Goal: Task Accomplishment & Management: Manage account settings

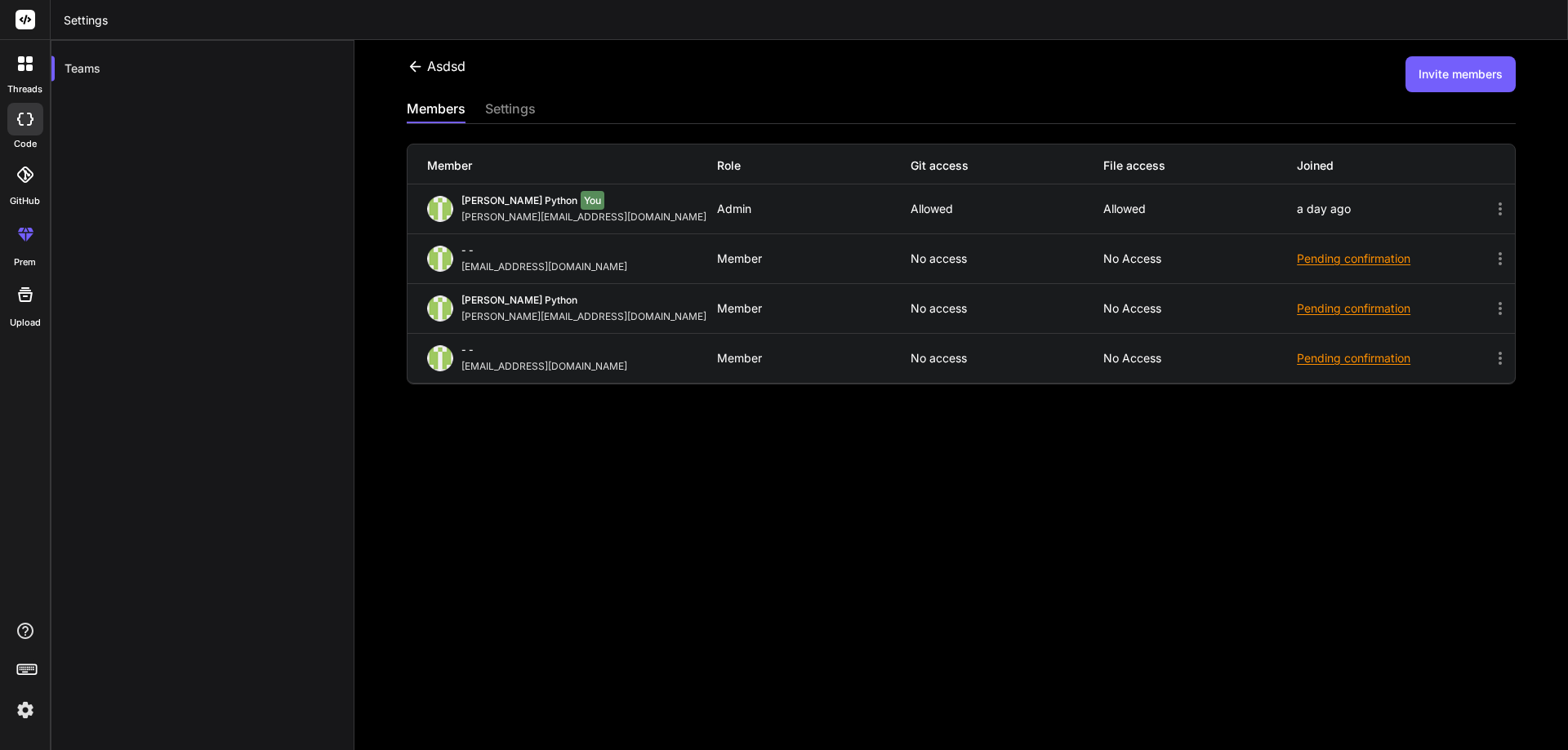
click at [987, 561] on div "asdsd Invite members members settings Member Role Git access File access Joined…" at bounding box center [961, 415] width 1214 height 750
click at [954, 519] on div "asdsd Invite members members settings Member Role Git access File access Joined…" at bounding box center [961, 415] width 1214 height 750
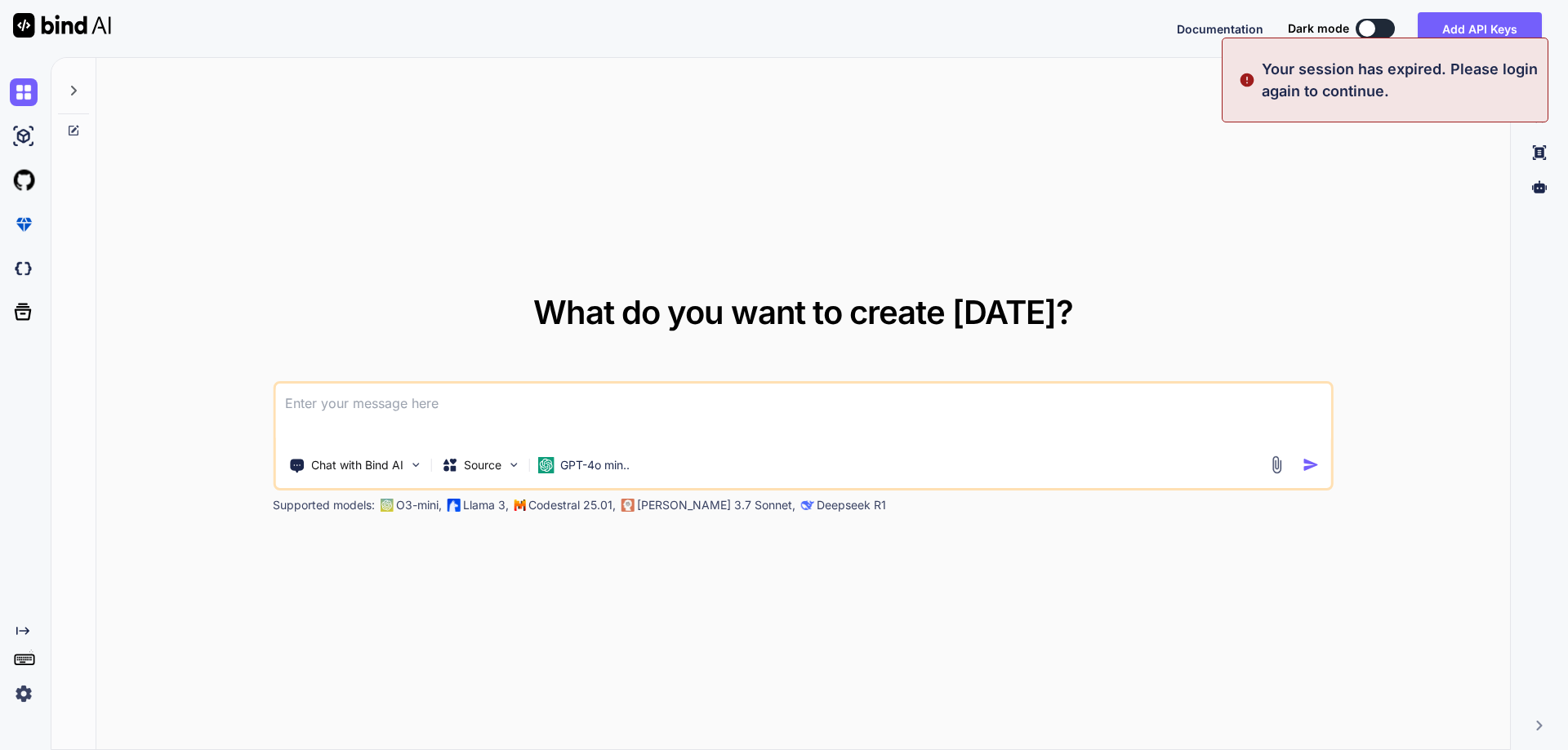
type textarea "x"
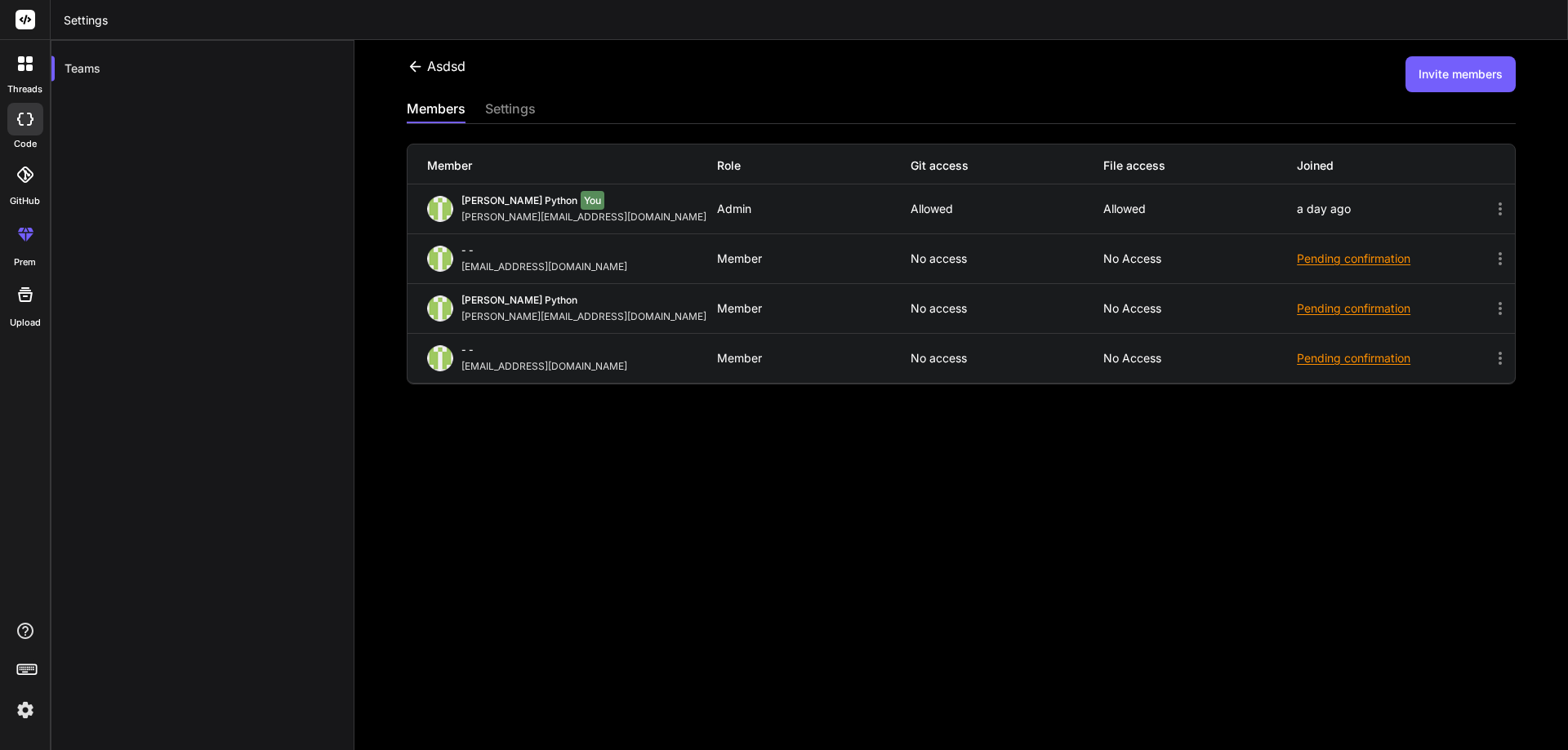
click at [34, 69] on div at bounding box center [25, 64] width 34 height 34
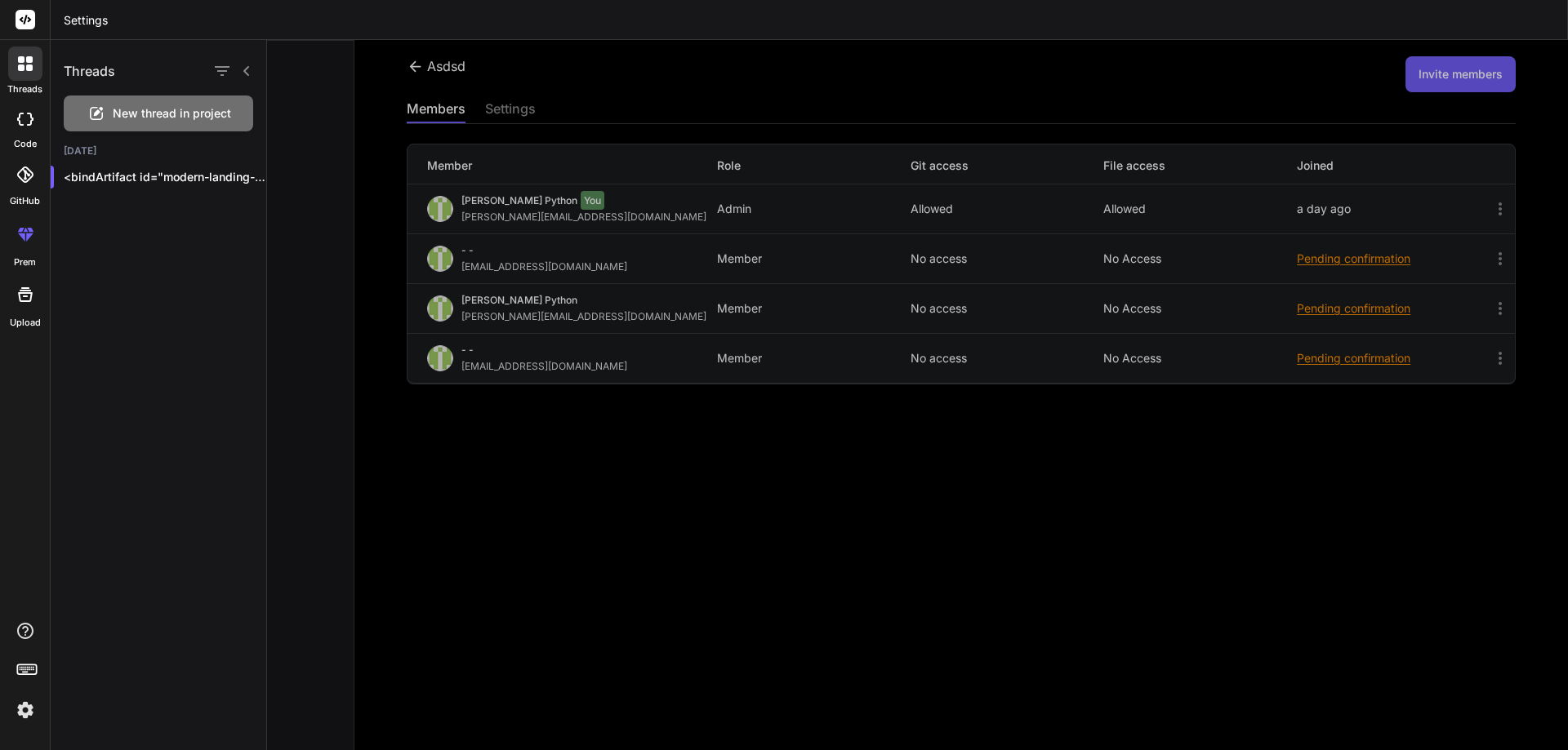
click at [27, 138] on label "code" at bounding box center [25, 144] width 23 height 14
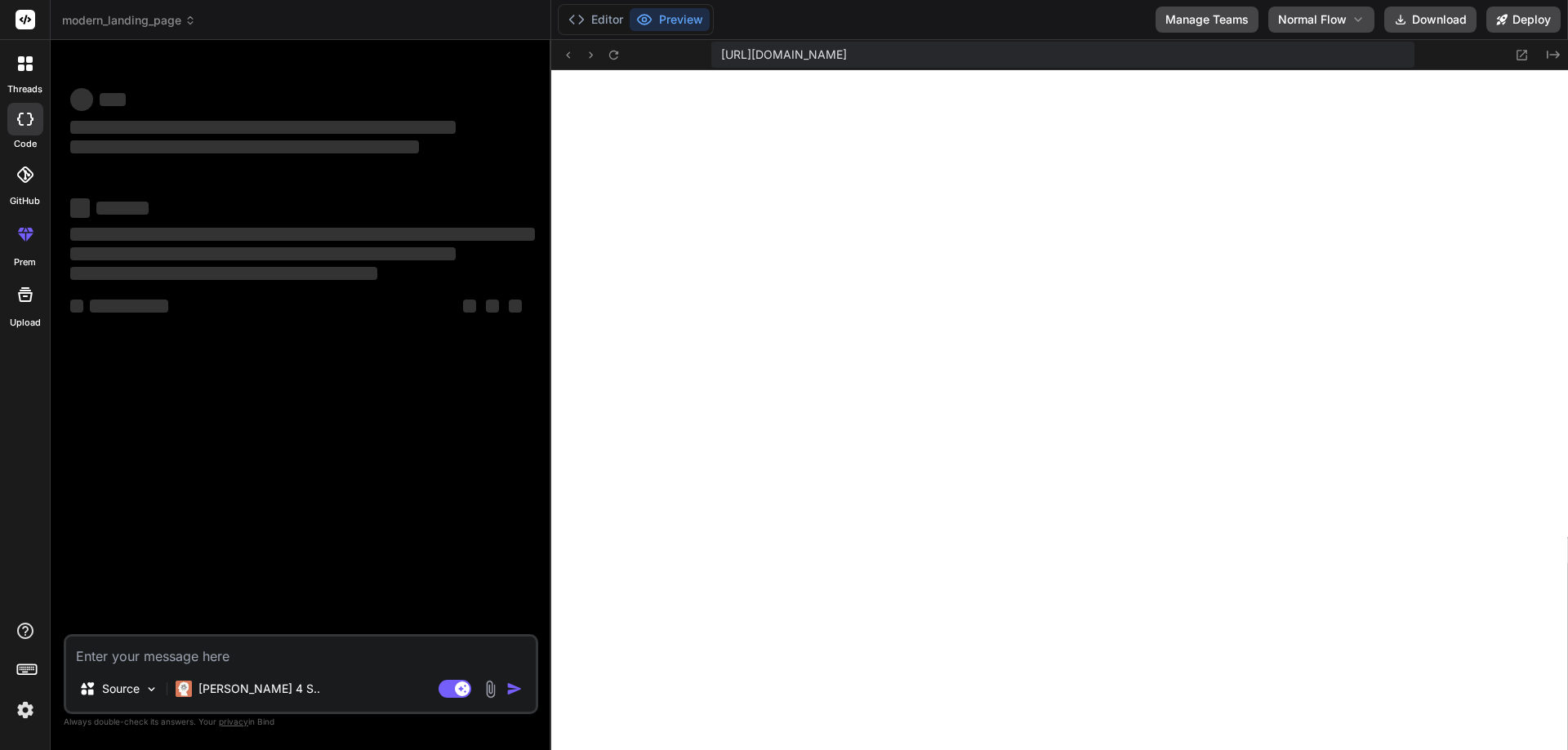
click at [17, 117] on icon at bounding box center [20, 119] width 7 height 13
click at [130, 24] on span "modern_landing_page" at bounding box center [129, 20] width 133 height 16
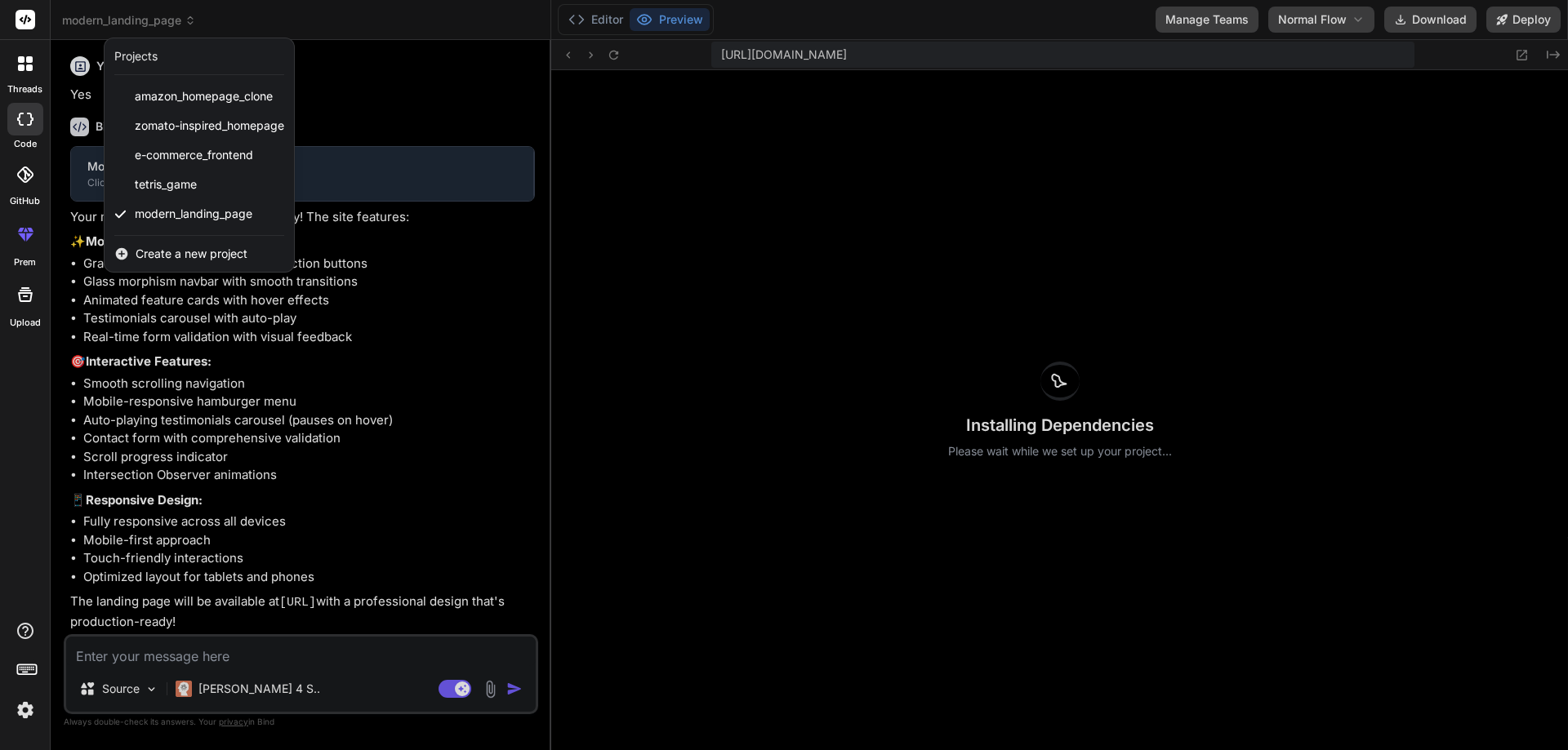
scroll to position [471, 0]
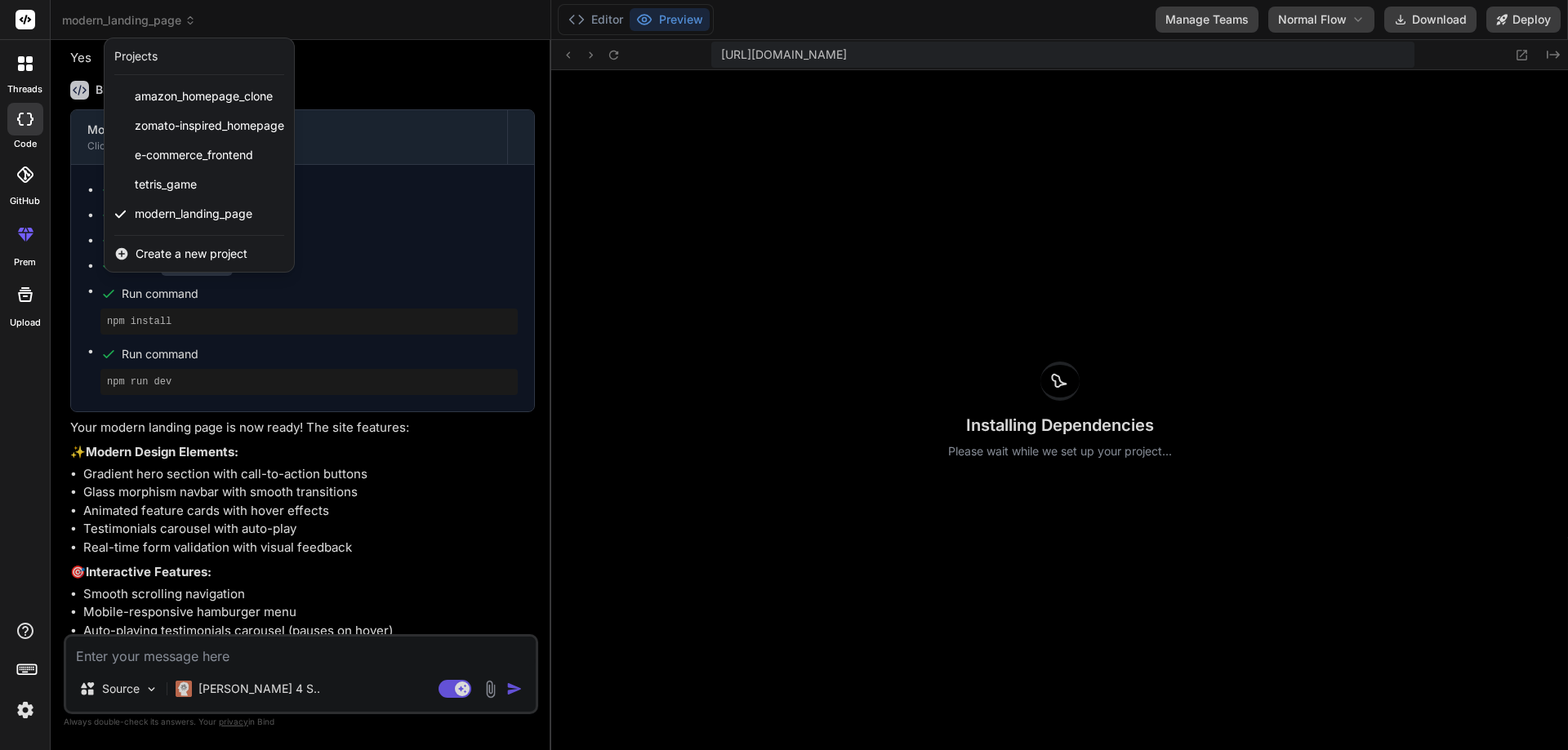
click at [588, 19] on div at bounding box center [784, 375] width 1568 height 750
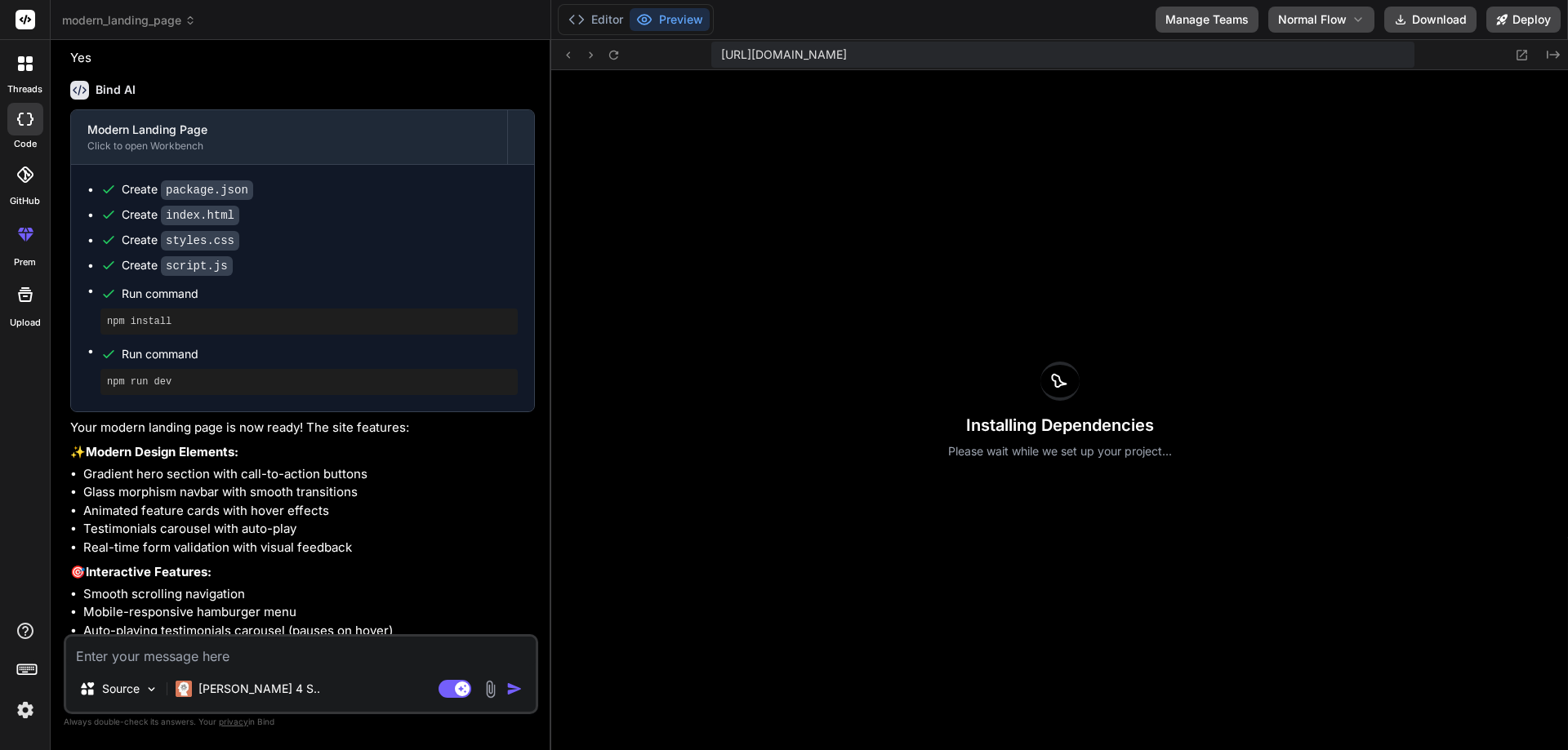
click at [588, 19] on button "Editor" at bounding box center [596, 20] width 68 height 23
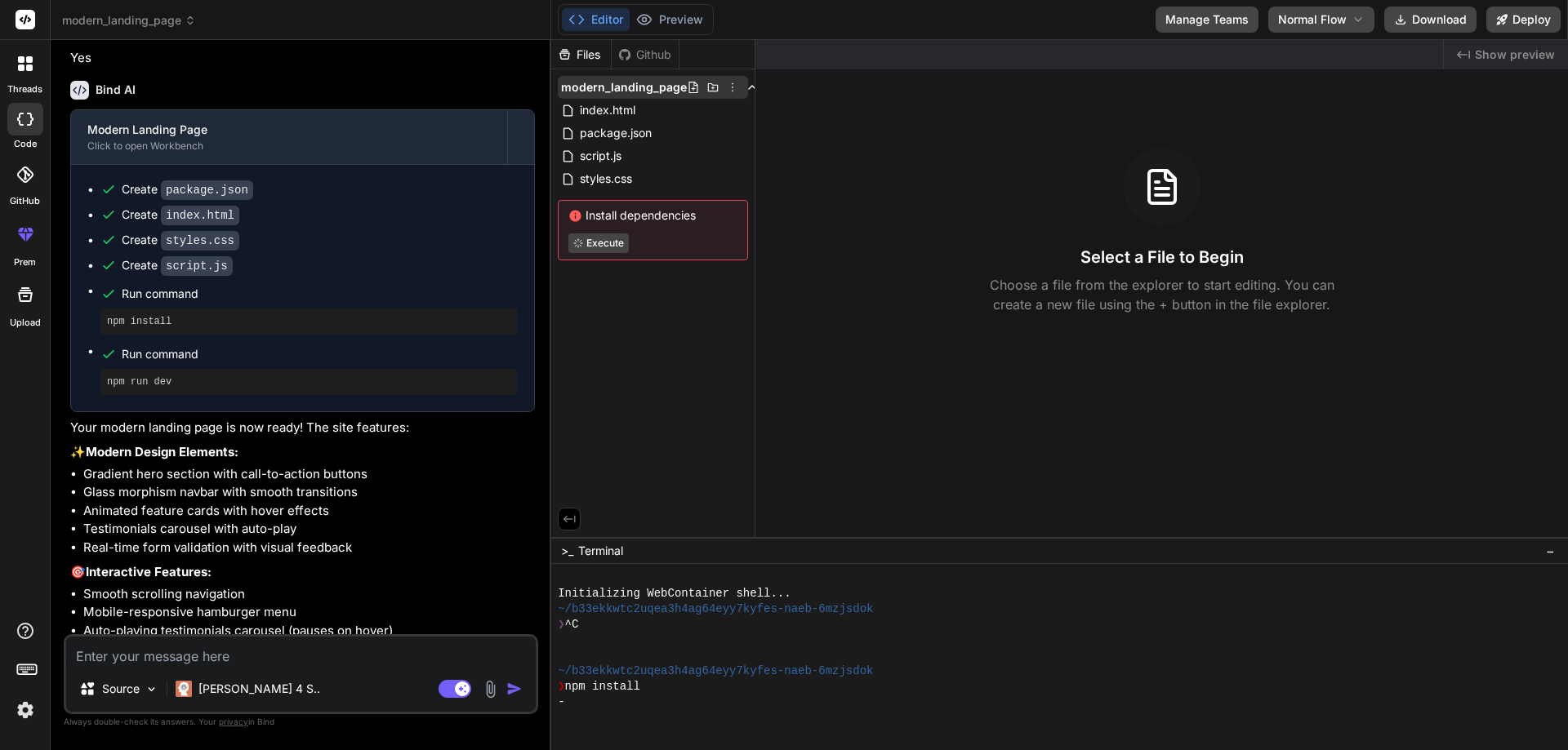
click at [727, 88] on icon at bounding box center [732, 87] width 13 height 13
click at [694, 157] on div "Delete" at bounding box center [659, 154] width 164 height 36
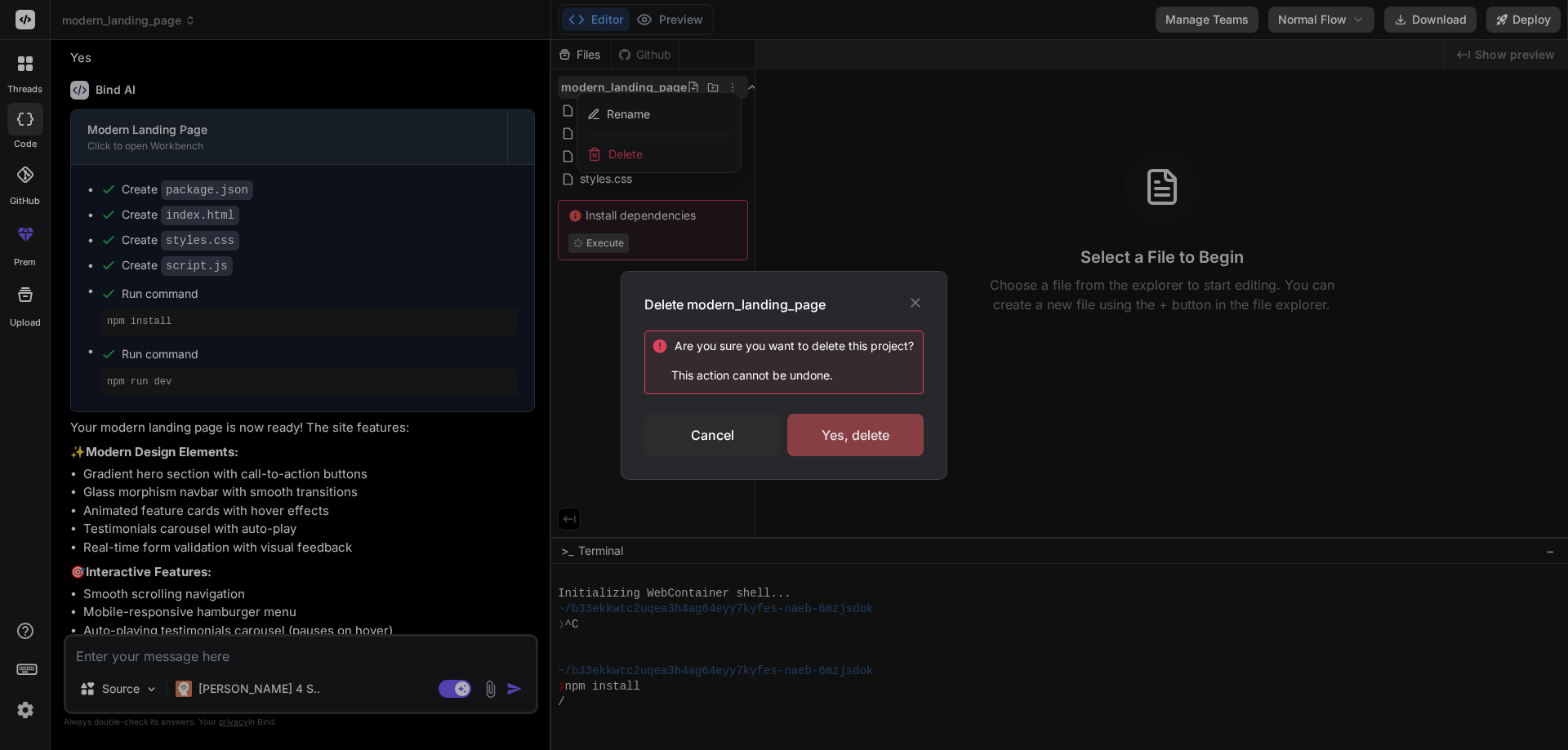
click at [821, 429] on div "Yes, delete" at bounding box center [855, 434] width 136 height 42
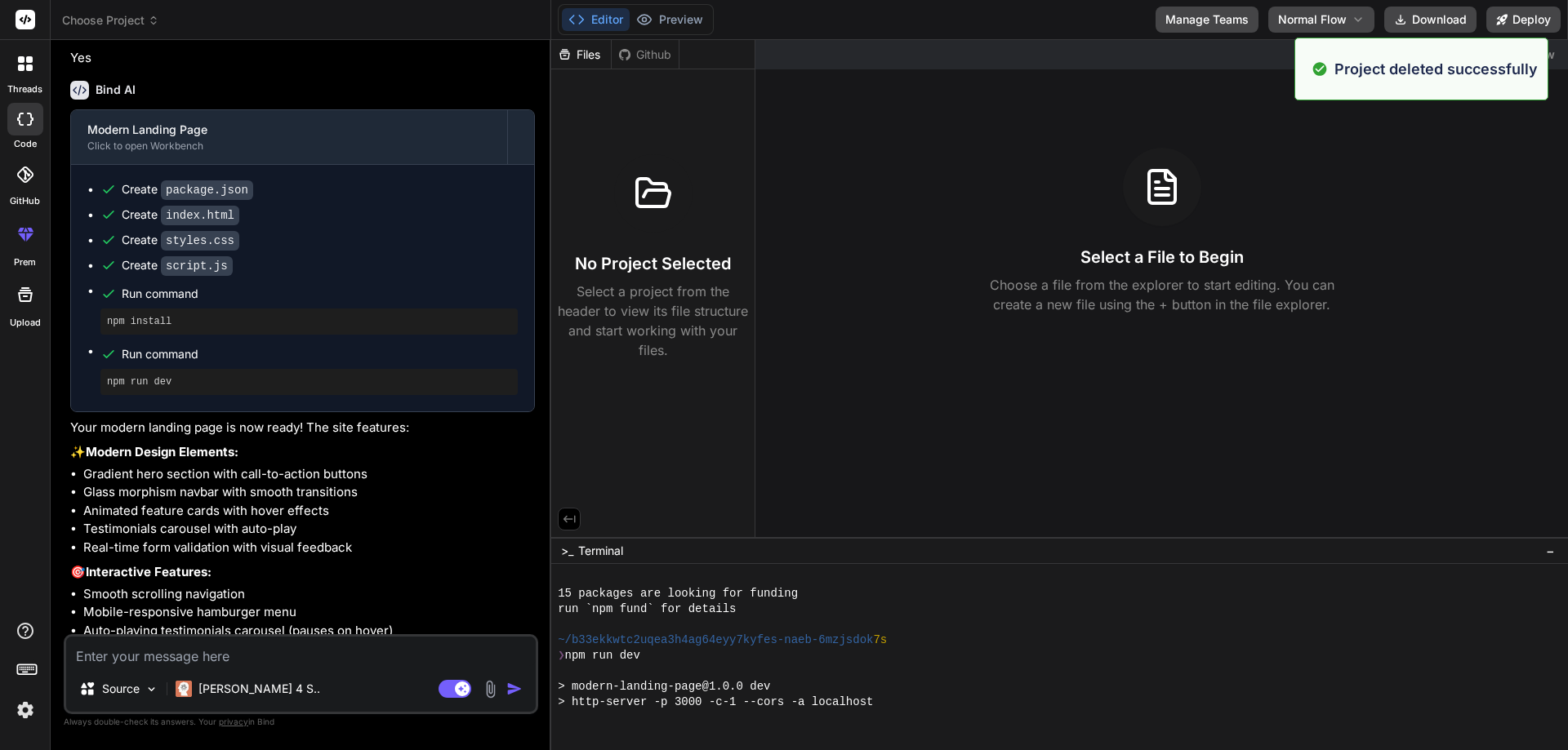
scroll to position [403, 0]
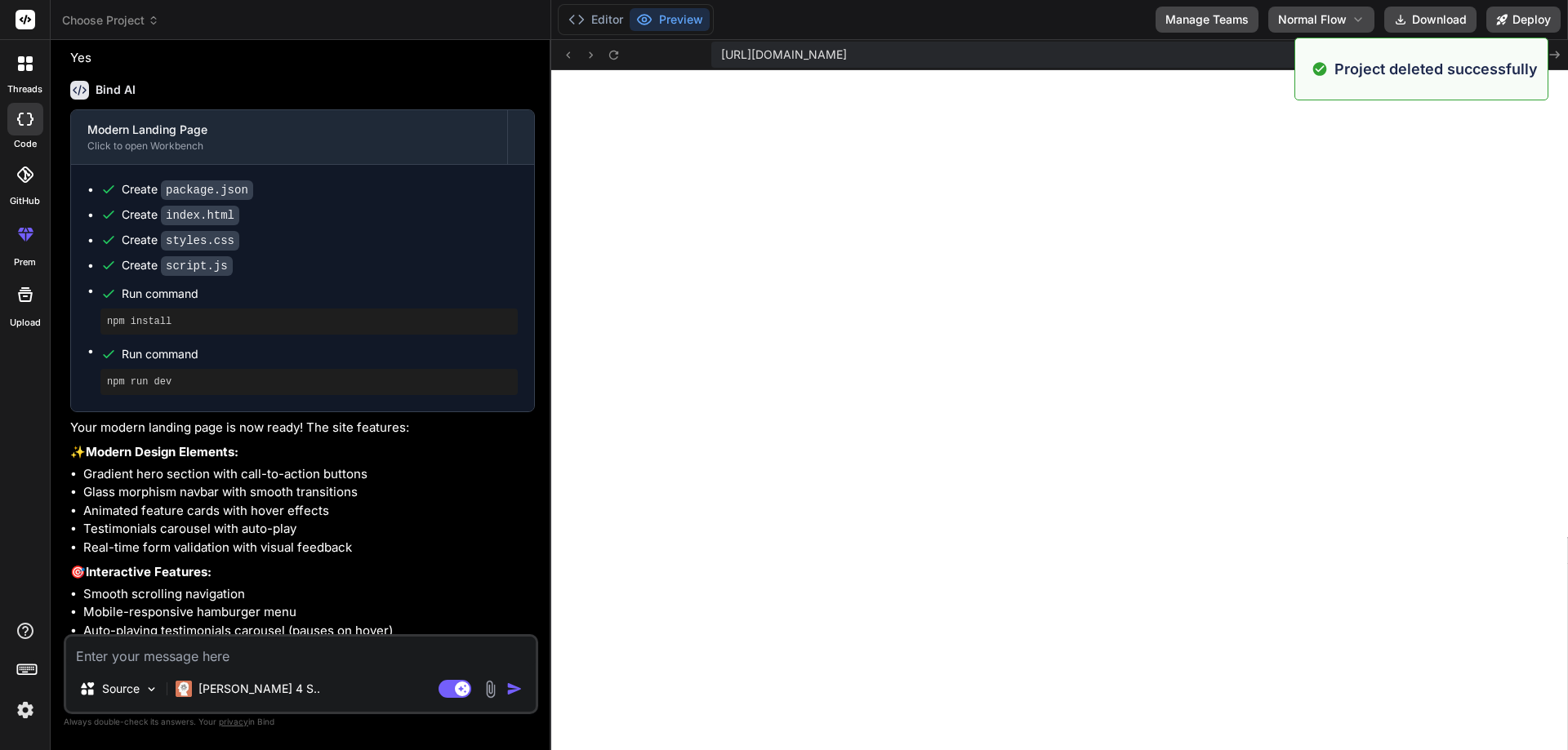
click at [143, 13] on span "Choose Project" at bounding box center [110, 20] width 97 height 16
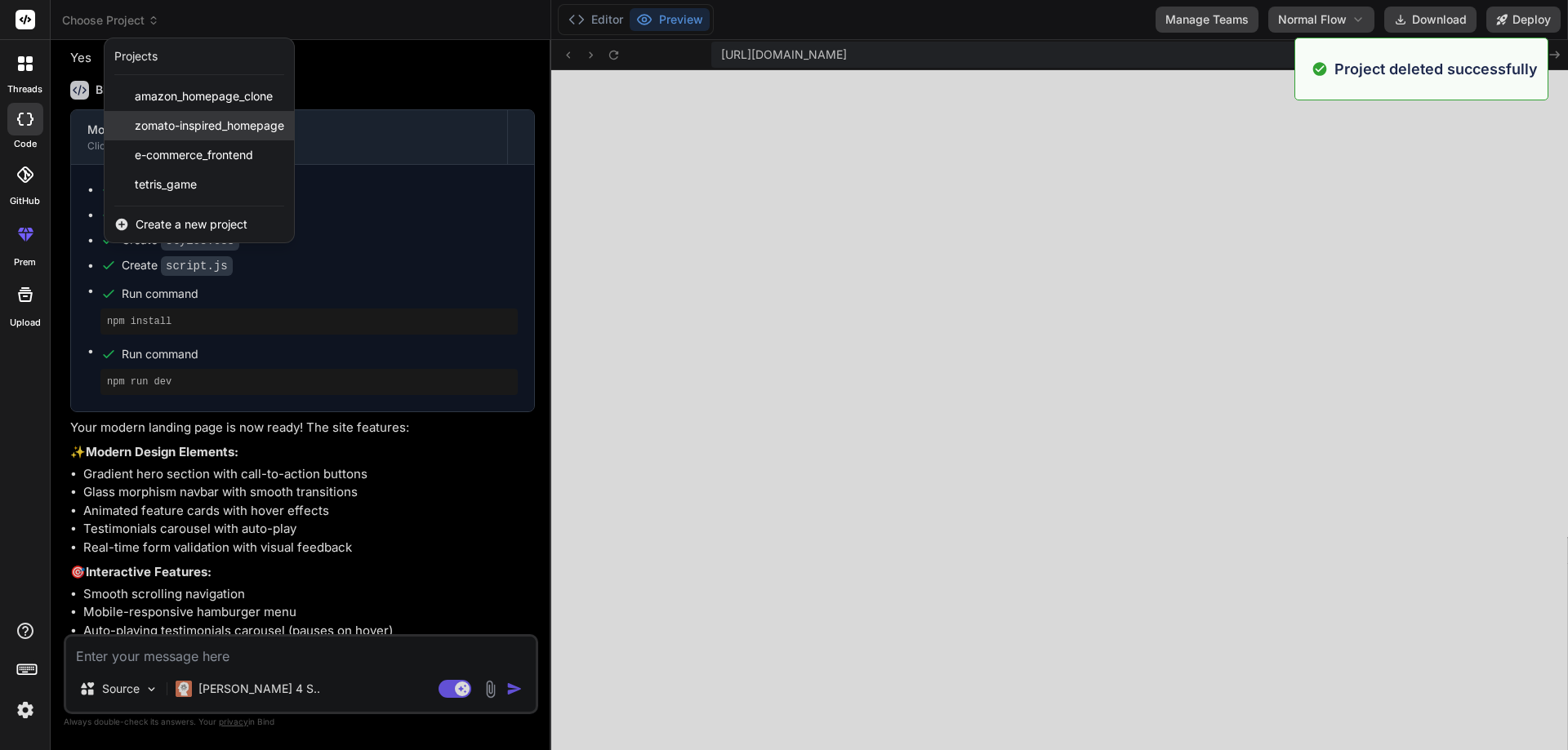
click at [201, 117] on span "zomato-inspired_homepage" at bounding box center [209, 125] width 149 height 16
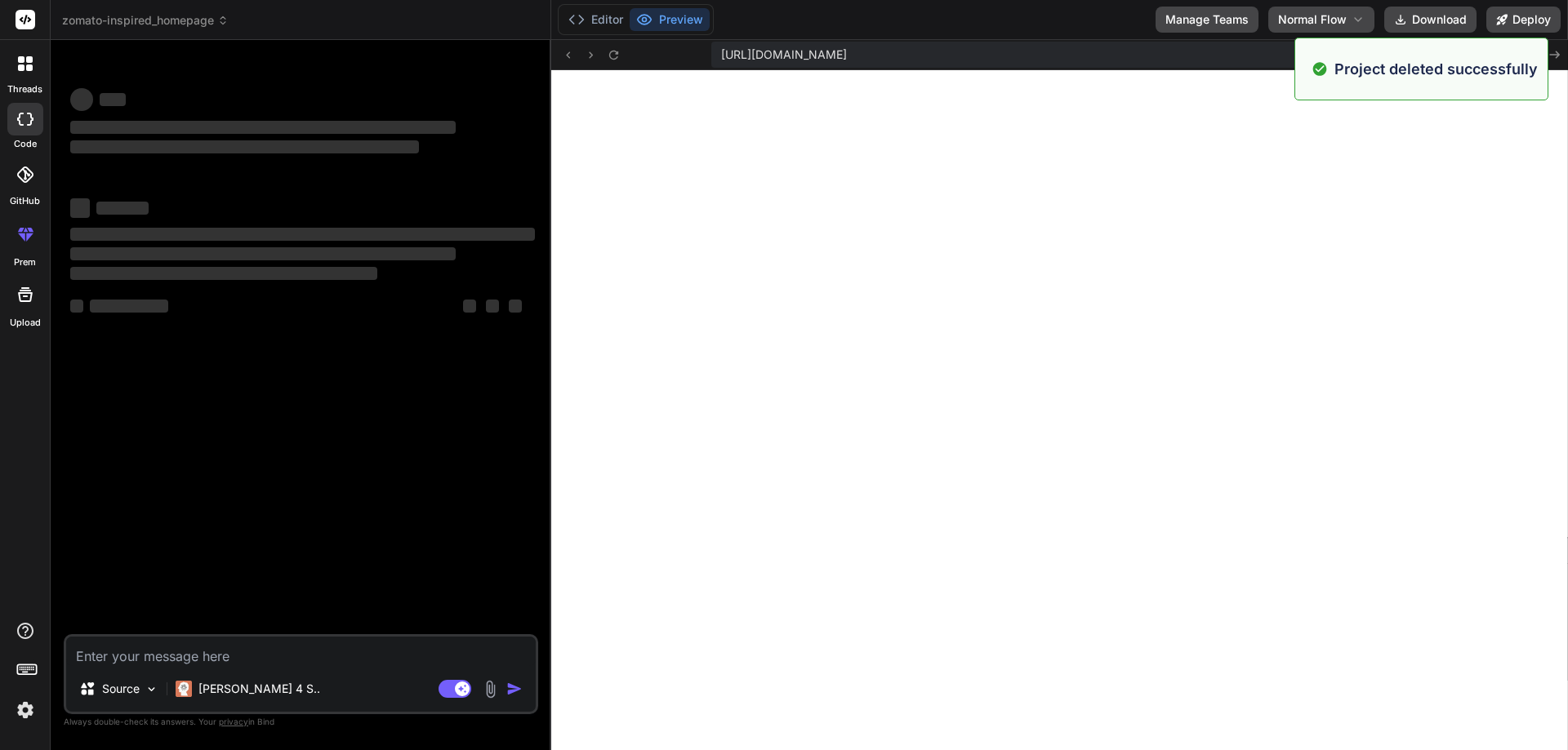
scroll to position [465, 0]
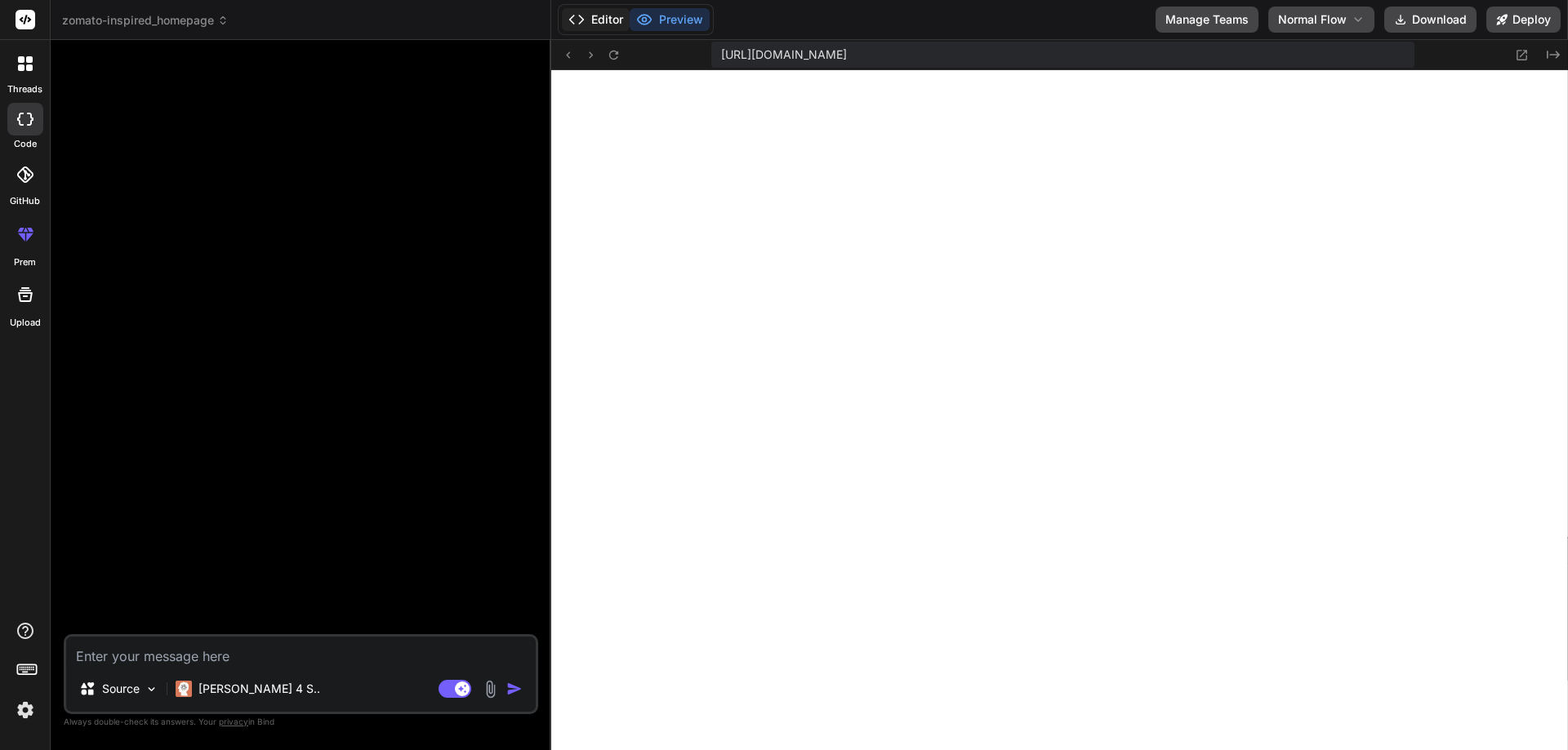
click at [588, 23] on button "Editor" at bounding box center [596, 20] width 68 height 23
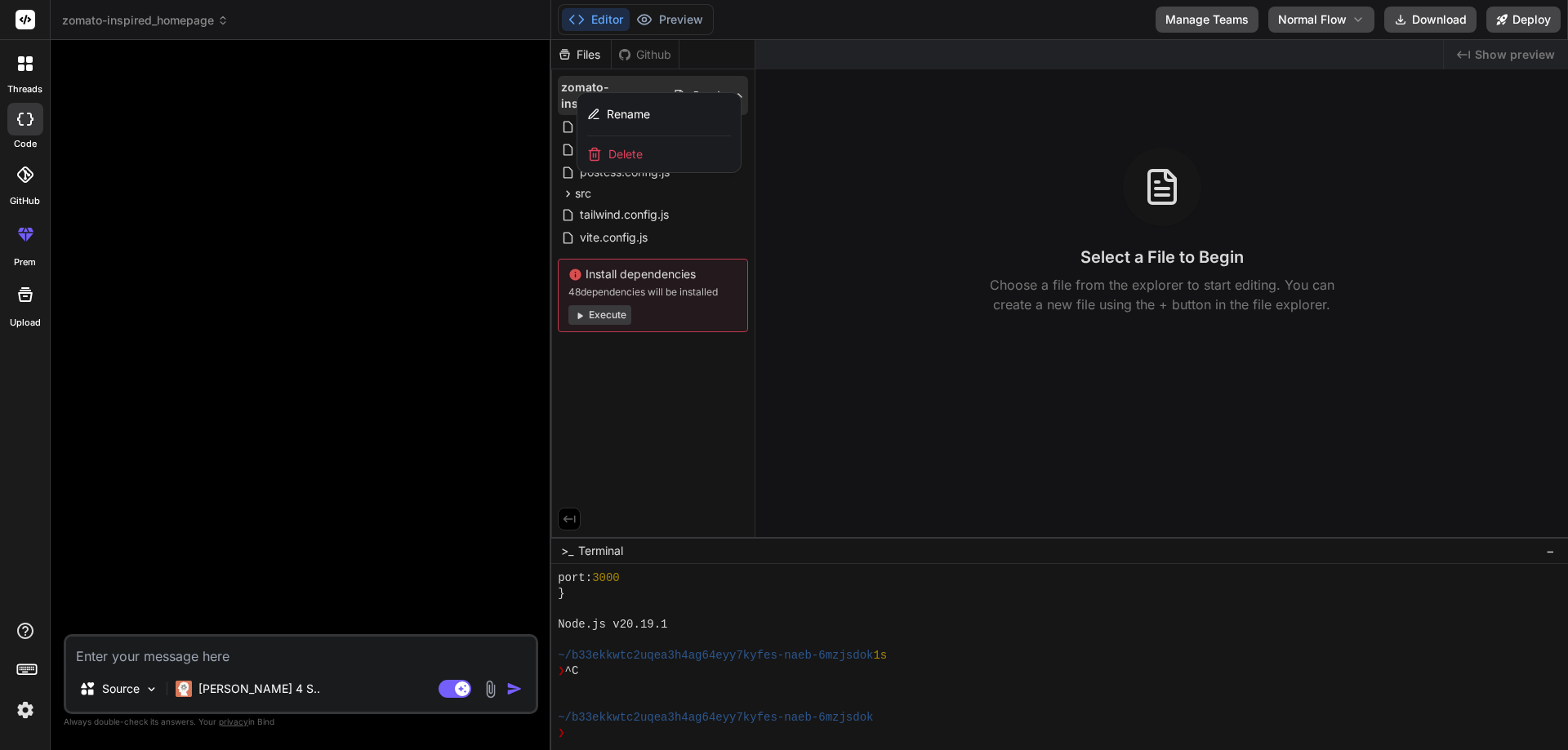
click at [782, 144] on div at bounding box center [1059, 396] width 1017 height 711
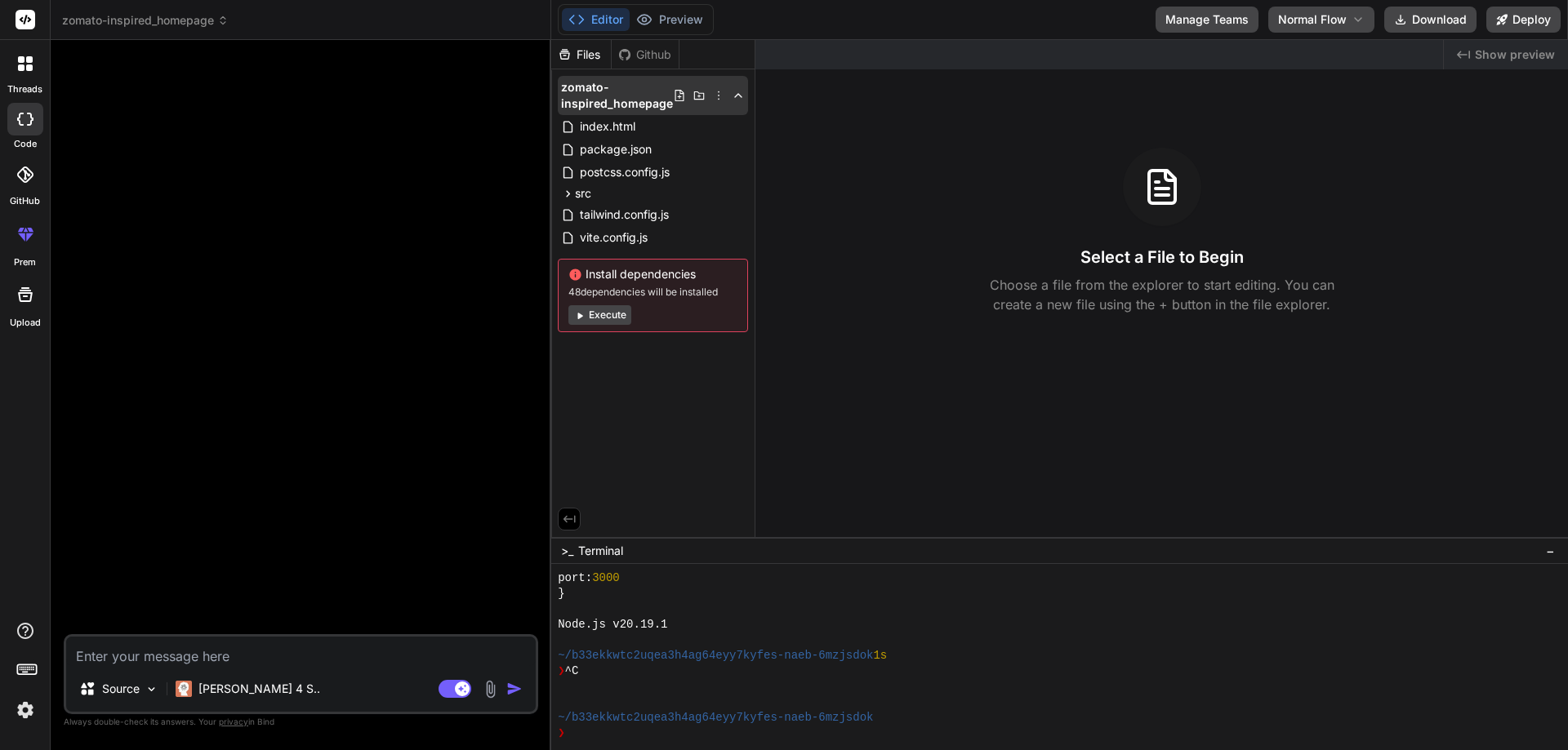
click at [718, 89] on icon at bounding box center [718, 96] width 13 height 13
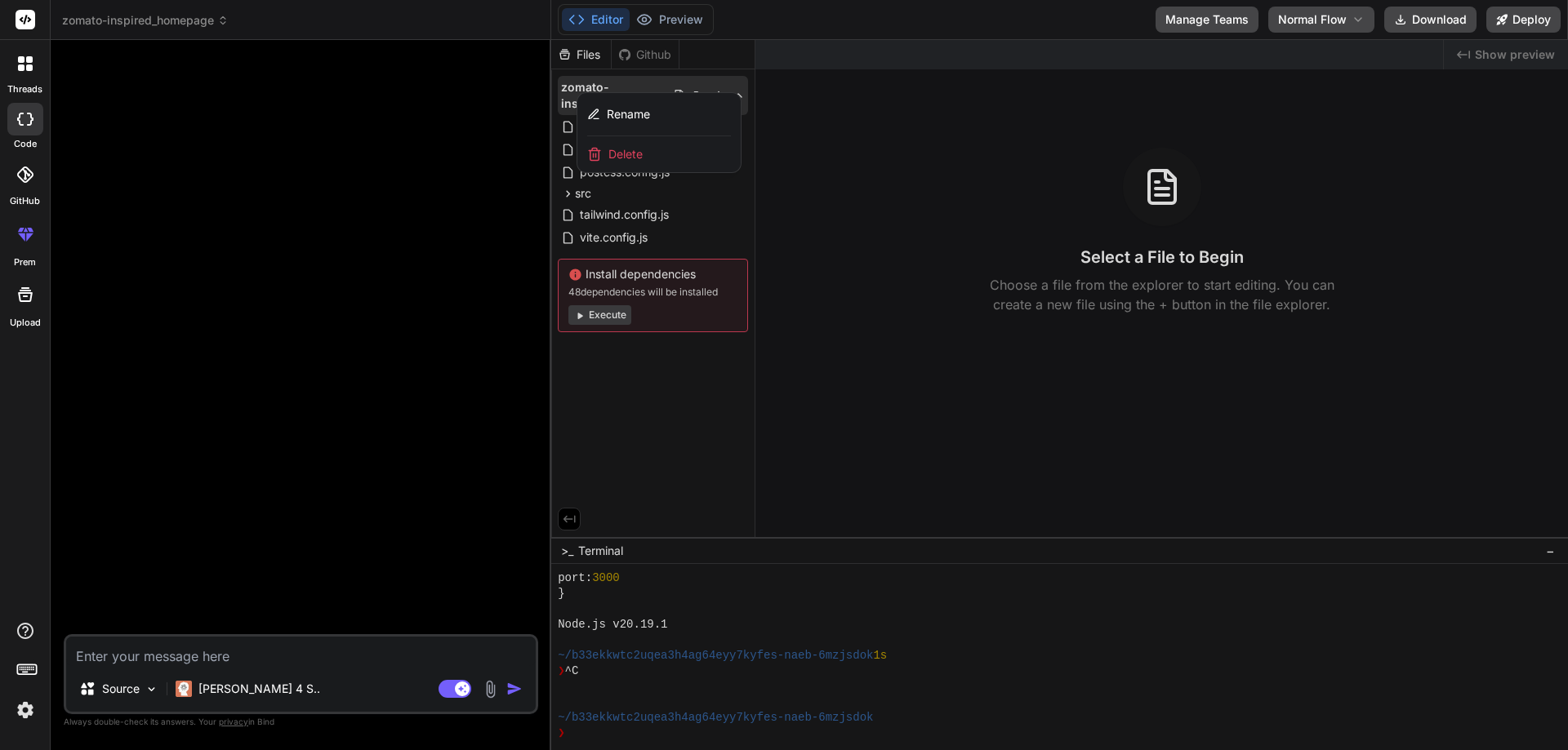
click at [682, 144] on div "Delete" at bounding box center [659, 154] width 164 height 36
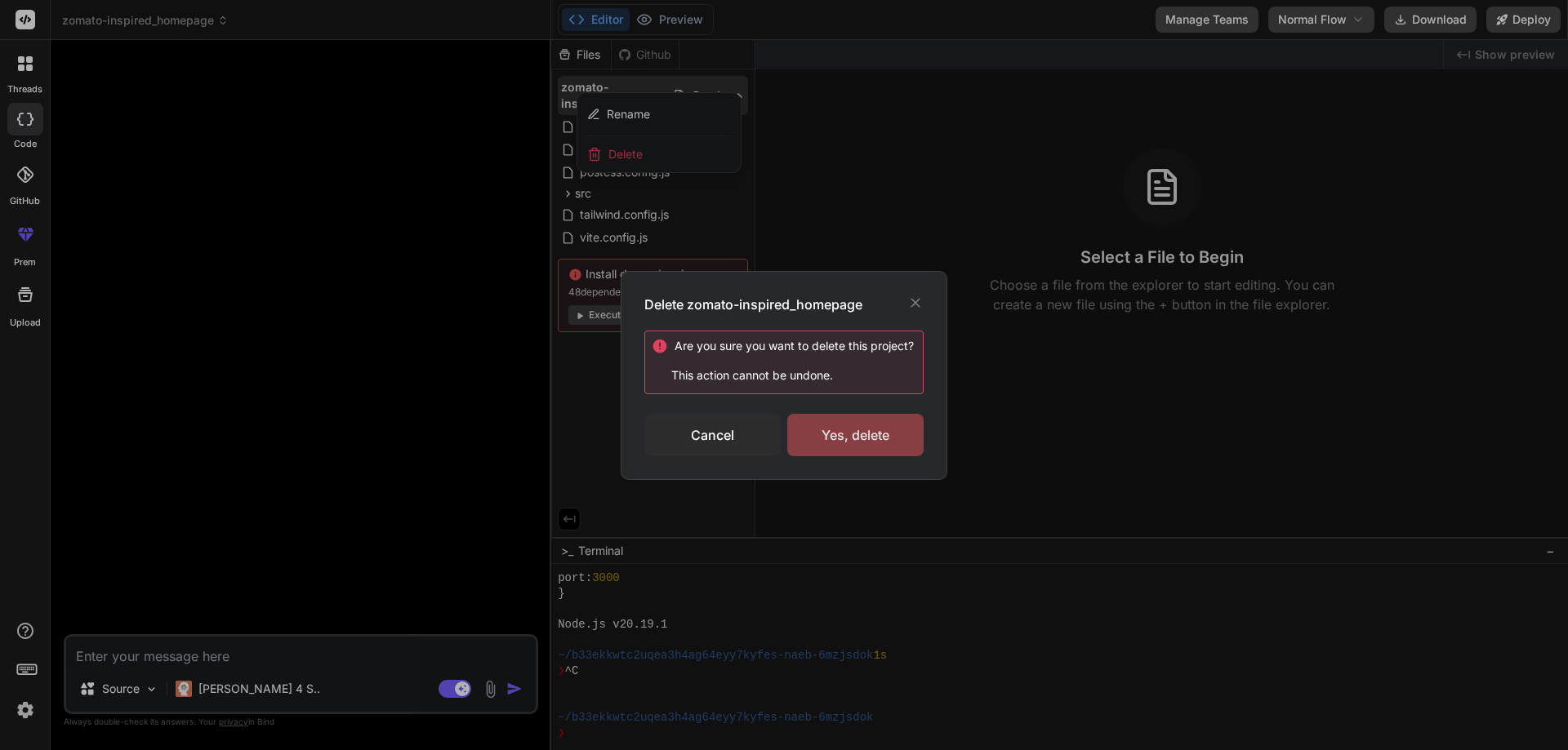
click at [854, 422] on div "Yes, delete" at bounding box center [855, 434] width 136 height 42
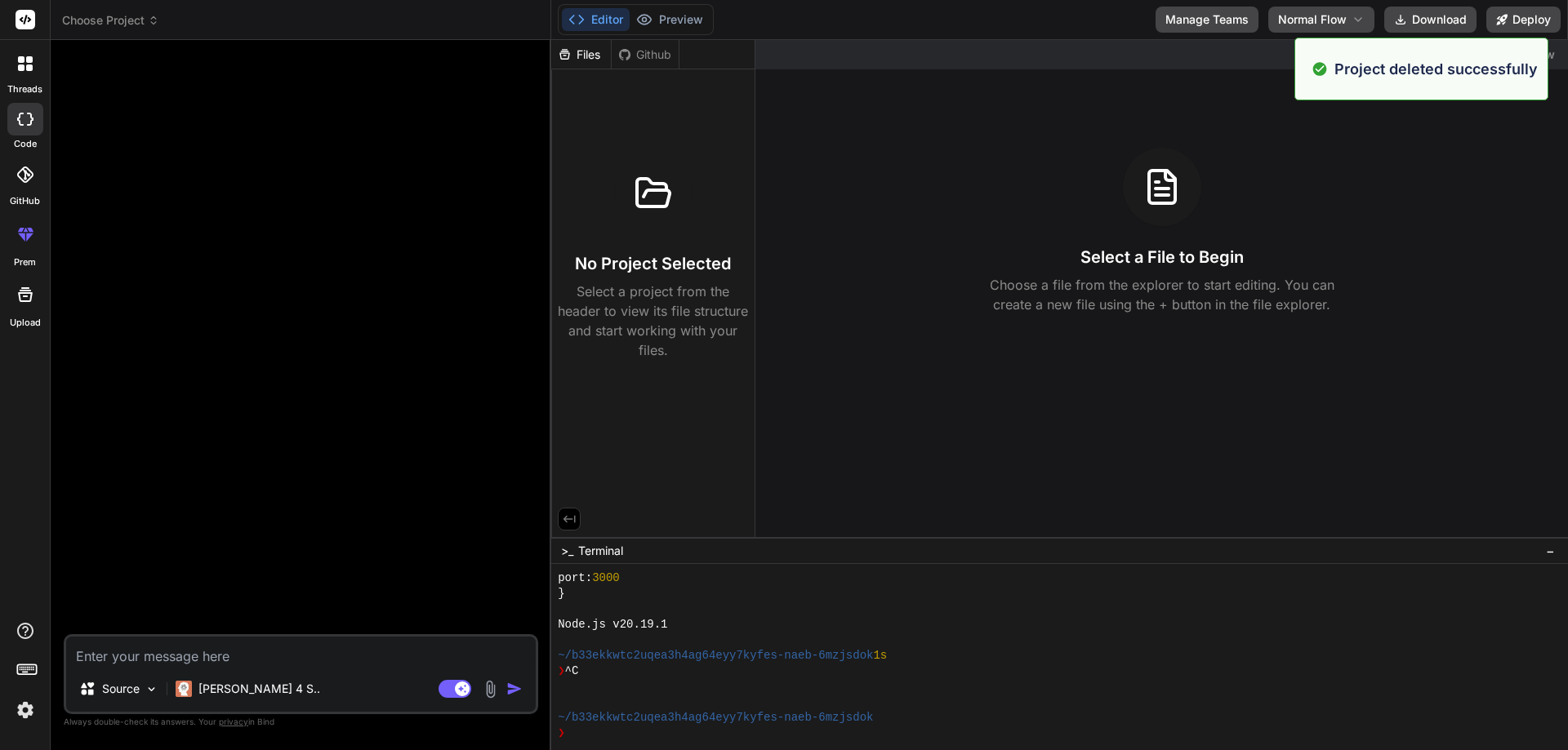
click at [128, 17] on span "Choose Project" at bounding box center [110, 20] width 97 height 16
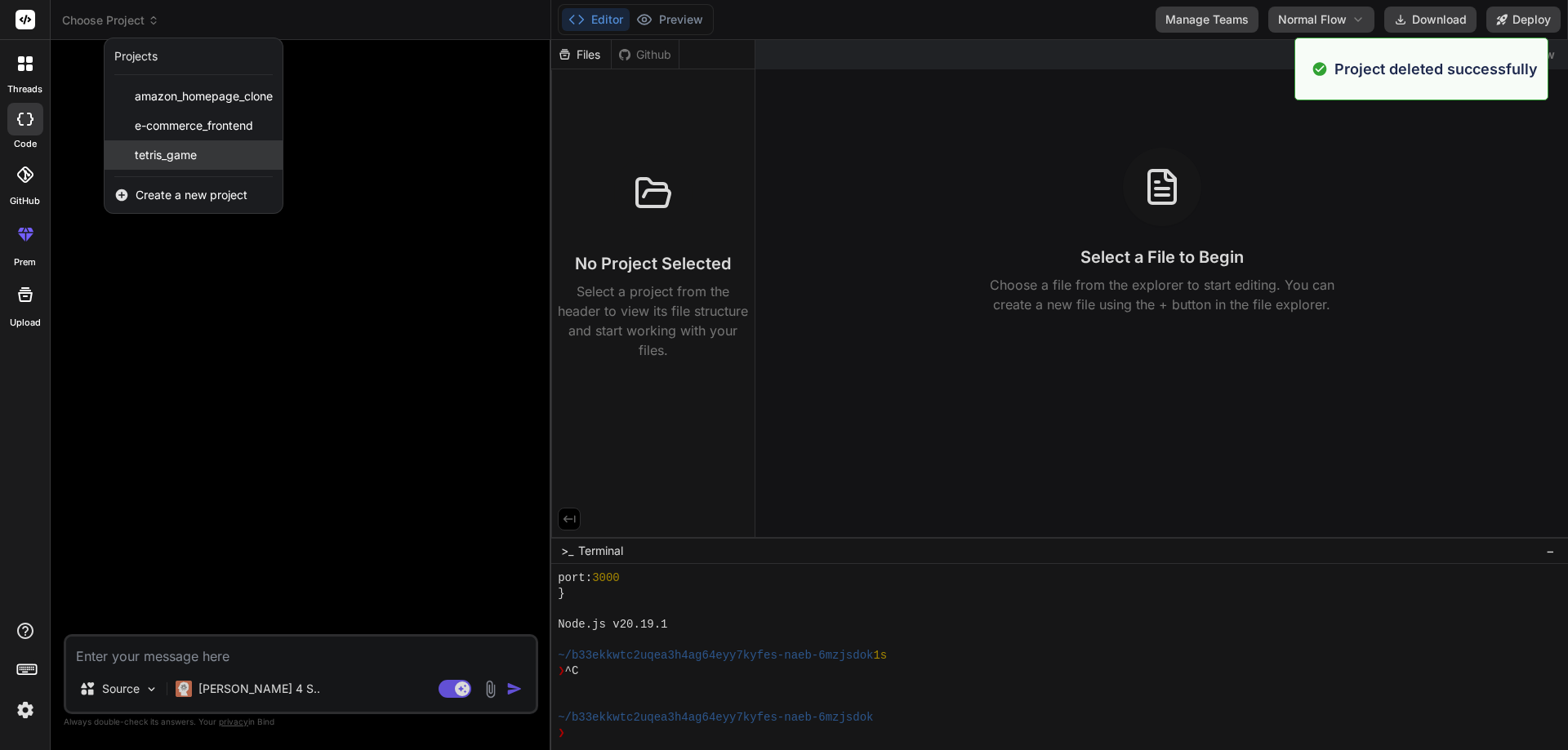
click at [180, 152] on span "tetris_game" at bounding box center [165, 154] width 62 height 16
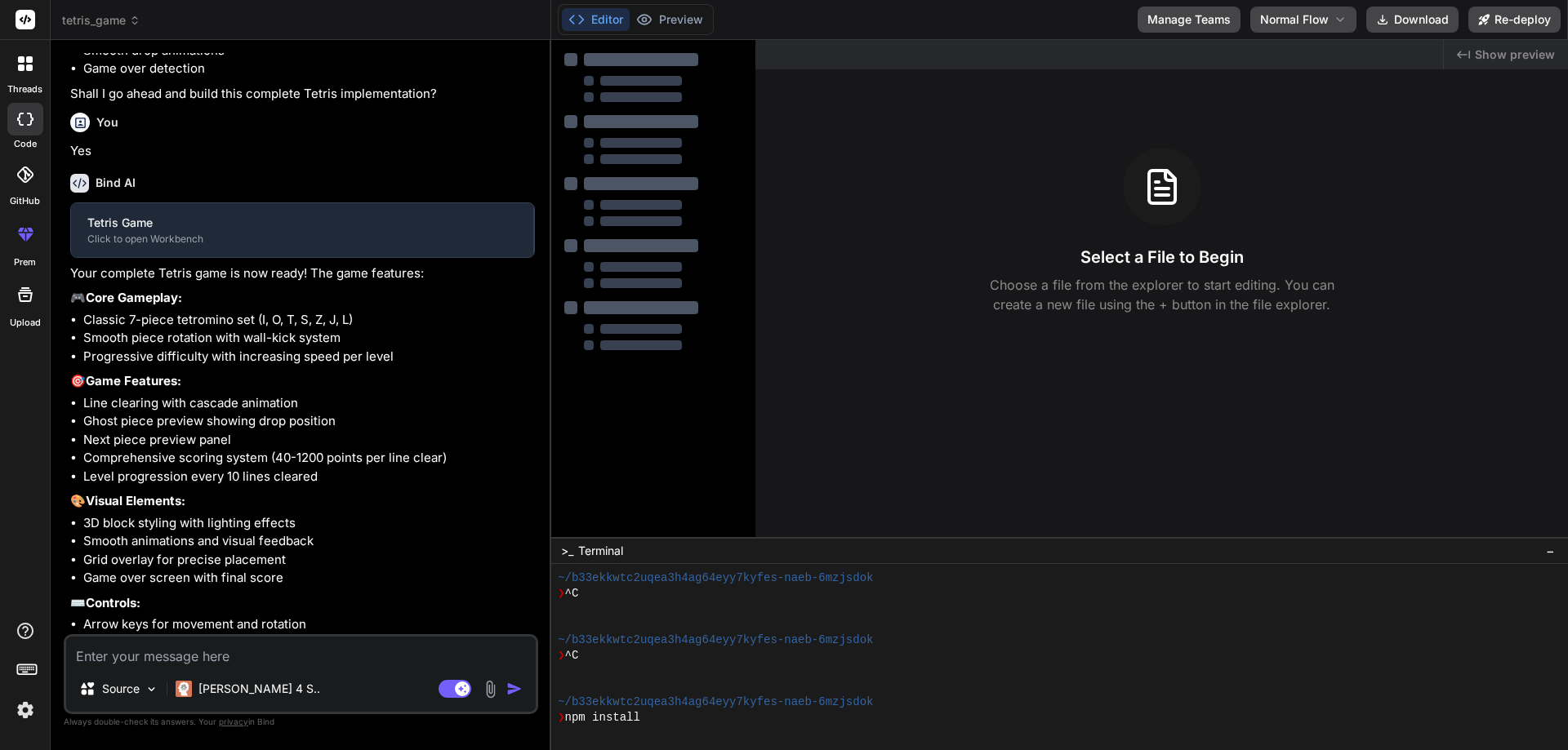
scroll to position [553, 0]
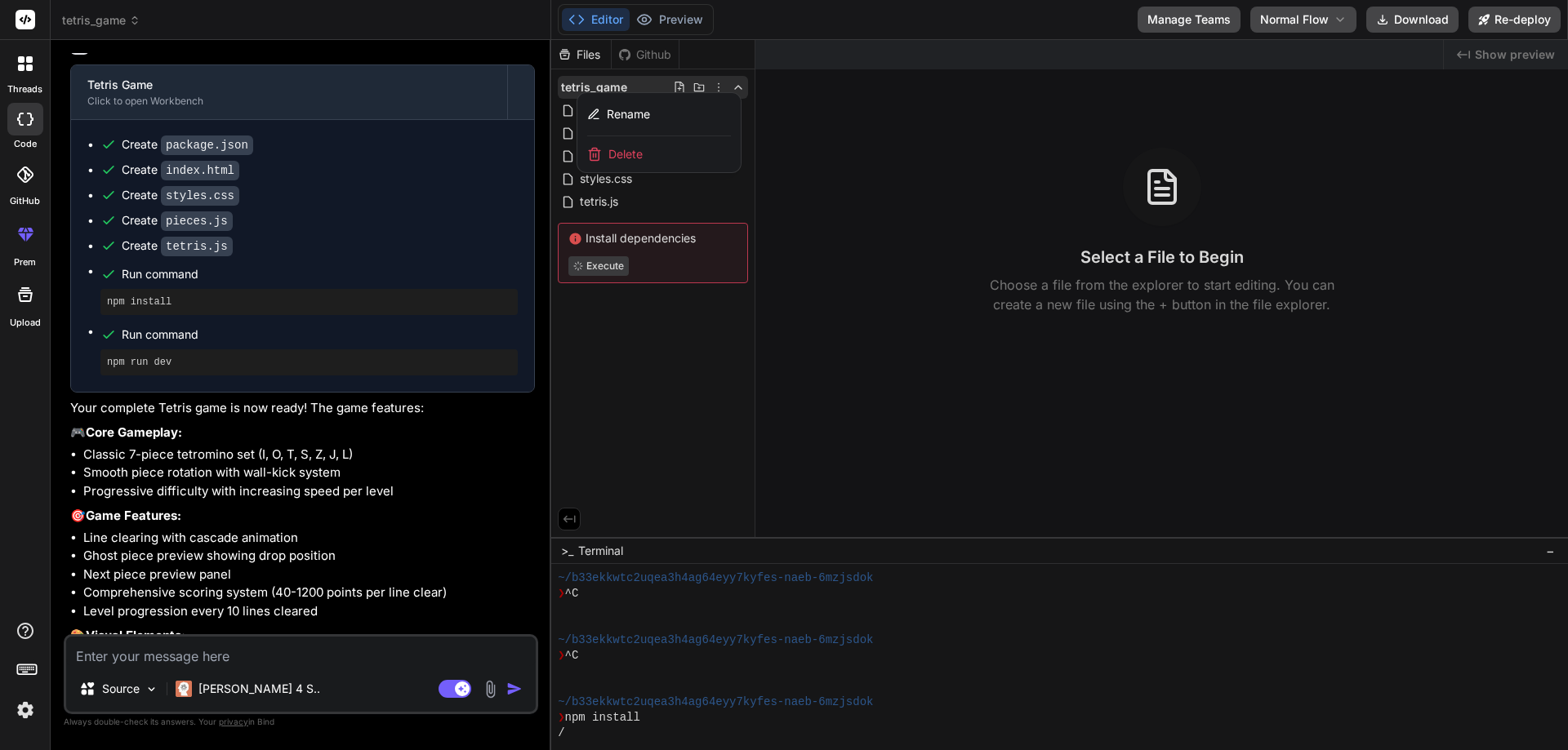
click at [658, 157] on div "Delete" at bounding box center [659, 154] width 164 height 36
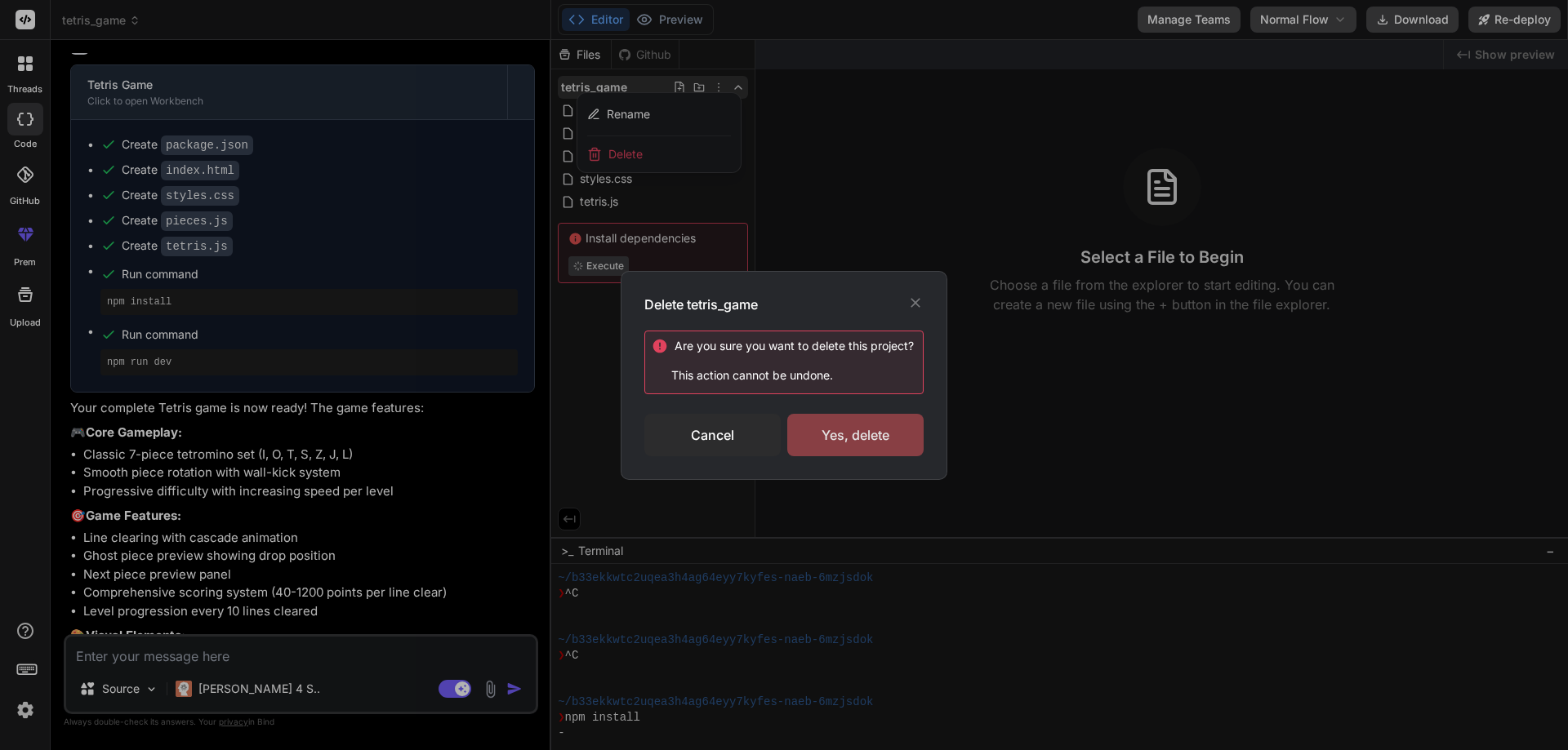
click at [877, 425] on div "Yes, delete" at bounding box center [855, 434] width 136 height 42
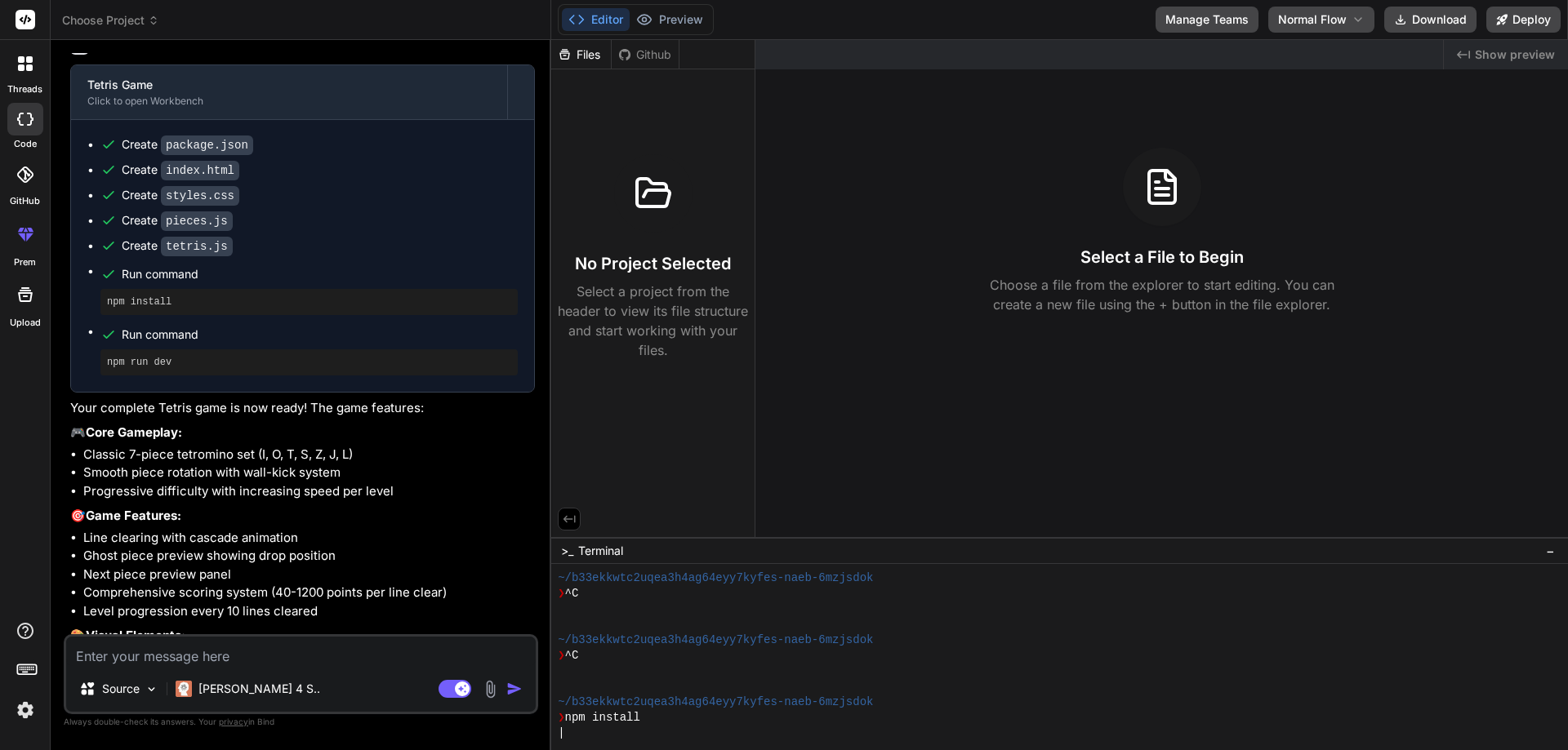
click at [122, 23] on span "Choose Project" at bounding box center [110, 20] width 97 height 16
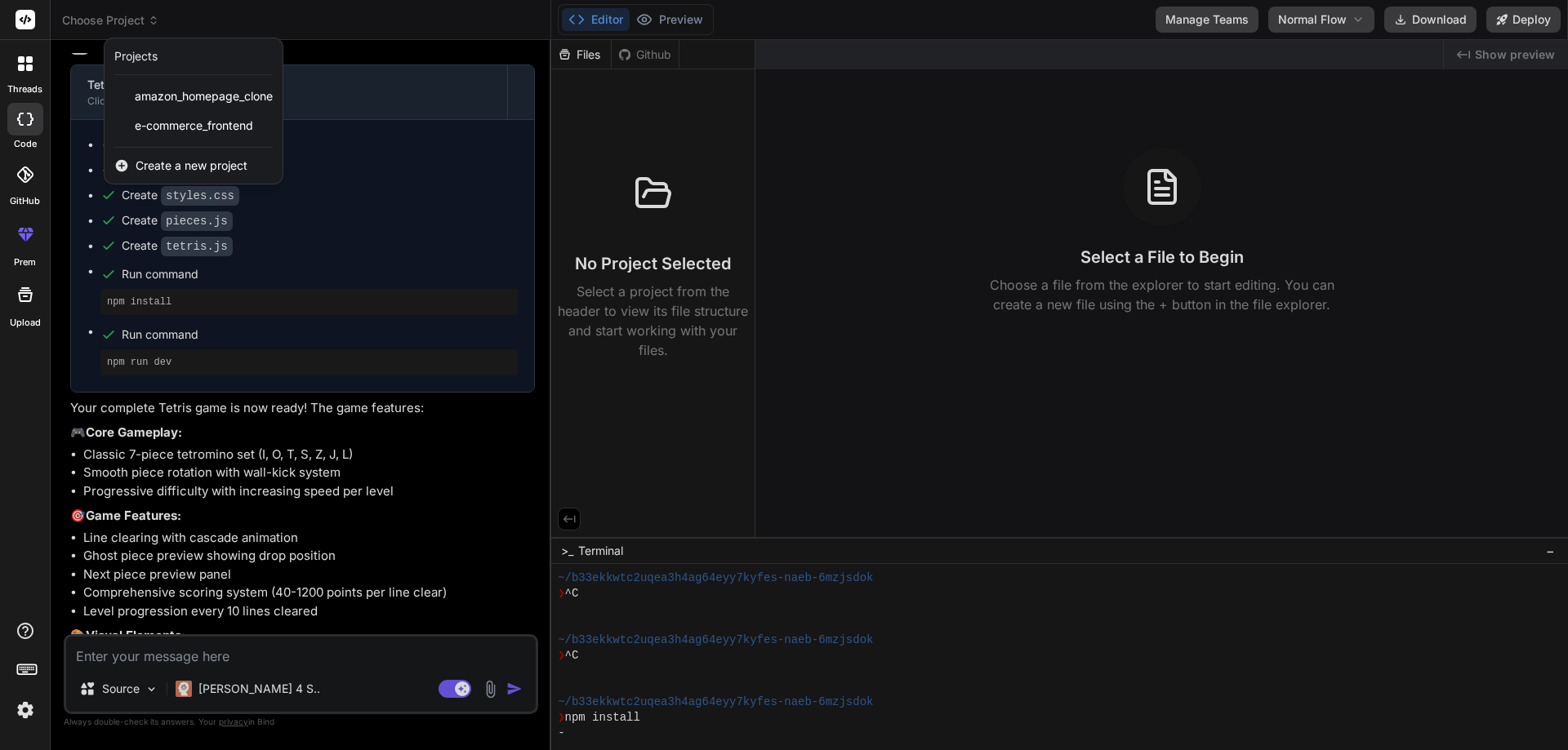
click at [122, 23] on div at bounding box center [784, 375] width 1568 height 750
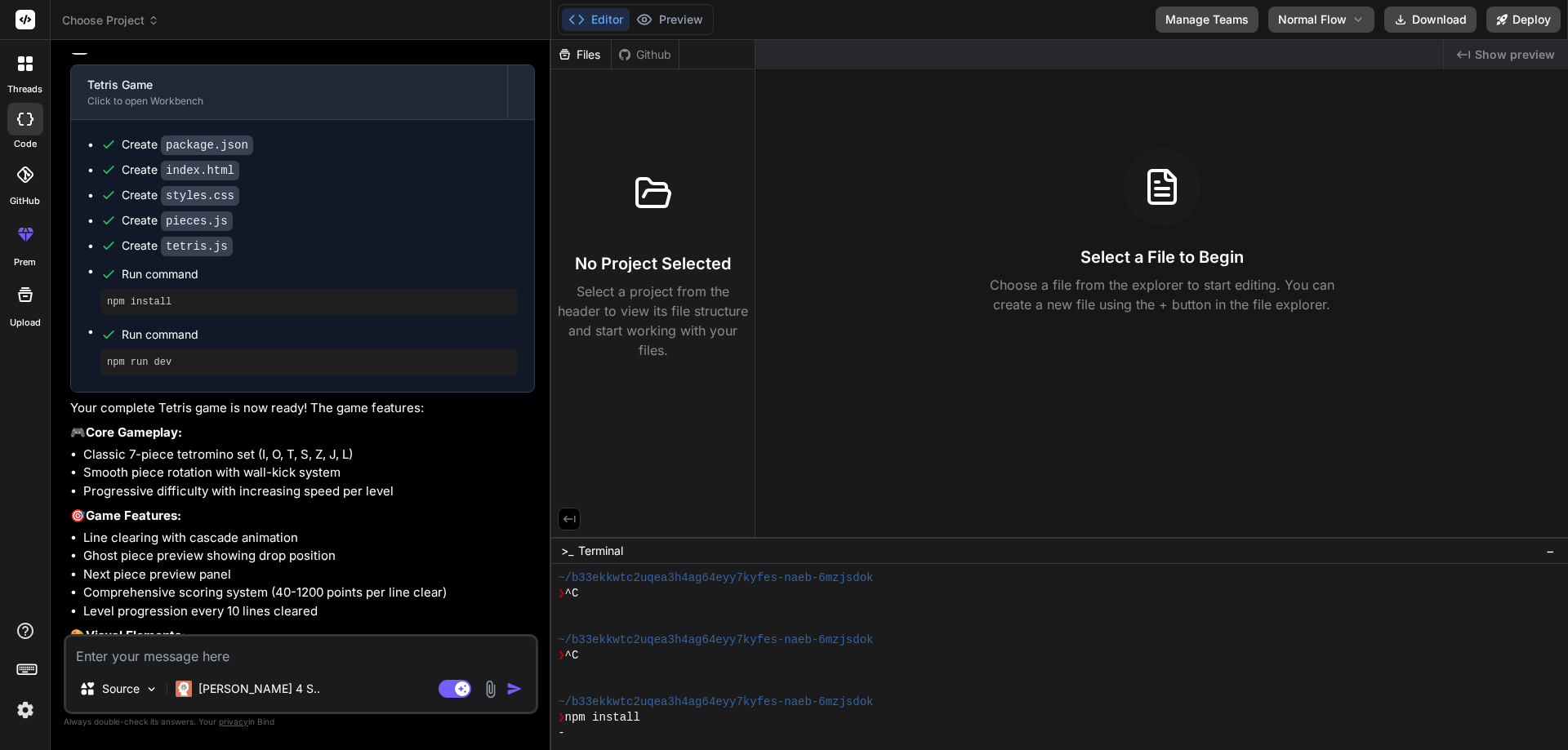
click at [137, 34] on header "Choose Project Created with Pixso." at bounding box center [301, 20] width 501 height 40
click at [128, 19] on span "Choose Project" at bounding box center [110, 20] width 97 height 16
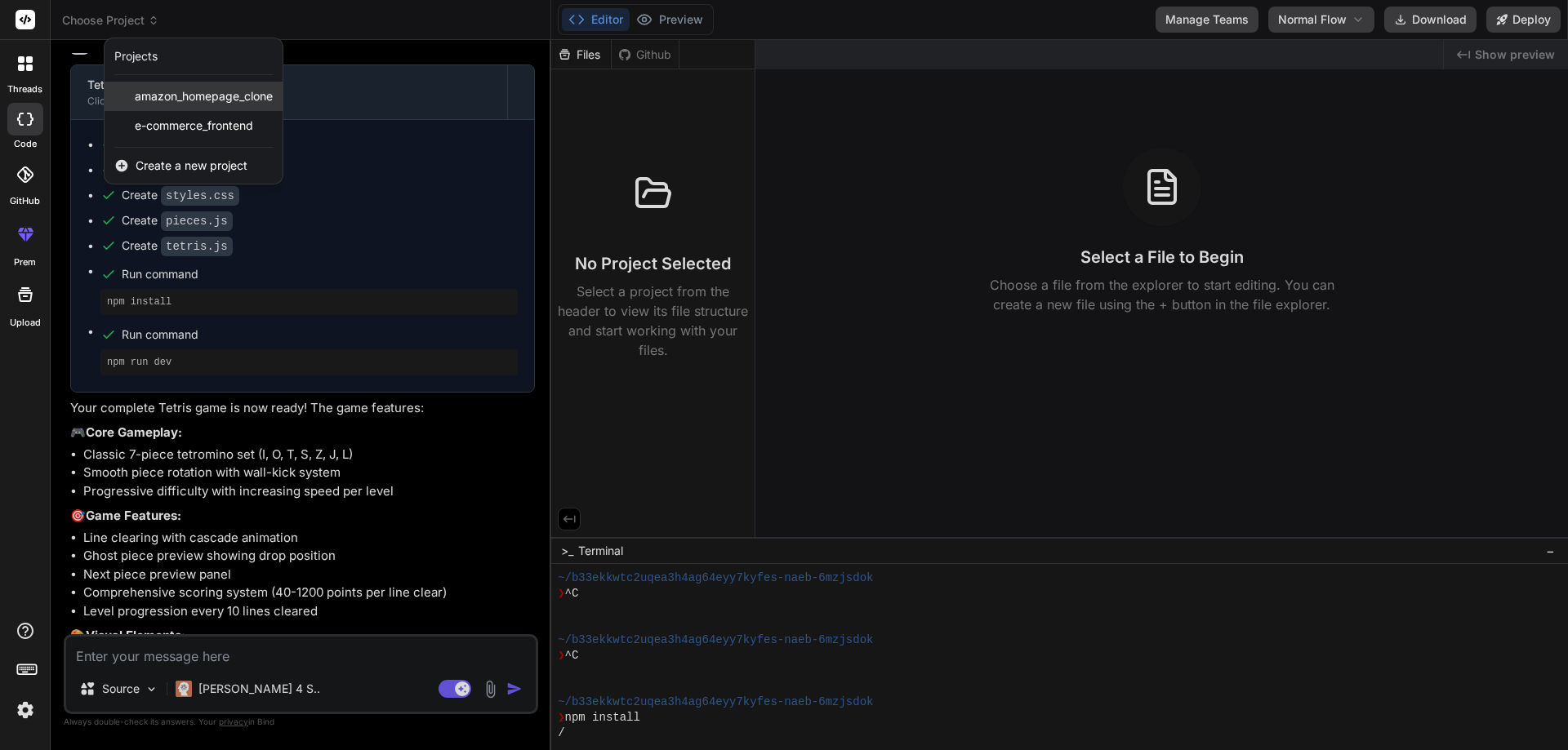
click at [167, 104] on div "amazon_homepage_clone" at bounding box center [193, 96] width 178 height 29
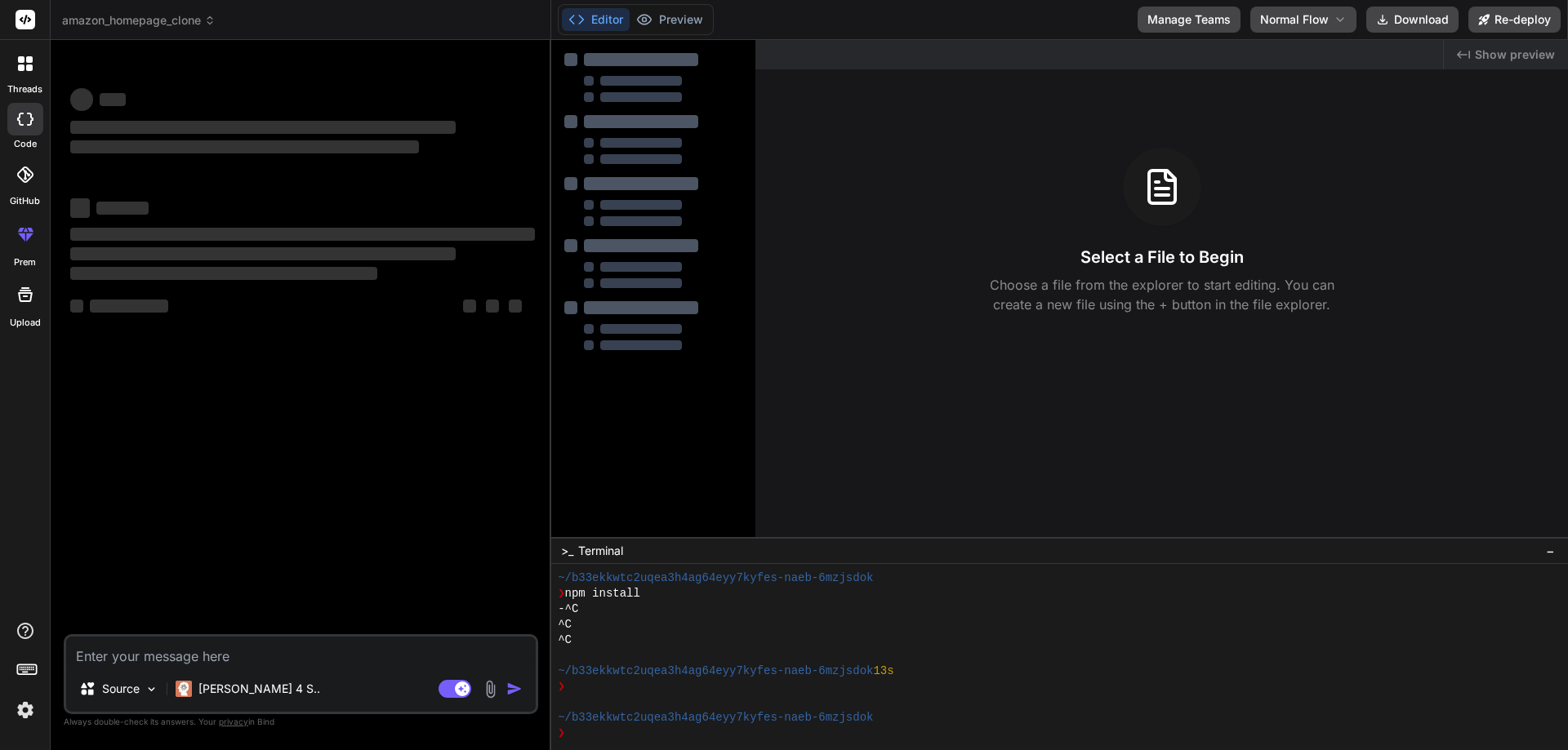
scroll to position [729, 0]
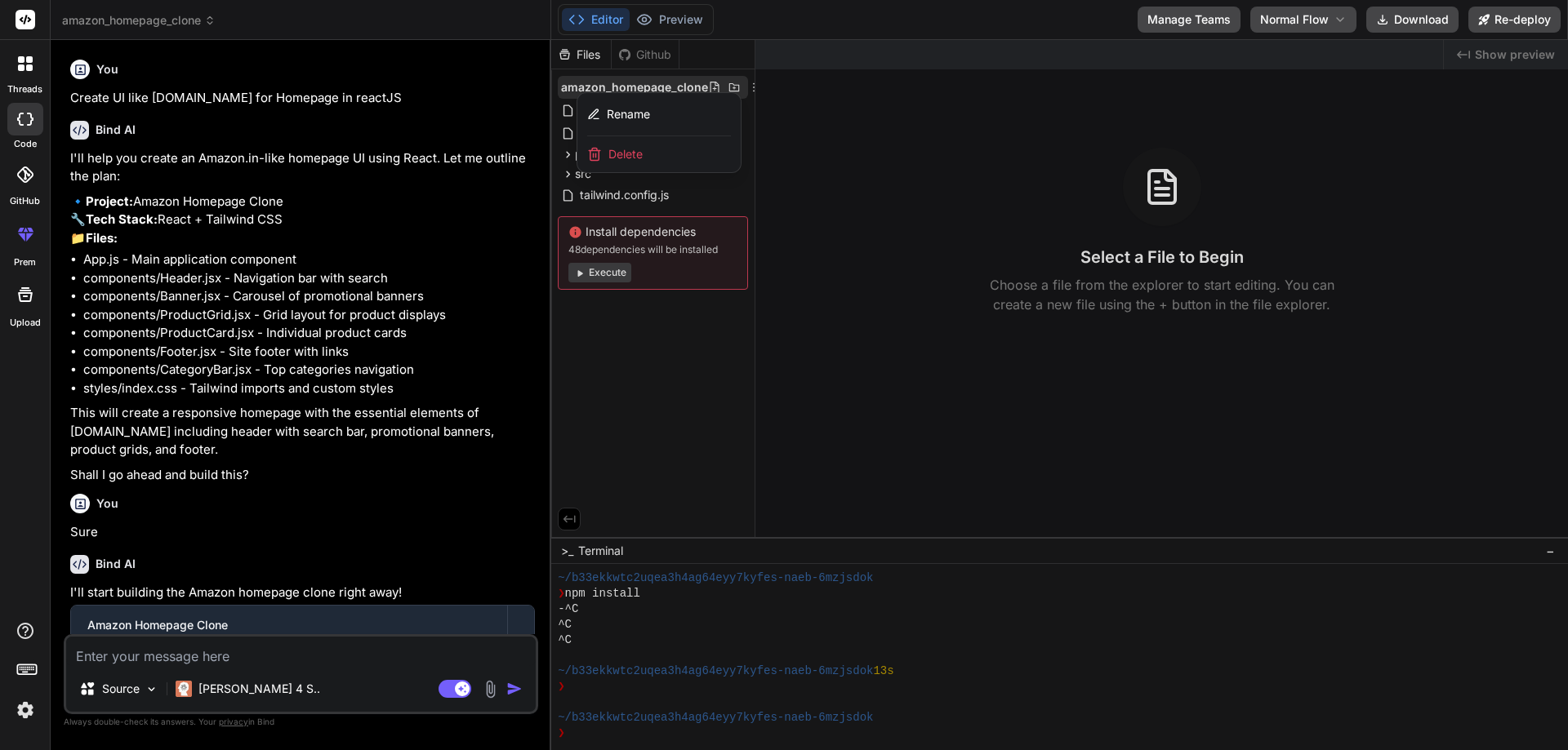
click at [646, 148] on div "Delete" at bounding box center [659, 154] width 164 height 36
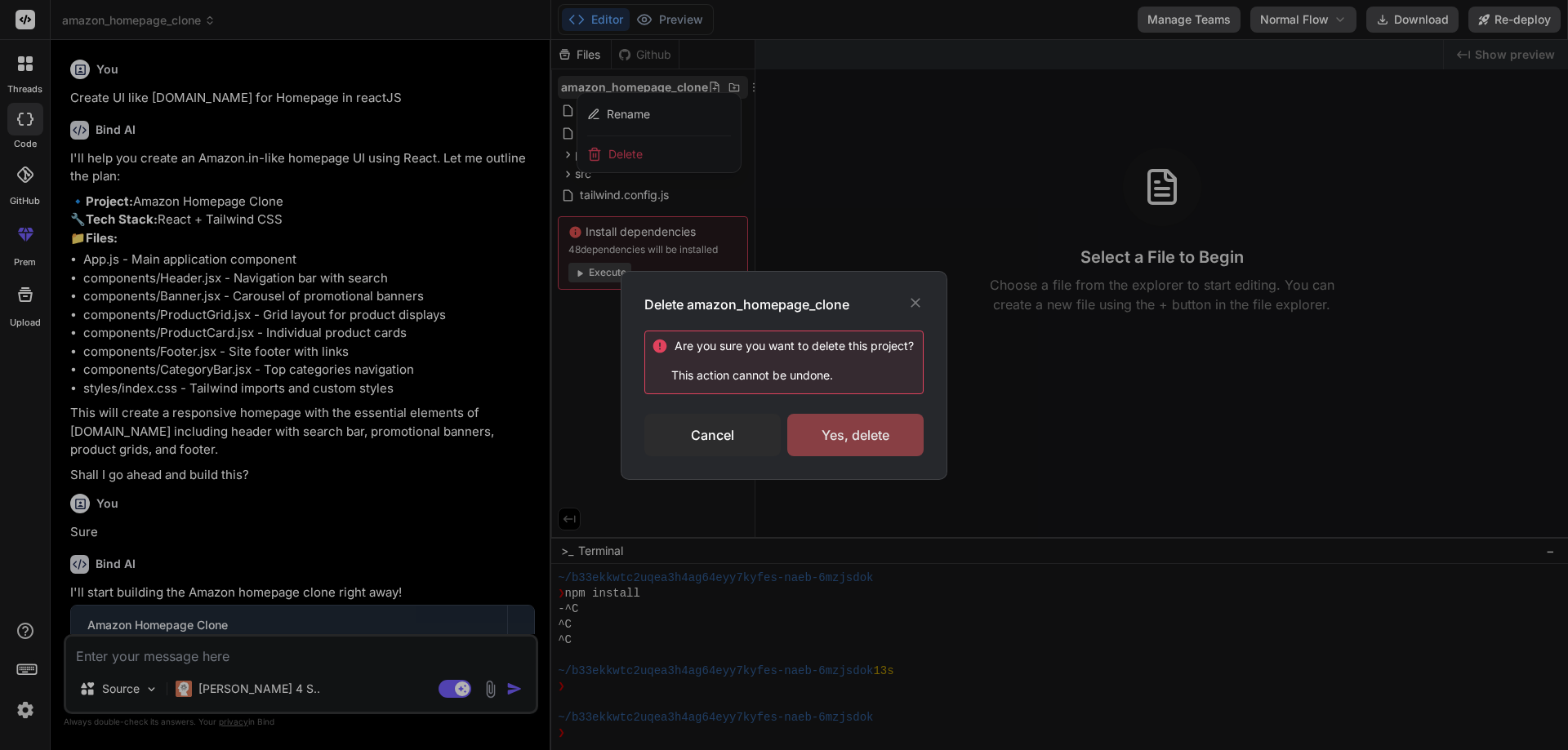
click at [841, 426] on div "Yes, delete" at bounding box center [855, 434] width 136 height 42
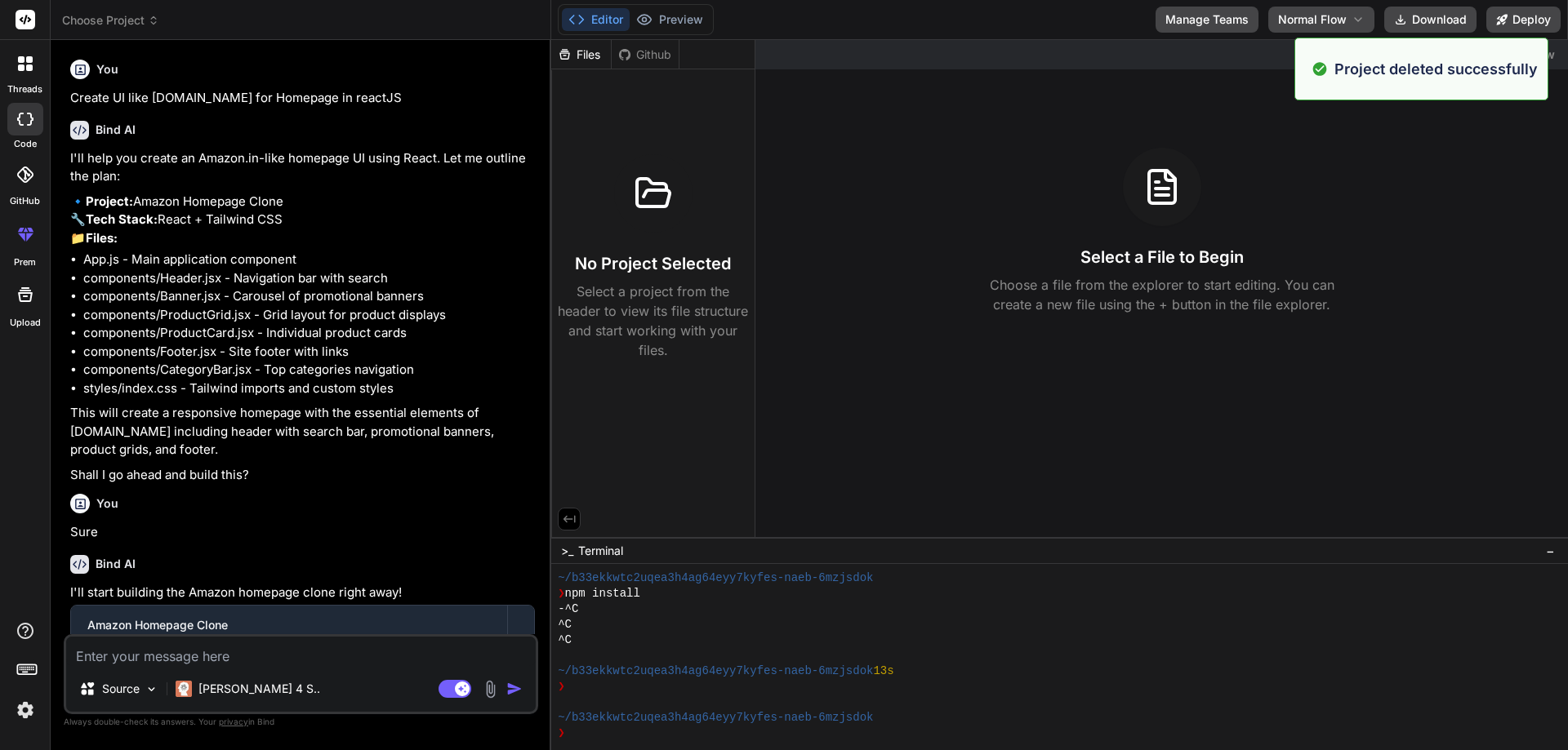
click at [109, 31] on header "Choose Project Created with Pixso." at bounding box center [301, 20] width 501 height 40
click at [148, 28] on span "Choose Project" at bounding box center [110, 20] width 97 height 16
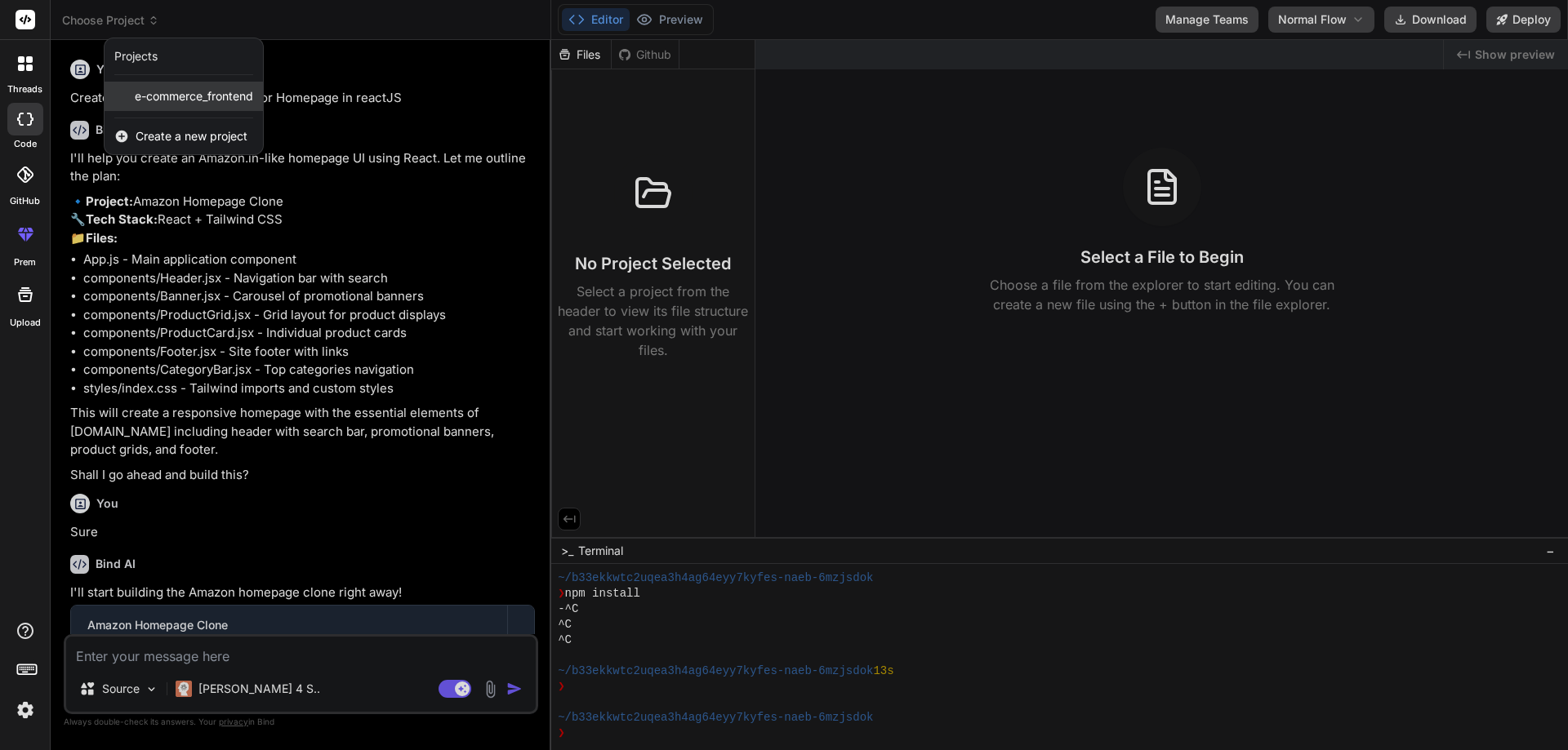
click at [185, 98] on span "e-commerce_frontend" at bounding box center [194, 96] width 118 height 16
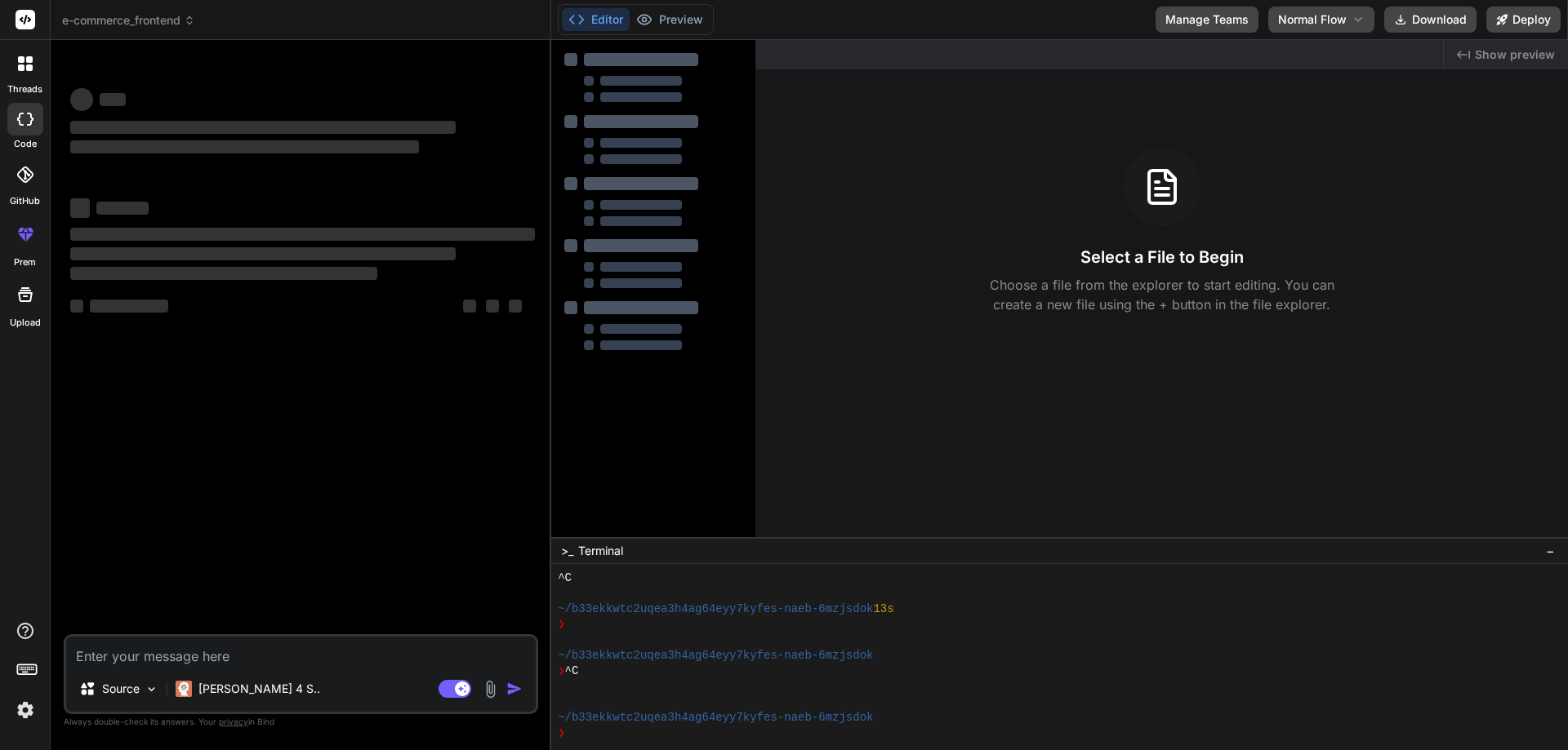
type textarea "x"
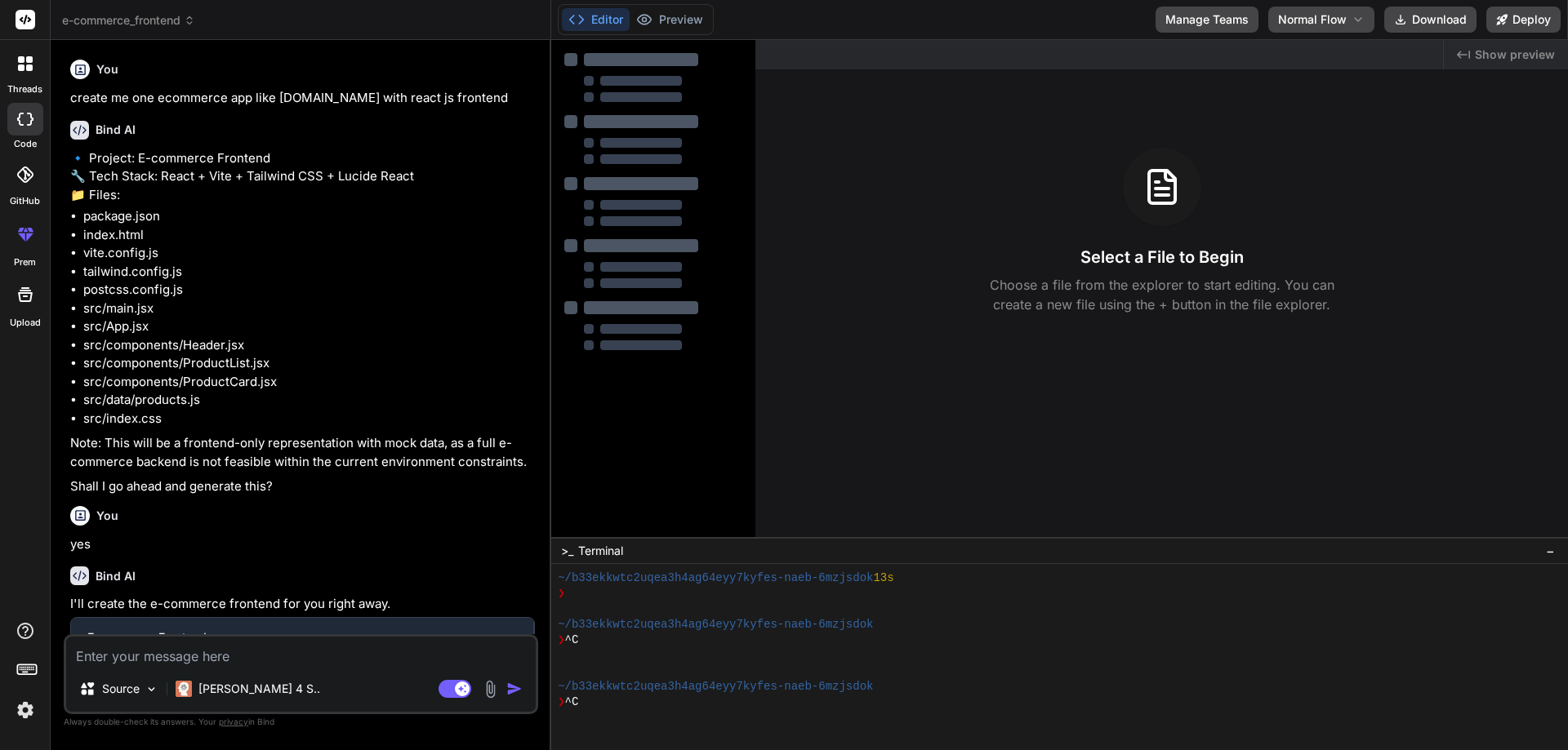
scroll to position [868, 0]
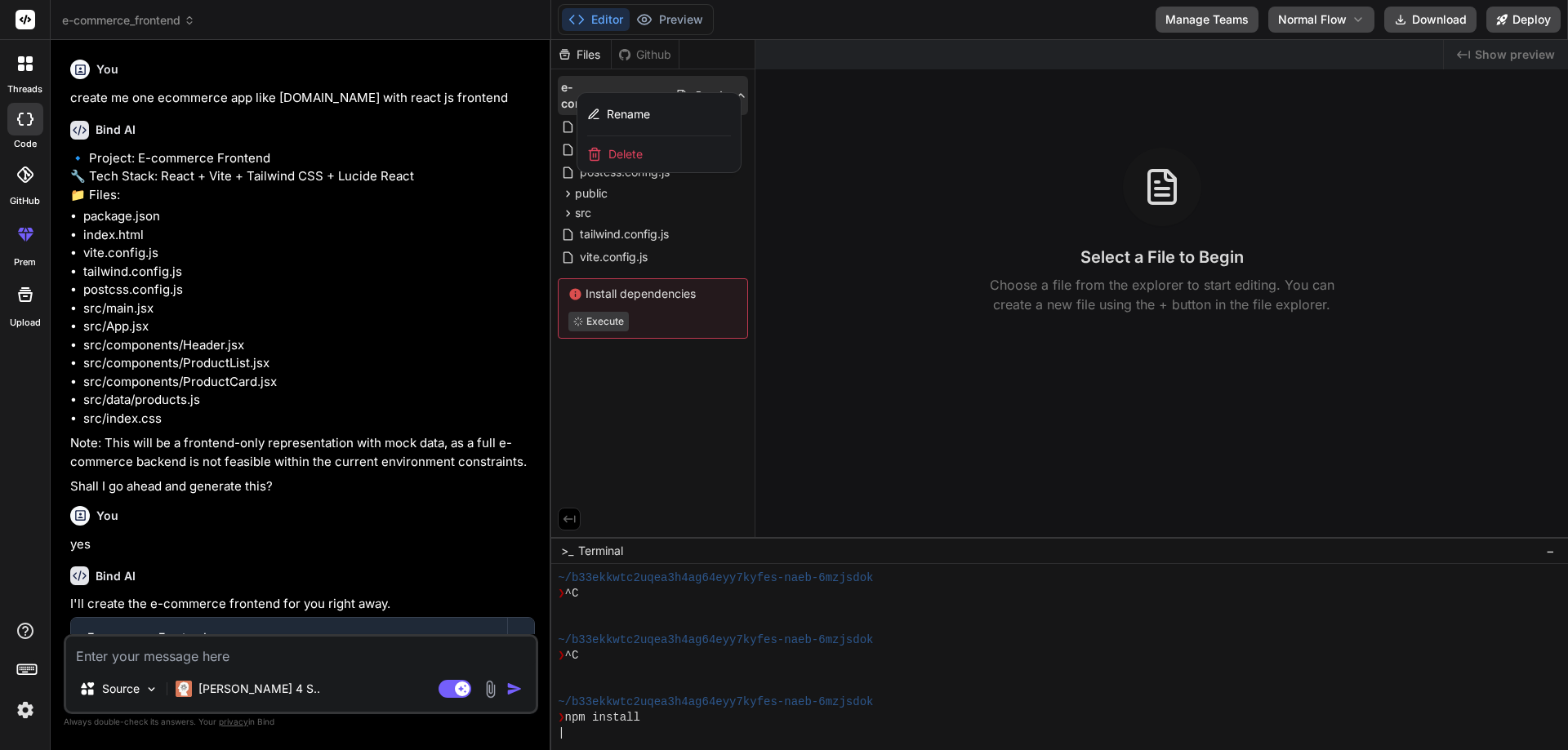
click at [666, 153] on div "Delete" at bounding box center [659, 154] width 164 height 36
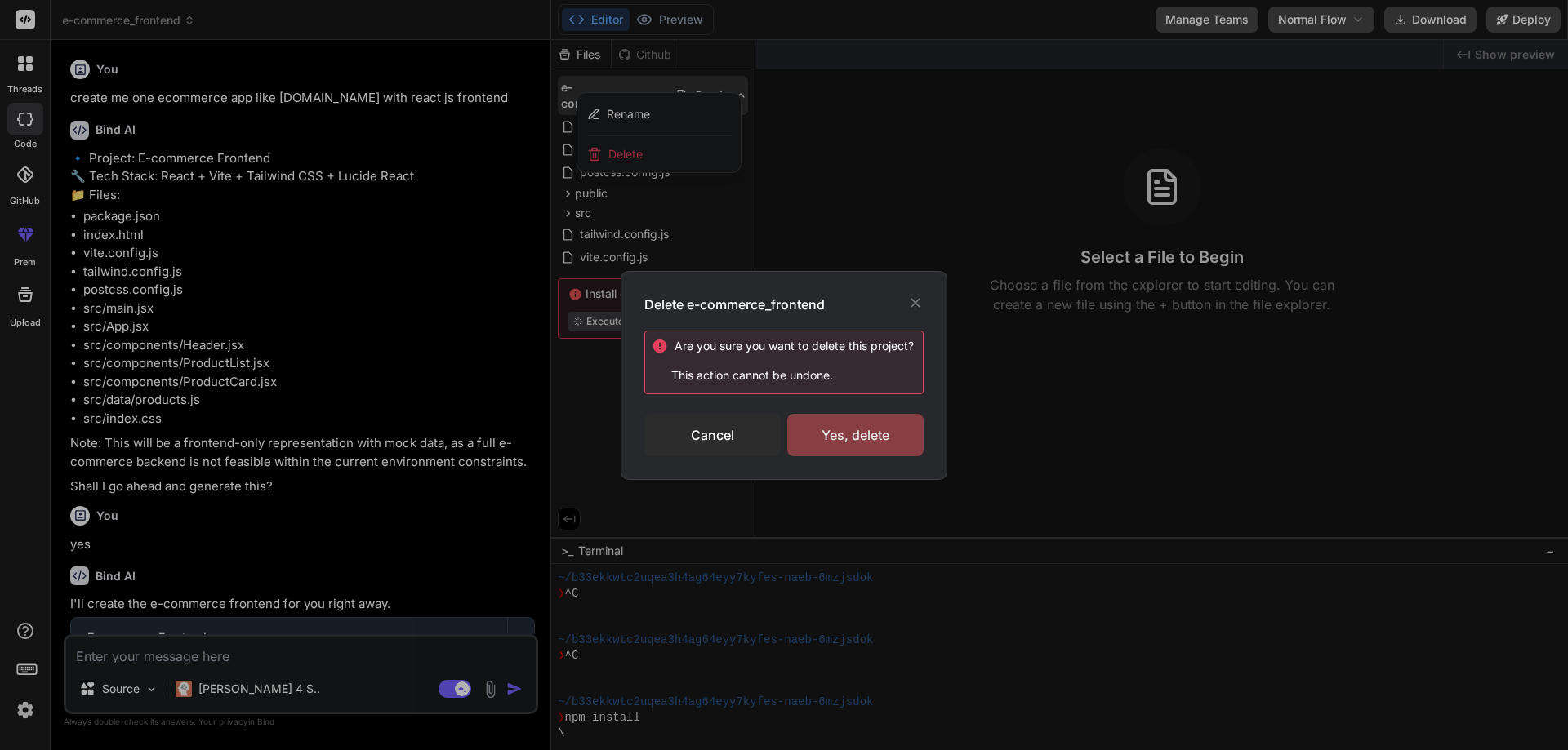
click at [840, 438] on div "Yes, delete" at bounding box center [855, 434] width 136 height 42
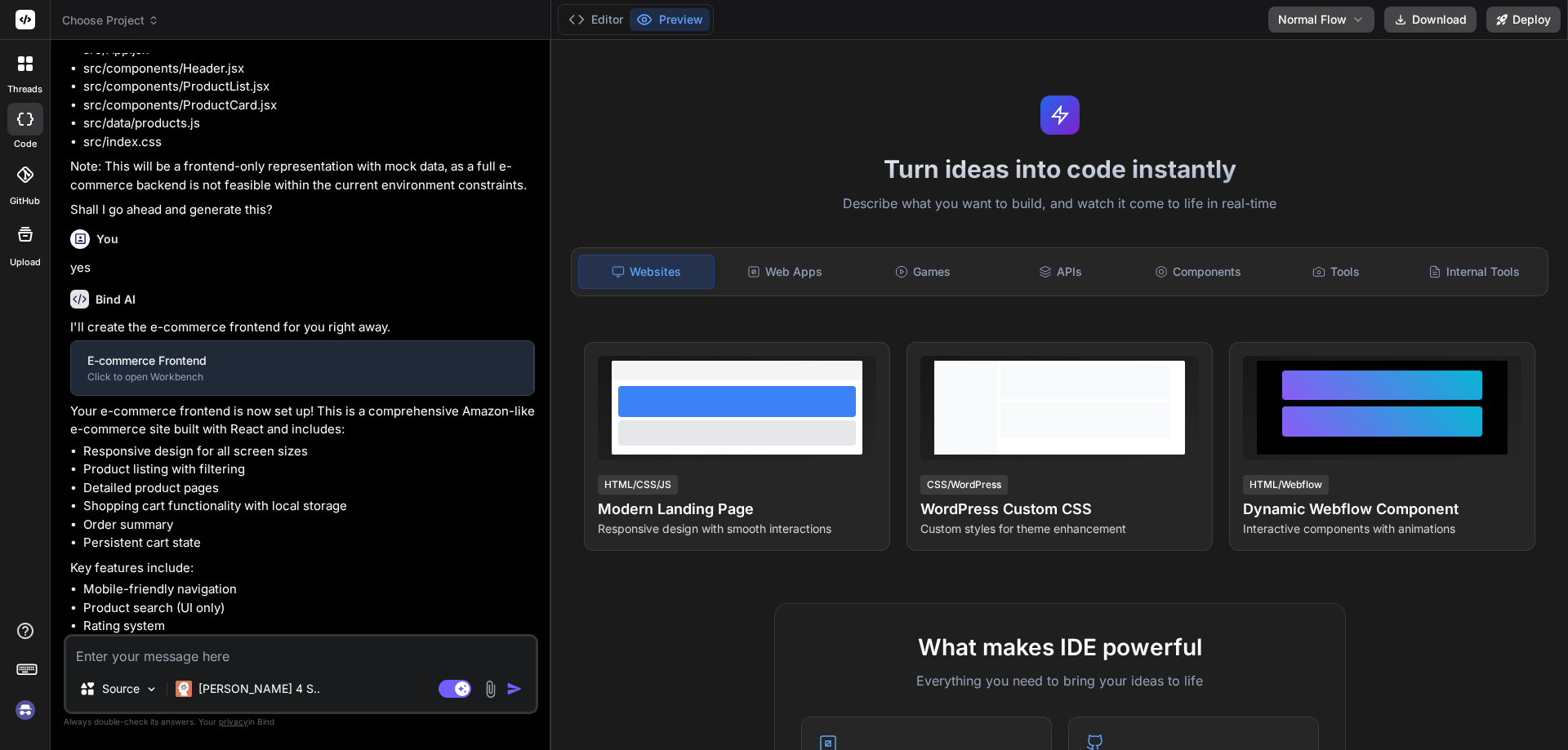
click at [363, 426] on div "You create me one ecommerce app like amazon.in with react js frontend Bind AI 🔹…" at bounding box center [302, 343] width 471 height 582
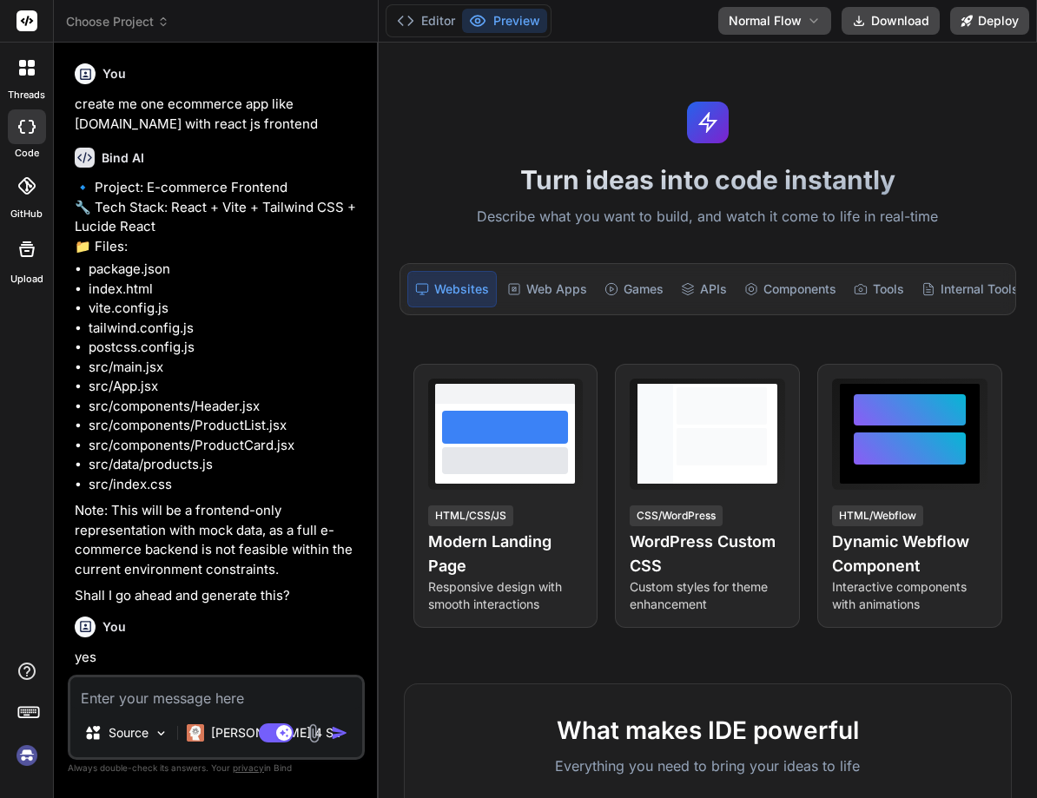
click at [36, 123] on div at bounding box center [27, 126] width 38 height 35
click at [26, 120] on icon at bounding box center [26, 127] width 17 height 14
type textarea "x"
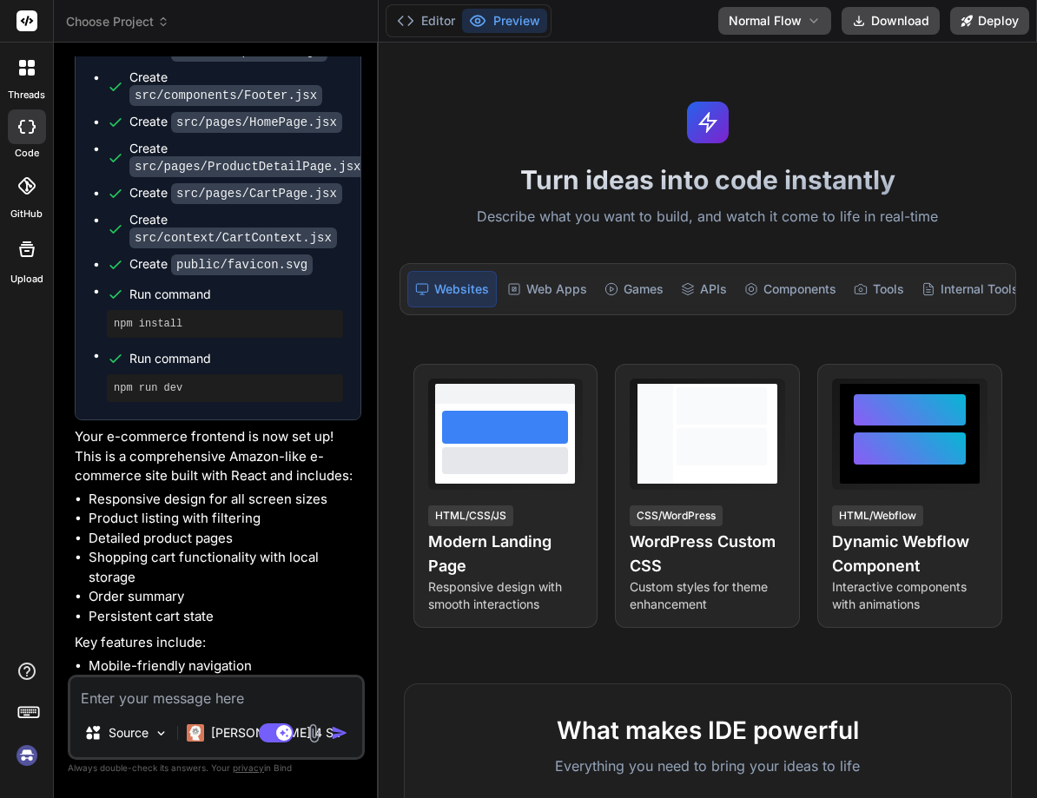
scroll to position [1305, 0]
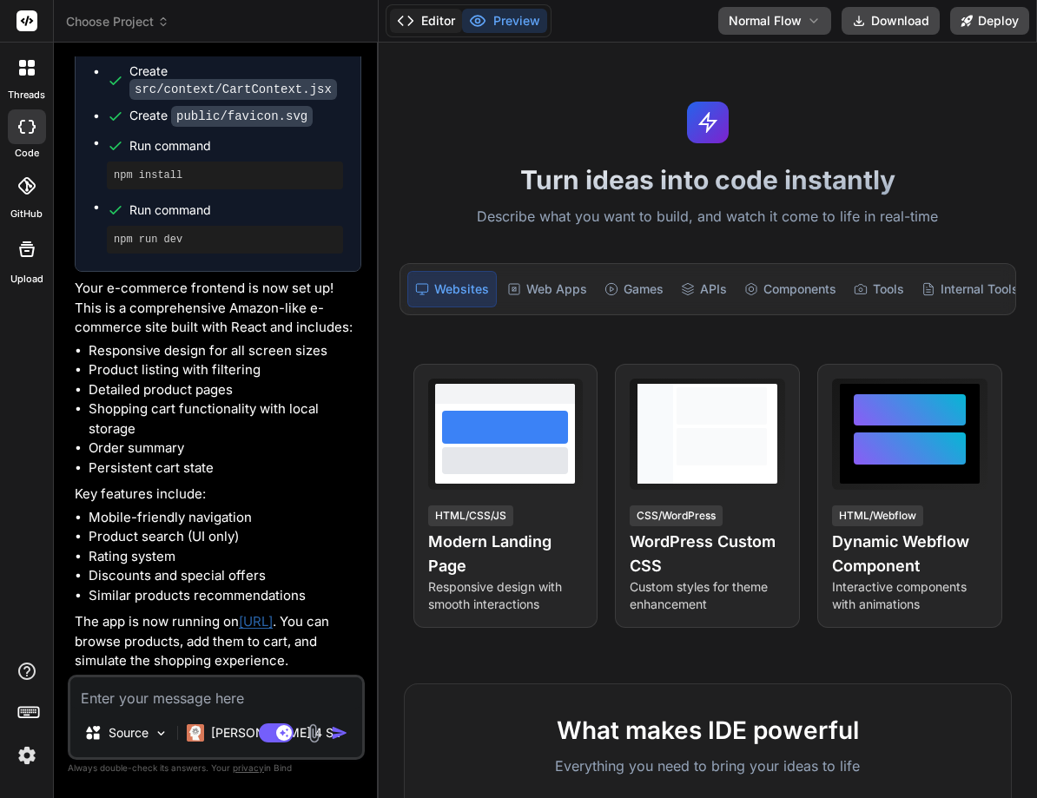
click at [433, 13] on button "Editor" at bounding box center [426, 21] width 72 height 24
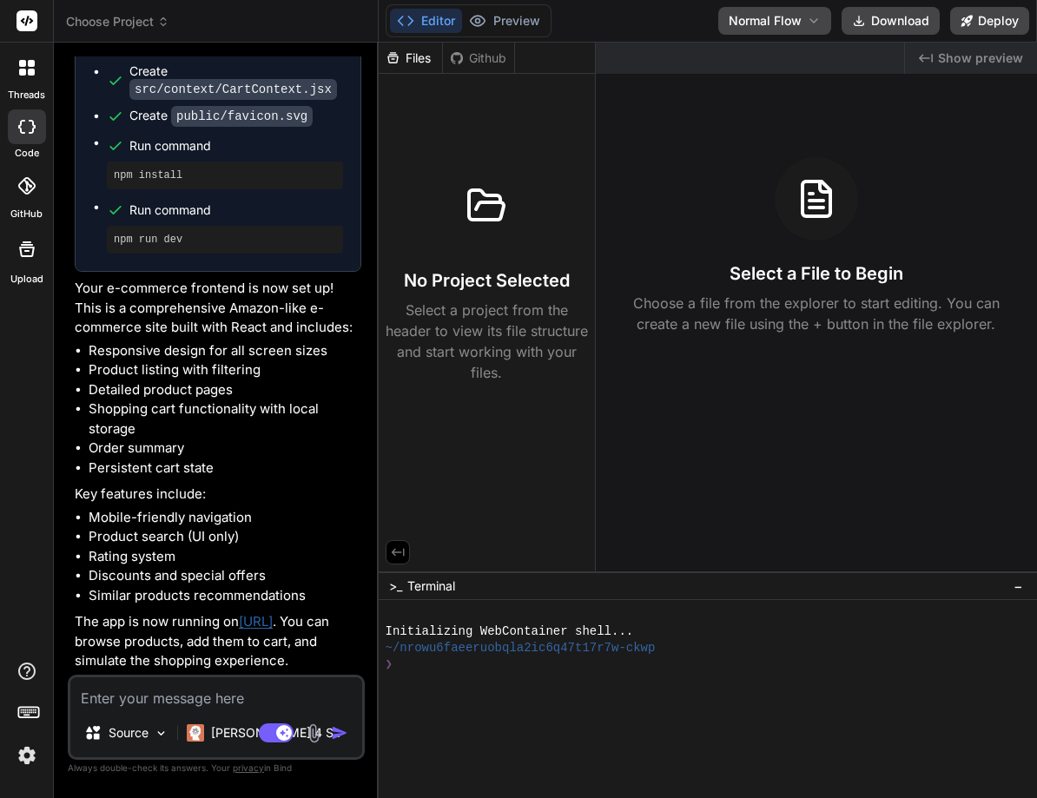
scroll to position [0, 0]
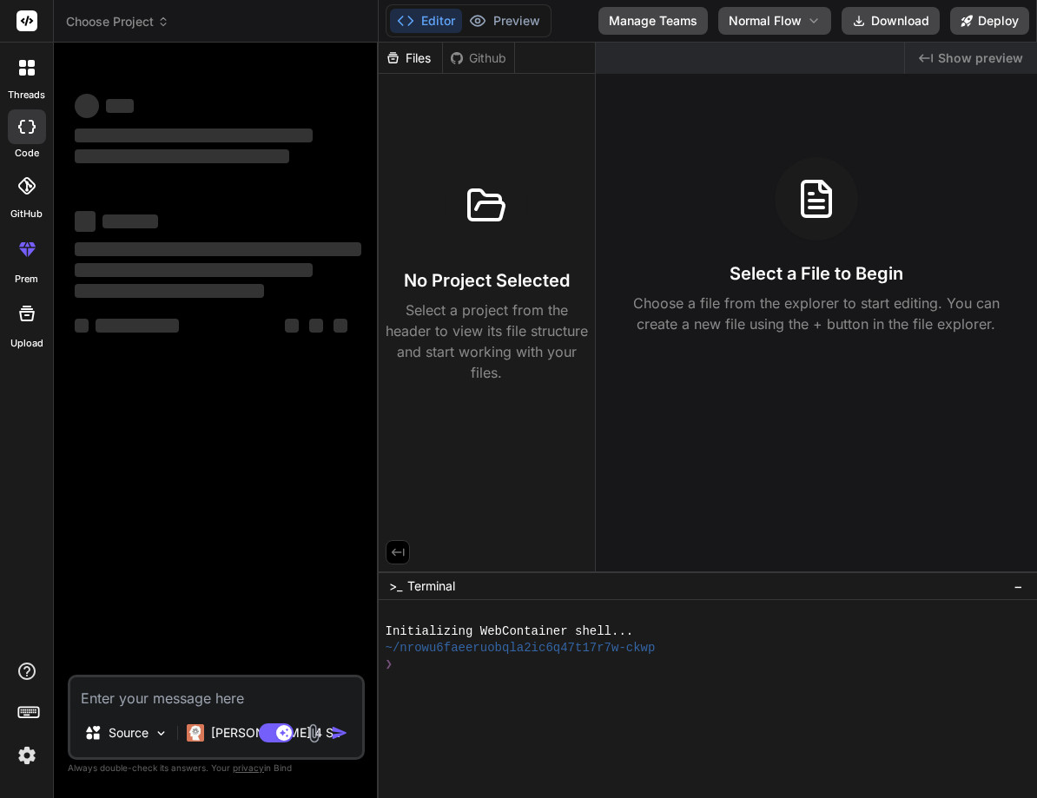
click at [495, 234] on div at bounding box center [486, 205] width 83 height 83
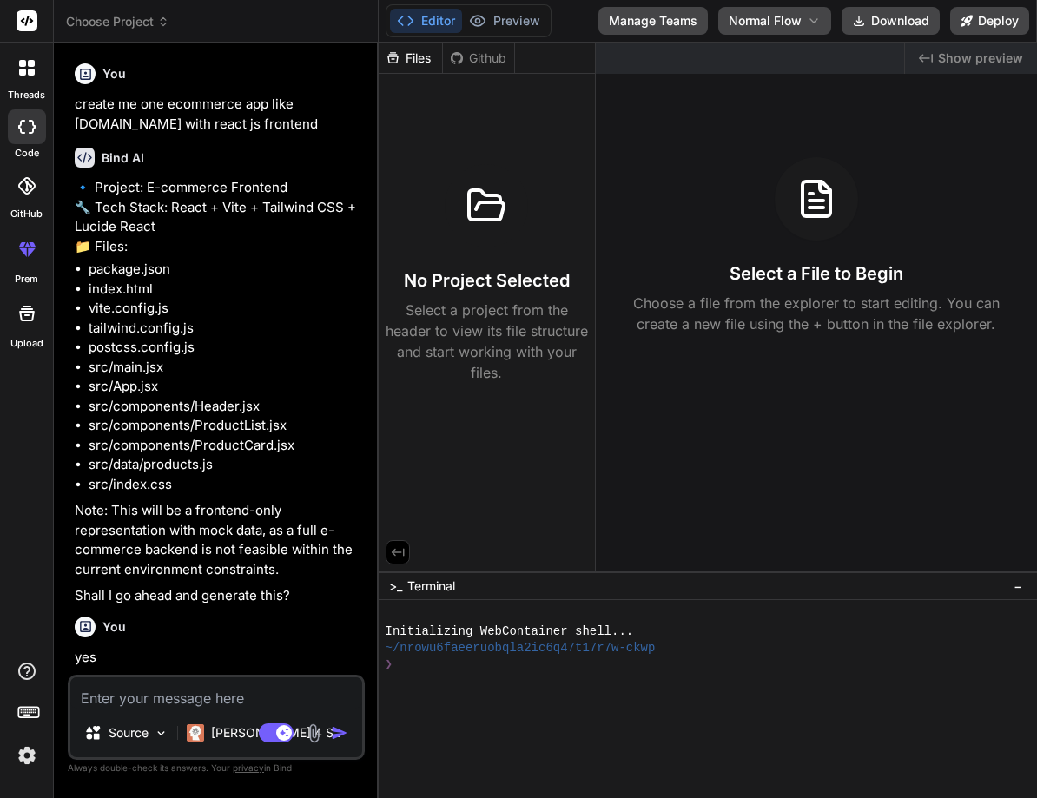
click at [123, 297] on li "index.html" at bounding box center [225, 290] width 273 height 20
click at [118, 23] on span "Choose Project" at bounding box center [117, 21] width 103 height 17
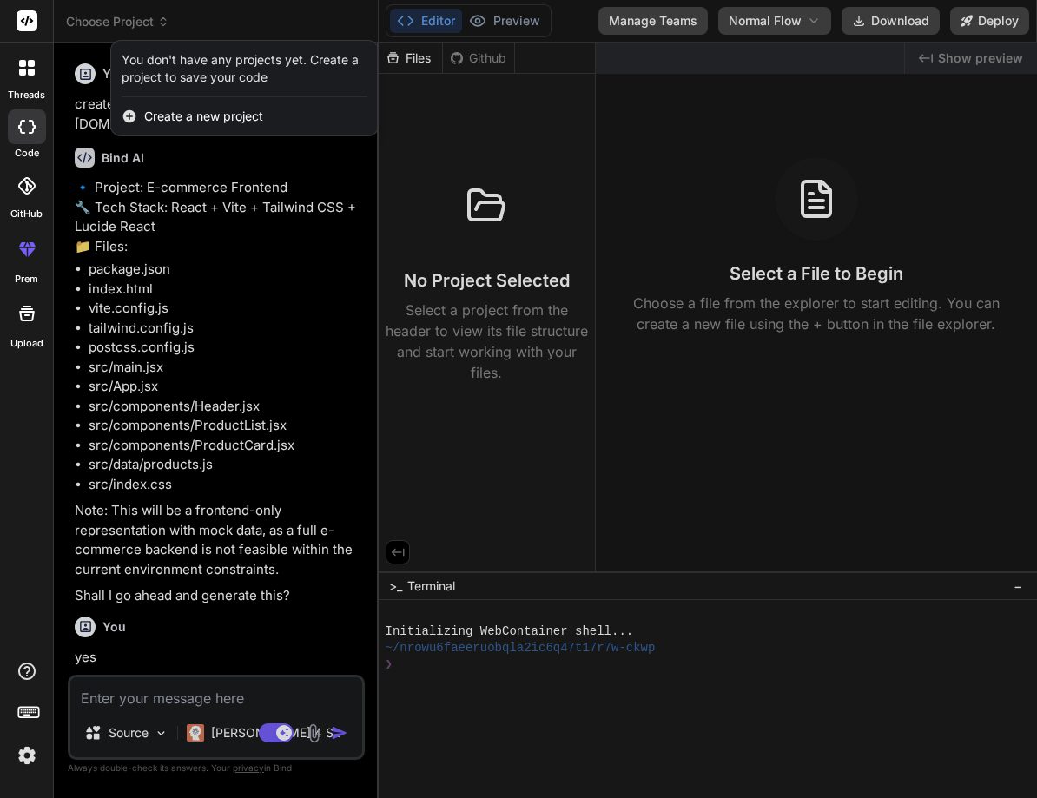
click at [83, 39] on div at bounding box center [518, 399] width 1037 height 798
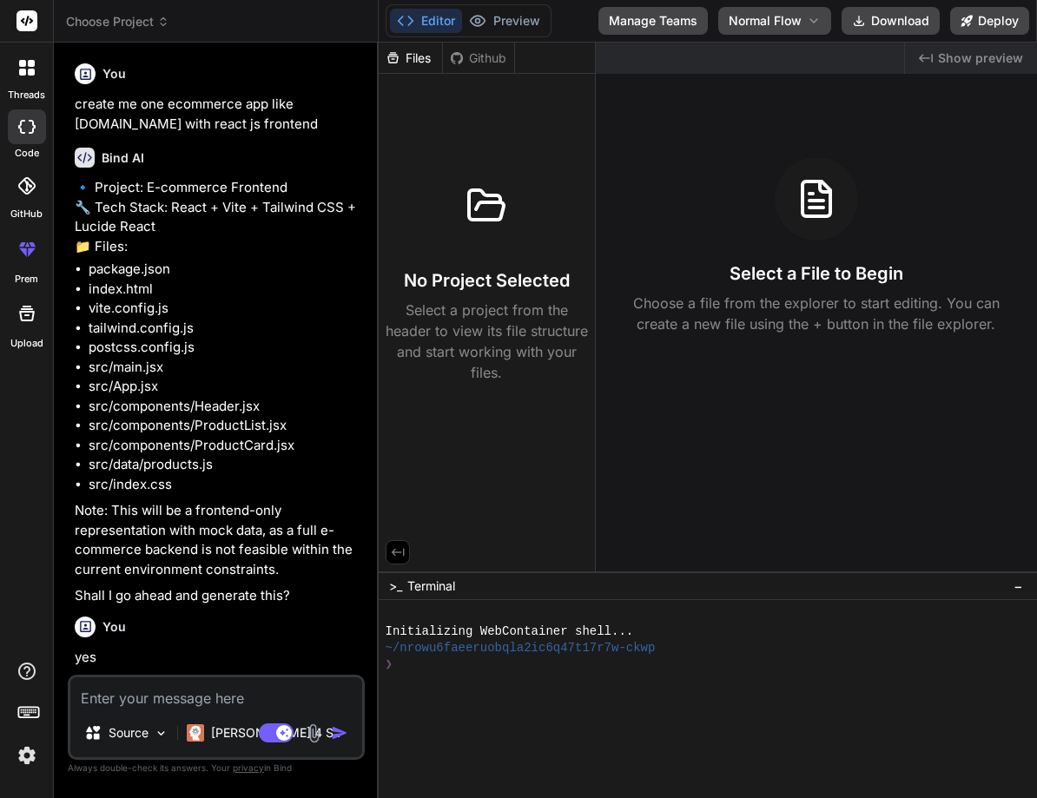
click at [31, 52] on div at bounding box center [27, 68] width 36 height 36
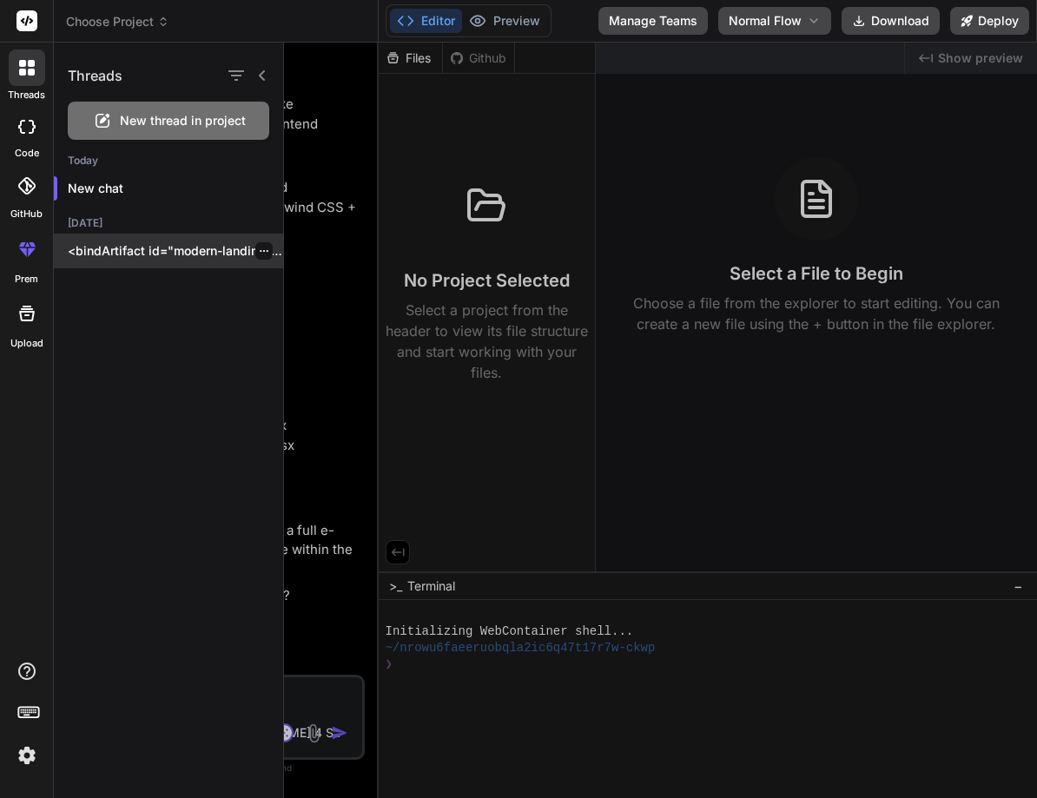
click at [258, 239] on div "<bindArtifact id="modern-landing-page" title="Modern Landing Page"> <bindAction…" at bounding box center [168, 251] width 229 height 35
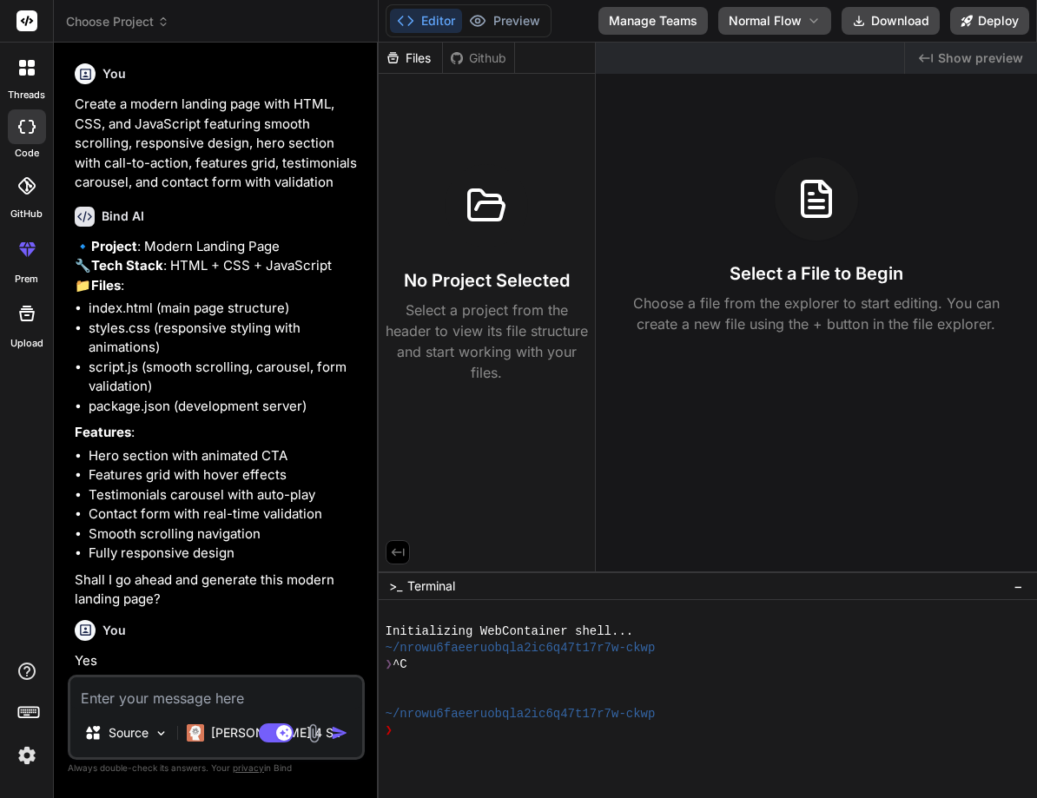
click at [15, 125] on div at bounding box center [27, 126] width 38 height 35
click at [31, 66] on icon at bounding box center [31, 63] width 7 height 7
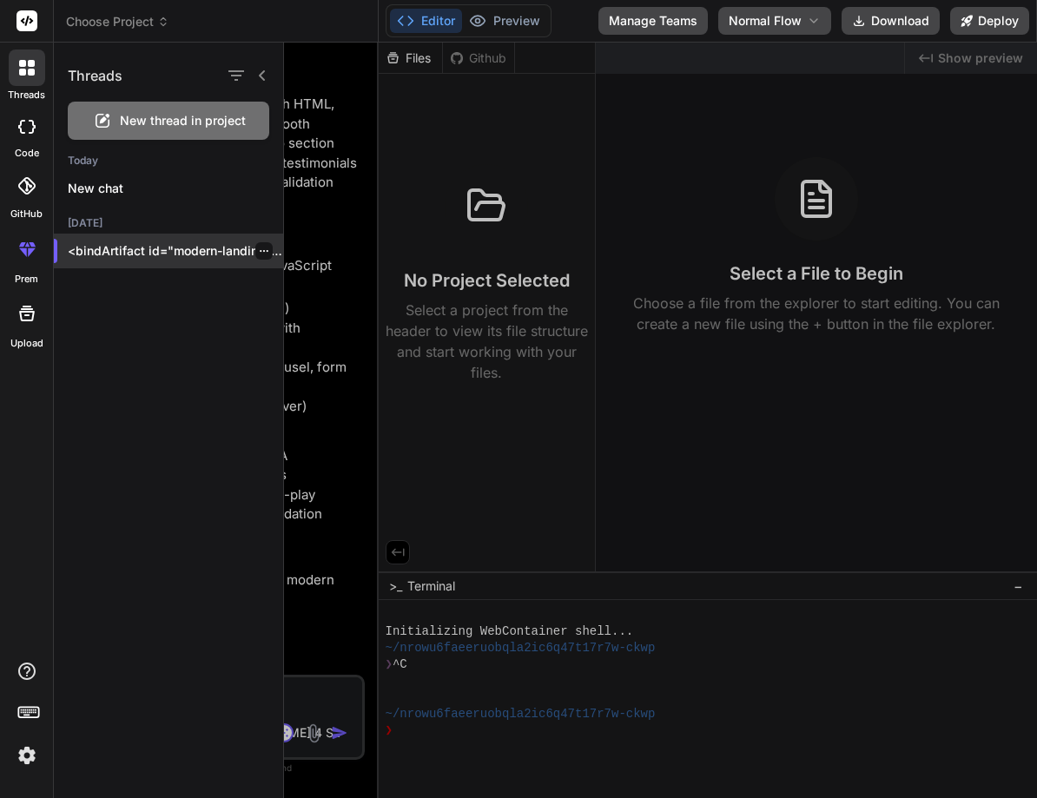
click at [260, 248] on icon "button" at bounding box center [264, 251] width 10 height 10
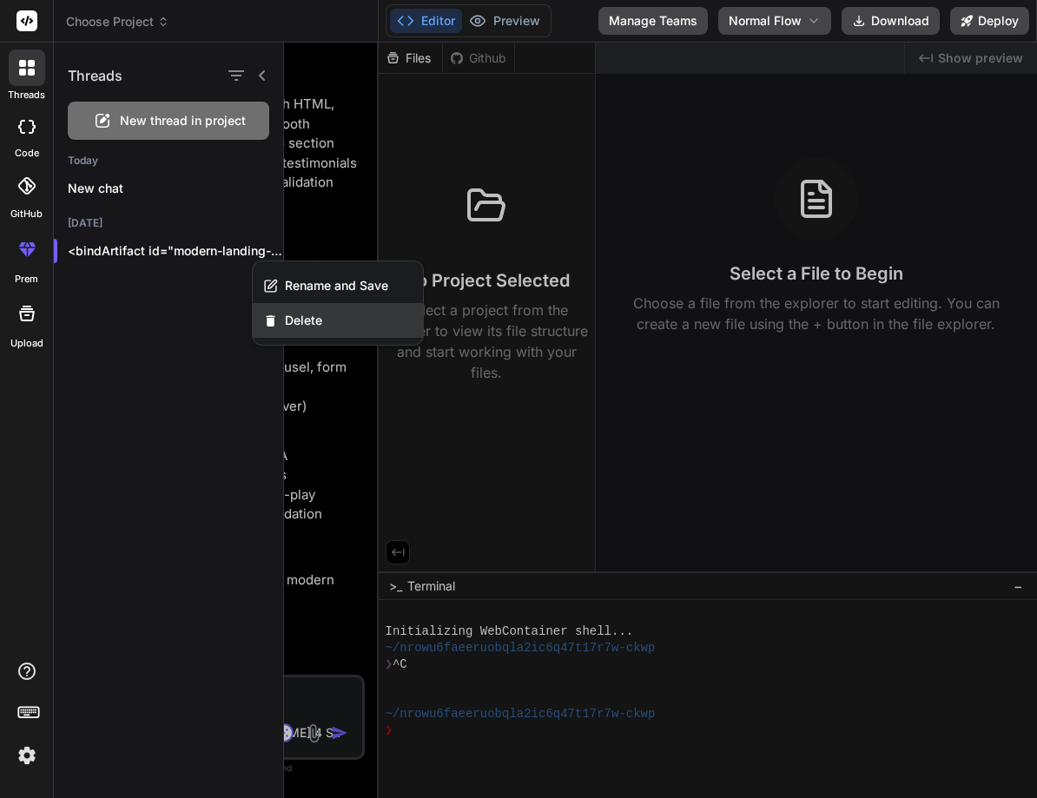
click at [300, 332] on div "Delete" at bounding box center [338, 320] width 170 height 35
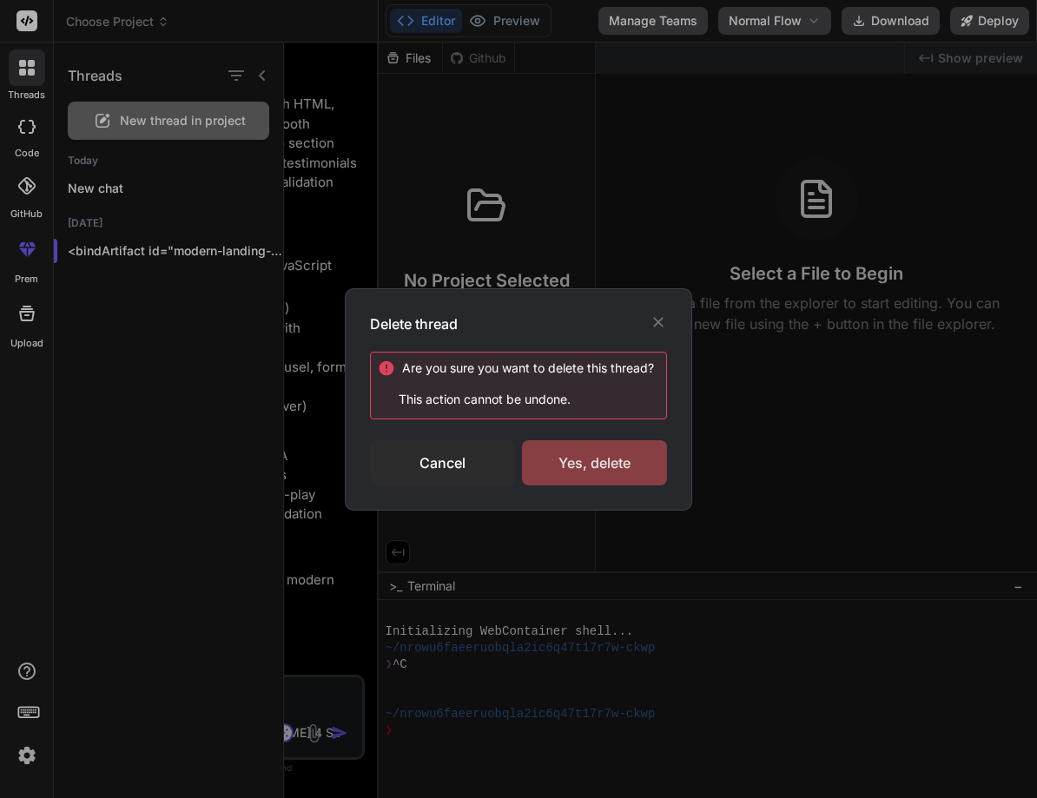
click at [618, 454] on div "Yes, delete" at bounding box center [594, 462] width 145 height 45
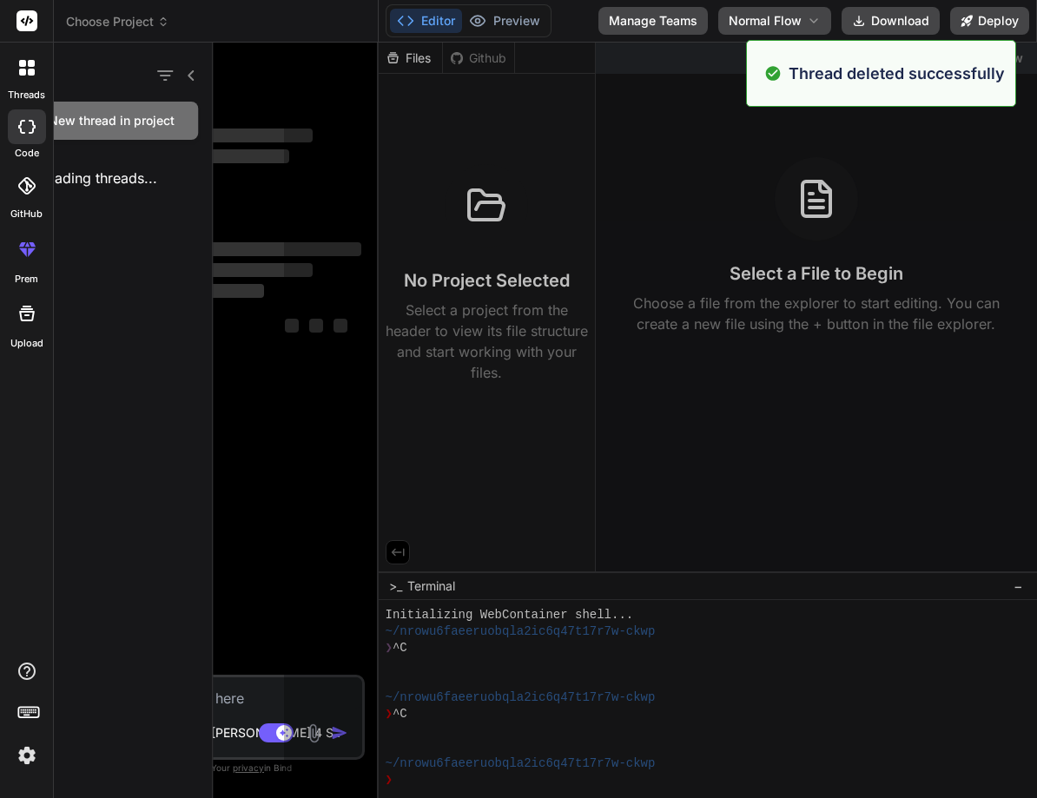
scroll to position [17, 0]
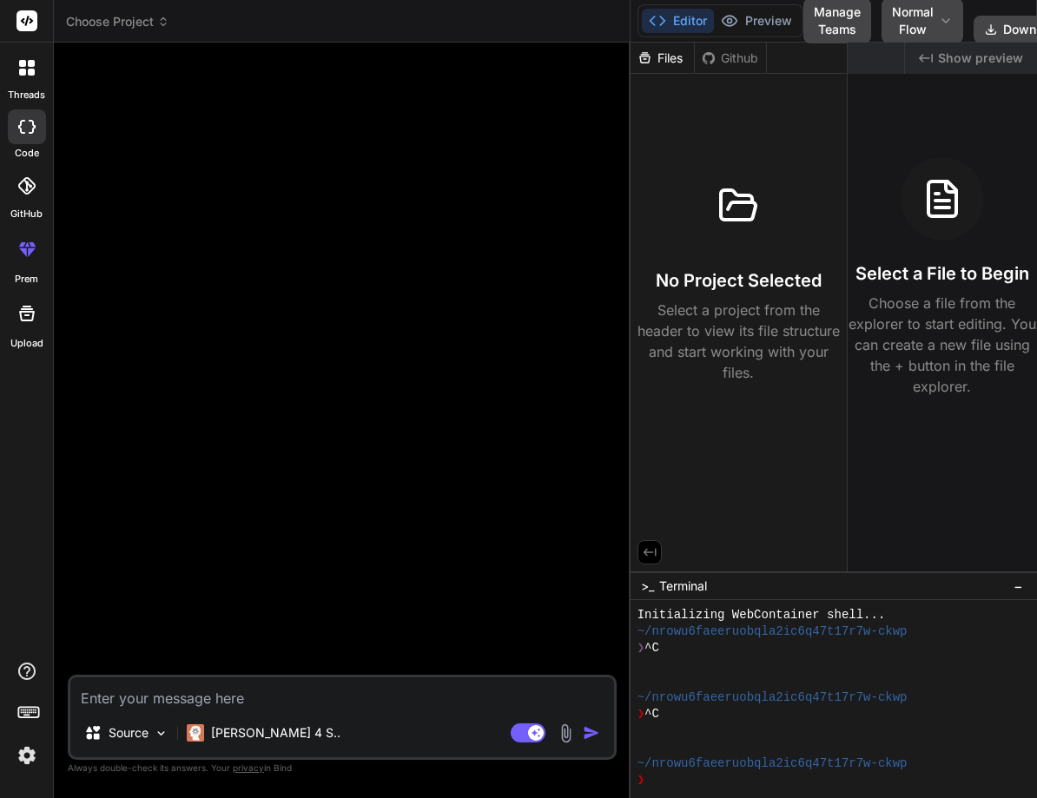
drag, startPoint x: 378, startPoint y: 343, endPoint x: 608, endPoint y: 336, distance: 230.3
click at [608, 336] on div "Bind AI Web Search Created with Pixso. Code Generator Source Claude 4 S.. Agent…" at bounding box center [342, 421] width 577 height 756
click at [23, 138] on div at bounding box center [27, 126] width 38 height 35
click at [20, 86] on div "threads" at bounding box center [26, 73] width 53 height 60
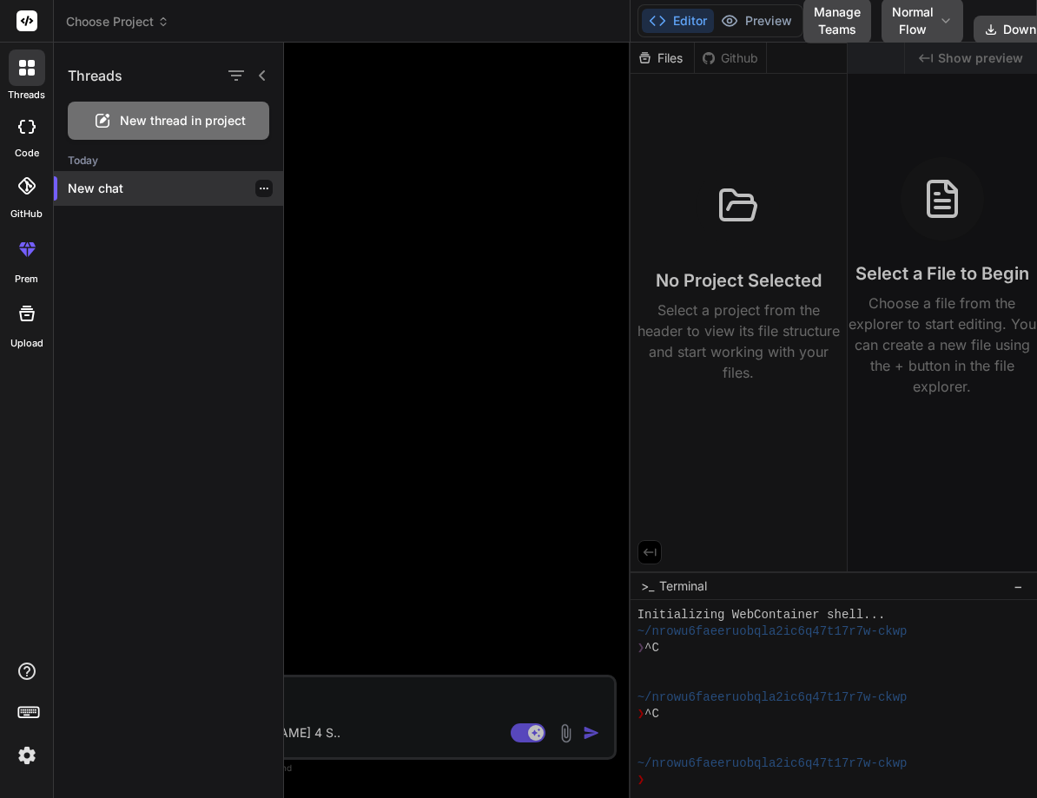
click at [259, 189] on icon "button" at bounding box center [264, 188] width 10 height 10
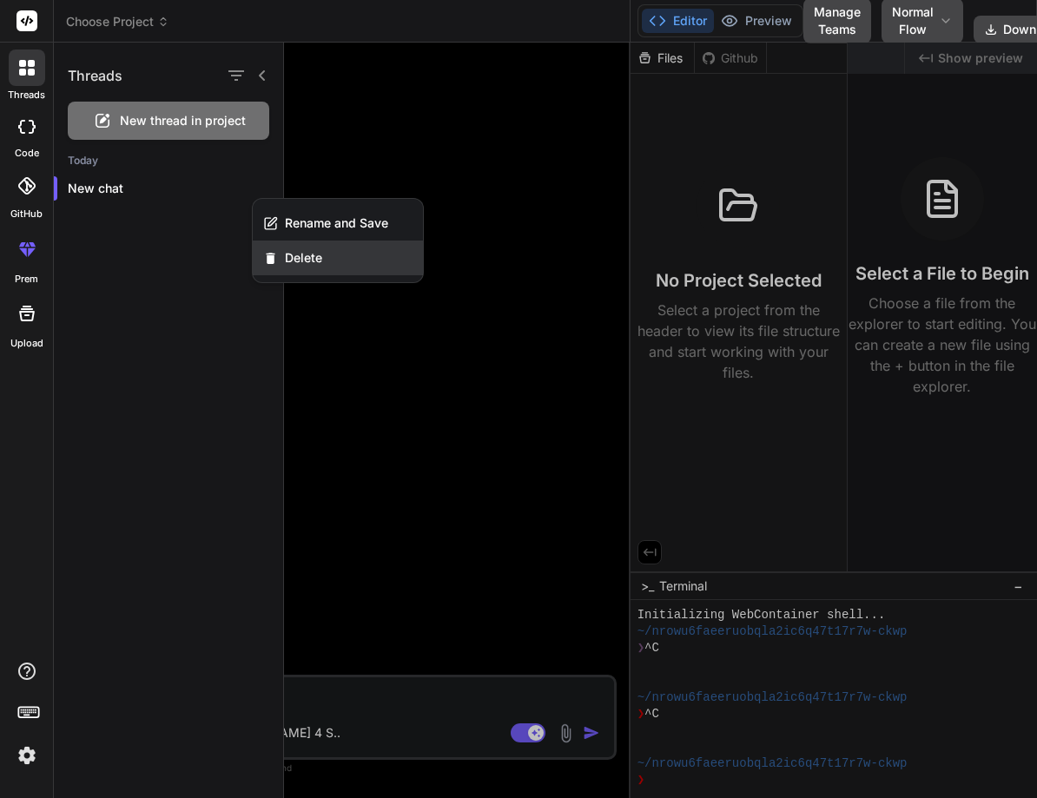
click at [313, 268] on div "Delete" at bounding box center [338, 258] width 170 height 35
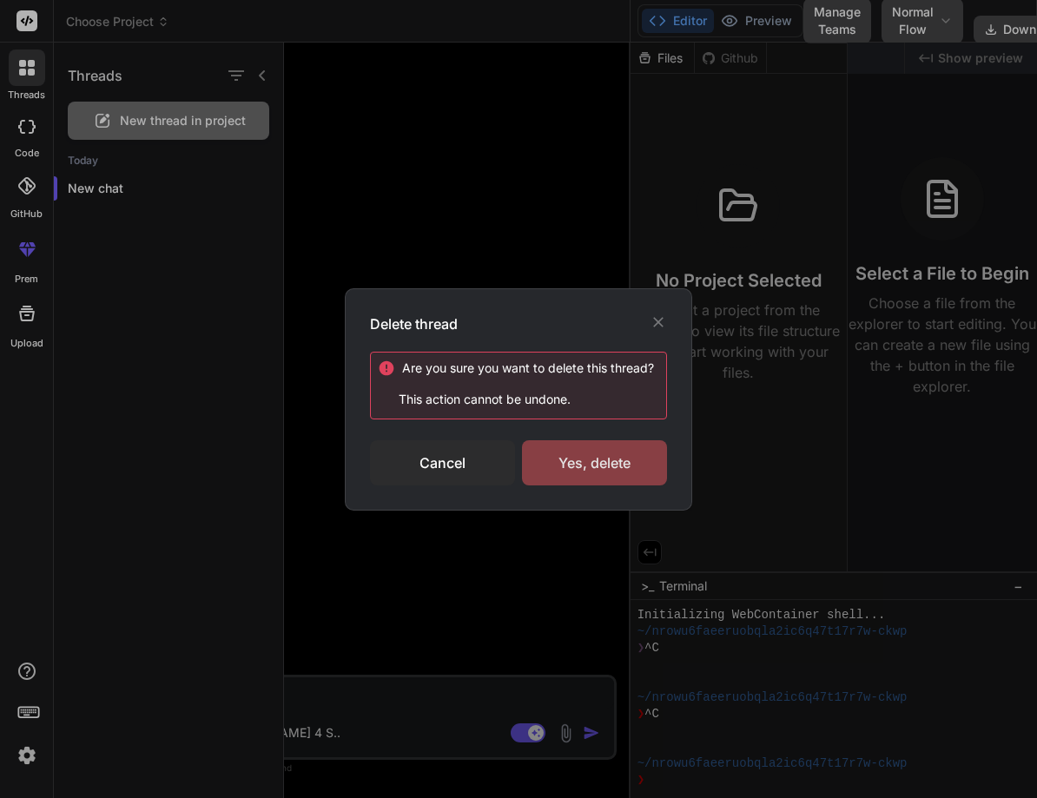
click at [610, 466] on div "Yes, delete" at bounding box center [594, 462] width 145 height 45
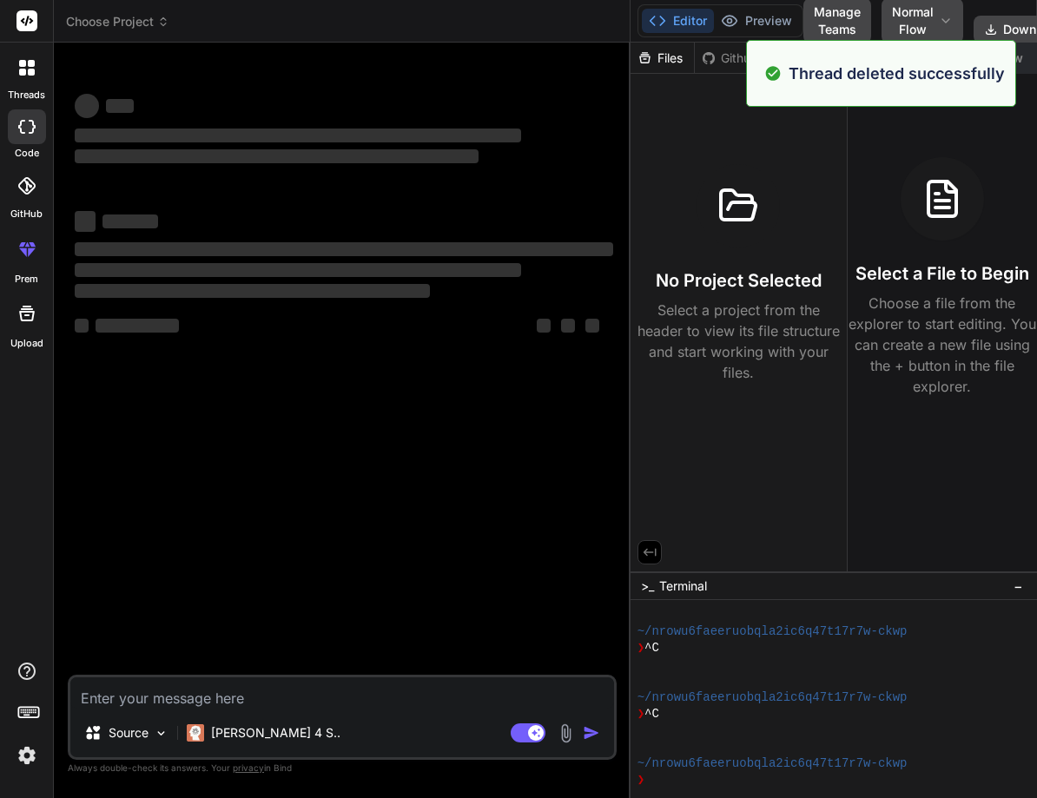
type textarea "x"
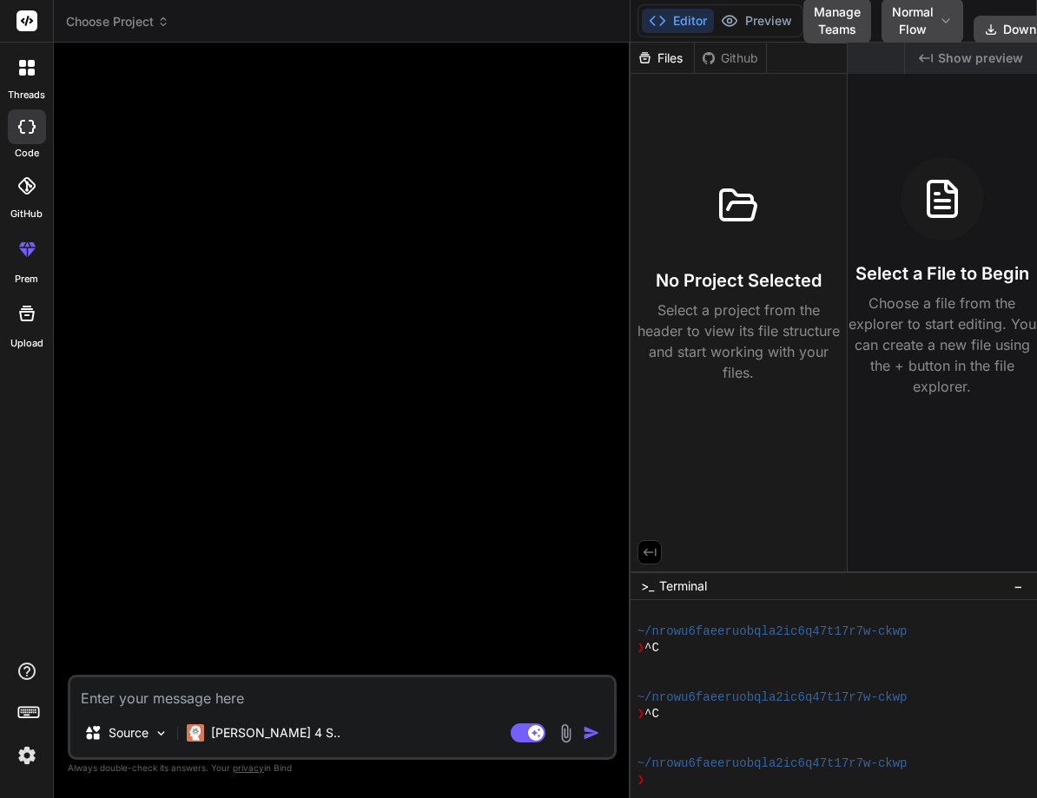
click at [32, 80] on div at bounding box center [27, 68] width 36 height 36
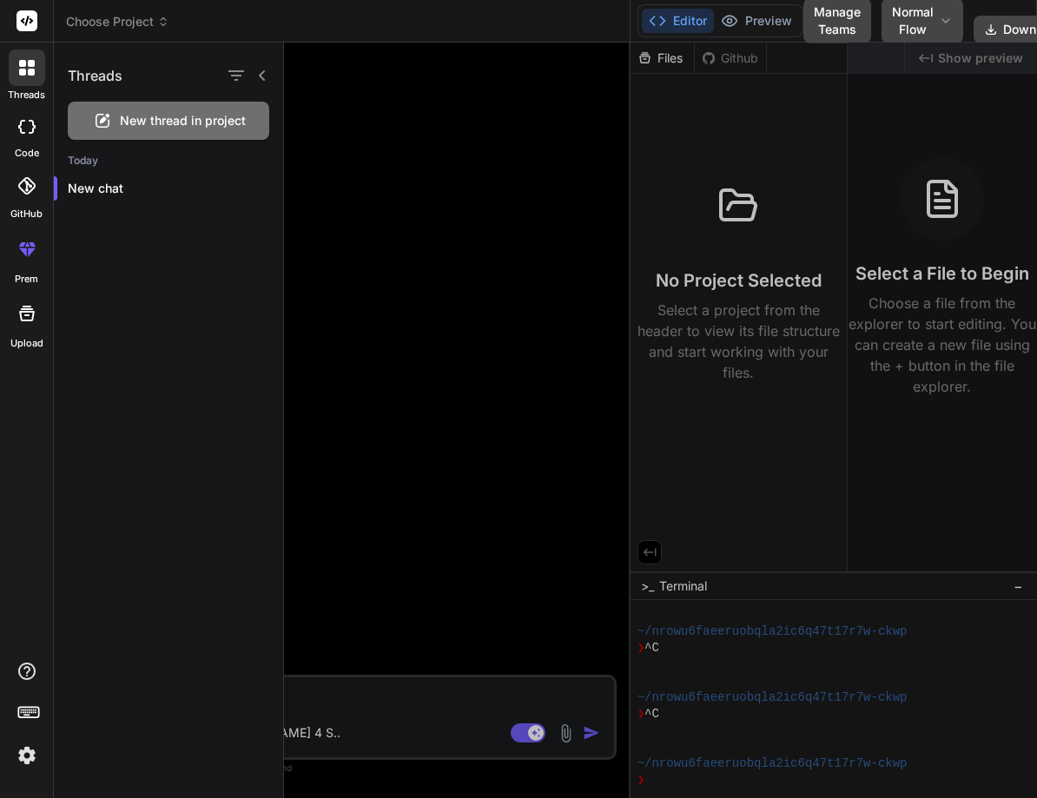
click at [341, 205] on div at bounding box center [660, 421] width 753 height 756
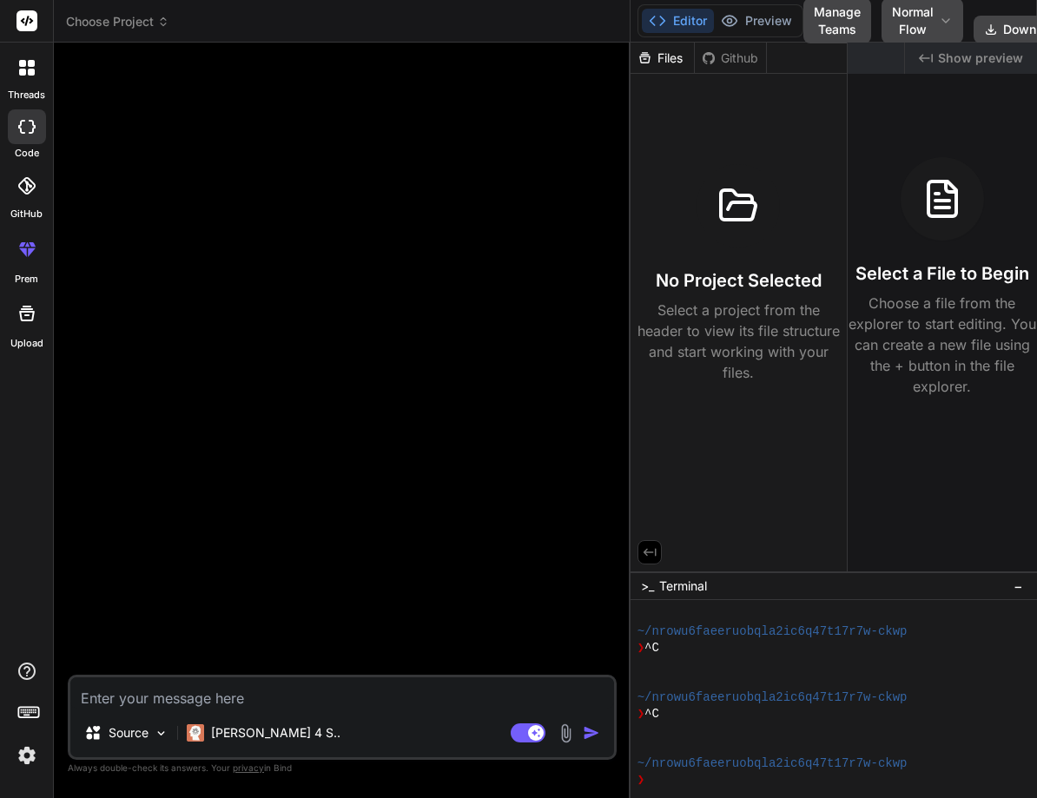
click at [197, 685] on textarea at bounding box center [342, 693] width 544 height 31
click at [27, 768] on img at bounding box center [27, 756] width 30 height 30
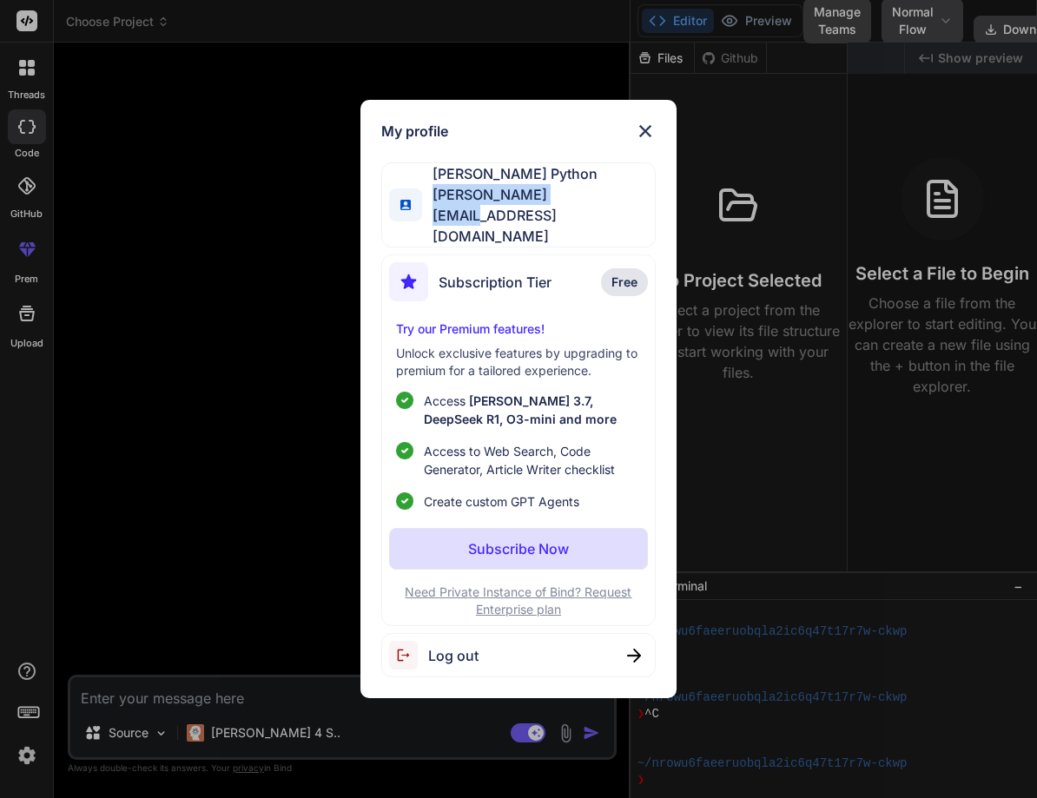
drag, startPoint x: 583, startPoint y: 215, endPoint x: 433, endPoint y: 222, distance: 149.5
click at [433, 222] on div "Hardik Python hardik@witarist.com" at bounding box center [518, 204] width 275 height 85
copy span "hardik@witarist.com"
click at [141, 323] on div "My profile Hardik Python hardik@witarist.com Subscription Tier Free Try our Pre…" at bounding box center [518, 399] width 1037 height 798
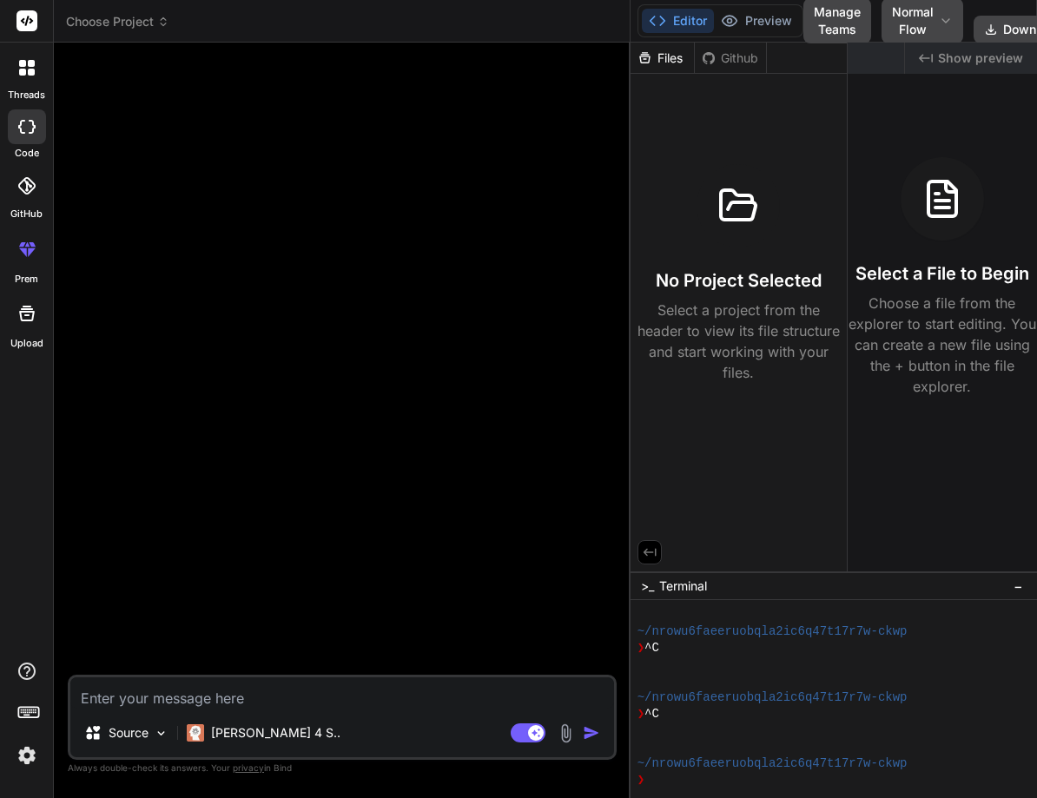
click at [232, 698] on textarea at bounding box center [342, 693] width 544 height 31
click at [175, 694] on textarea at bounding box center [342, 693] width 544 height 31
type textarea "I"
type textarea "x"
type textarea "I"
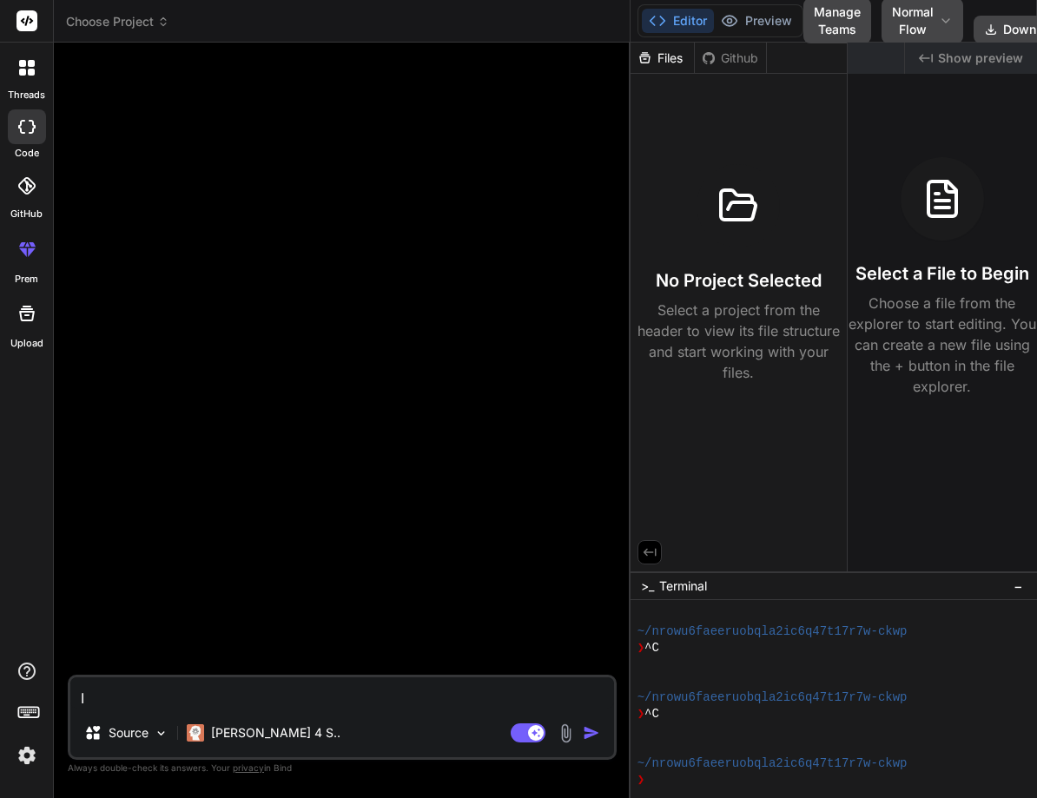
type textarea "x"
type textarea "I w"
type textarea "x"
type textarea "I wa"
type textarea "x"
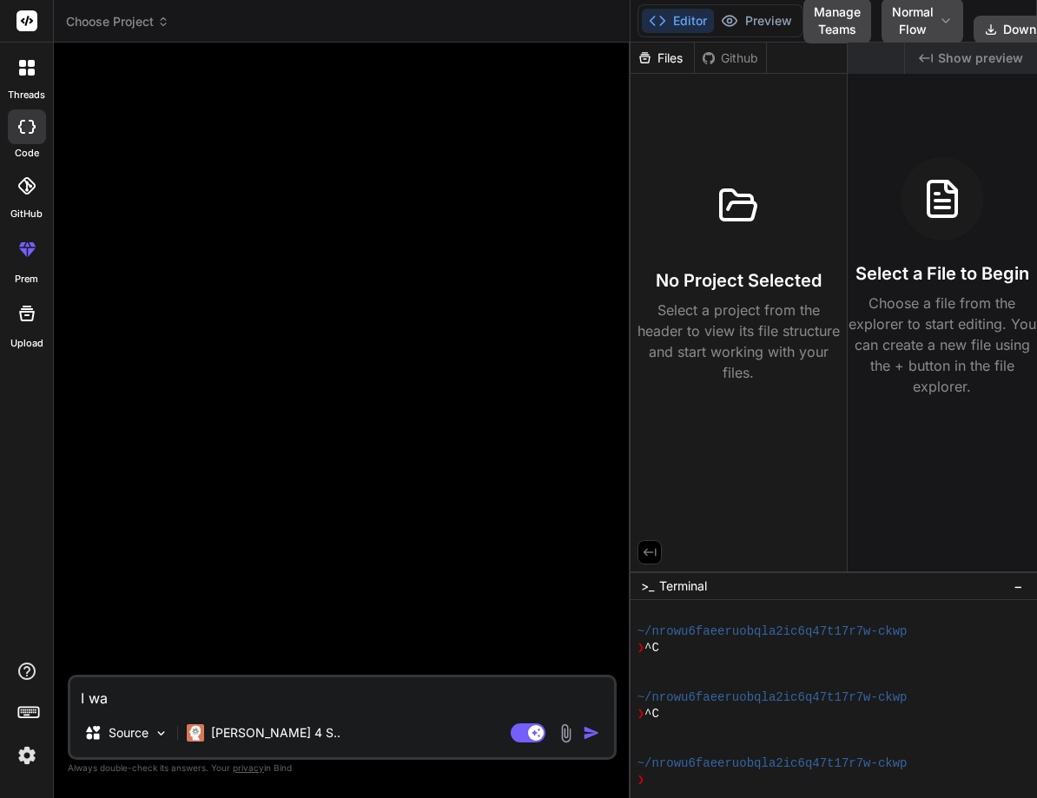
type textarea "I wan"
type textarea "x"
type textarea "I want"
type textarea "x"
type textarea "I want"
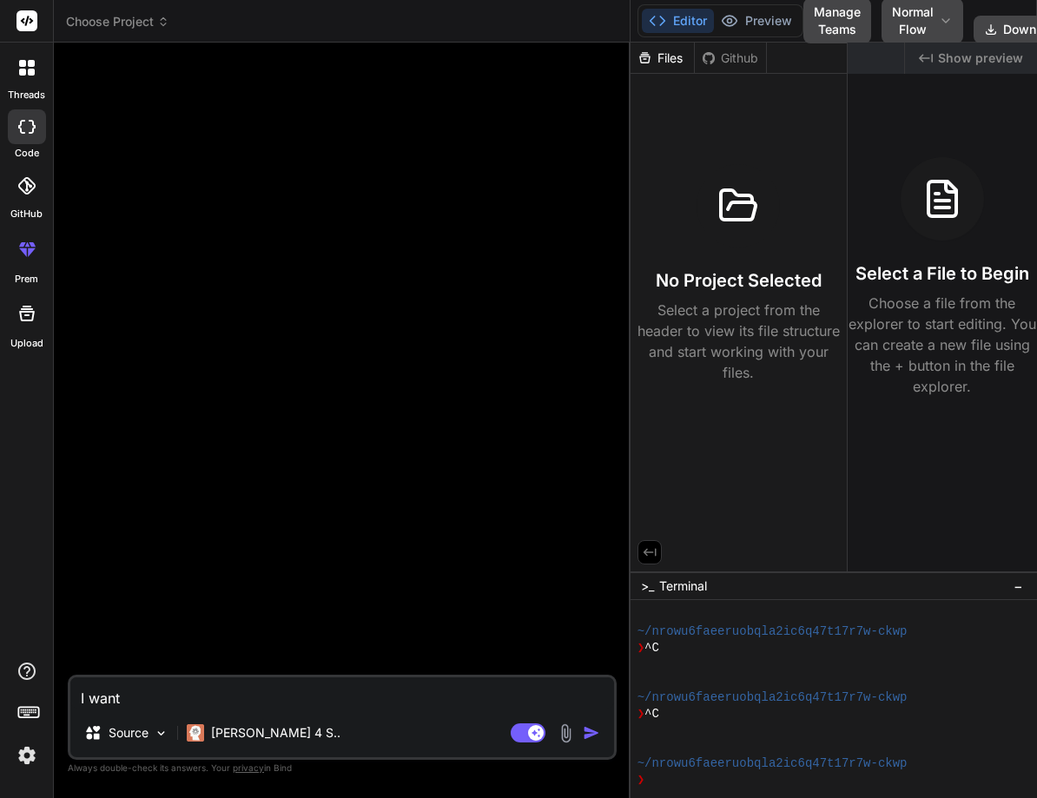
type textarea "x"
type textarea "I want t"
type textarea "x"
type textarea "I want to"
type textarea "x"
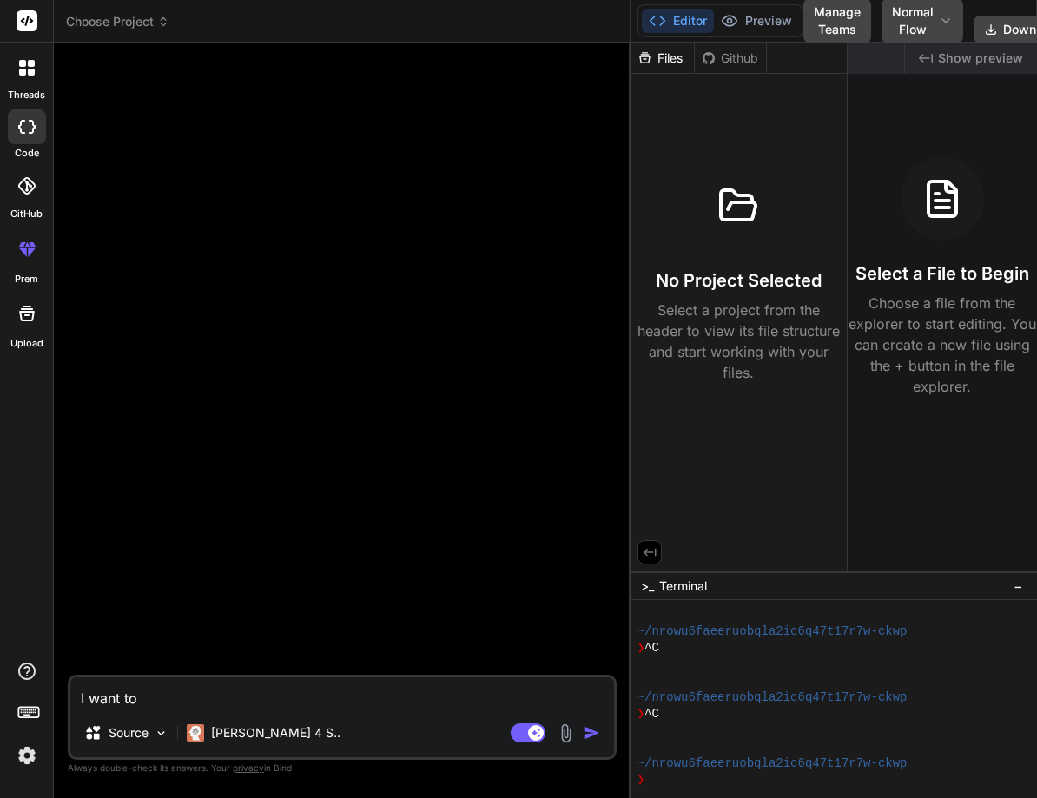
type textarea "I want to"
type textarea "x"
type textarea "I want to c"
type textarea "x"
type textarea "I want to cr"
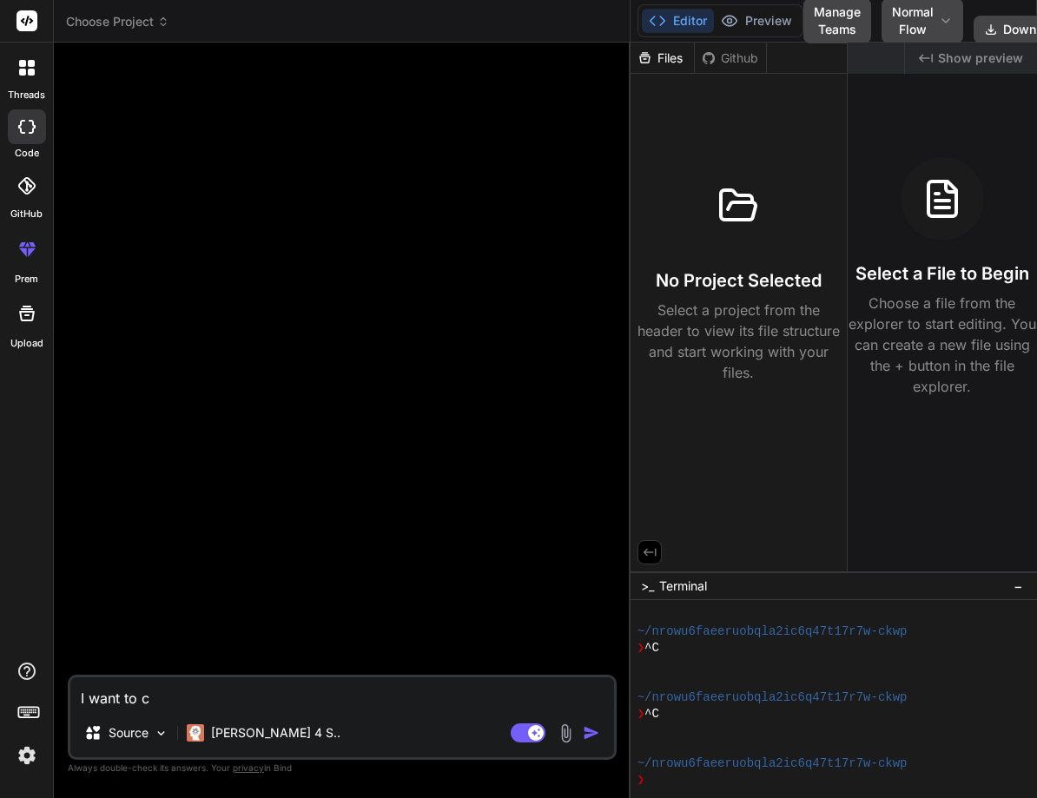
type textarea "x"
type textarea "I want to cre"
type textarea "x"
type textarea "I want to crea"
type textarea "x"
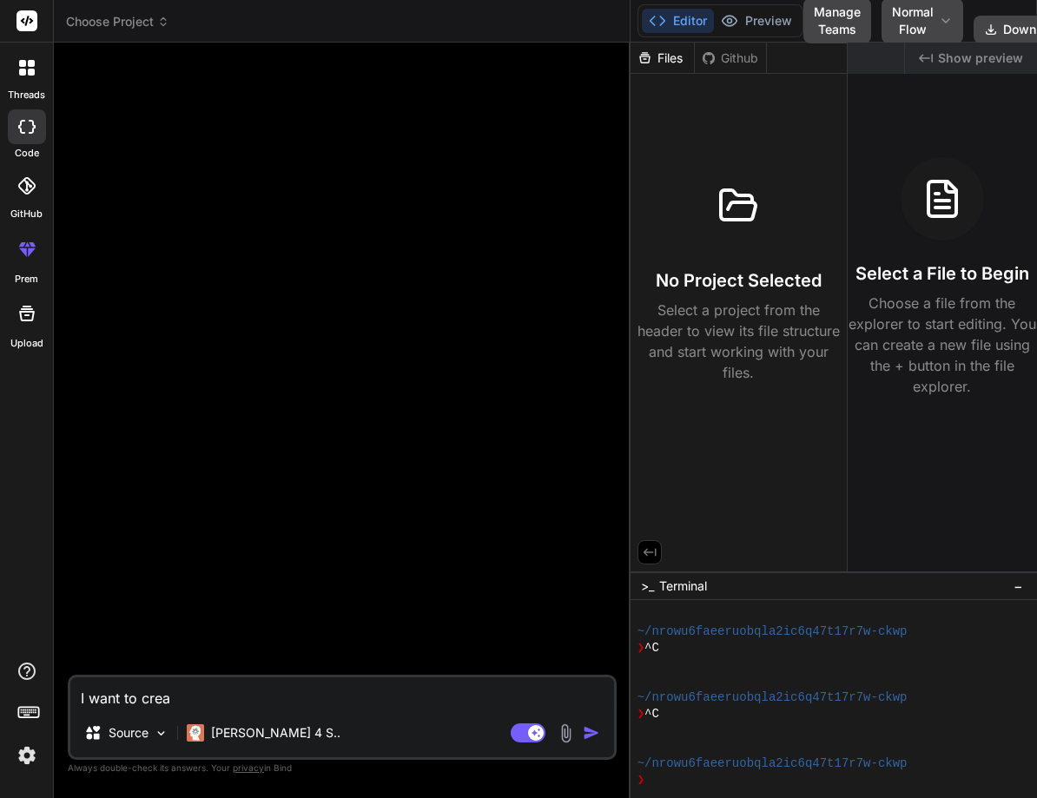
type textarea "I want to creat"
type textarea "x"
type textarea "I want to creat"
type textarea "x"
type textarea "I want to creat e"
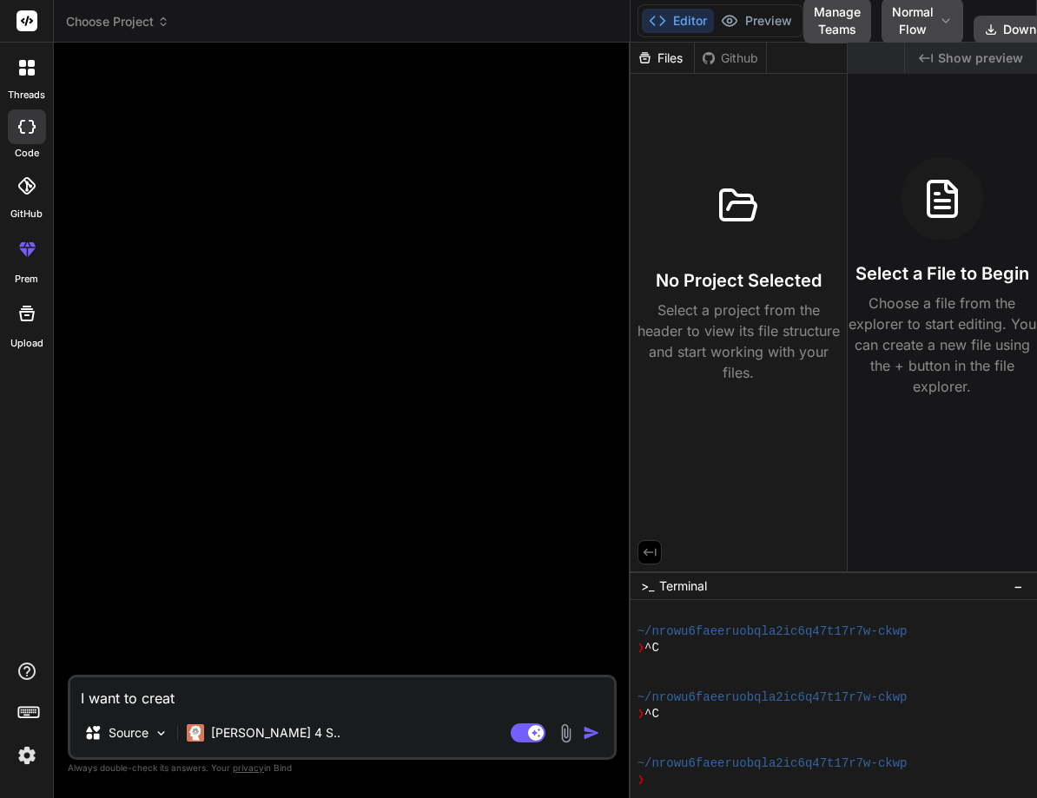
type textarea "x"
type textarea "I want to creat eo"
type textarea "x"
type textarea "I want to creat eon"
type textarea "x"
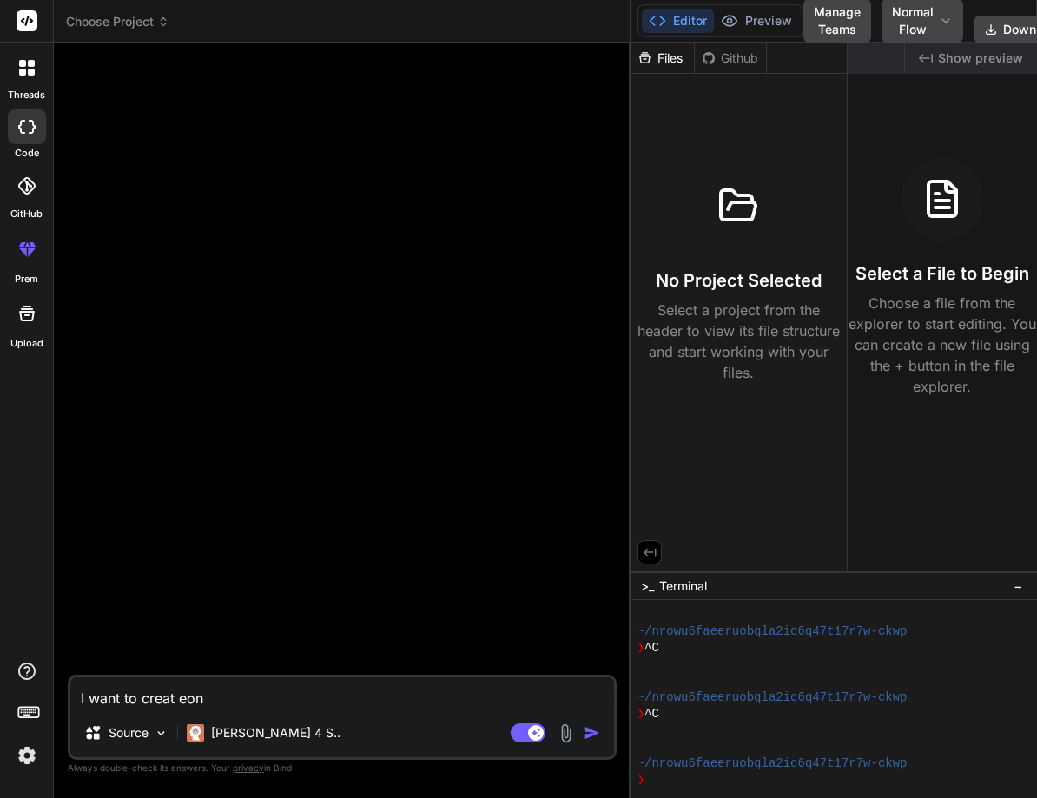
type textarea "I want to creat eone"
type textarea "x"
type textarea "I want to creat eone"
type textarea "x"
type textarea "I want to creat eone"
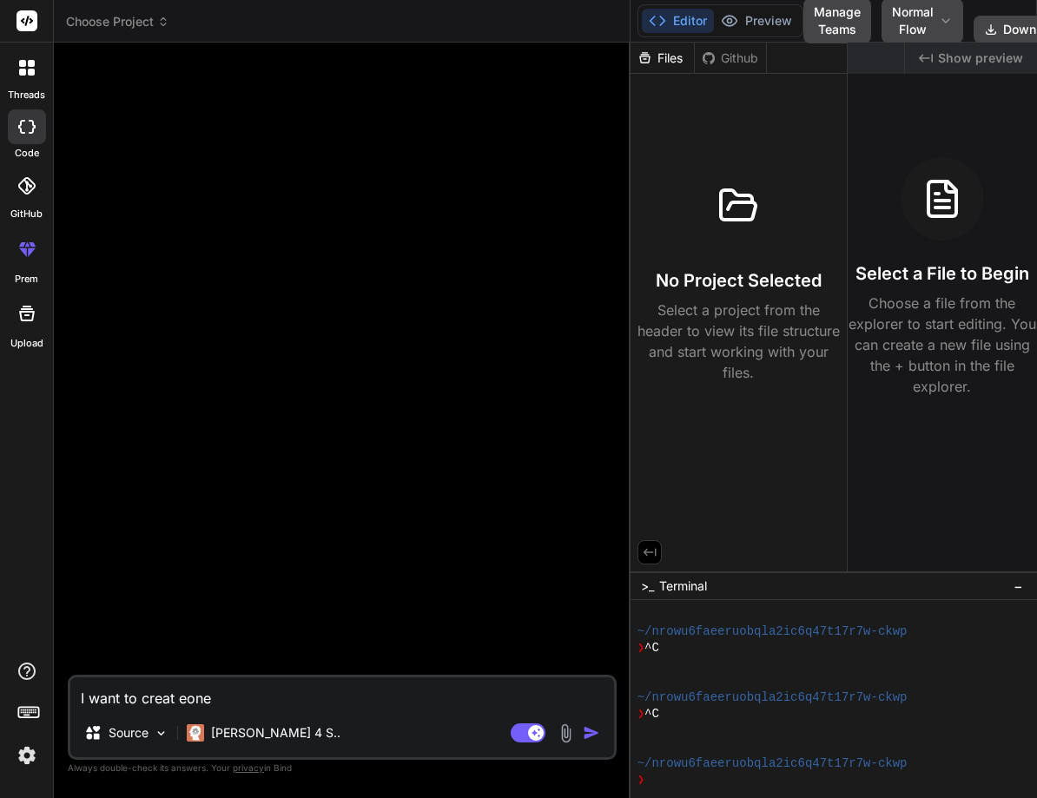
type textarea "x"
type textarea "I want to creat eon"
type textarea "x"
type textarea "I want to creat eo"
type textarea "x"
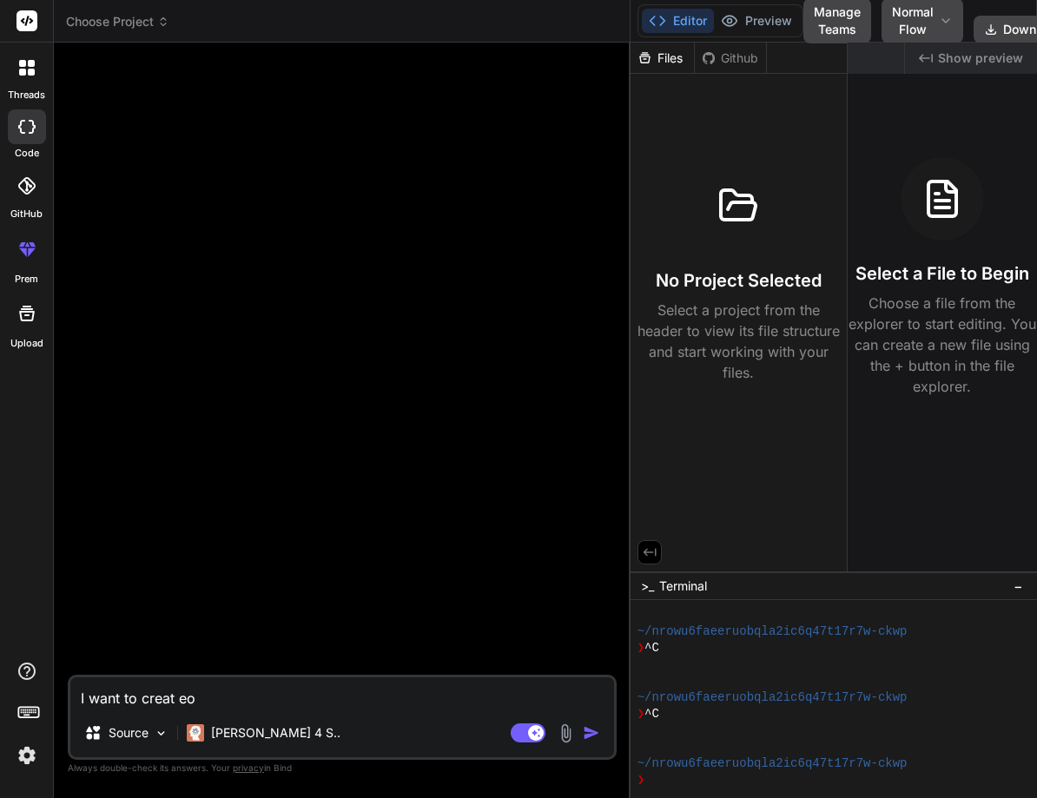
type textarea "I want to creat e"
type textarea "x"
type textarea "I want to creat"
type textarea "x"
type textarea "I want to creat"
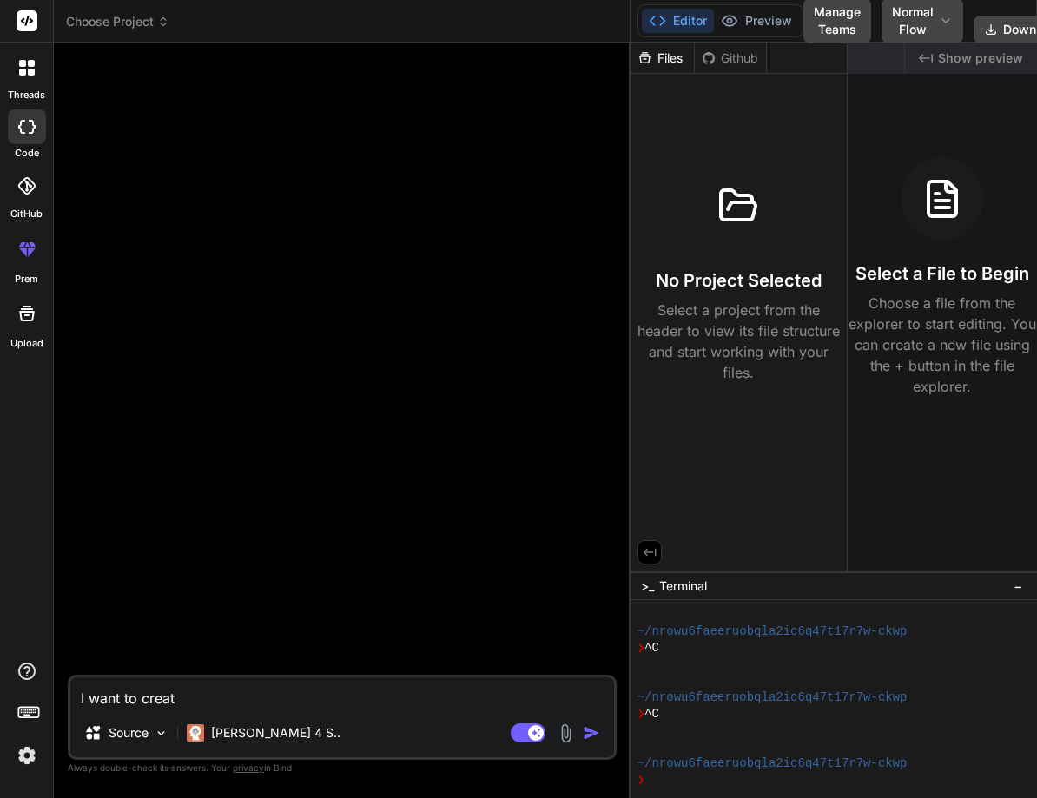
type textarea "x"
type textarea "I want to create"
type textarea "x"
type textarea "I want to create"
type textarea "x"
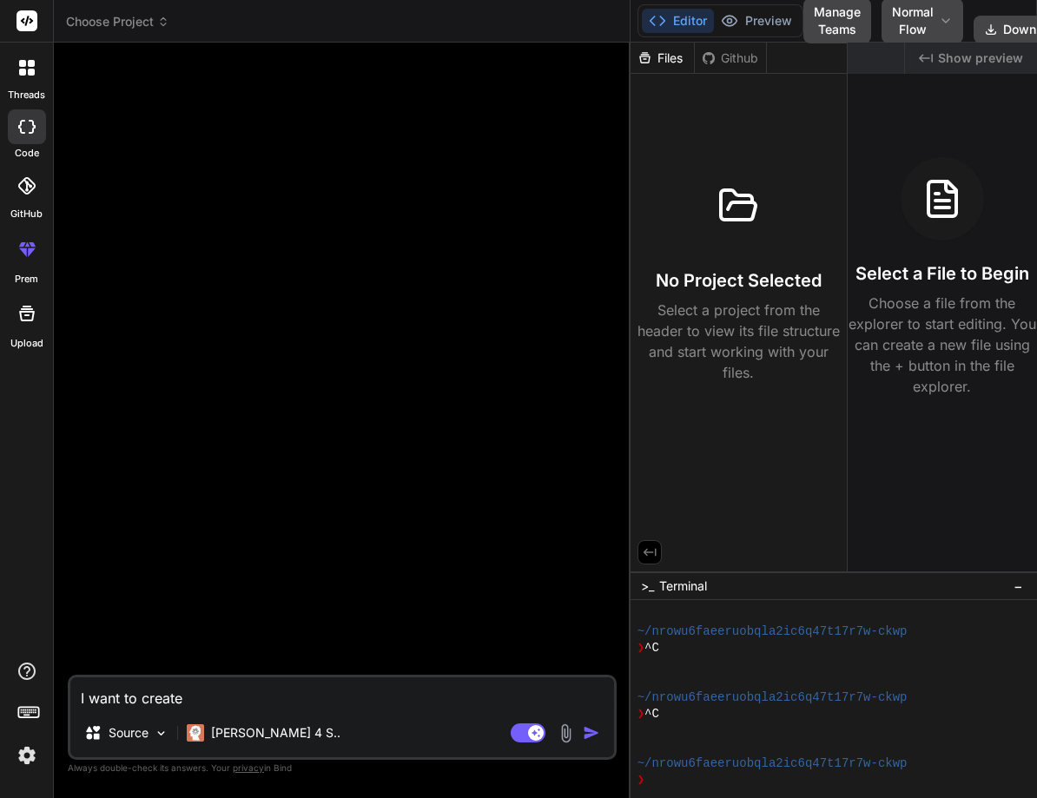
type textarea "I want to create o"
type textarea "x"
type textarea "I want to create on"
type textarea "x"
type textarea "I want to create one"
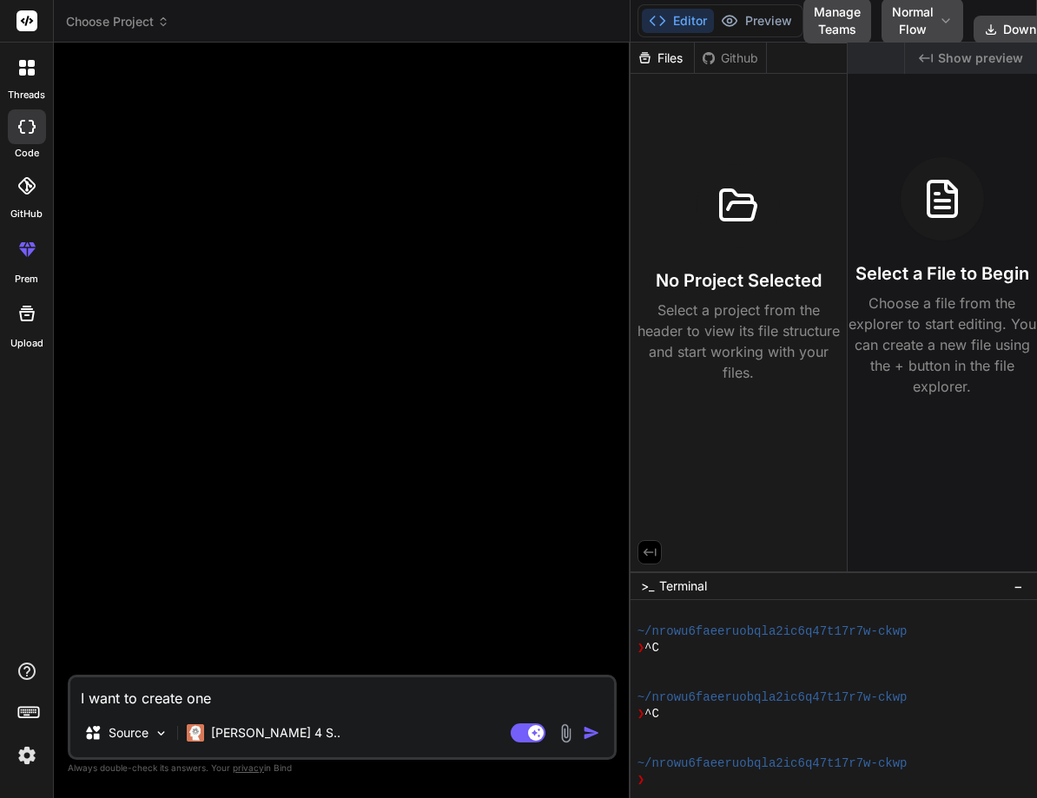
type textarea "x"
type textarea "I want to create one e"
type textarea "x"
type textarea "I want to create one ex"
type textarea "x"
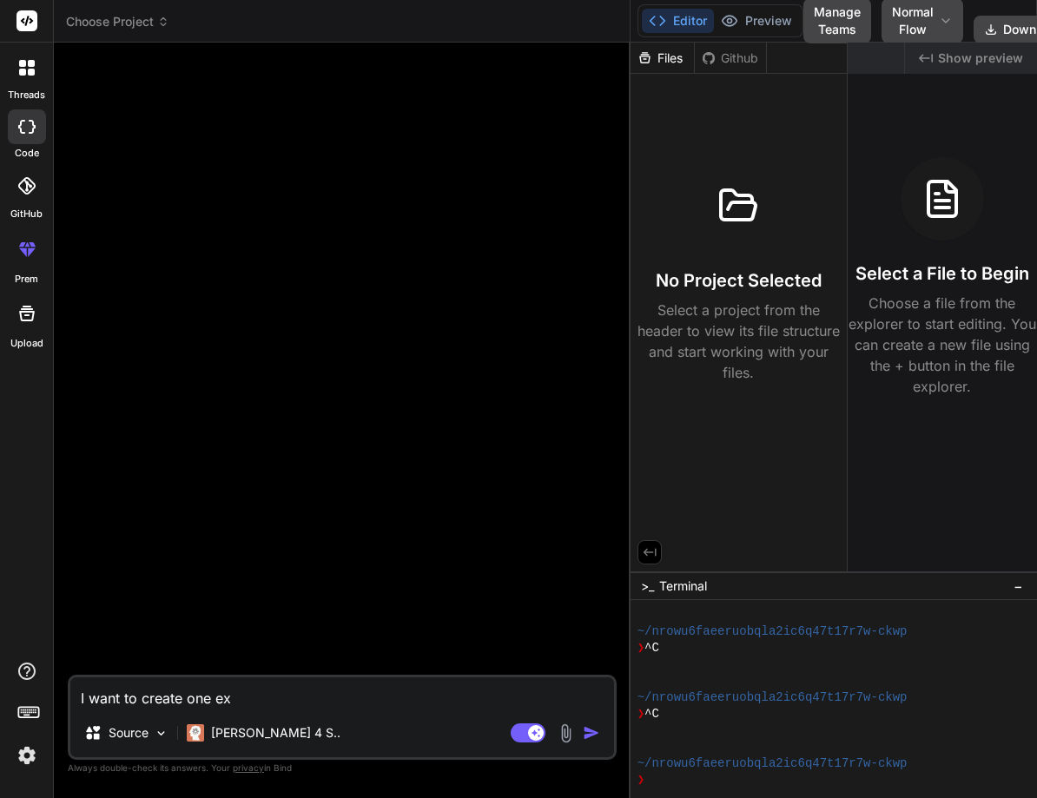
type textarea "I want to create one exo"
type textarea "x"
type textarea "I want to create one exom"
type textarea "x"
type textarea "I want to create one exomm"
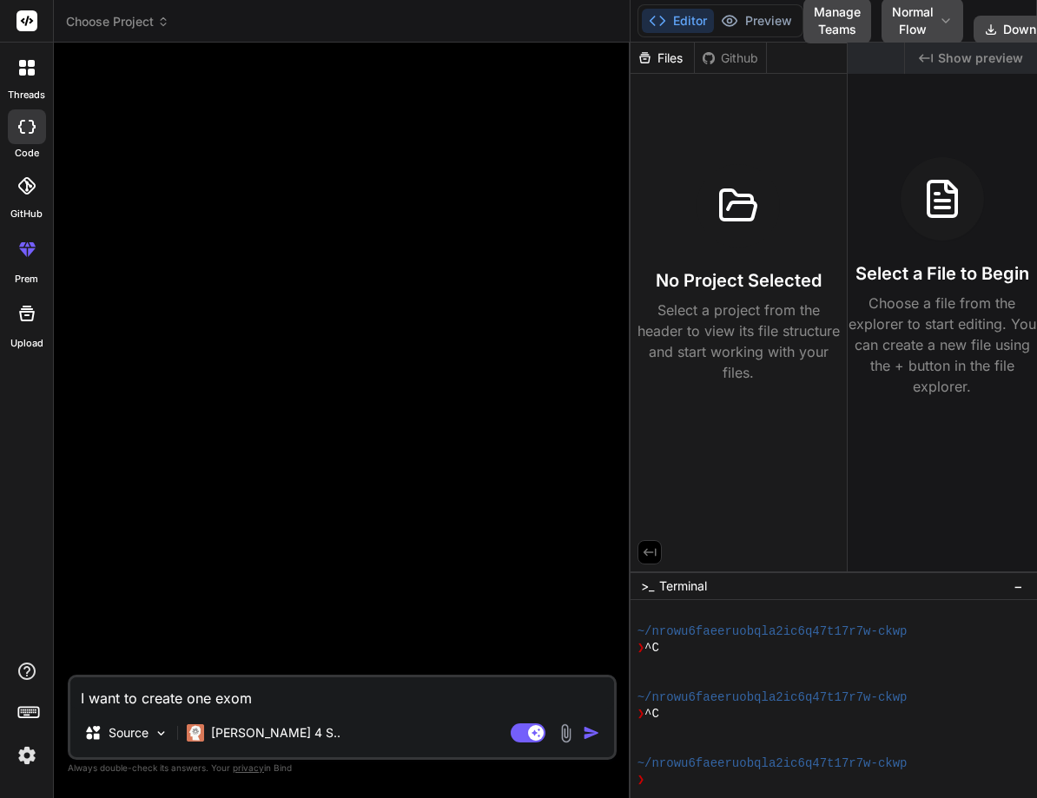
type textarea "x"
type textarea "I want to create one exom"
type textarea "x"
type textarea "I want to create one exo"
type textarea "x"
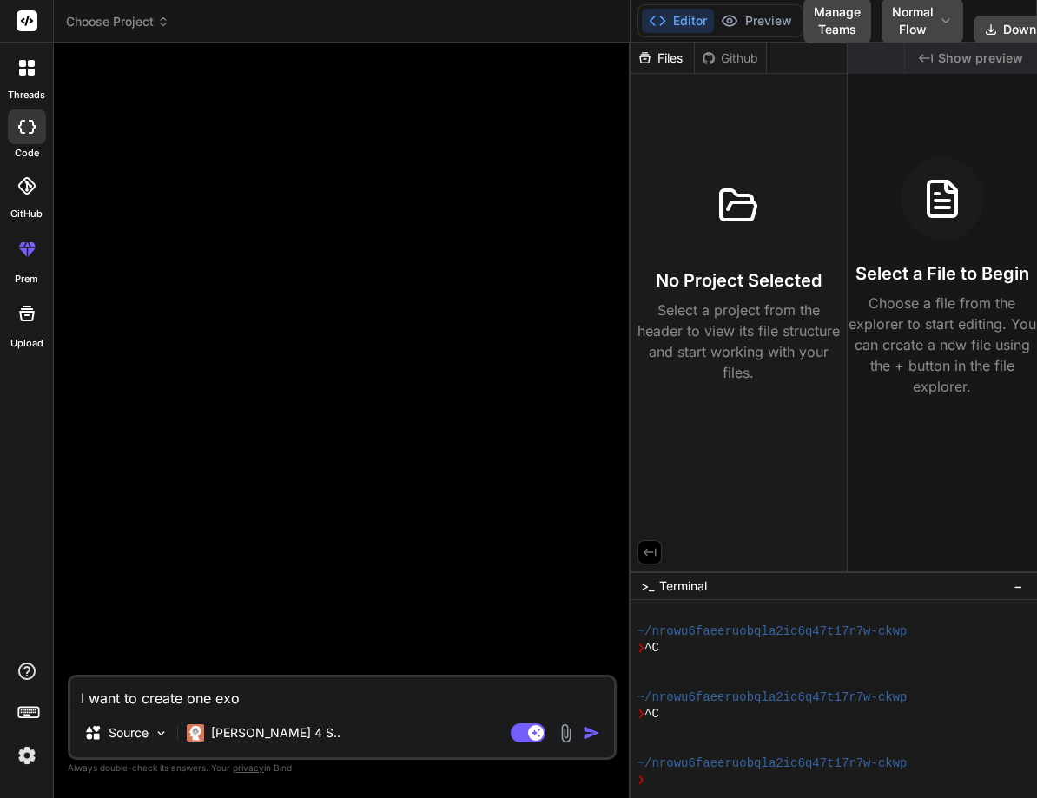
type textarea "I want to create one ex"
type textarea "x"
type textarea "I want to create one exc"
type textarea "x"
type textarea "I want to create one exco"
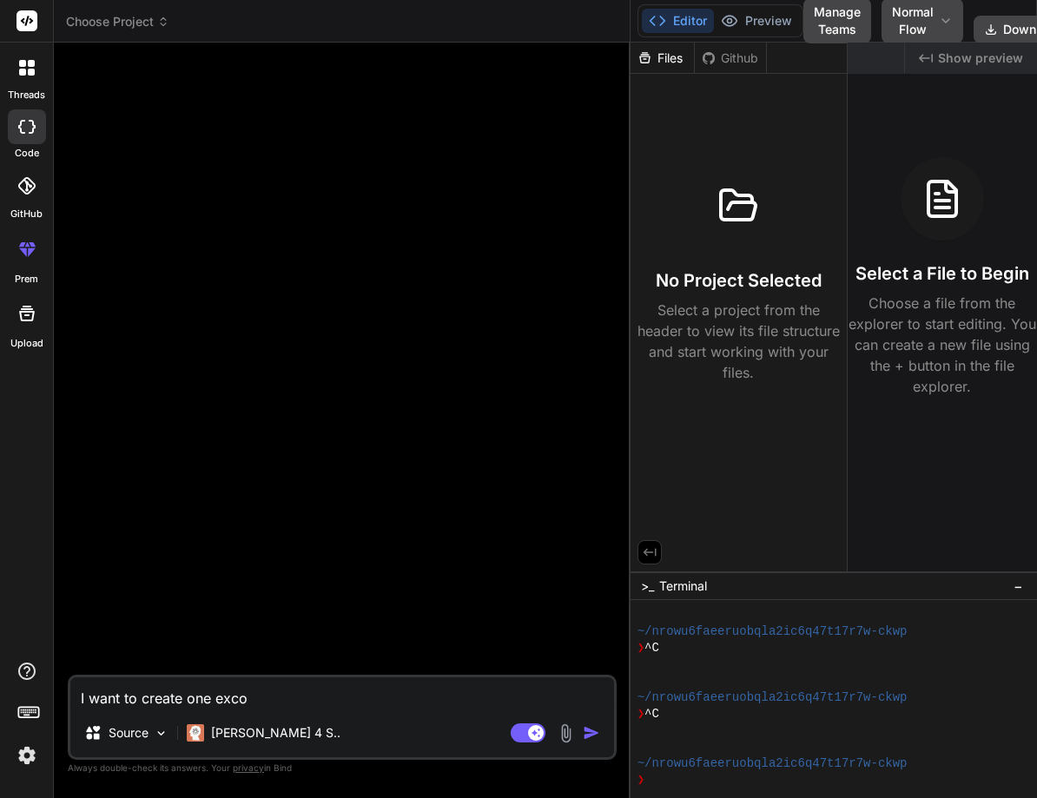
type textarea "x"
type textarea "I want to create one excom"
type textarea "x"
type textarea "I want to create one exco"
type textarea "x"
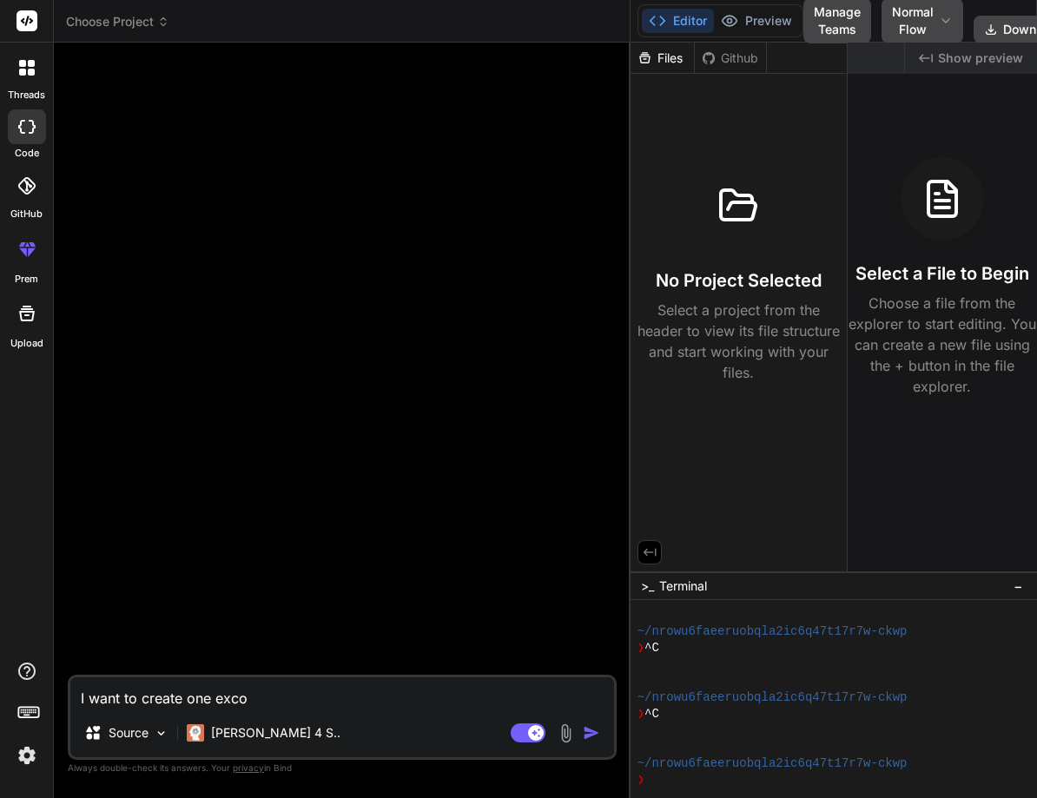
type textarea "I want to create one exc"
type textarea "x"
type textarea "I want to create one ex"
type textarea "x"
type textarea "I want to create one e"
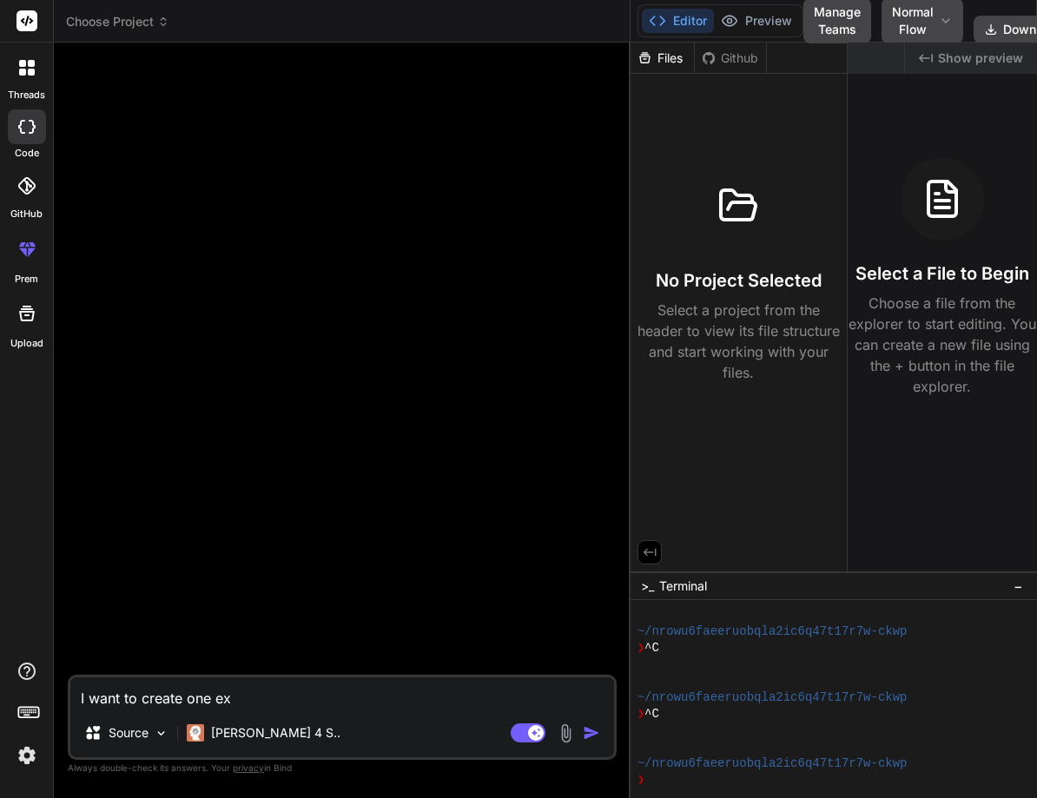
type textarea "x"
type textarea "I want to create one ec"
type textarea "x"
type textarea "I want to create one eci"
type textarea "x"
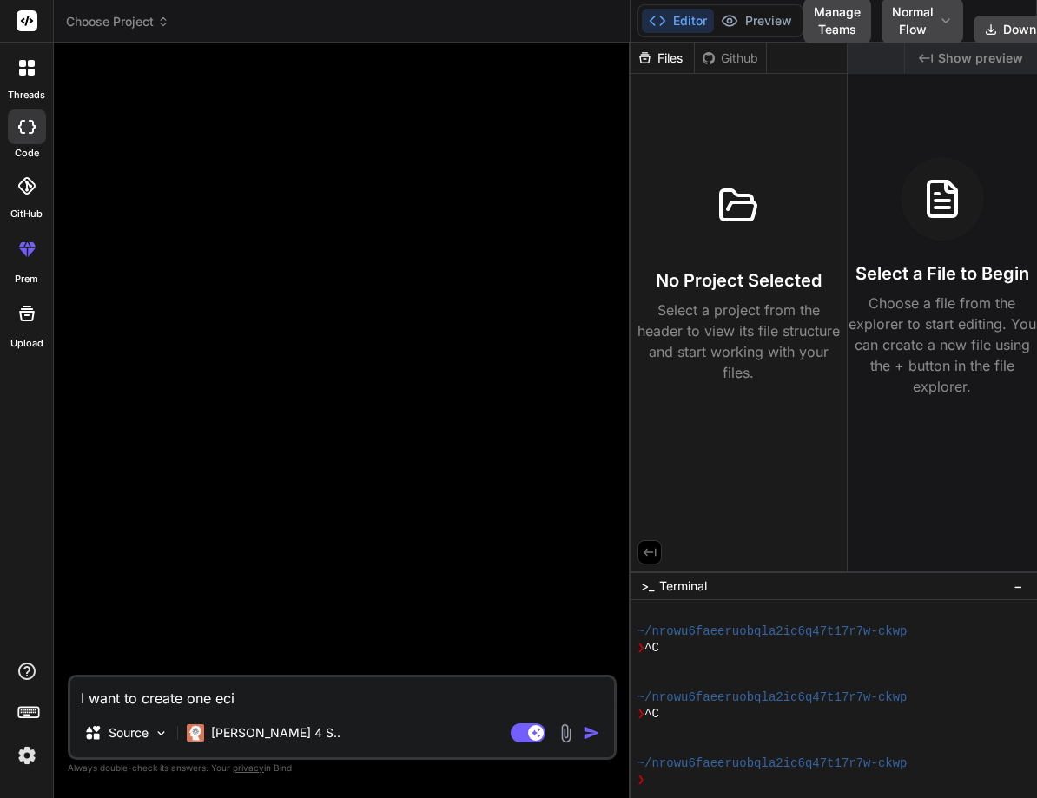
type textarea "I want to create one ec"
type textarea "x"
type textarea "I want to create one eco"
type textarea "x"
type textarea "I want to create one ecom"
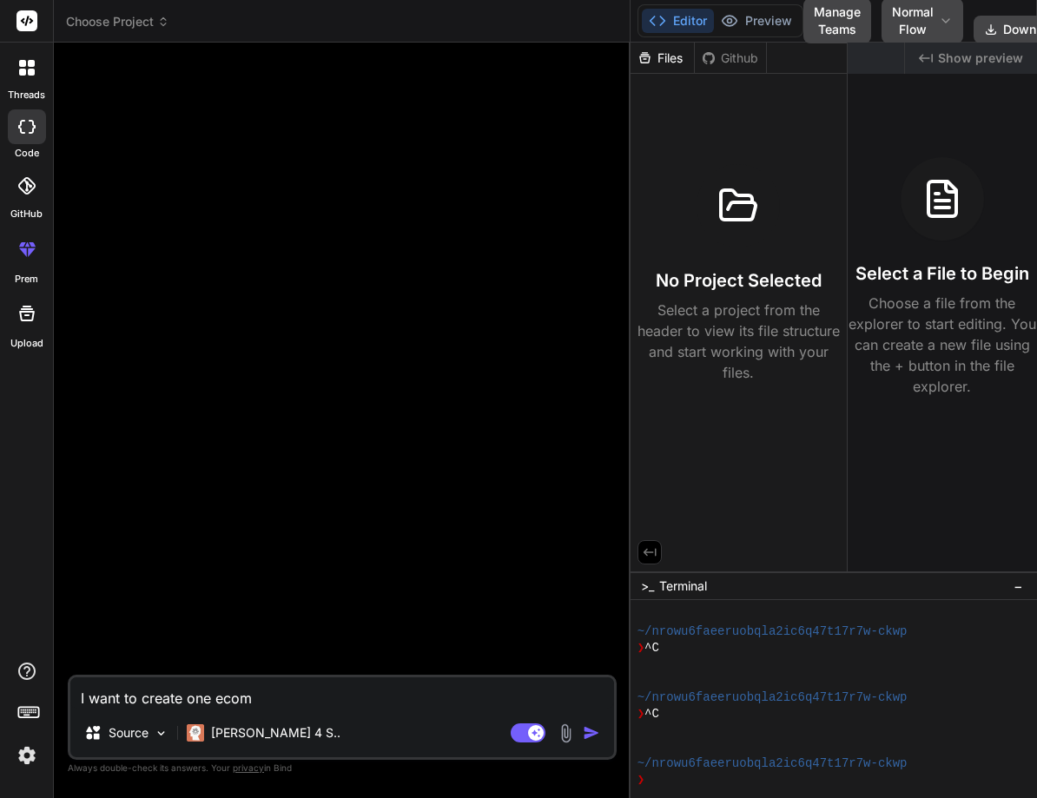
type textarea "x"
type textarea "I want to create one ecomm"
type textarea "x"
type textarea "I want to create one ecomma"
type textarea "x"
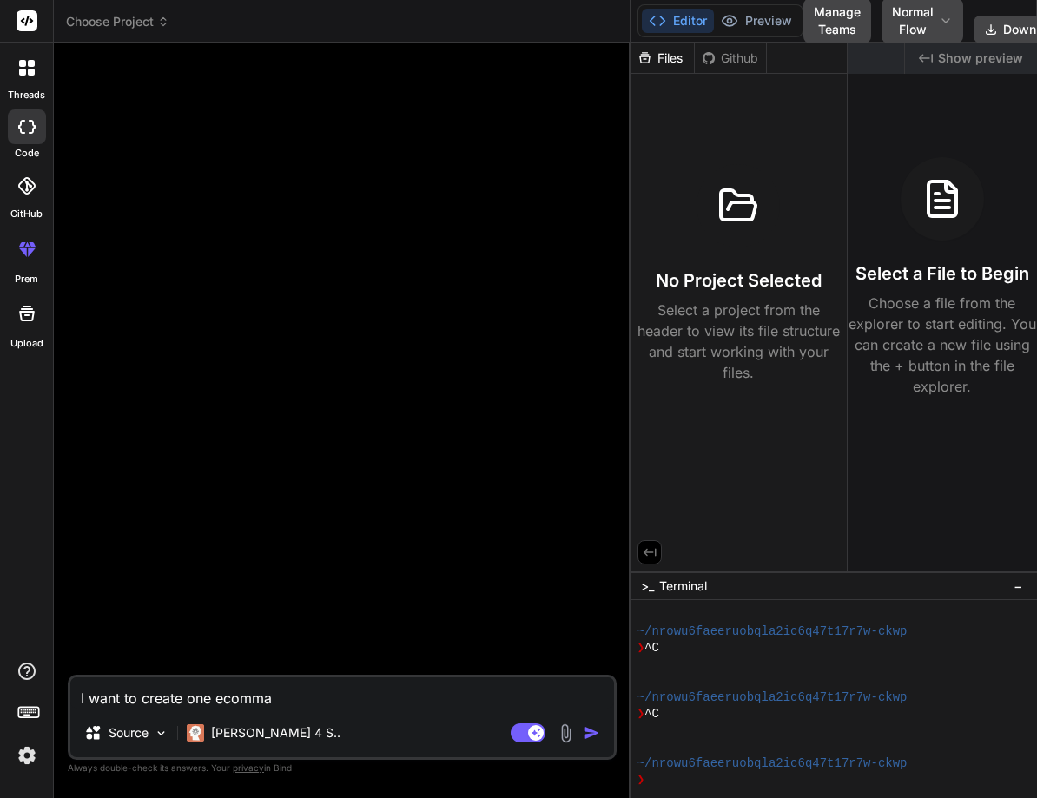
type textarea "I want to create one ecommar"
type textarea "x"
type textarea "I want to create one ecommara"
type textarea "x"
type textarea "I want to create one ecommarac"
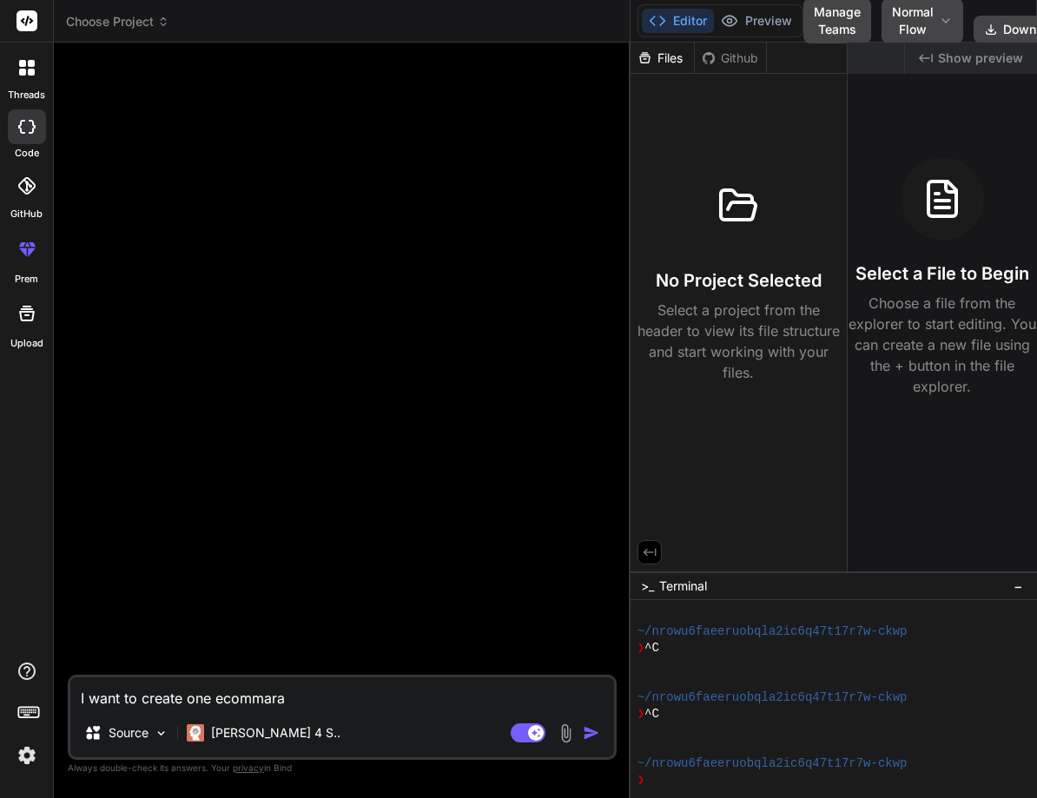
type textarea "x"
type textarea "I want to create one ecommarace"
type textarea "x"
type textarea "I want to create one ecommarace"
type textarea "x"
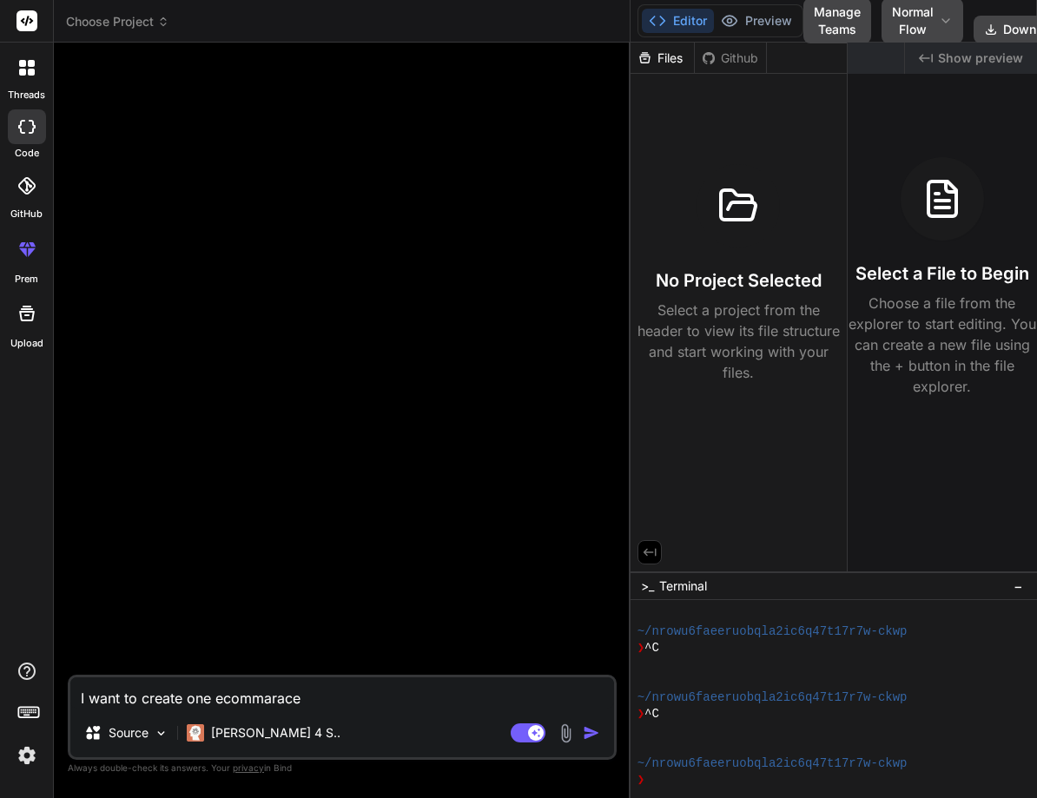
type textarea "I want to create one ecommarace s"
type textarea "x"
type textarea "I want to create one ecommarace st"
type textarea "x"
type textarea "I want to create one ecommarace sto"
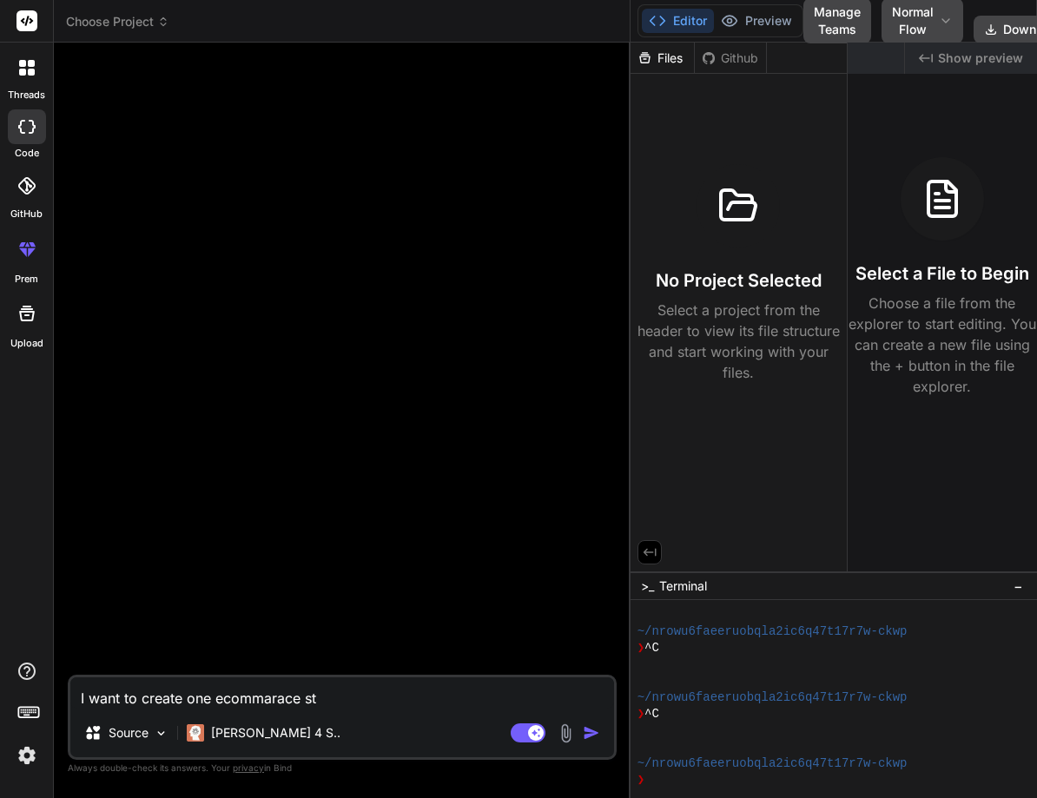
type textarea "x"
type textarea "I want to create one ecommarace stor"
type textarea "x"
type textarea "I want to create one ecommarace store"
type textarea "x"
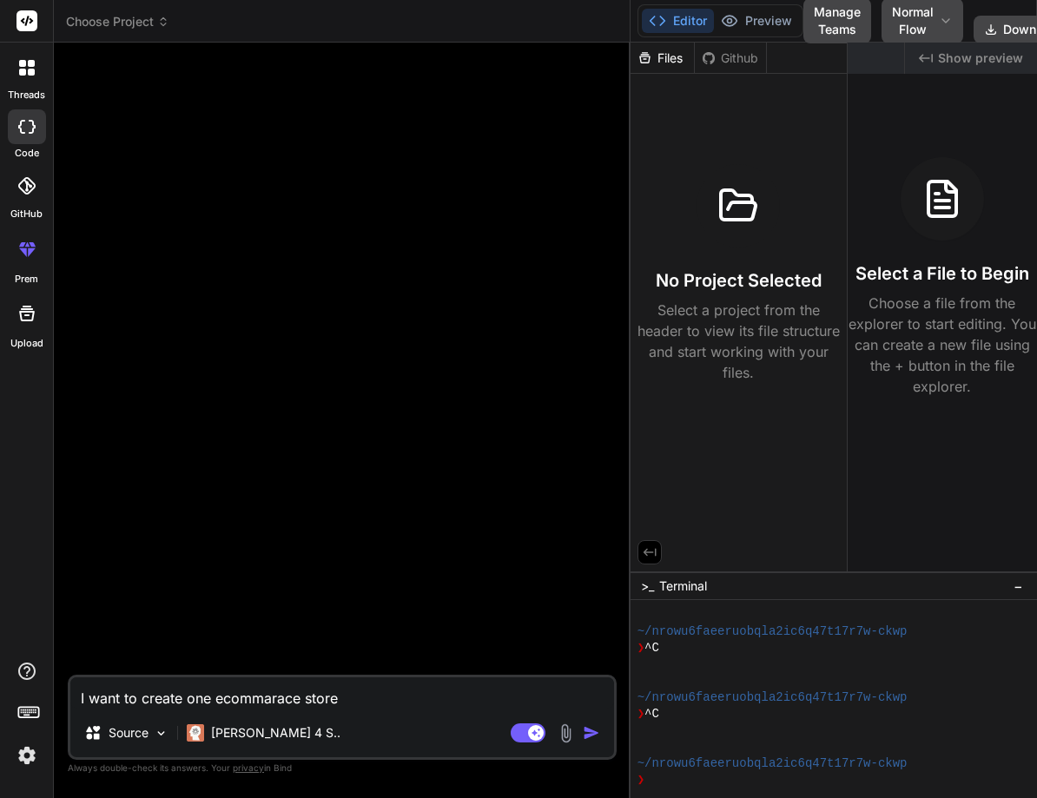
type textarea "I want to create one ecommarace store"
type textarea "x"
type textarea "I want to create one ecommarace store w"
type textarea "x"
type textarea "I want to create one ecommarace store wh"
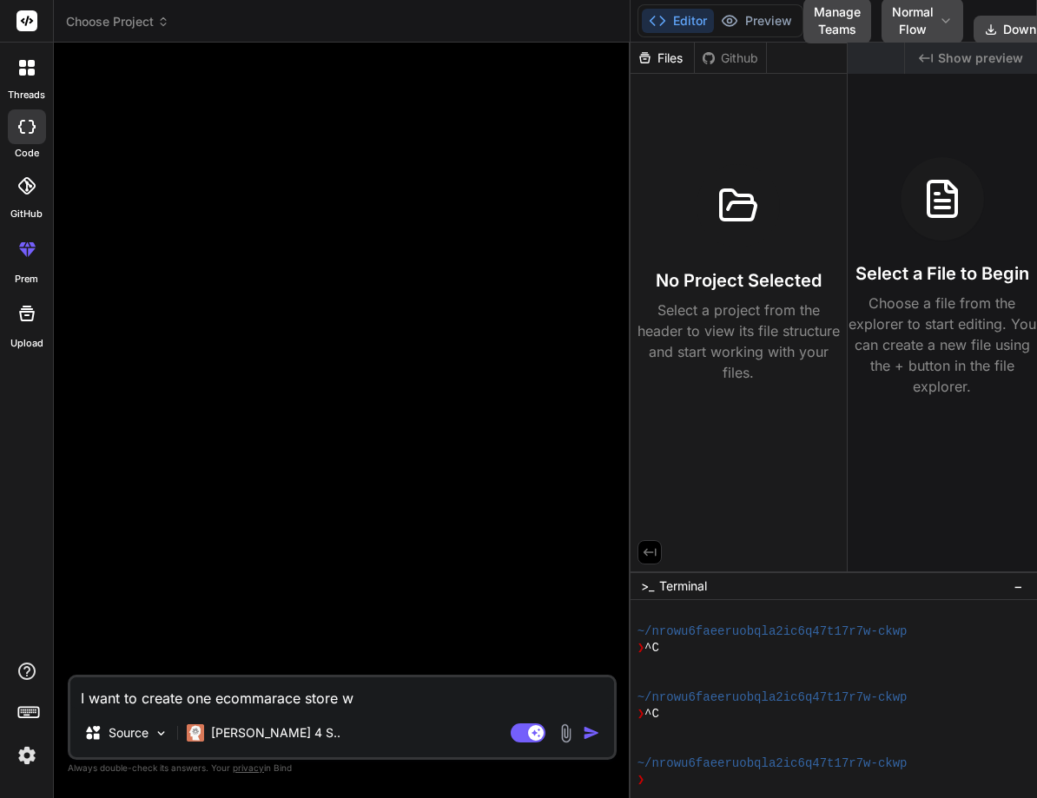
type textarea "x"
type textarea "I want to create one ecommarace store whe"
type textarea "x"
type textarea "I want to create one ecommarace store wher"
type textarea "x"
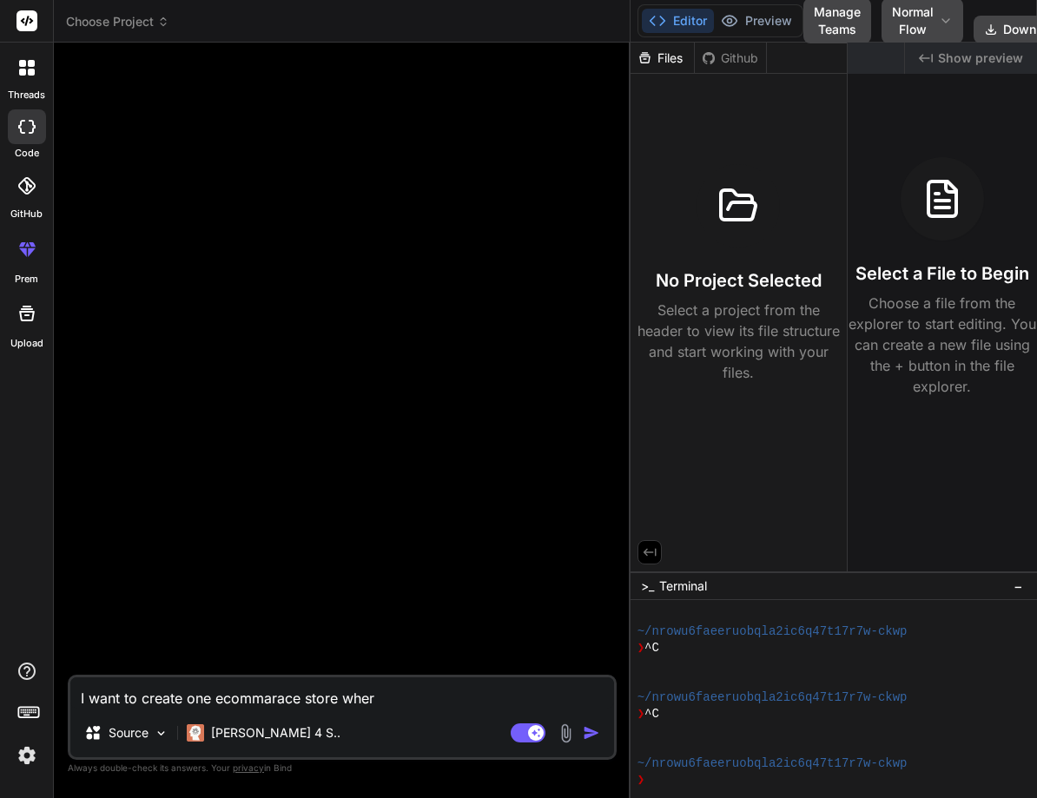
type textarea "I want to create one ecommarace store where"
type textarea "x"
type textarea "I want to create one ecommarace store where"
type textarea "x"
type textarea "I want to create one ecommarace store where i"
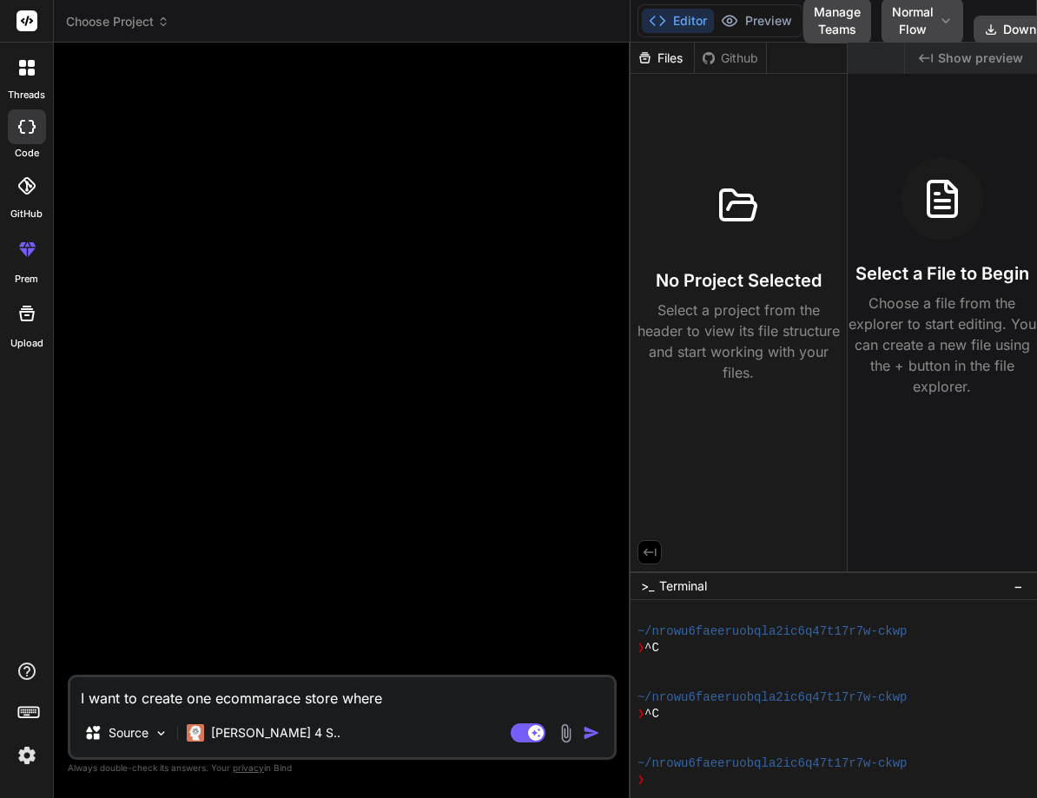
type textarea "x"
type textarea "I want to create one ecommarace store where i"
type textarea "x"
type textarea "I want to create one ecommarace store where i h"
type textarea "x"
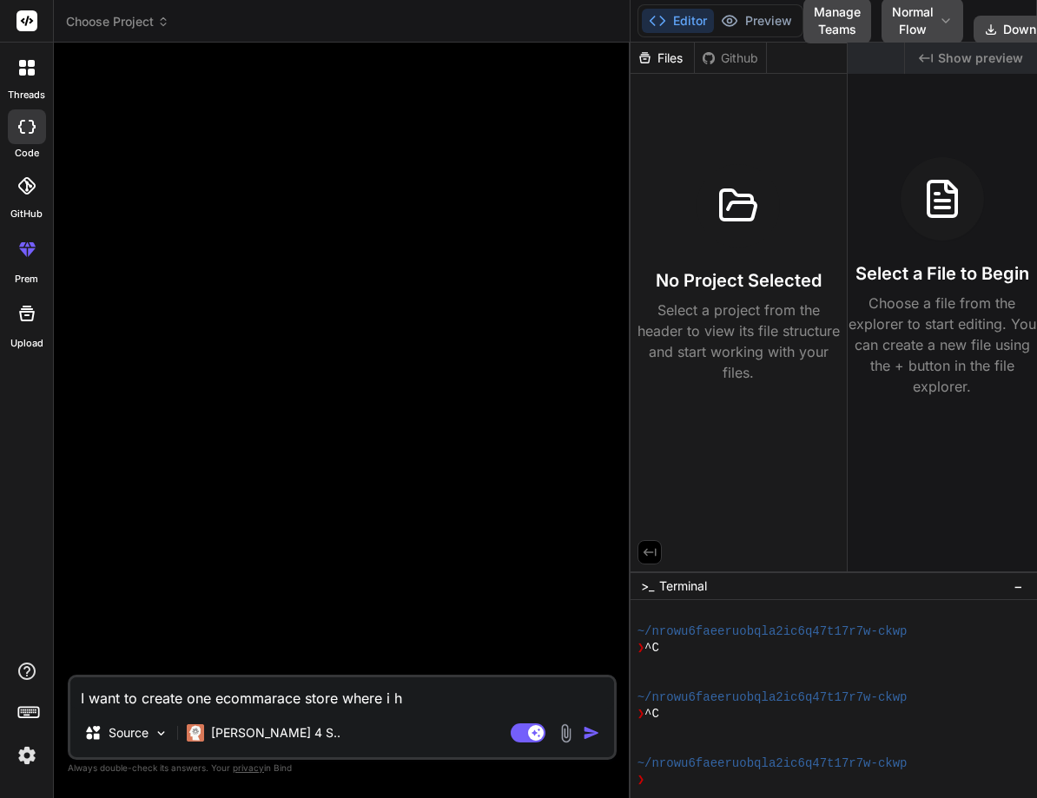
type textarea "I want to create one ecommarace store where i ha"
type textarea "x"
type textarea "I want to create one ecommarace store where i hav"
type textarea "x"
type textarea "I want to create one ecommarace store where i have"
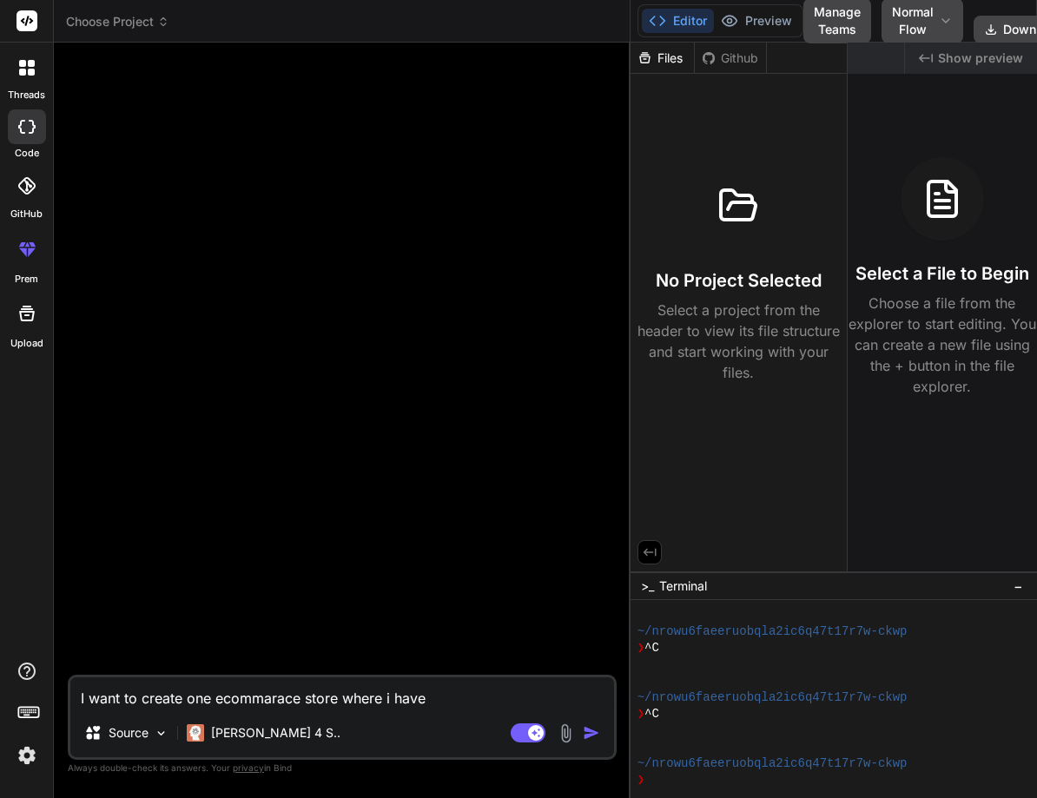
type textarea "x"
type textarea "I want to create one ecommarace store where i have"
type textarea "x"
type textarea "I want to create one ecommarace store where i have s"
type textarea "x"
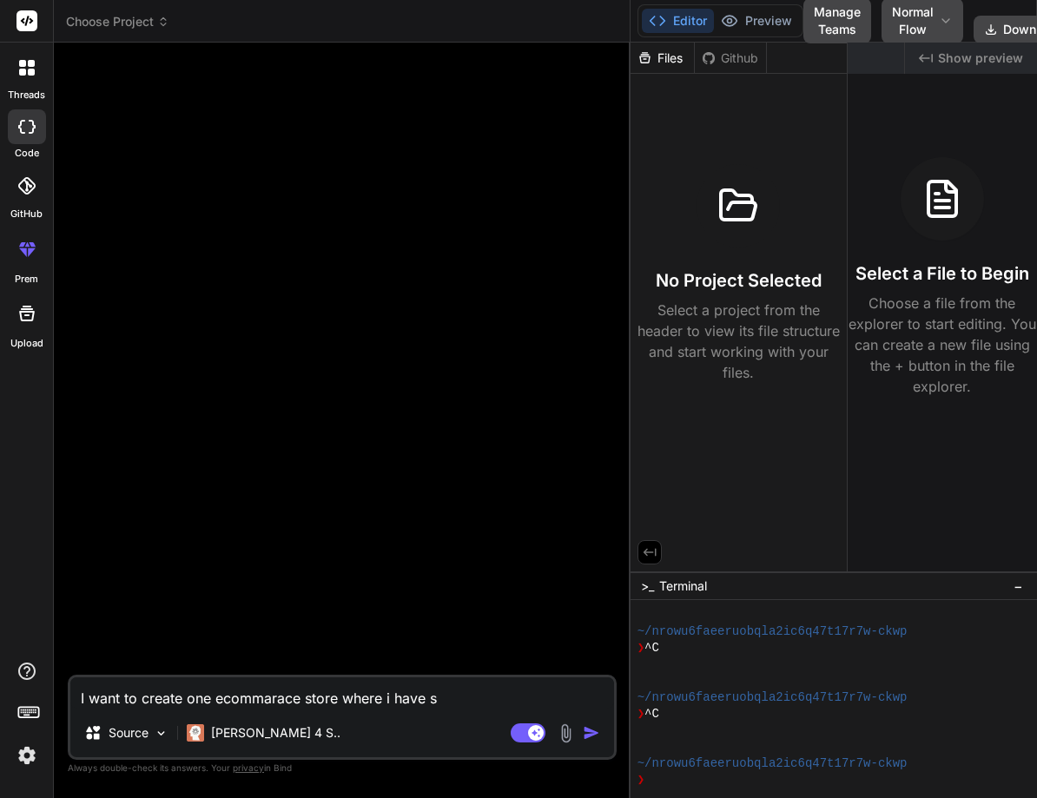
type textarea "I want to create one ecommarace store where i have se"
type textarea "x"
type textarea "I want to create one ecommarace store where i have sel"
type textarea "x"
type textarea "I want to create one ecommarace store where i have sell"
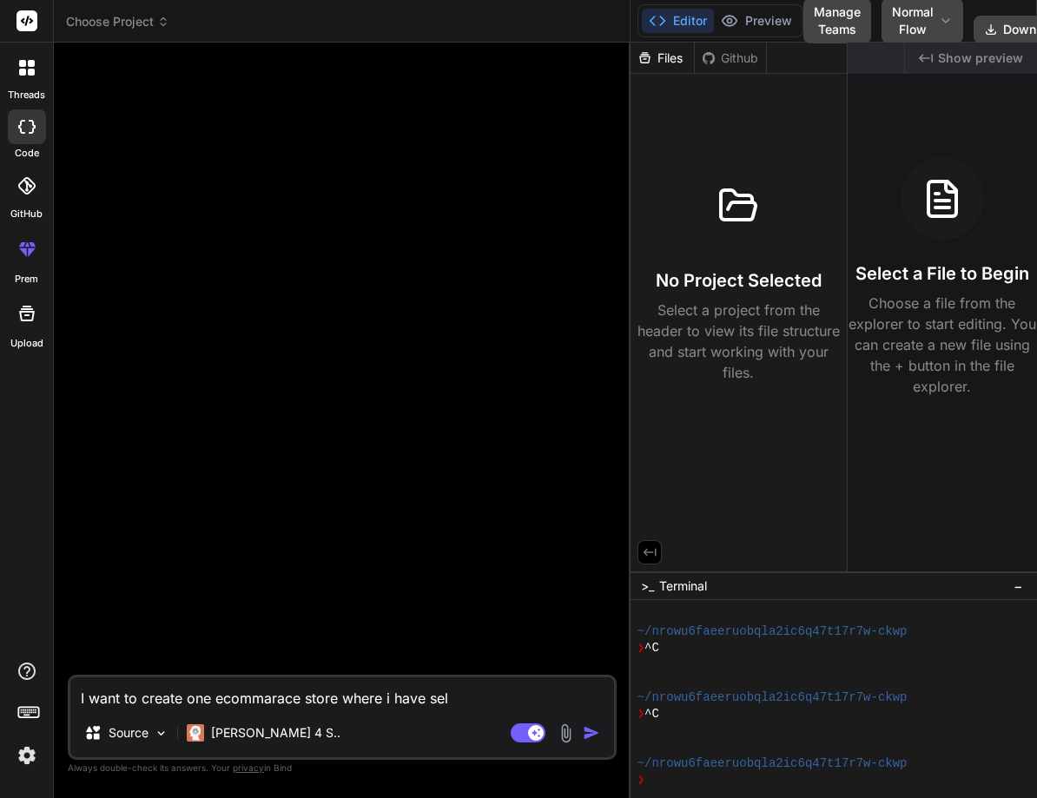
type textarea "x"
type textarea "I want to create one ecommarace store where i have sell"
type textarea "x"
type textarea "I want to create one ecommarace store where i have sell m"
type textarea "x"
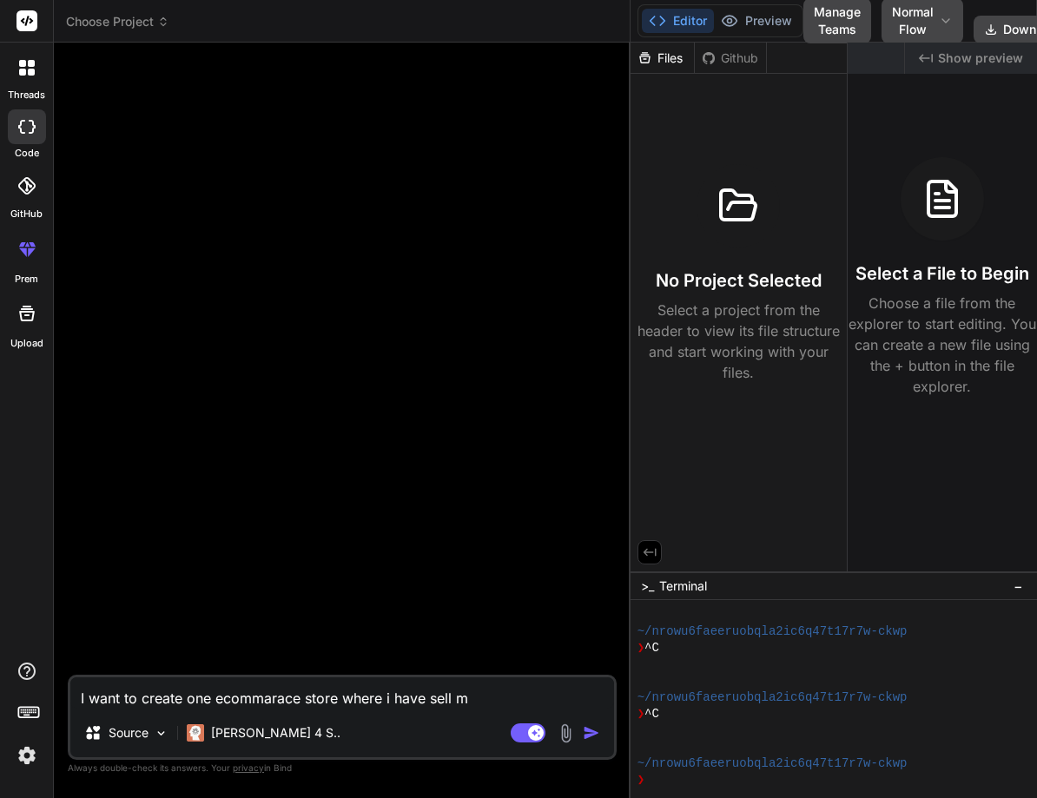
type textarea "I want to create one ecommarace store where i have sell my"
type textarea "x"
type textarea "I want to create one ecommarace store where i have sell my"
type textarea "x"
type textarea "I want to create one ecommarace store where i have sell my d"
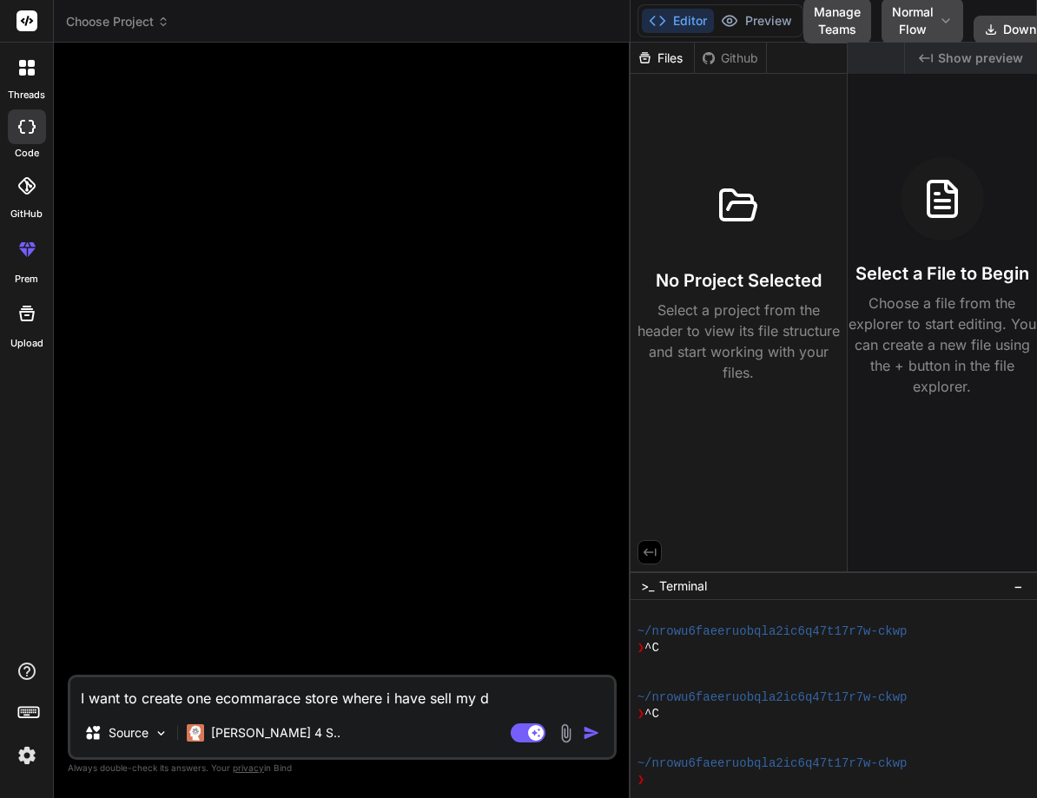
type textarea "x"
type textarea "I want to create one ecommarace store where i have sell my di"
type textarea "x"
type textarea "I want to create one ecommarace store where i have sell my dif"
type textarea "x"
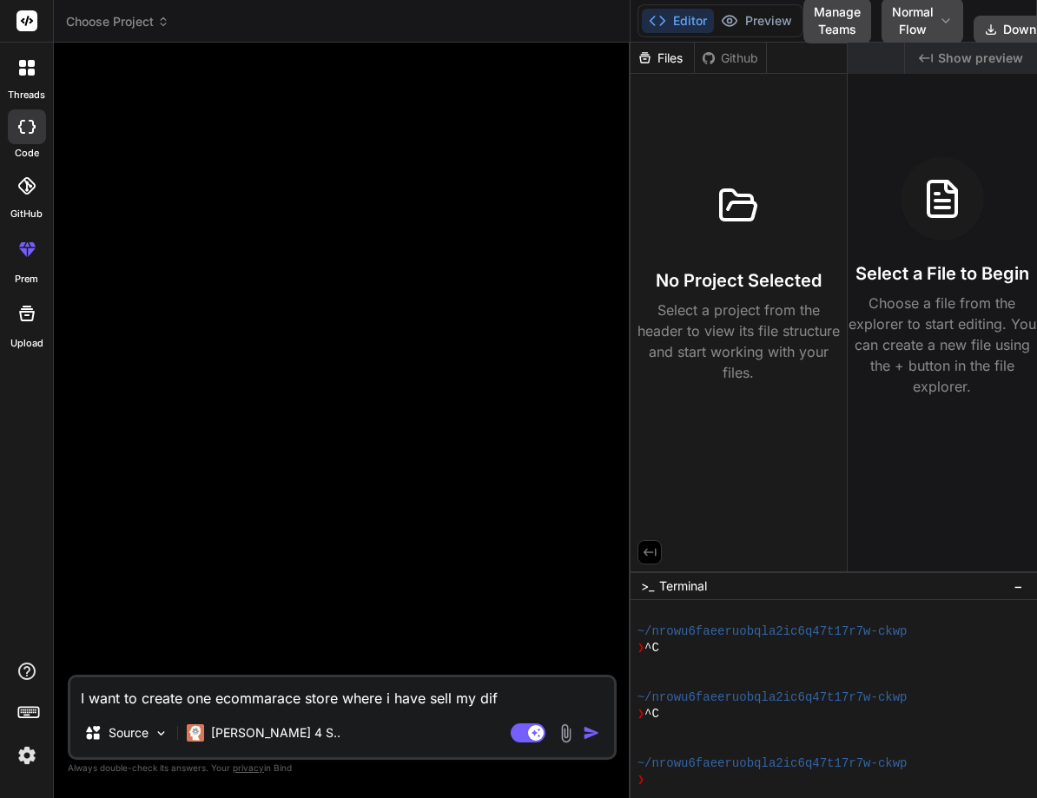
type textarea "I want to create one ecommarace store where i have sell my diff"
type textarea "x"
type textarea "I want to create one ecommarace store where i have sell my diff"
type textarea "x"
type textarea "I want to create one ecommarace store where i have sell my diff p"
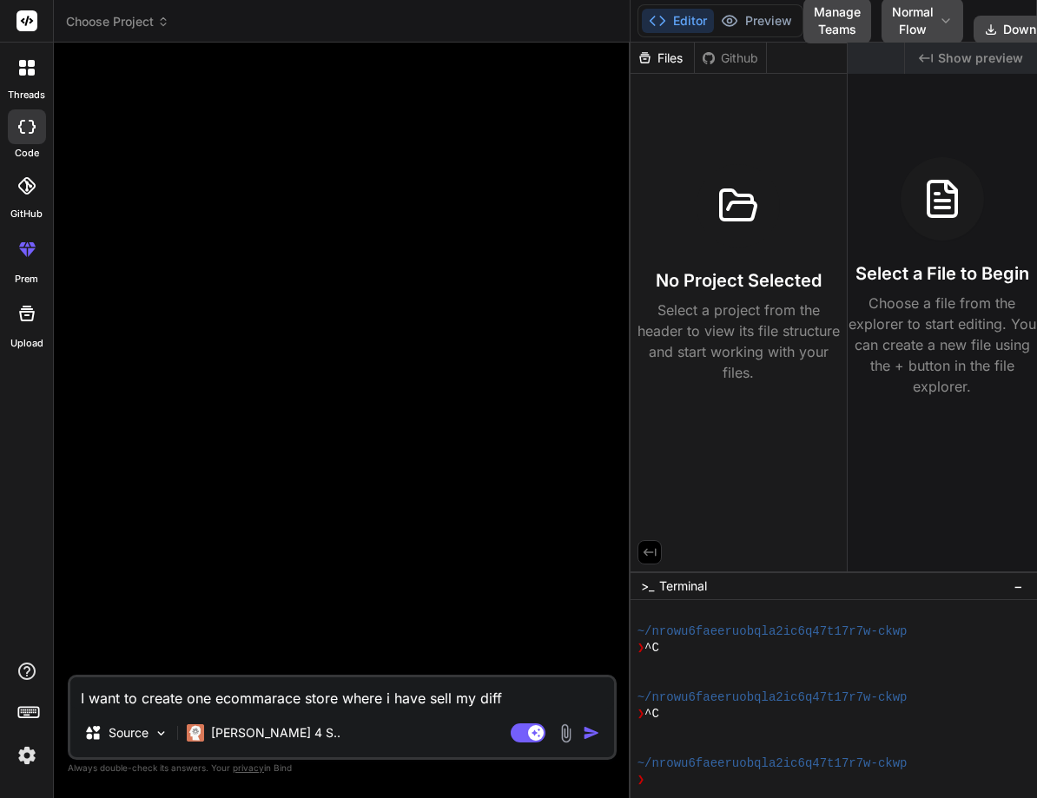
type textarea "x"
type textarea "I want to create one ecommarace store where i have sell my diff pr"
type textarea "x"
type textarea "I want to create one ecommarace store where i have sell my diff pro"
type textarea "x"
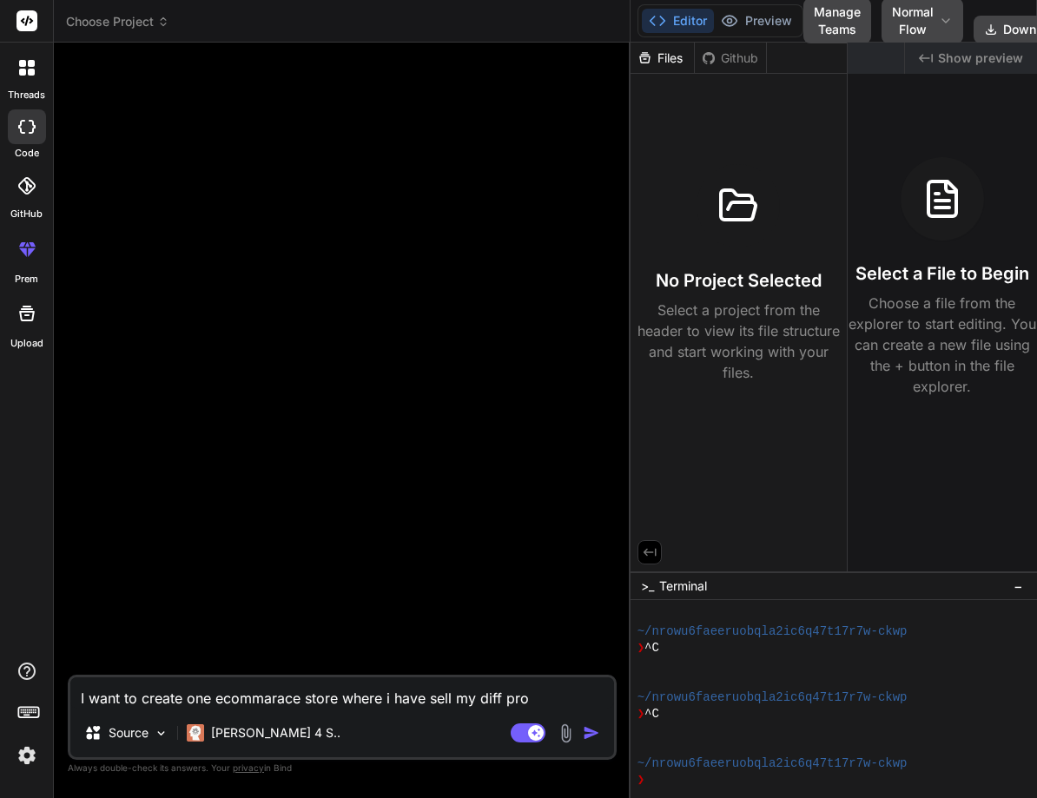
type textarea "I want to create one ecommarace store where i have sell my diff prod"
type textarea "x"
type textarea "I want to create one ecommarace store where i have sell my diff produ"
type textarea "x"
type textarea "I want to create one ecommarace store where i have sell my diff produc"
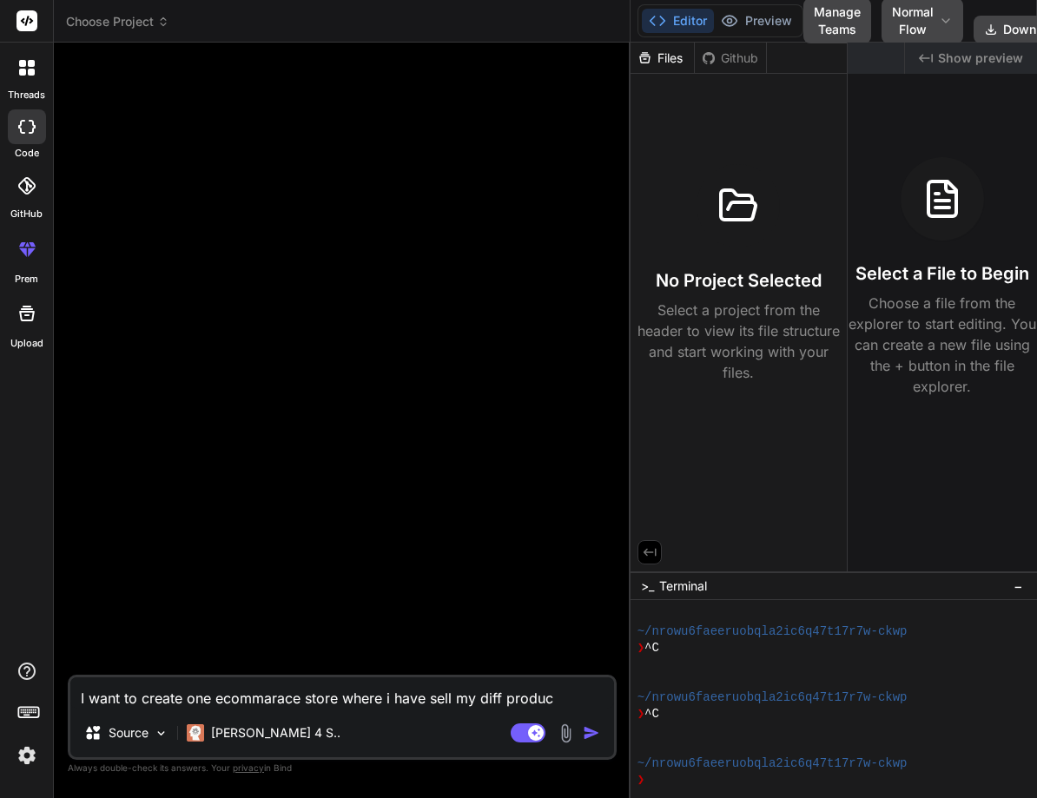
type textarea "x"
type textarea "I want to create one ecommarace store where i have sell my diff produca"
type textarea "x"
type textarea "I want to create one ecommarace store where i have sell my diff producat"
type textarea "x"
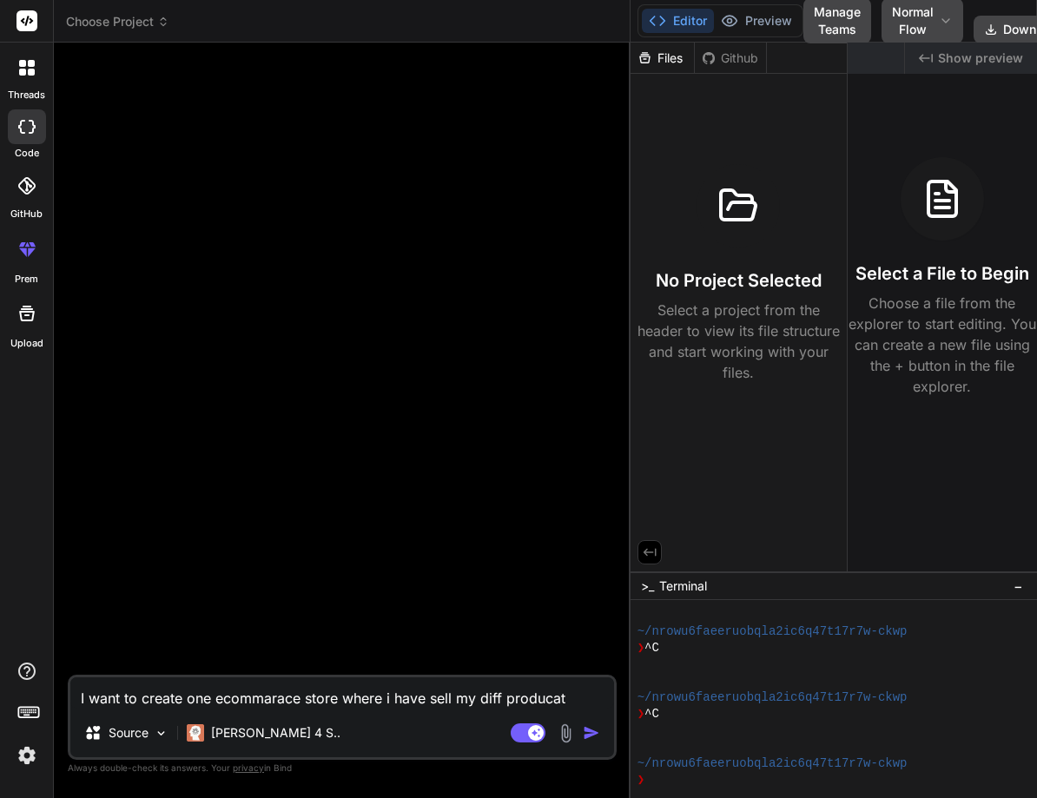
type textarea "I want to create one ecommarace store where i have sell my diff producati"
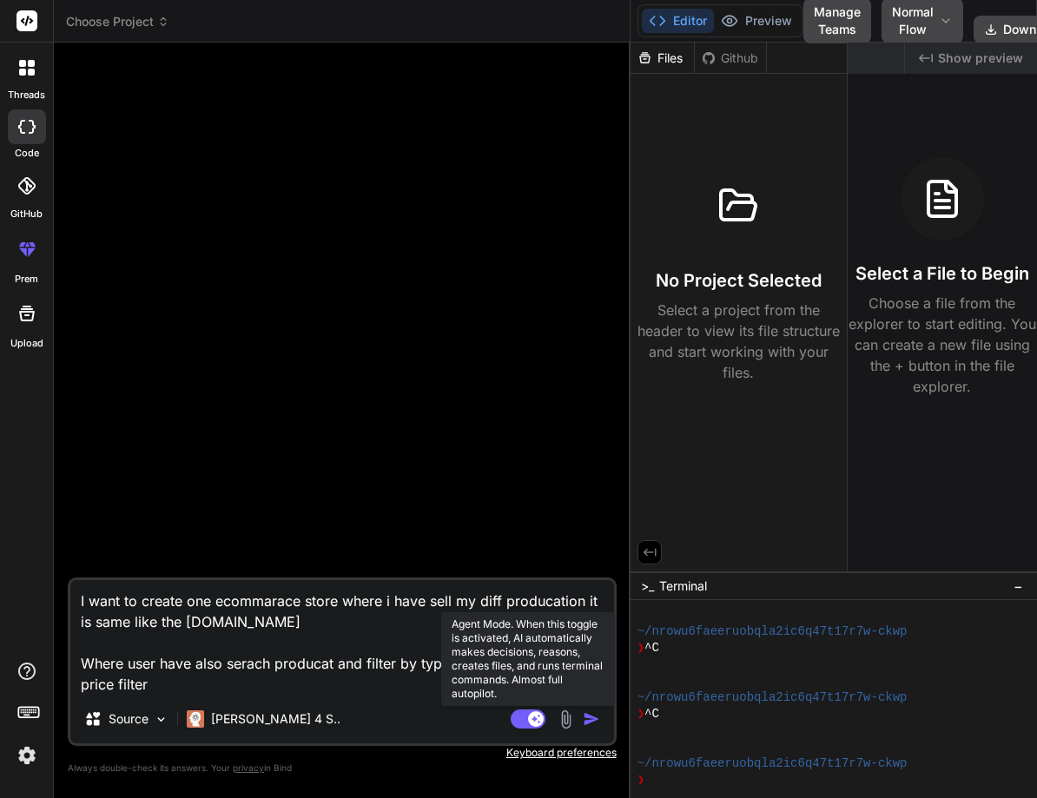
click at [543, 715] on rect at bounding box center [528, 719] width 35 height 19
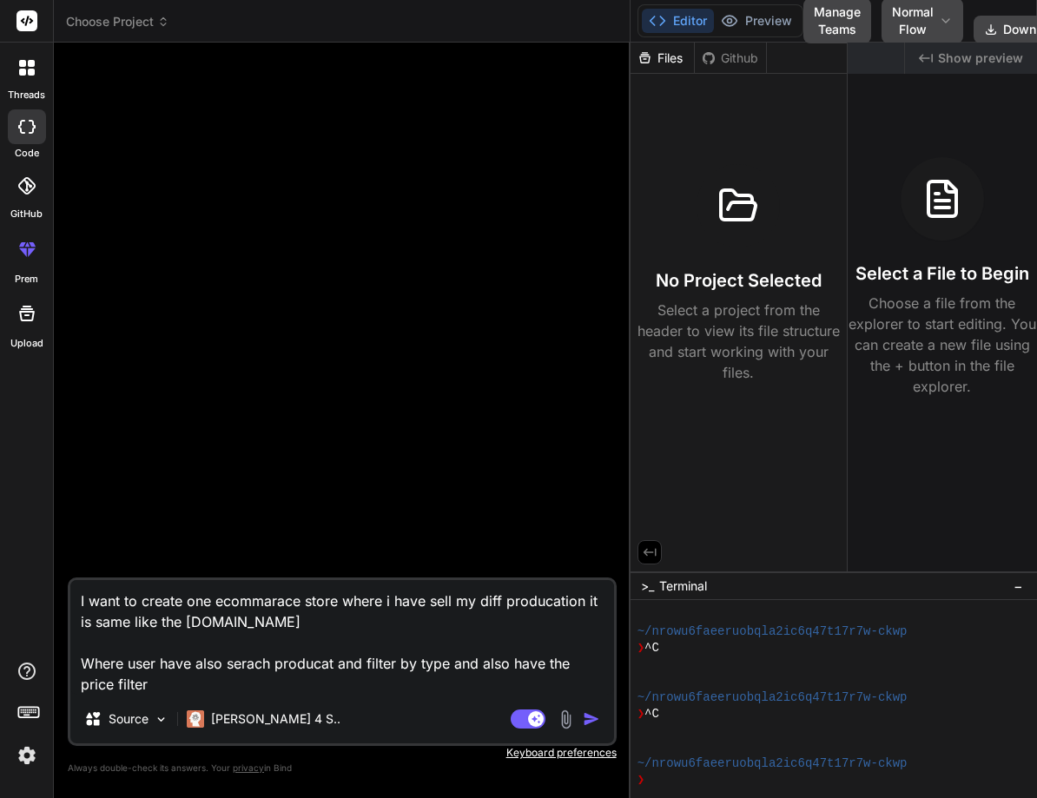
click at [592, 719] on img "button" at bounding box center [591, 719] width 17 height 17
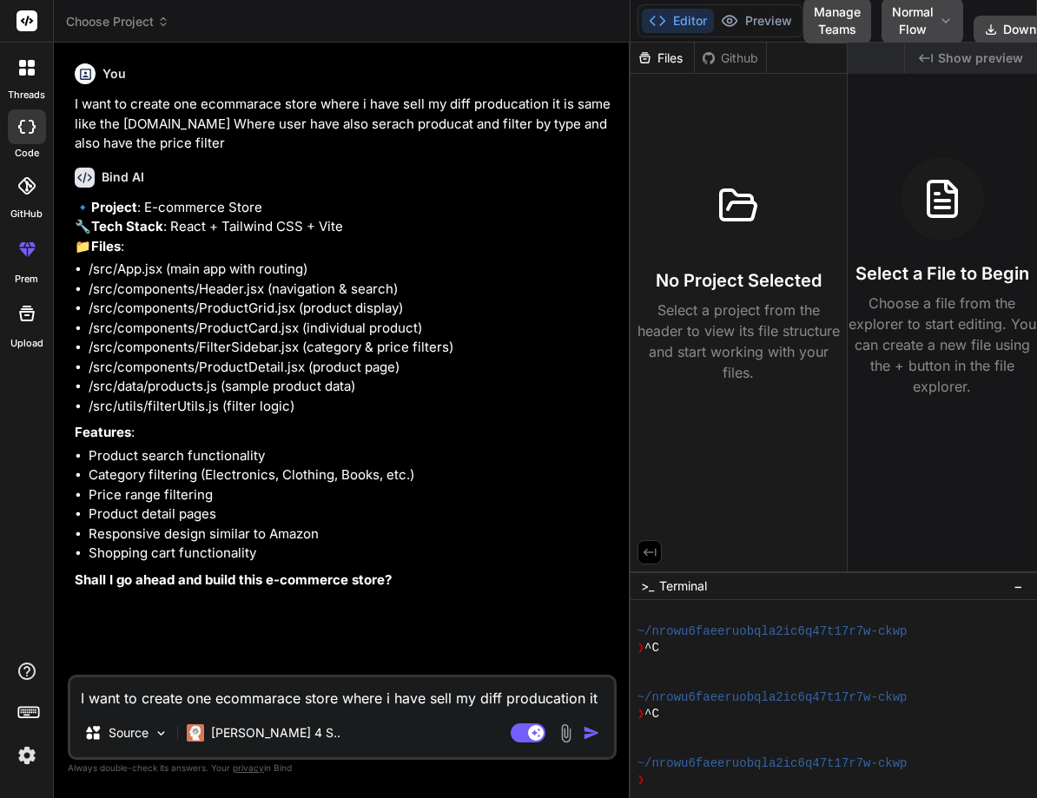
click at [155, 698] on textarea "I want to create one ecommarace store where i have sell my diff producation it …" at bounding box center [342, 693] width 544 height 31
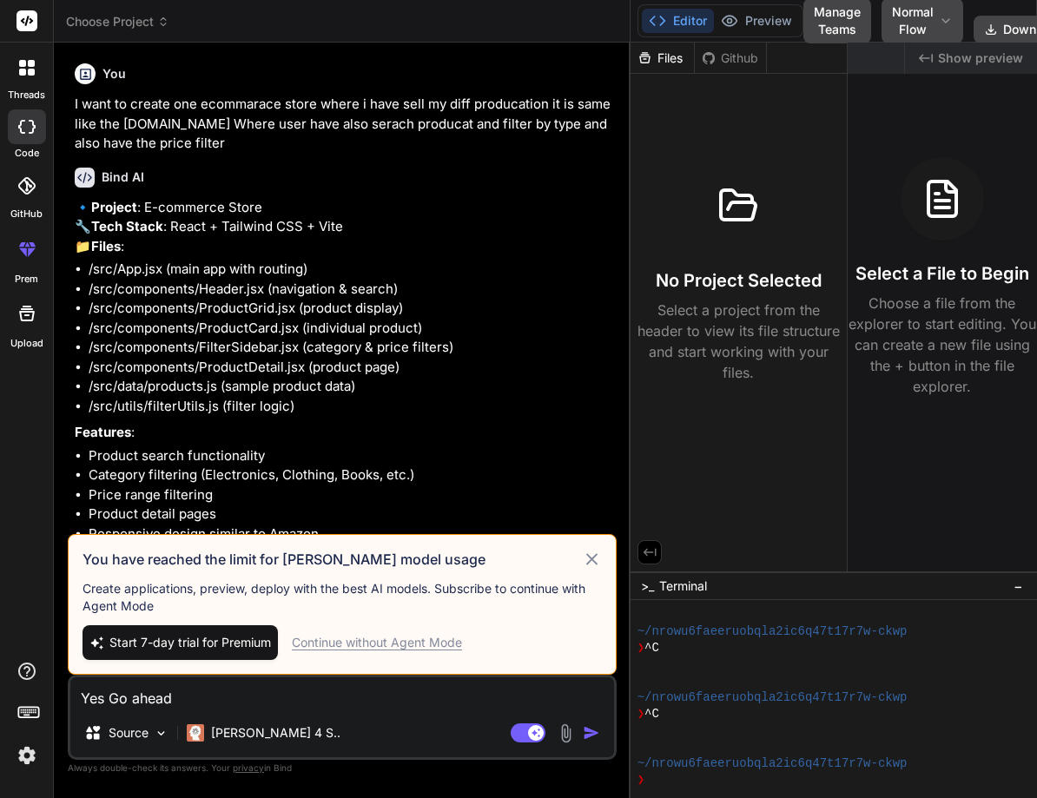
click at [368, 645] on div "Continue without Agent Mode" at bounding box center [377, 642] width 170 height 17
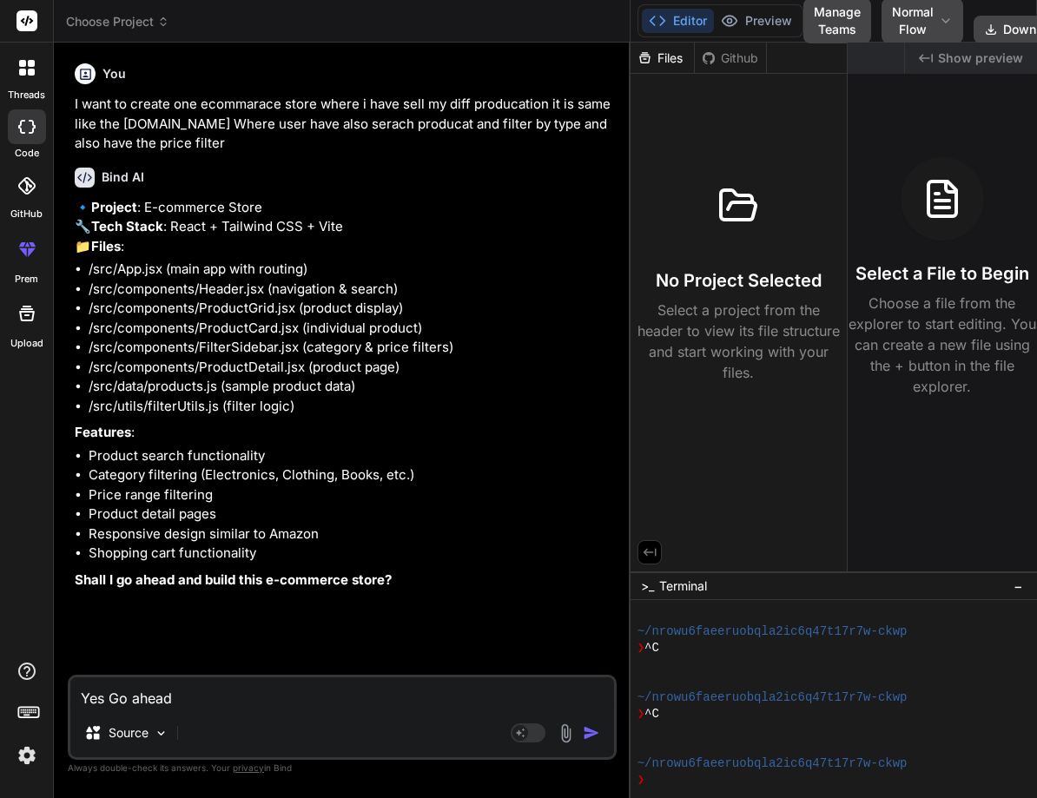
click at [223, 692] on textarea "Yes Go ahead" at bounding box center [342, 693] width 544 height 31
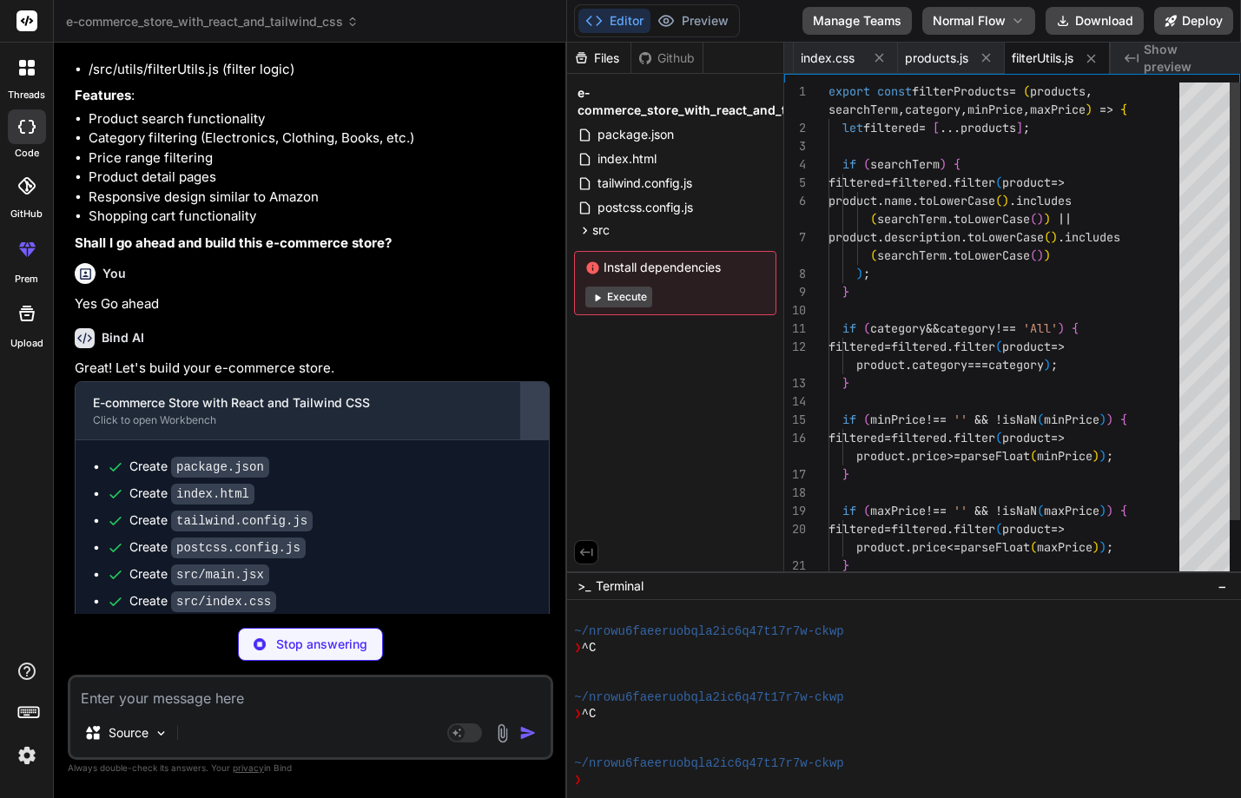
scroll to position [0, 604]
drag, startPoint x: 750, startPoint y: 408, endPoint x: 540, endPoint y: 421, distance: 209.8
click at [540, 421] on div "Bind AI Web Search Created with Pixso. Code Generator You I want to create one …" at bounding box center [310, 421] width 513 height 756
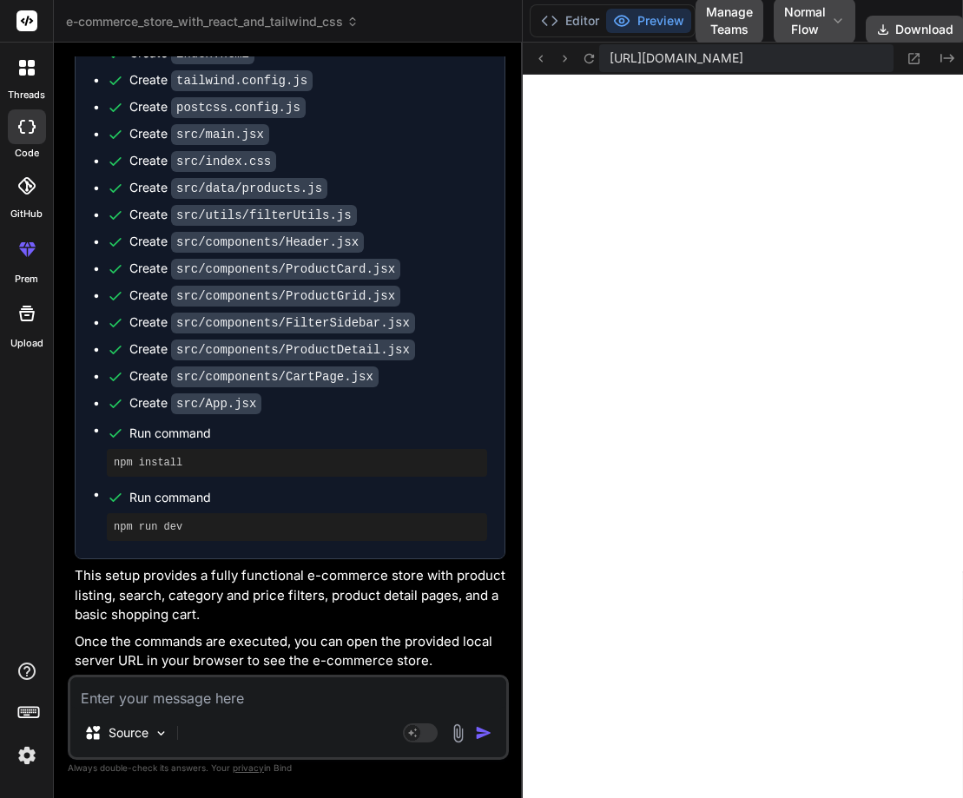
scroll to position [817, 0]
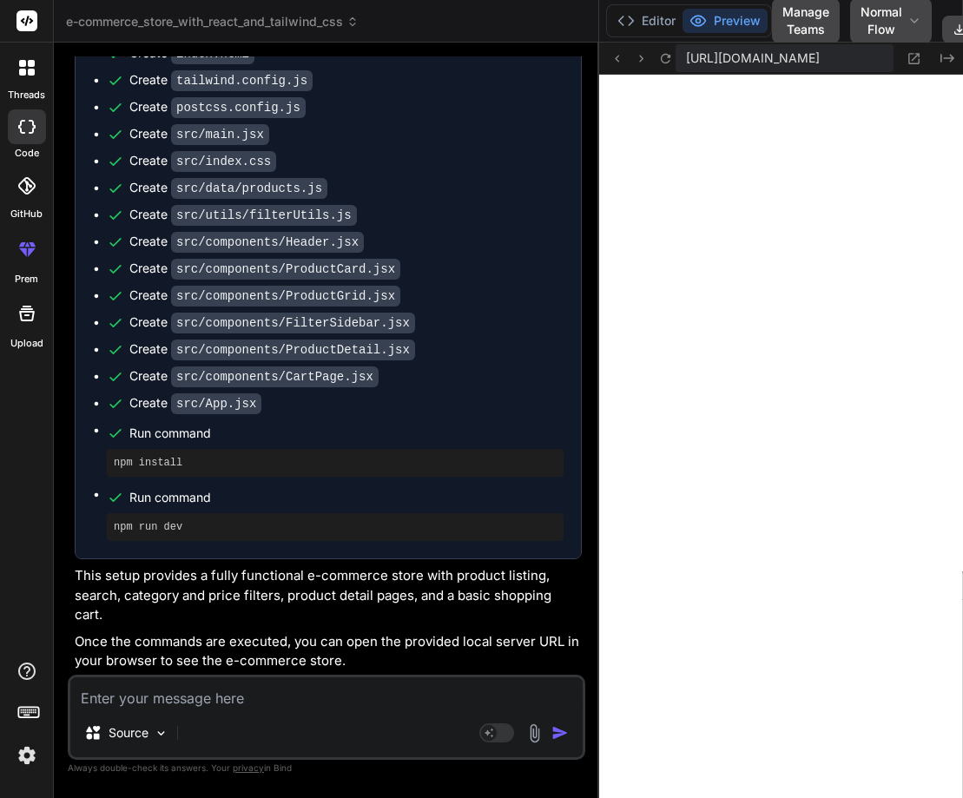
drag, startPoint x: 448, startPoint y: 420, endPoint x: 627, endPoint y: 416, distance: 179.0
click at [167, 705] on textarea at bounding box center [326, 693] width 513 height 31
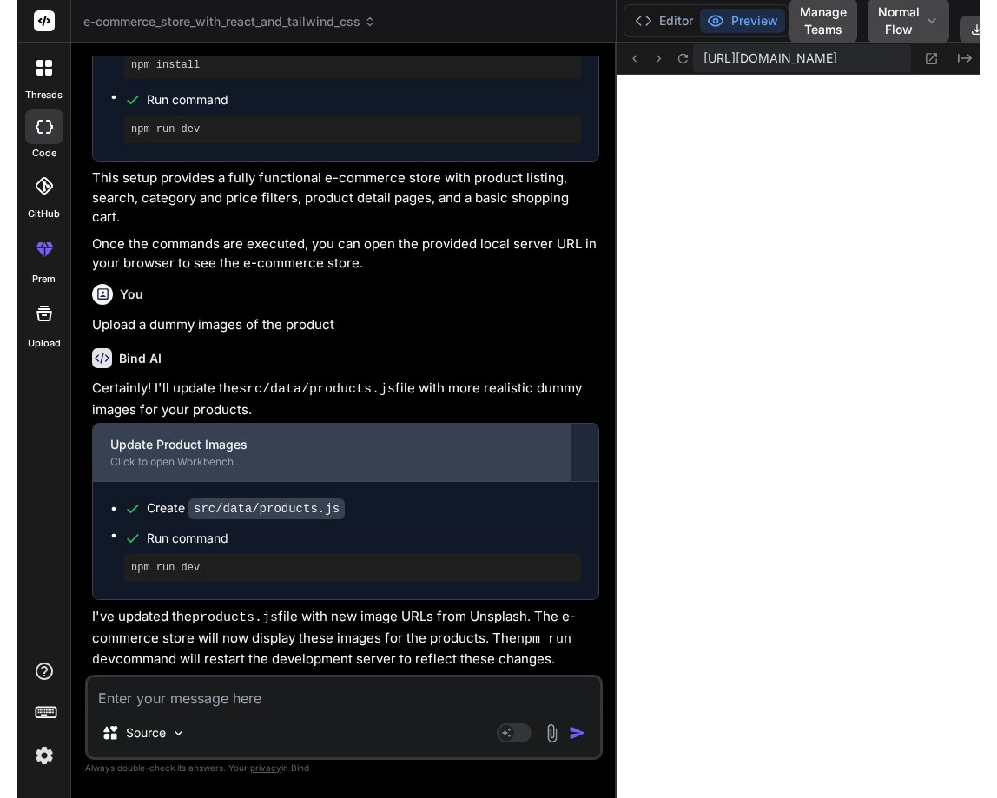
scroll to position [1214, 0]
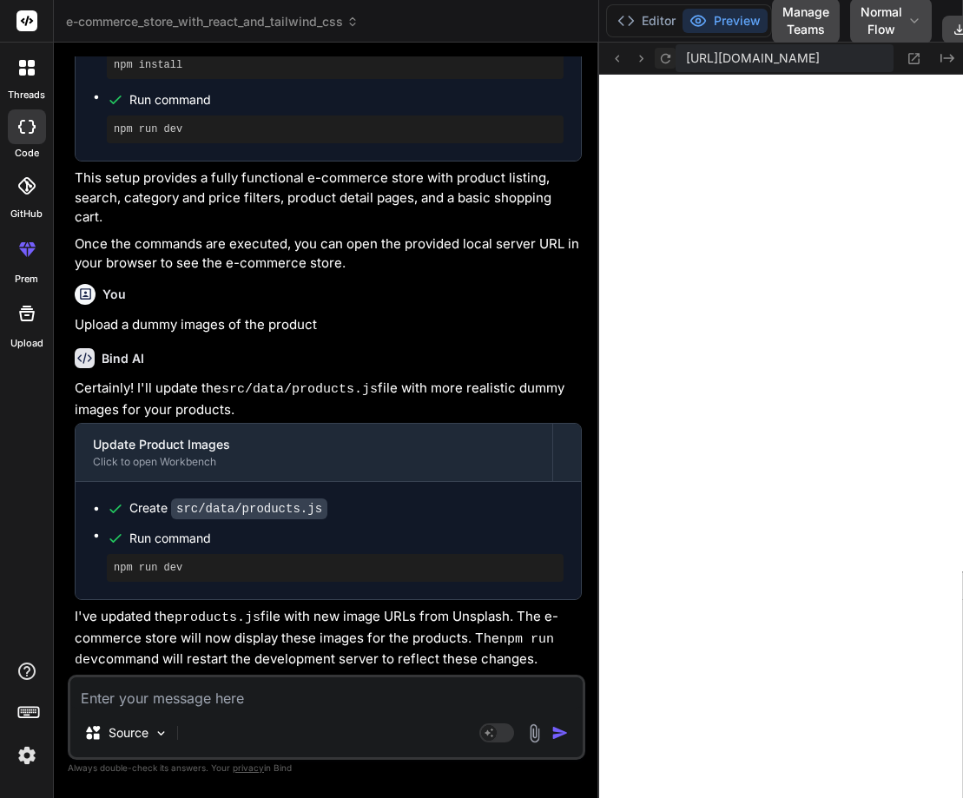
click at [663, 59] on icon at bounding box center [665, 58] width 15 height 15
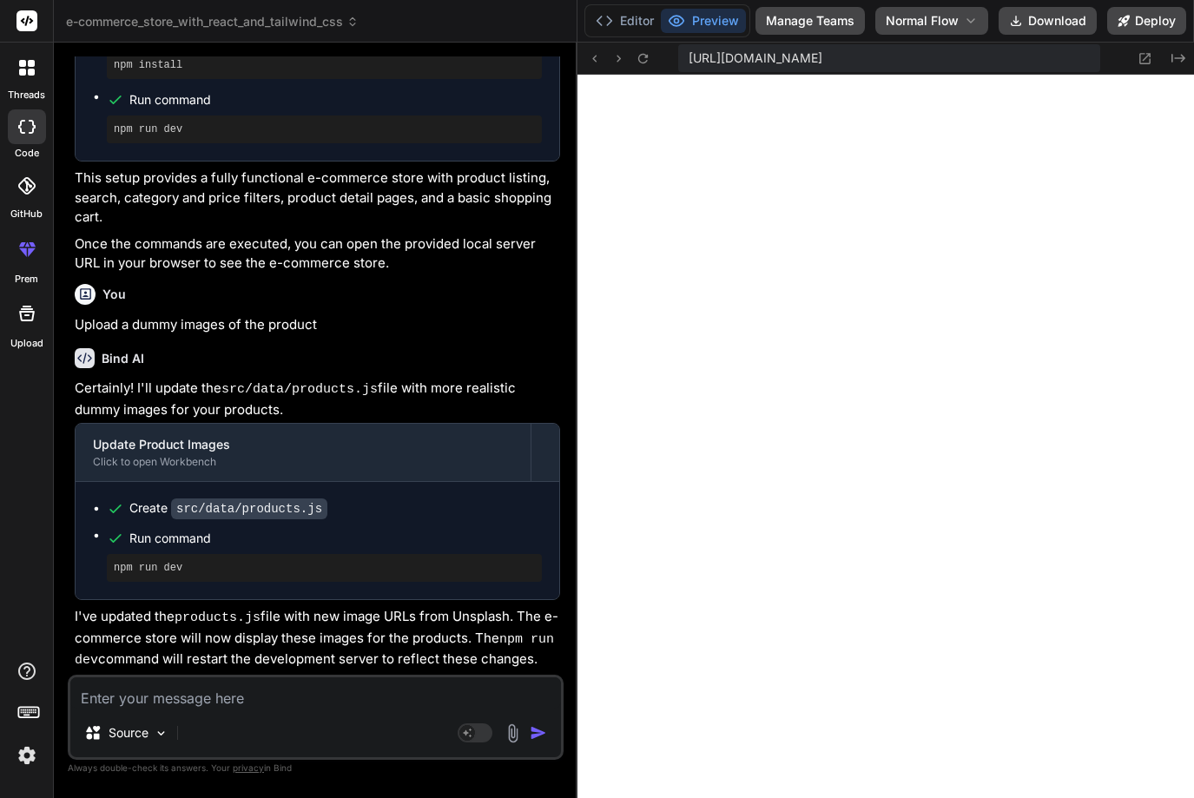
drag, startPoint x: 736, startPoint y: 398, endPoint x: 548, endPoint y: 391, distance: 187.8
click at [548, 391] on div "Bind AI Web Search Created with Pixso. Code Generator You I want to create one …" at bounding box center [316, 421] width 524 height 756
click at [184, 701] on textarea at bounding box center [315, 693] width 491 height 31
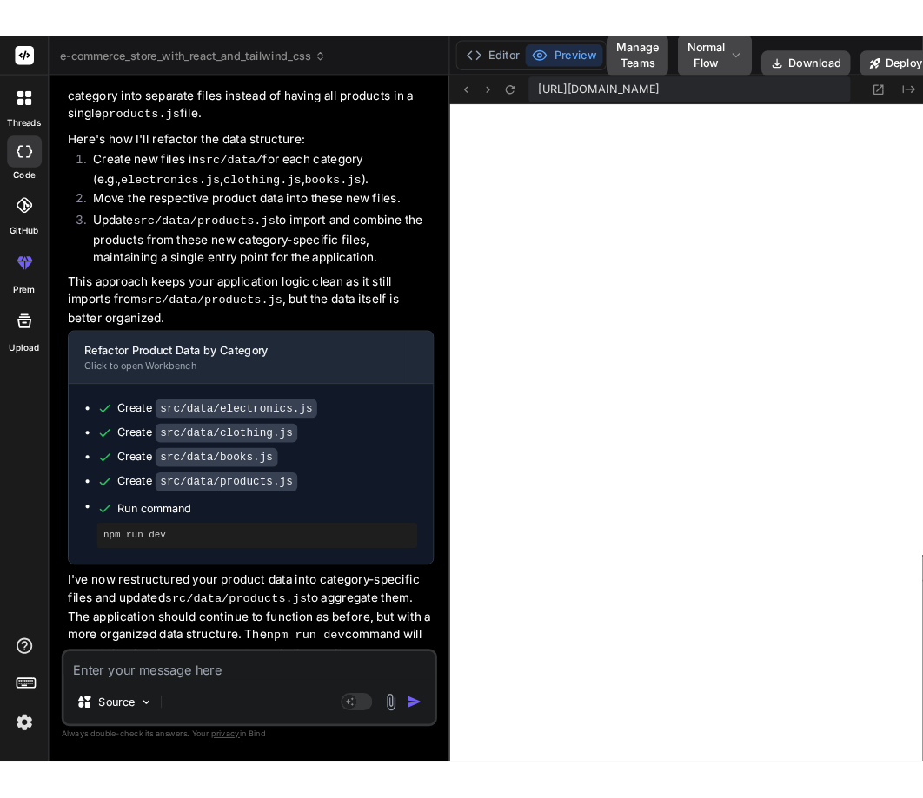
scroll to position [2051, 0]
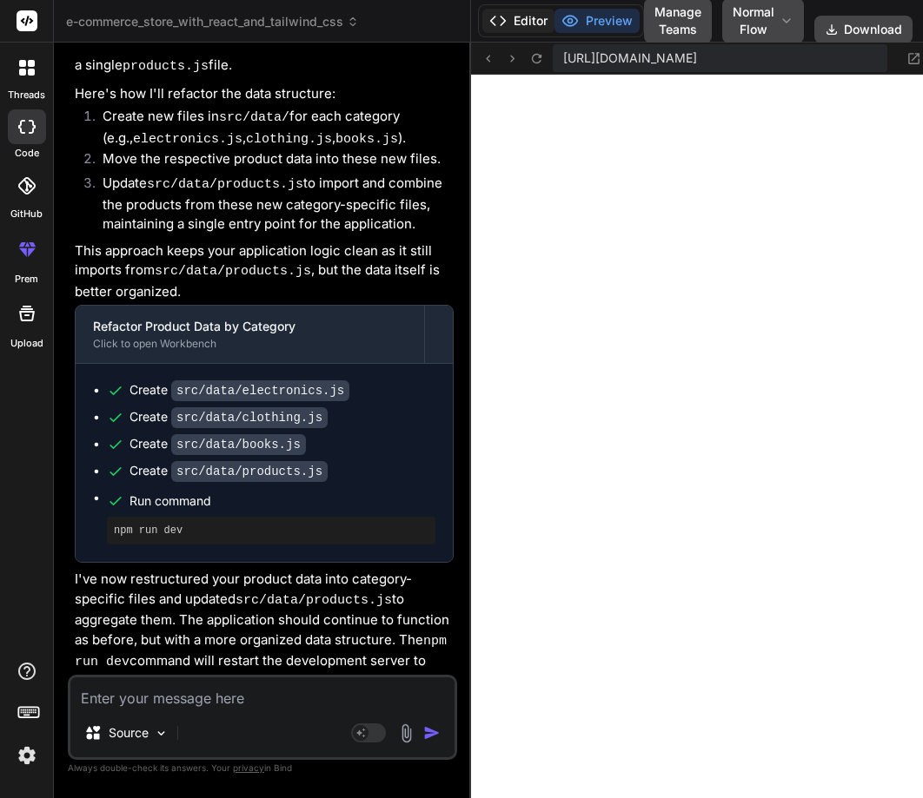
click at [516, 20] on button "Editor" at bounding box center [518, 21] width 72 height 24
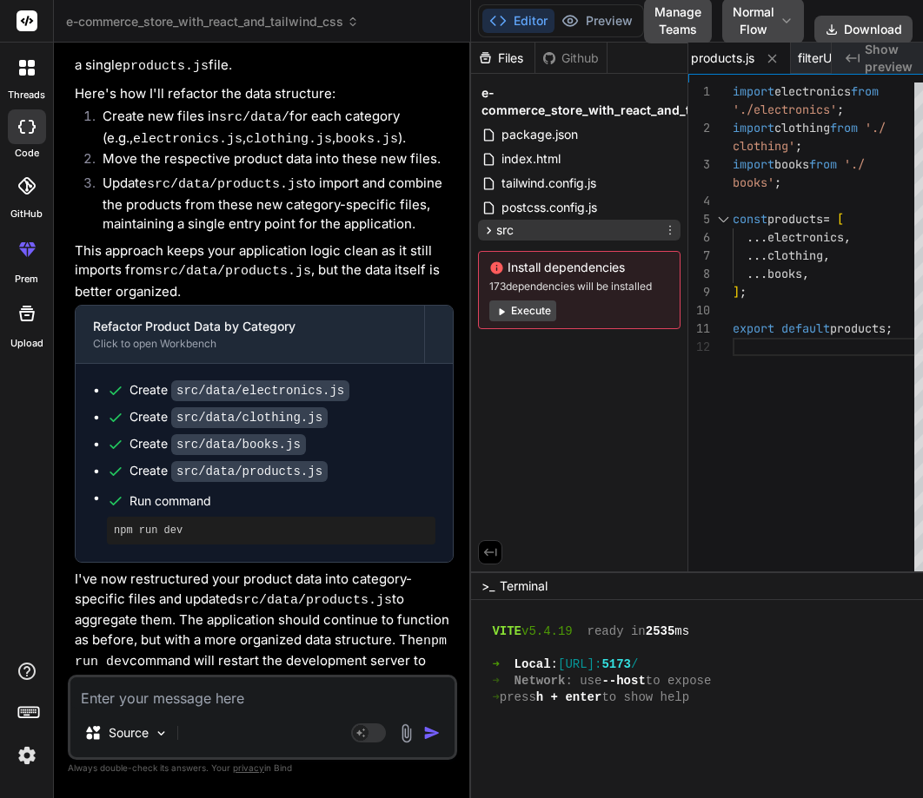
click at [488, 240] on div "src" at bounding box center [579, 230] width 202 height 21
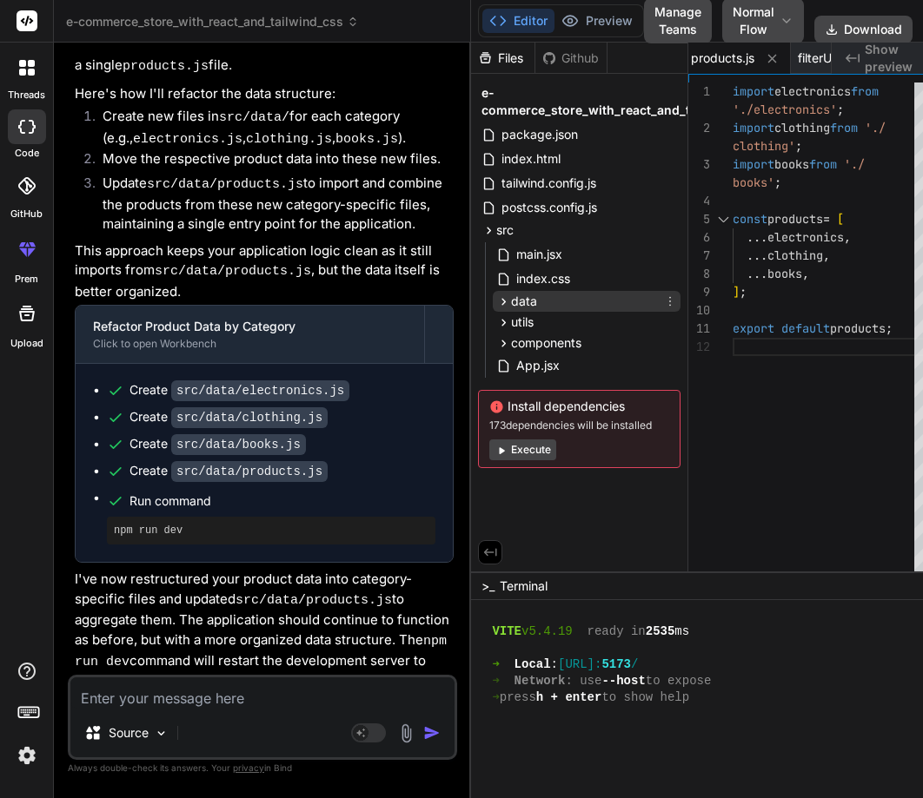
click at [512, 303] on span "data" at bounding box center [524, 301] width 26 height 17
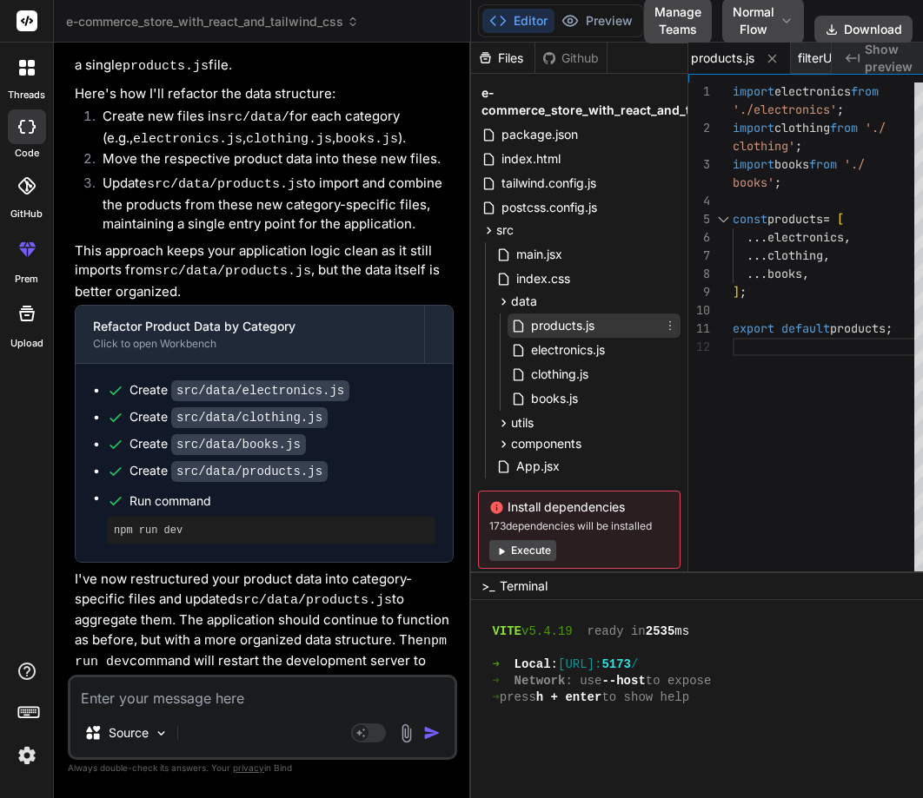
click at [535, 327] on span "products.js" at bounding box center [562, 325] width 67 height 21
click at [546, 347] on span "electronics.js" at bounding box center [567, 350] width 77 height 21
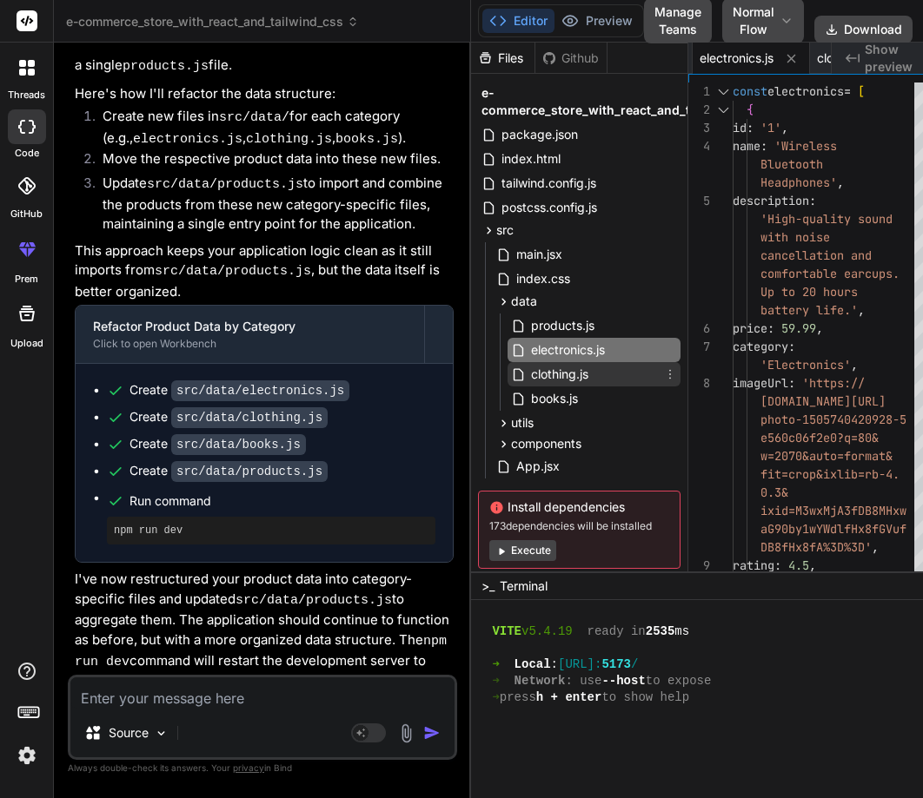
click at [552, 373] on span "clothing.js" at bounding box center [559, 374] width 61 height 21
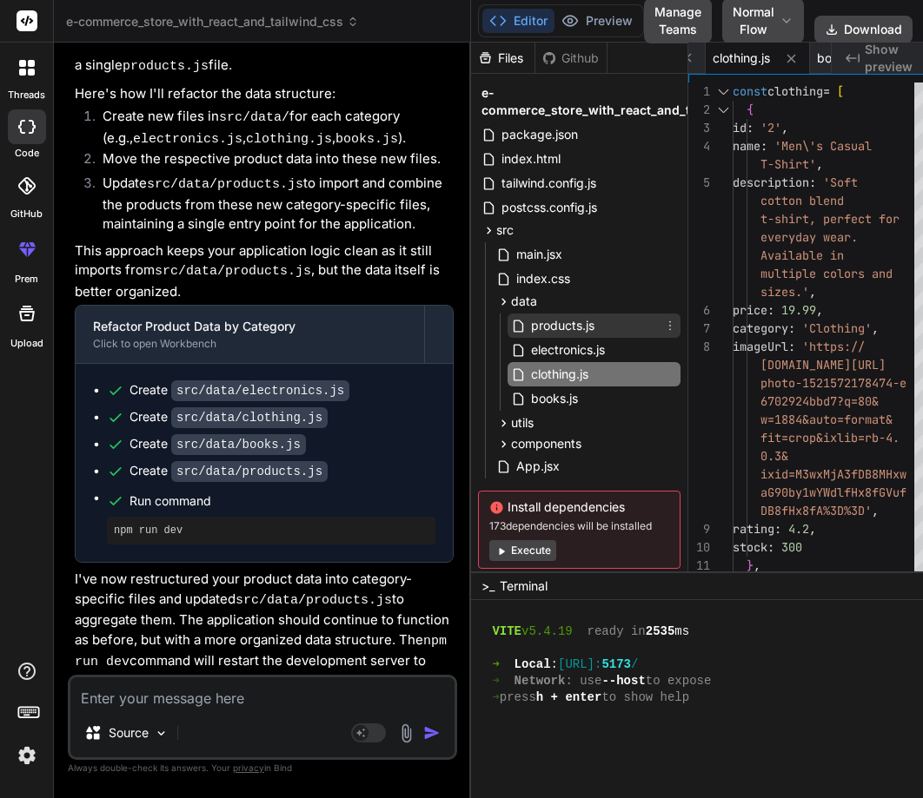
click at [554, 331] on span "products.js" at bounding box center [562, 325] width 67 height 21
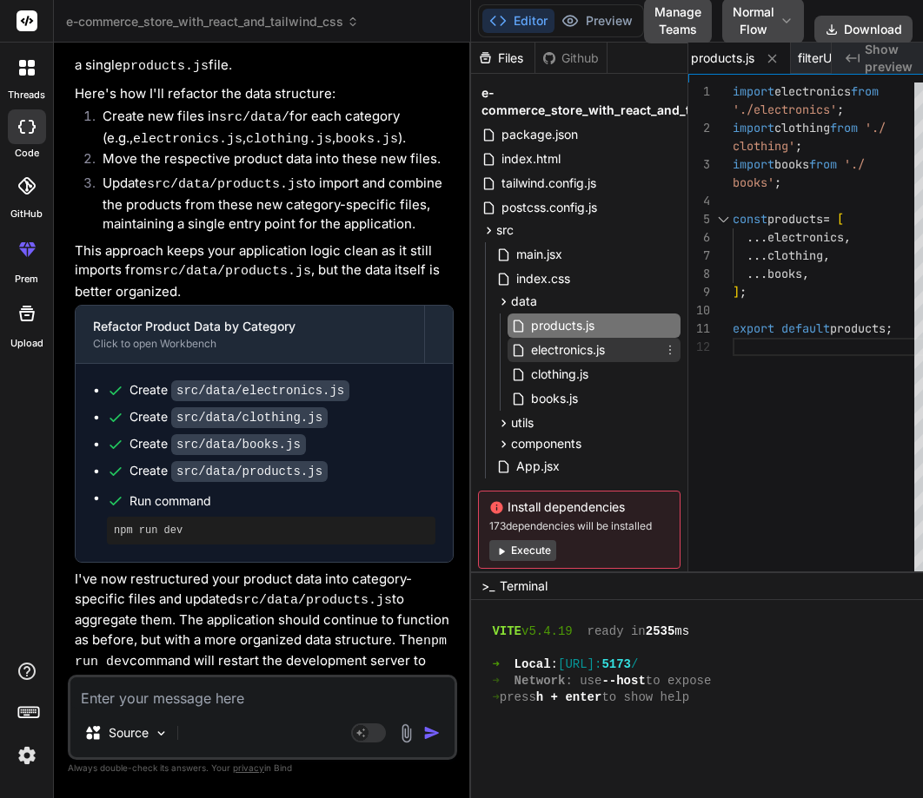
click at [556, 351] on span "electronics.js" at bounding box center [567, 350] width 77 height 21
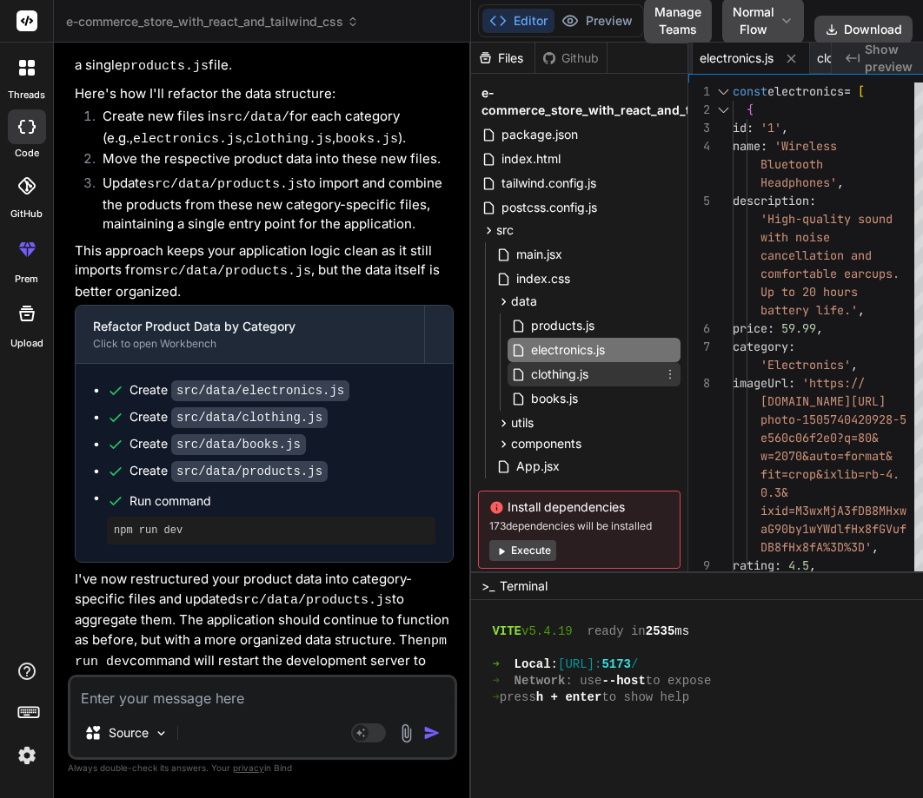
click at [557, 373] on span "clothing.js" at bounding box center [559, 374] width 61 height 21
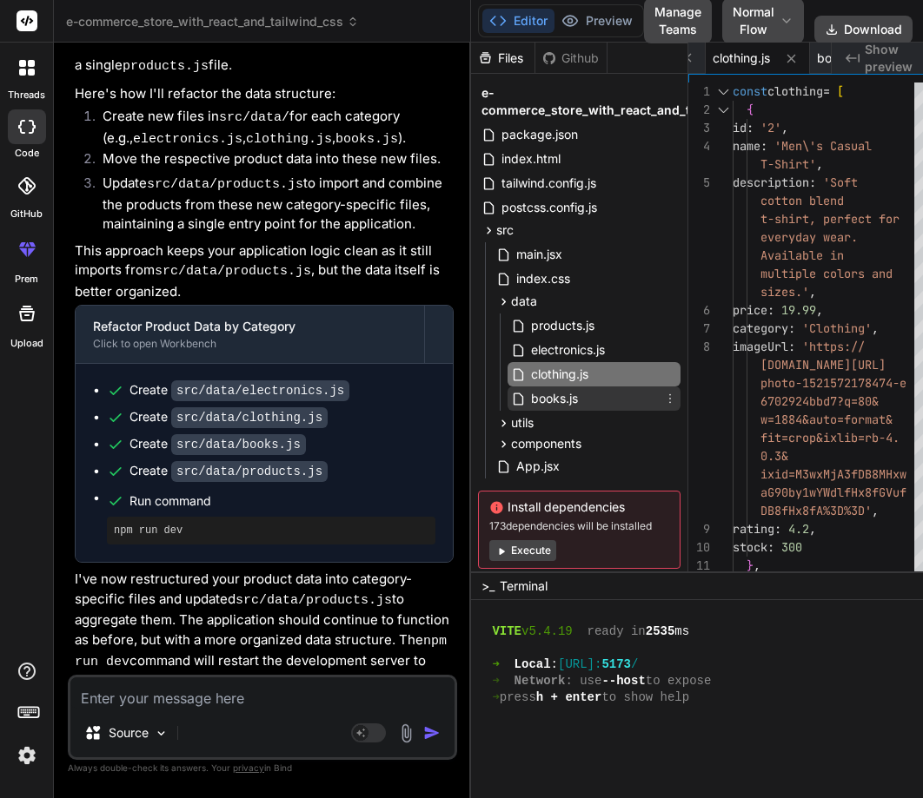
click at [557, 392] on span "books.js" at bounding box center [554, 398] width 50 height 21
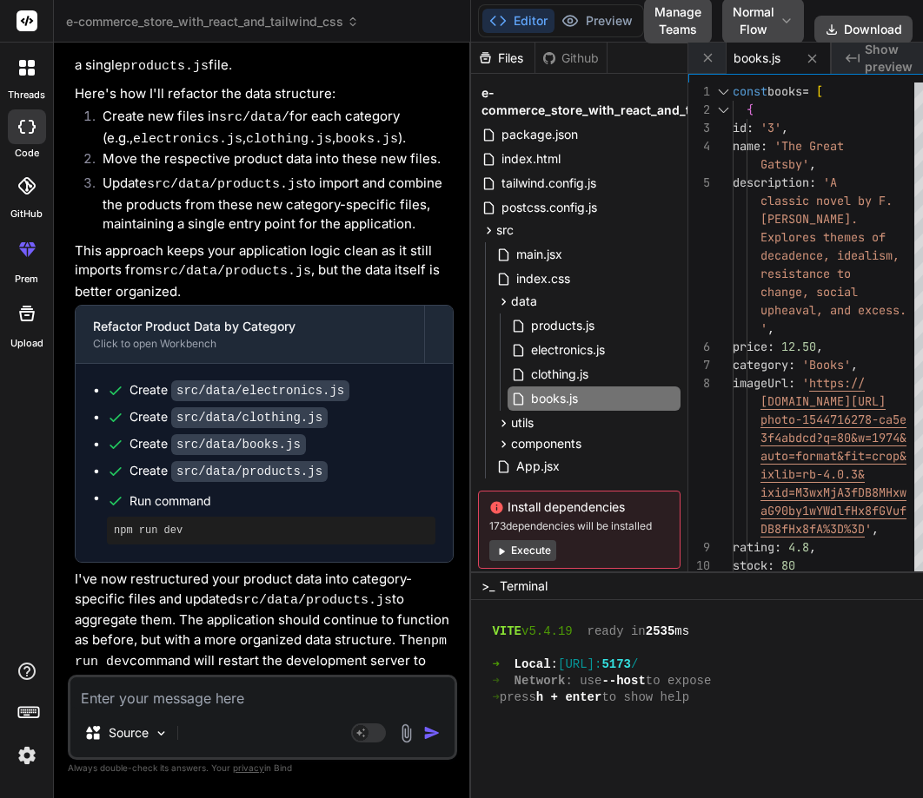
click at [30, 77] on div at bounding box center [27, 68] width 36 height 36
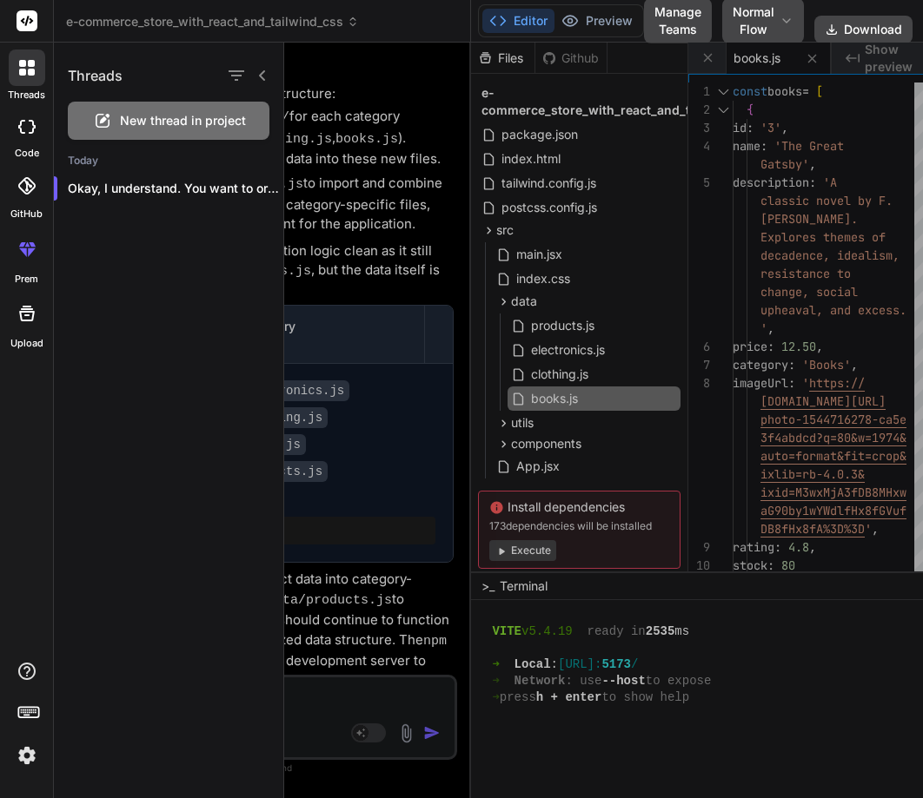
click at [204, 122] on span "New thread in project" at bounding box center [183, 120] width 126 height 17
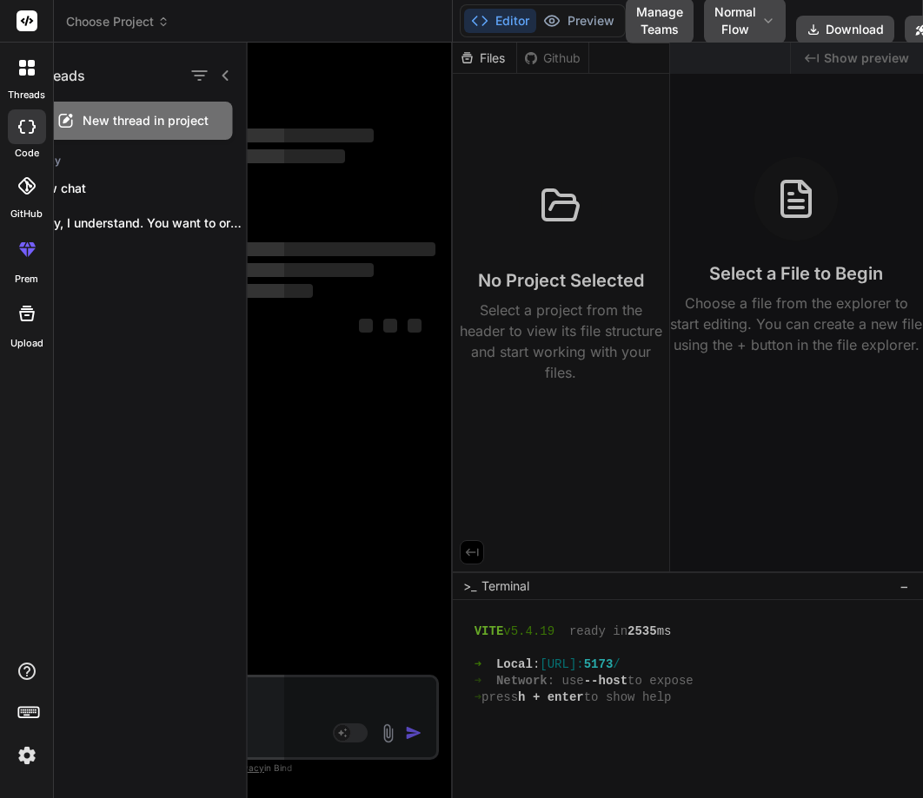
scroll to position [1320, 0]
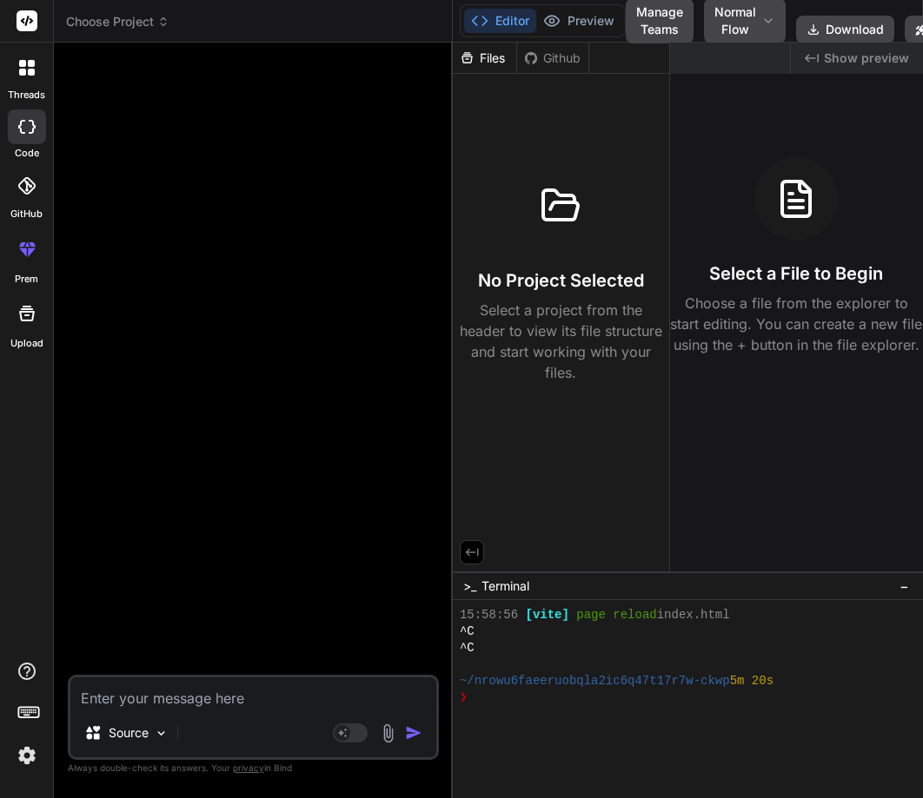
click at [30, 69] on icon at bounding box center [31, 72] width 7 height 7
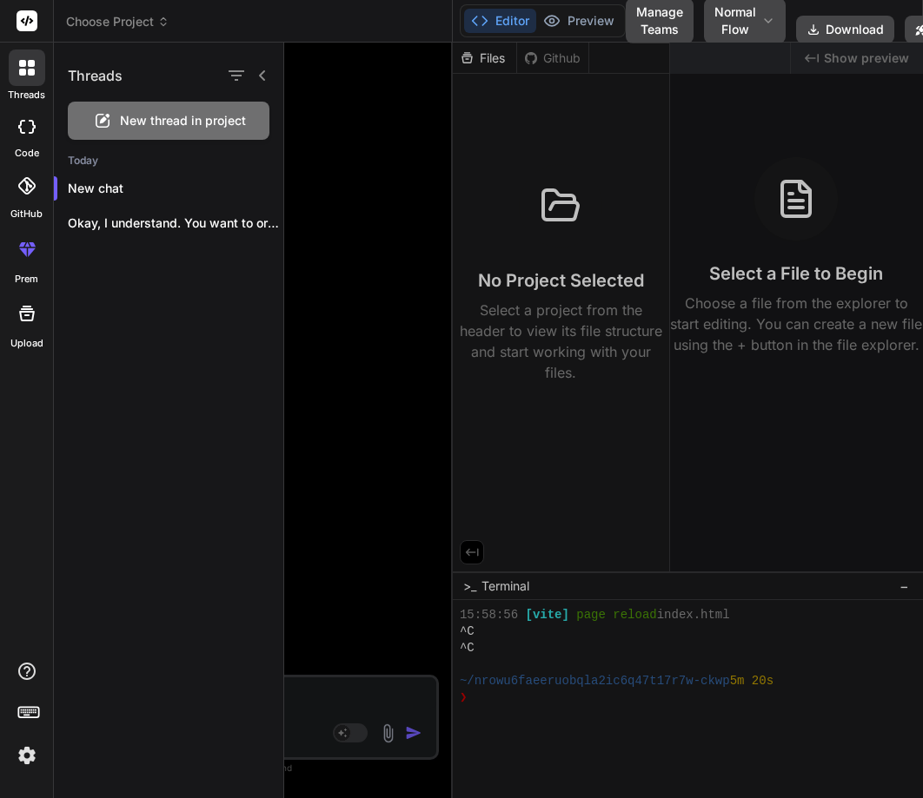
click at [327, 268] on div at bounding box center [603, 421] width 638 height 756
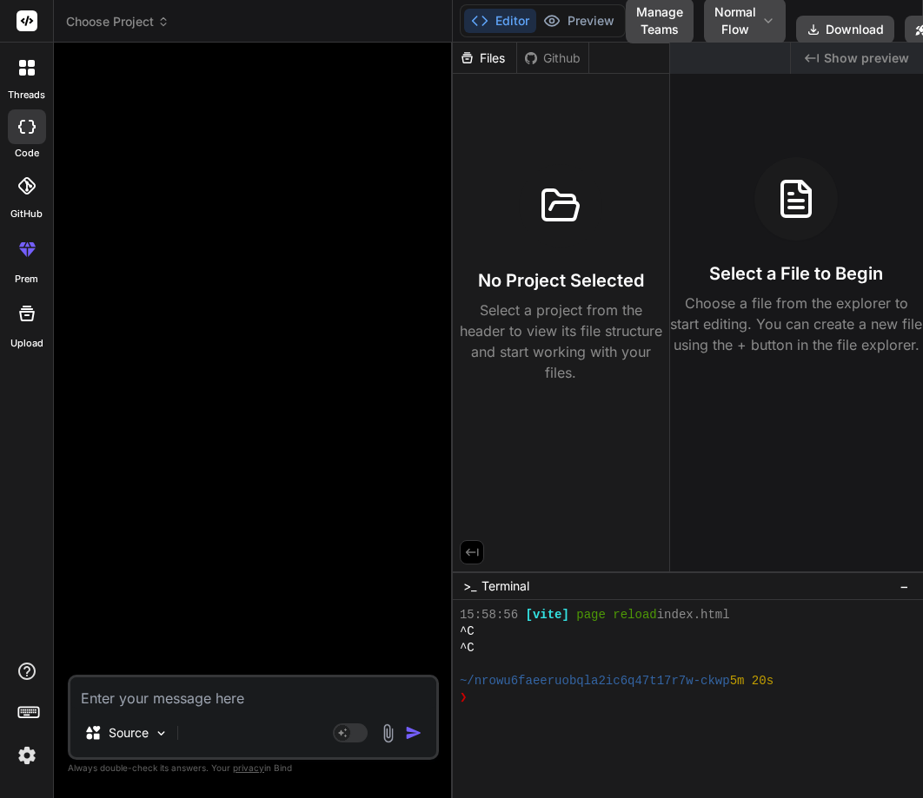
click at [109, 30] on header "Choose Project Created with Pixso." at bounding box center [253, 21] width 399 height 43
click at [110, 30] on span "Choose Project" at bounding box center [117, 21] width 103 height 17
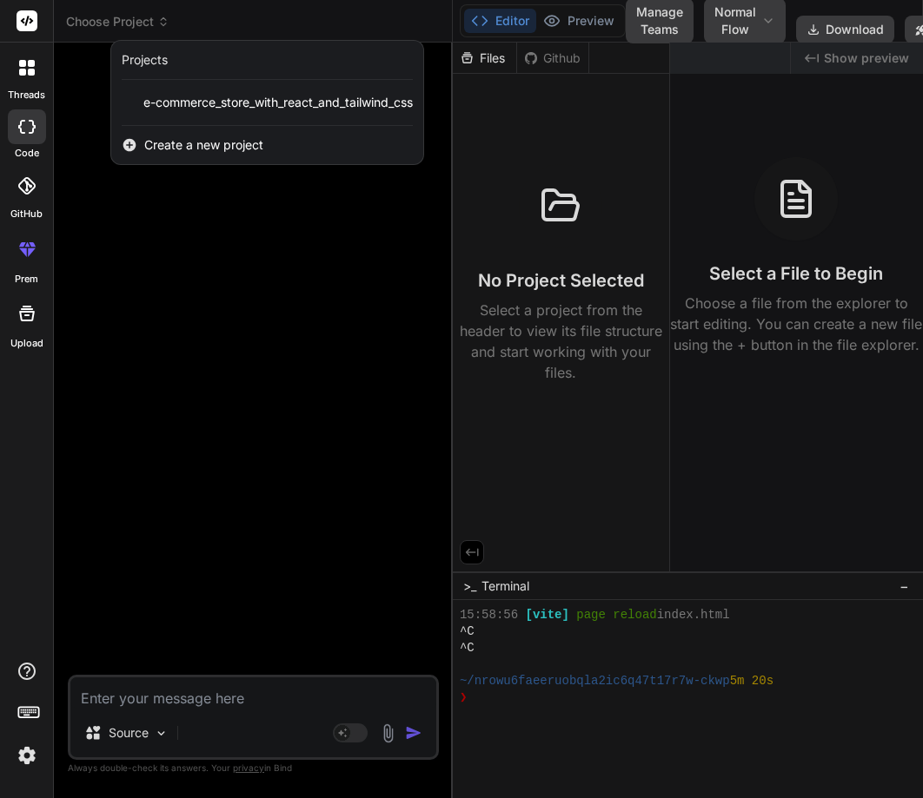
click at [235, 279] on div at bounding box center [461, 399] width 923 height 798
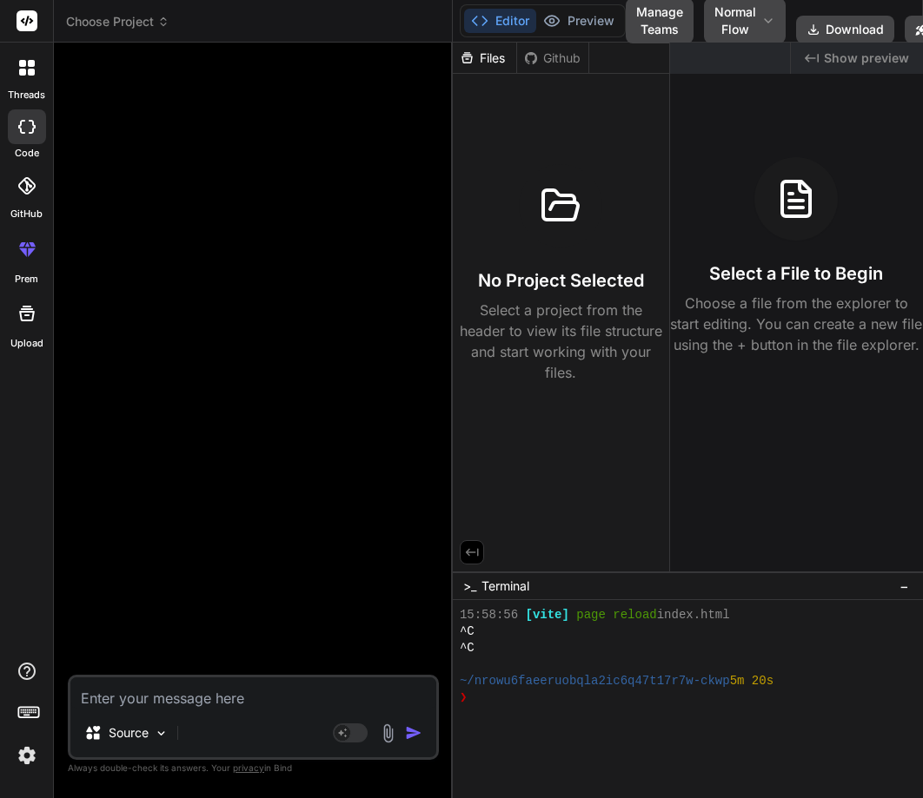
click at [216, 702] on textarea at bounding box center [253, 693] width 366 height 31
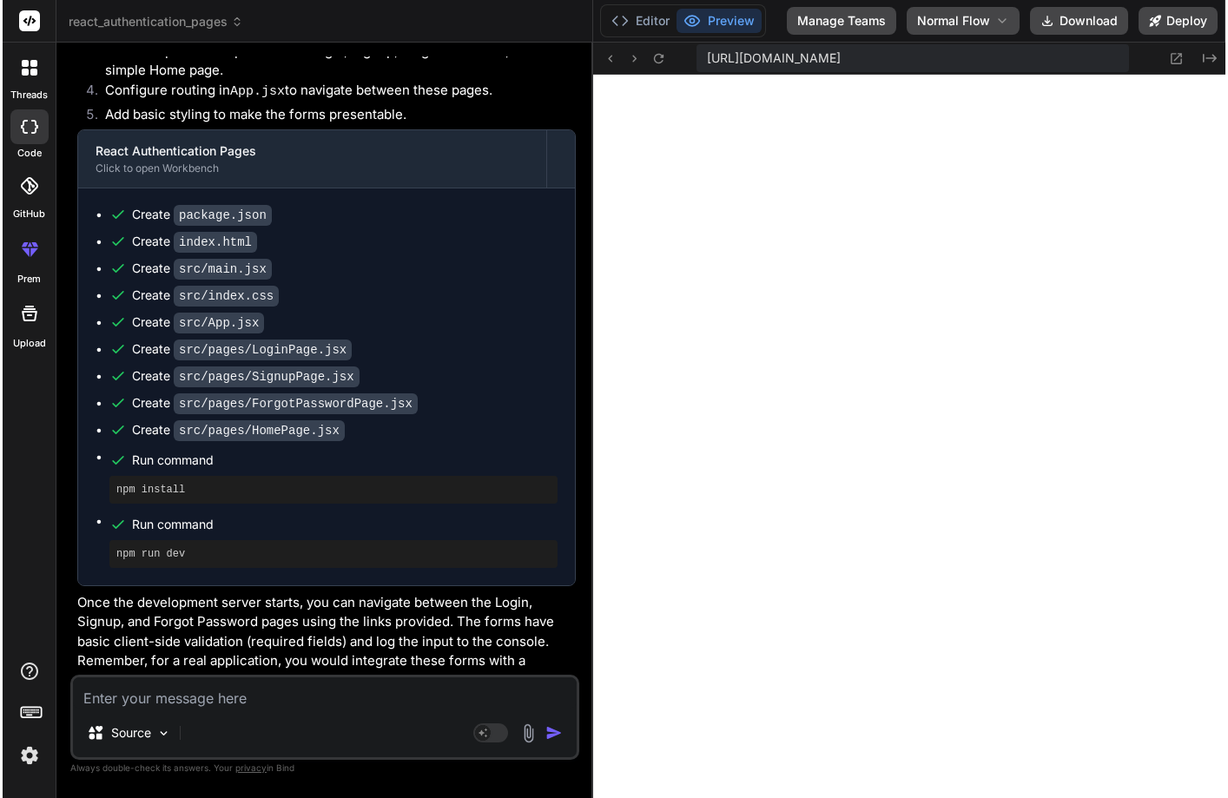
scroll to position [0, 805]
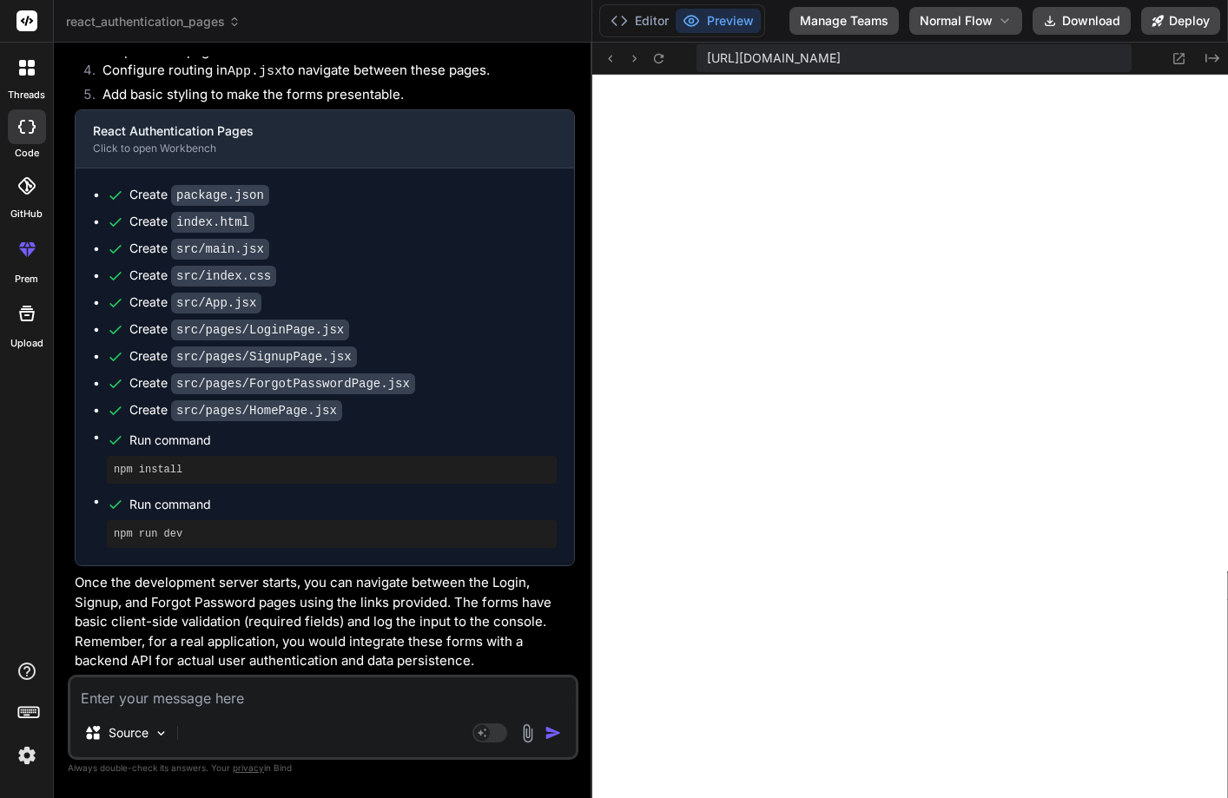
click at [27, 75] on icon at bounding box center [27, 68] width 16 height 16
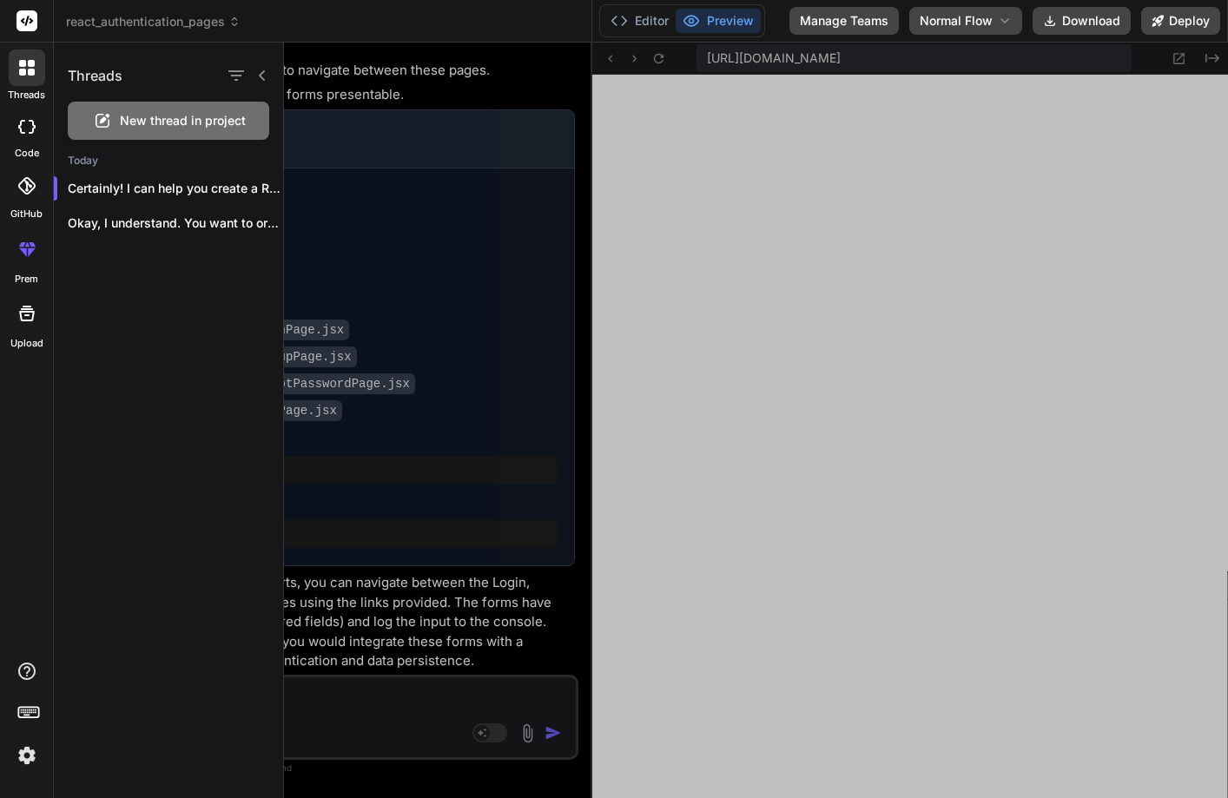
click at [316, 422] on div at bounding box center [756, 421] width 944 height 756
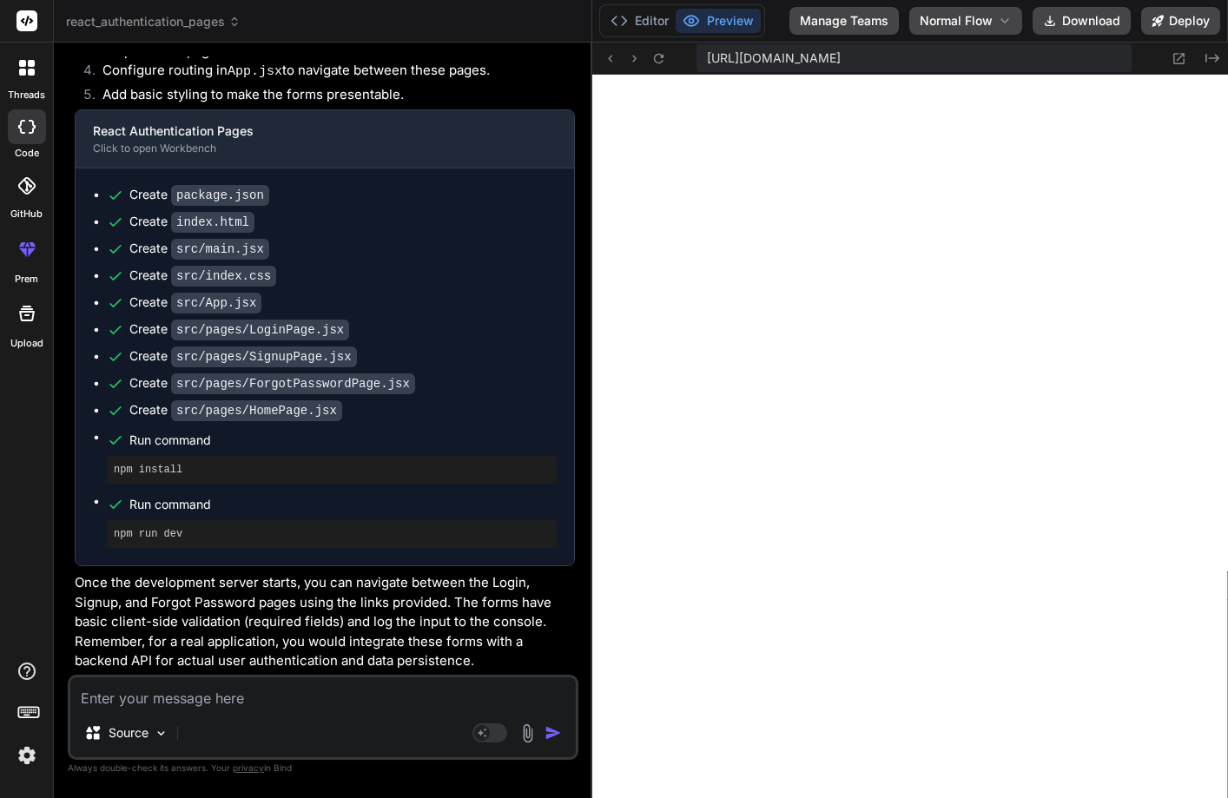
click at [0, 56] on div "threads" at bounding box center [26, 73] width 53 height 60
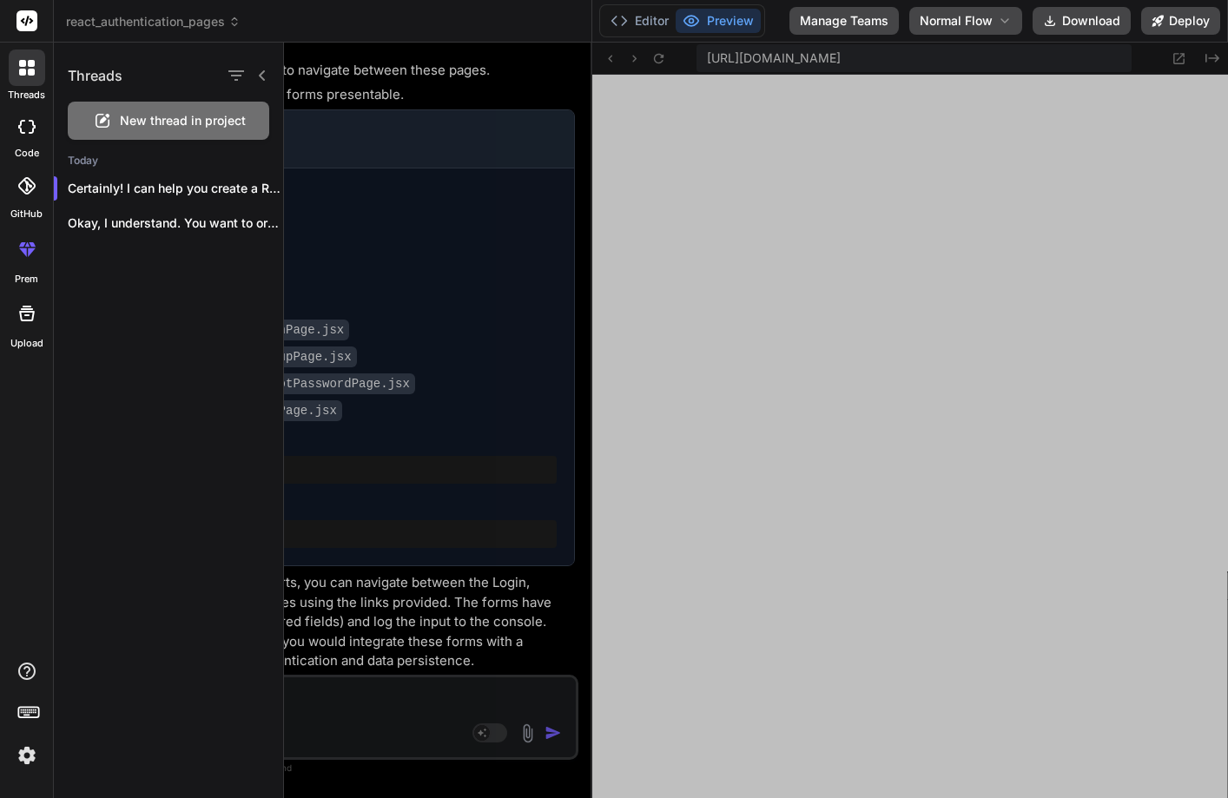
click at [425, 169] on div at bounding box center [756, 421] width 944 height 756
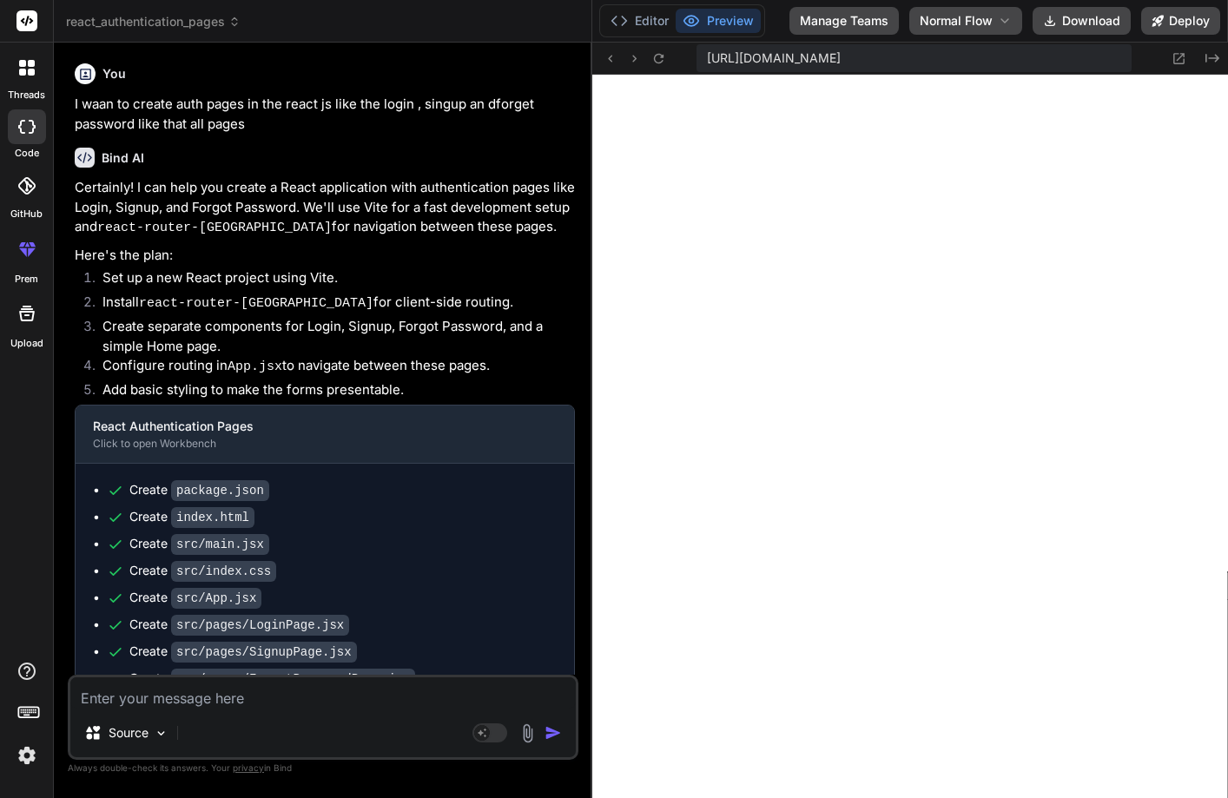
scroll to position [295, 0]
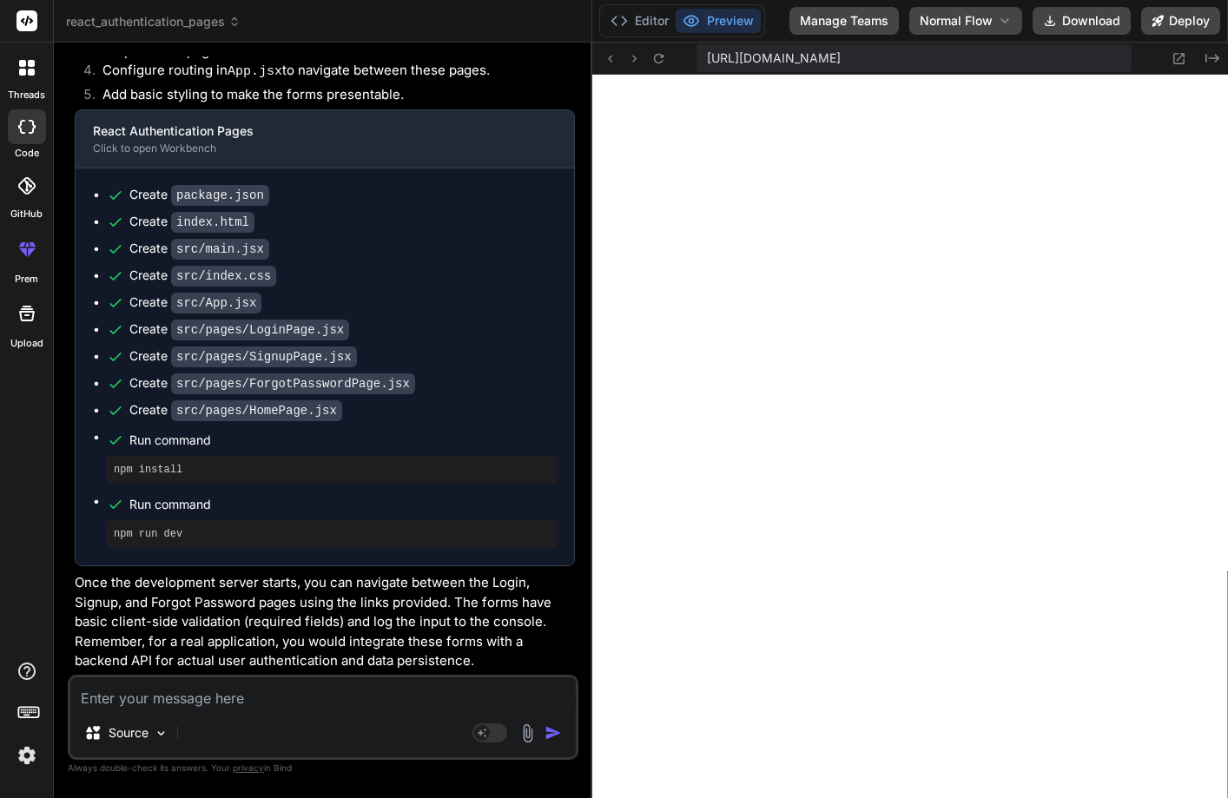
click at [215, 12] on header "react_authentication_pages Created with Pixso." at bounding box center [323, 21] width 539 height 43
click at [233, 25] on icon at bounding box center [234, 22] width 12 height 12
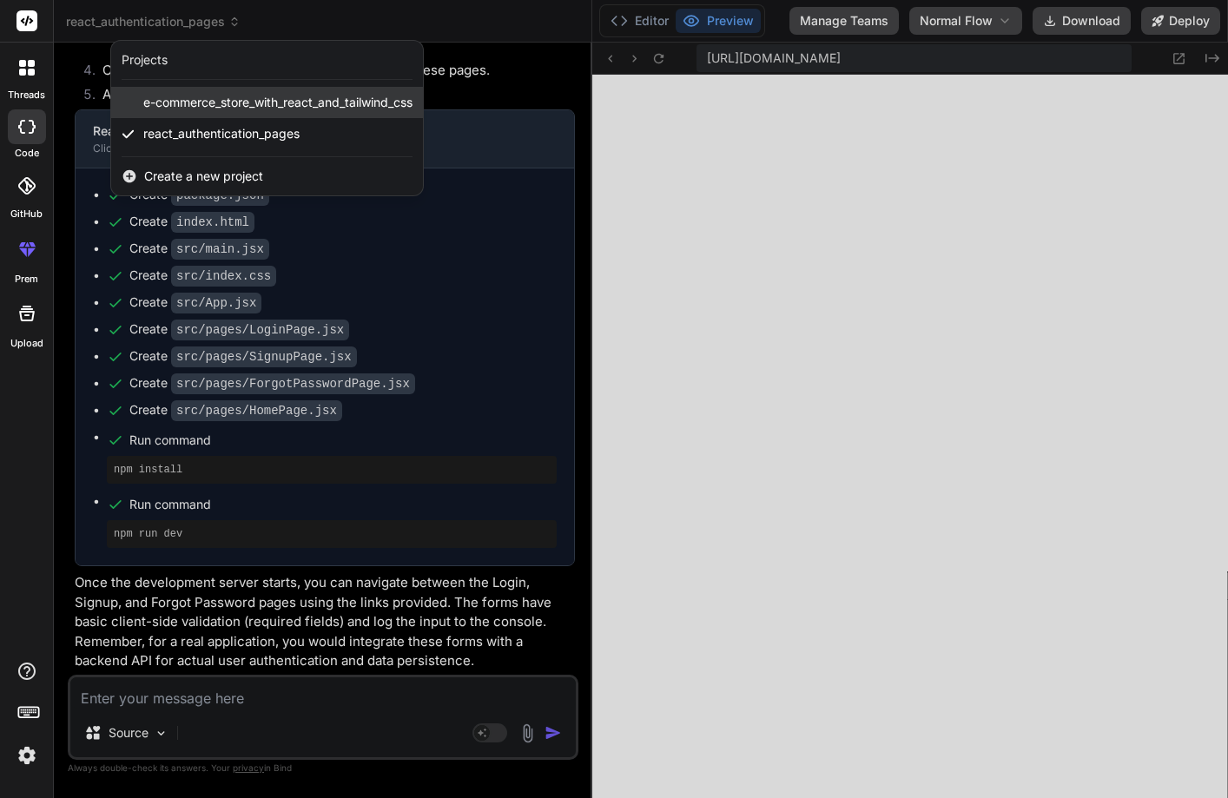
click at [267, 103] on span "e-commerce_store_with_react_and_tailwind_css" at bounding box center [277, 102] width 269 height 17
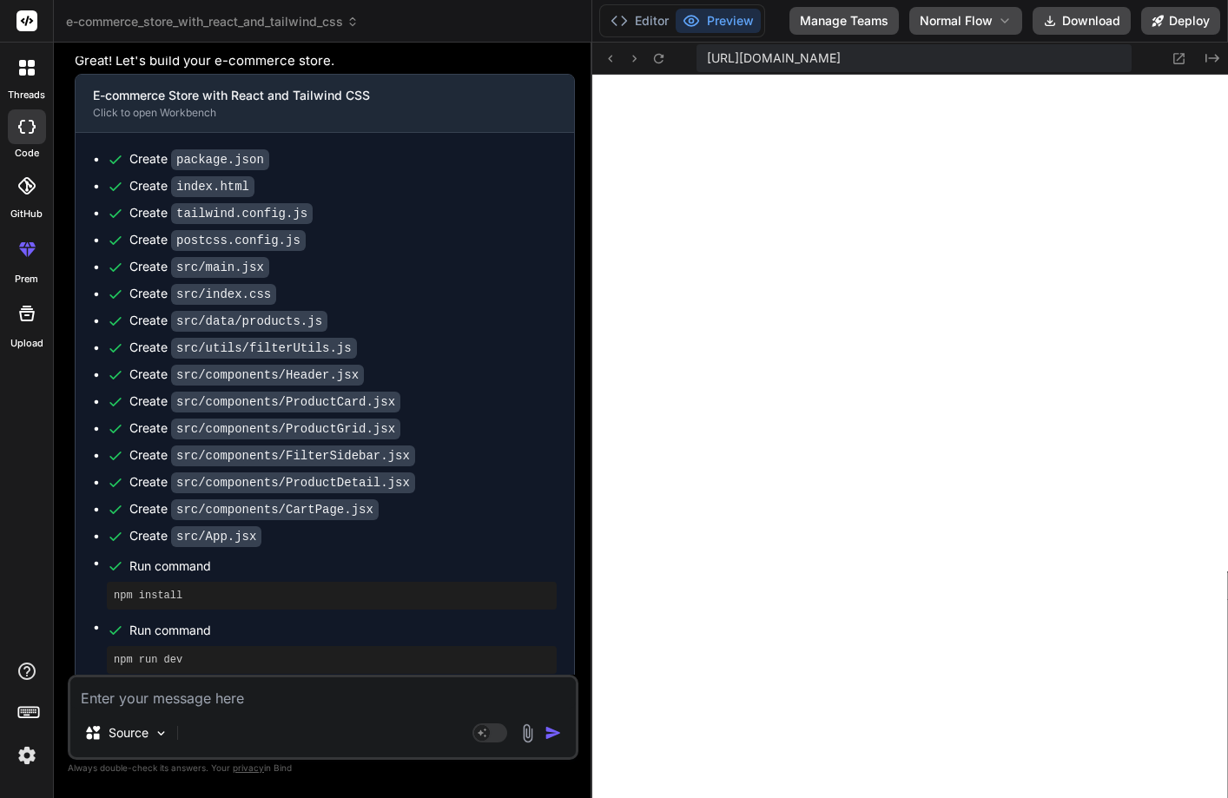
scroll to position [0, 0]
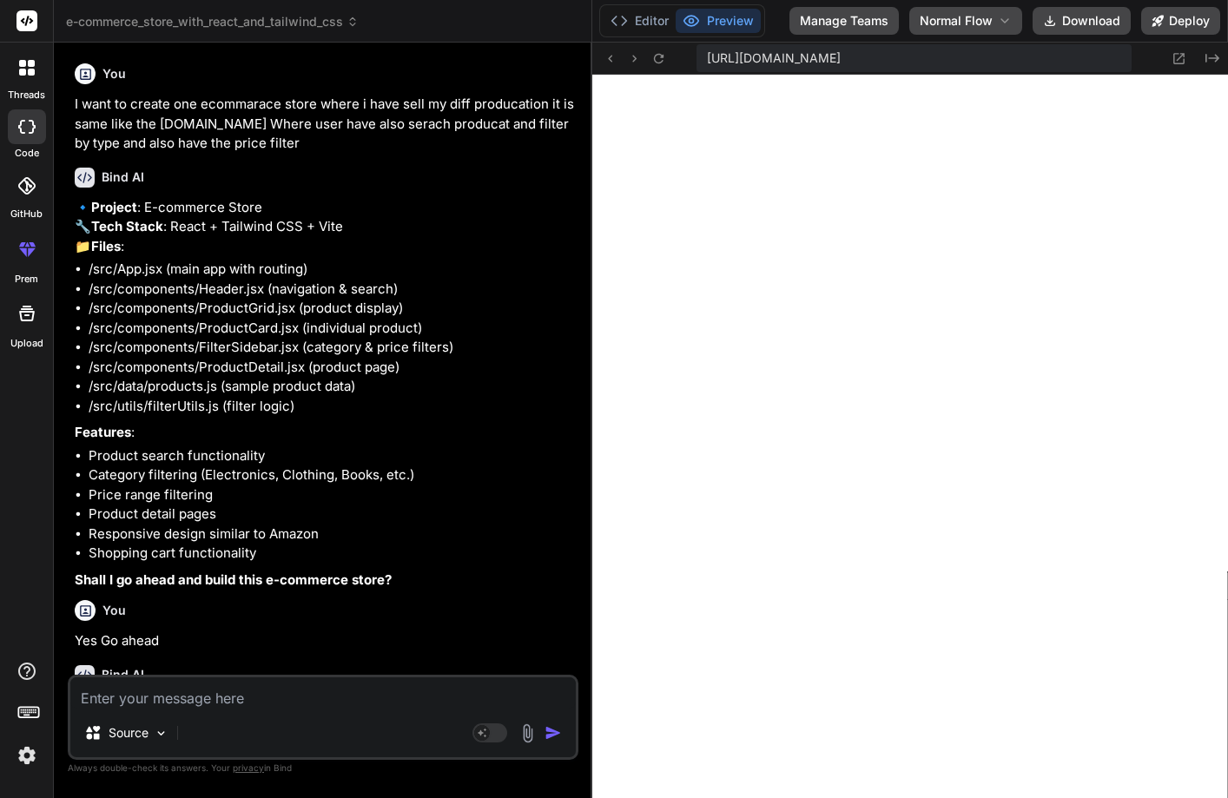
click at [189, 23] on span "e-commerce_store_with_react_and_tailwind_css" at bounding box center [212, 21] width 293 height 17
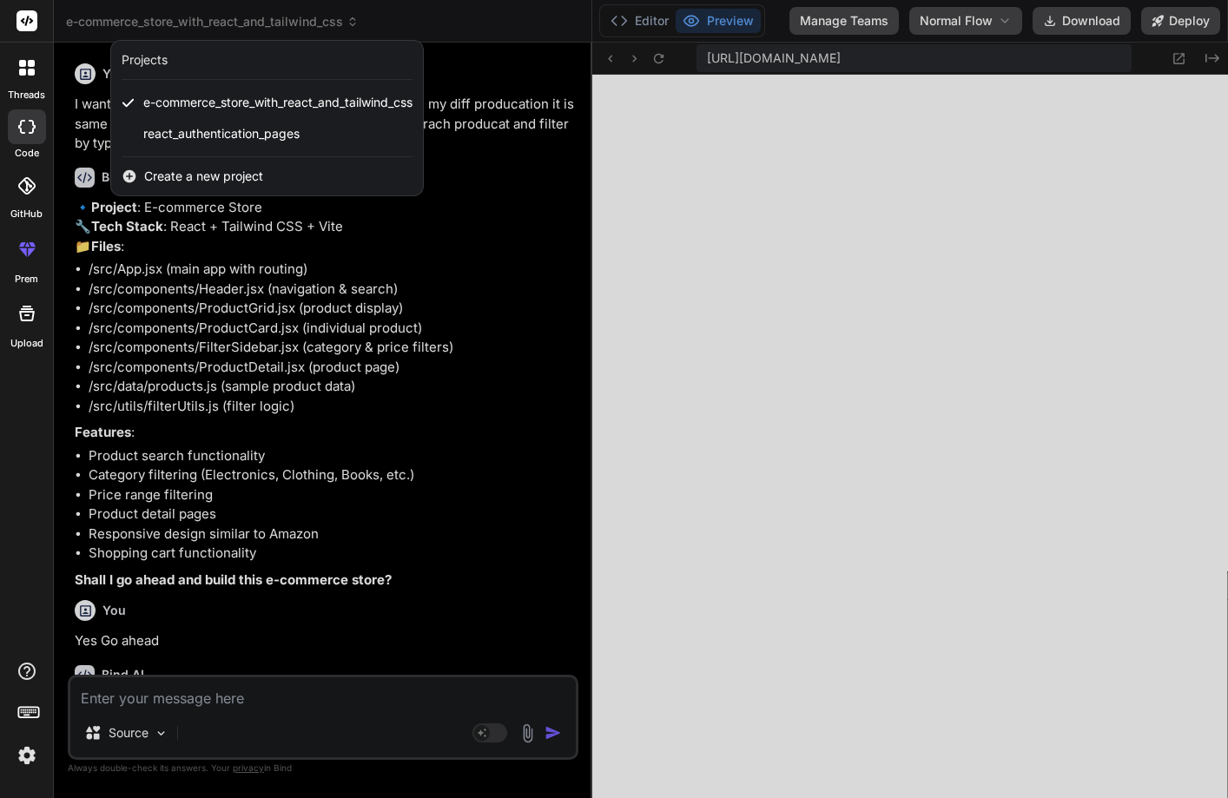
click at [473, 375] on div at bounding box center [614, 399] width 1228 height 798
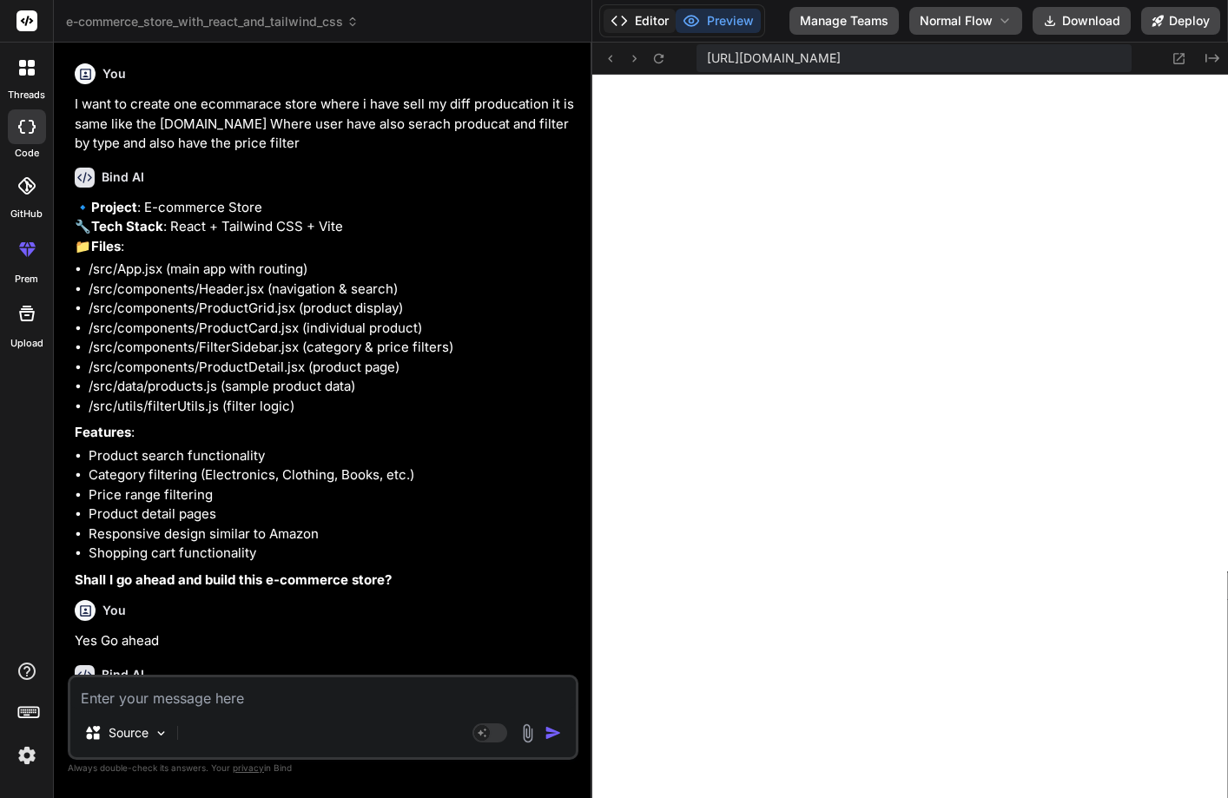
click at [639, 23] on button "Editor" at bounding box center [640, 21] width 72 height 24
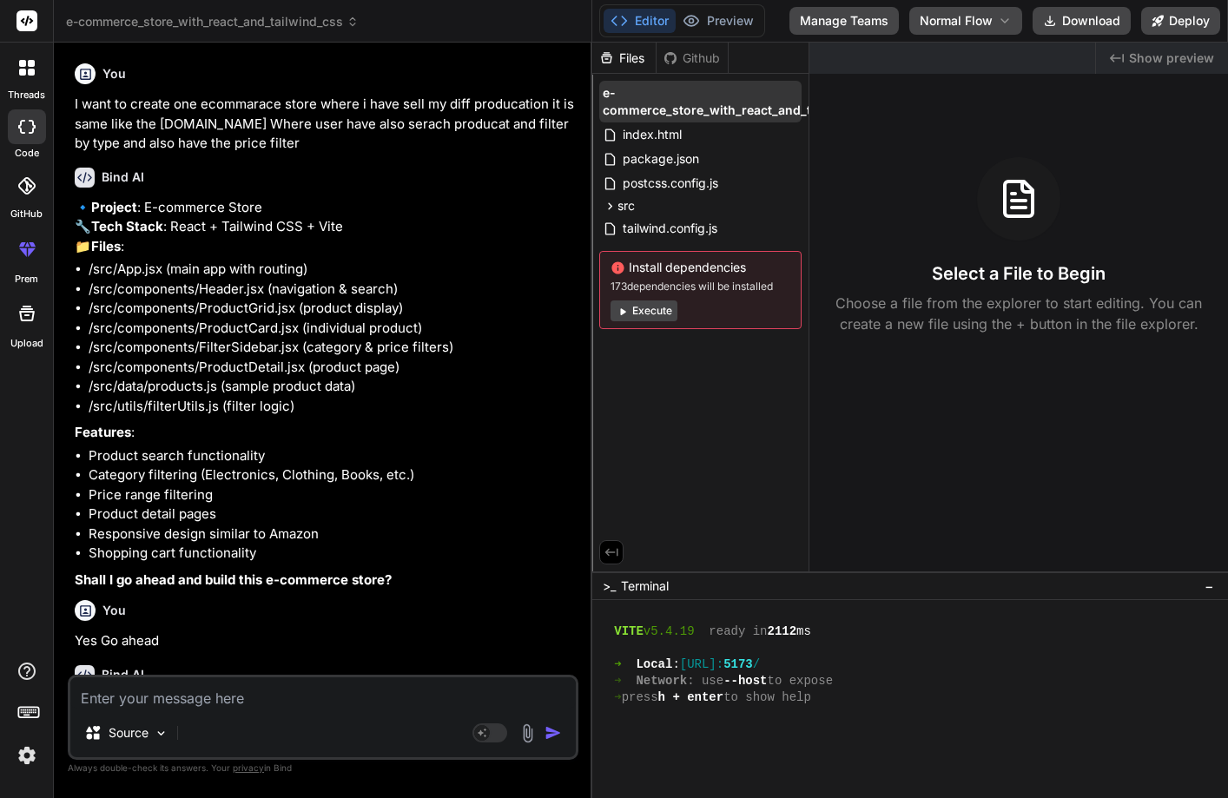
click at [794, 100] on span "e-commerce_store_with_react_and_tailwind_css" at bounding box center [742, 101] width 279 height 35
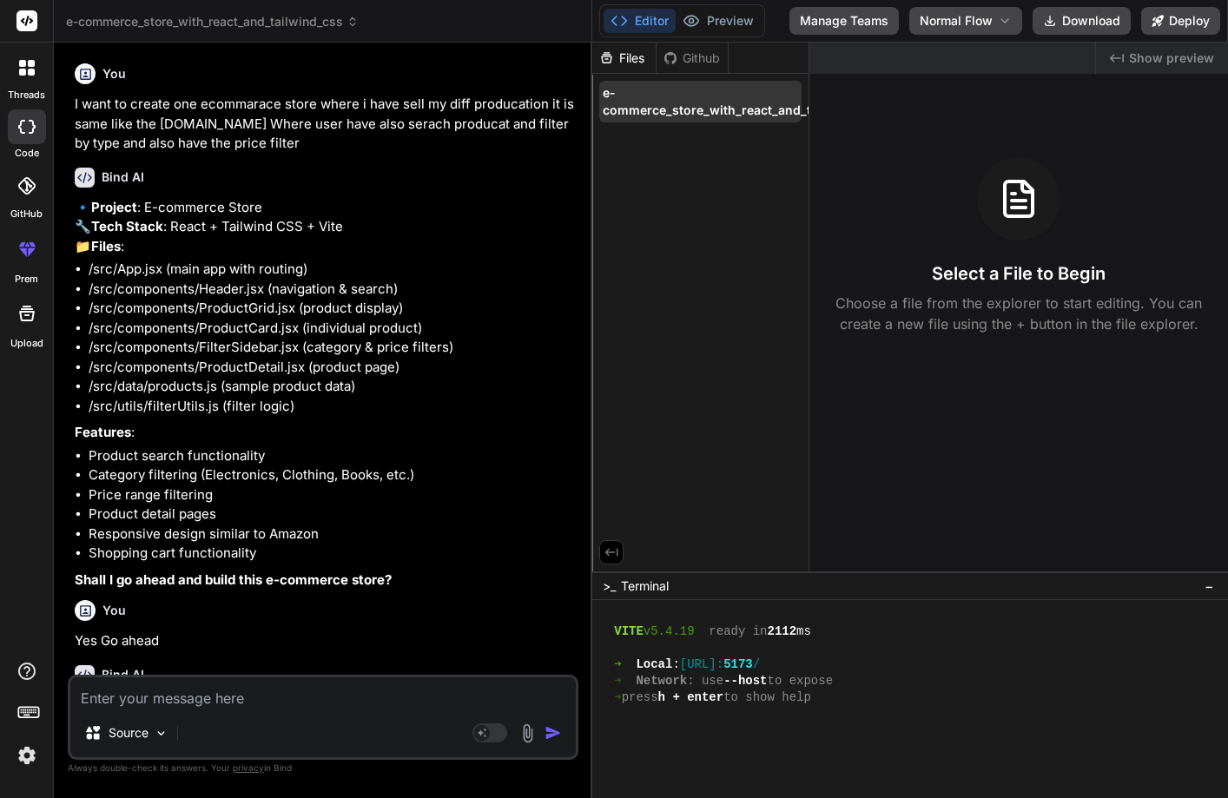
click at [794, 100] on span "e-commerce_store_with_react_and_tailwind_css" at bounding box center [742, 101] width 279 height 35
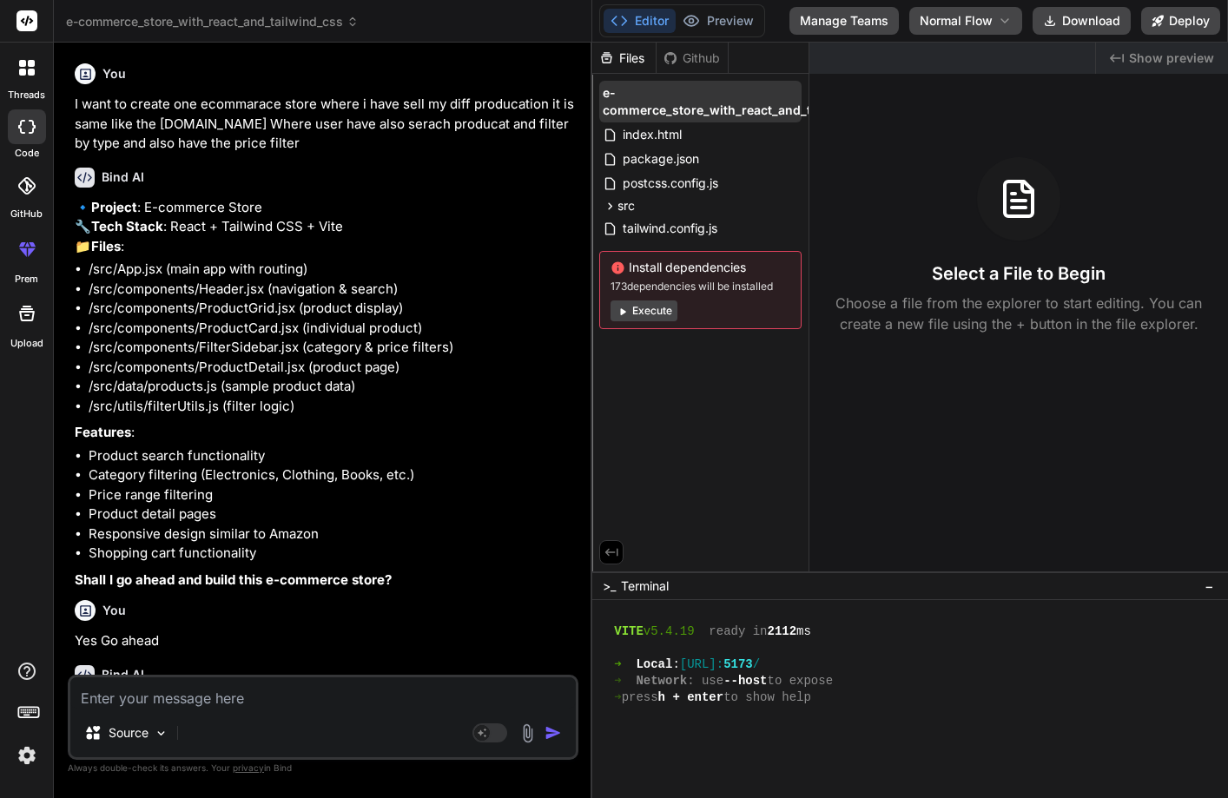
scroll to position [0, 142]
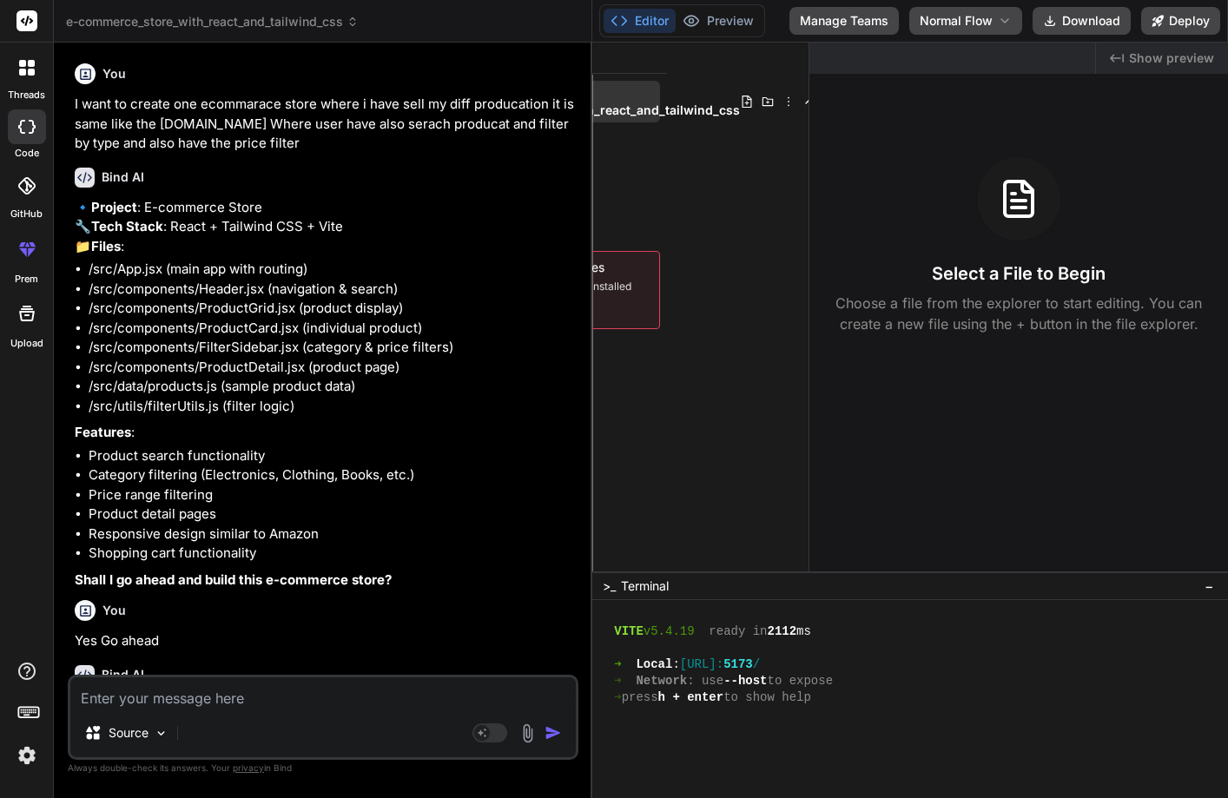
click at [787, 102] on icon at bounding box center [789, 102] width 14 height 14
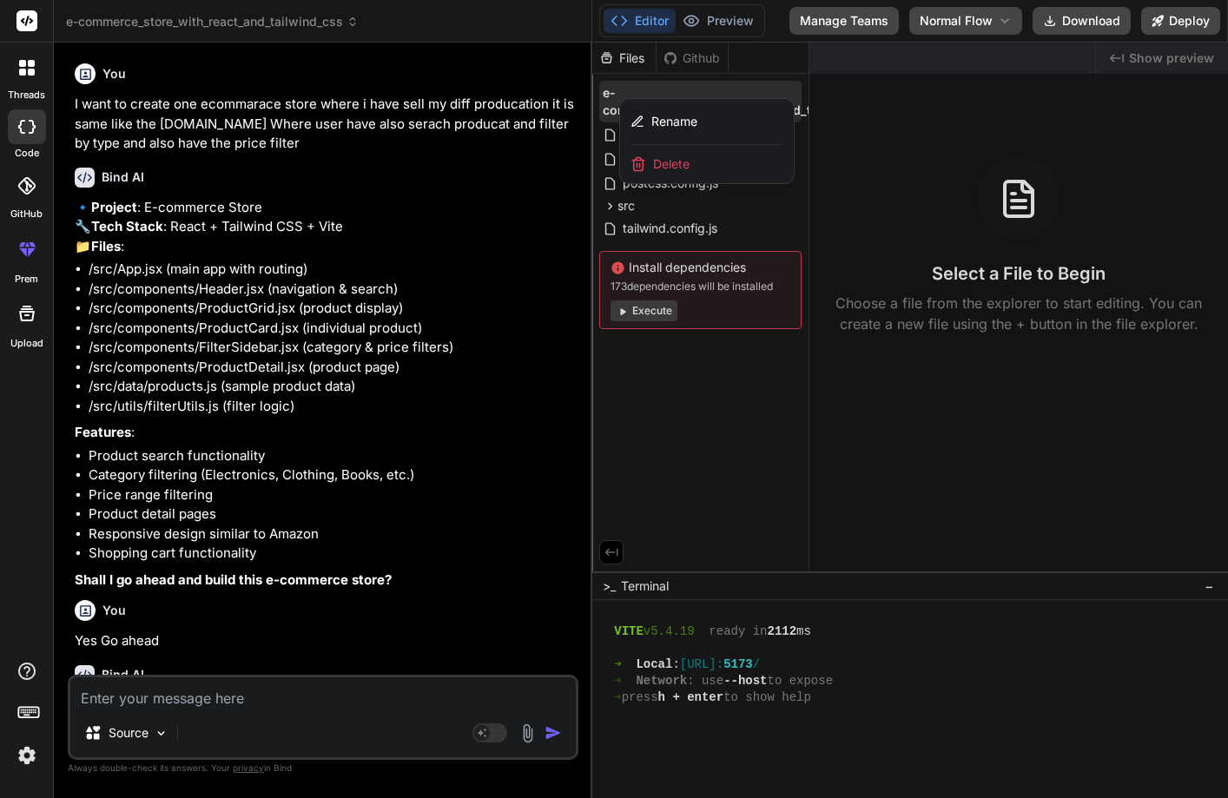
scroll to position [0, 6]
click at [668, 162] on span "Delete" at bounding box center [665, 163] width 36 height 17
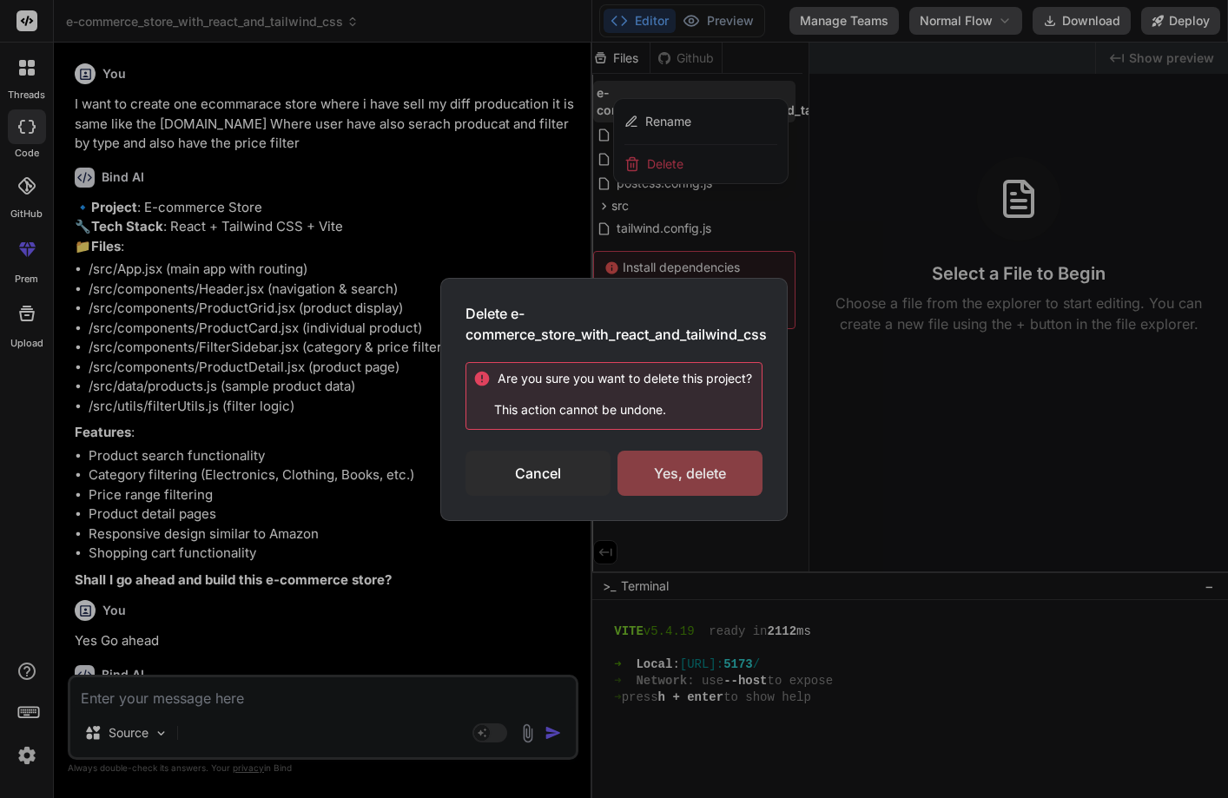
click at [692, 473] on div "Yes, delete" at bounding box center [690, 473] width 145 height 45
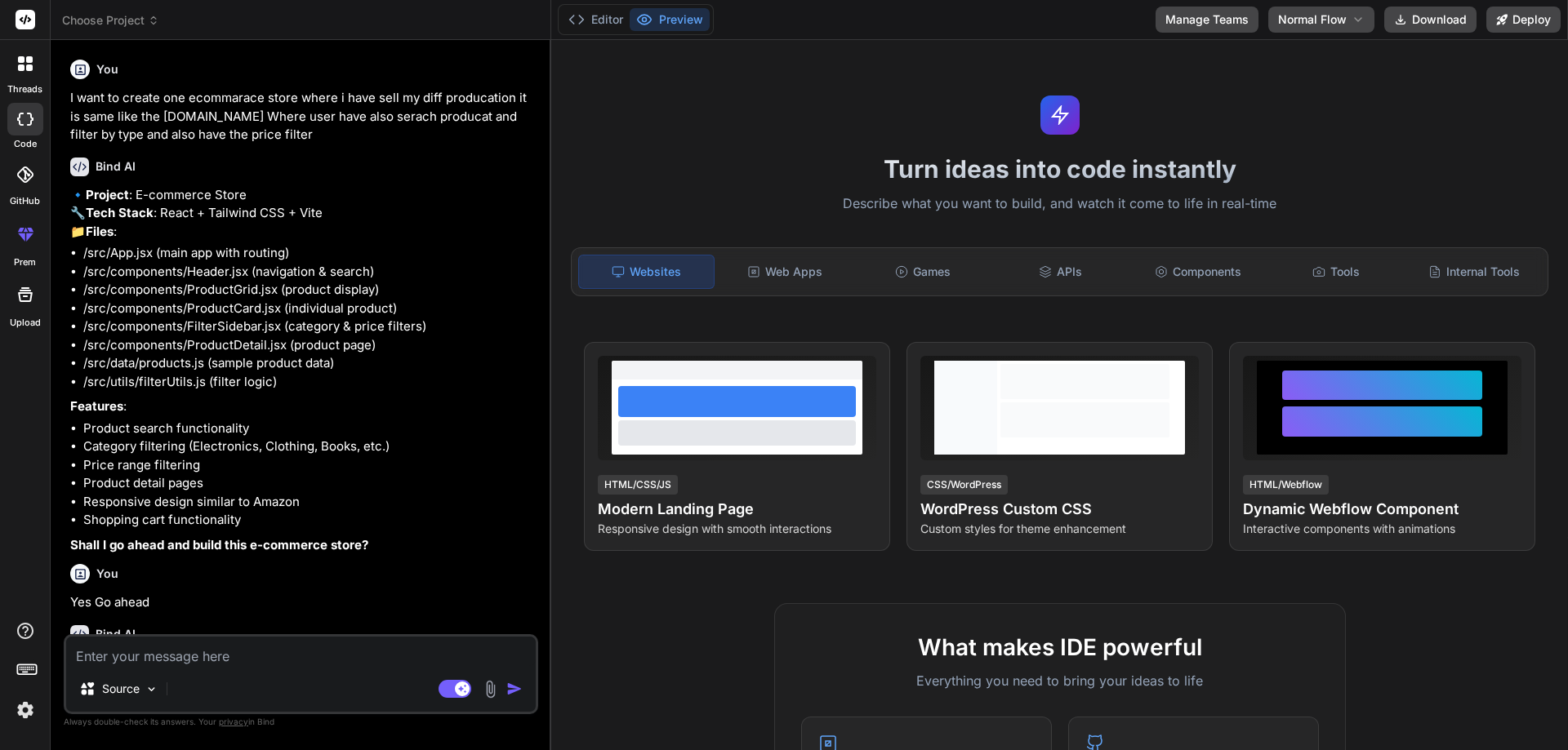
click at [104, 14] on span "Choose Project" at bounding box center [110, 20] width 97 height 16
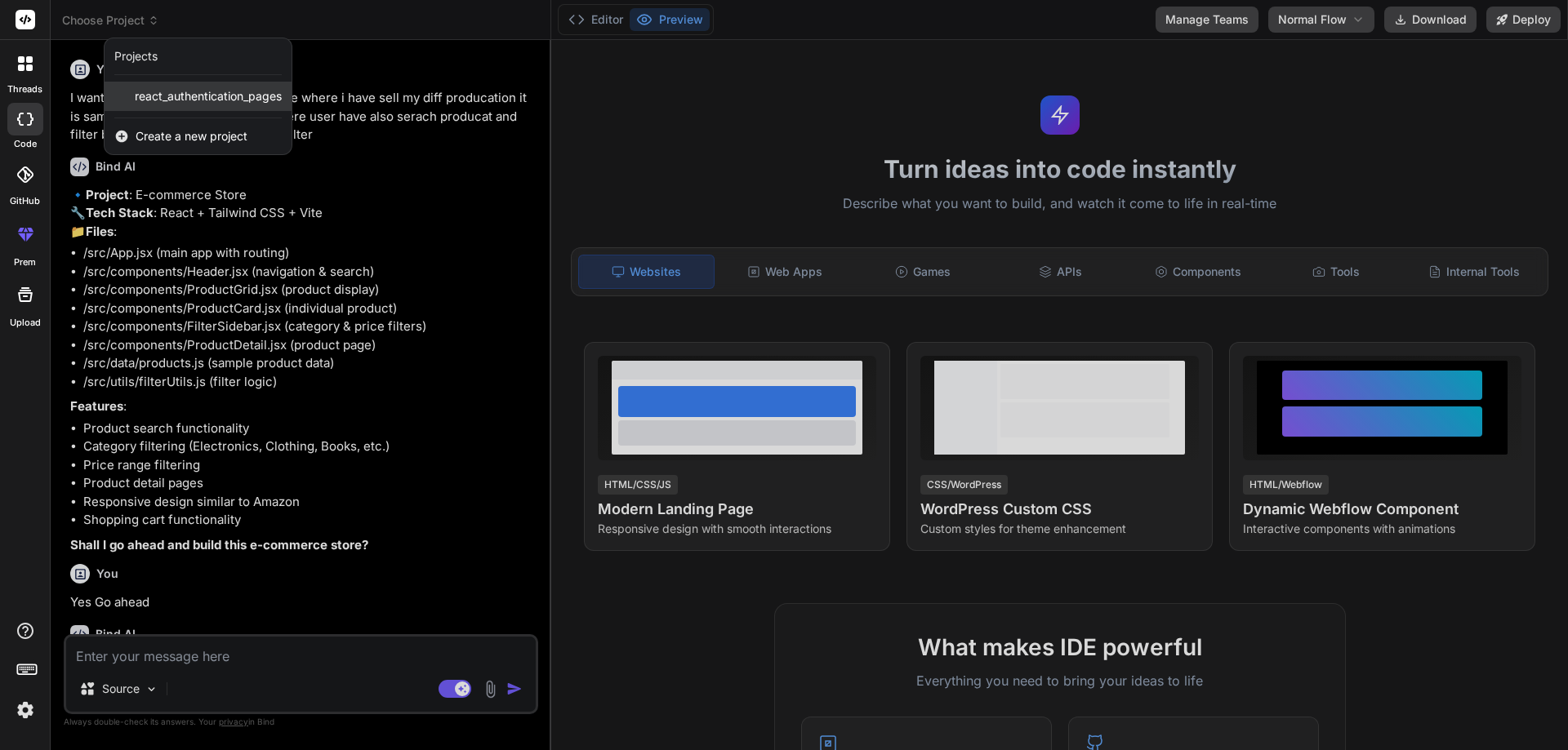
click at [168, 99] on span "react_authentication_pages" at bounding box center [208, 96] width 147 height 16
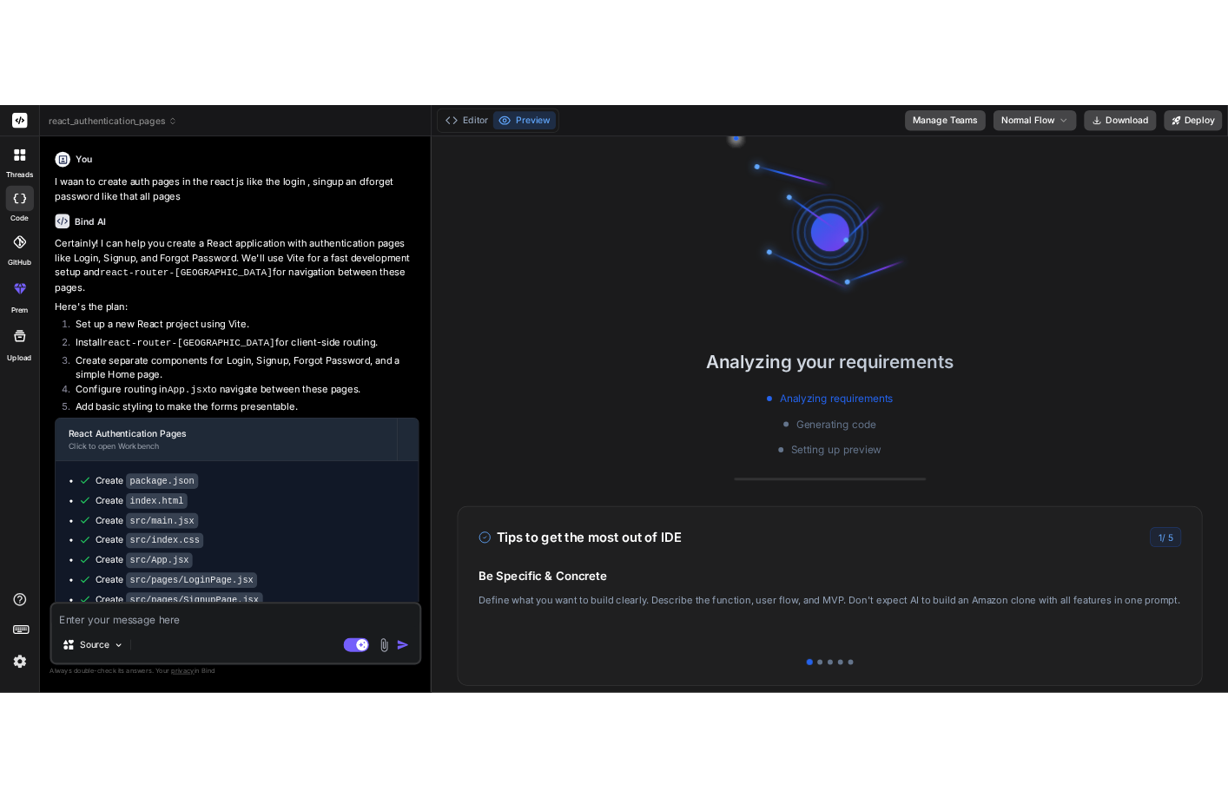
scroll to position [33, 0]
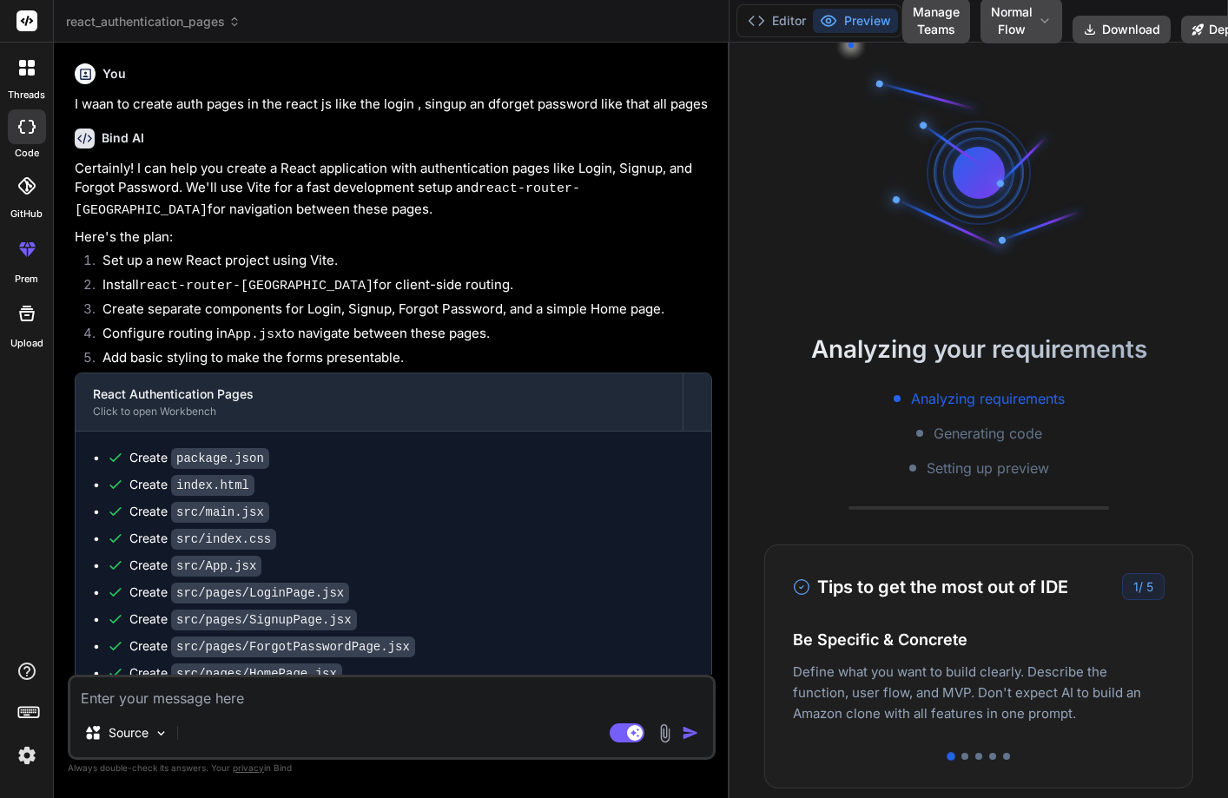
drag, startPoint x: 440, startPoint y: 298, endPoint x: 493, endPoint y: 299, distance: 52.1
click at [712, 288] on div "Bind AI Web Search Created with Pixso. Code Generator You I waan to create auth…" at bounding box center [392, 421] width 676 height 756
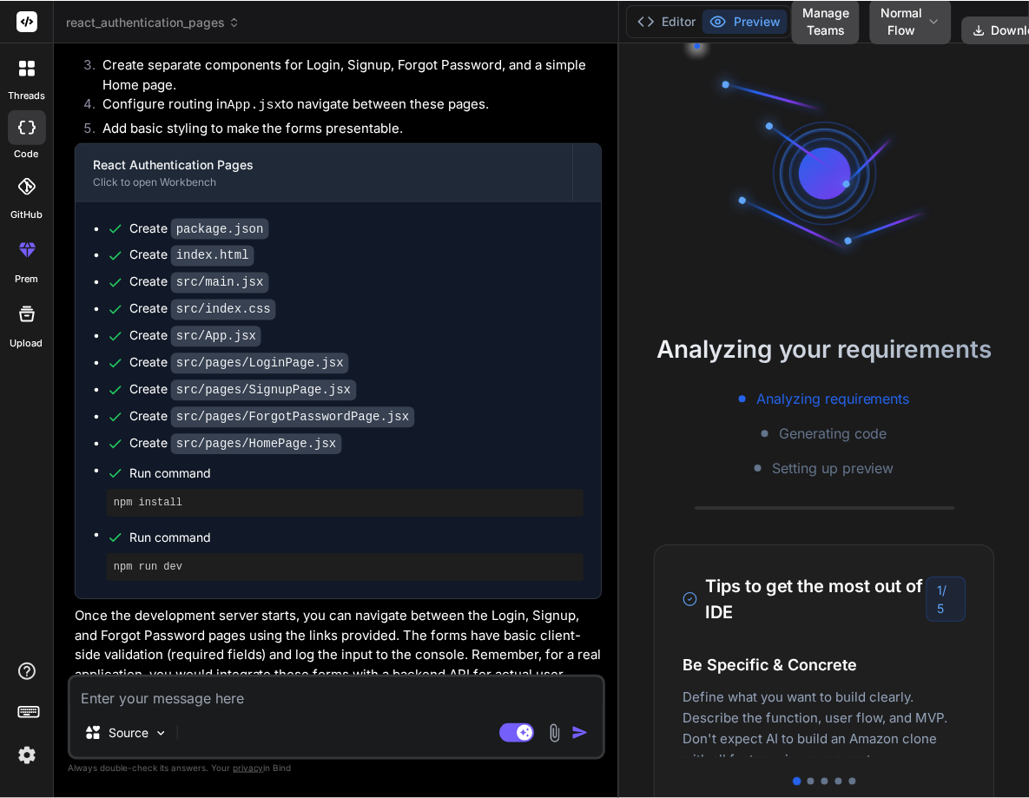
scroll to position [261, 0]
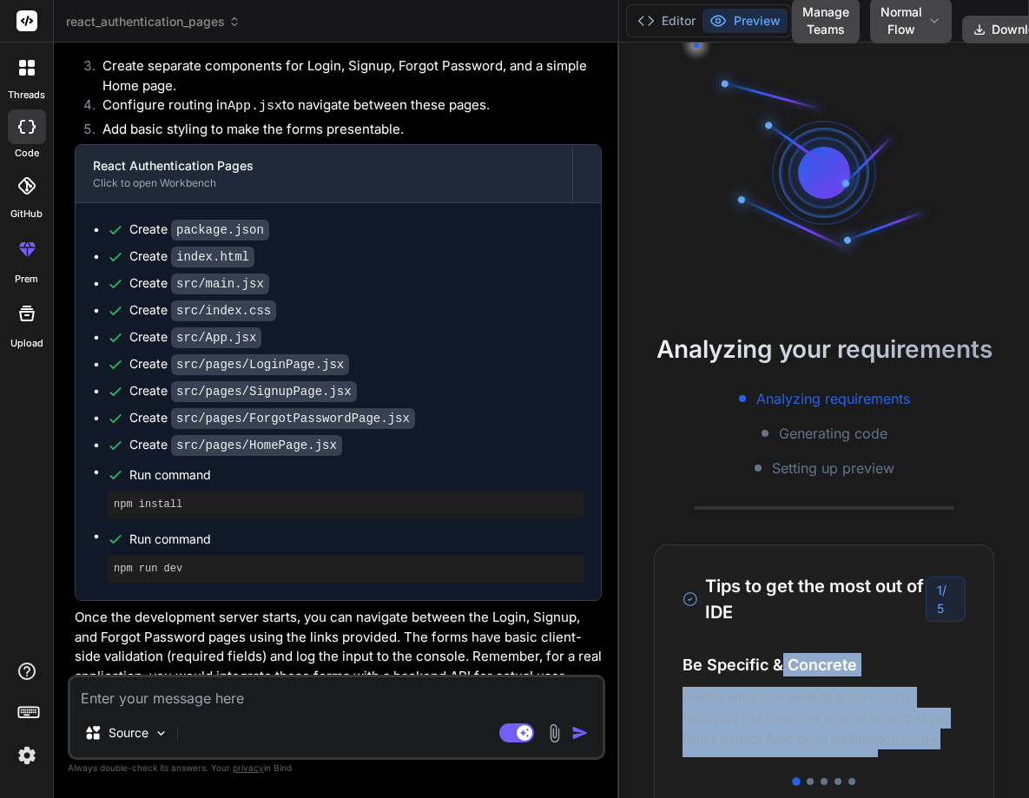
drag, startPoint x: 863, startPoint y: 678, endPoint x: 765, endPoint y: 662, distance: 98.5
click at [773, 663] on div "Be Specific & Concrete Define what you want to build clearly. Describe the func…" at bounding box center [824, 705] width 283 height 104
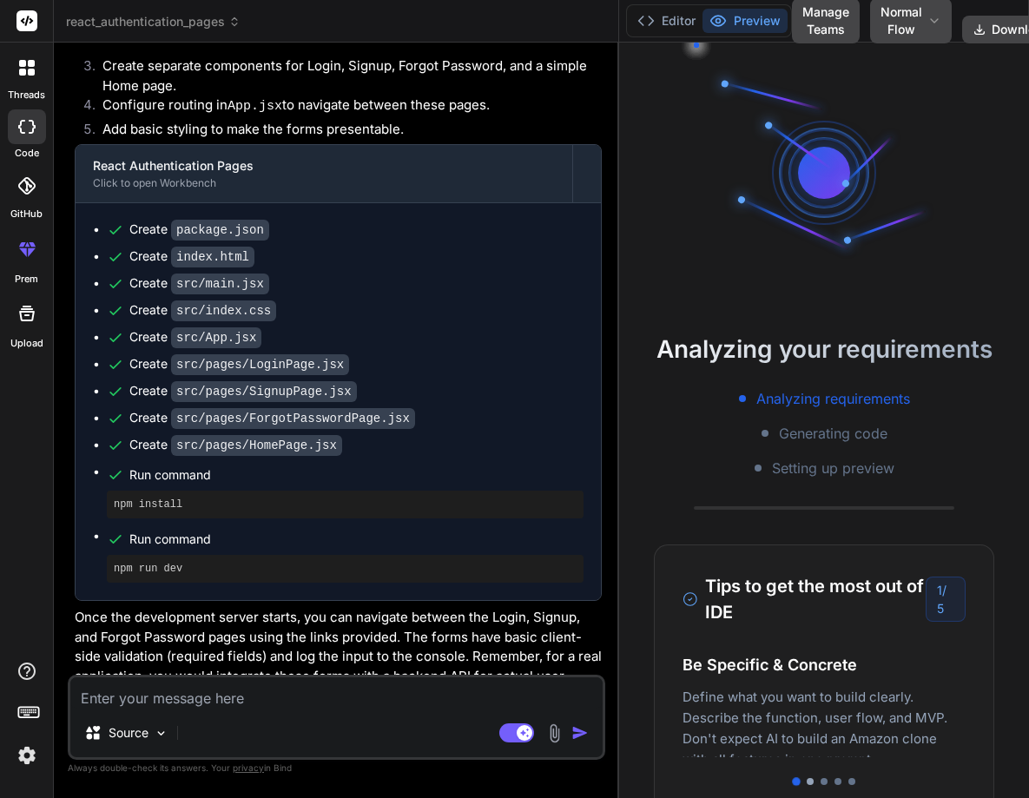
click at [807, 779] on div at bounding box center [810, 781] width 7 height 7
click at [823, 781] on div at bounding box center [824, 781] width 283 height 7
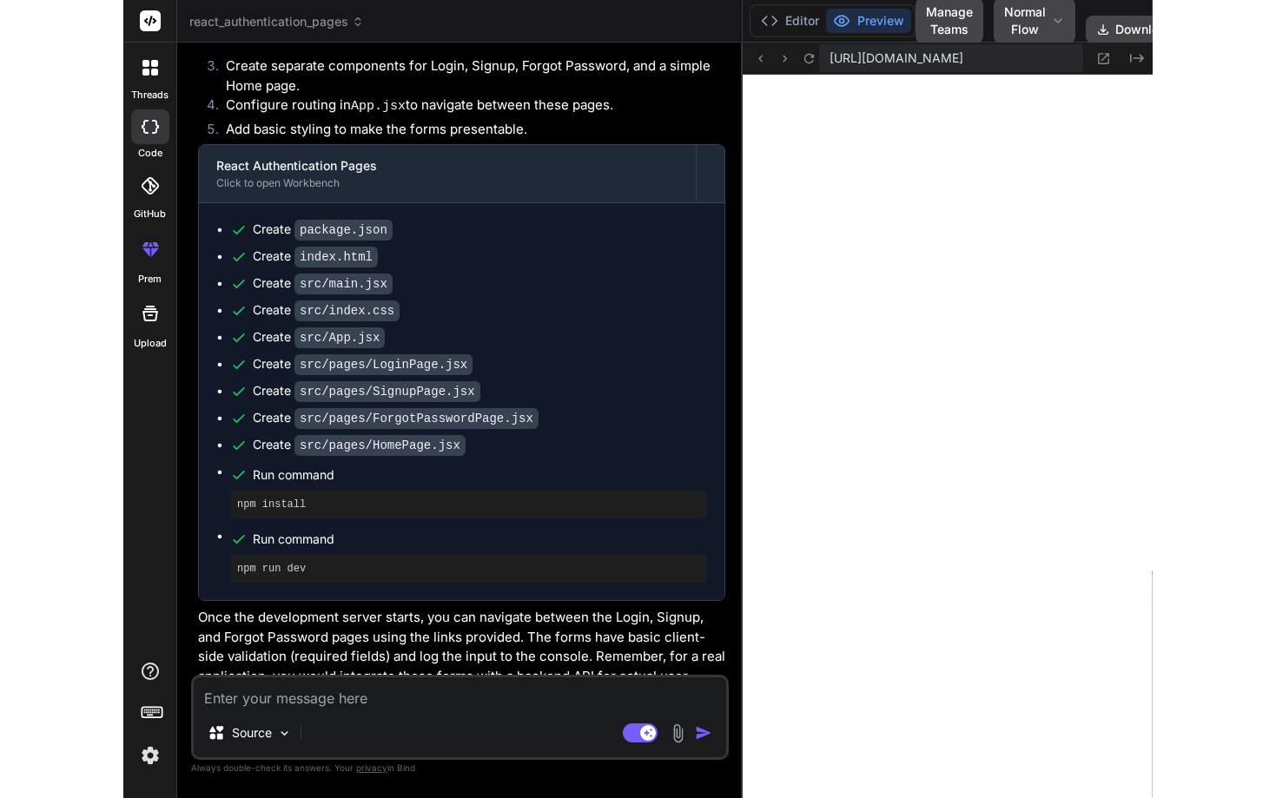
scroll to position [295, 0]
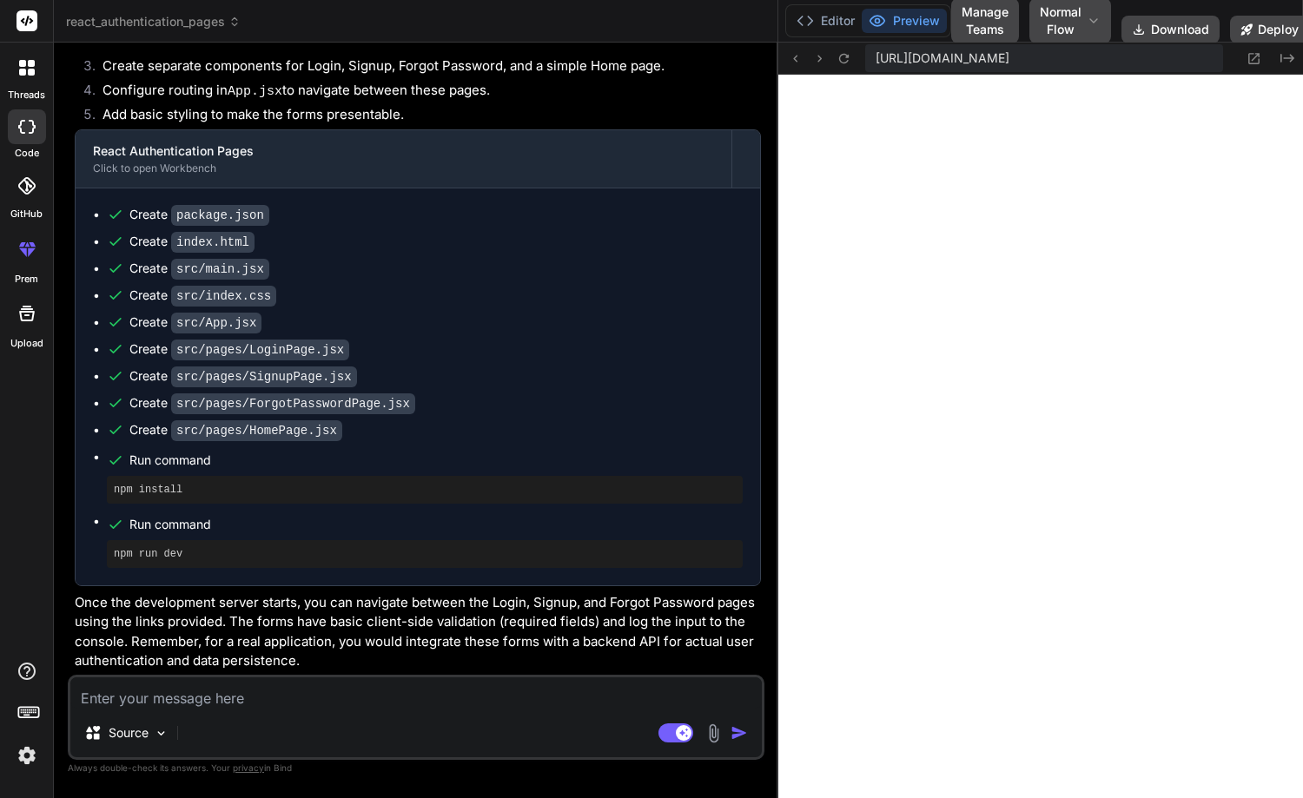
type textarea "x"
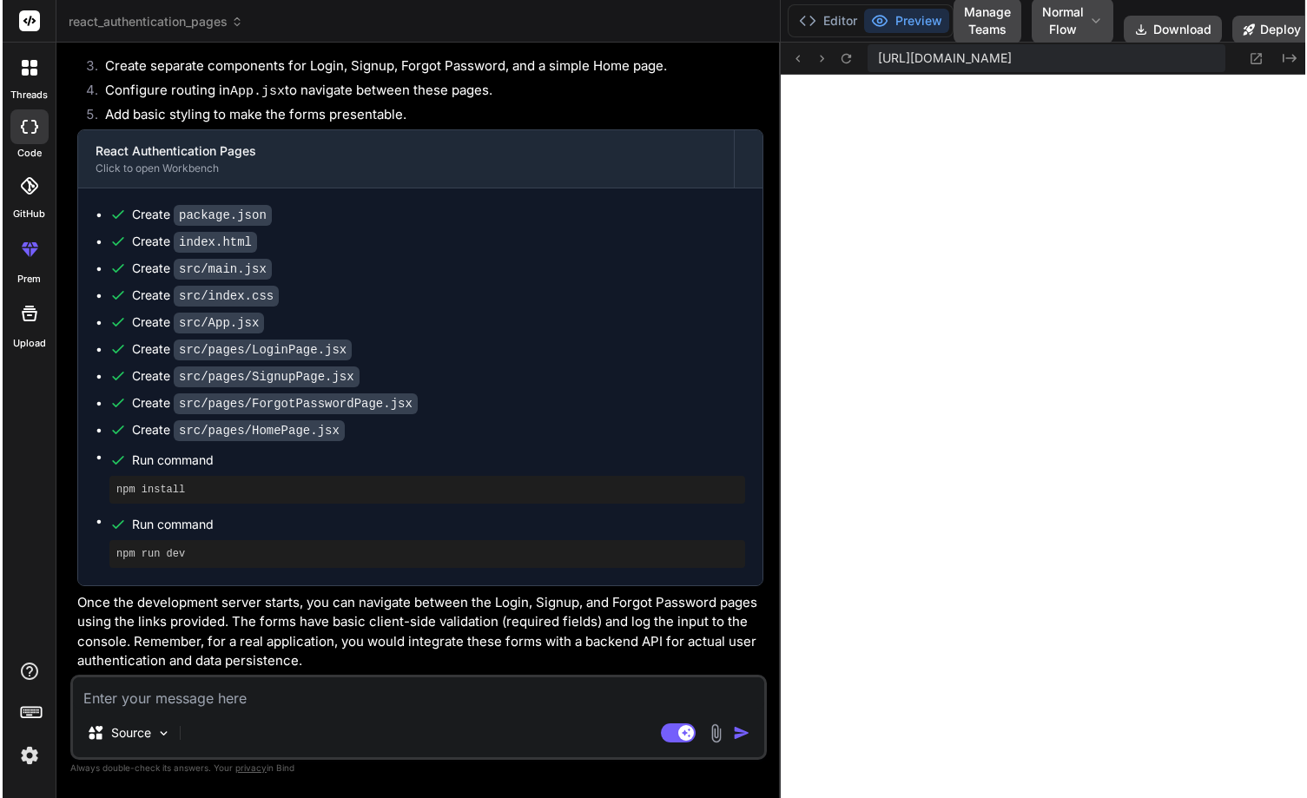
scroll to position [627, 0]
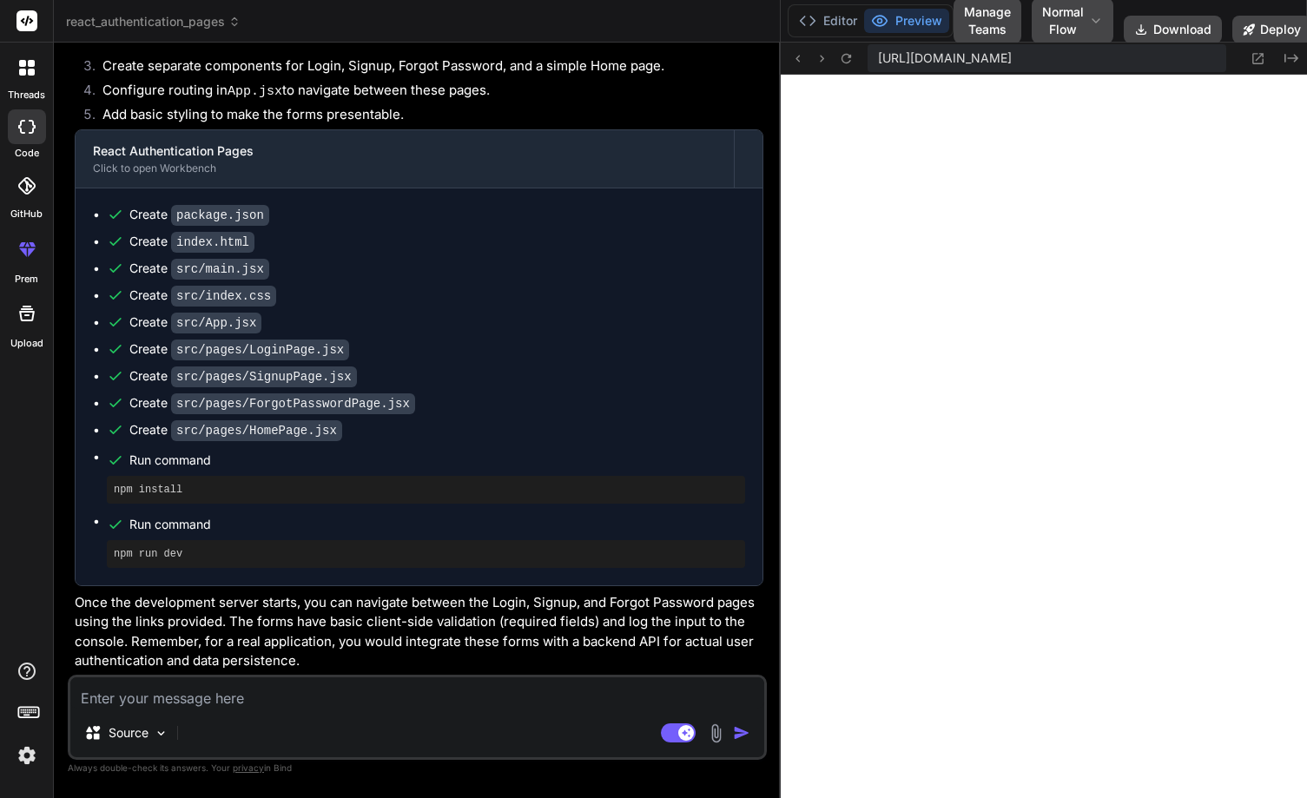
click at [162, 704] on textarea at bounding box center [417, 693] width 694 height 31
type textarea "H"
type textarea "x"
type textarea "He"
type textarea "x"
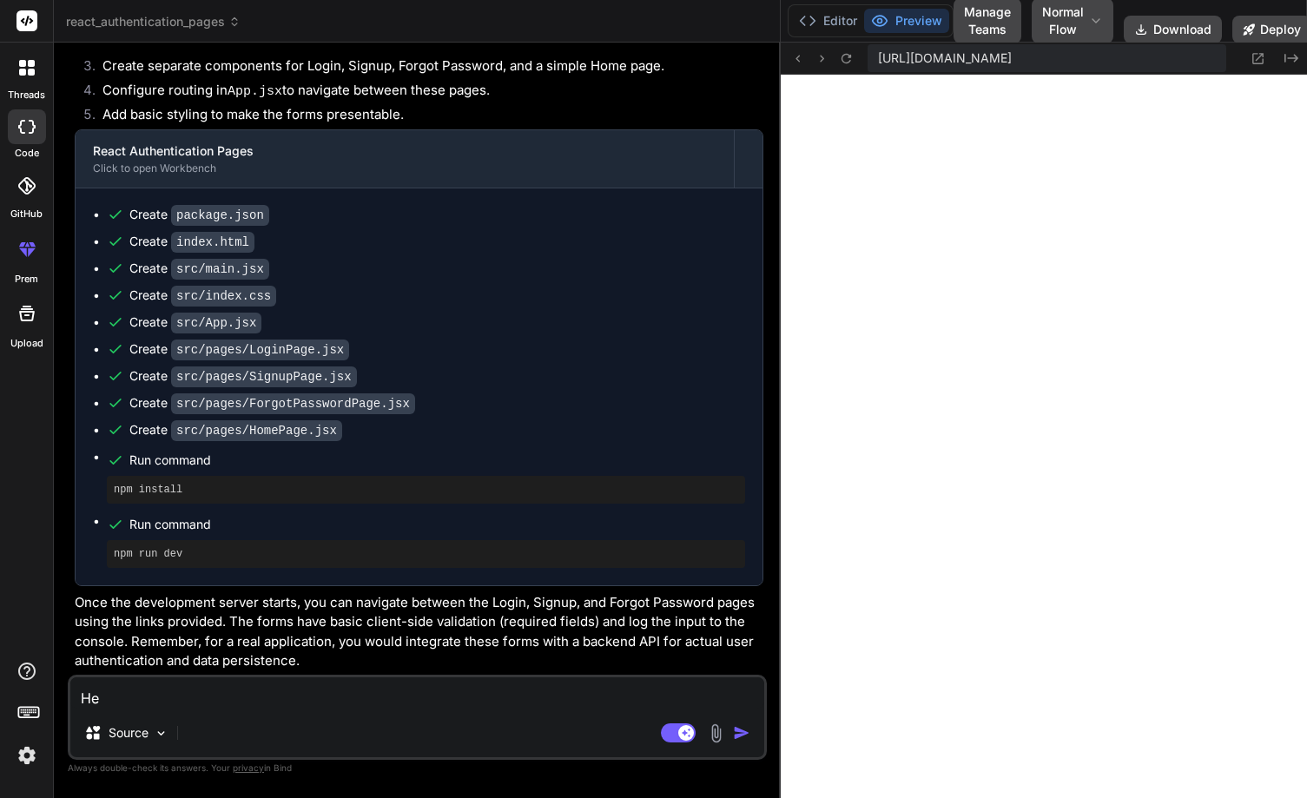
type textarea "Her"
type textarea "x"
type textarea "Here"
type textarea "x"
type textarea "Her"
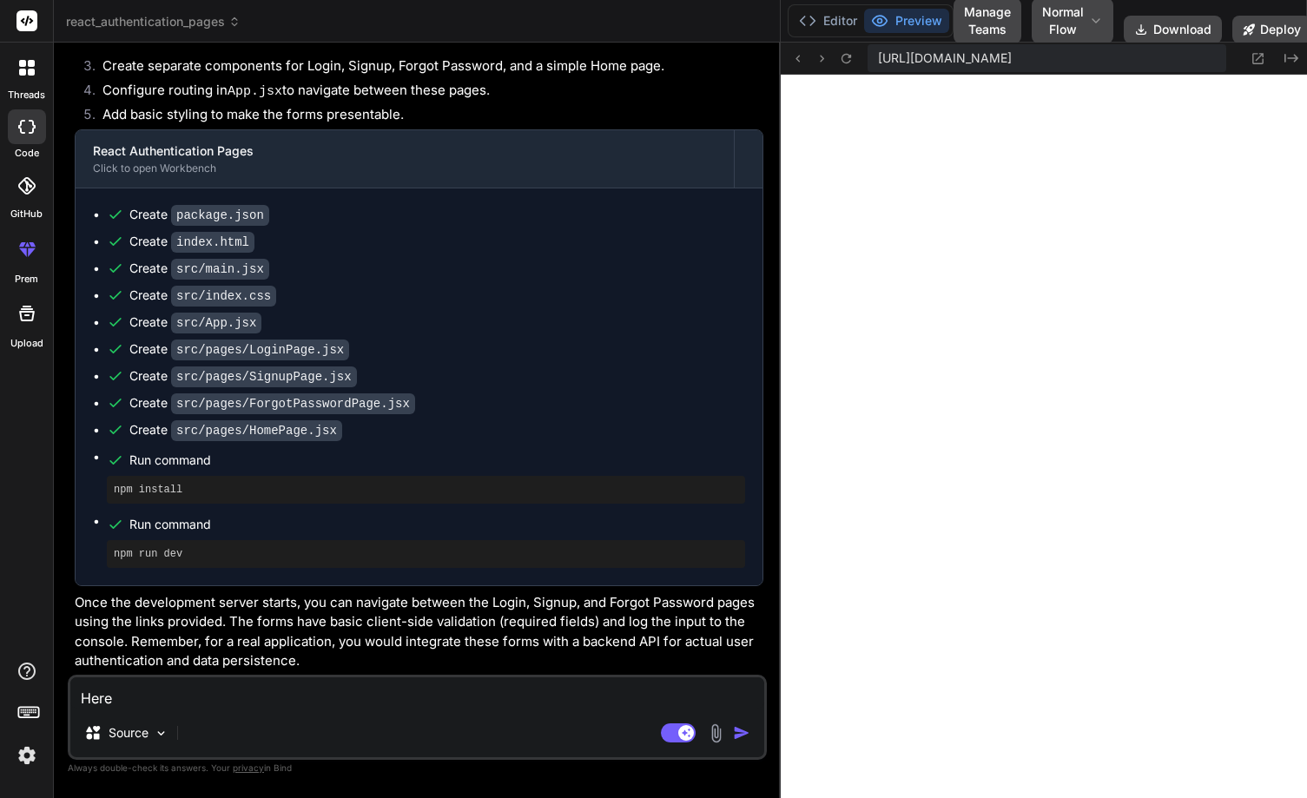
type textarea "x"
type textarea "He"
type textarea "x"
type textarea "Hee"
type textarea "x"
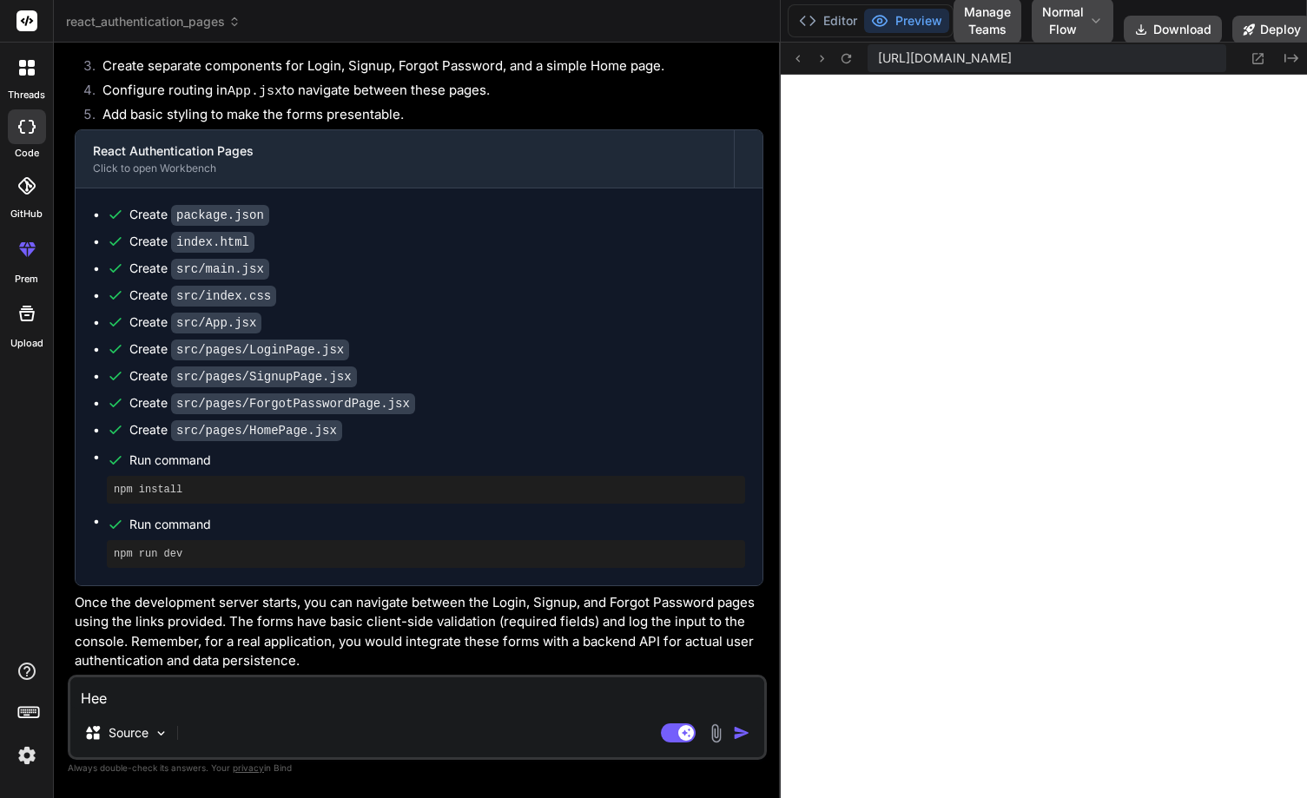
type textarea "Heer"
type textarea "x"
type textarea "Hee"
type textarea "x"
type textarea "He"
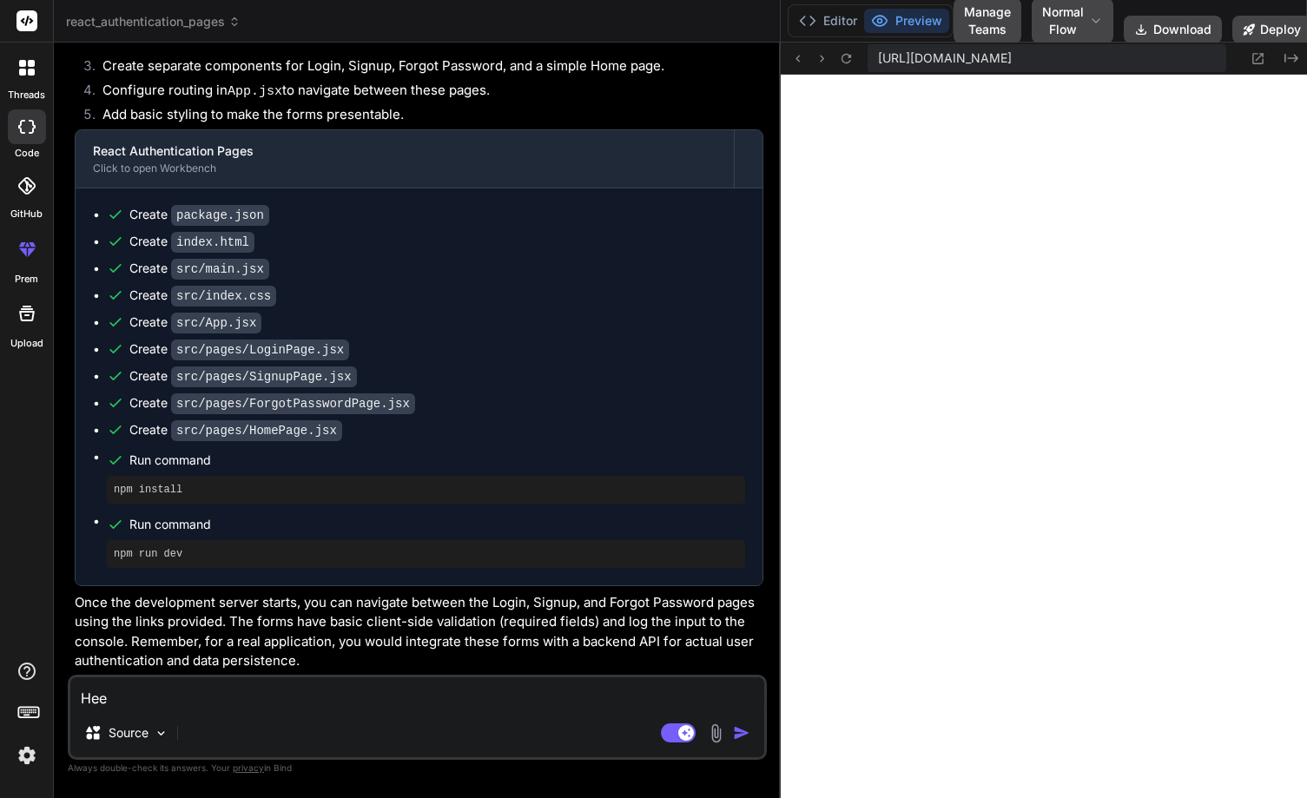
type textarea "x"
type textarea "Her"
type textarea "x"
type textarea "Here"
type textarea "x"
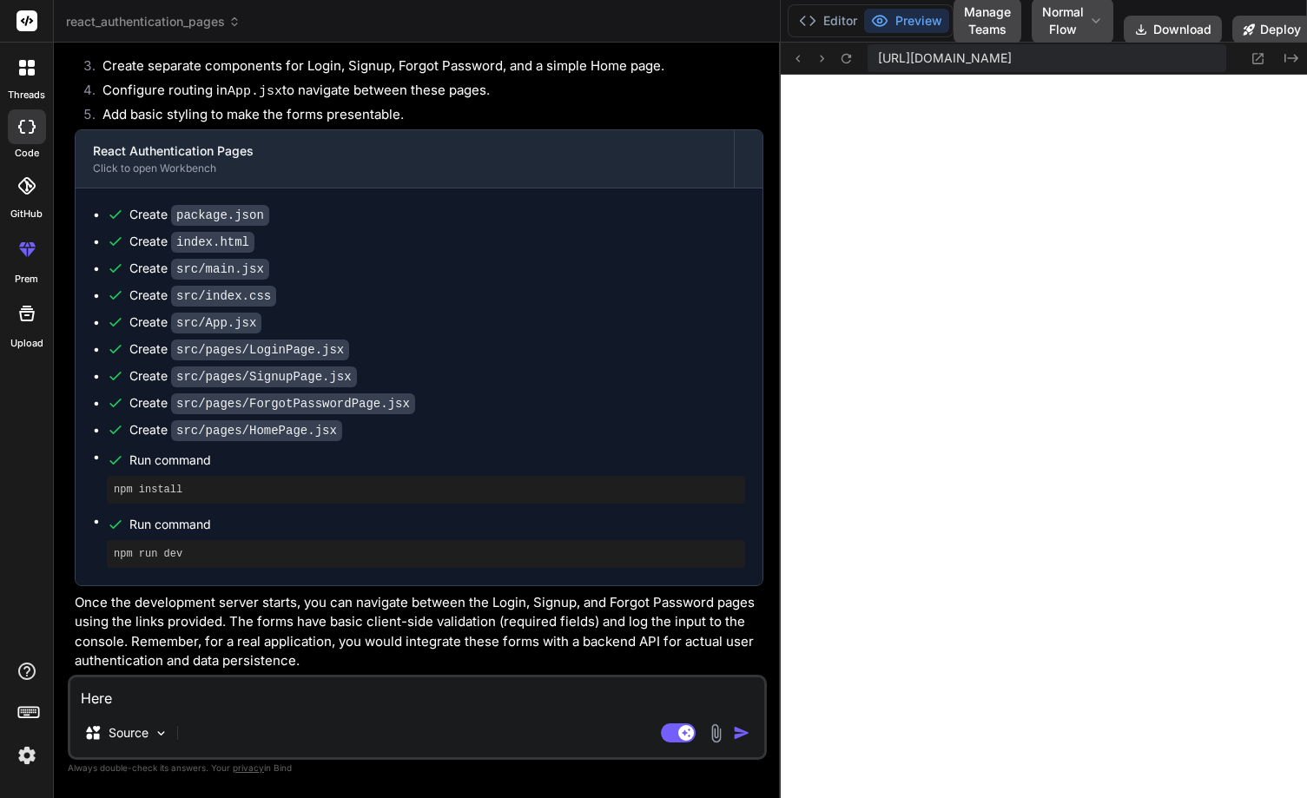
type textarea "Here"
type textarea "x"
type textarea "Here i"
type textarea "x"
type textarea "Here it"
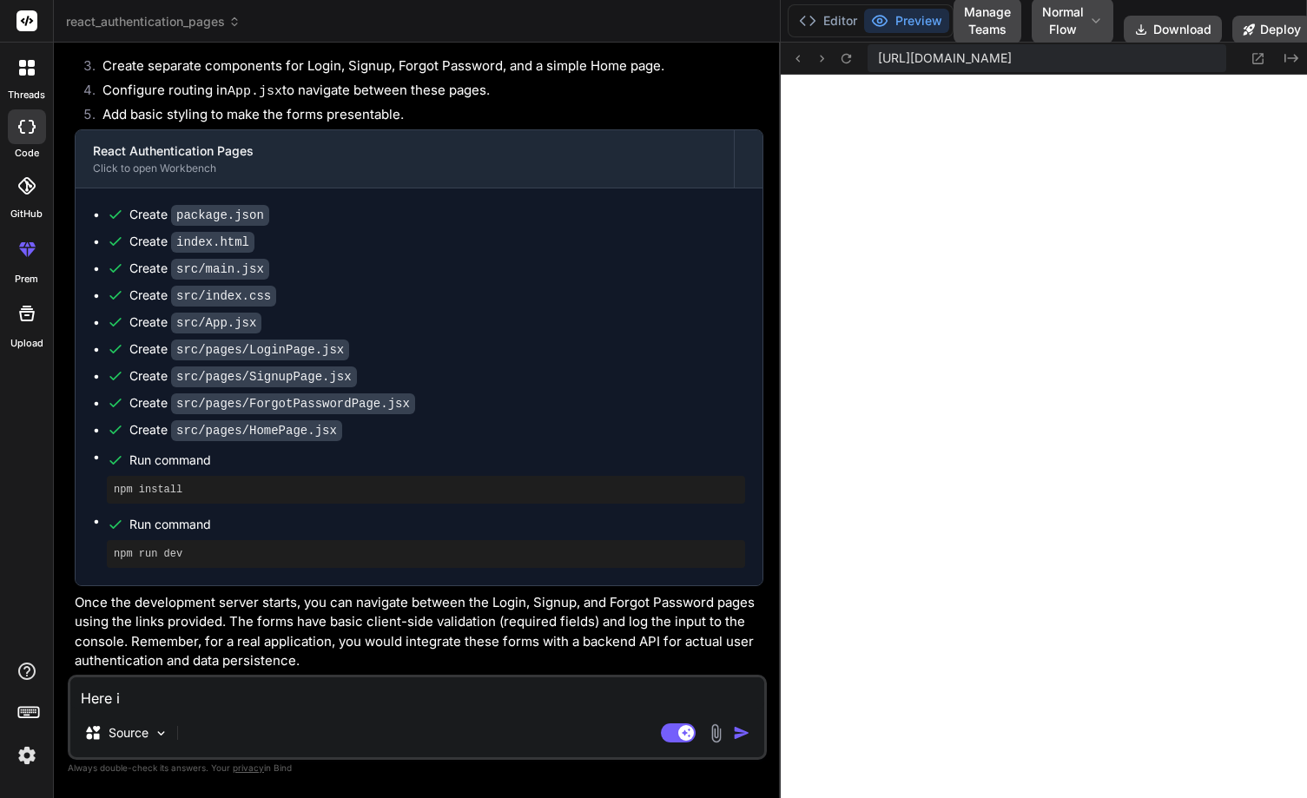
type textarea "x"
type textarea "Here it"
type textarea "x"
type textarea "Here it i"
type textarea "x"
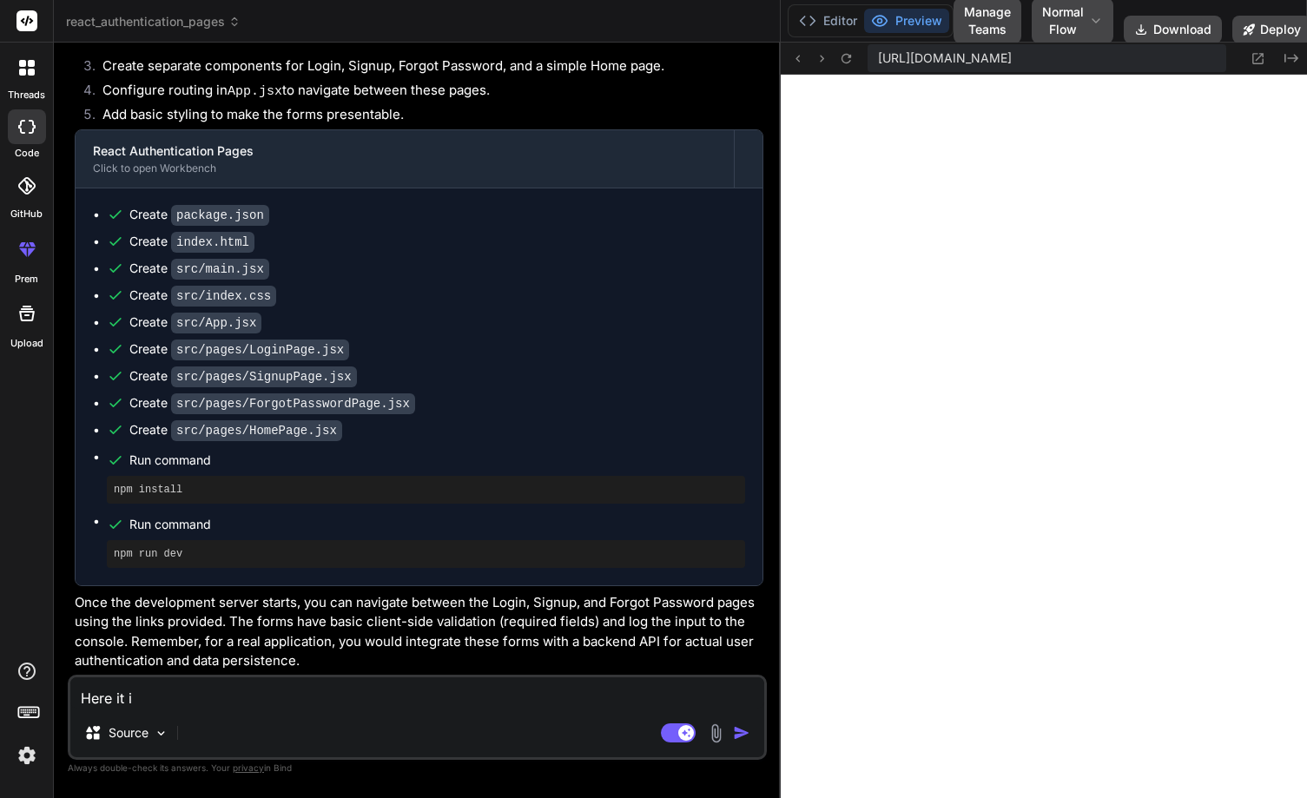
type textarea "Here it is"
type textarea "x"
type textarea "Here it is"
type textarea "x"
type textarea "Here it is l"
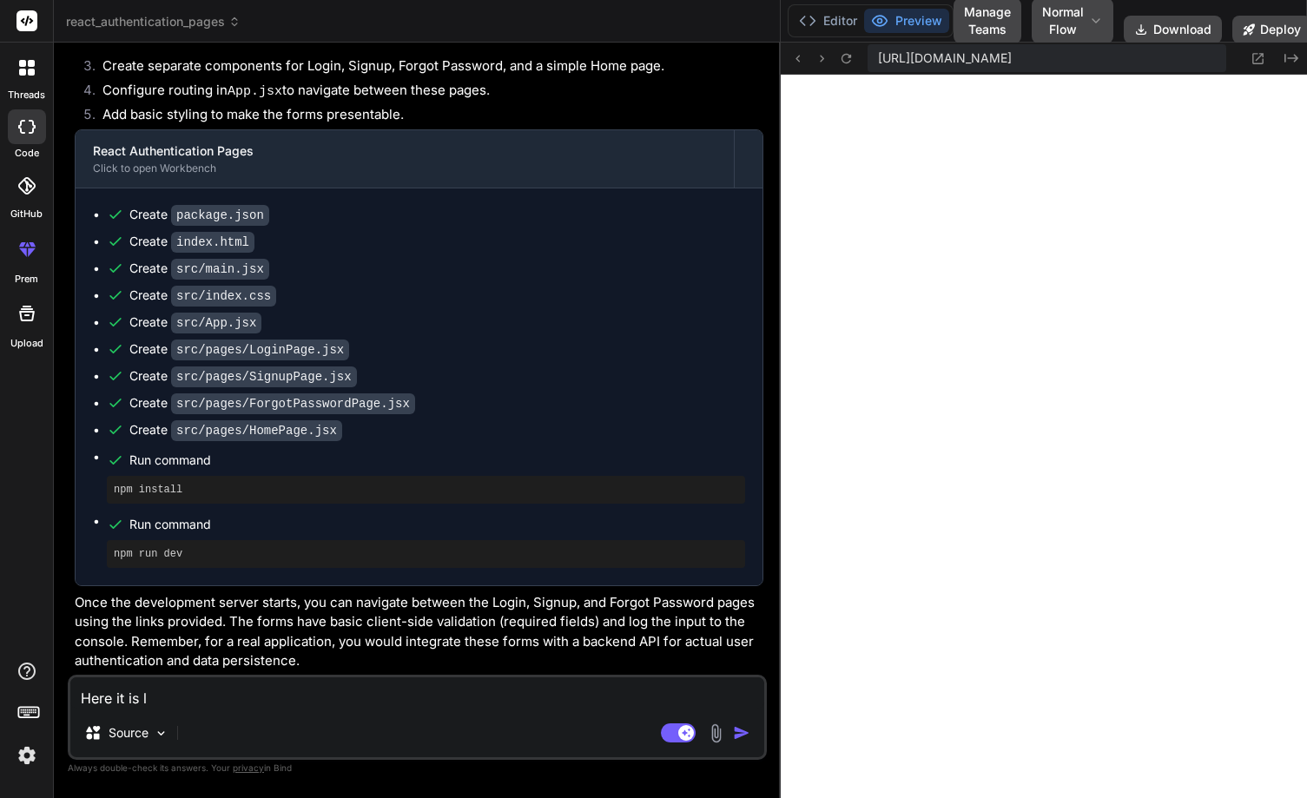
type textarea "x"
type textarea "Here it is ll"
type textarea "x"
type textarea "Here it is llo"
type textarea "x"
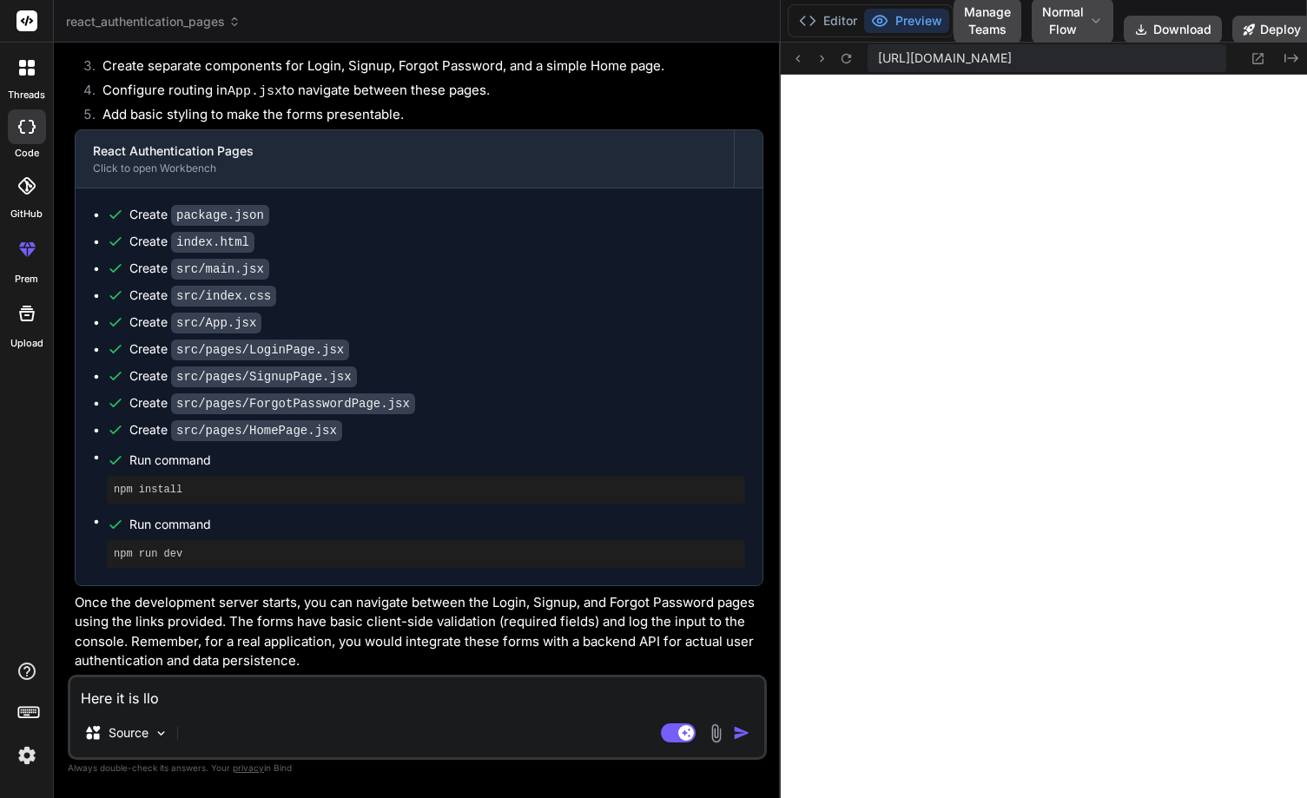
type textarea "Here it is lloo"
type textarea "x"
type textarea "Here it is llooo"
type textarea "x"
type textarea "Here it is lloo"
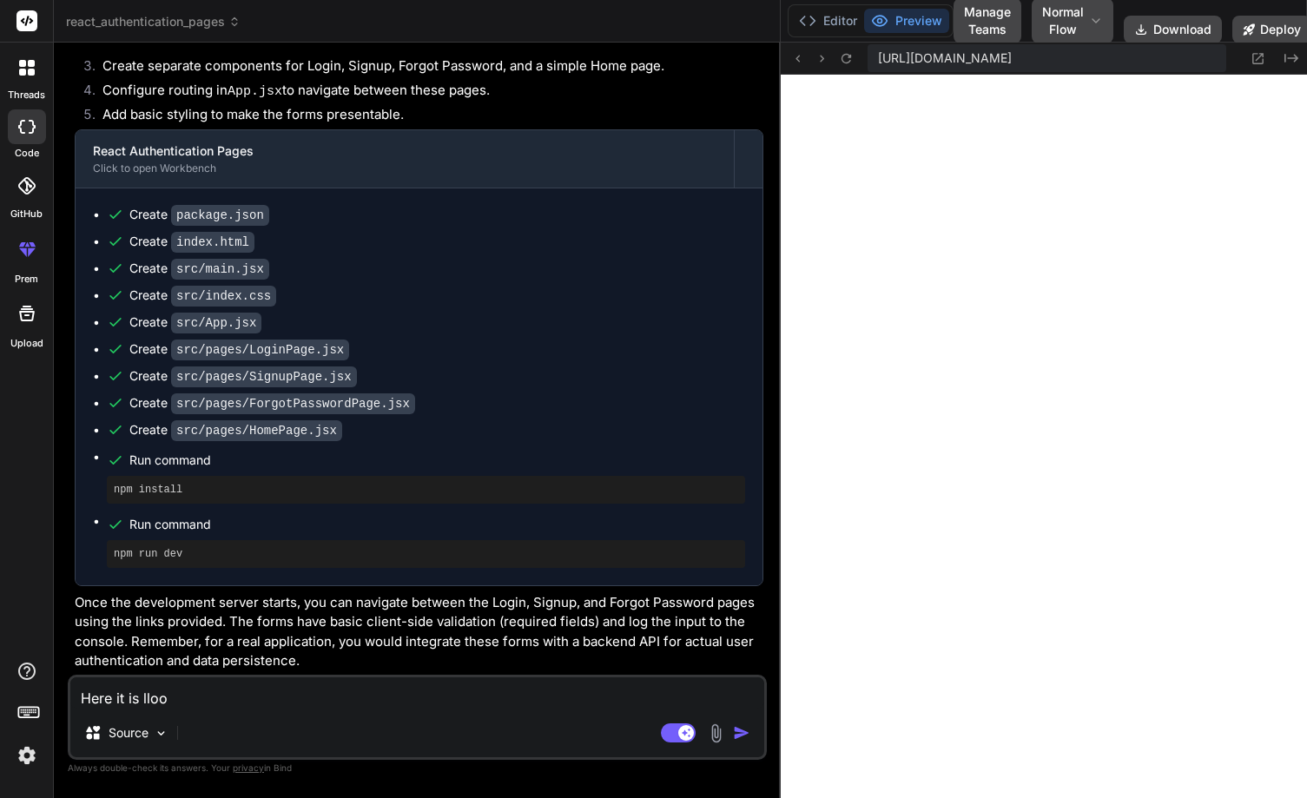
type textarea "x"
type textarea "Here it is llo"
type textarea "x"
type textarea "Here it is ll"
type textarea "x"
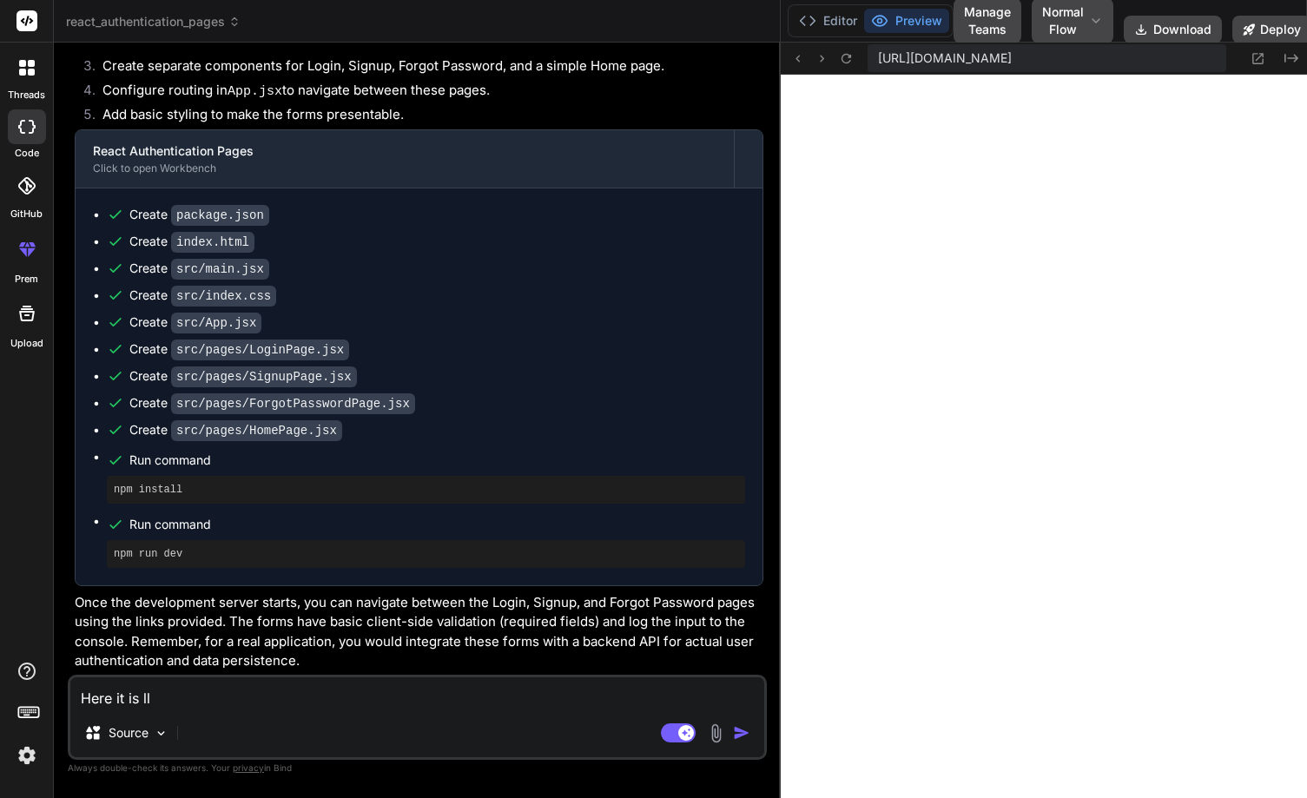
type textarea "Here it is l"
type textarea "x"
type textarea "Here it is lo"
type textarea "x"
type textarea "Here it is loo"
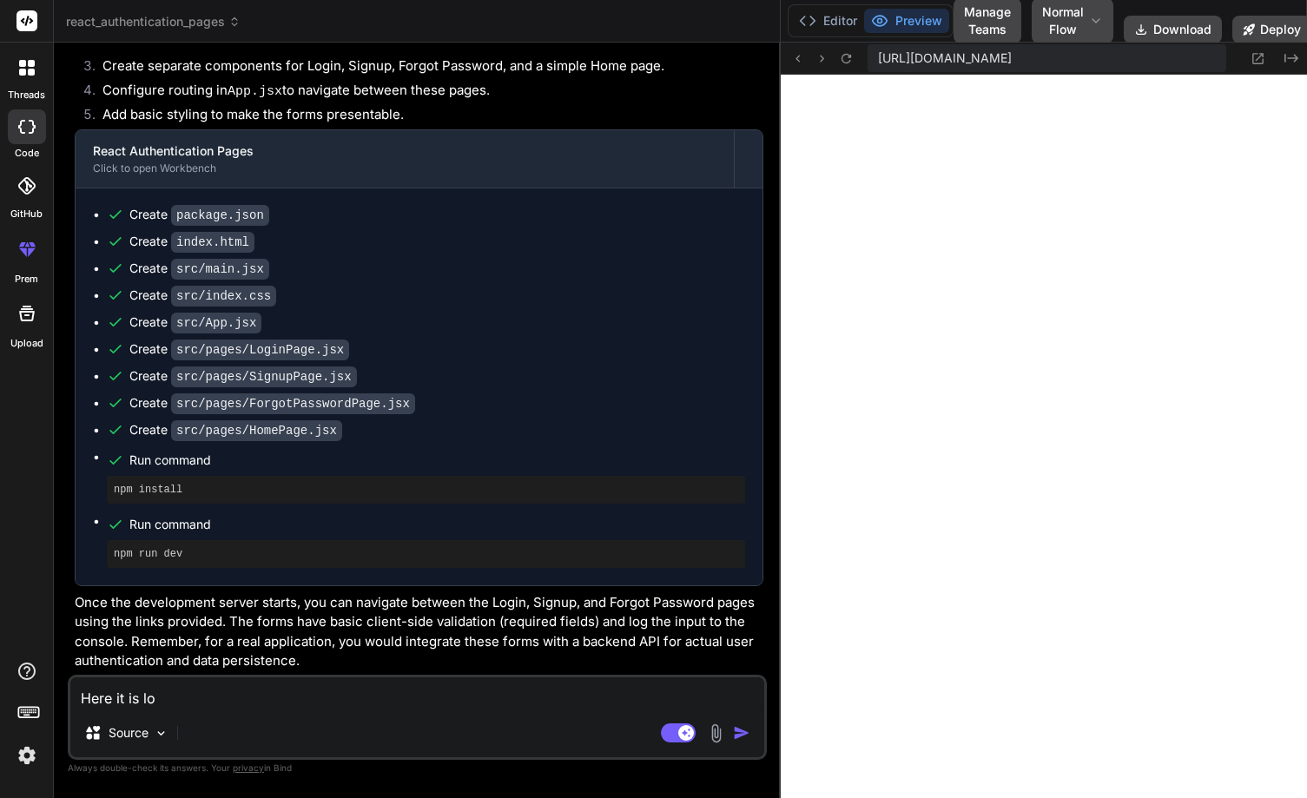
type textarea "x"
type textarea "Here it is look"
type textarea "x"
type textarea "Here it is looks"
type textarea "x"
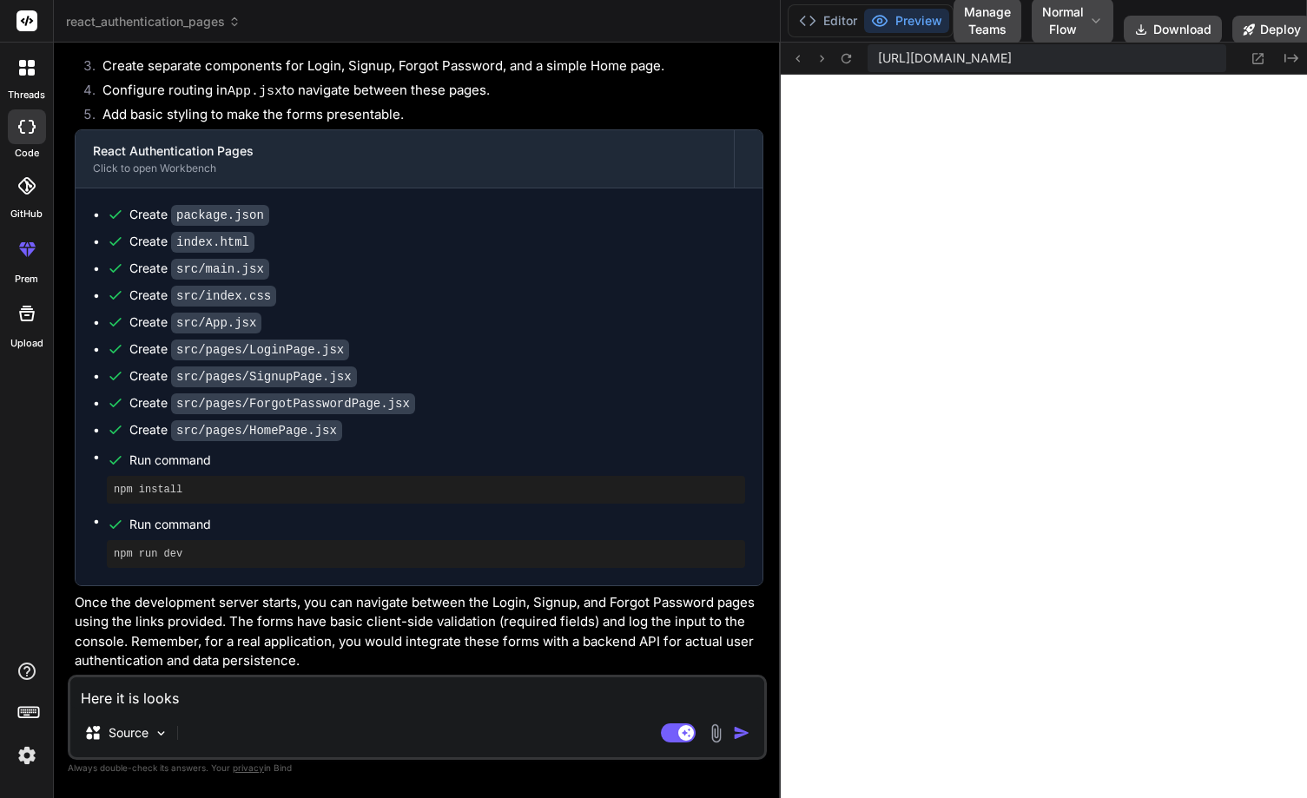
type textarea "Here it is looks"
type textarea "x"
type textarea "Here it is looks l"
type textarea "x"
type textarea "Here it is looks li"
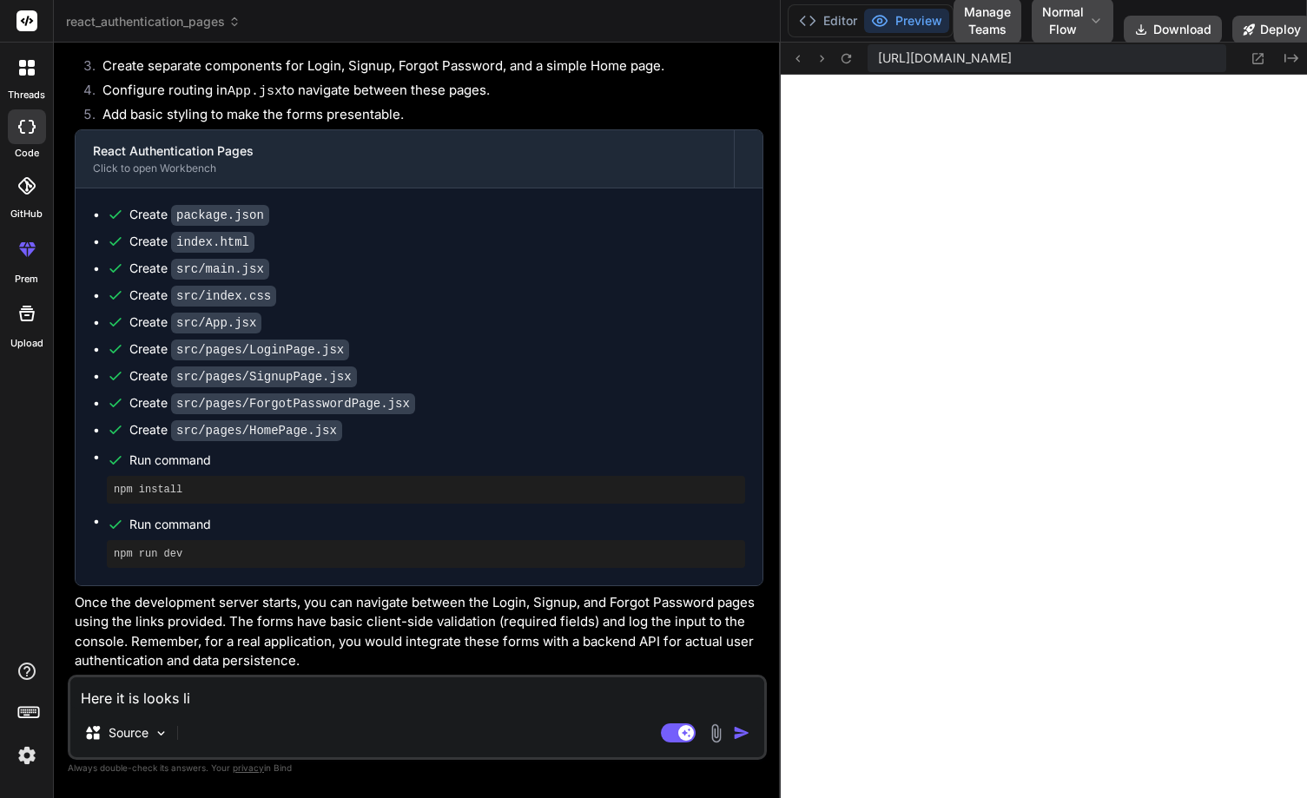
type textarea "x"
type textarea "Here it is looks like"
type textarea "x"
type textarea "Here it is looks like"
type textarea "x"
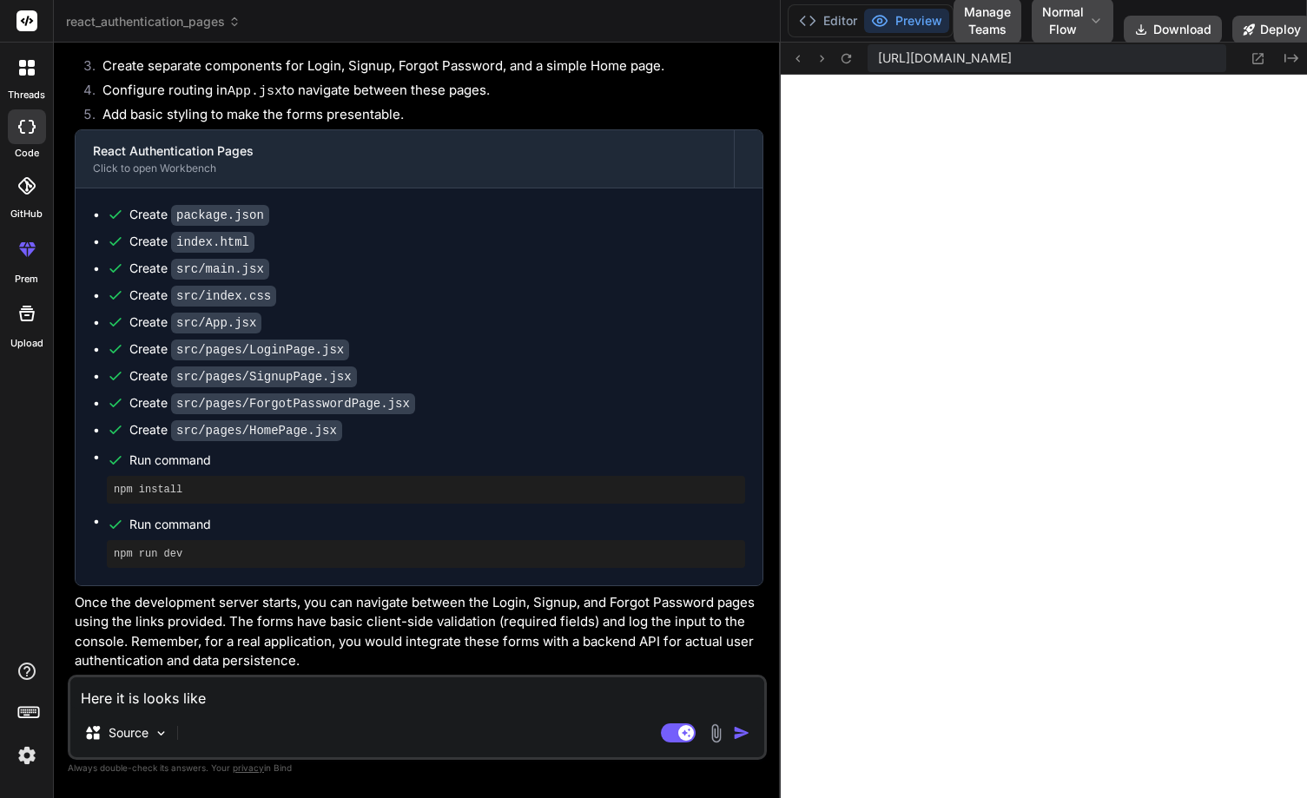
type textarea "Here it is looks like t"
type textarea "x"
type textarea "Here it is looks like th"
type textarea "x"
type textarea "Here it is looks like the"
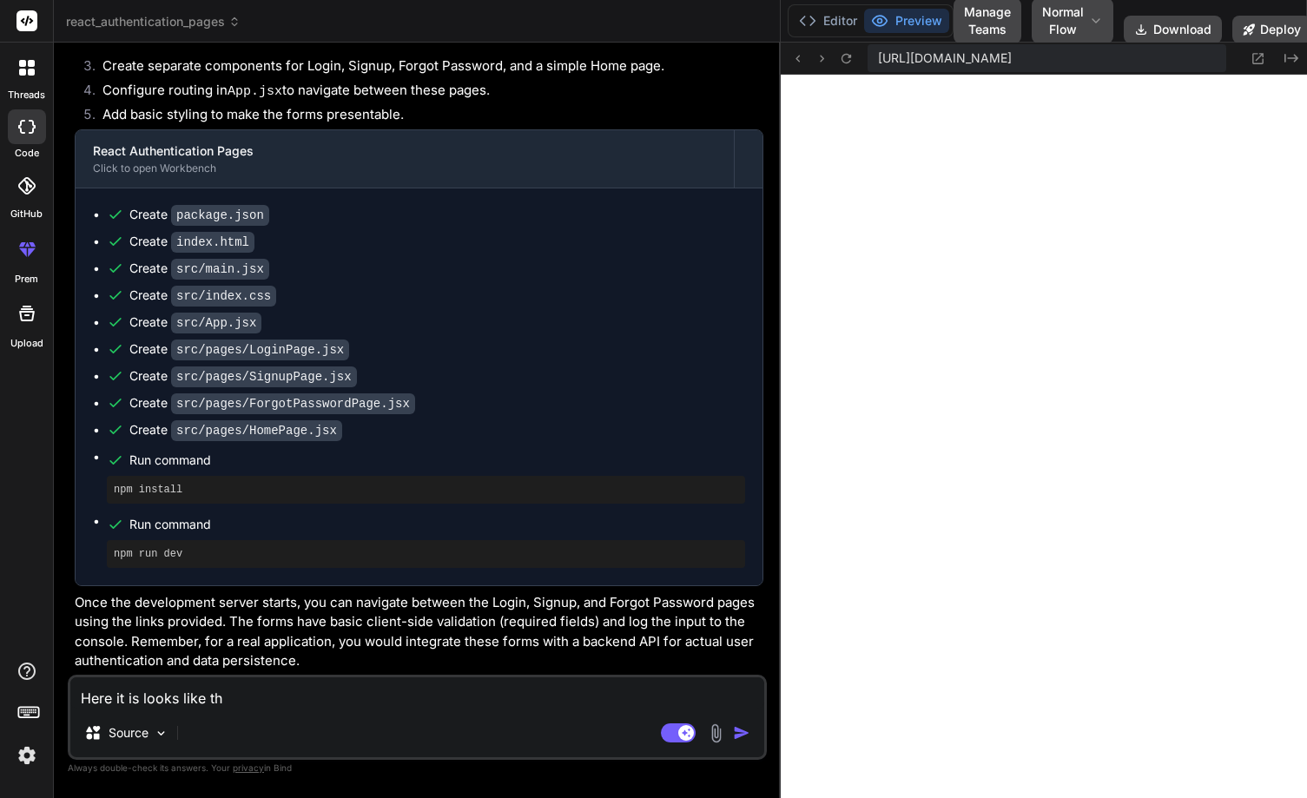
type textarea "x"
type textarea "Here it is looks like the"
type textarea "x"
type textarea "Here it is looks like the s"
type textarea "x"
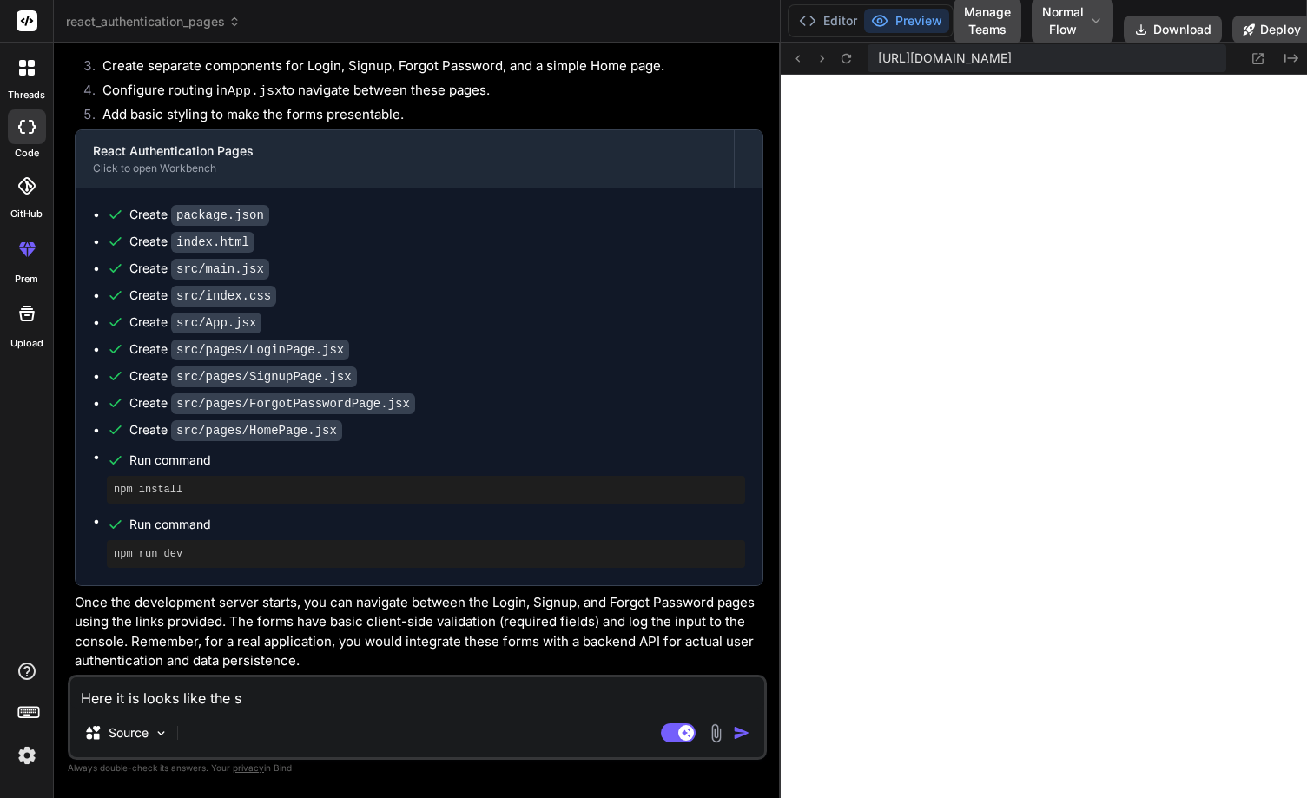
type textarea "Here it is looks like the si"
type textarea "x"
type textarea "Here it is looks like the sim"
type textarea "x"
type textarea "Here it is looks like the simp"
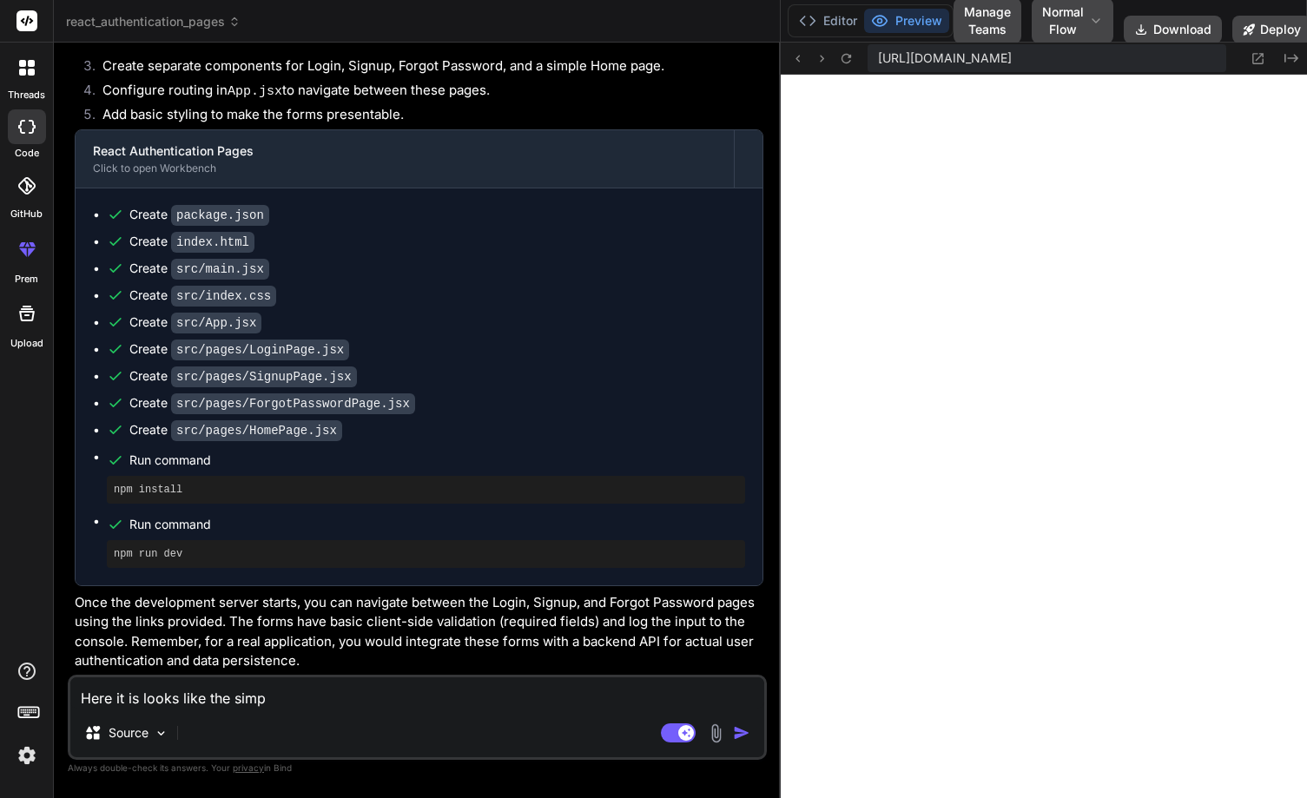
type textarea "x"
type textarea "Here it is looks like the simpl"
type textarea "x"
type textarea "Here it is looks like the simple"
type textarea "x"
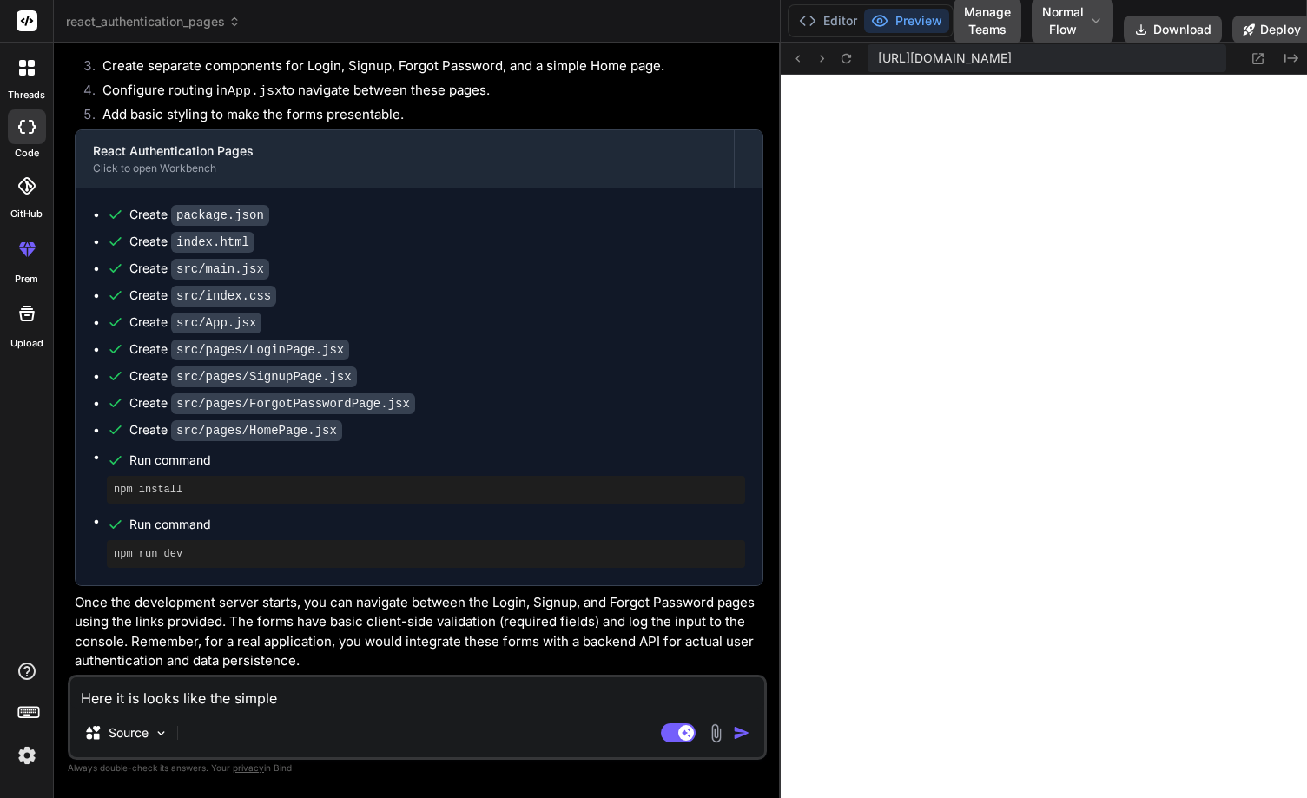
type textarea "Here it is looks like the simple"
type textarea "x"
type textarea "Here it is looks like the simple c"
type textarea "x"
type textarea "Here it is looks like the simple co"
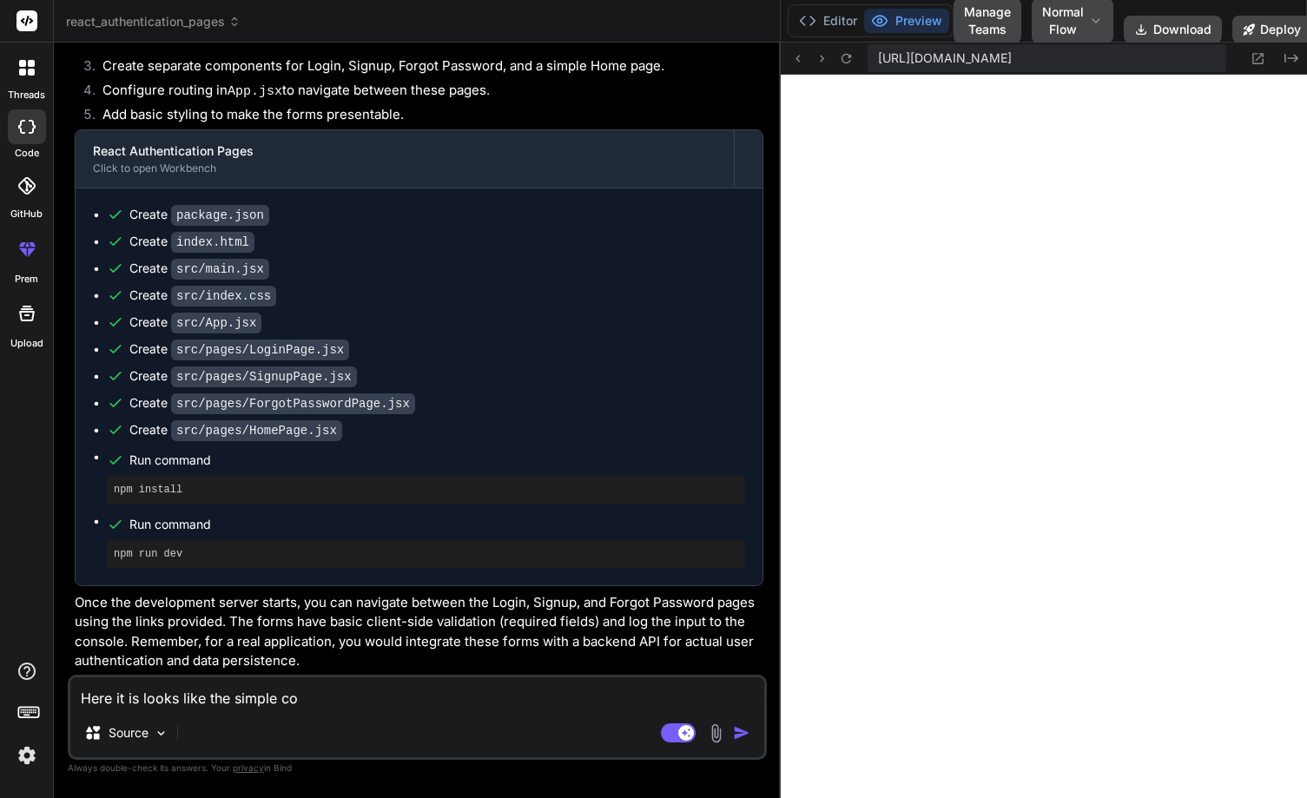
type textarea "x"
type textarea "Here it is looks like the simple couo"
type textarea "x"
type textarea "Here it is looks like the simple couol"
type textarea "x"
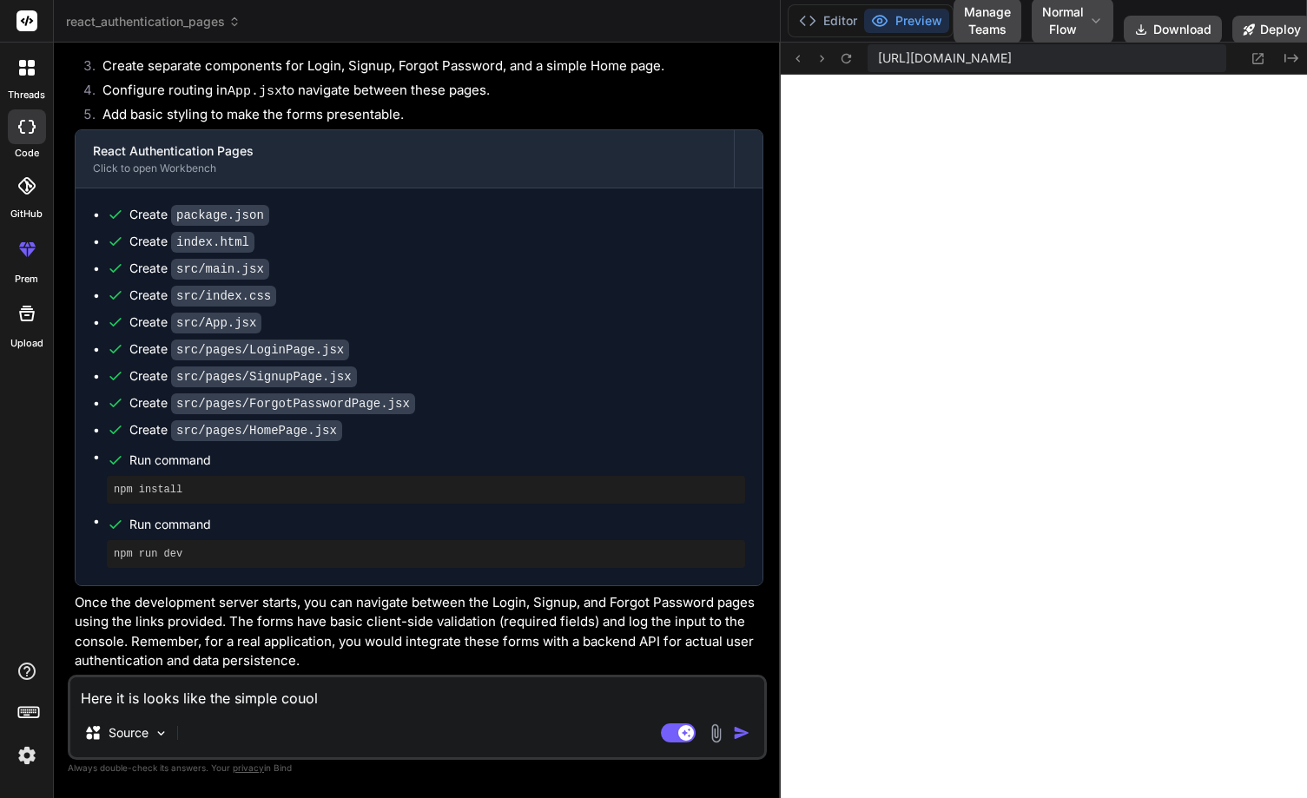
type textarea "Here it is looks like the simple couold"
type textarea "x"
type textarea "Here it is looks like the simple couold"
type textarea "x"
type textarea "Here it is looks like the simple couold y"
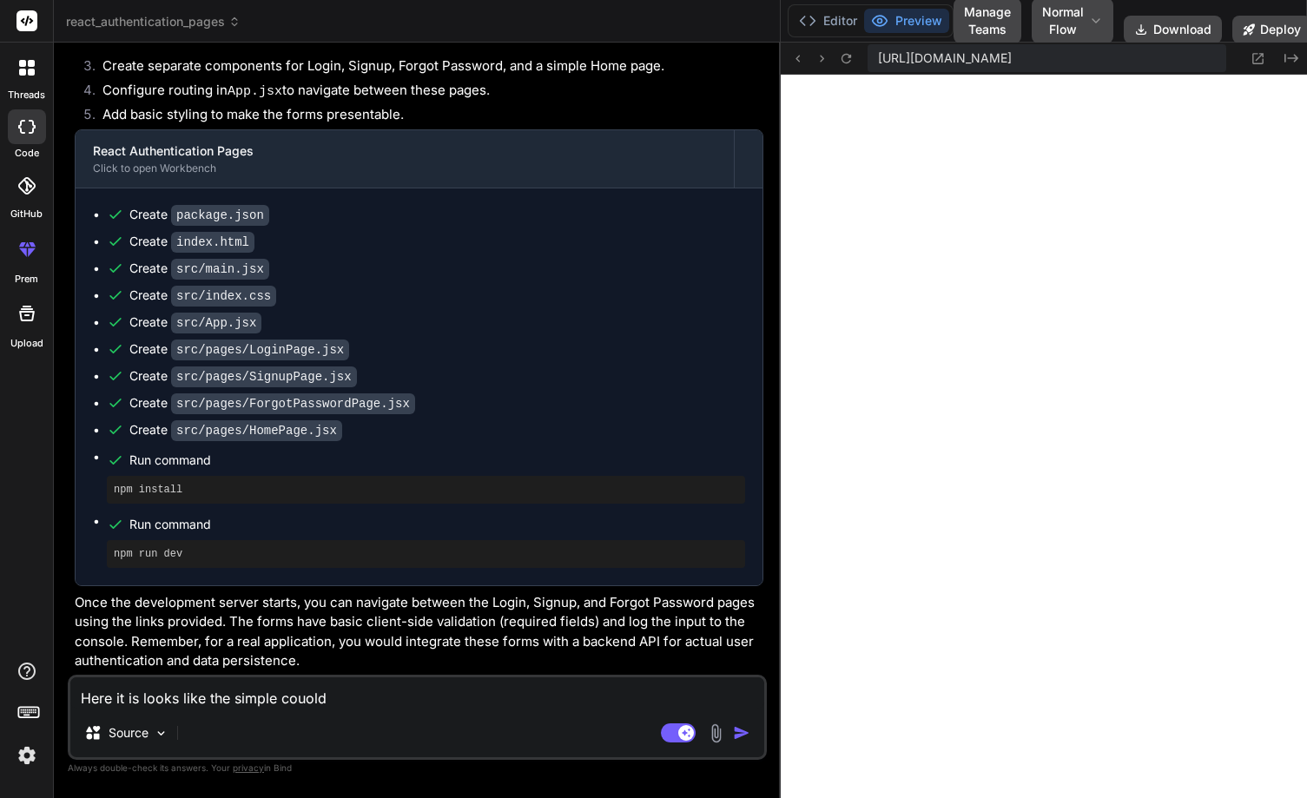
type textarea "x"
type textarea "Here it is looks like the simple couold yo"
type textarea "x"
type textarea "Here it is looks like the simple couold you"
type textarea "x"
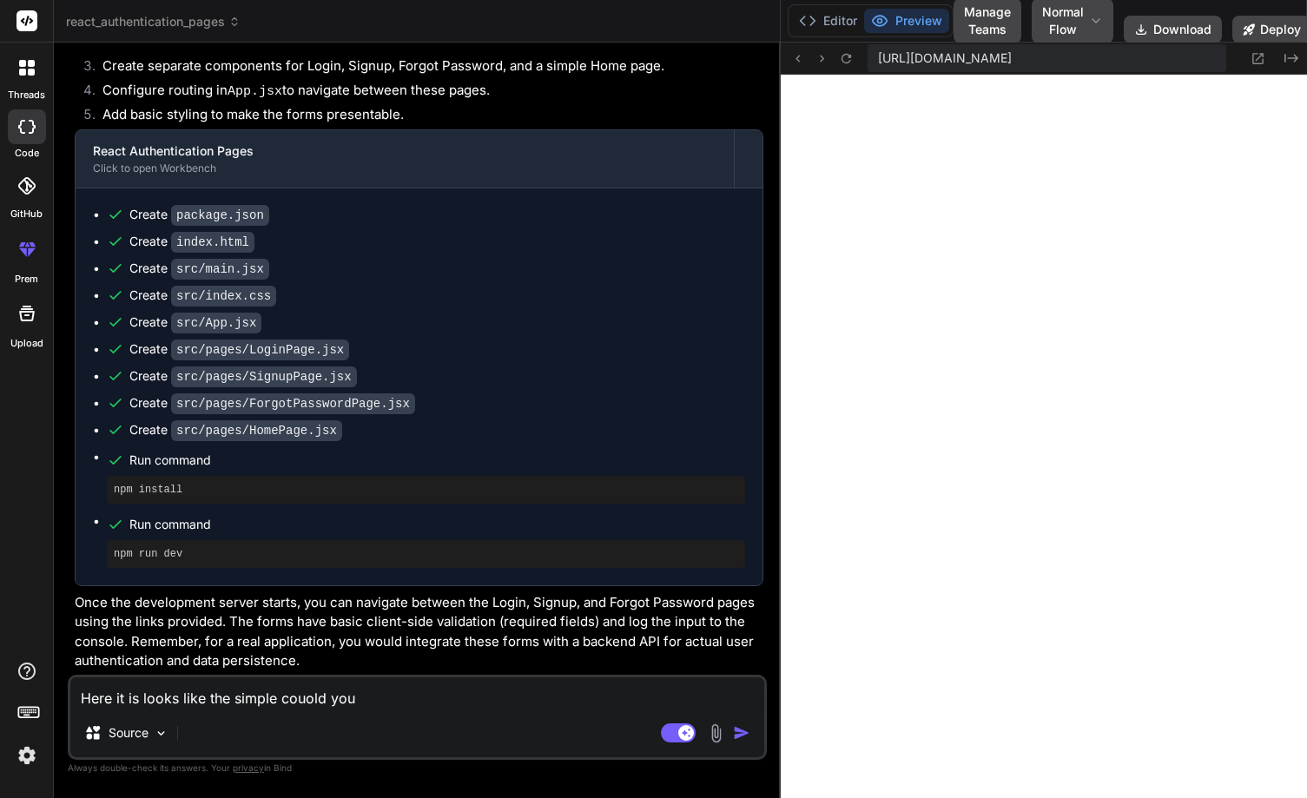
type textarea "Here it is looks like the simple couold you"
type textarea "x"
type textarea "Here it is looks like the simple couold you"
type textarea "x"
type textarea "Here it is looks like the simple couold yo"
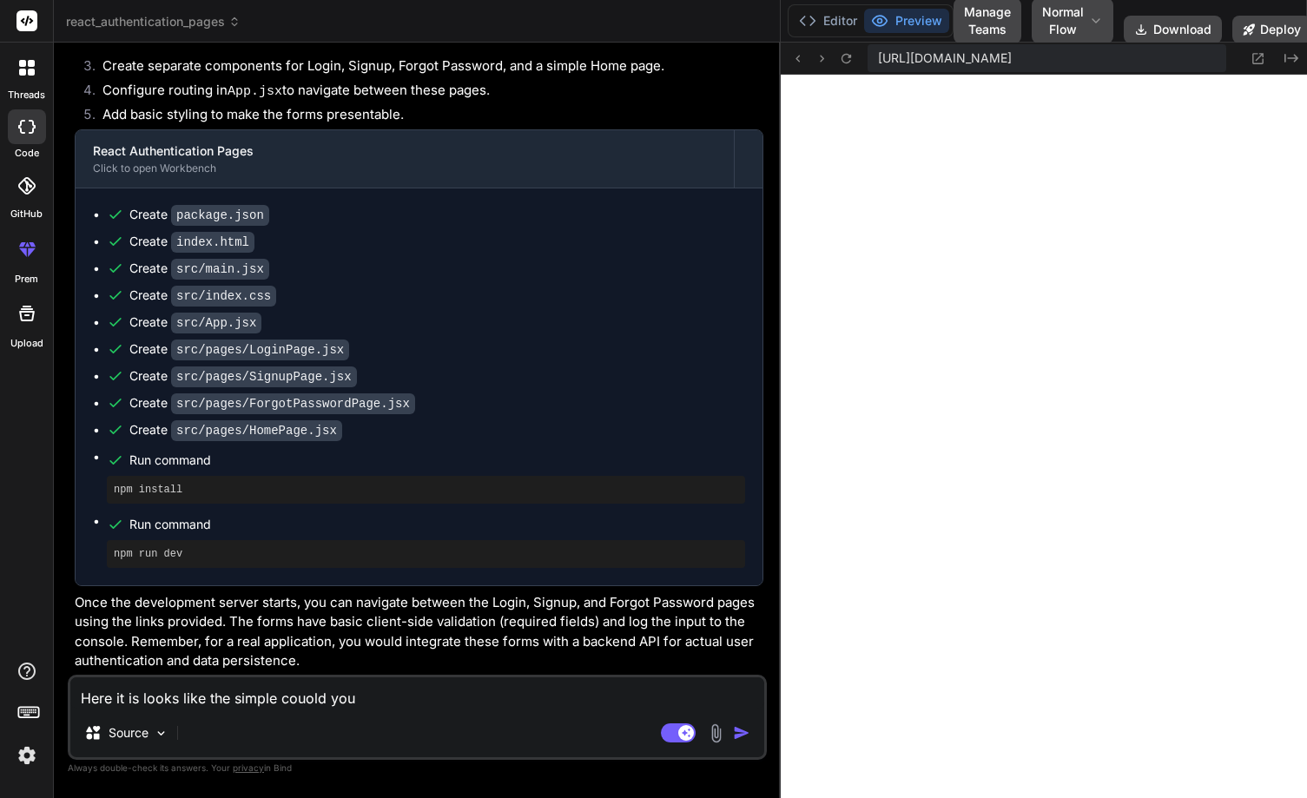
type textarea "x"
type textarea "Here it is looks like the simple couold y"
type textarea "x"
type textarea "Here it is looks like the simple couold"
type textarea "x"
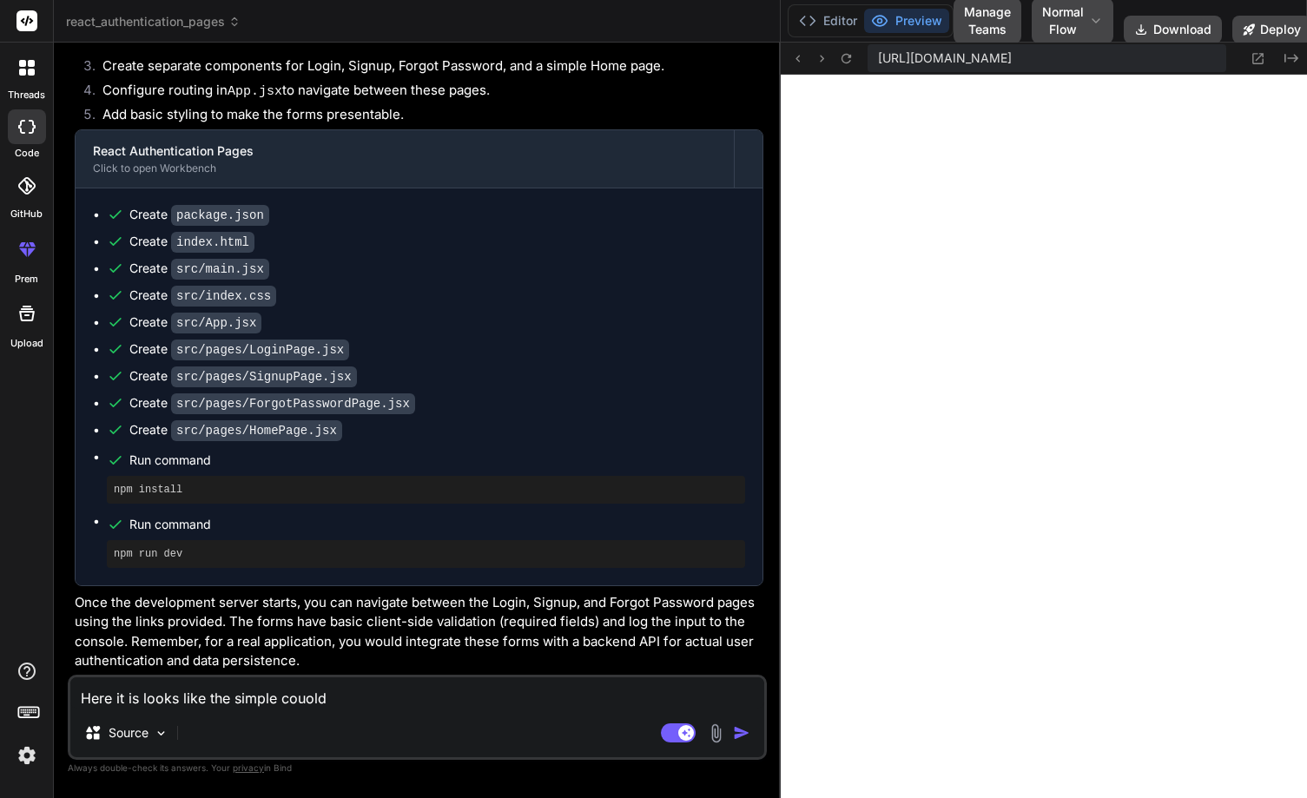
type textarea "Here it is looks like the simple couold"
type textarea "x"
type textarea "Here it is looks like the simple couol"
type textarea "x"
type textarea "Here it is looks like the simple couo"
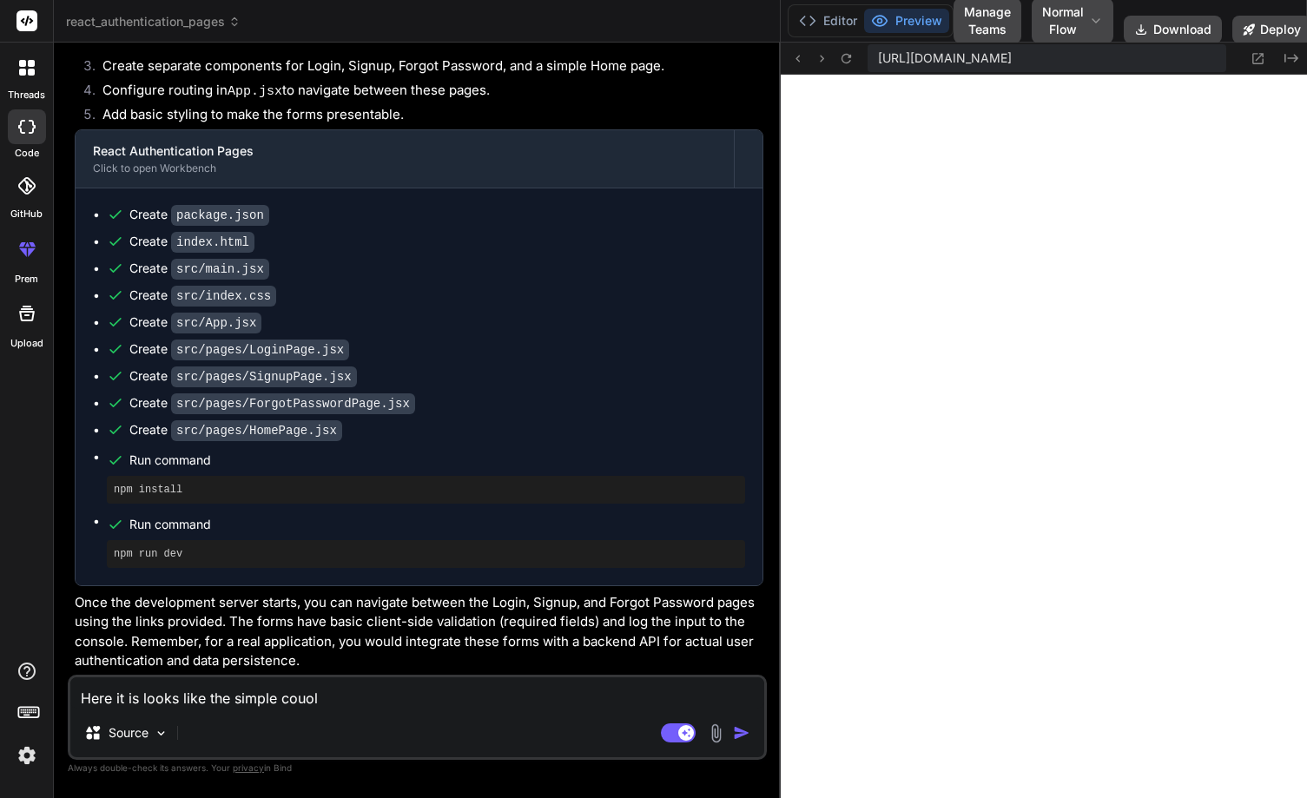
type textarea "x"
type textarea "Here it is looks like the simple cou"
type textarea "x"
type textarea "Here it is looks like the simple co"
type textarea "x"
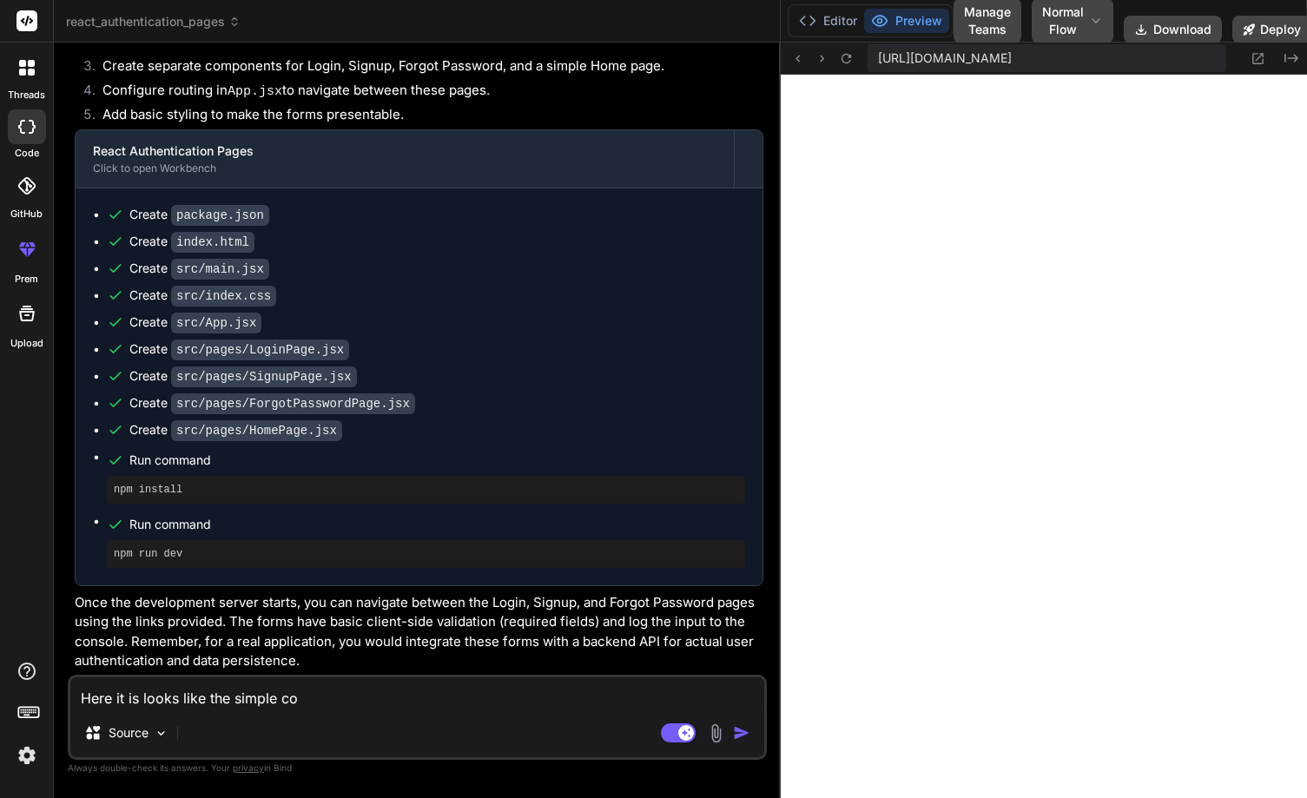
type textarea "Here it is looks like the simple c"
type textarea "x"
type textarea "Here it is looks like the simple"
type textarea "x"
type textarea "Here it is looks like the simple c"
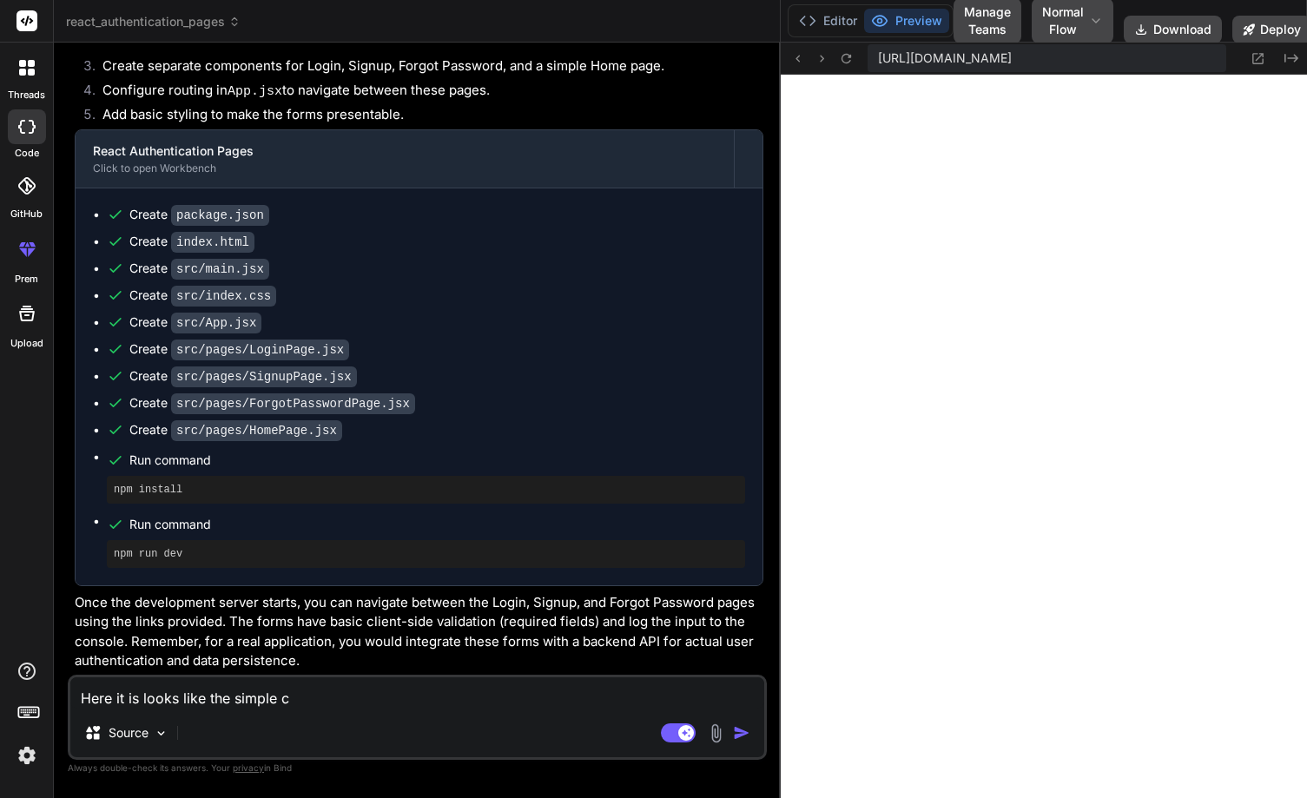
type textarea "x"
type textarea "Here it is looks like the simple co"
type textarea "x"
type textarea "Here it is looks like the simple cou"
type textarea "x"
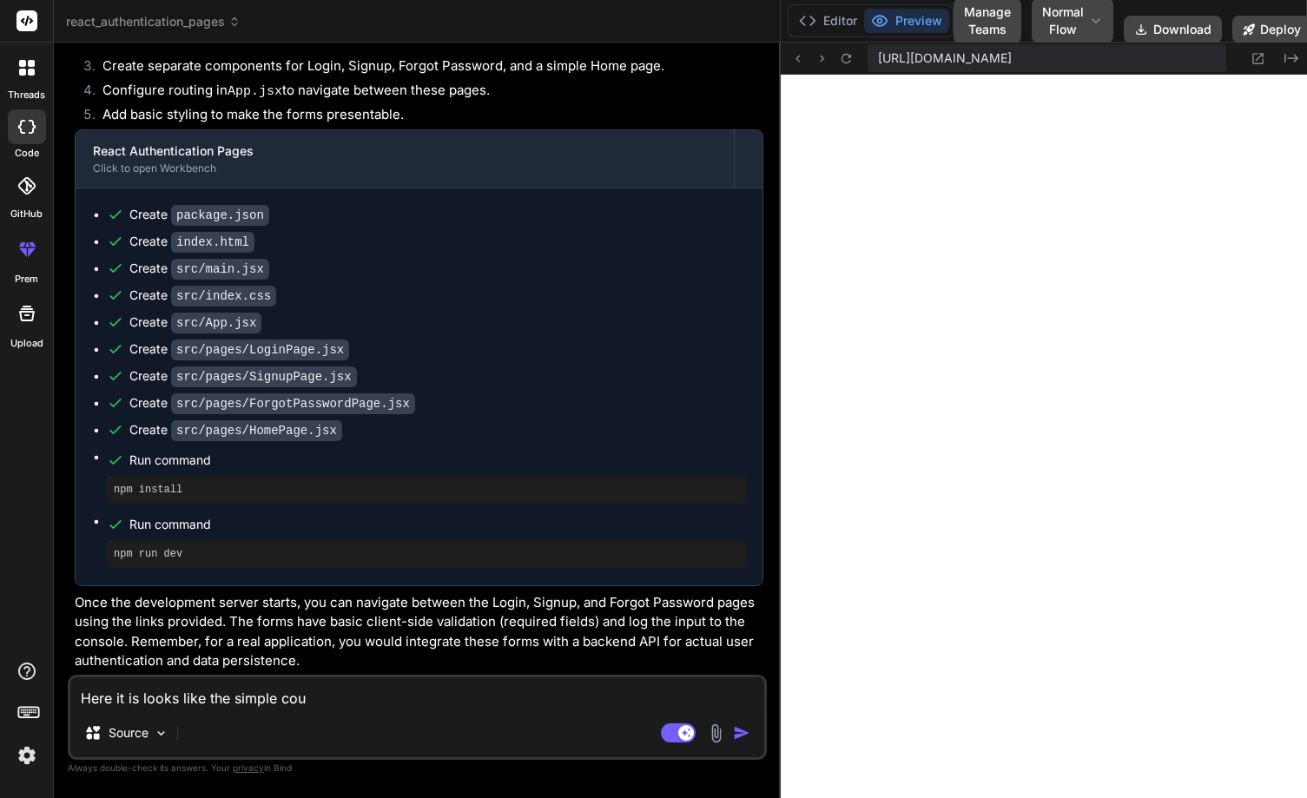
type textarea "Here it is looks like the simple coul"
type textarea "x"
type textarea "Here it is looks like the simple could"
type textarea "x"
type textarea "Here it is looks like the simple could"
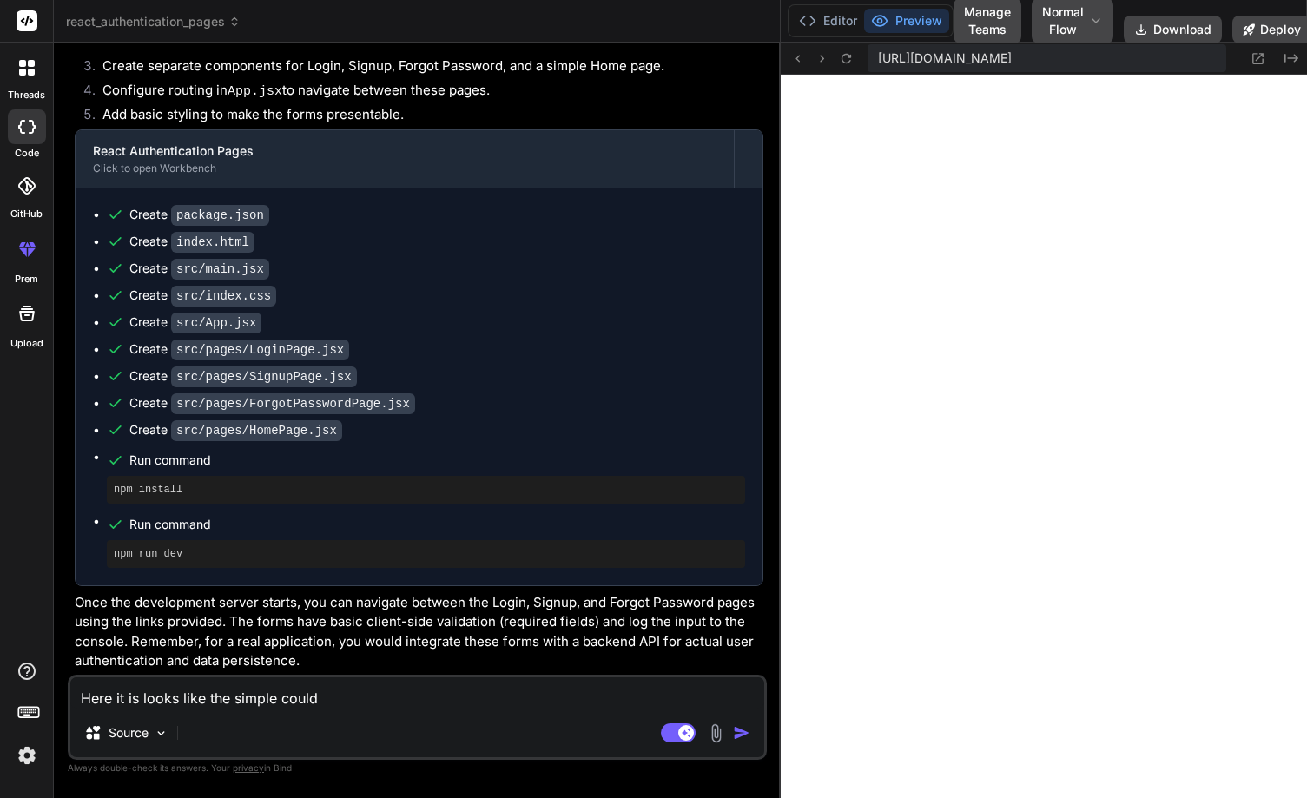
type textarea "x"
type textarea "Here it is looks like the simple could y"
type textarea "x"
type textarea "Here it is looks like the simple could yo"
type textarea "x"
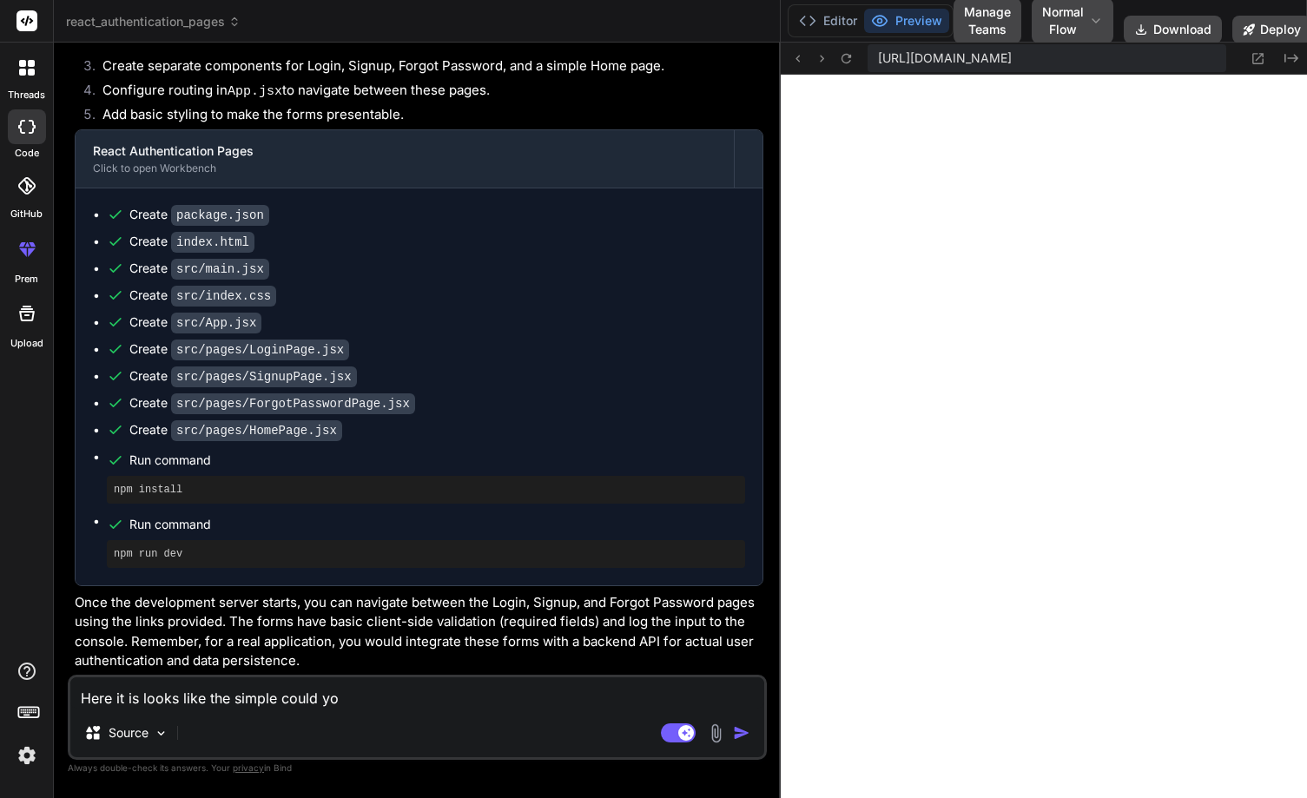
type textarea "Here it is looks like the simple could you"
type textarea "x"
type textarea "Here it is looks like the simple could you"
type textarea "x"
type textarea "Here it is looks like the simple could you a"
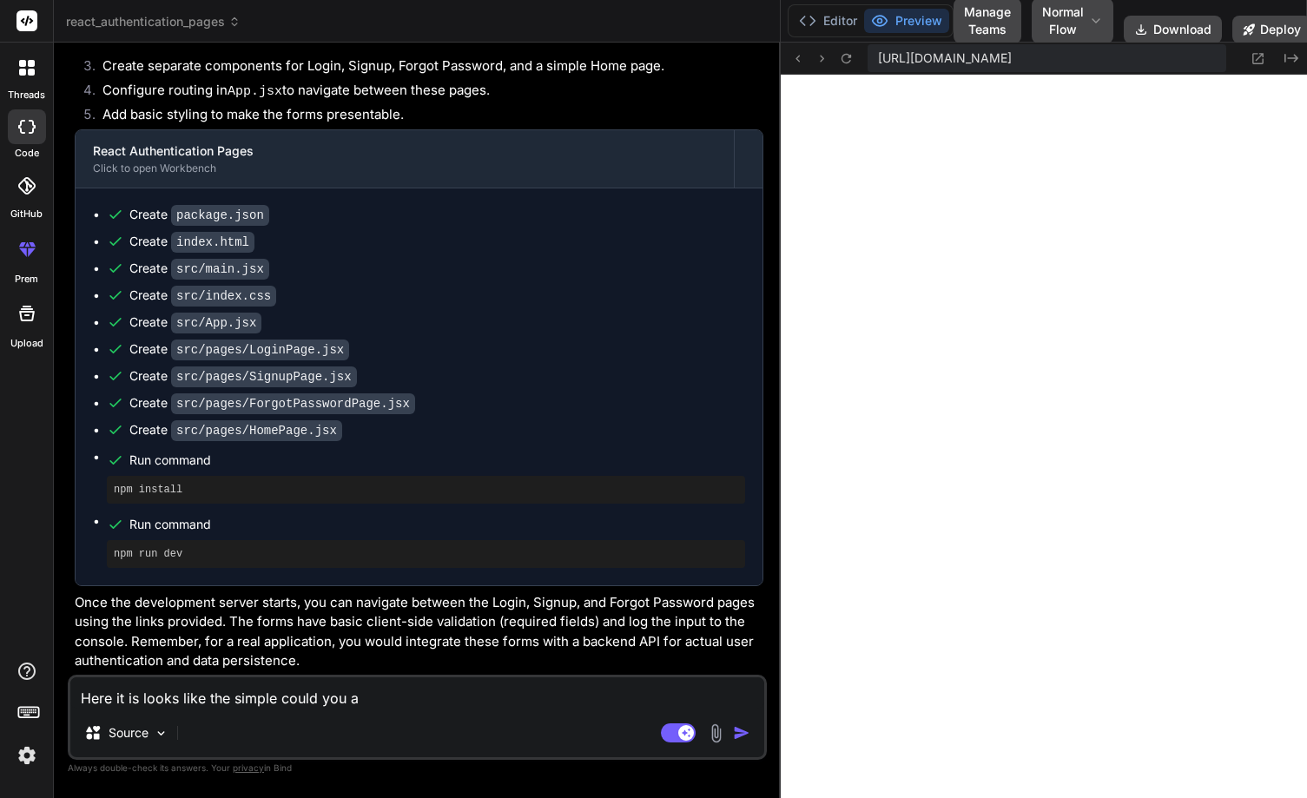
type textarea "x"
type textarea "Here it is looks like the simple could you ad"
type textarea "x"
type textarea "Here it is looks like the simple could you add"
type textarea "x"
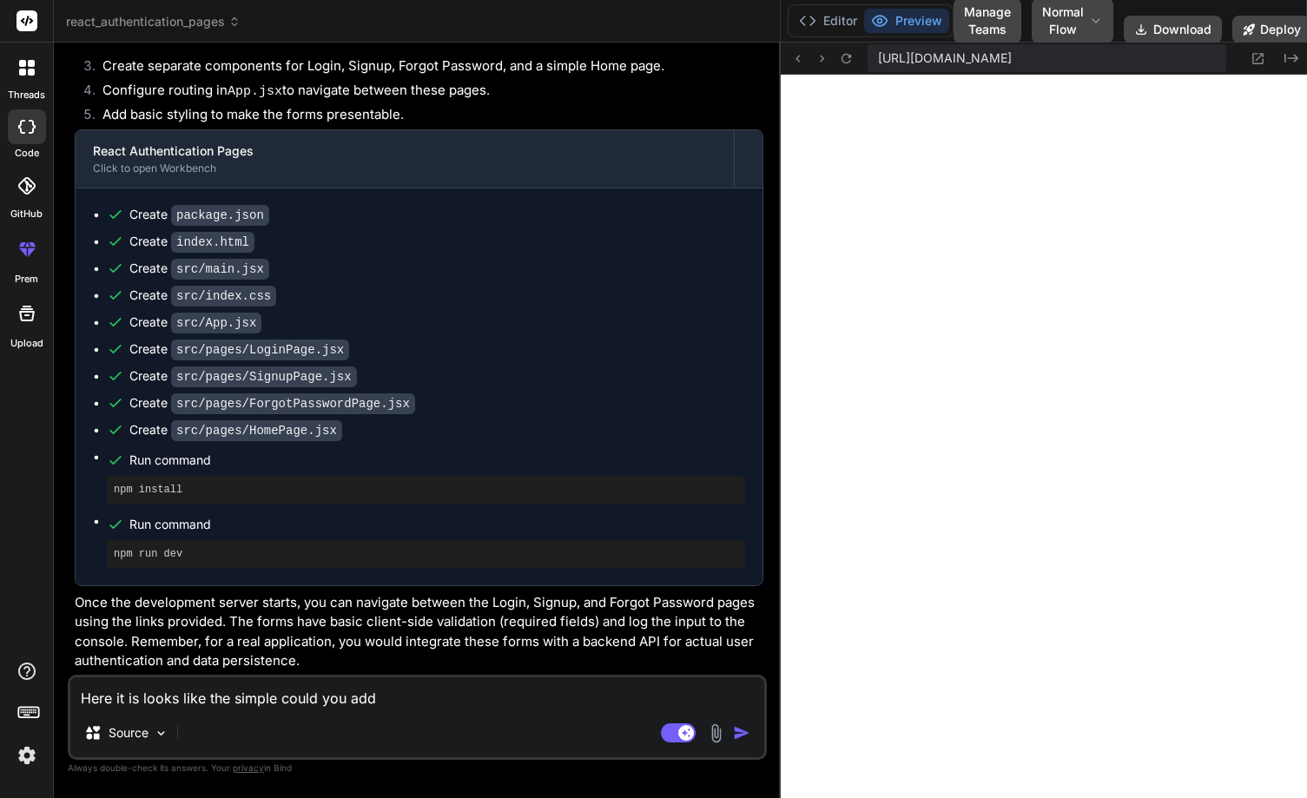
type textarea "Here it is looks like the simple could you add"
type textarea "x"
type textarea "Here it is looks like the simple could you add s"
type textarea "x"
type textarea "Here it is looks like the simple could you add so"
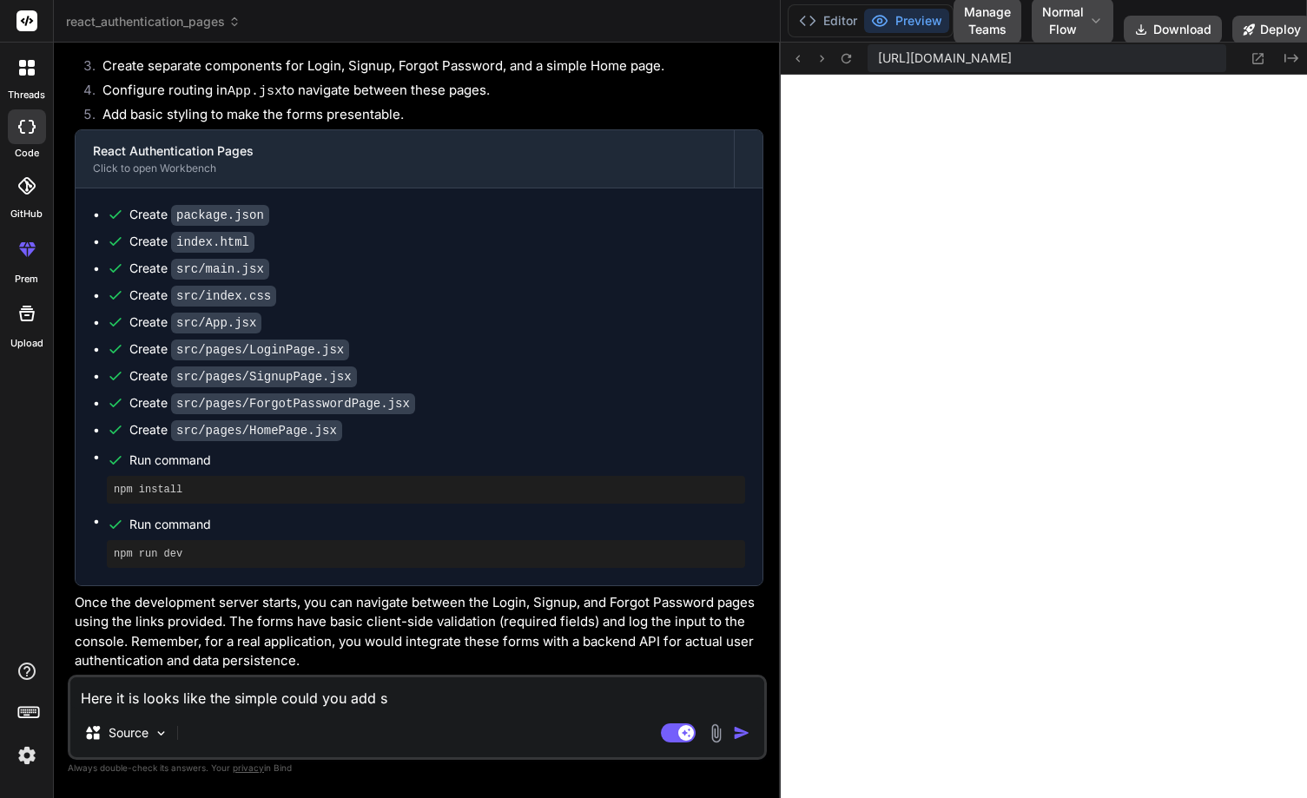
type textarea "x"
type textarea "Here it is looks like the simple could you add som"
type textarea "x"
type textarea "Here it is looks like the simple could you add some"
type textarea "x"
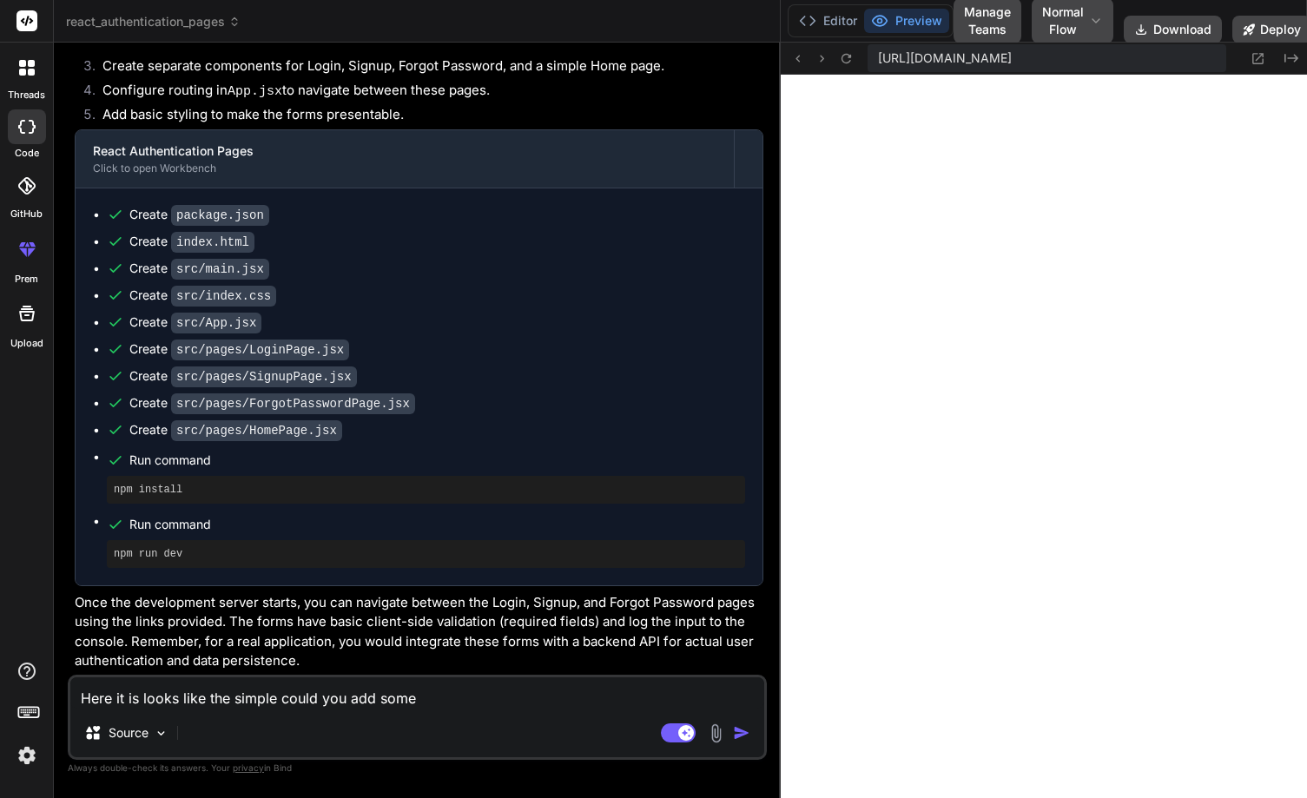
type textarea "Here it is looks like the simple could you add some"
type textarea "x"
type textarea "Here it is looks like the simple could you add some c"
type textarea "x"
type textarea "Here it is looks like the simple could you add some cs"
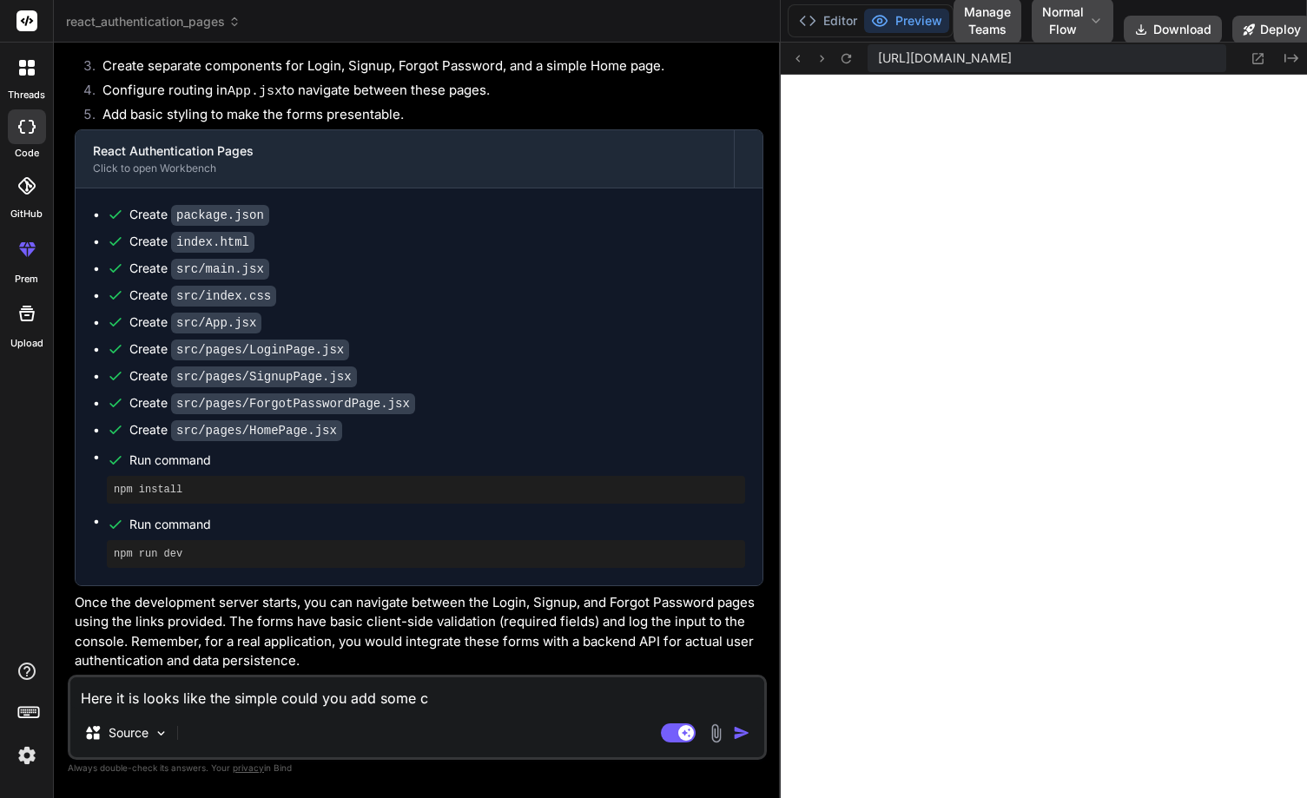
type textarea "x"
type textarea "Here it is looks like the simple could you add some css"
type textarea "x"
type textarea "Here it is looks like the simple could you add some css"
type textarea "x"
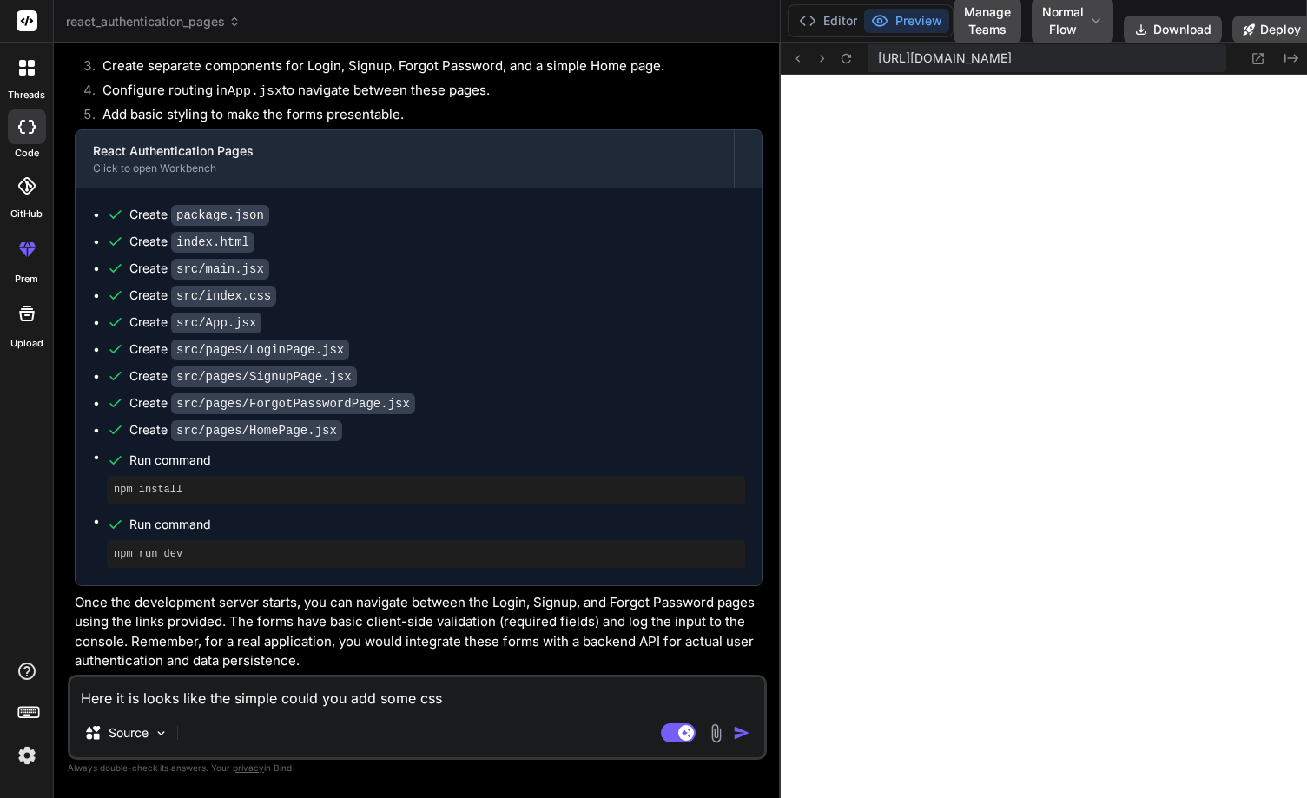
type textarea "Here it is looks like the simple could you add some css f"
type textarea "x"
type textarea "Here it is looks like the simple could you add some css fo"
type textarea "x"
type textarea "Here it is looks like the simple could you add some css for"
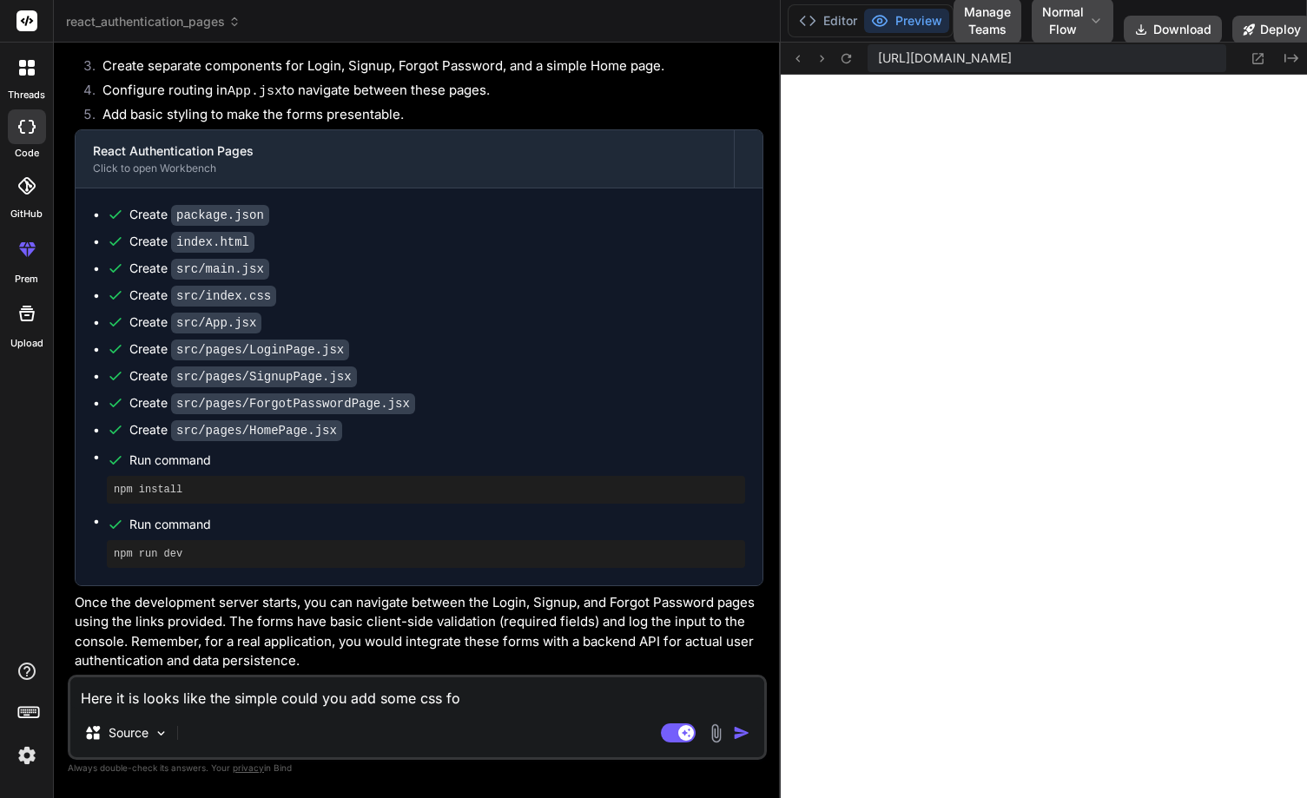
type textarea "x"
type textarea "Here it is looks like the simple could you add some css for"
type textarea "x"
type textarea "Here it is looks like the simple could you add some css for ht"
type textarea "x"
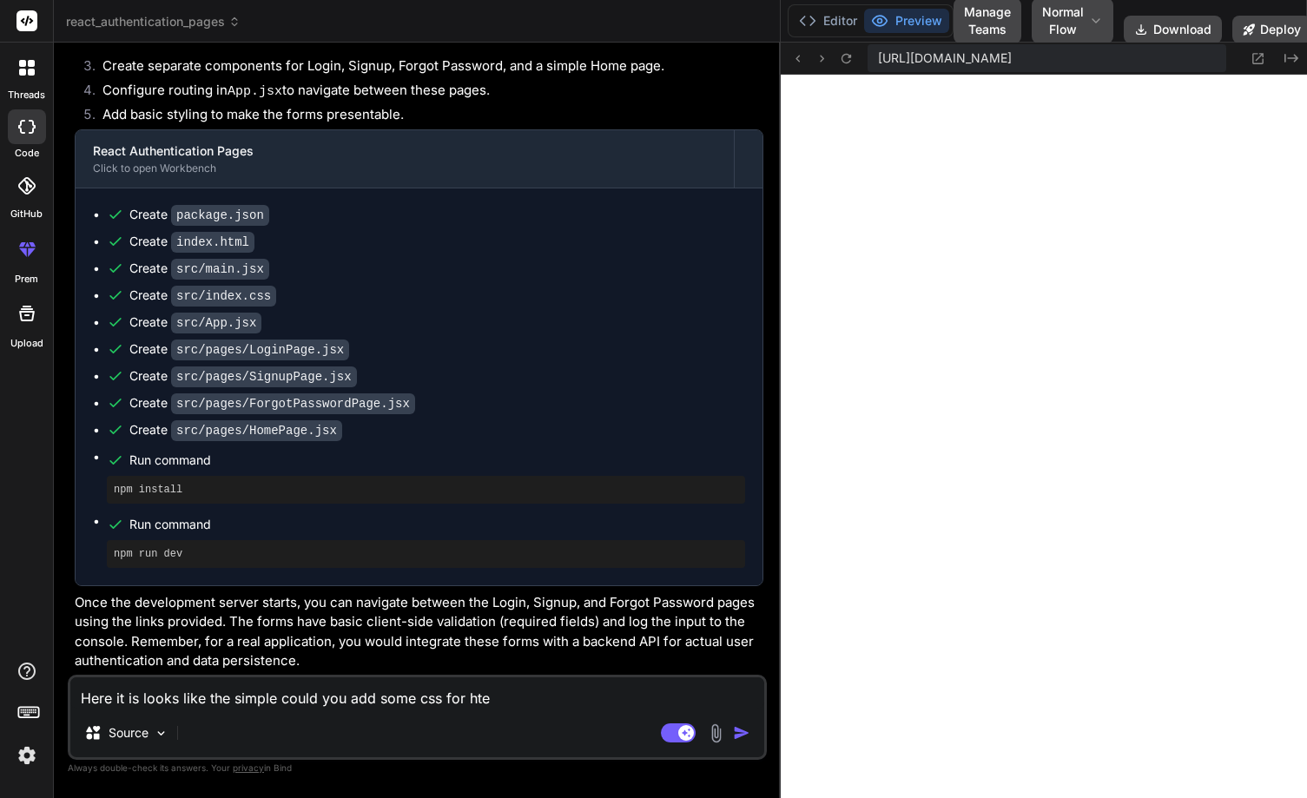
type textarea "Here it is looks like the simple could you add some css for hte"
type textarea "x"
type textarea "Here it is looks like the simple could you add some css for hte l"
type textarea "x"
type textarea "Here it is looks like the simple could you add some css for hte"
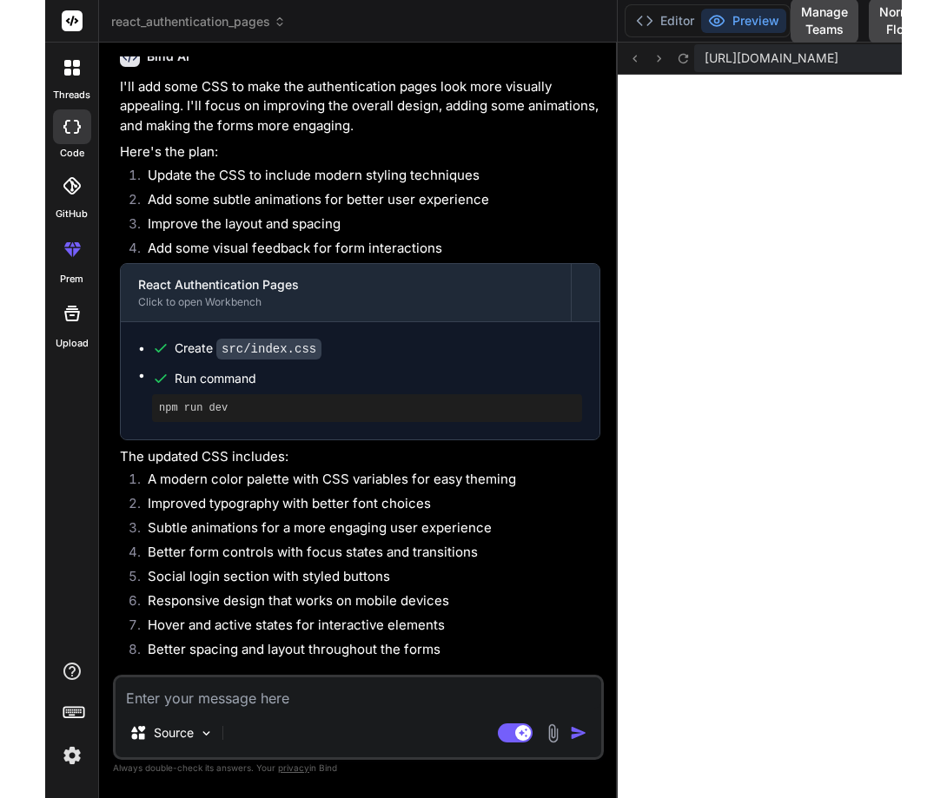
scroll to position [941, 0]
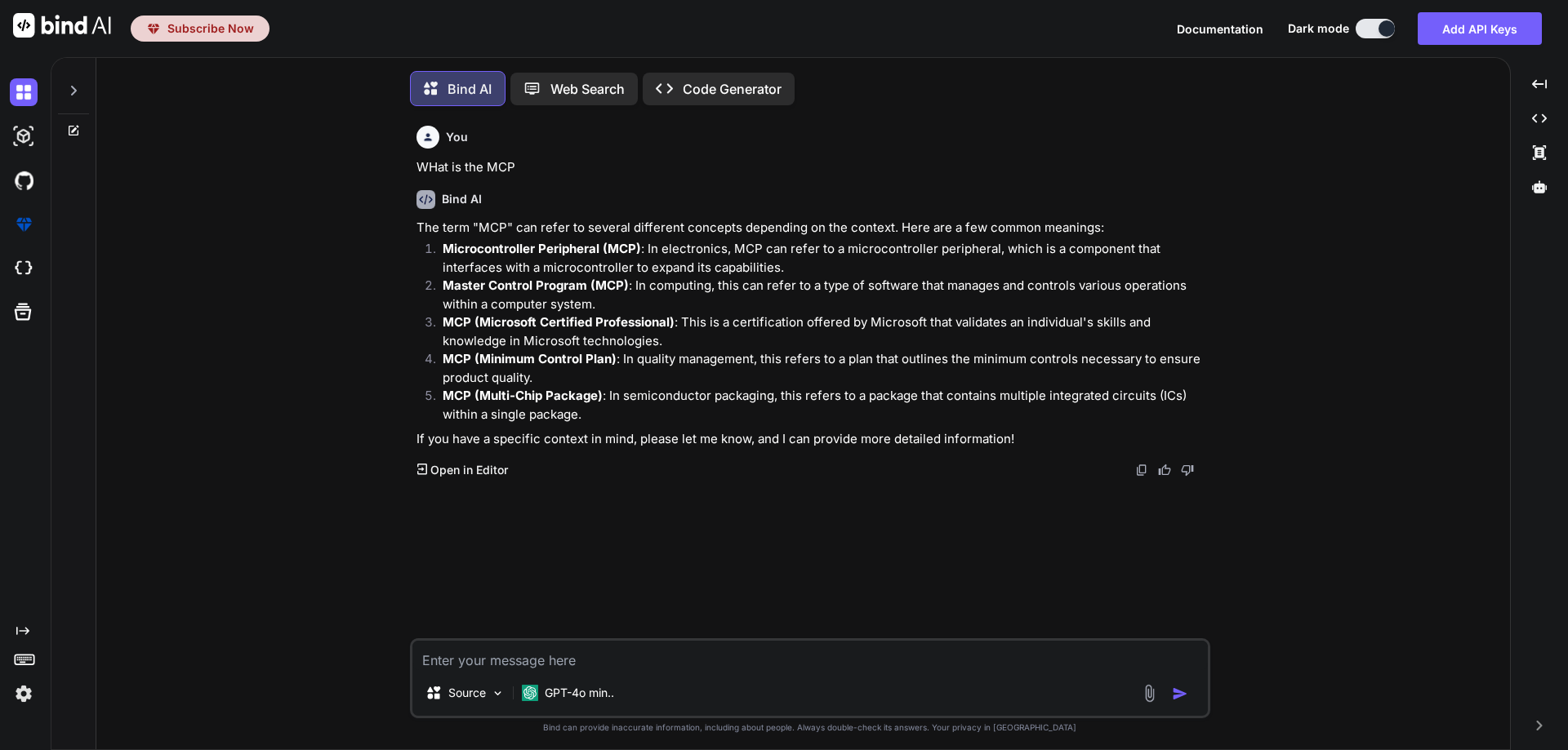
type textarea "x"
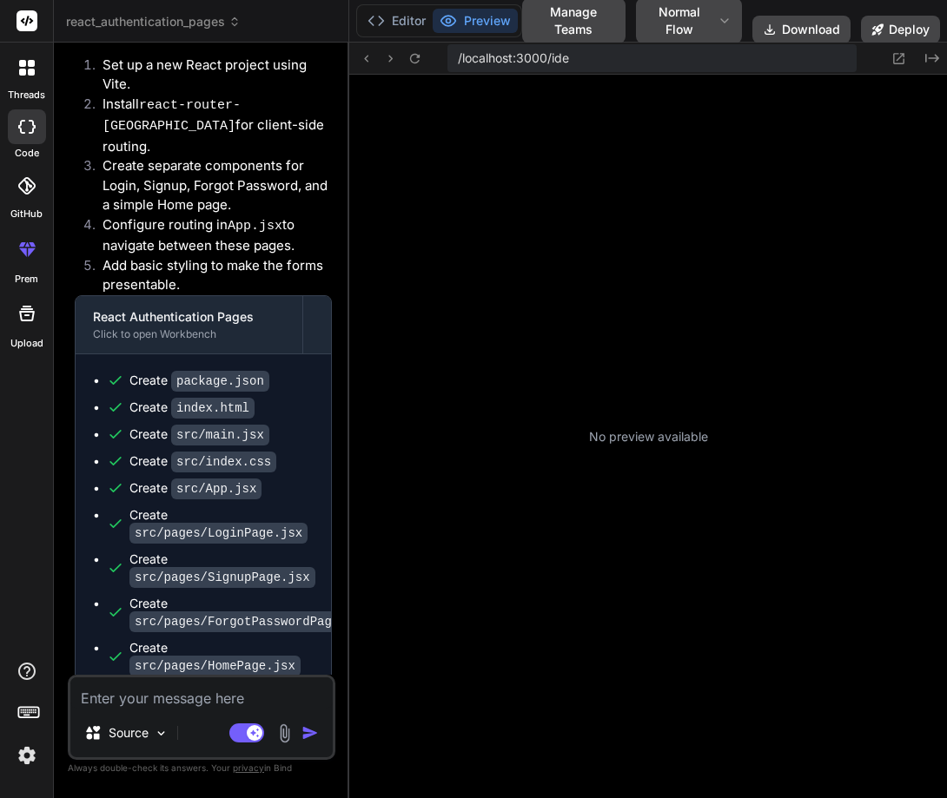
scroll to position [396, 0]
type textarea "x"
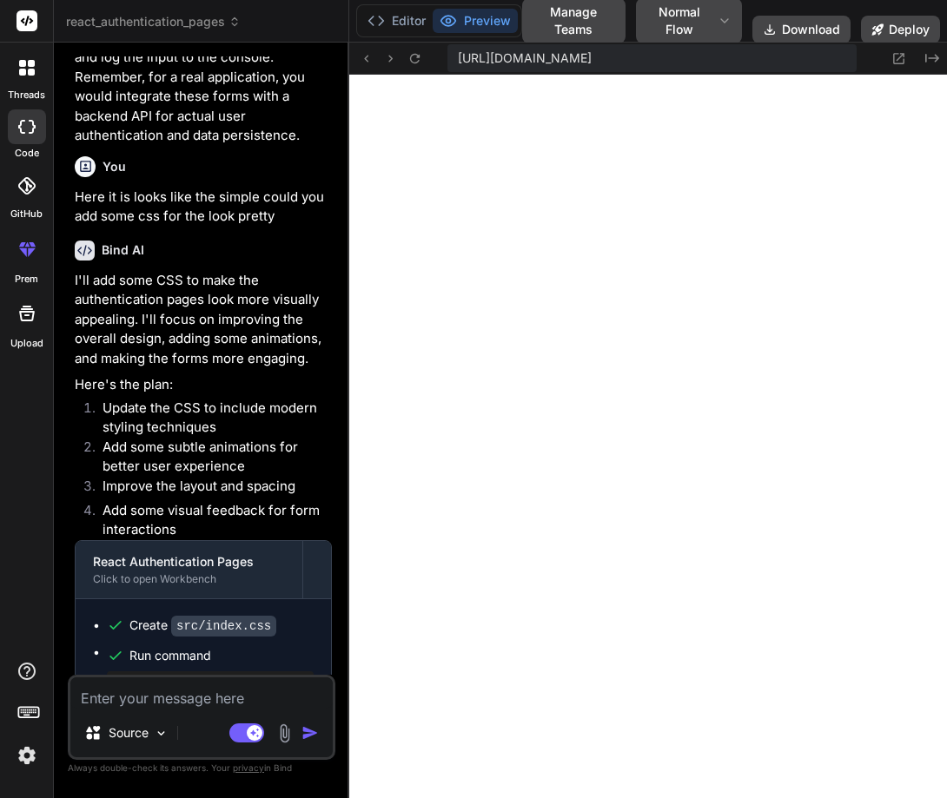
scroll to position [1185, 0]
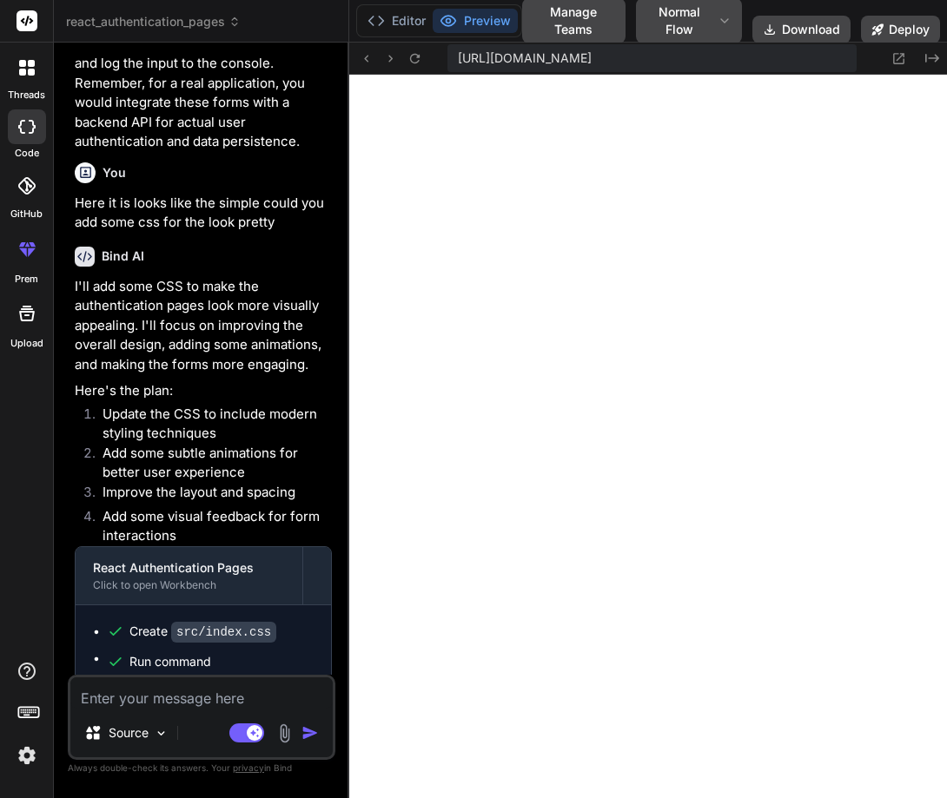
click at [120, 696] on textarea at bounding box center [201, 693] width 262 height 31
type textarea "N"
type textarea "x"
type textarea "No"
type textarea "x"
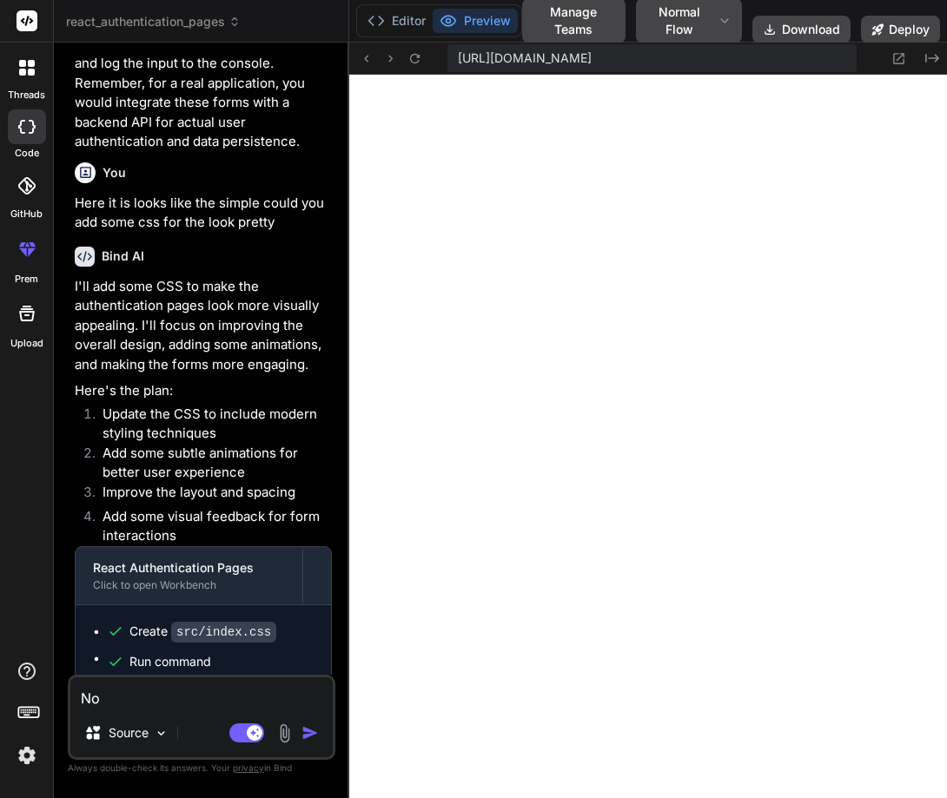
type textarea "Not"
type textarea "x"
type textarea "Not"
type textarea "x"
type textarea "Not l"
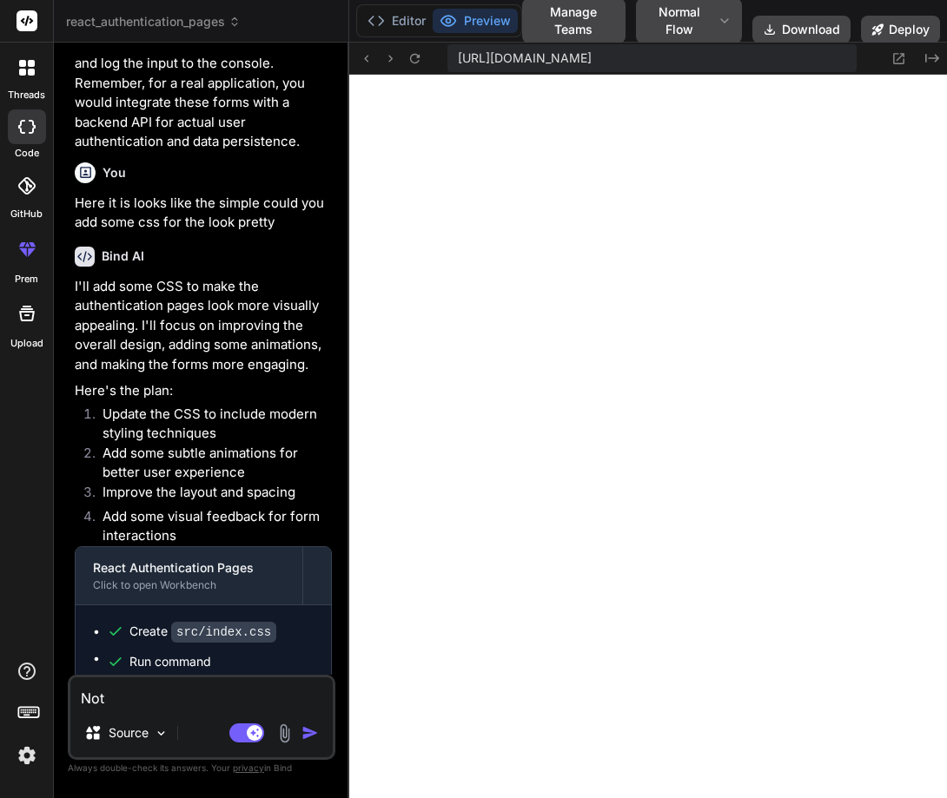
type textarea "x"
type textarea "Not li"
type textarea "x"
type textarea "Not lik"
type textarea "x"
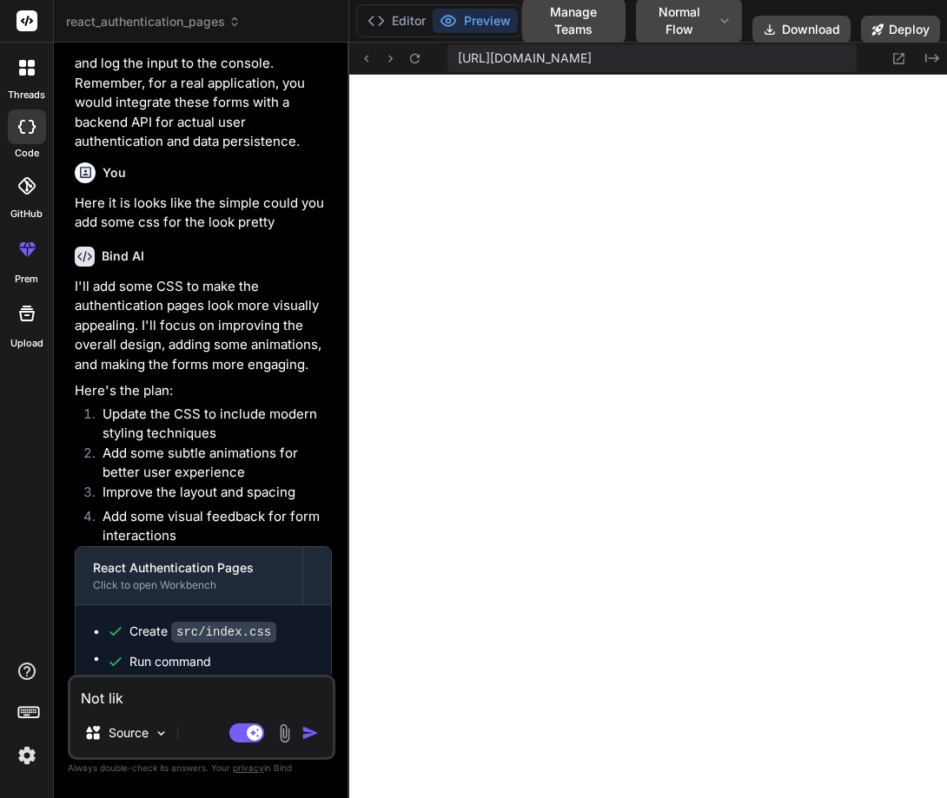
type textarea "Not like"
type textarea "x"
type textarea "Not like"
type textarea "x"
type textarea "Not like i"
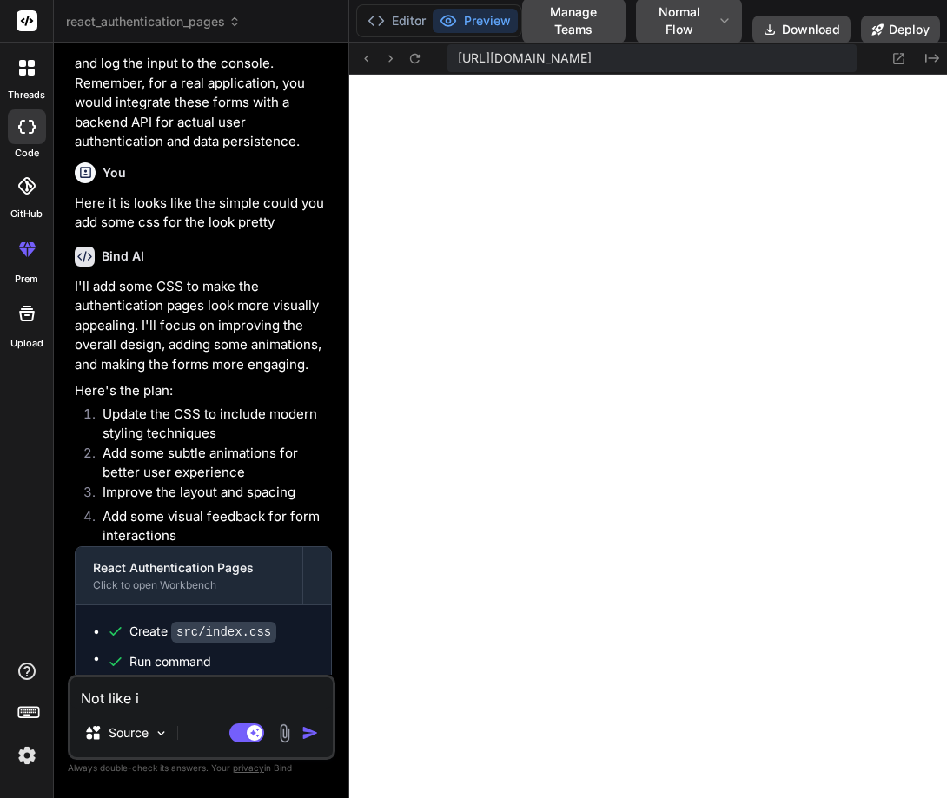
type textarea "x"
type textarea "Not like it"
type textarea "x"
type textarea "Not like it"
type textarea "x"
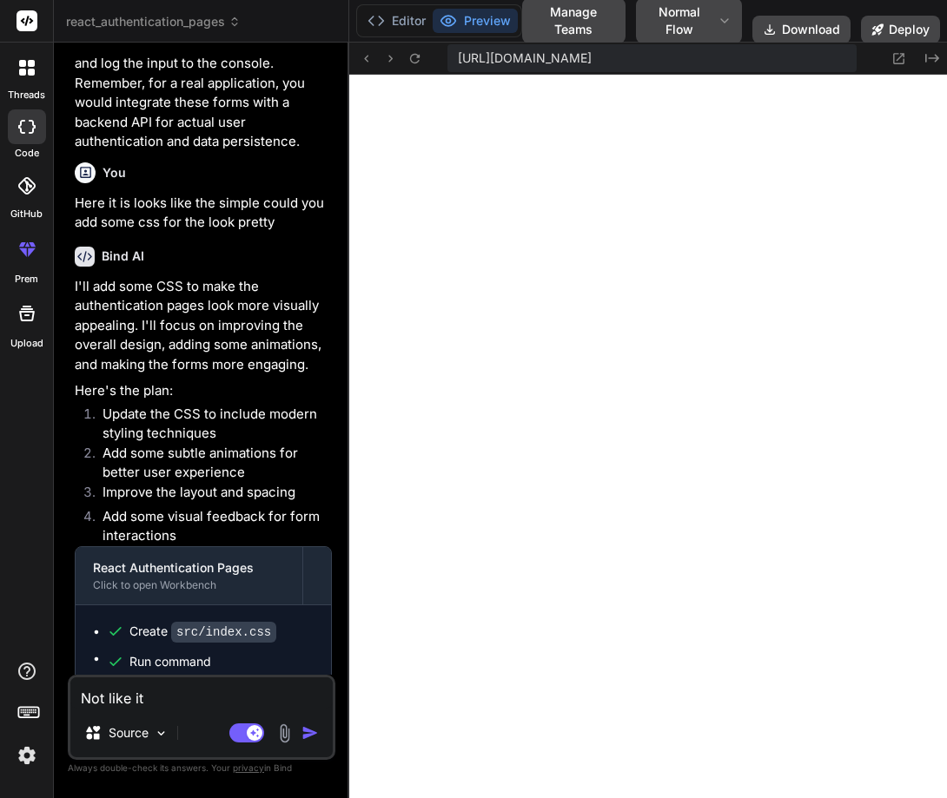
type textarea "Not like it m"
type textarea "x"
type textarea "Not like it ma"
type textarea "x"
type textarea "Not like it mak"
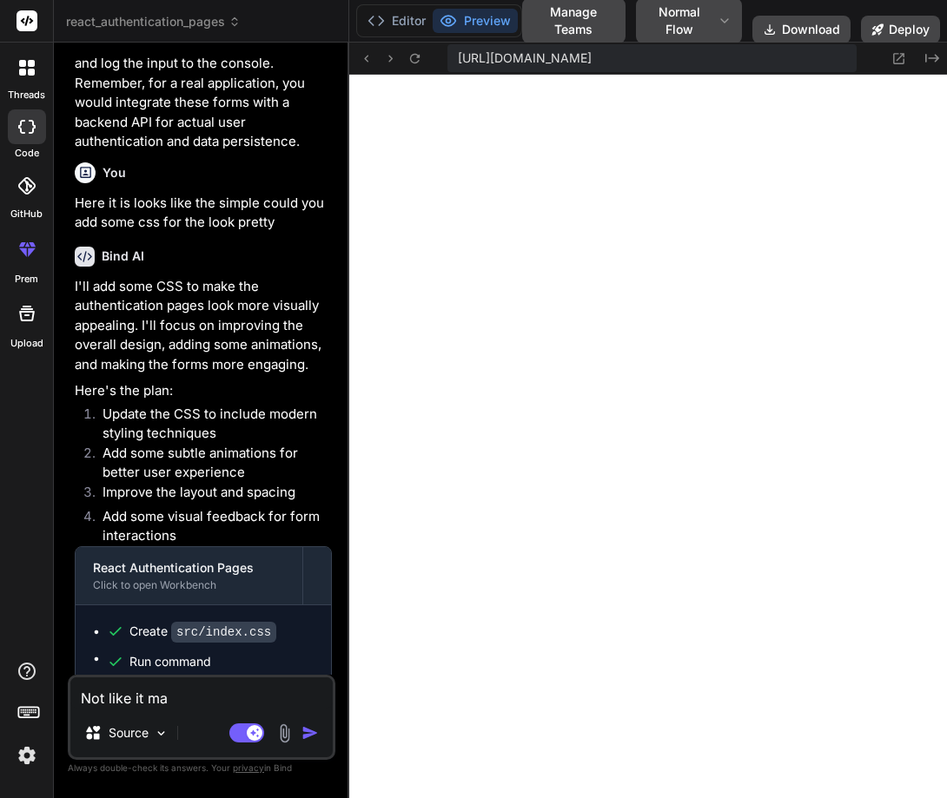
type textarea "x"
type textarea "Not like it make"
type textarea "x"
type textarea "Not like it make"
type textarea "x"
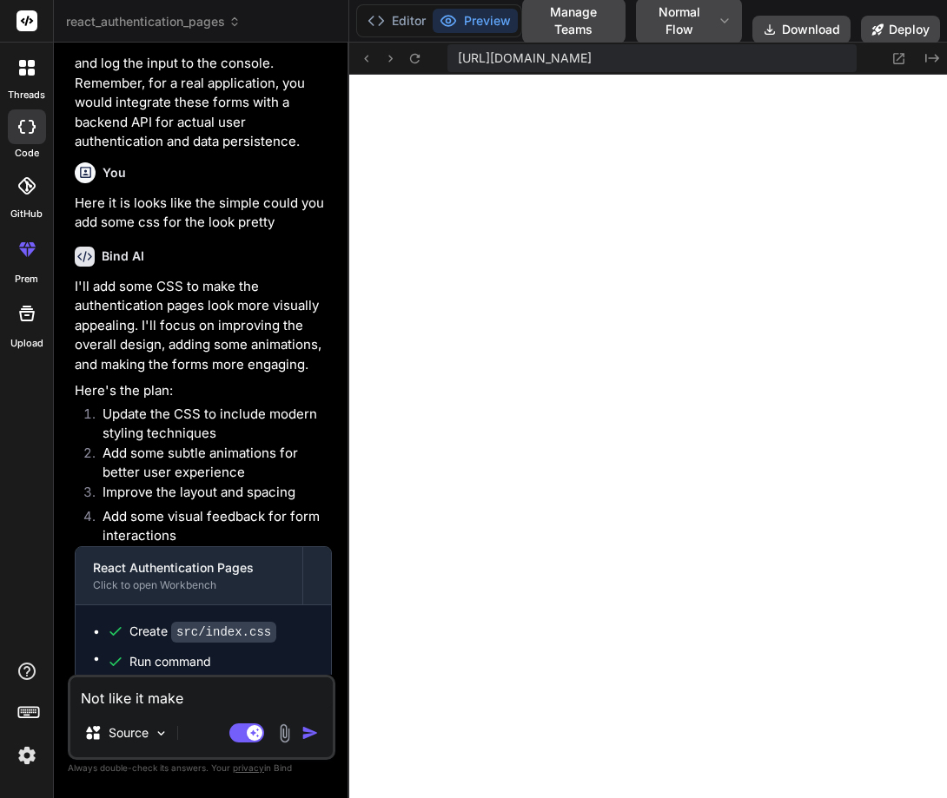
type textarea "Not like it make i"
type textarea "x"
type textarea "Not like it make is"
type textarea "x"
type textarea "Not like it make is"
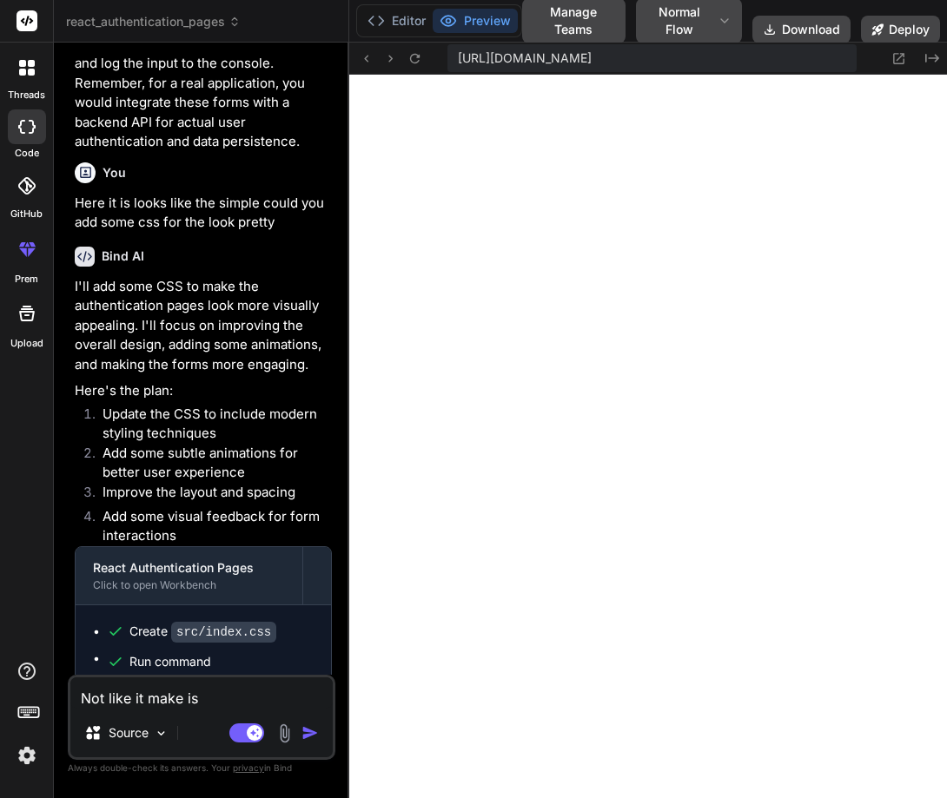
type textarea "x"
type textarea "Not like it make is"
type textarea "x"
type textarea "Not like it make i"
type textarea "x"
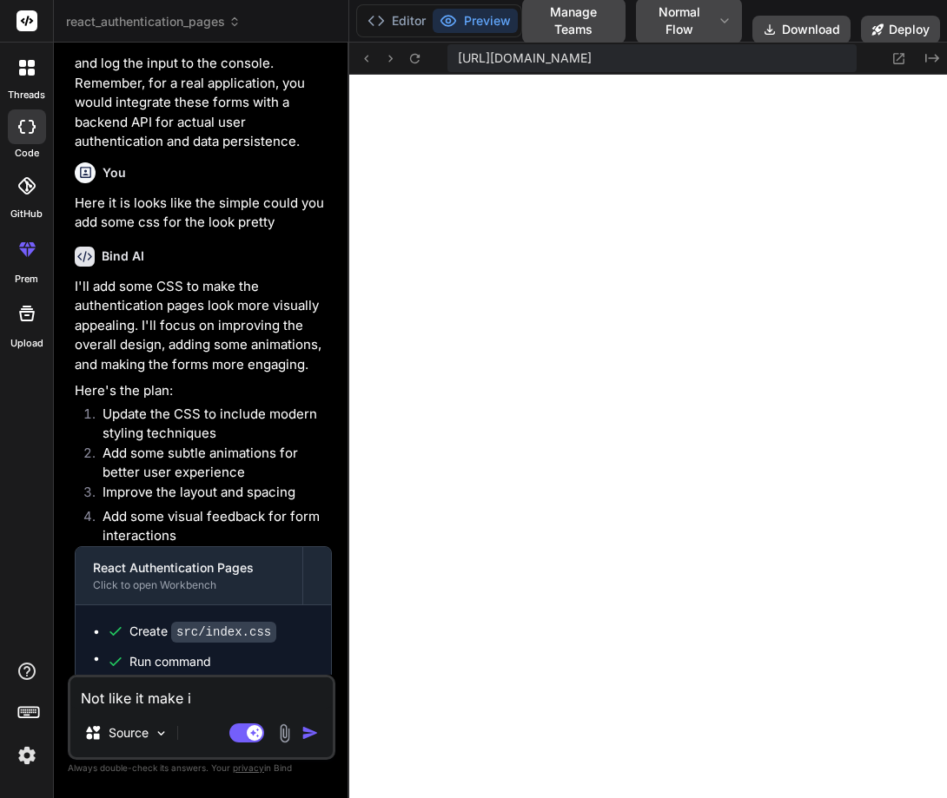
type textarea "Not like it make it"
type textarea "x"
type textarea "Not like it make it"
type textarea "x"
type textarea "Not like it make it m"
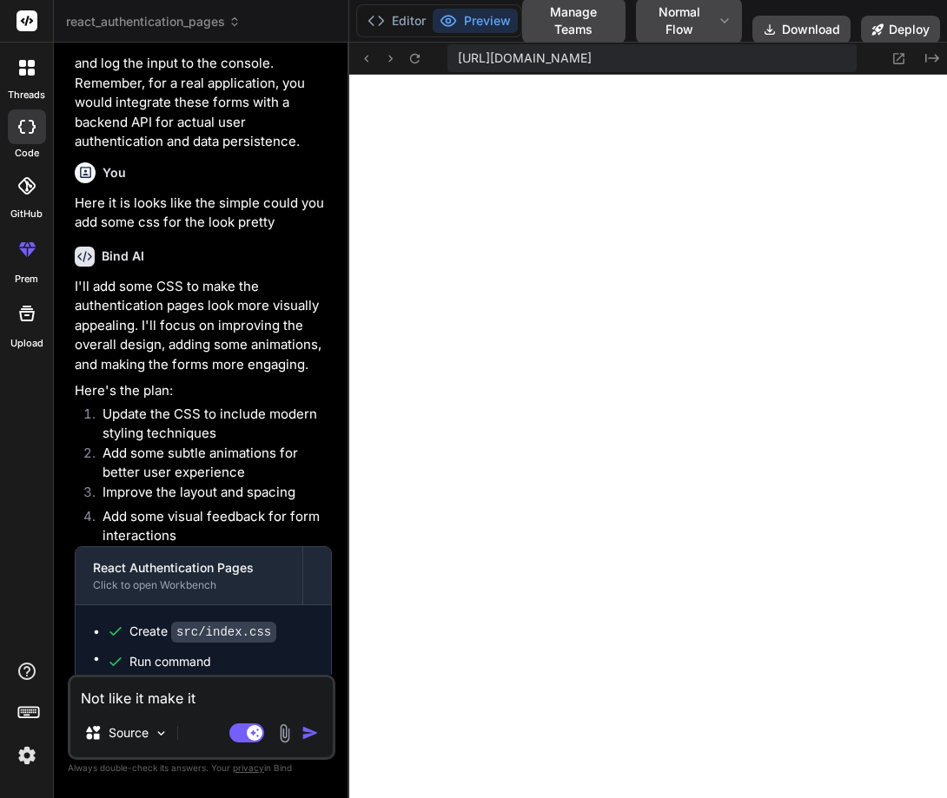
type textarea "x"
type textarea "Not like it make it mo"
type textarea "x"
type textarea "Not like it make it mor"
type textarea "x"
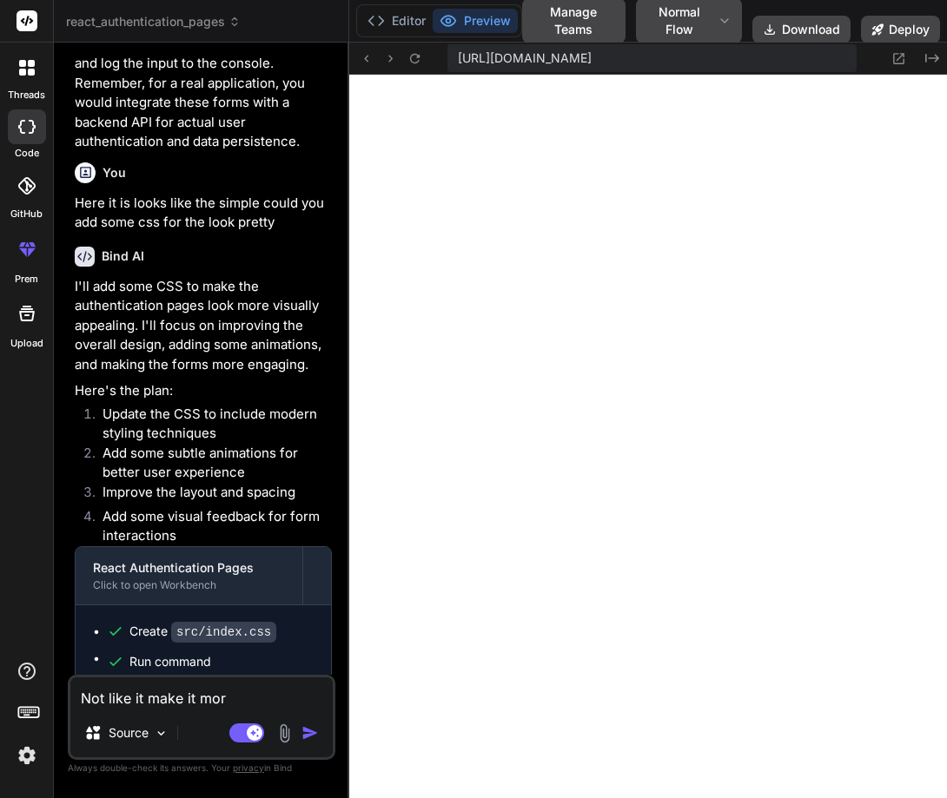
type textarea "Not like it make it more"
type textarea "x"
type textarea "Not like it make it more"
type textarea "x"
type textarea "Not like it make it more a"
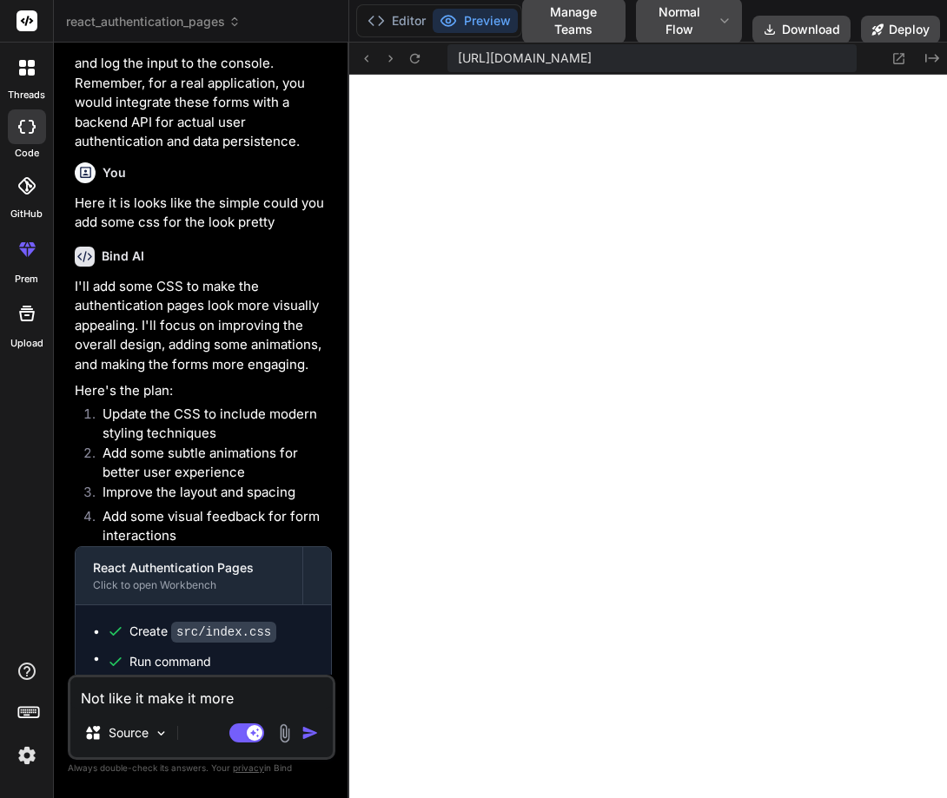
type textarea "x"
type textarea "Not like it make it more at"
type textarea "x"
type textarea "Not like it make it more att"
type textarea "x"
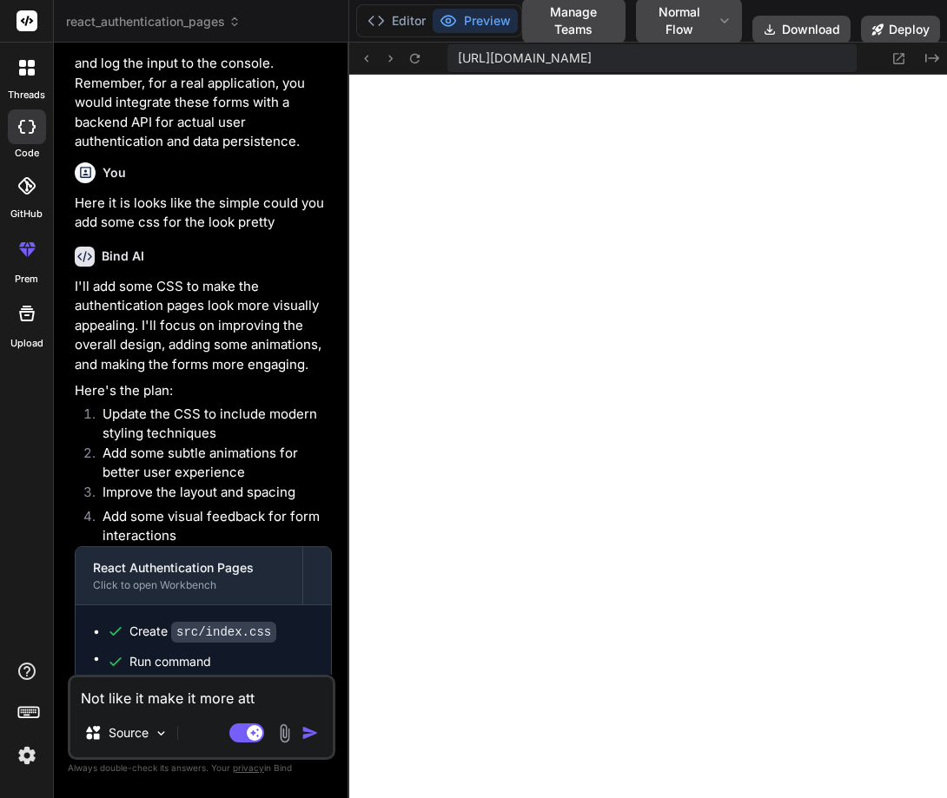
type textarea "Not like it make it more attr"
type textarea "x"
type textarea "Not like it make it more attra"
type textarea "x"
type textarea "Not like it make it more attrac"
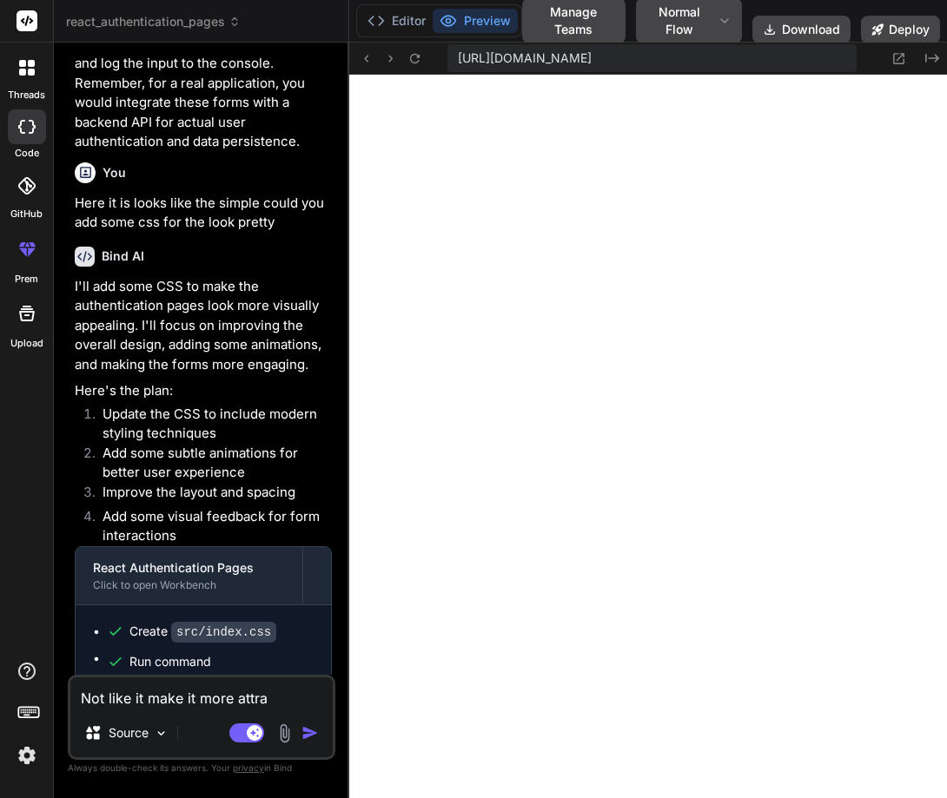
type textarea "x"
type textarea "Not like it make it more attract"
type textarea "x"
type textarea "Not like it make it more attracti"
type textarea "x"
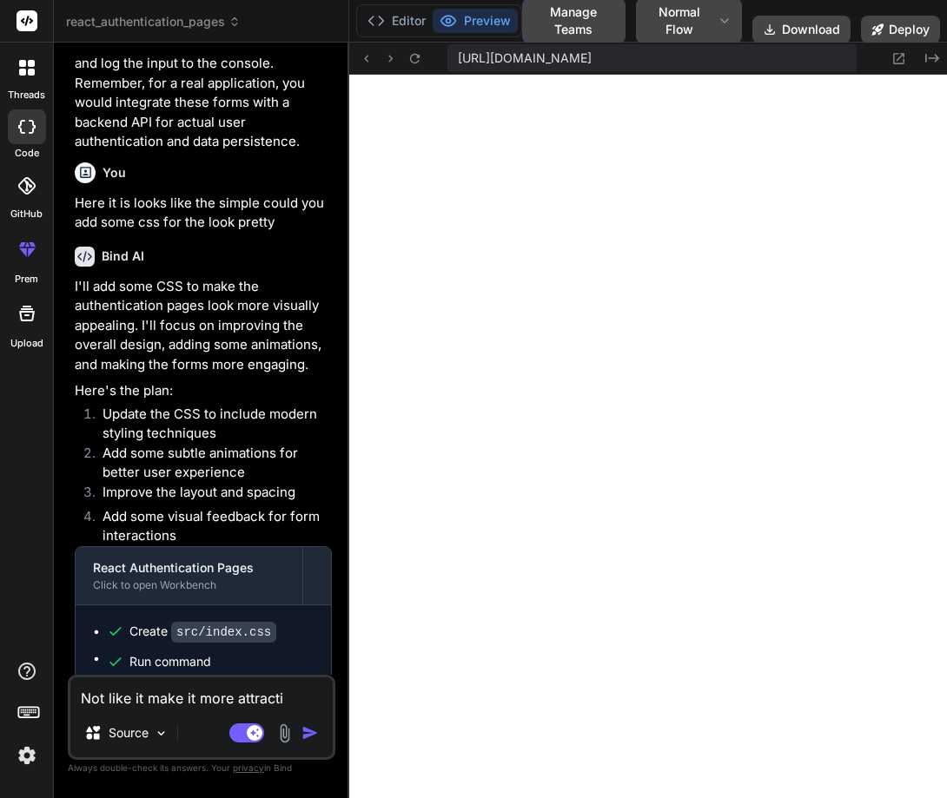
type textarea "Not like it make it more attractiv"
type textarea "x"
type textarea "Not like it make it more attractive"
type textarea "x"
type textarea "Not like it make it more attractive"
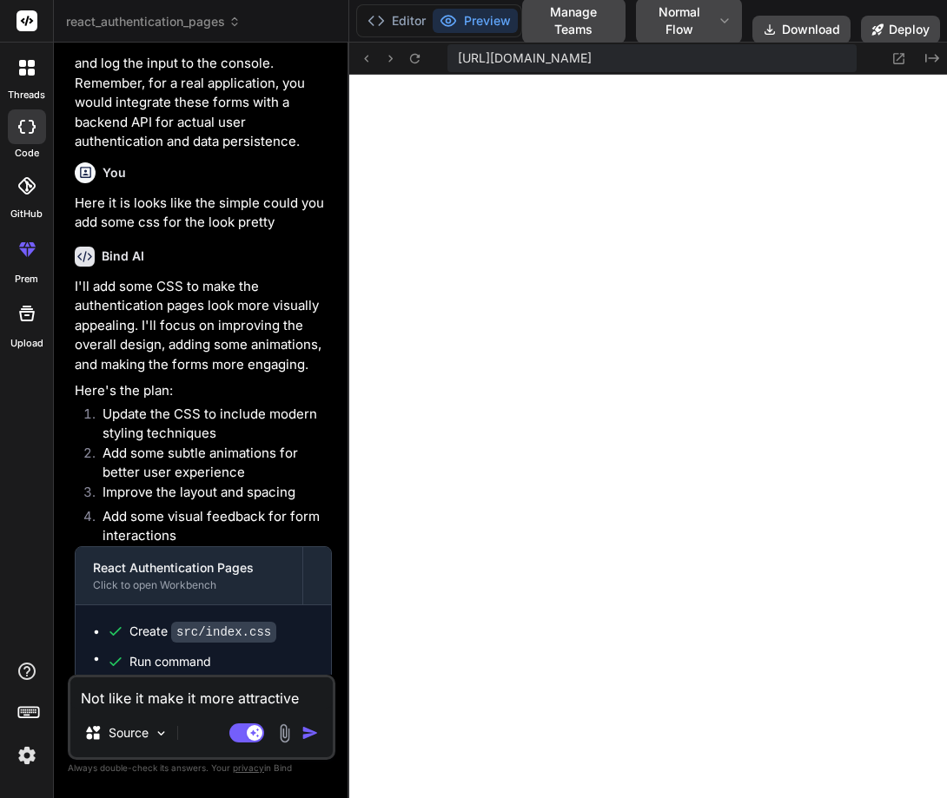
type textarea "x"
type textarea "Not like it make it more attractive a"
type textarea "x"
type textarea "Not like it make it more attractive an"
type textarea "x"
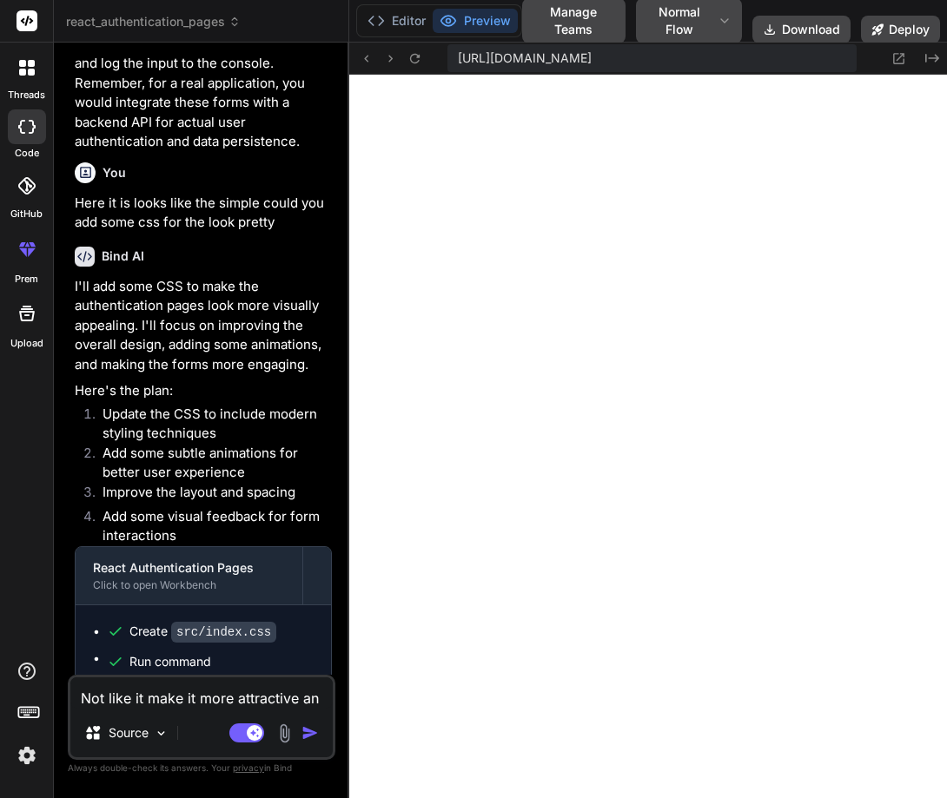
type textarea "Not like it make it more attractive and"
type textarea "x"
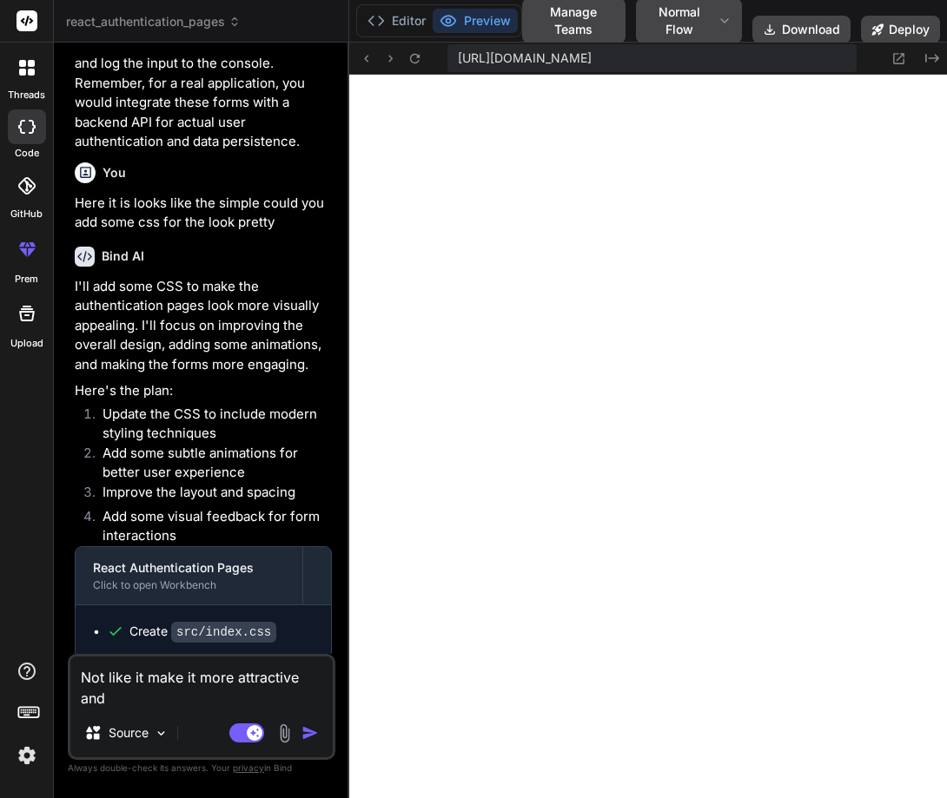
type textarea "Not like it make it more attractive and"
type textarea "x"
type textarea "Not like it make it more attractive and g"
type textarea "x"
type textarea "Not like it make it more attractive and go"
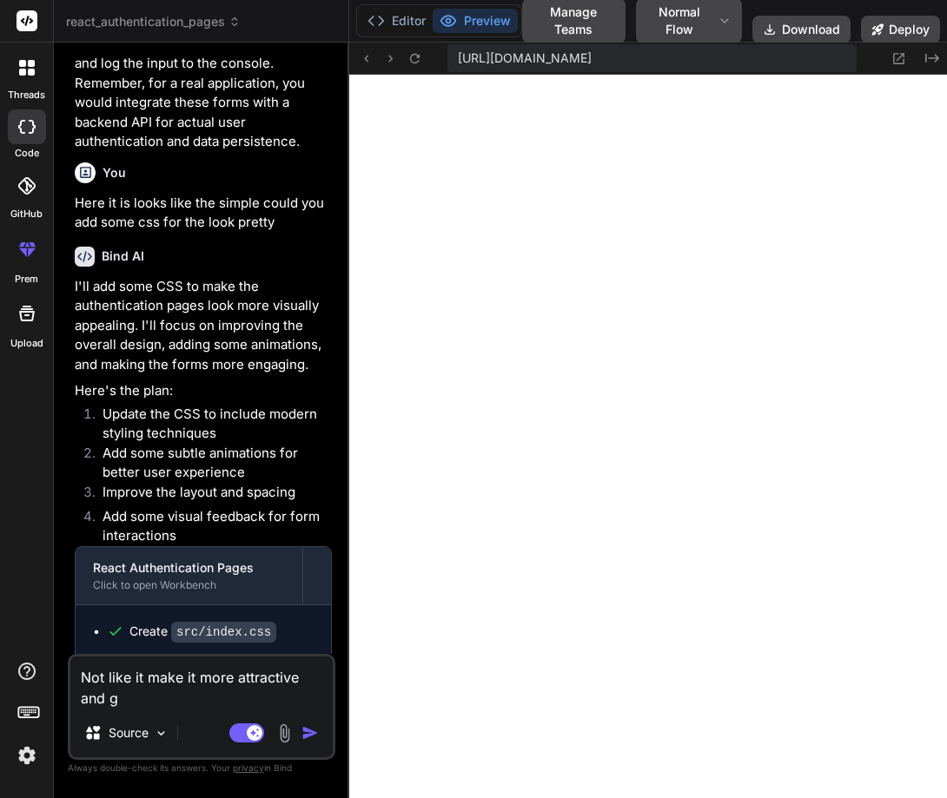
type textarea "x"
type textarea "Not like it make it more attractive and goo"
type textarea "x"
type textarea "Not like it make it more attractive and good"
type textarea "x"
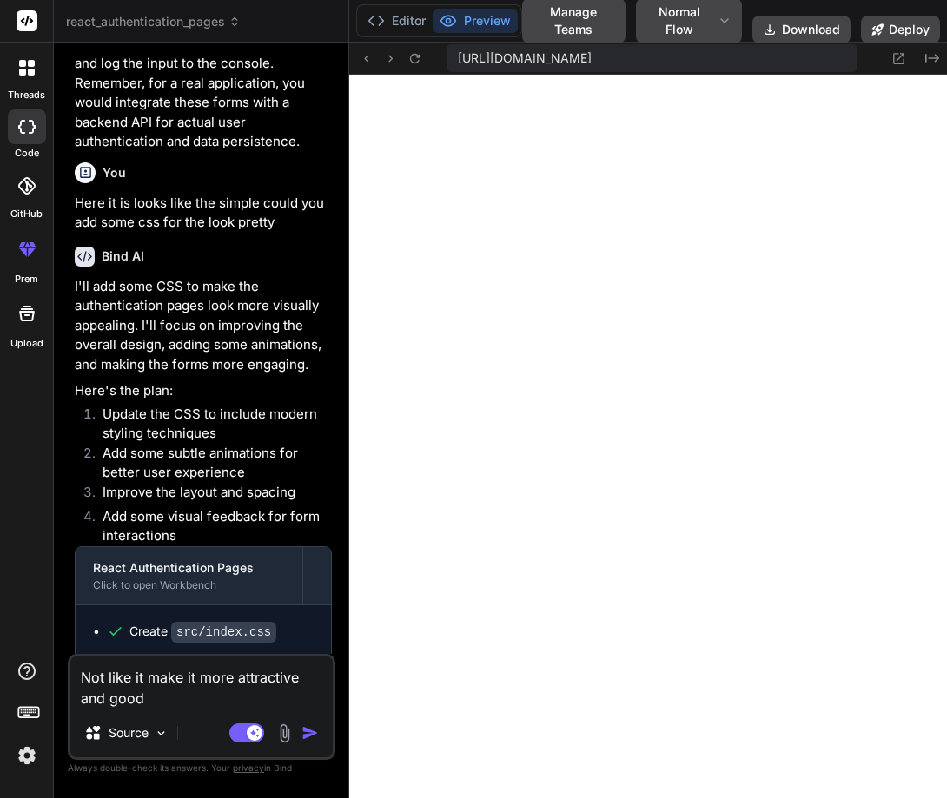
type textarea "Not like it make it more attractive and good"
type textarea "x"
type textarea "Not like it make it more attractive and good d"
type textarea "x"
type textarea "Not like it make it more attractive and good de"
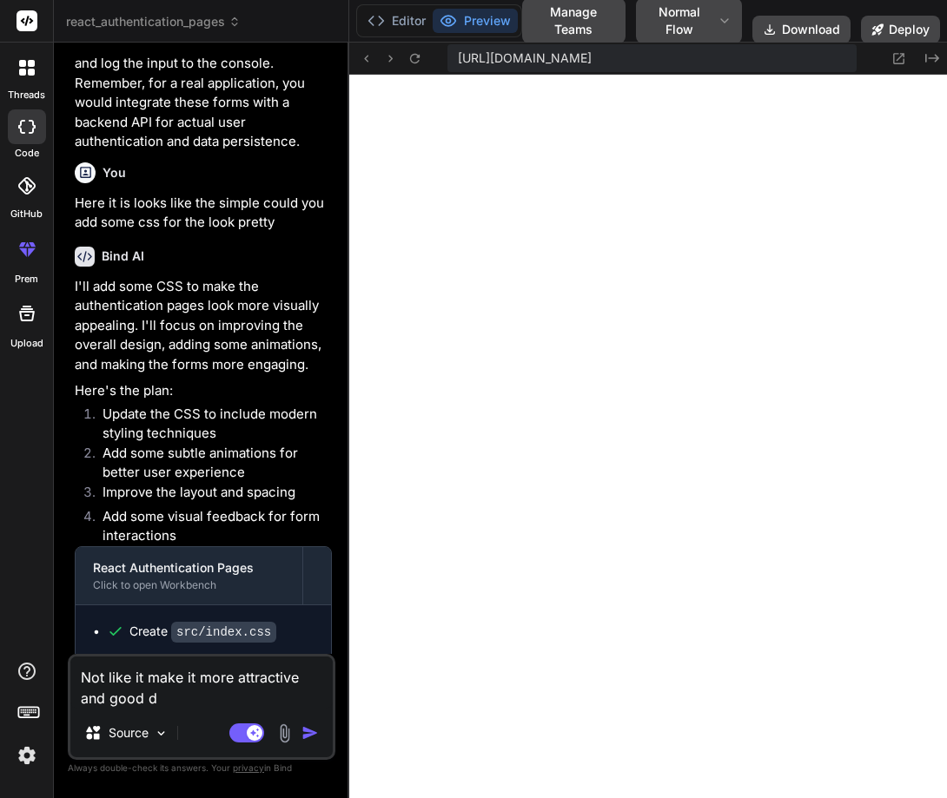
type textarea "x"
type textarea "Not like it make it more attractive and good des"
type textarea "x"
type textarea "Not like it make it more attractive and good desg"
type textarea "x"
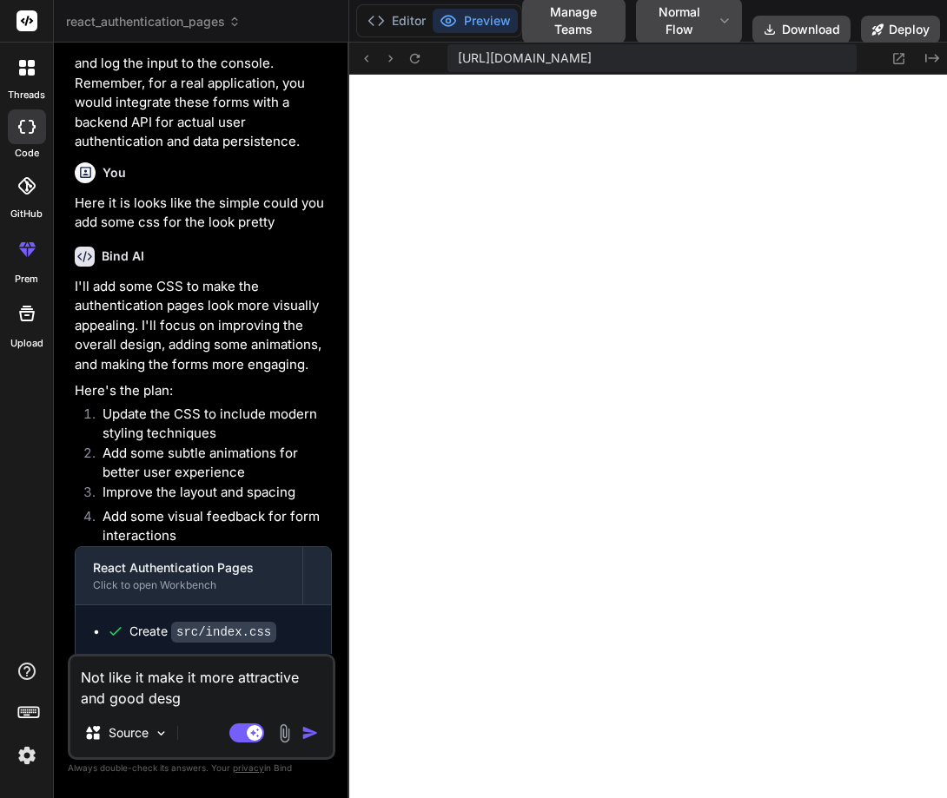
type textarea "Not like it make it more attractive and good desgi"
type textarea "x"
type textarea "Not like it make it more attractive and good desgin"
type textarea "x"
type textarea "Not like it make it more attractive and good desgin"
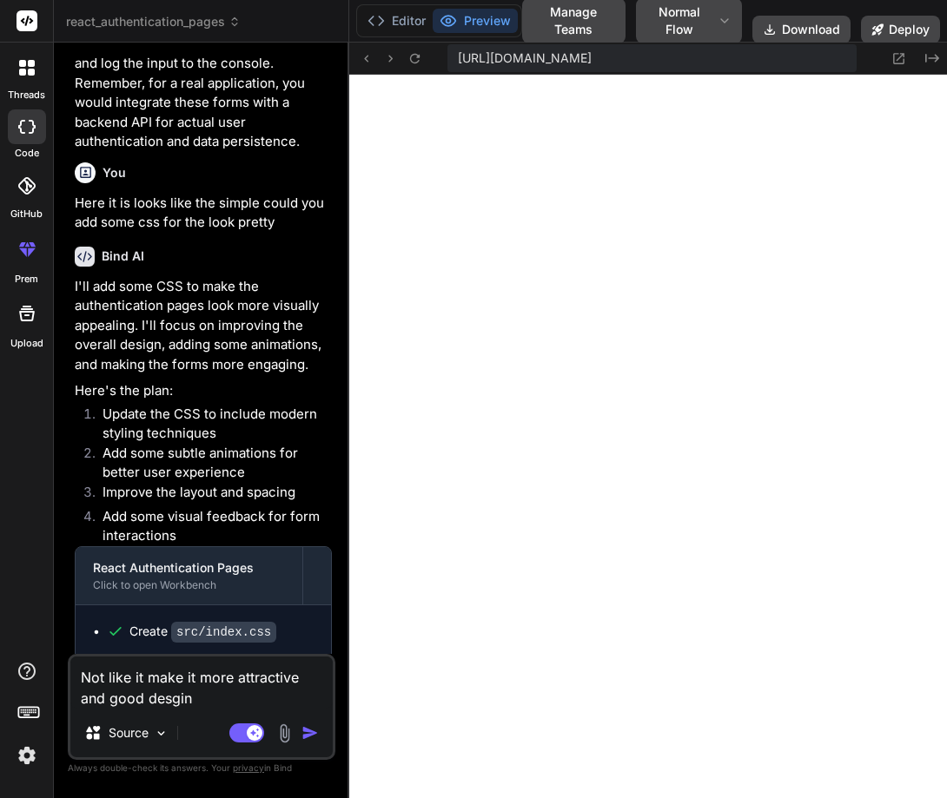
type textarea "x"
type textarea "Not like it make it more attractive and good desgin"
type textarea "x"
type textarea "Not like it make it more attractive and good desgi"
type textarea "x"
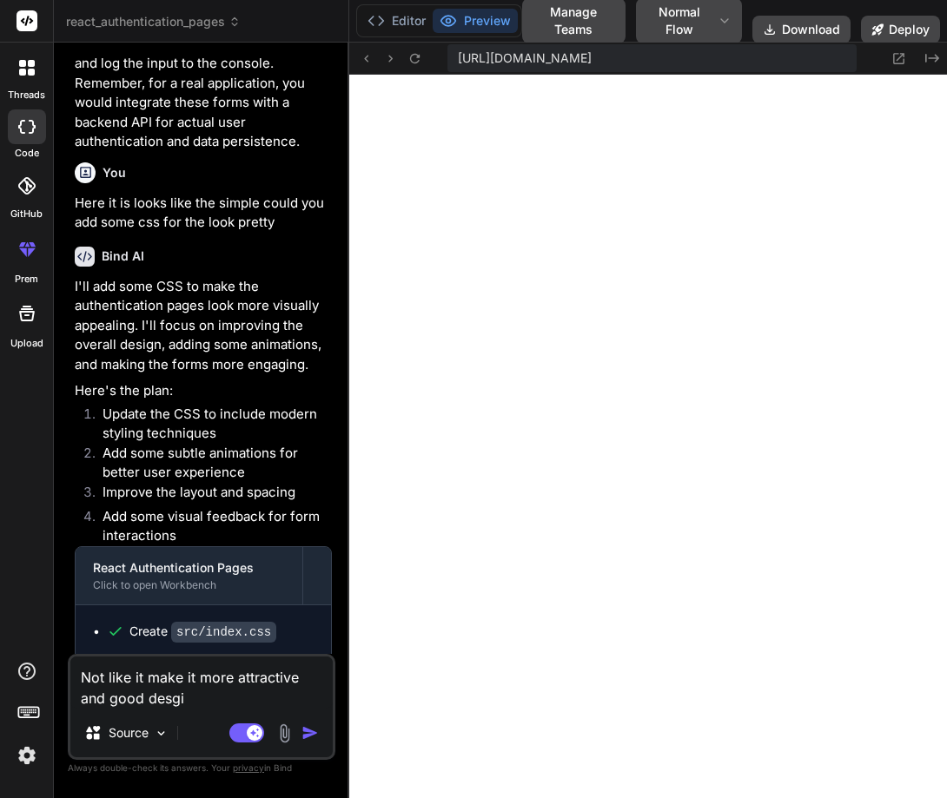
type textarea "Not like it make it more attractive and good desg"
type textarea "x"
type textarea "Not like it make it more attractive and good des"
type textarea "x"
type textarea "Not like it make it more attractive and good desi"
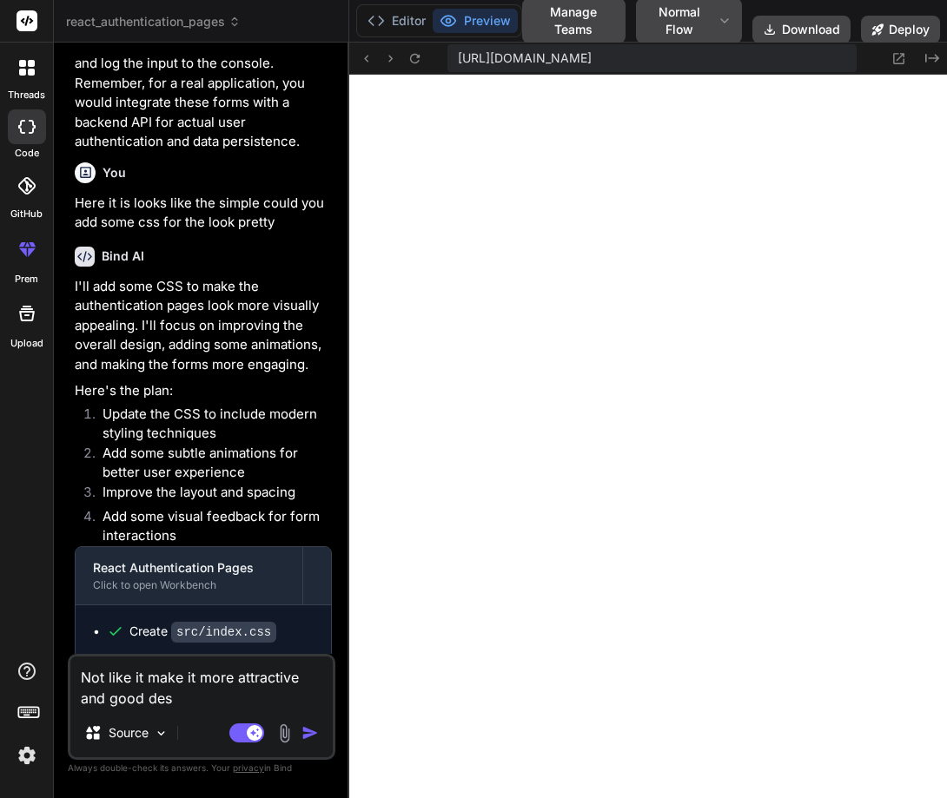
type textarea "x"
type textarea "Not like it make it more attractive and good desig"
type textarea "x"
type textarea "Not like it make it more attractive and good design"
type textarea "x"
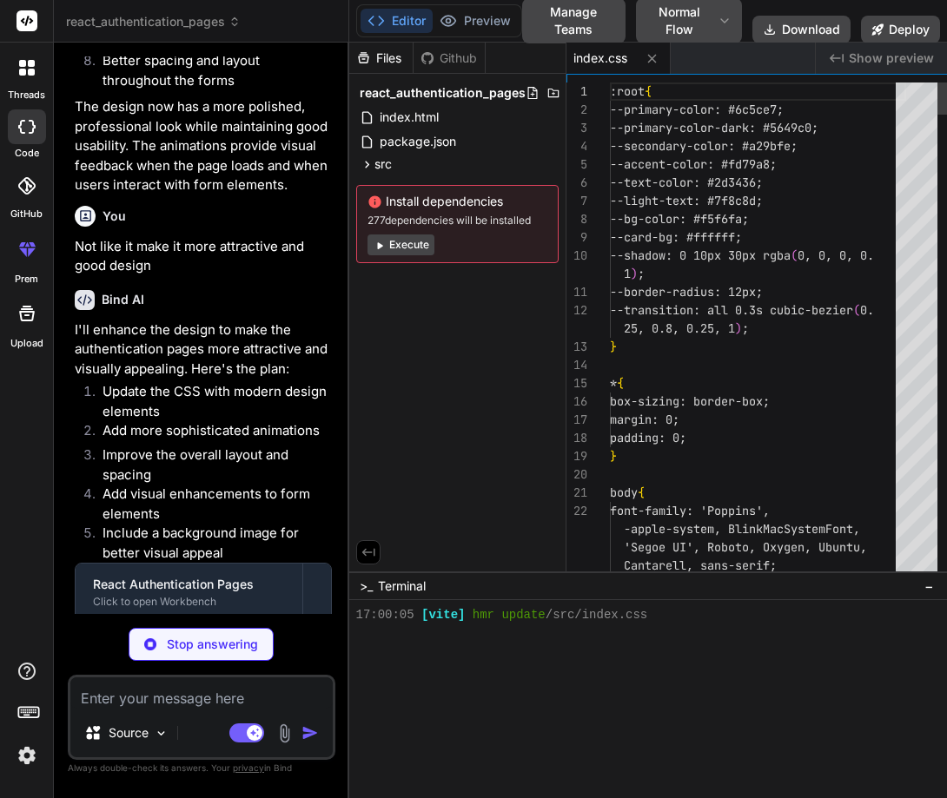
scroll to position [660, 0]
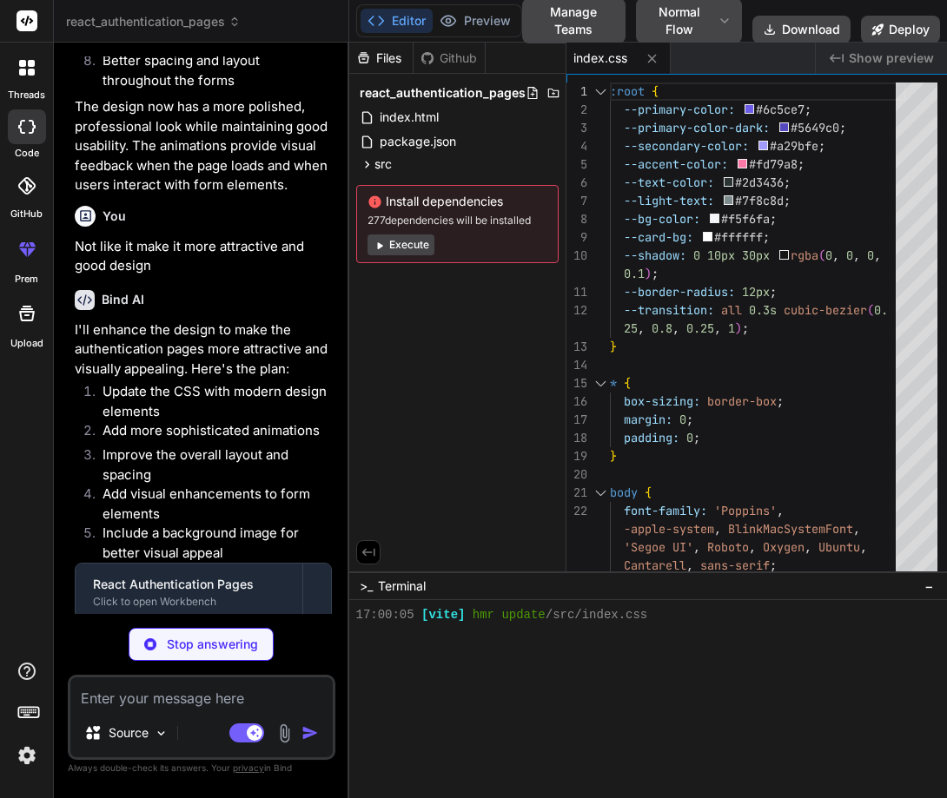
type textarea "x"
type textarea "); } export default LoginPage;"
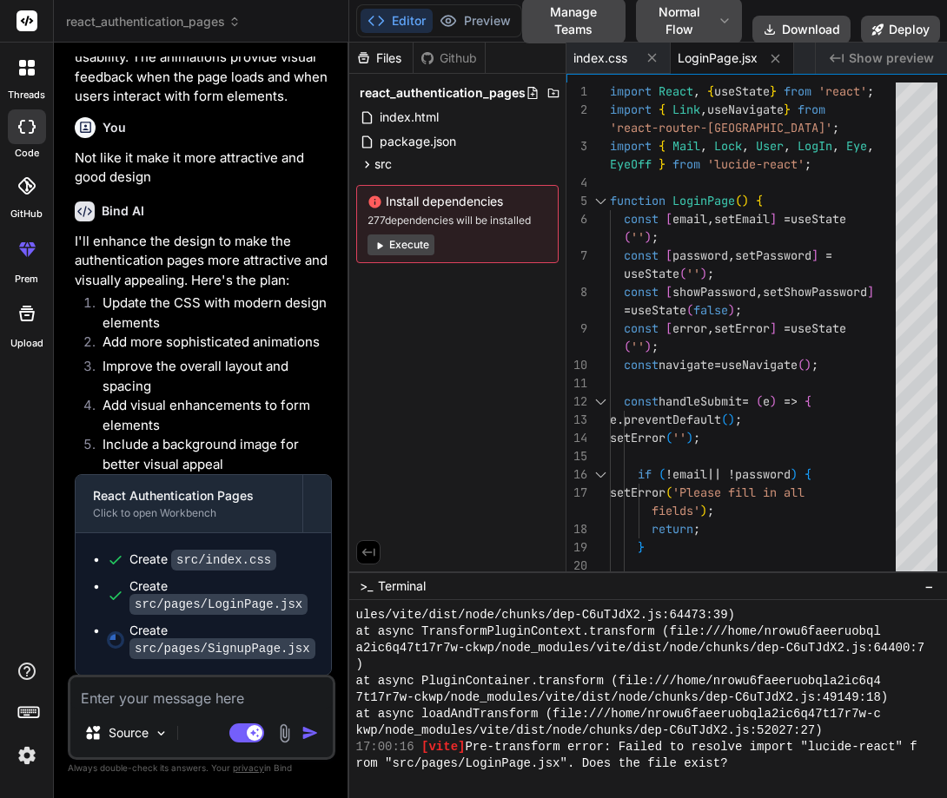
scroll to position [2188, 0]
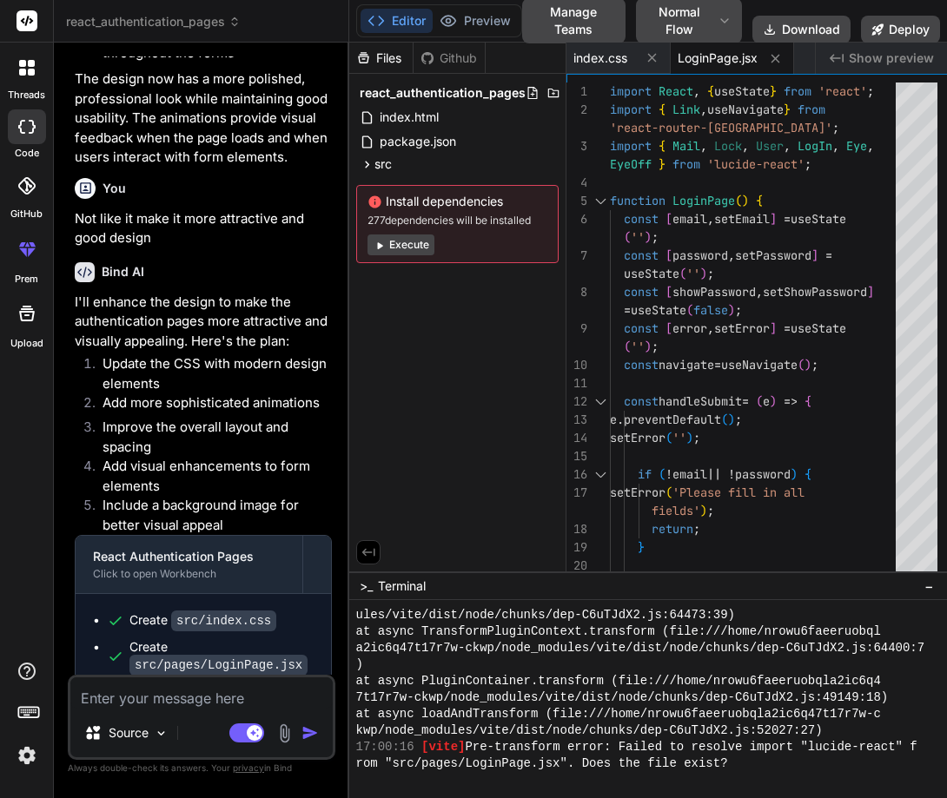
type textarea "x"
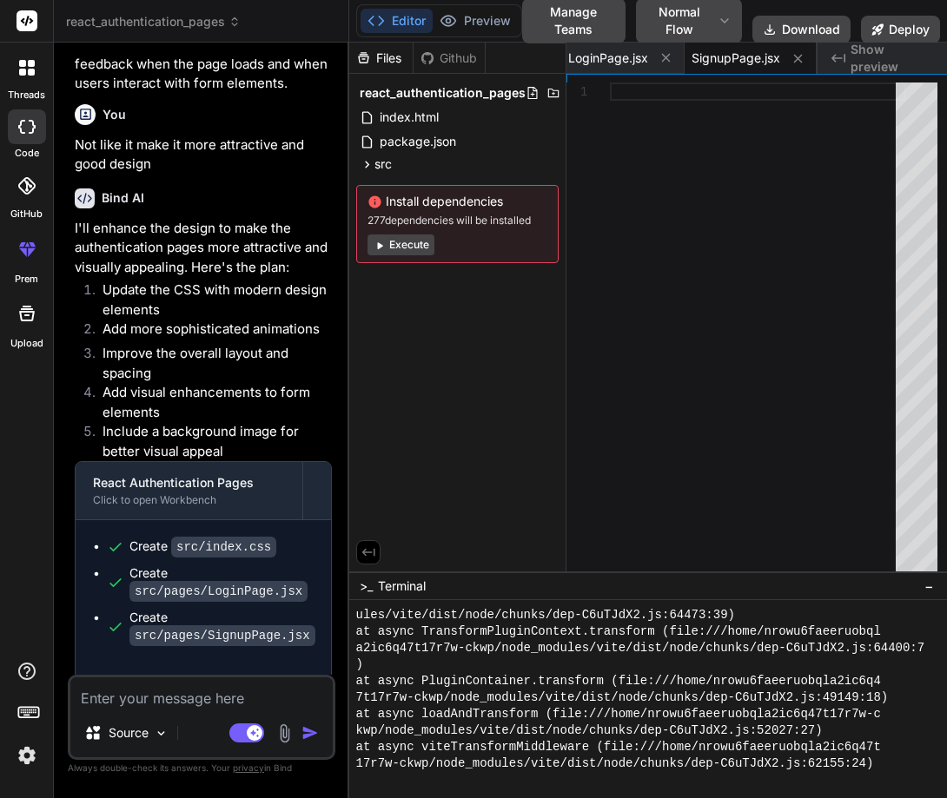
scroll to position [2268, 0]
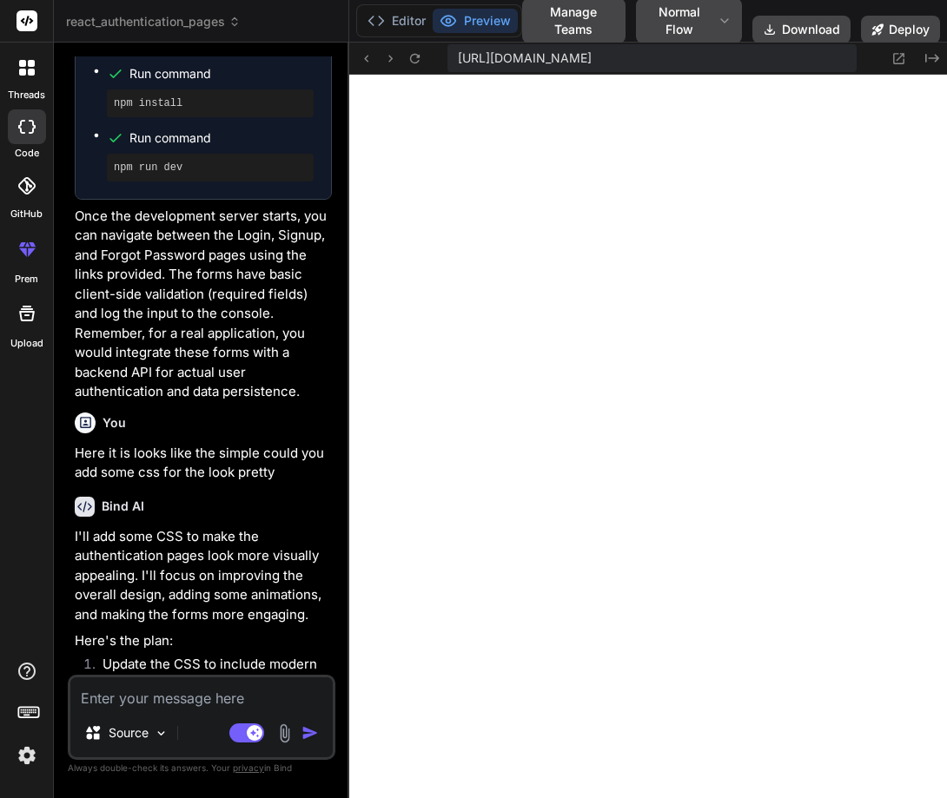
scroll to position [2180, 0]
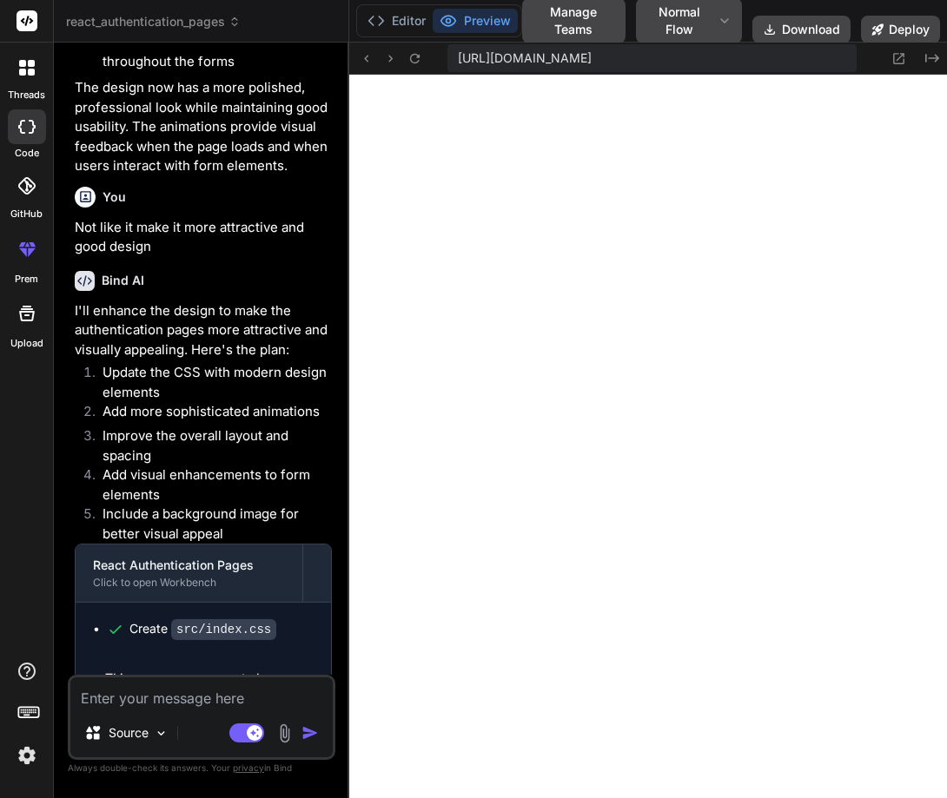
click at [26, 17] on rect at bounding box center [27, 20] width 21 height 21
click at [18, 14] on rect at bounding box center [27, 20] width 21 height 21
click at [23, 16] on rect at bounding box center [27, 20] width 21 height 21
click at [15, 71] on div at bounding box center [27, 68] width 36 height 36
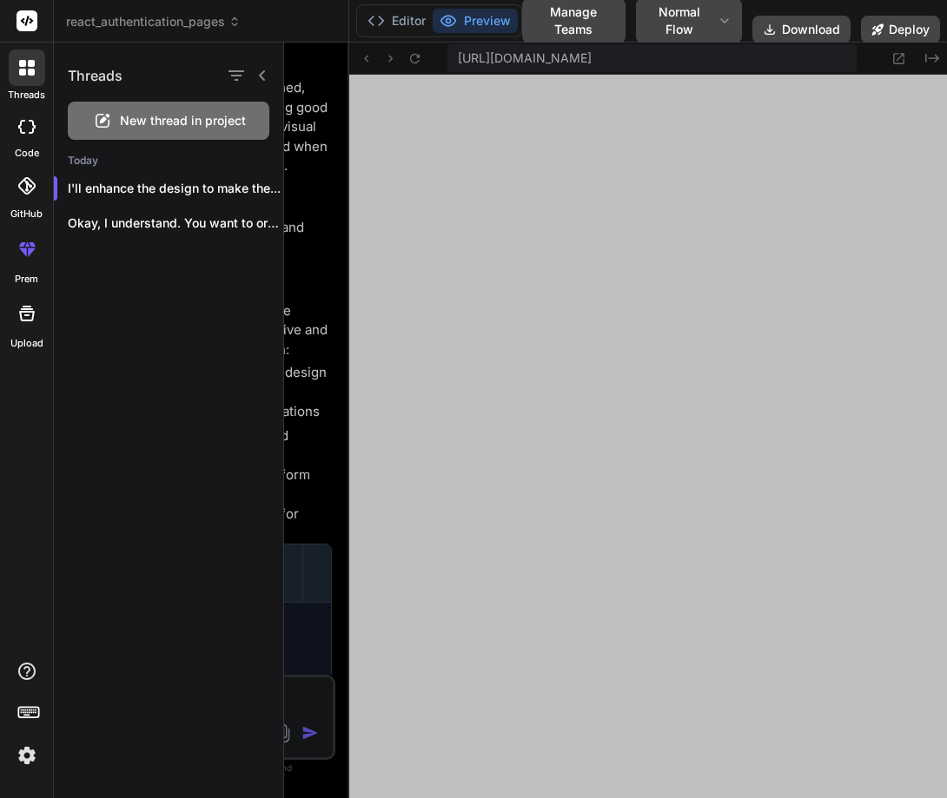
click at [123, 111] on div "New thread in project" at bounding box center [169, 121] width 202 height 38
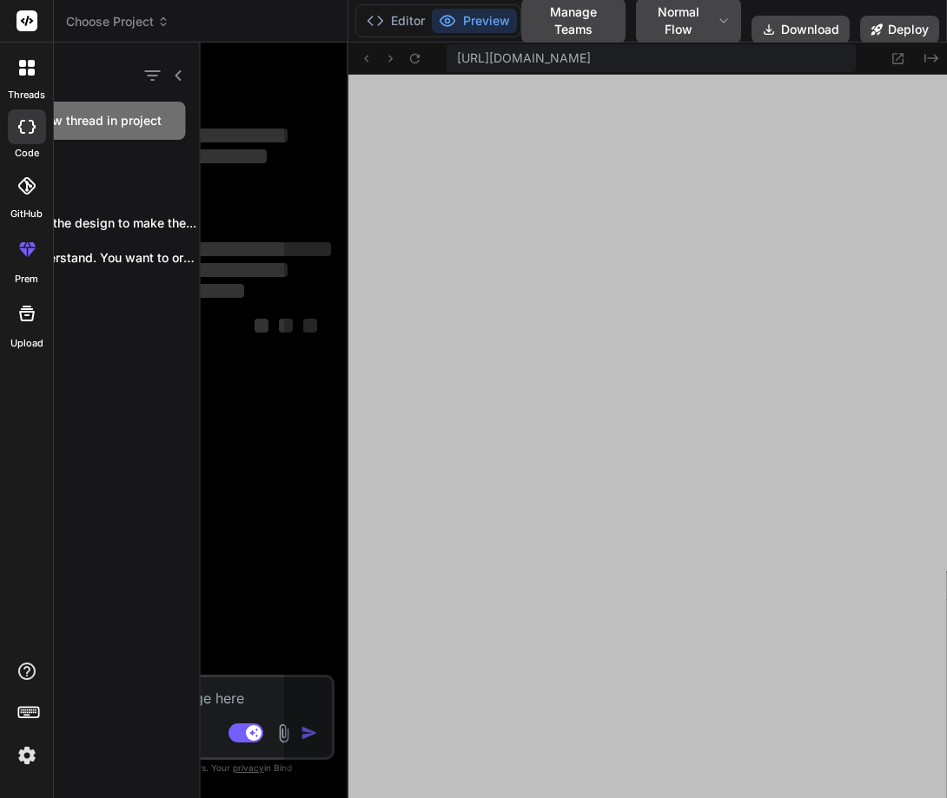
scroll to position [1304, 0]
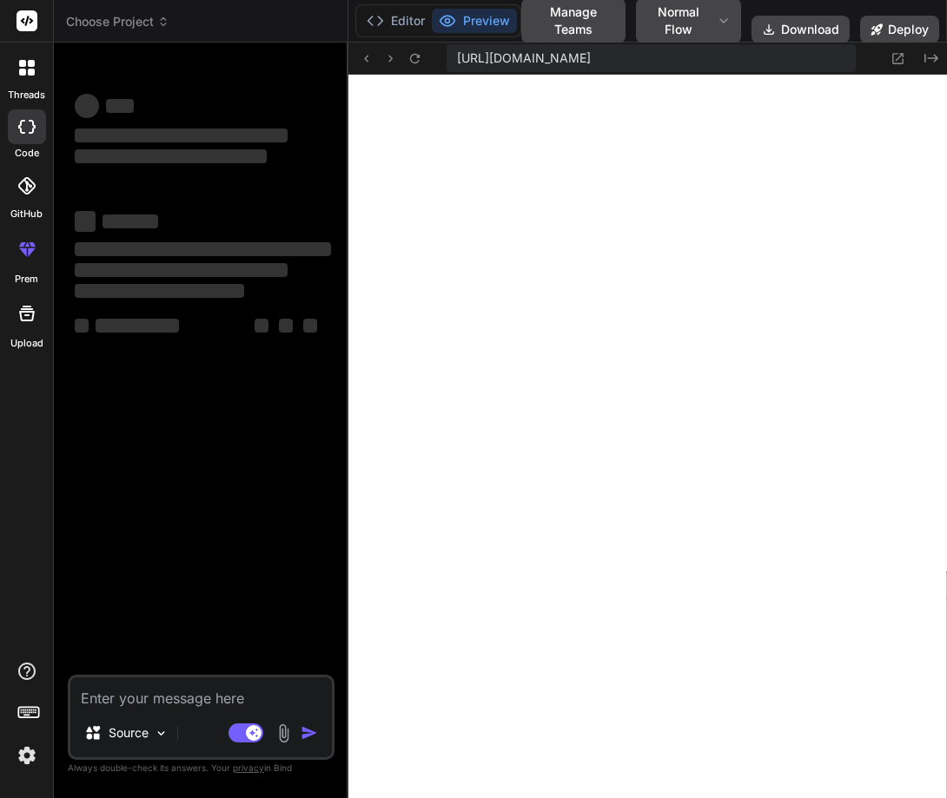
type textarea "x"
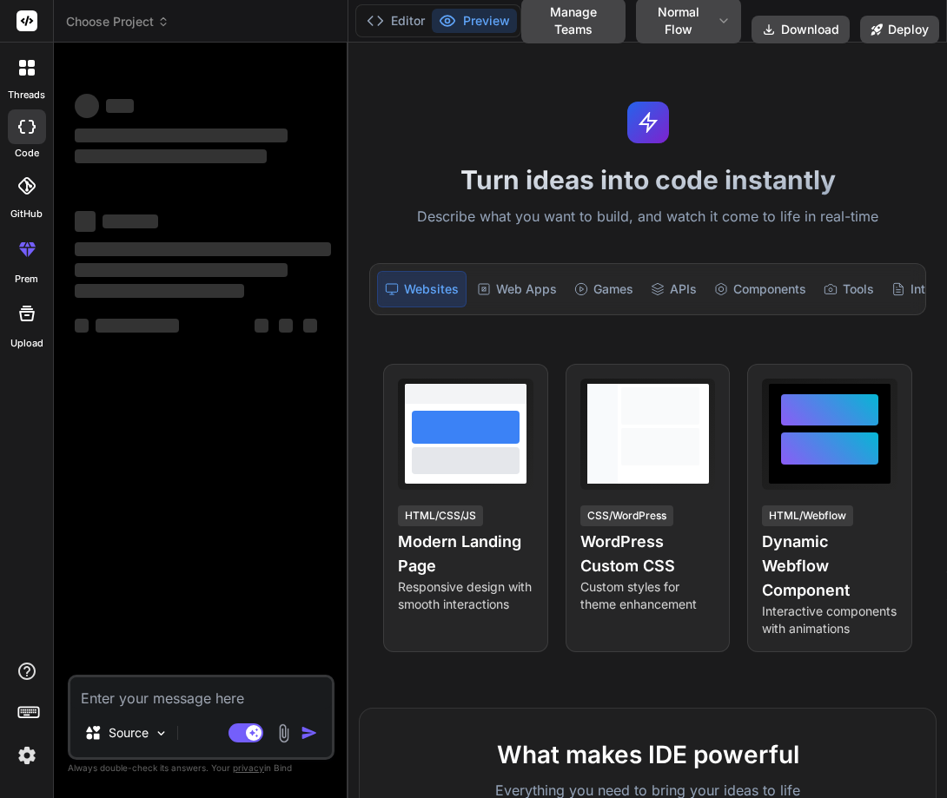
click at [149, 699] on textarea at bounding box center [200, 693] width 261 height 31
type textarea "C"
type textarea "x"
type textarea "Cre"
type textarea "x"
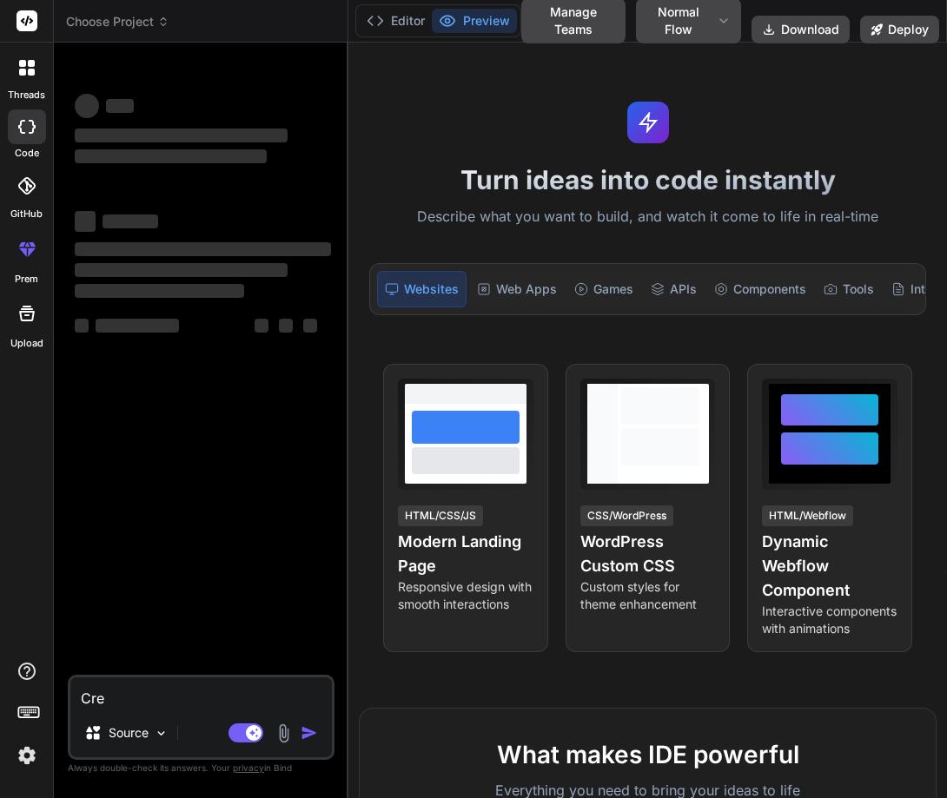
type textarea "Crea"
type textarea "x"
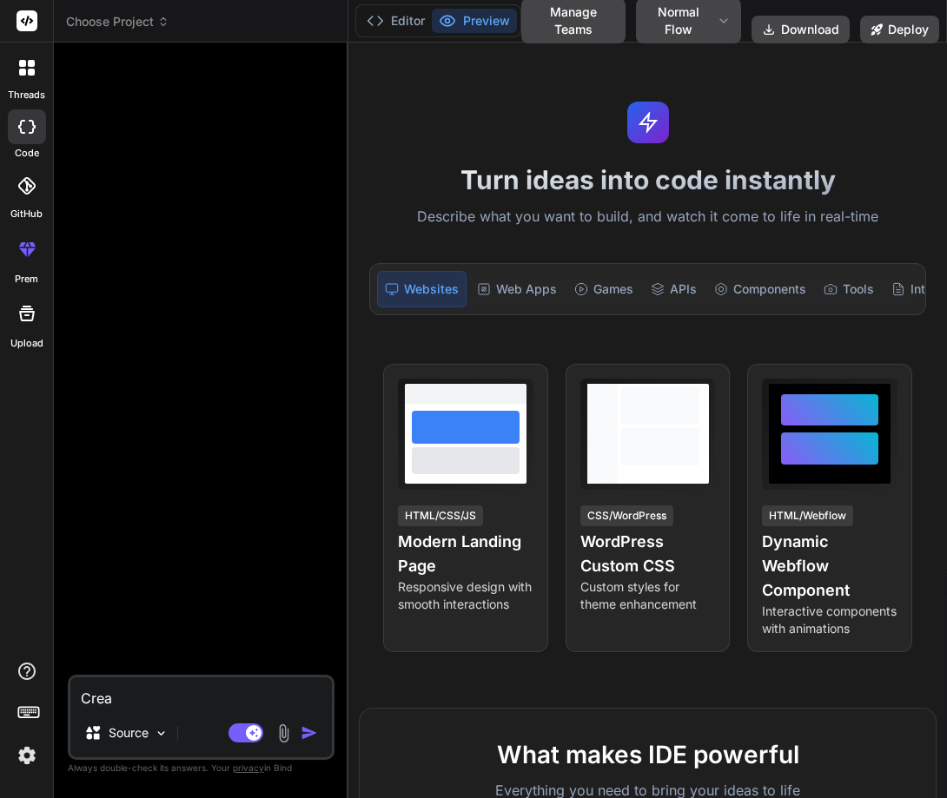
type textarea "Creat"
type textarea "x"
type textarea "Create"
type textarea "x"
type textarea "Create"
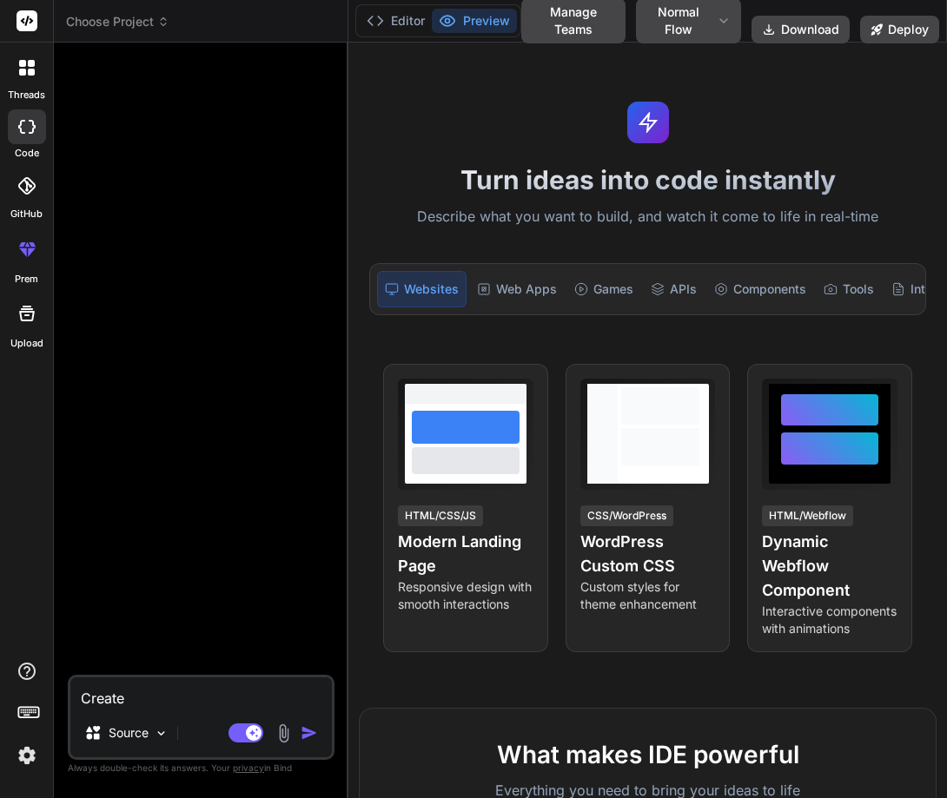
type textarea "x"
type textarea "Create a"
type textarea "x"
type textarea "Create a"
type textarea "x"
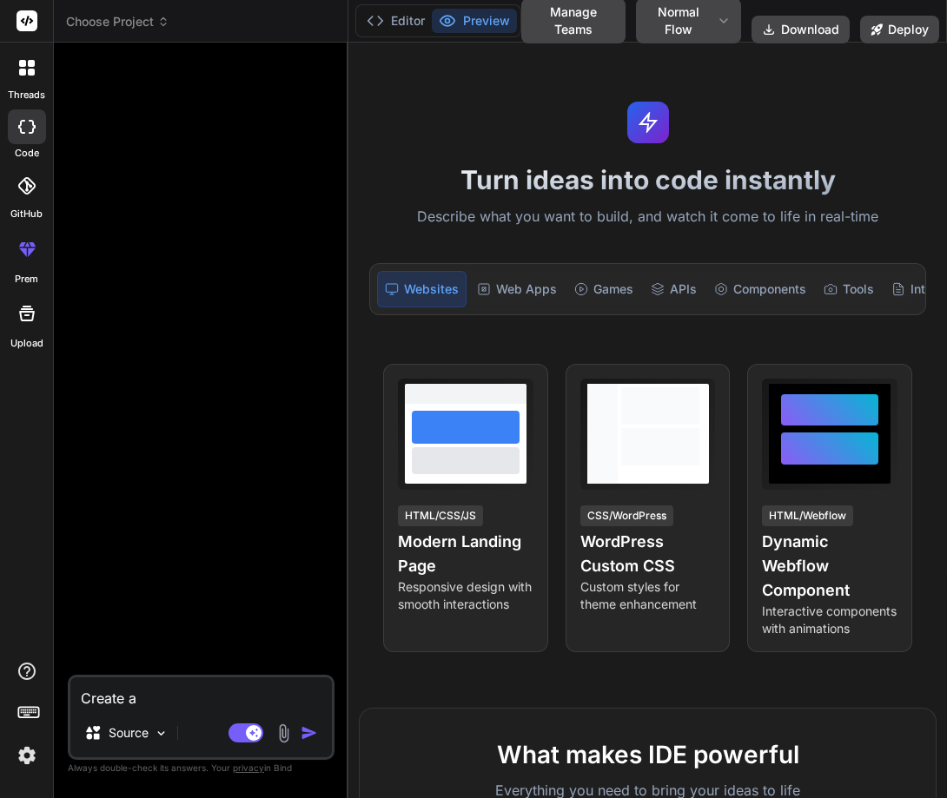
type textarea "x"
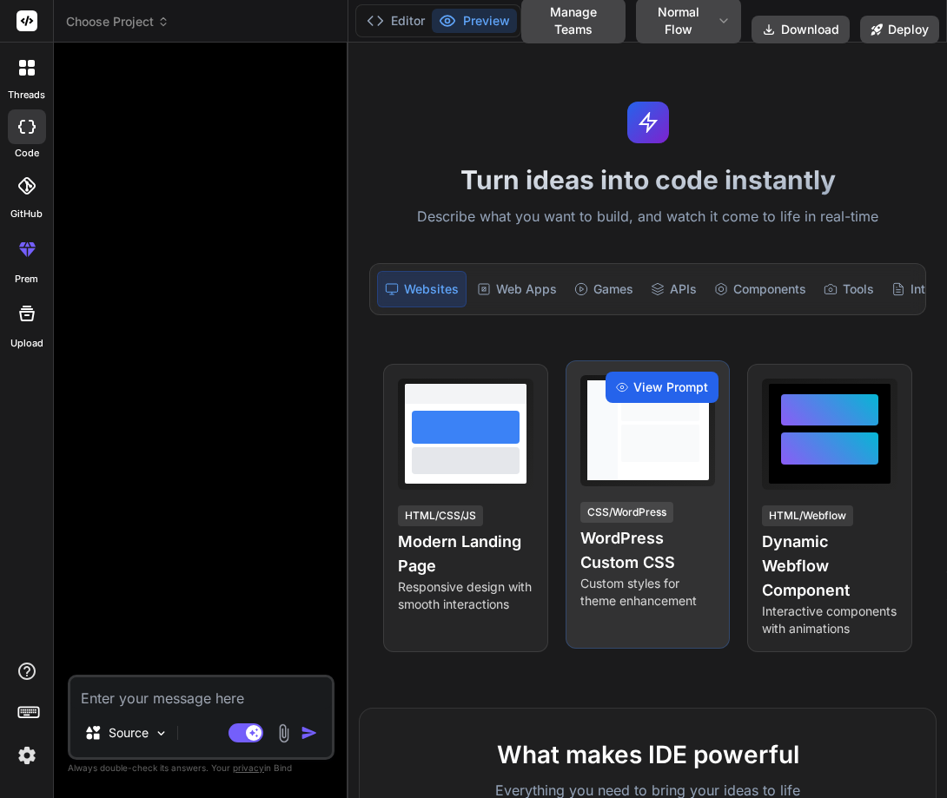
click at [665, 396] on span "View Prompt" at bounding box center [670, 387] width 75 height 17
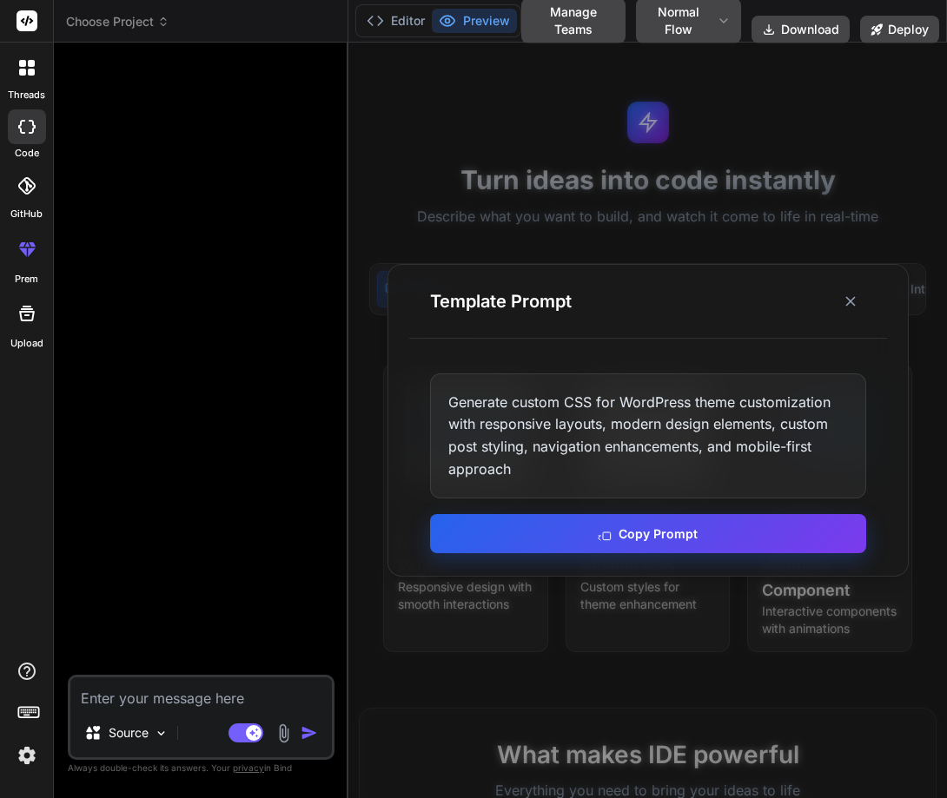
click at [649, 527] on button "Copy Prompt" at bounding box center [648, 533] width 436 height 39
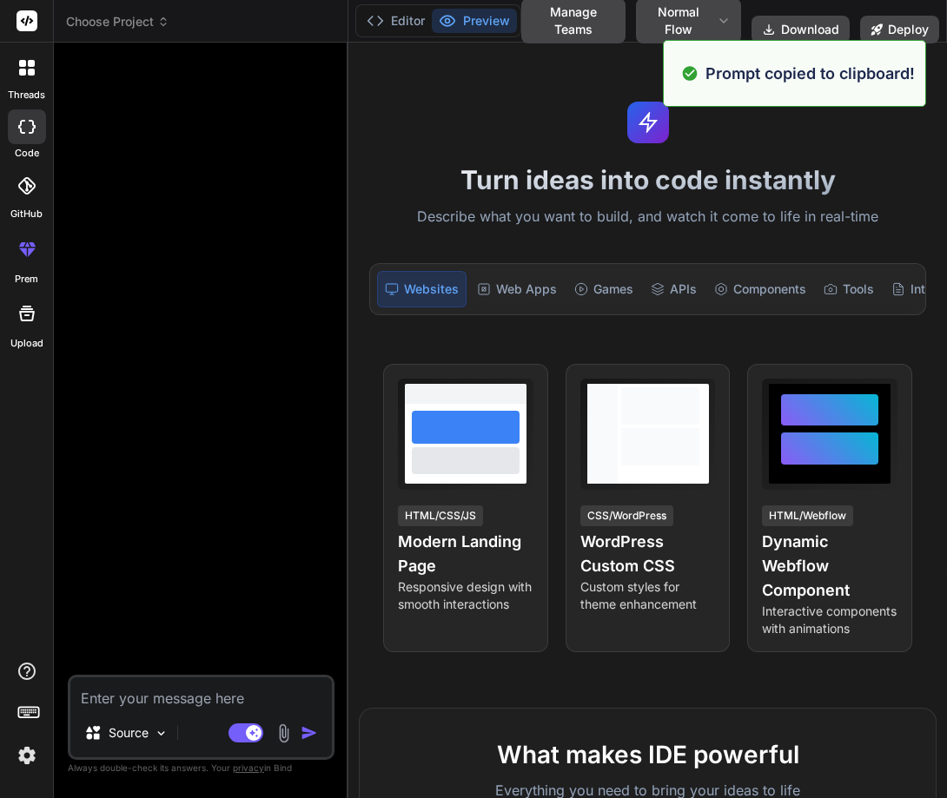
paste textarea "Generate custom CSS for WordPress theme customization with responsive layouts, …"
type textarea "Generate custom CSS for WordPress theme customization with responsive layouts, …"
click at [187, 702] on textarea "Generate custom CSS for WordPress theme customization with responsive layouts, …" at bounding box center [200, 693] width 261 height 31
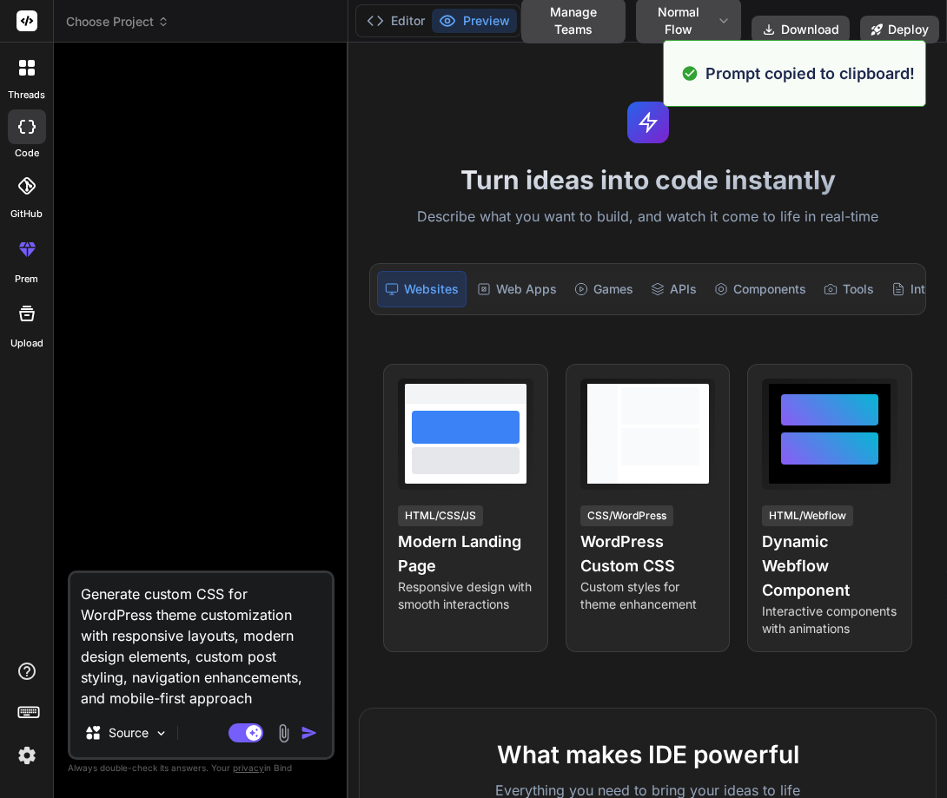
type textarea "x"
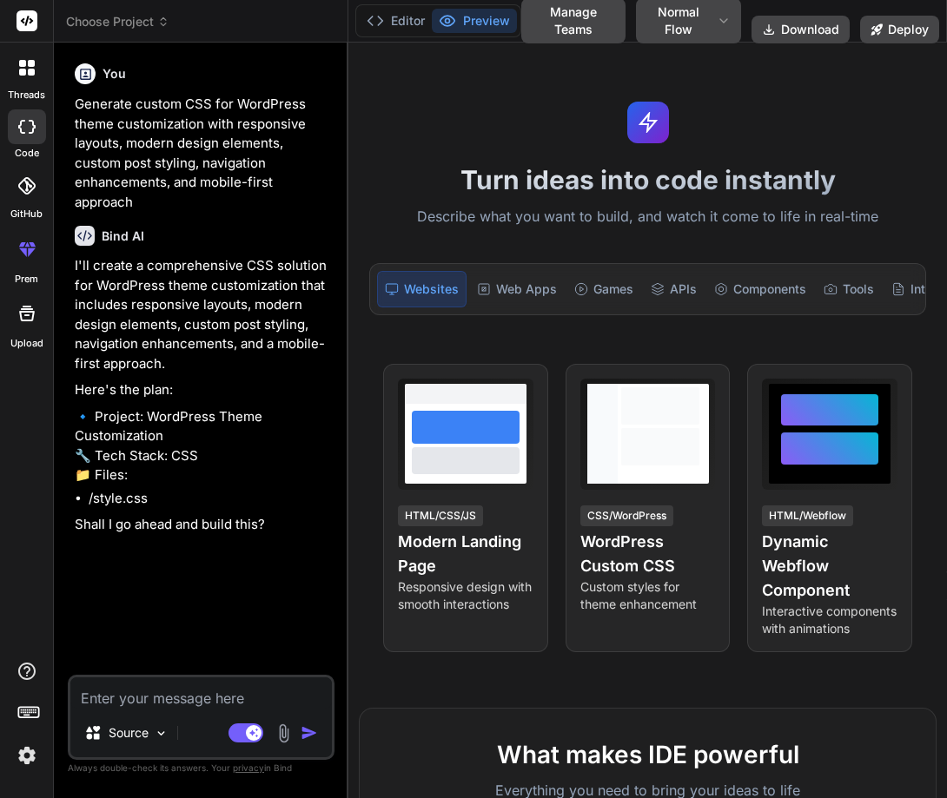
type textarea "x"
type textarea "Y"
type textarea "x"
type textarea "Ye"
type textarea "x"
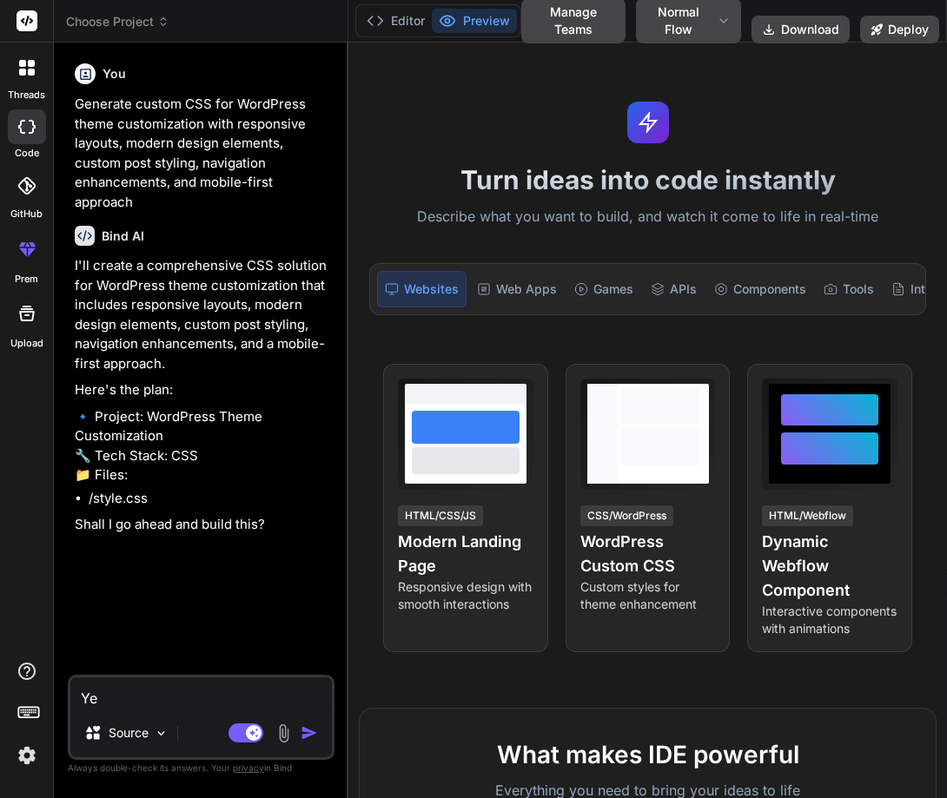
type textarea "Yes"
type textarea "x"
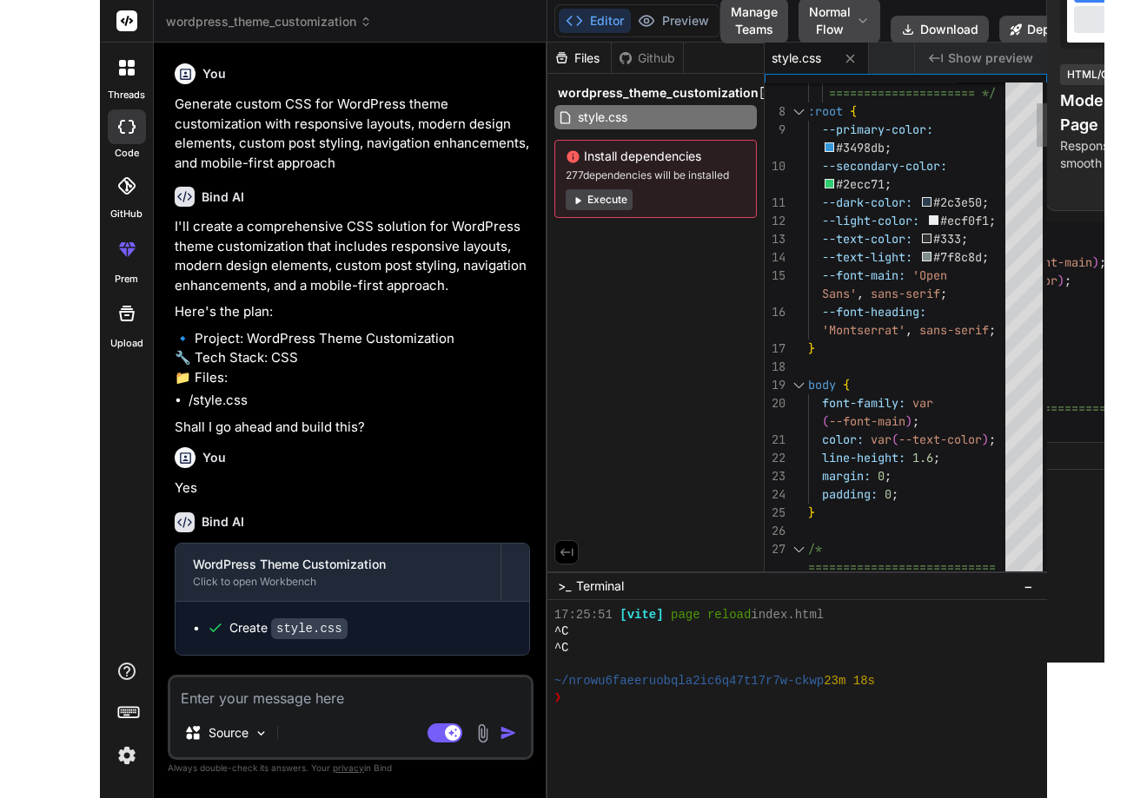
scroll to position [0, 0]
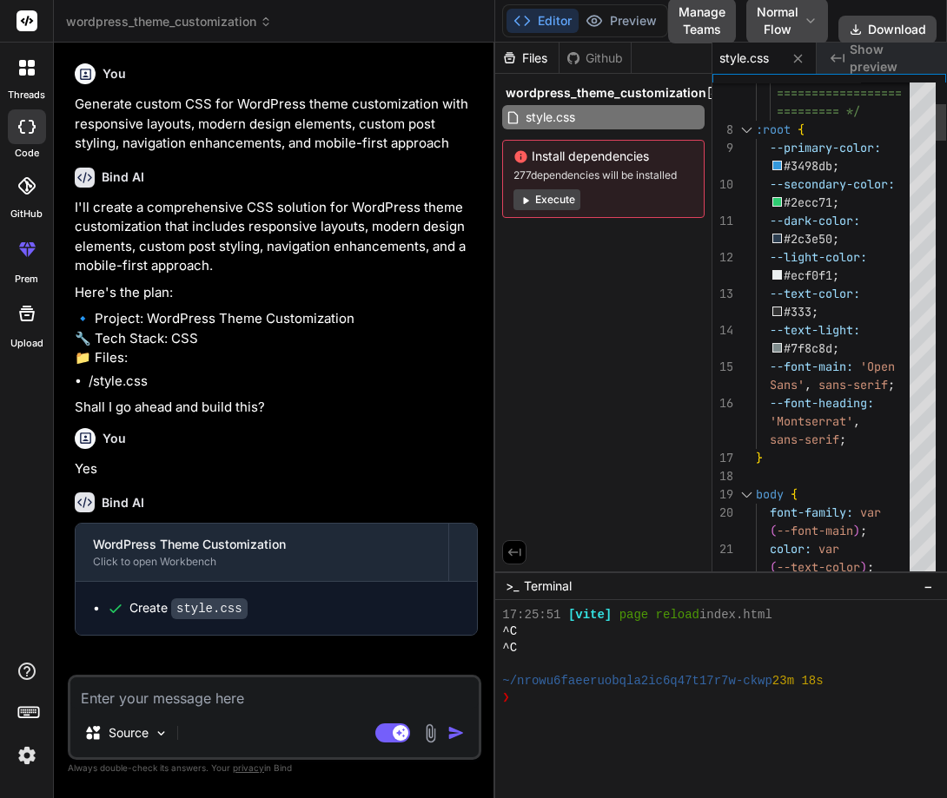
drag, startPoint x: 347, startPoint y: 431, endPoint x: 468, endPoint y: 424, distance: 120.9
click at [468, 424] on div "Bind AI Web Search Created with Pixso. Code Generator You Generate custom CSS f…" at bounding box center [274, 421] width 441 height 756
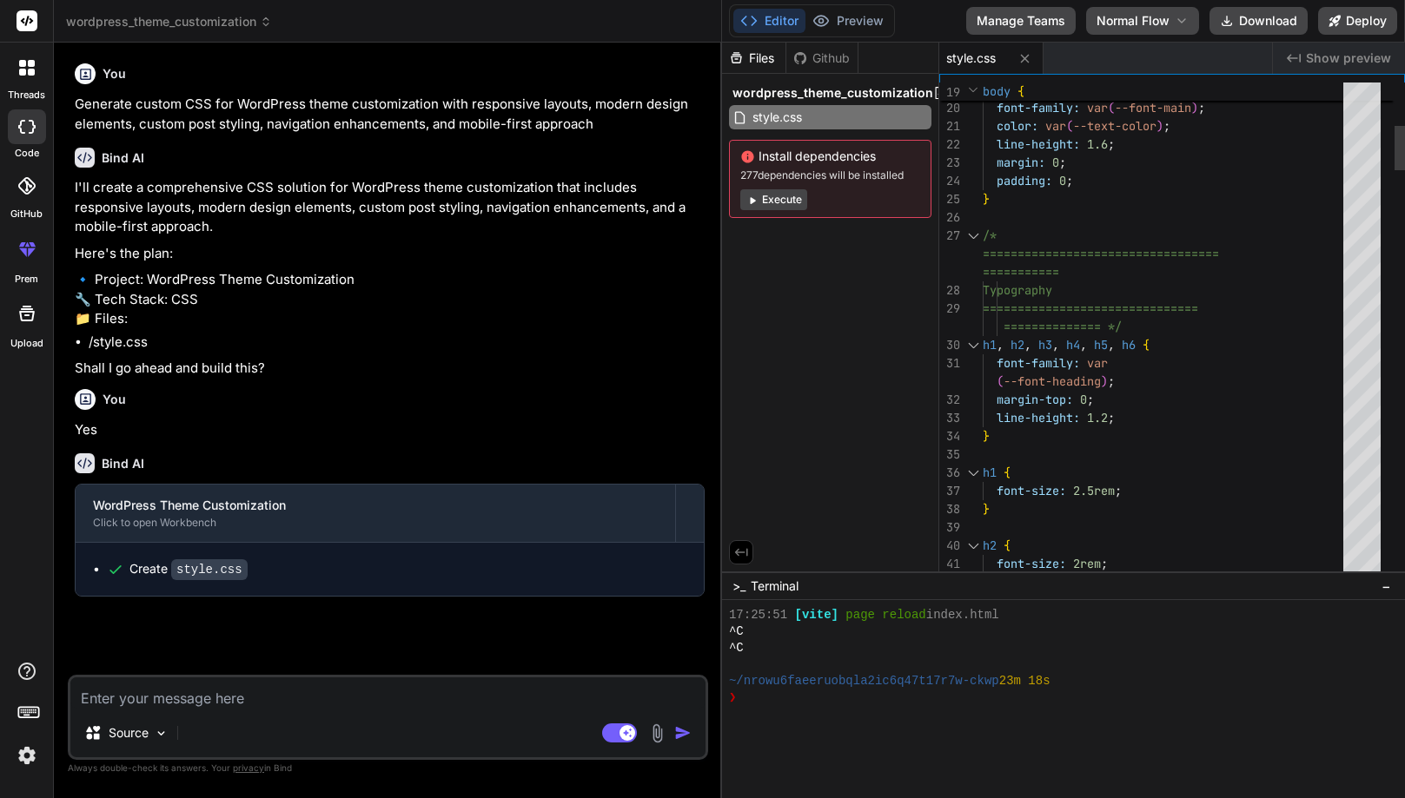
scroll to position [1205, 0]
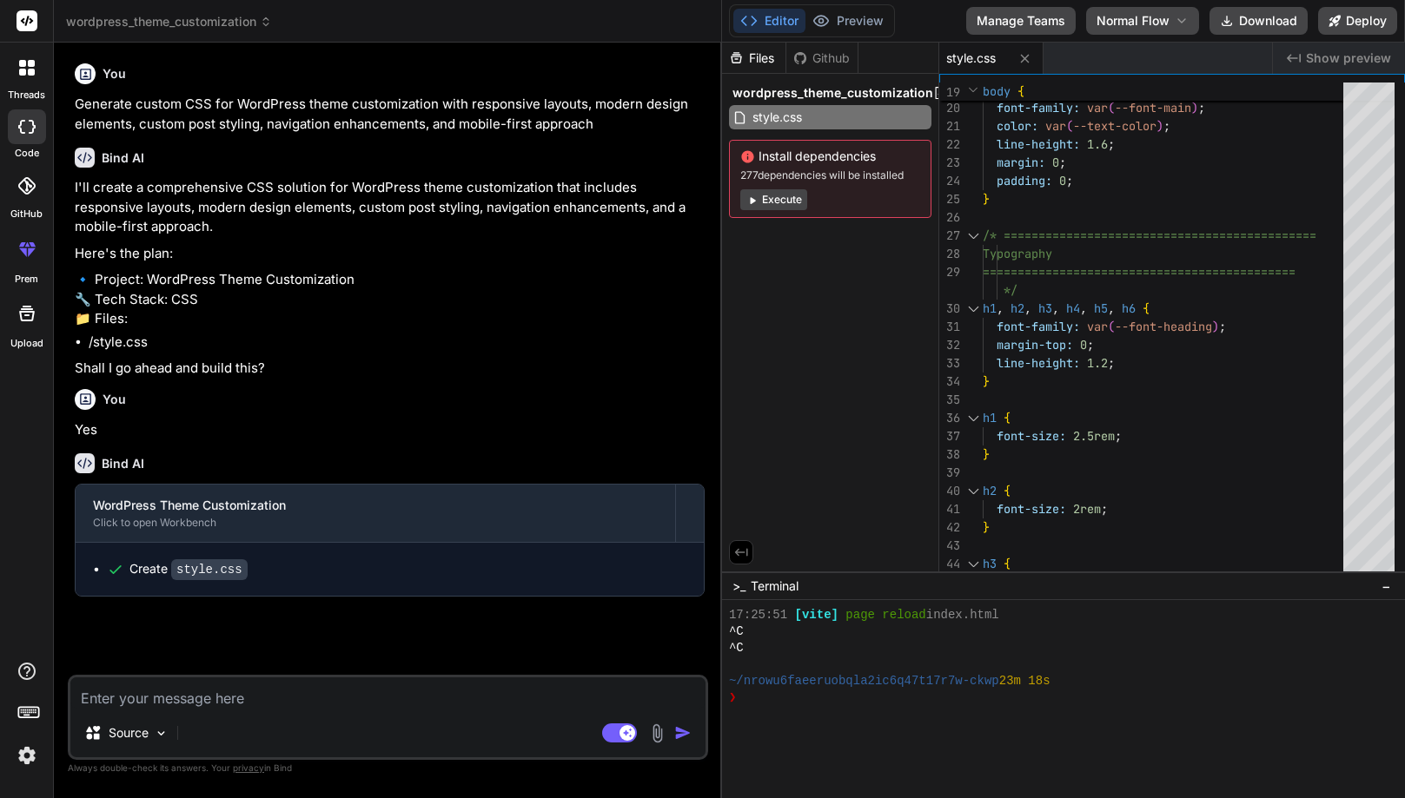
click at [159, 19] on span "wordpress_theme_customization" at bounding box center [169, 21] width 206 height 17
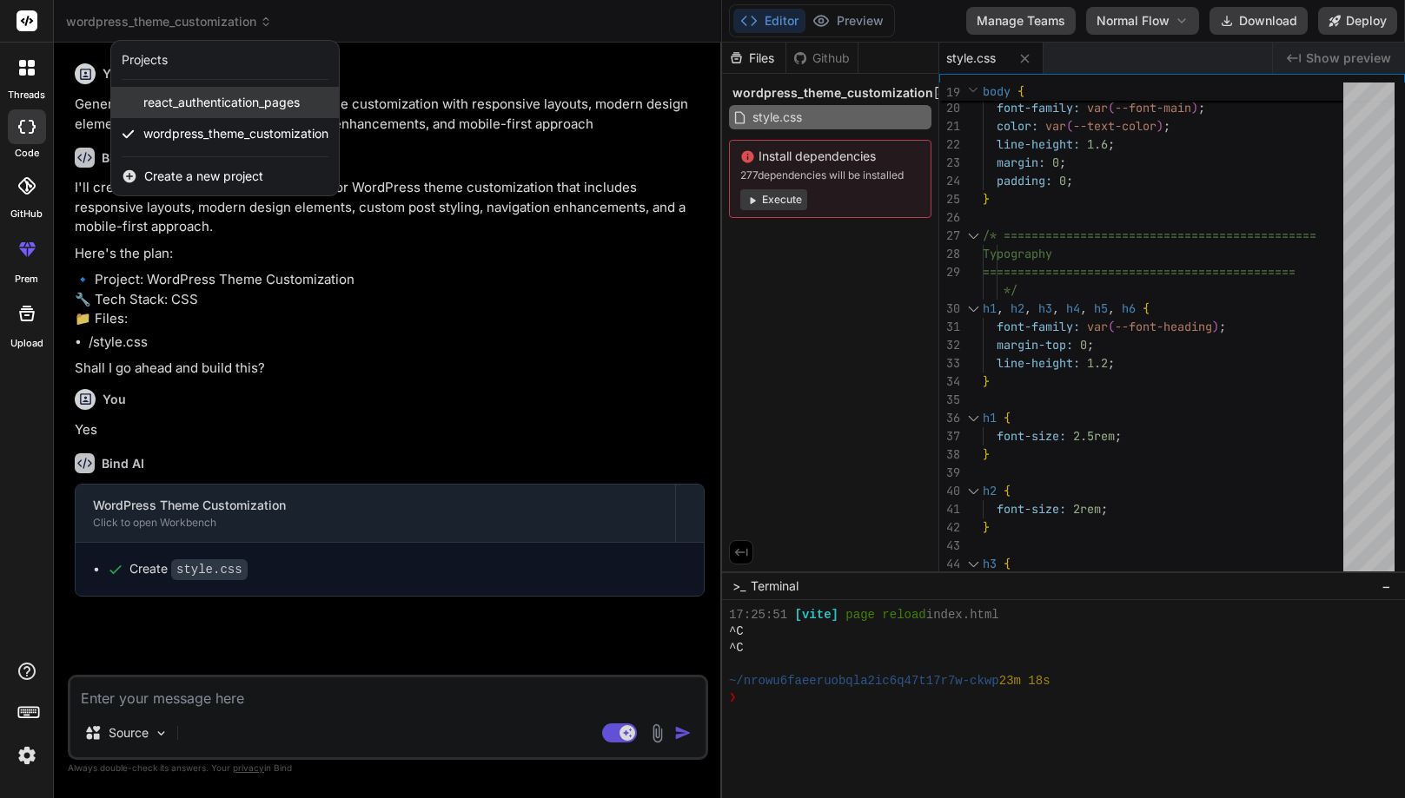
click at [191, 104] on span "react_authentication_pages" at bounding box center [221, 102] width 156 height 17
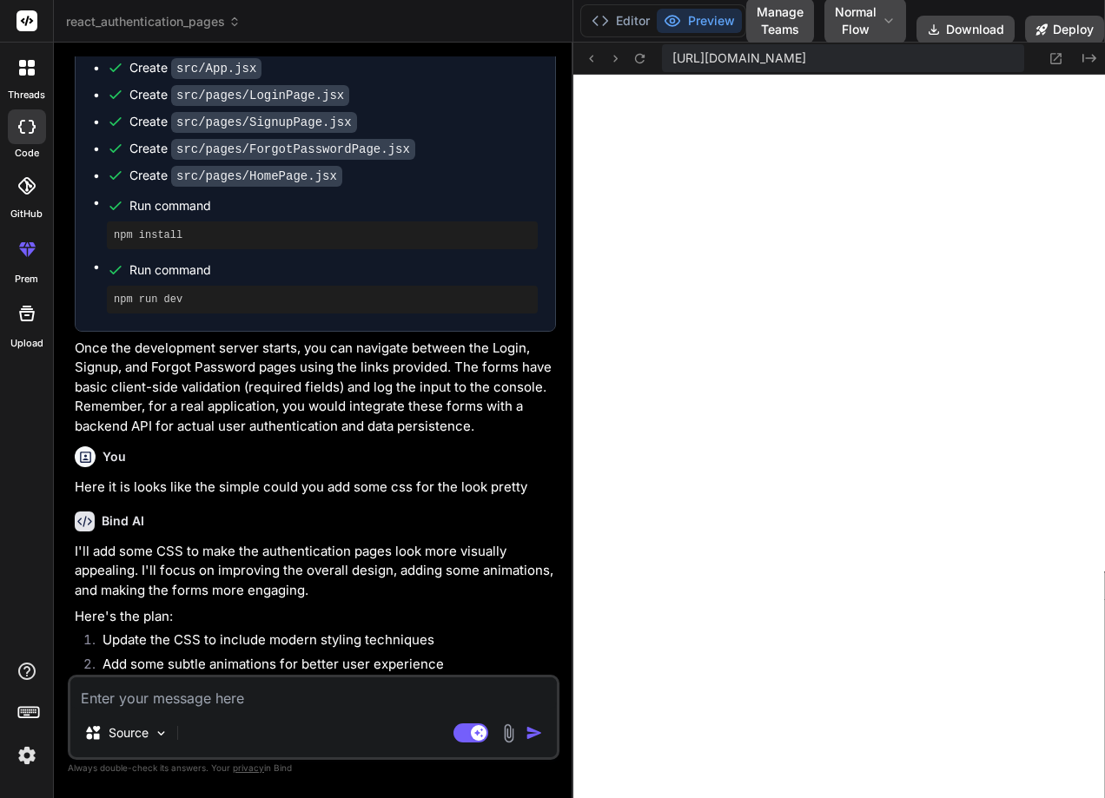
scroll to position [386, 0]
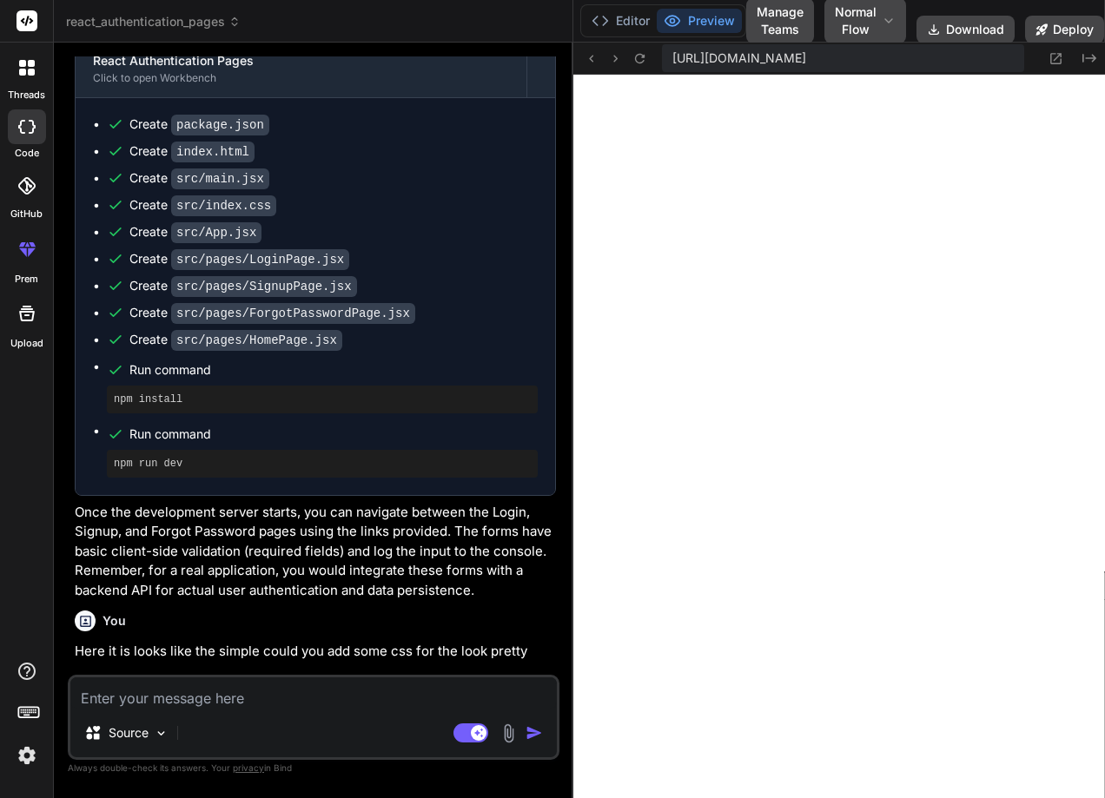
click at [238, 12] on header "react_authentication_pages Created with Pixso." at bounding box center [313, 21] width 519 height 43
click at [182, 3] on header "react_authentication_pages Created with Pixso." at bounding box center [313, 21] width 519 height 43
click at [183, 20] on span "react_authentication_pages" at bounding box center [153, 21] width 175 height 17
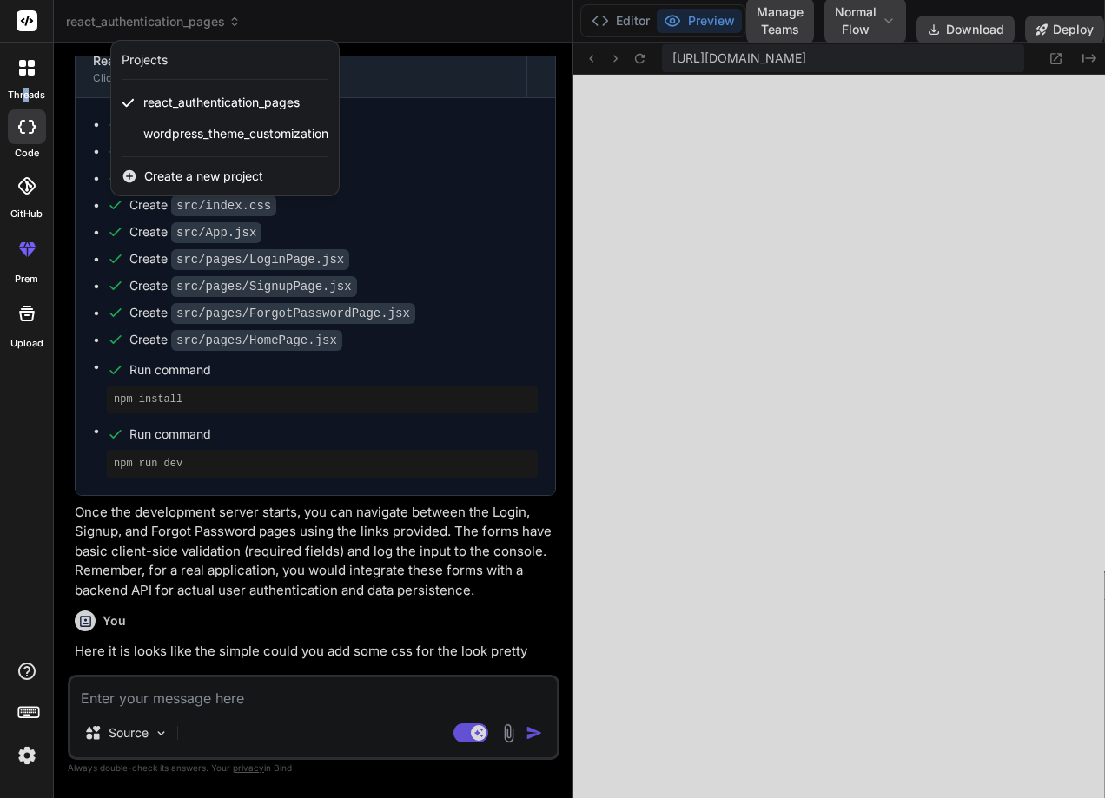
click at [26, 92] on label "threads" at bounding box center [26, 95] width 37 height 15
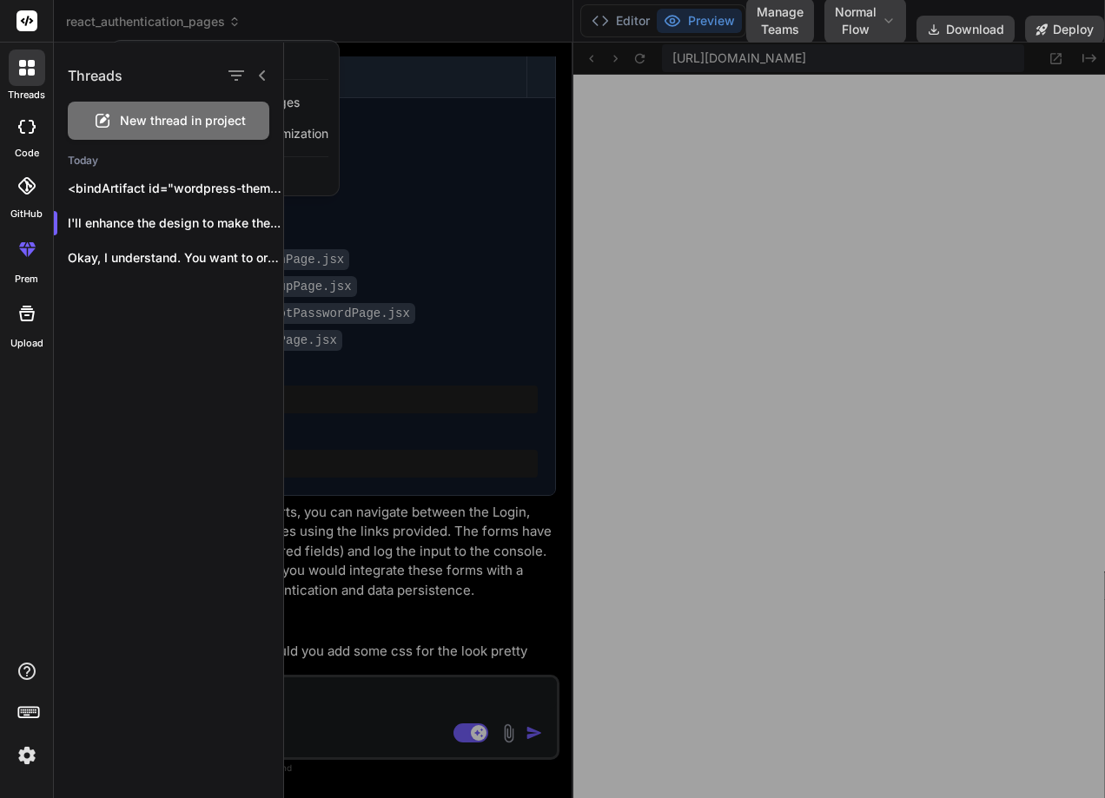
click at [111, 111] on icon at bounding box center [102, 120] width 21 height 21
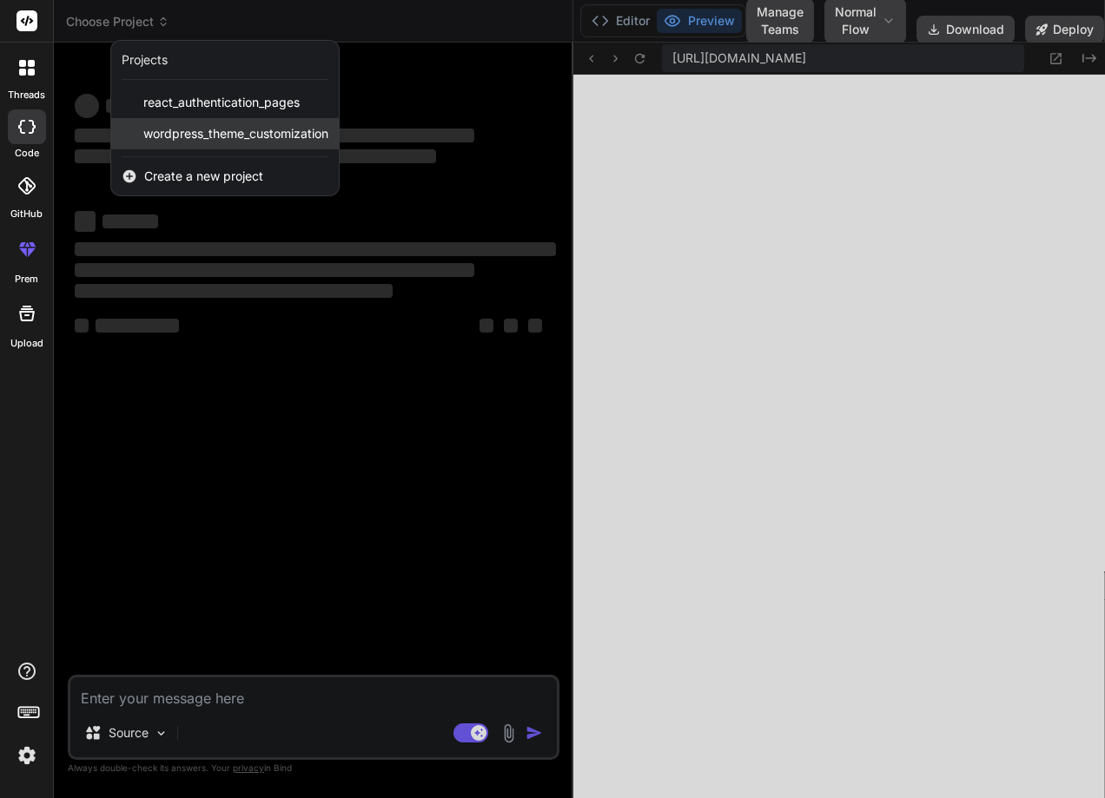
scroll to position [2971, 0]
type textarea "x"
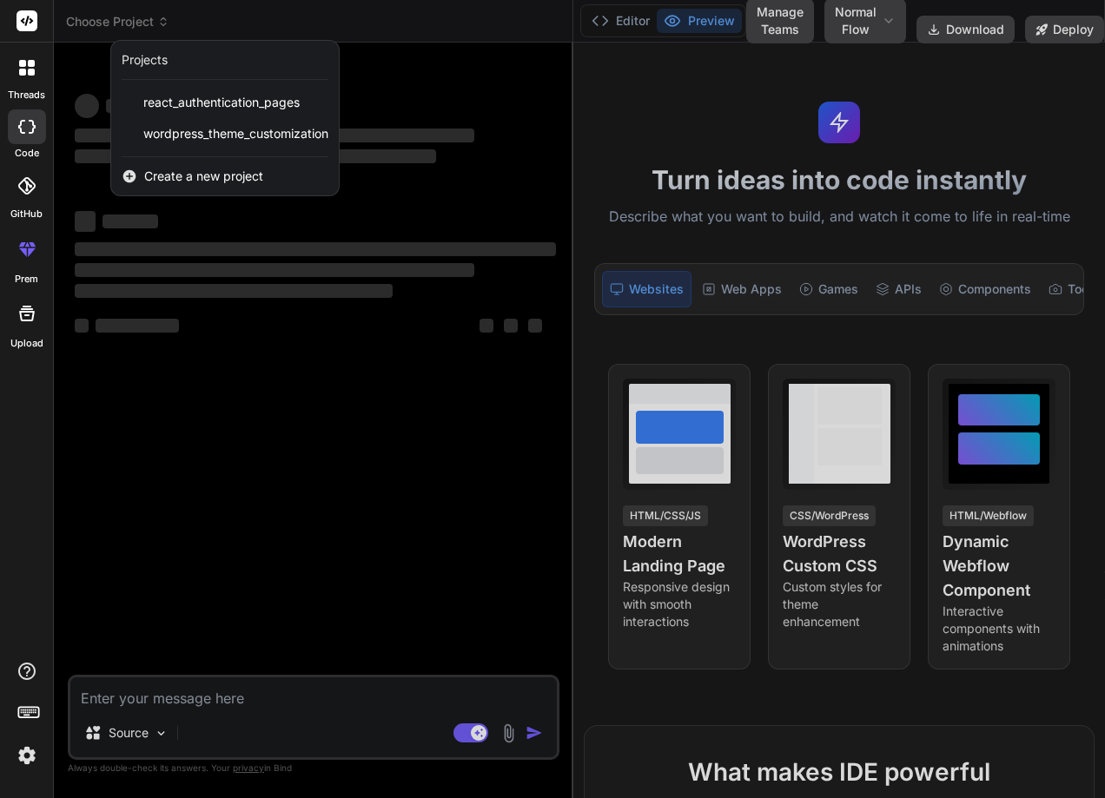
click at [152, 688] on div at bounding box center [552, 399] width 1105 height 798
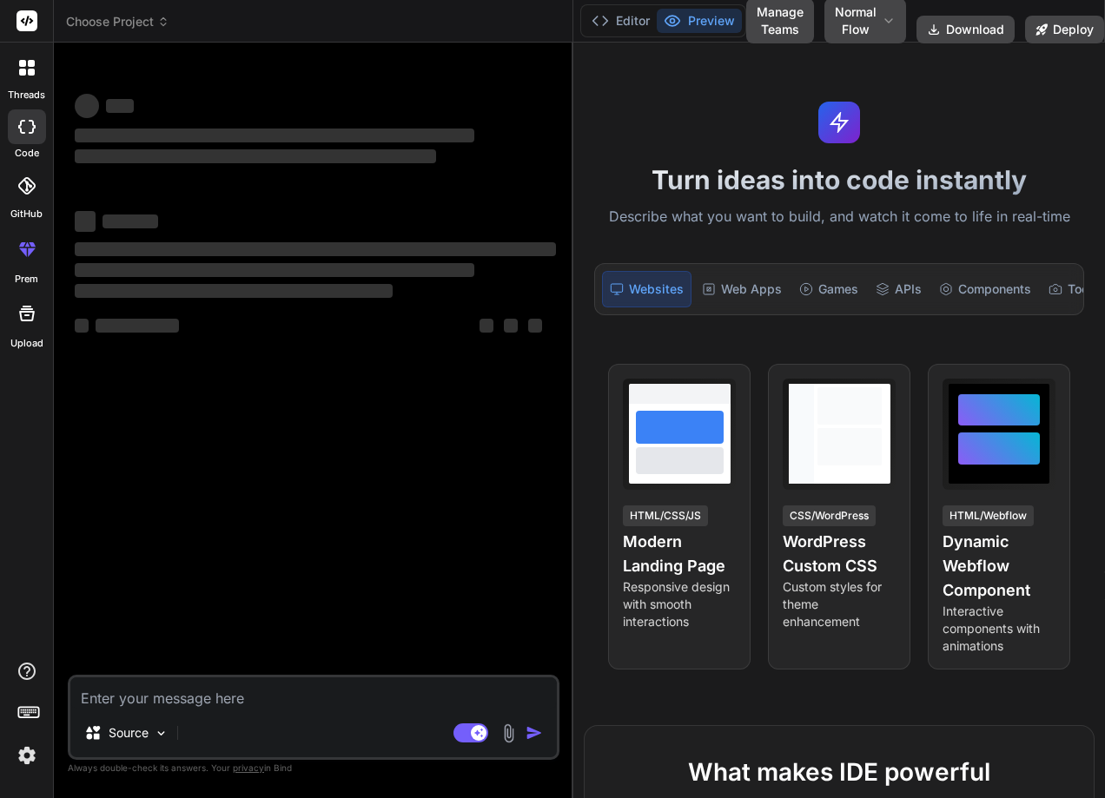
click at [152, 688] on textarea at bounding box center [313, 693] width 486 height 31
type textarea "I"
type textarea "x"
type textarea "I"
type textarea "x"
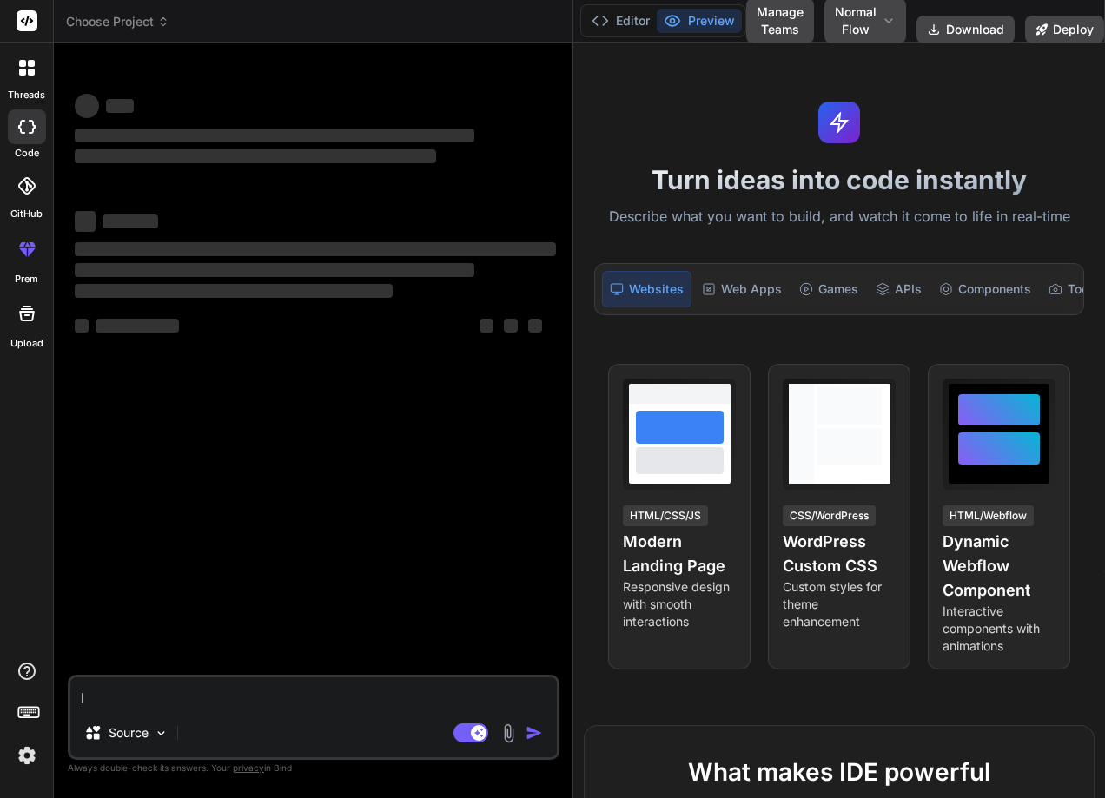
type textarea "I w"
type textarea "x"
type textarea "I wa"
type textarea "x"
type textarea "I wan"
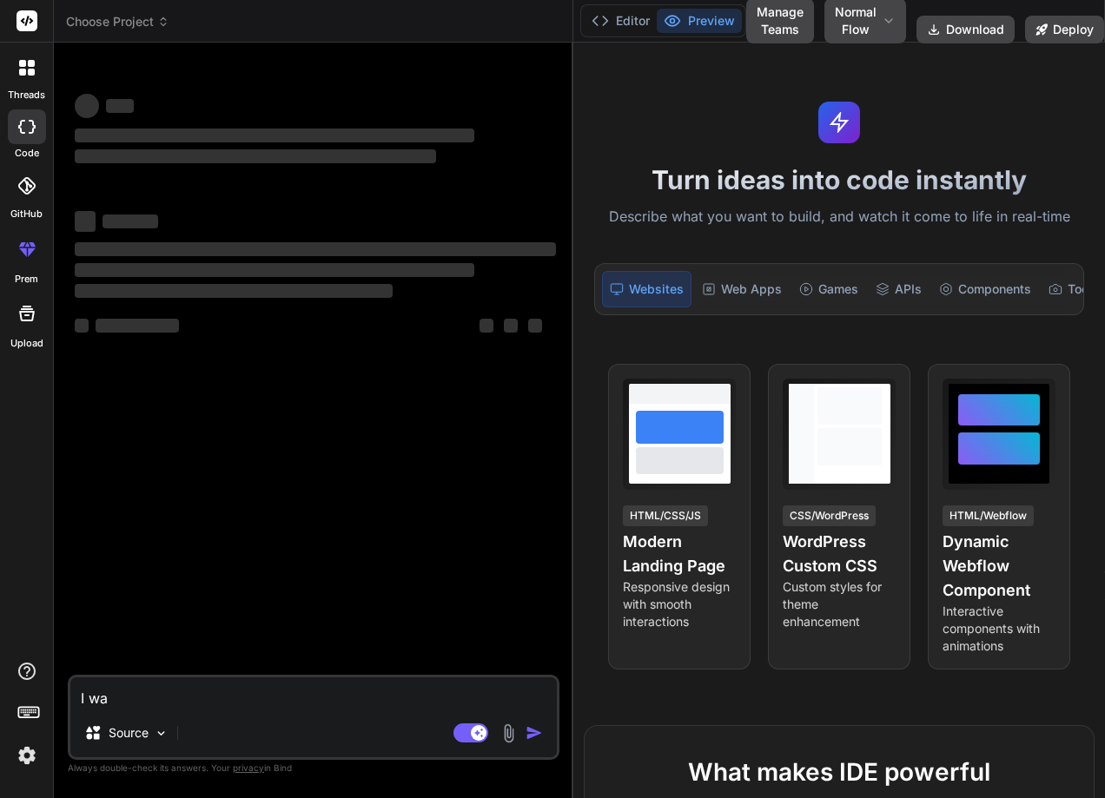
type textarea "x"
type textarea "I wan"
type textarea "x"
type textarea "I wan t"
type textarea "x"
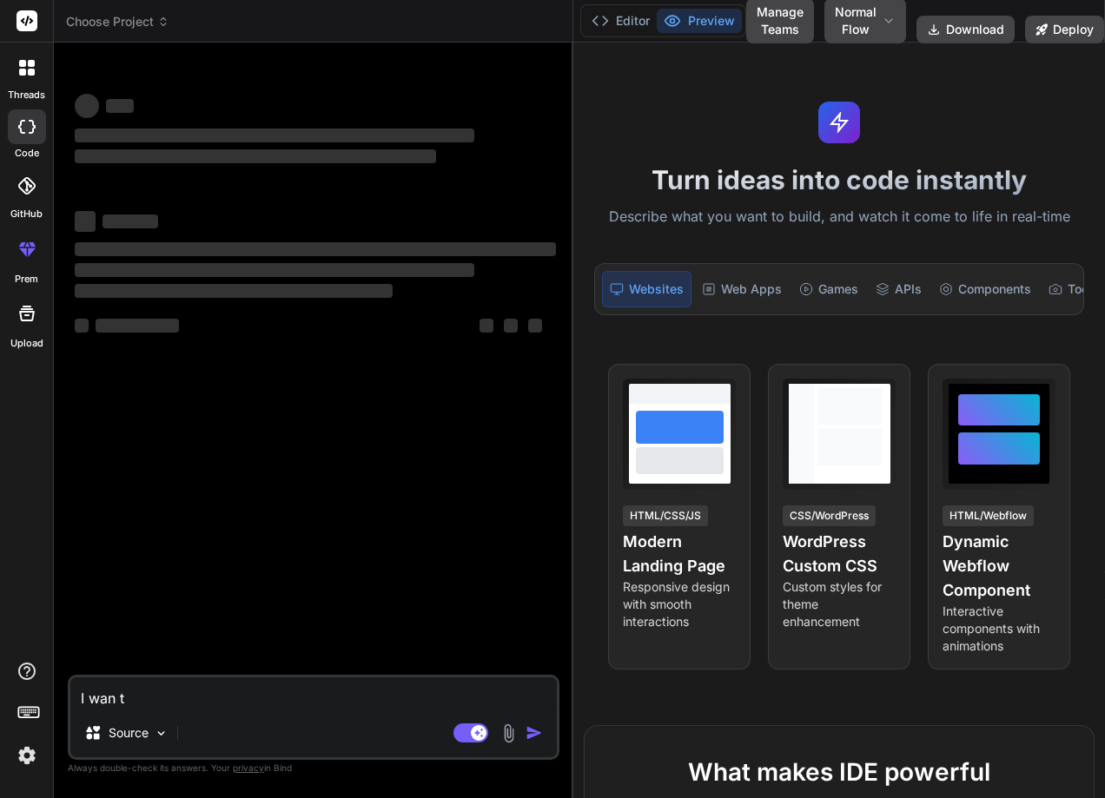
type textarea "I wan to"
type textarea "x"
type textarea "I wan to"
type textarea "x"
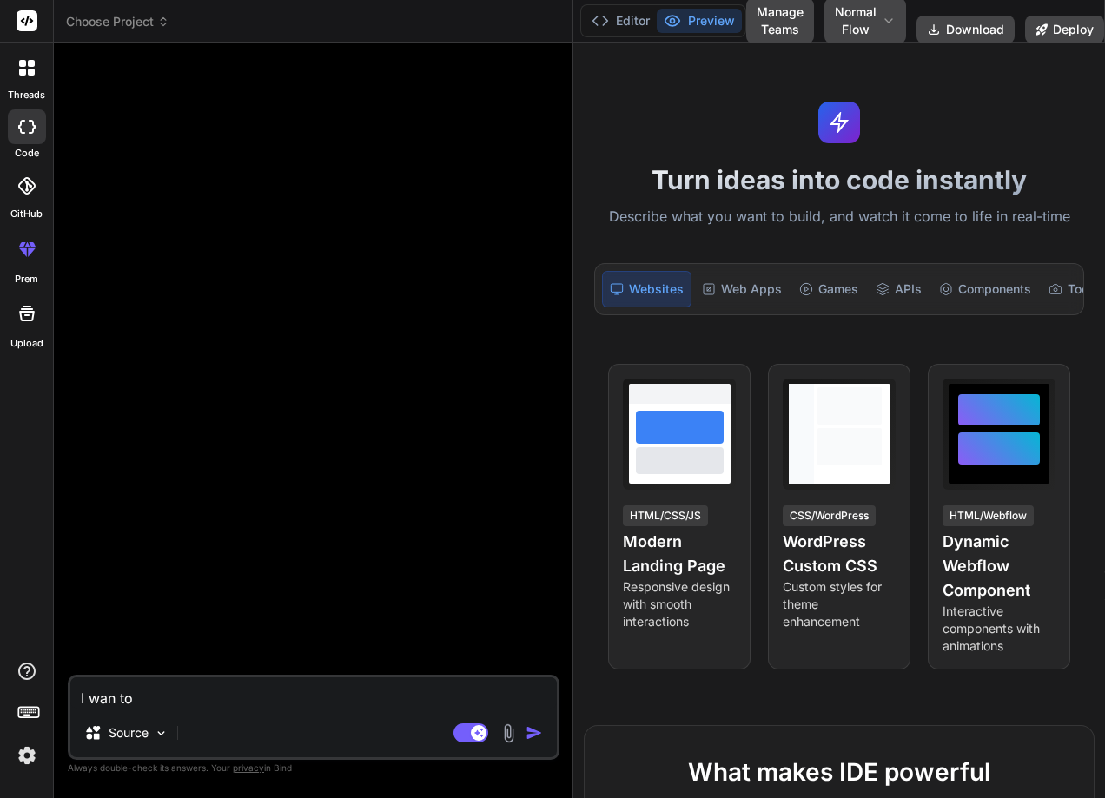
type textarea "I wan to"
type textarea "x"
type textarea "I wan t"
type textarea "x"
type textarea "I wan"
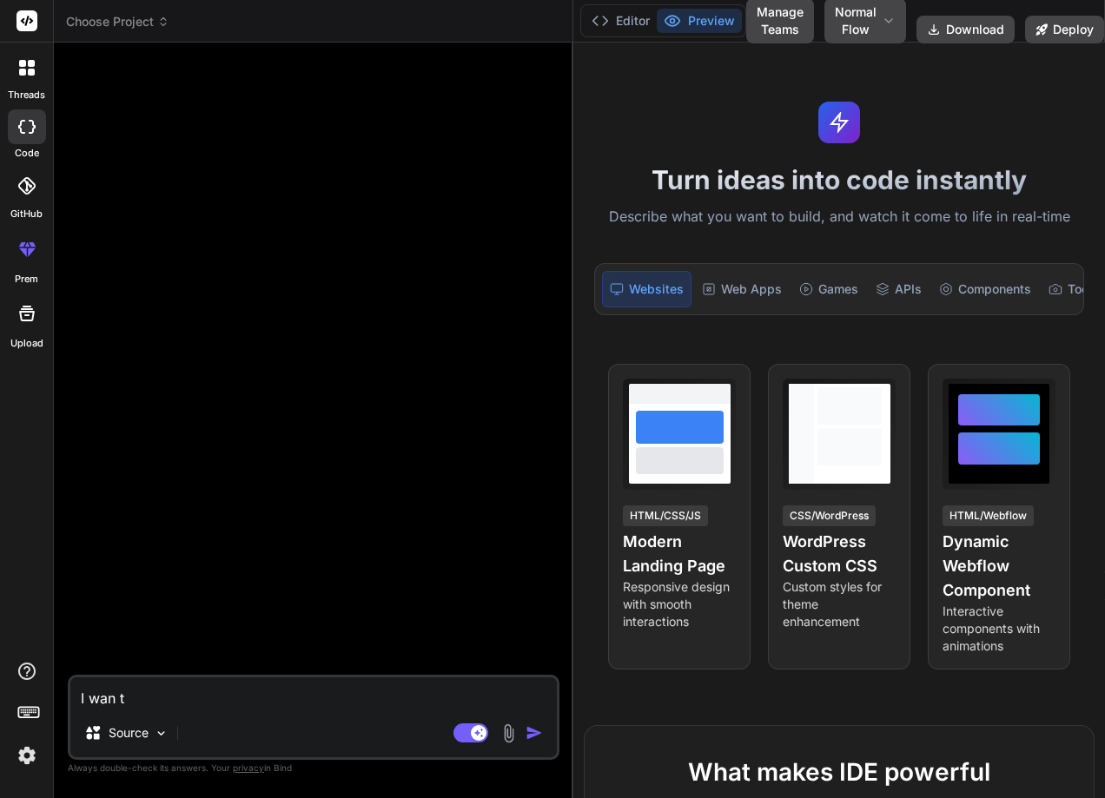
type textarea "x"
type textarea "I wan"
type textarea "x"
type textarea "I wa"
type textarea "x"
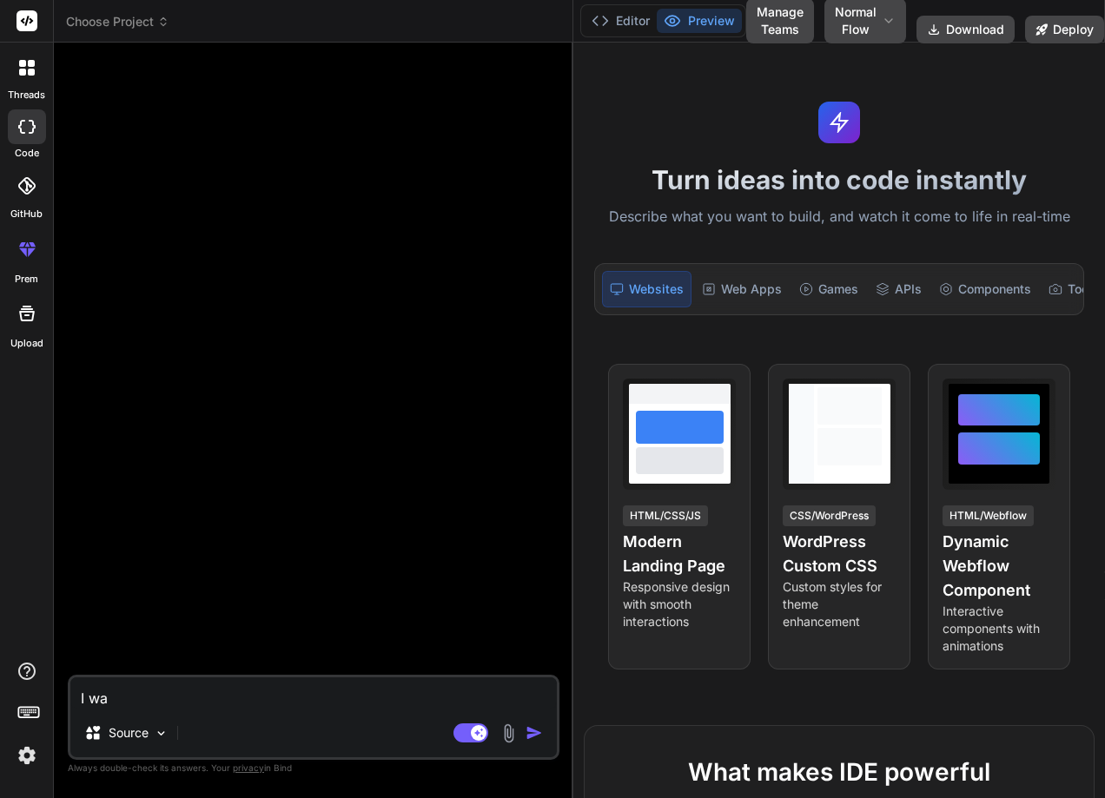
type textarea "I wa"
type textarea "x"
type textarea "I wa t"
type textarea "x"
type textarea "I wa"
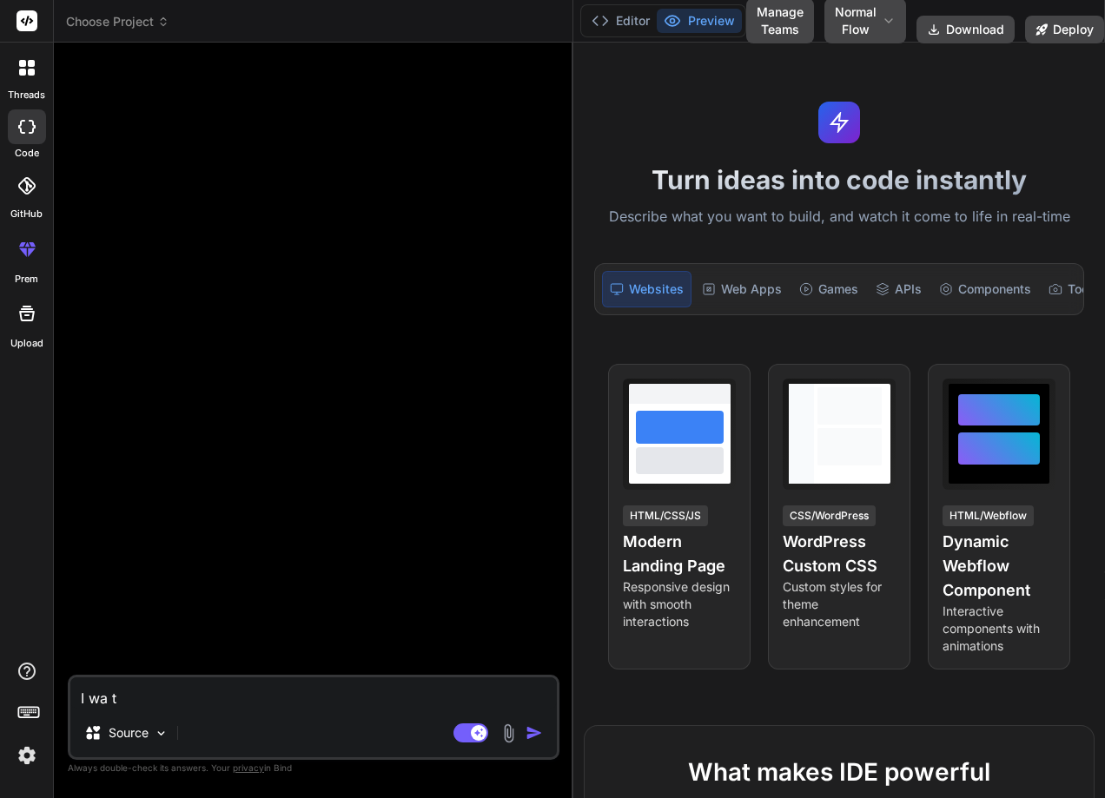
type textarea "x"
type textarea "I wa"
type textarea "x"
type textarea "I wan"
type textarea "x"
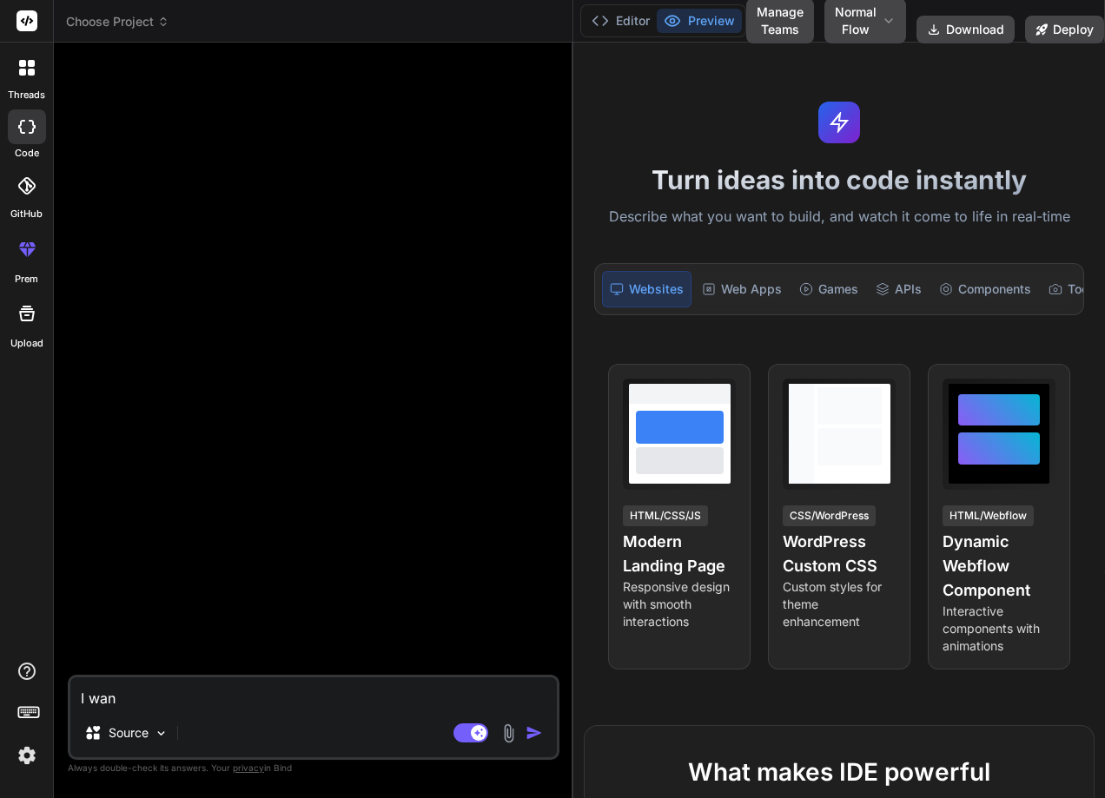
type textarea "I want"
type textarea "x"
type textarea "I want"
type textarea "x"
type textarea "I want t"
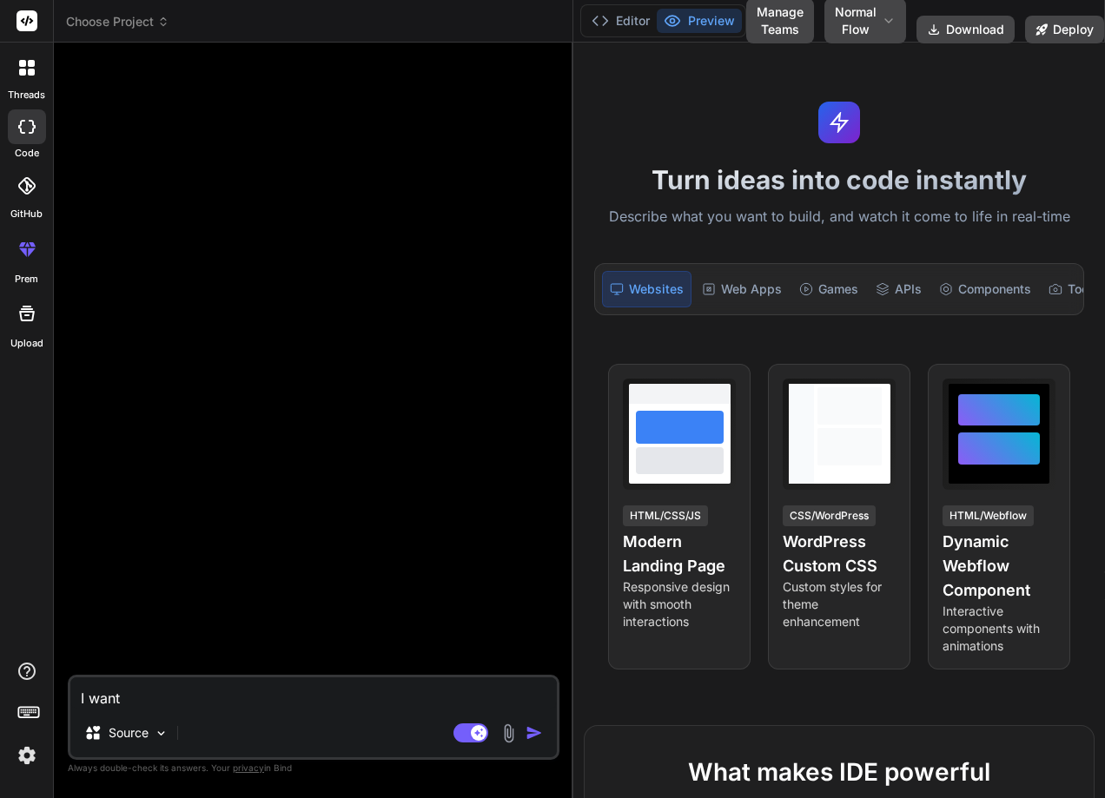
type textarea "x"
type textarea "I want to"
type textarea "x"
type textarea "I want to"
type textarea "x"
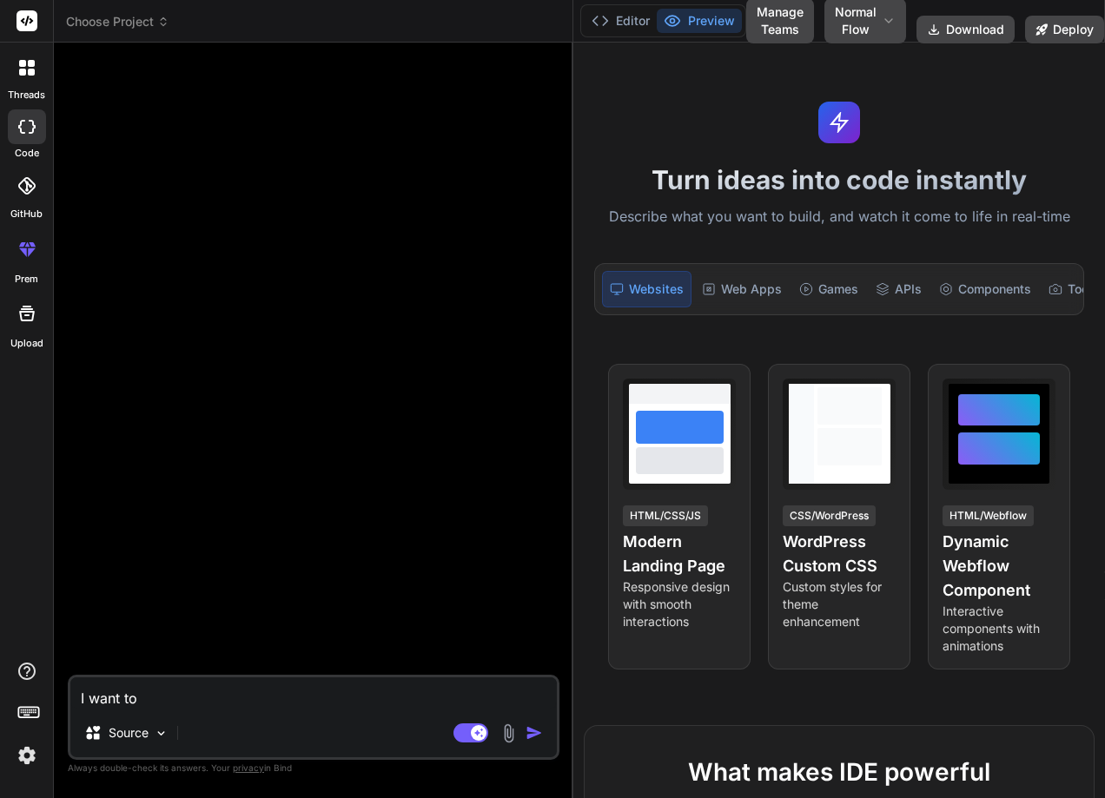
type textarea "I want to c"
type textarea "x"
type textarea "I want to cr"
type textarea "x"
type textarea "I want to cre"
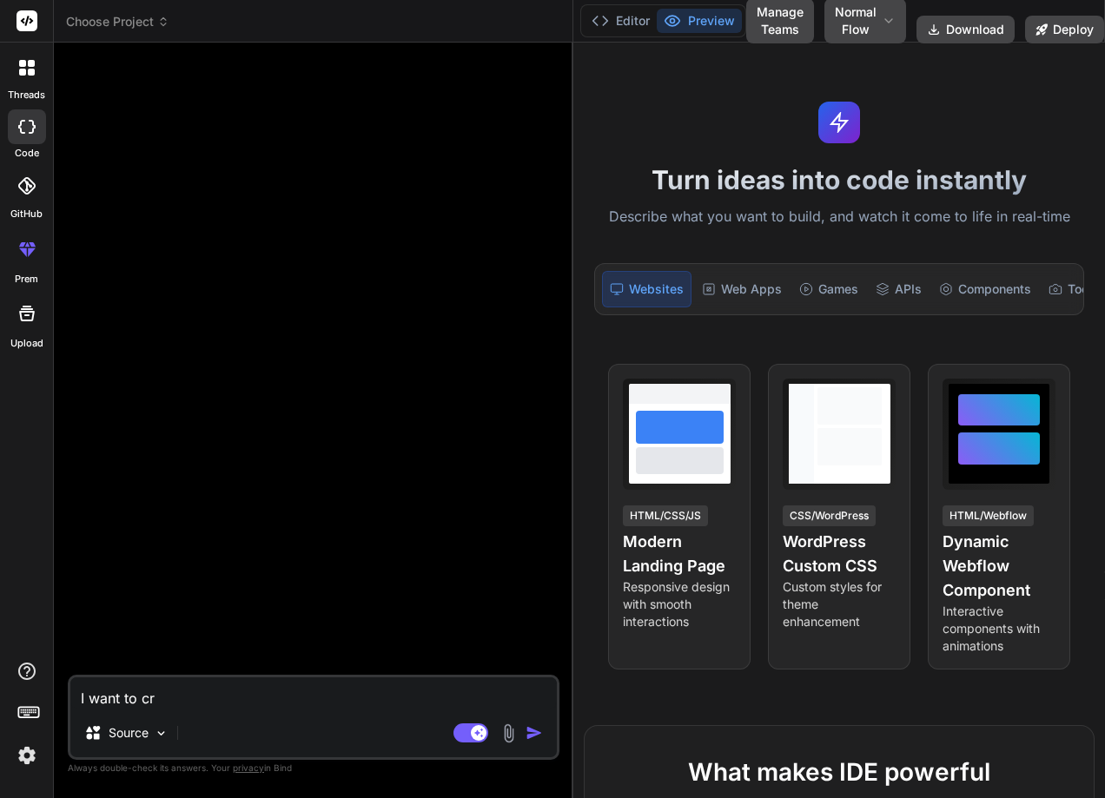
type textarea "x"
type textarea "I want to crea"
type textarea "x"
type textarea "I want to creat"
type textarea "x"
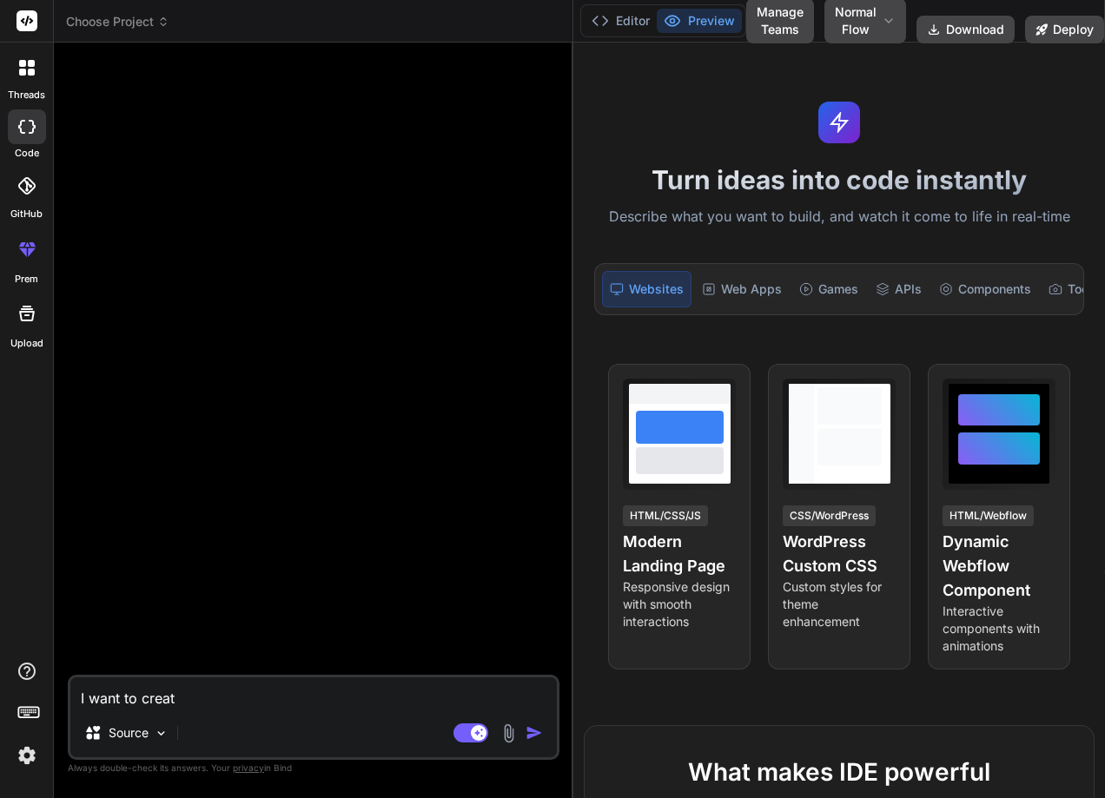
type textarea "I want to create"
type textarea "x"
type textarea "I want to create"
type textarea "x"
type textarea "I want to create o"
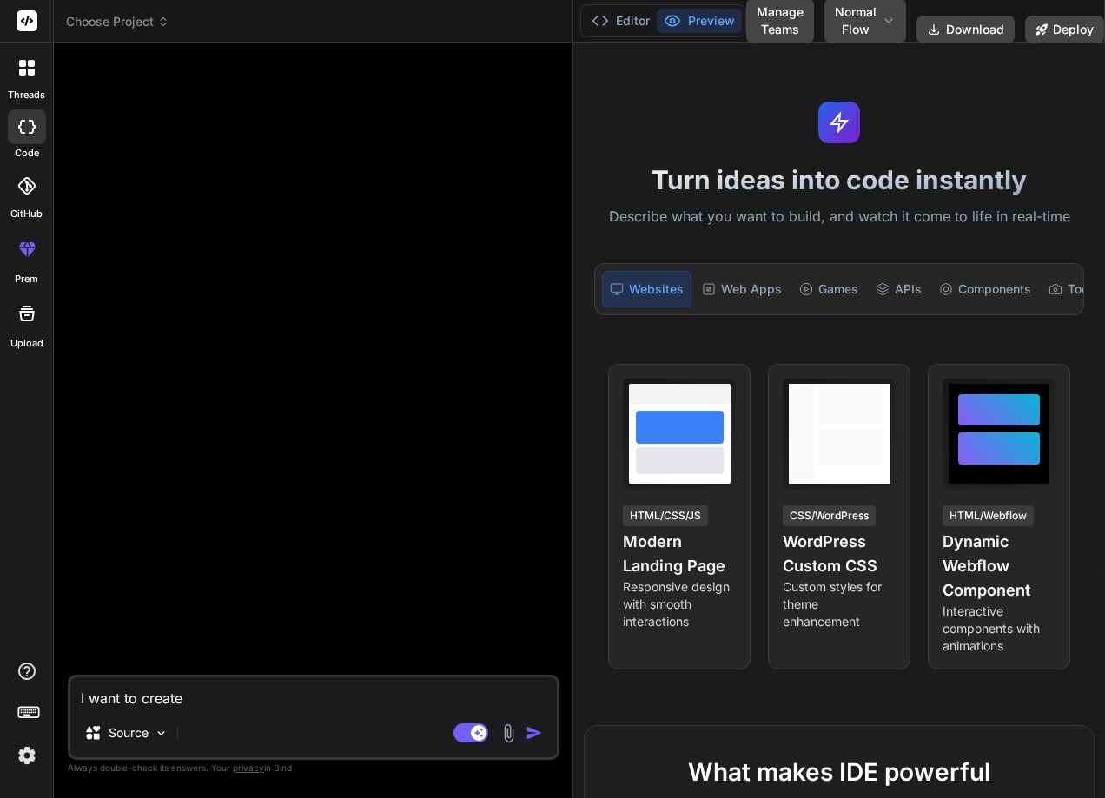
type textarea "x"
type textarea "I want to create oe"
type textarea "x"
type textarea "I want to create oe"
type textarea "x"
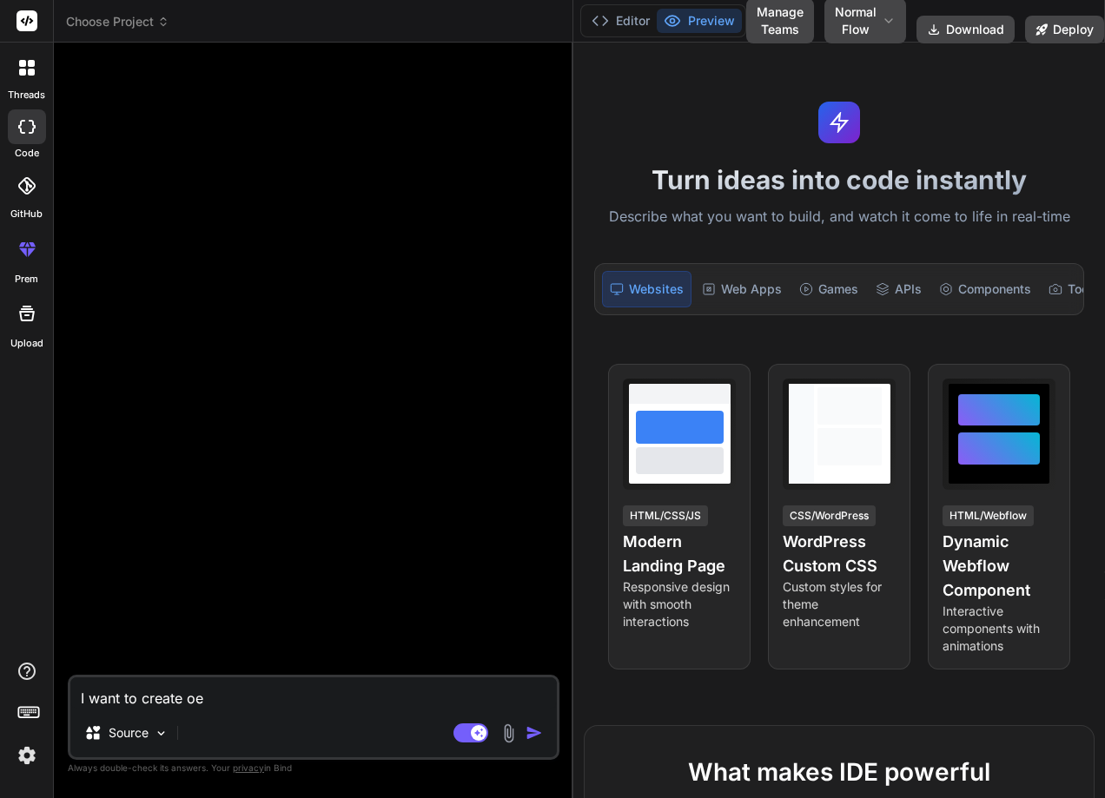
type textarea "I want to create oe"
type textarea "x"
type textarea "I want to create o"
type textarea "x"
type textarea "I want to create on"
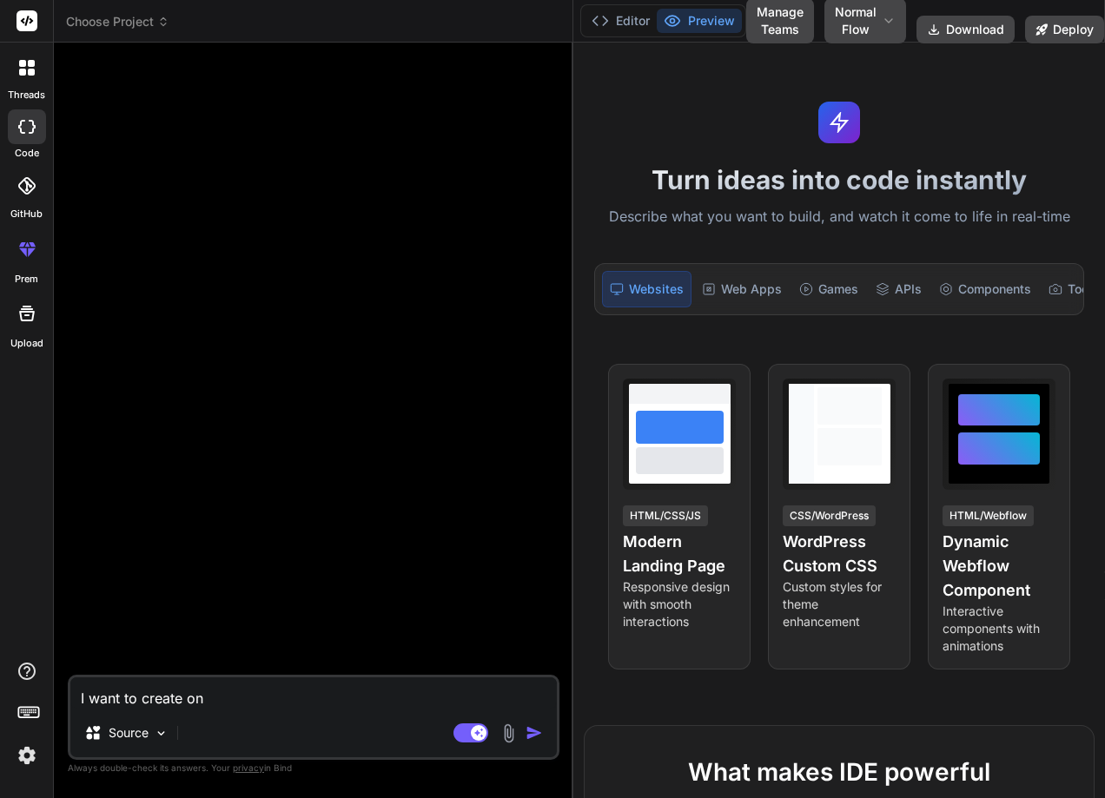
type textarea "x"
type textarea "I want to create one"
type textarea "x"
type textarea "I want to create one"
type textarea "x"
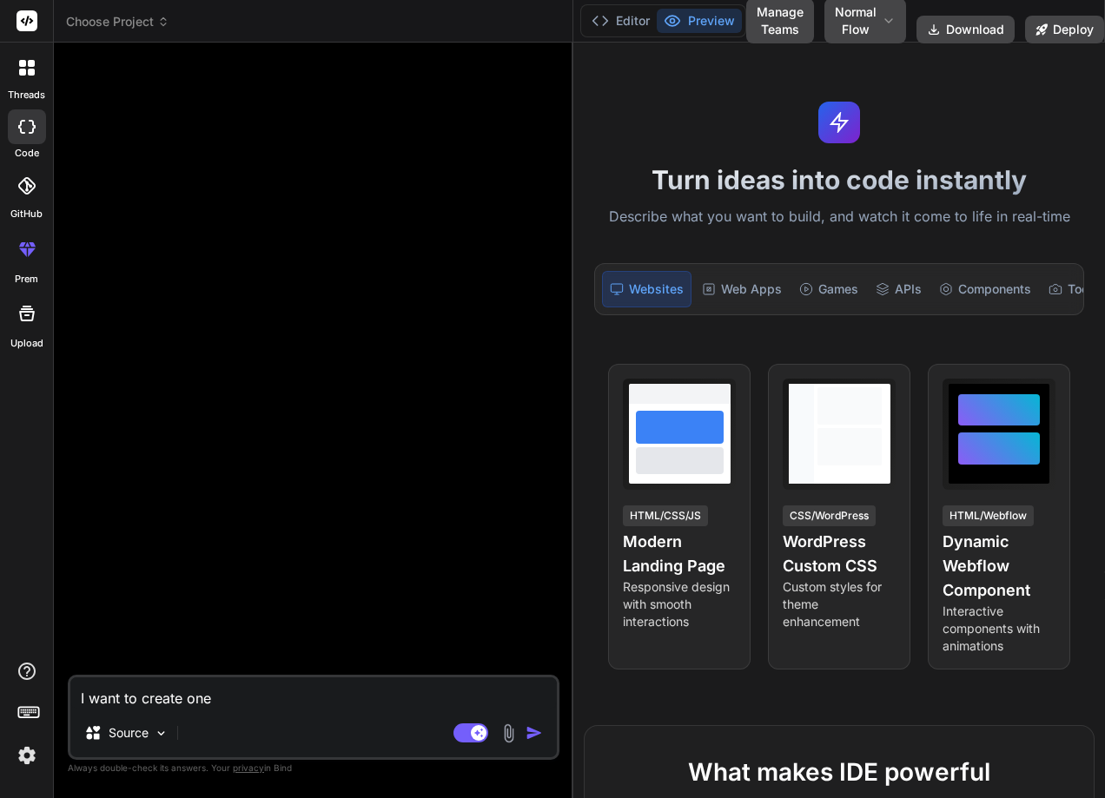
type textarea "I want to create one b"
type textarea "x"
type textarea "I want to create one bu"
type textarea "x"
type textarea "I want to create one bus"
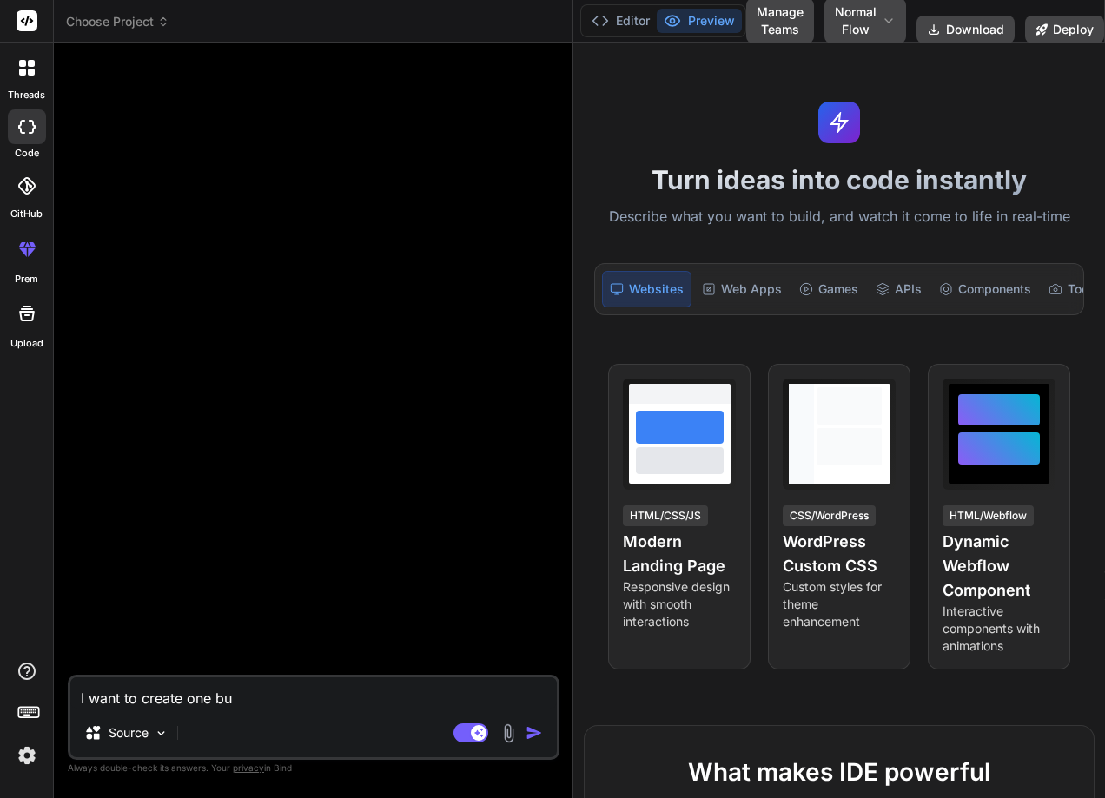
type textarea "x"
type textarea "I want to create one buss"
type textarea "x"
type textarea "I want to create one bussi"
type textarea "x"
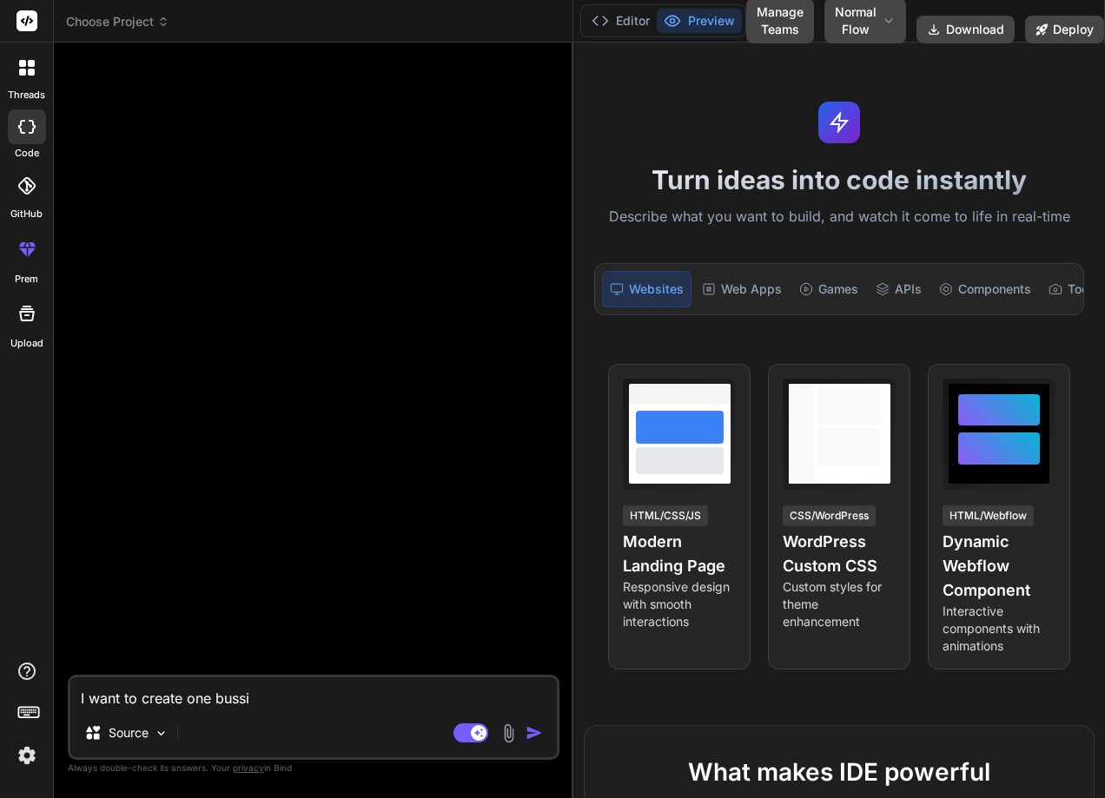
type textarea "I want to create one bussin"
type textarea "x"
type textarea "I want to create one bussine"
type textarea "x"
type textarea "I want to create one bussines"
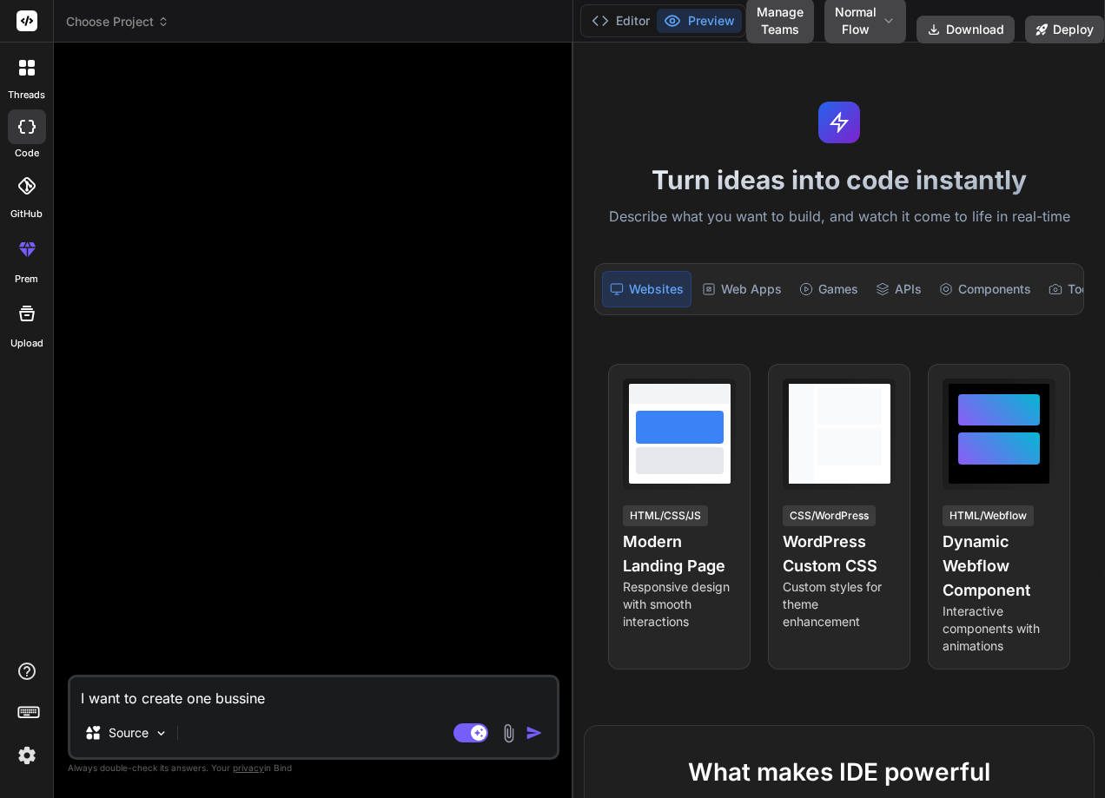
type textarea "x"
type textarea "I want to create one bussiness"
type textarea "x"
type textarea "I want to create one bussiness"
type textarea "x"
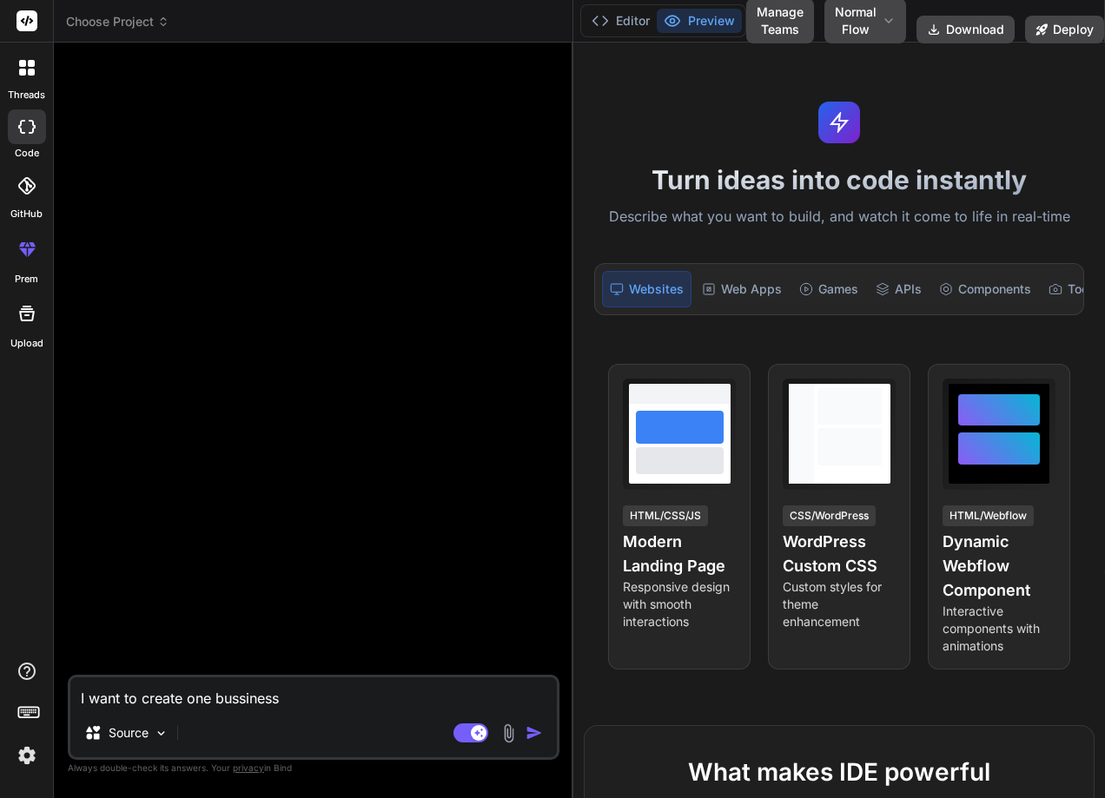
type textarea "I want to create one bussiness l"
type textarea "x"
type textarea "I want to create one bussiness la"
type textarea "x"
type textarea "I want to create one bussiness lan"
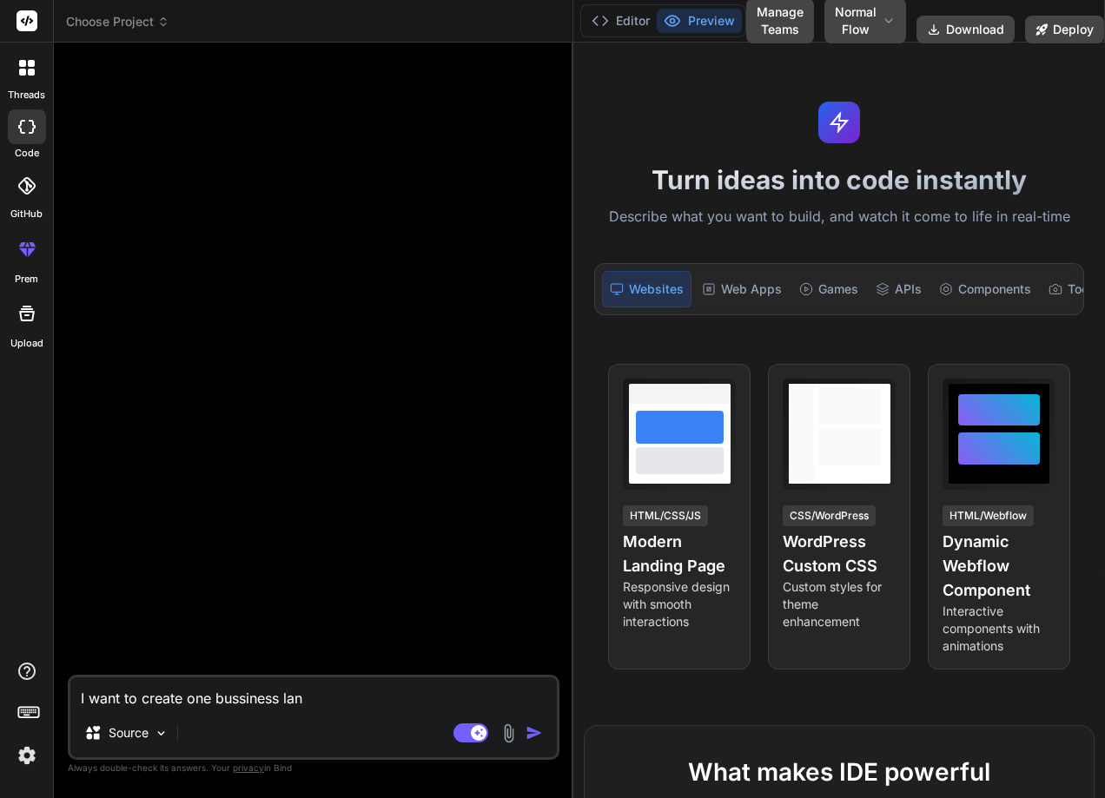
type textarea "x"
type textarea "I want to create one bussiness land"
type textarea "x"
type textarea "I want to create one bussiness landi"
type textarea "x"
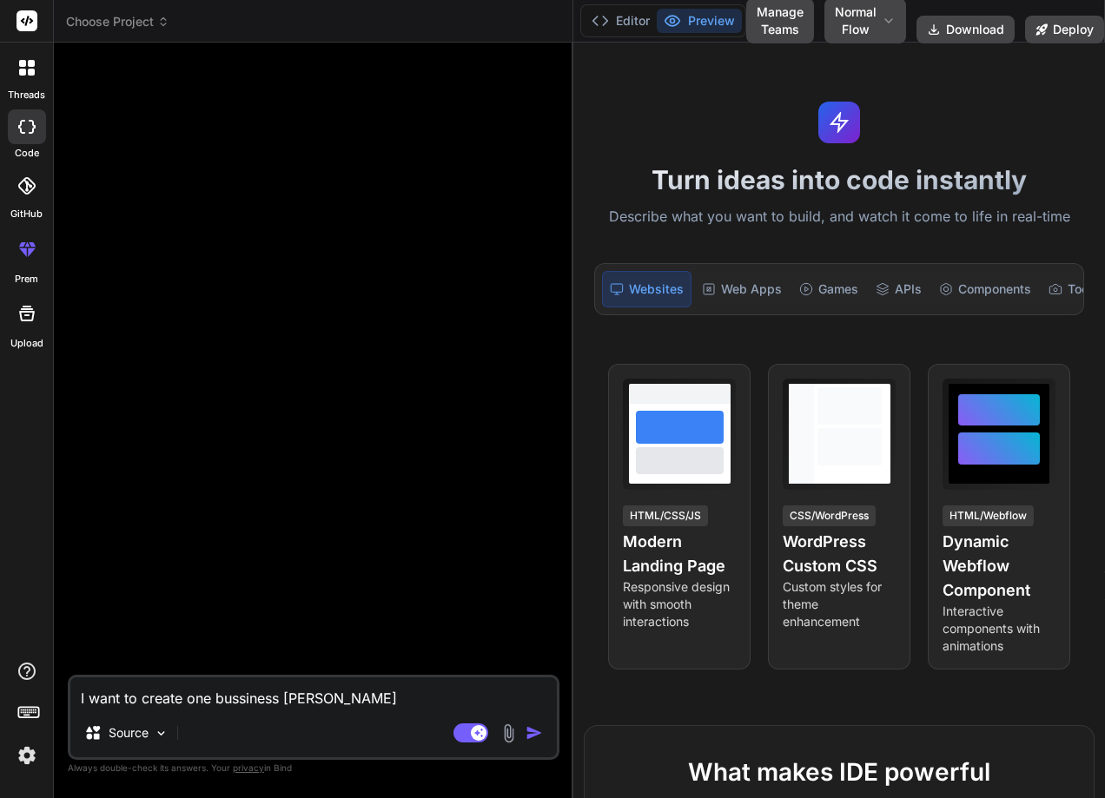
type textarea "I want to create one bussiness landin"
type textarea "x"
type textarea "I want to create one bussiness landing"
type textarea "x"
type textarea "I want to create one bussiness landing"
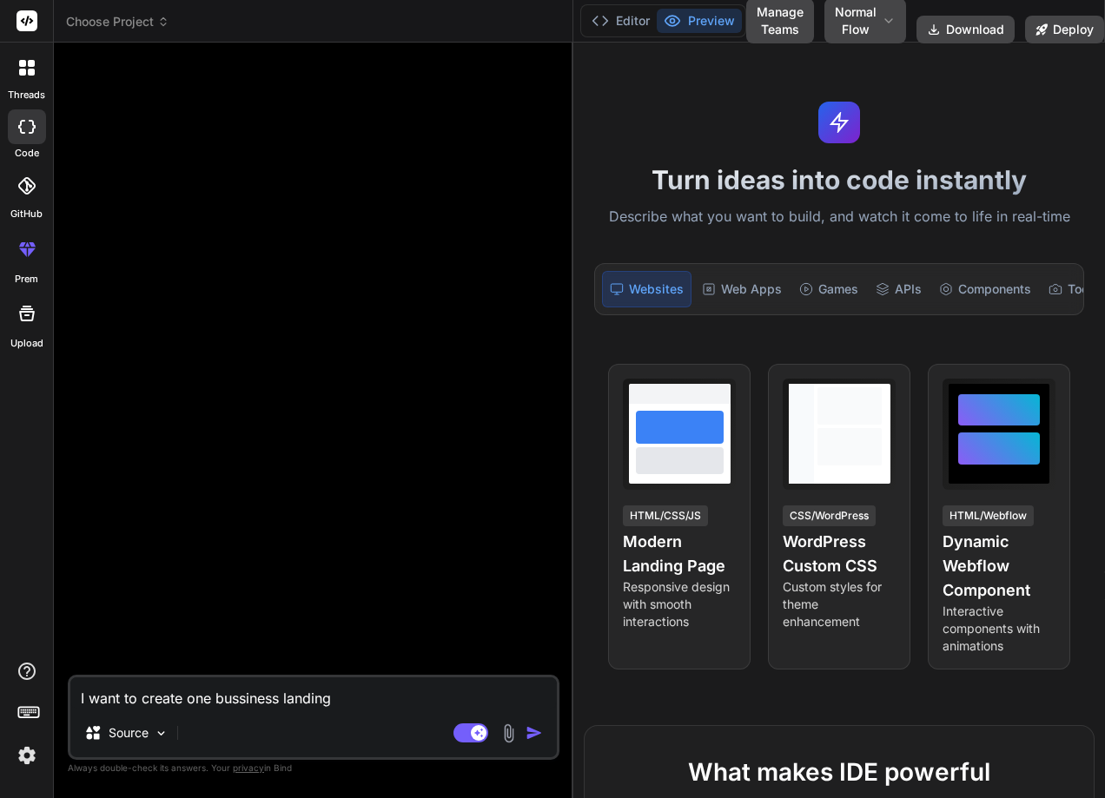
type textarea "x"
type textarea "I want to create one bussiness landing p"
type textarea "x"
type textarea "I want to create one bussiness landing pa"
type textarea "x"
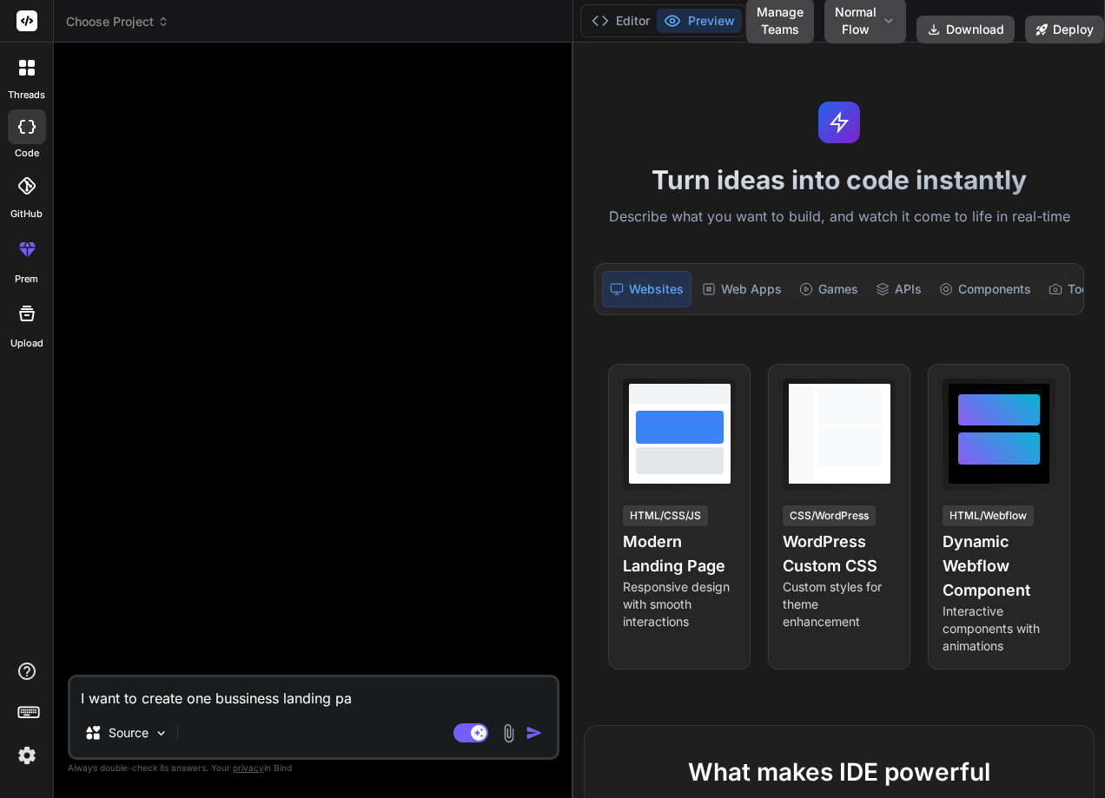
type textarea "I want to create one bussiness landing pag"
type textarea "x"
type textarea "I want to create one bussiness landing page"
type textarea "x"
type textarea "I want to create one bussiness landing page"
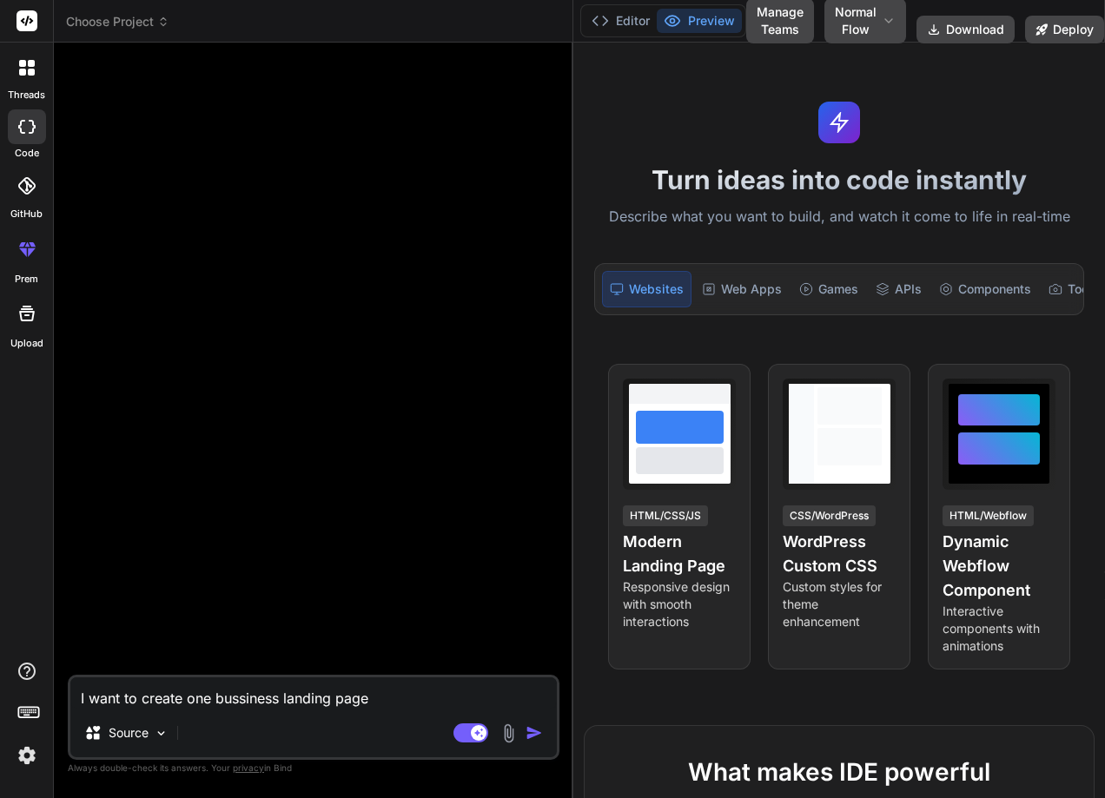
type textarea "x"
type textarea "I want to create one bussiness landing page f"
type textarea "x"
type textarea "I want to create one bussiness landing page fo"
type textarea "x"
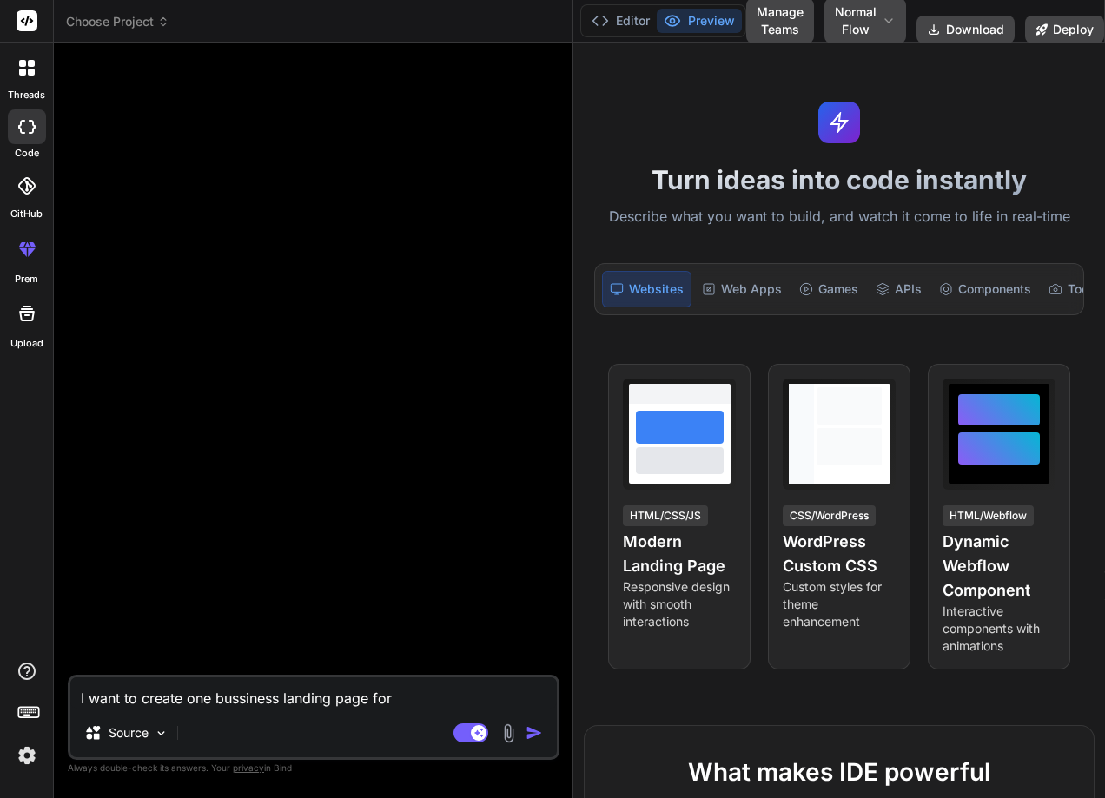
type textarea "I want to create one bussiness landing page for"
type textarea "x"
type textarea "I want to create one bussiness landing page for h"
type textarea "x"
type textarea "I want to create one bussiness landing page for ht"
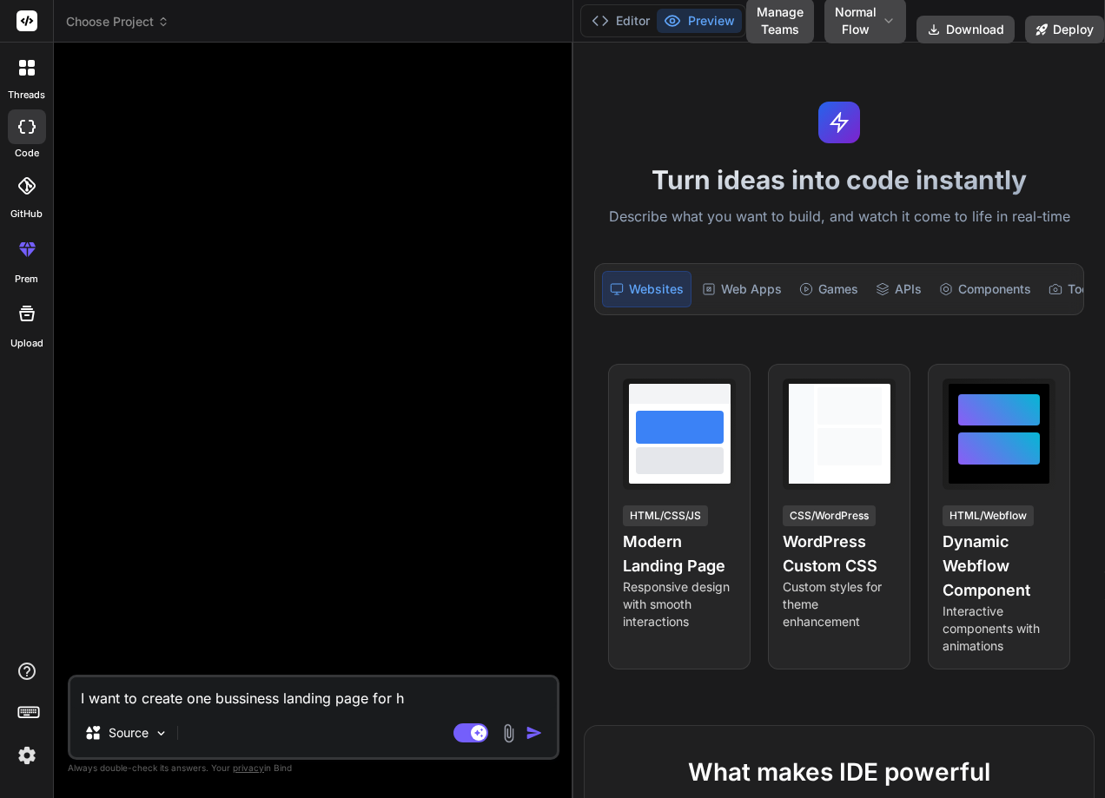
type textarea "x"
type textarea "I want to create one bussiness landing page for hte"
type textarea "x"
type textarea "I want to create one bussiness landing page for hte"
type textarea "x"
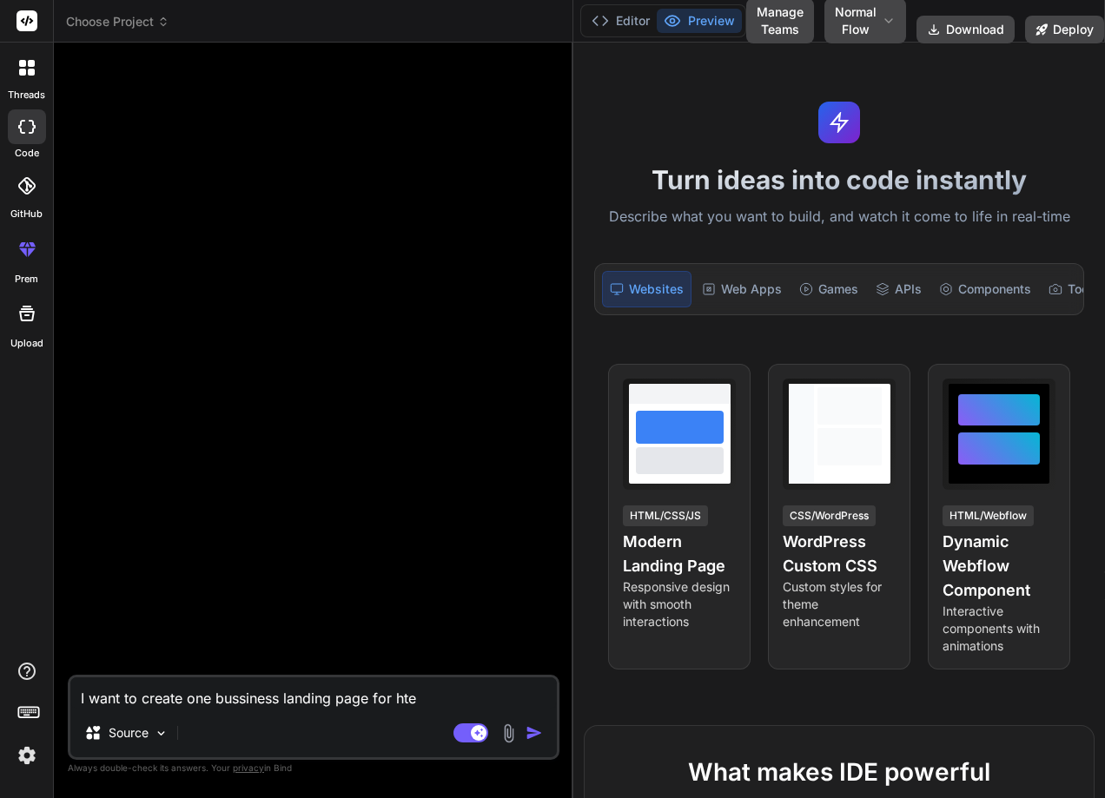
type textarea "I want to create one bussiness landing page for ht"
type textarea "x"
type textarea "I want to create one bussiness landing page for h"
type textarea "x"
type textarea "I want to create one bussiness landing page for"
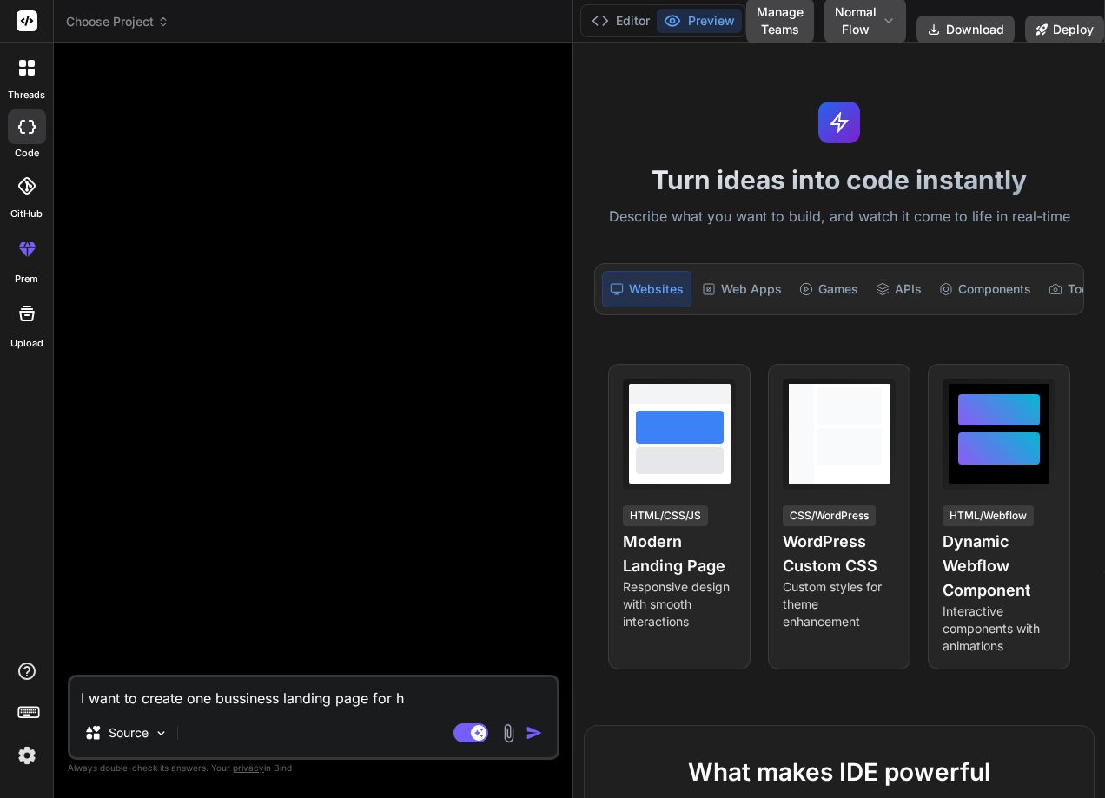
type textarea "x"
type textarea "I want to create one bussiness landing page for ht"
type textarea "x"
type textarea "I want to create one bussiness landing page for h"
type textarea "x"
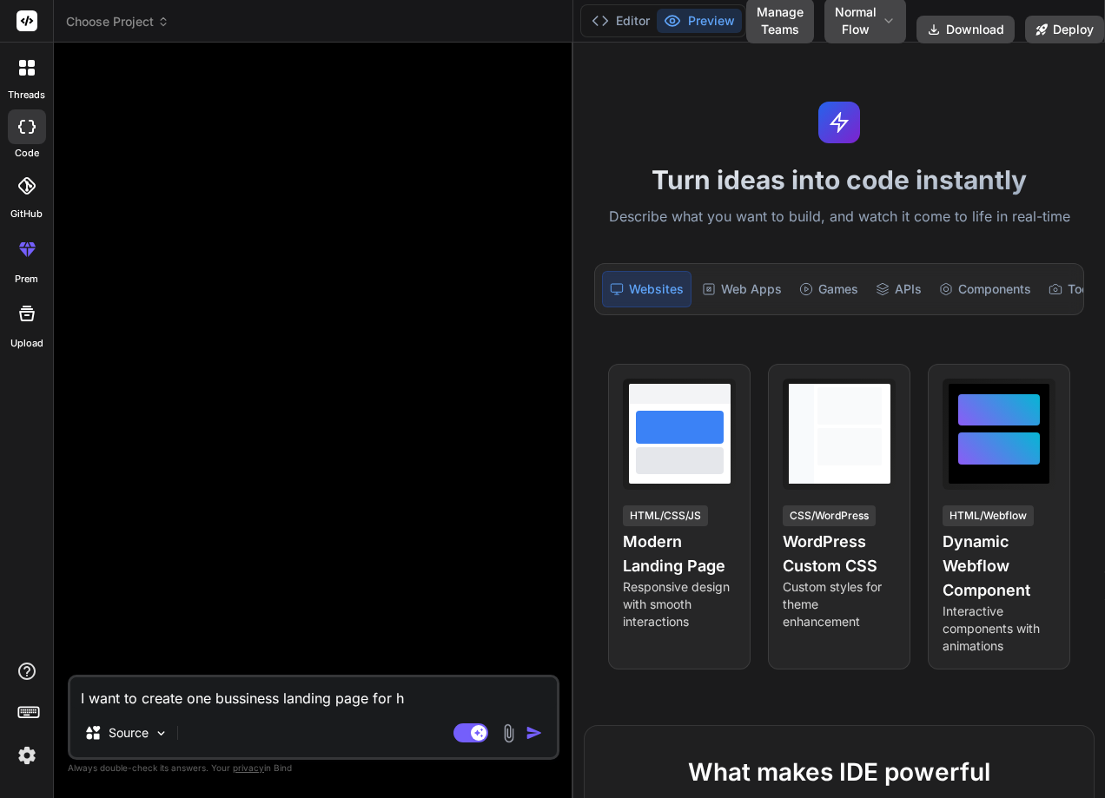
type textarea "I want to create one bussiness landing page for"
type textarea "x"
type textarea "I want to create one bussiness landing page for t"
type textarea "x"
type textarea "I want to create one bussiness landing page for th"
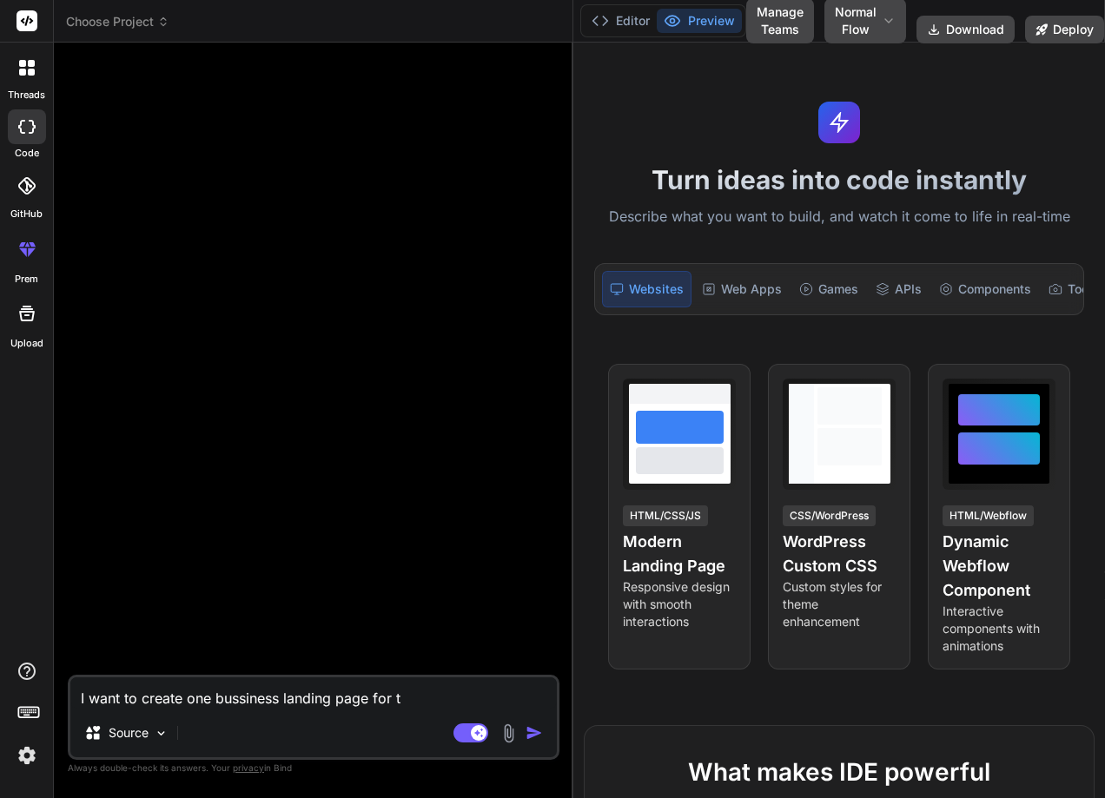
type textarea "x"
type textarea "I want to create one bussiness landing page for the"
type textarea "x"
type textarea "I want to create one bussiness landing page for the"
type textarea "x"
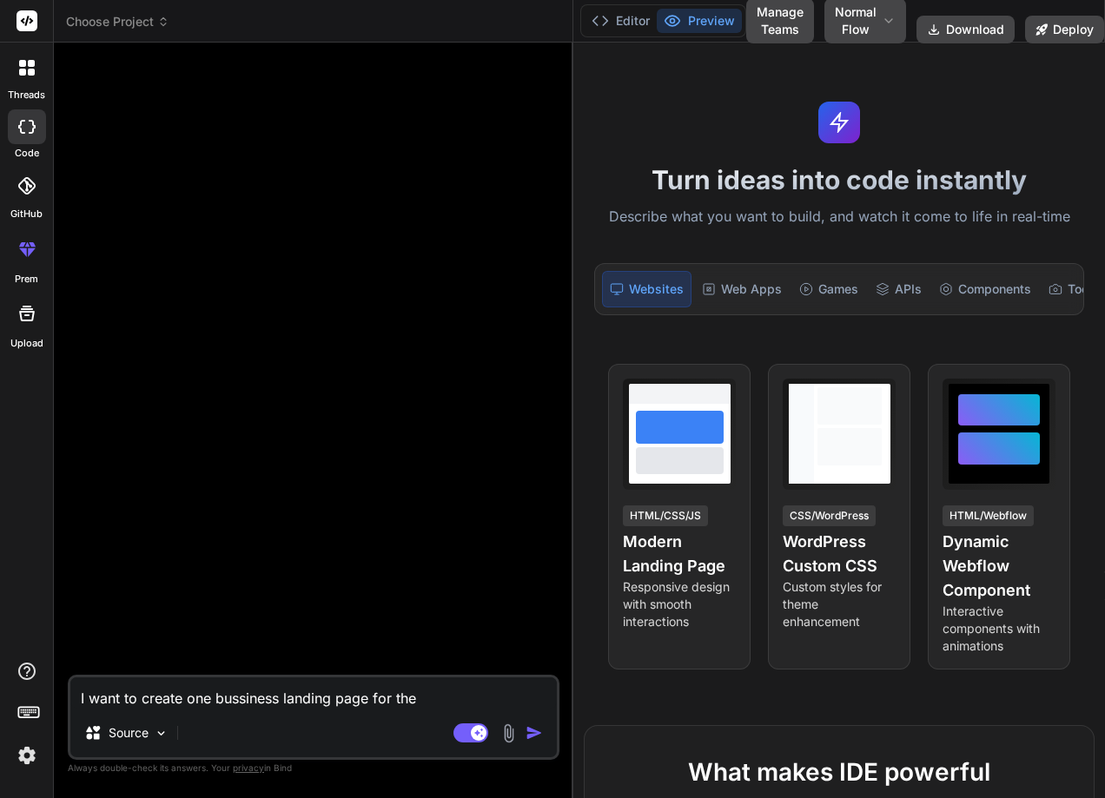
type textarea "I want to create one bussiness landing page for the m"
type textarea "x"
type textarea "I want to create one bussiness landing page for the me"
type textarea "x"
type textarea "I want to create one bussiness landing page for the men"
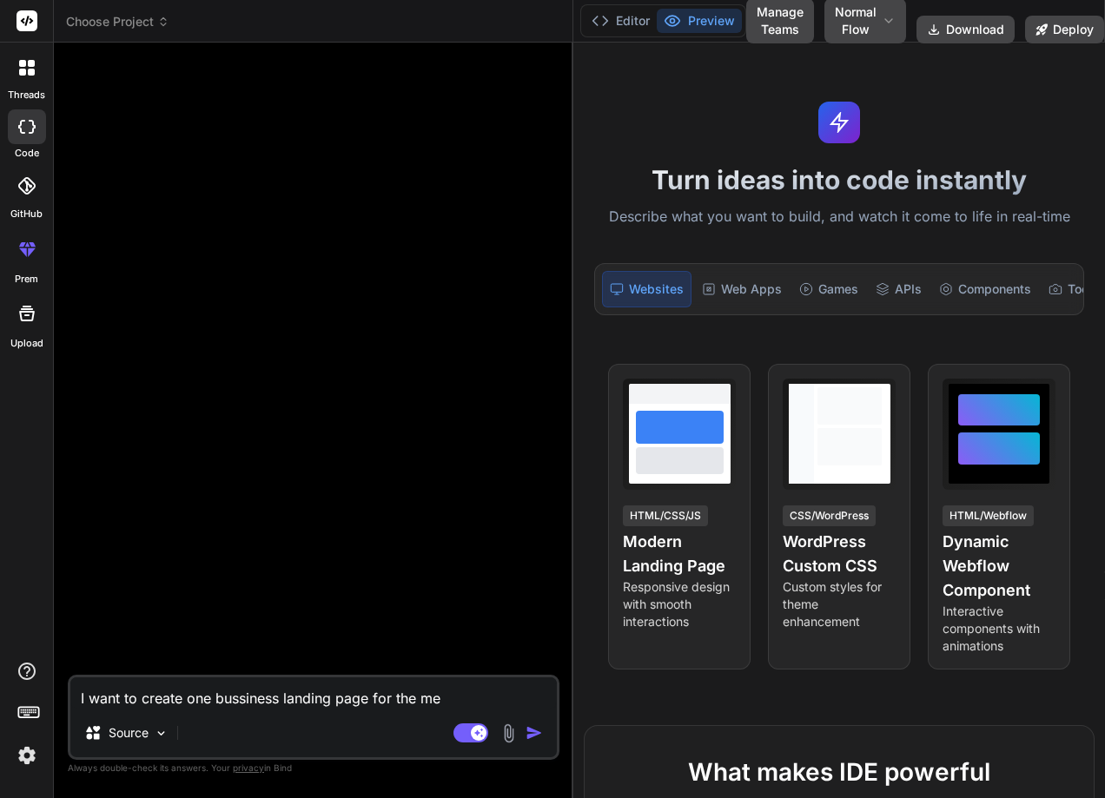
type textarea "x"
type textarea "I want to create one bussiness landing page for the meni"
type textarea "x"
type textarea "I want to create one bussiness landing page for the menic"
type textarea "x"
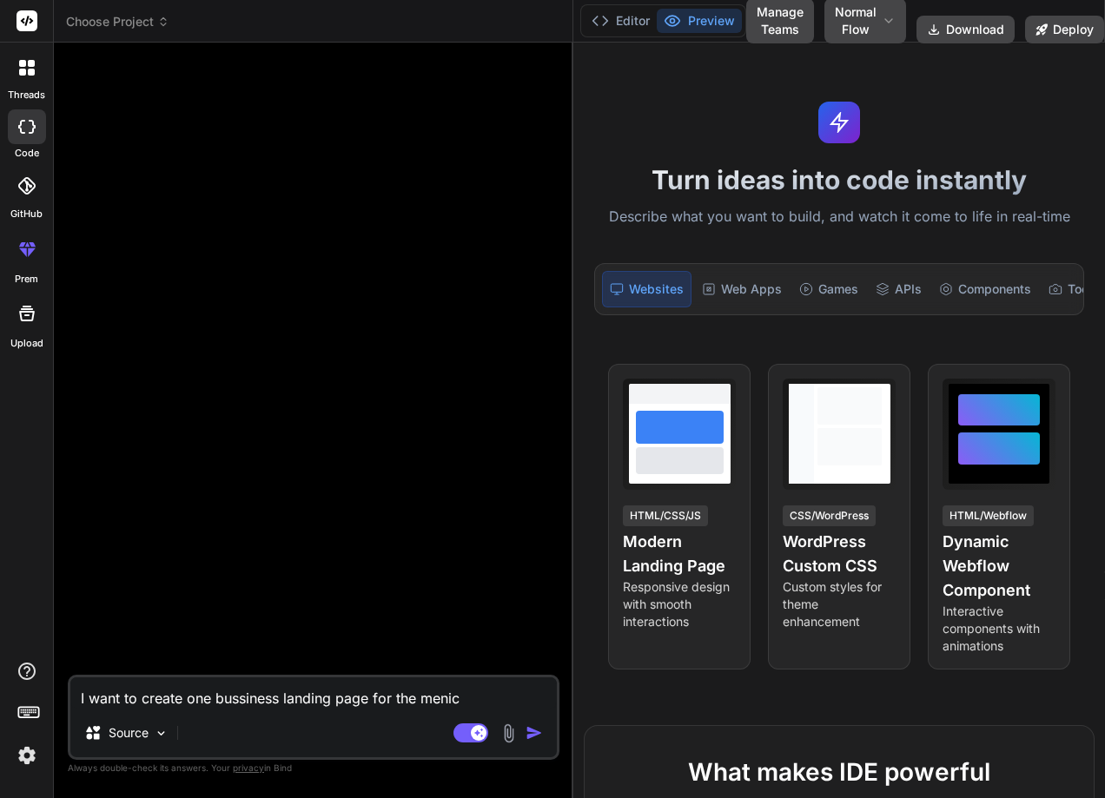
type textarea "I want to create one bussiness landing page for the menica"
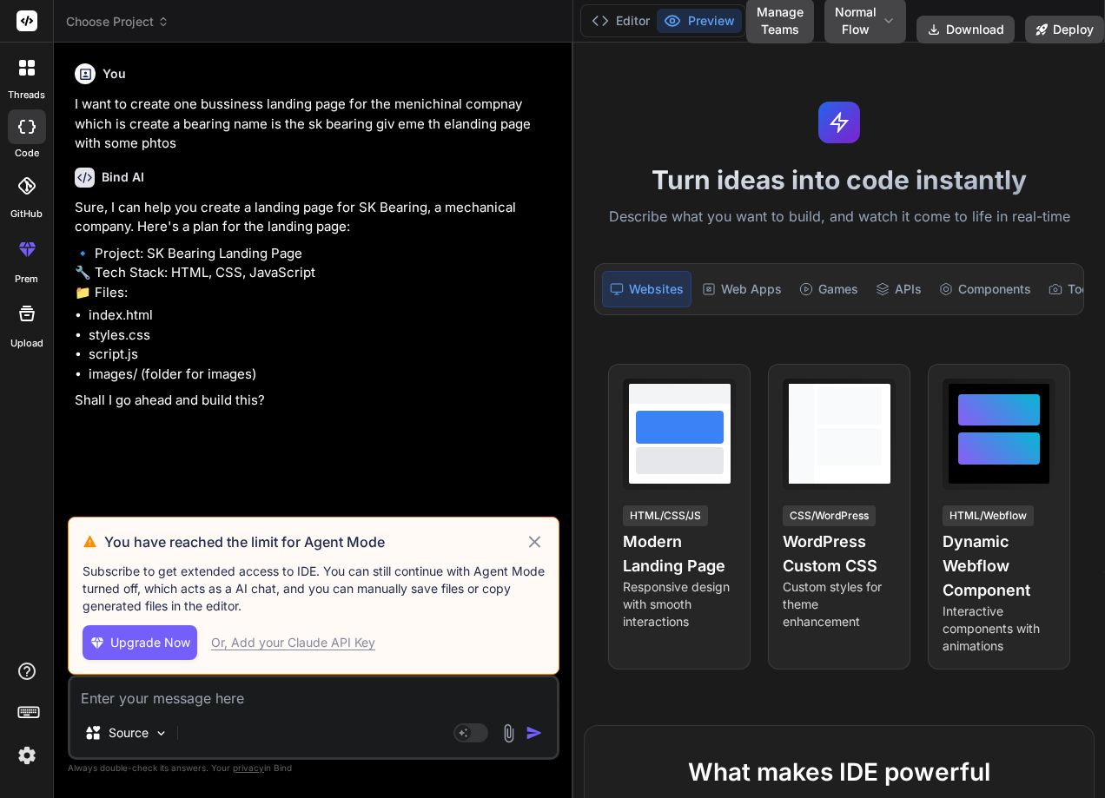
click at [140, 643] on span "Upgrade Now" at bounding box center [150, 642] width 80 height 17
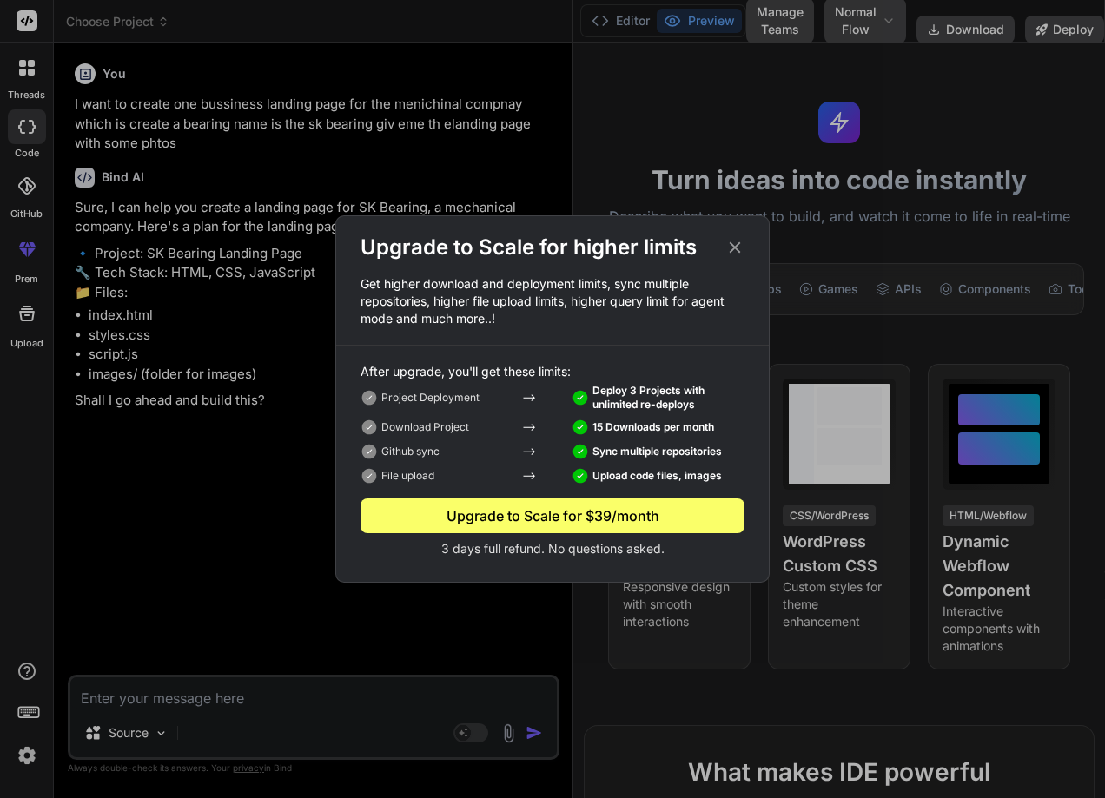
click at [541, 518] on div "Upgrade to Scale for $39/month" at bounding box center [553, 516] width 384 height 21
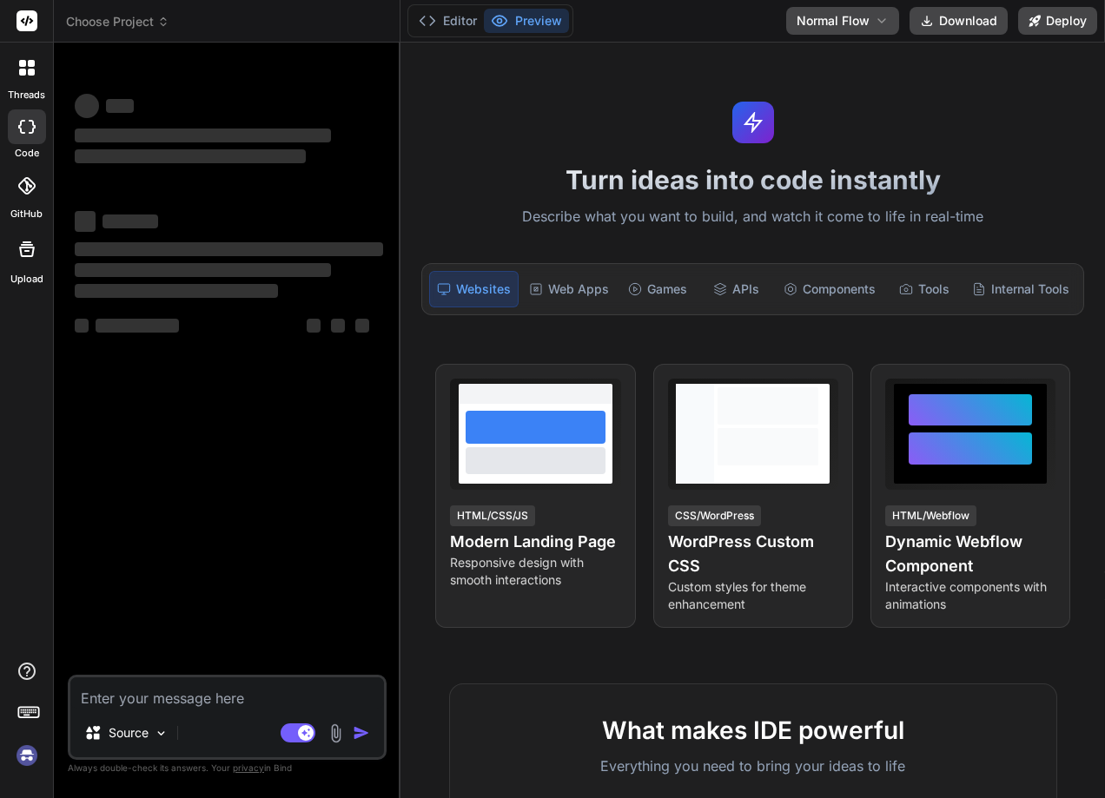
type textarea "x"
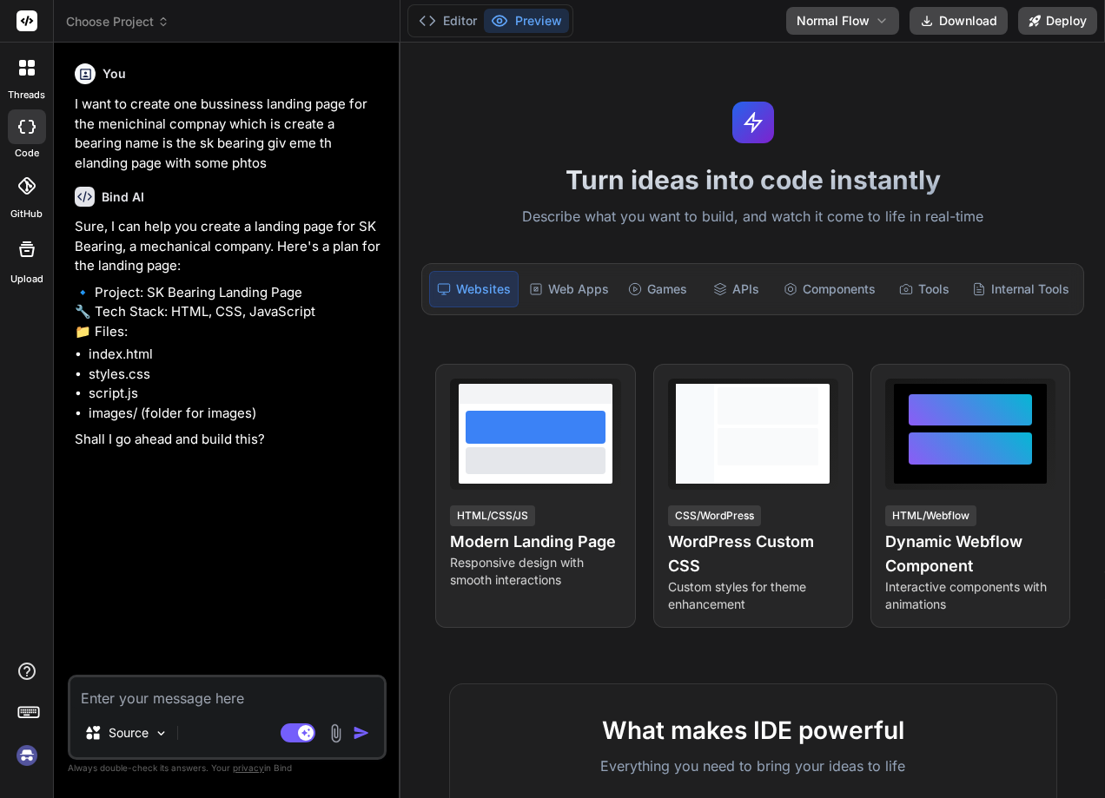
type textarea "y"
type textarea "x"
type textarea "yE"
type textarea "x"
click at [122, 762] on p "Always double-check its answers. Your privacy in [GEOGRAPHIC_DATA]" at bounding box center [227, 768] width 319 height 17
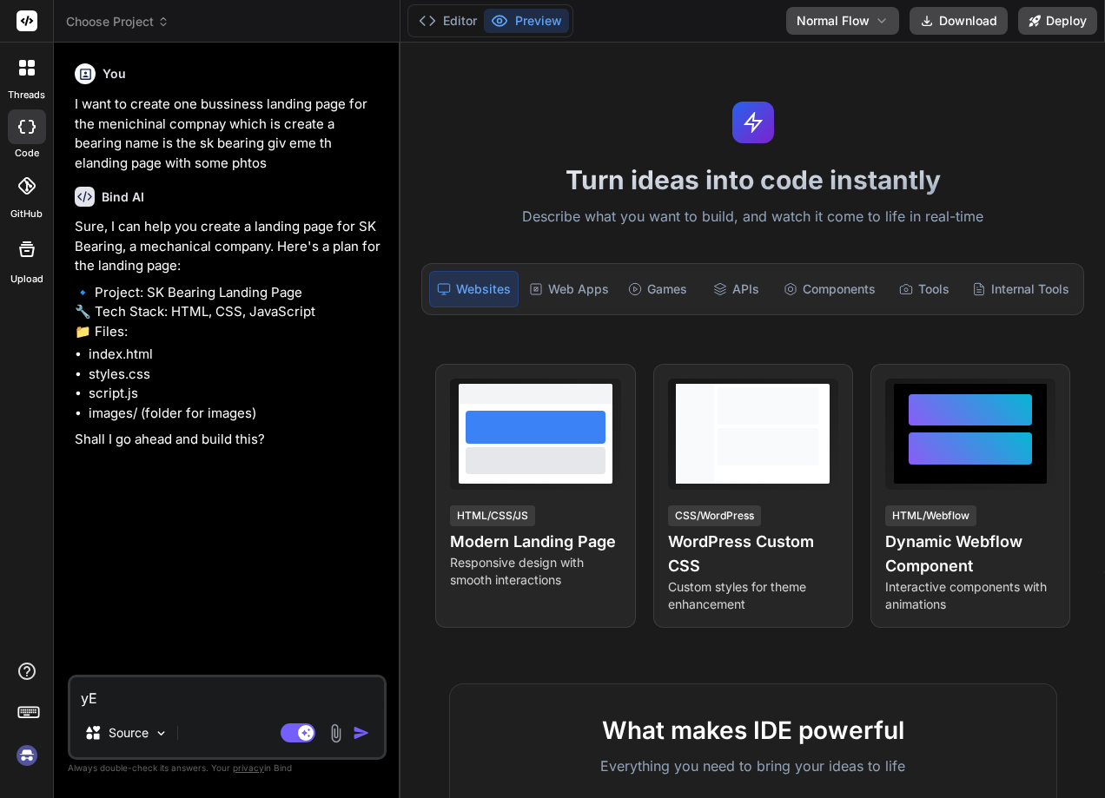
click at [122, 699] on textarea "yE" at bounding box center [227, 693] width 314 height 31
type textarea "y"
type textarea "x"
type textarea "Y"
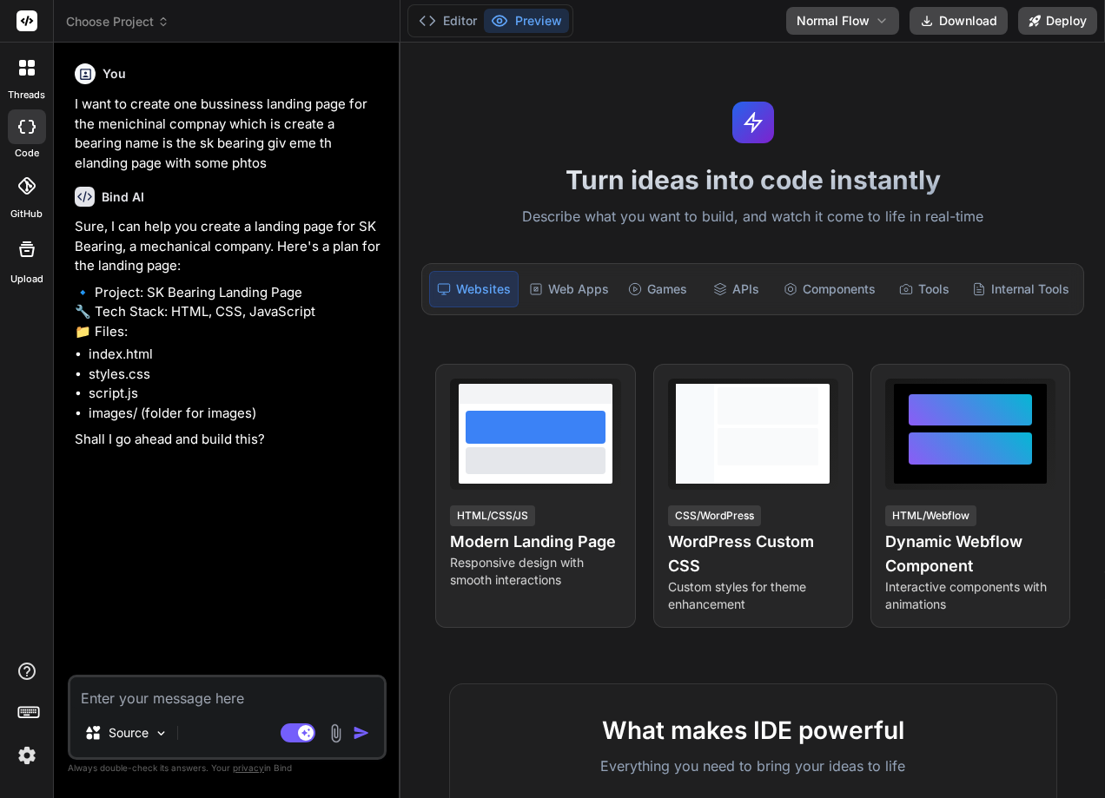
type textarea "x"
type textarea "Ye"
type textarea "x"
type textarea "Yes"
type textarea "x"
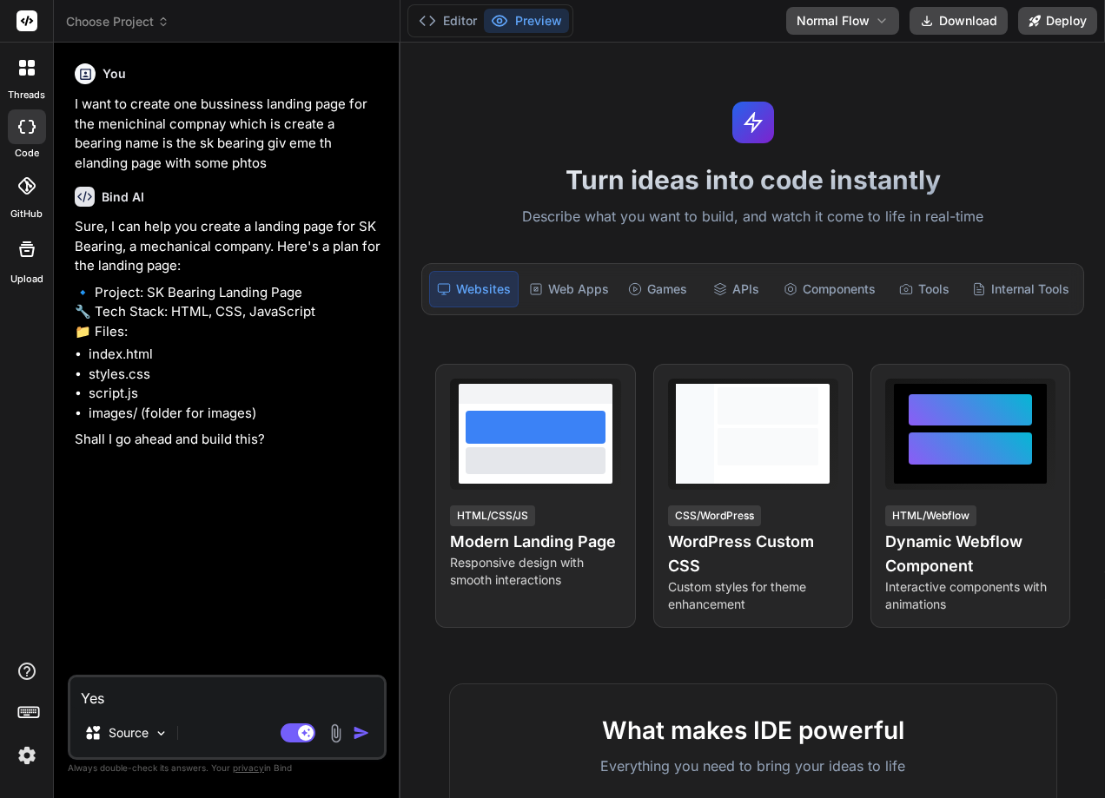
type textarea "Yes."
type textarea "x"
type textarea "Yes.."
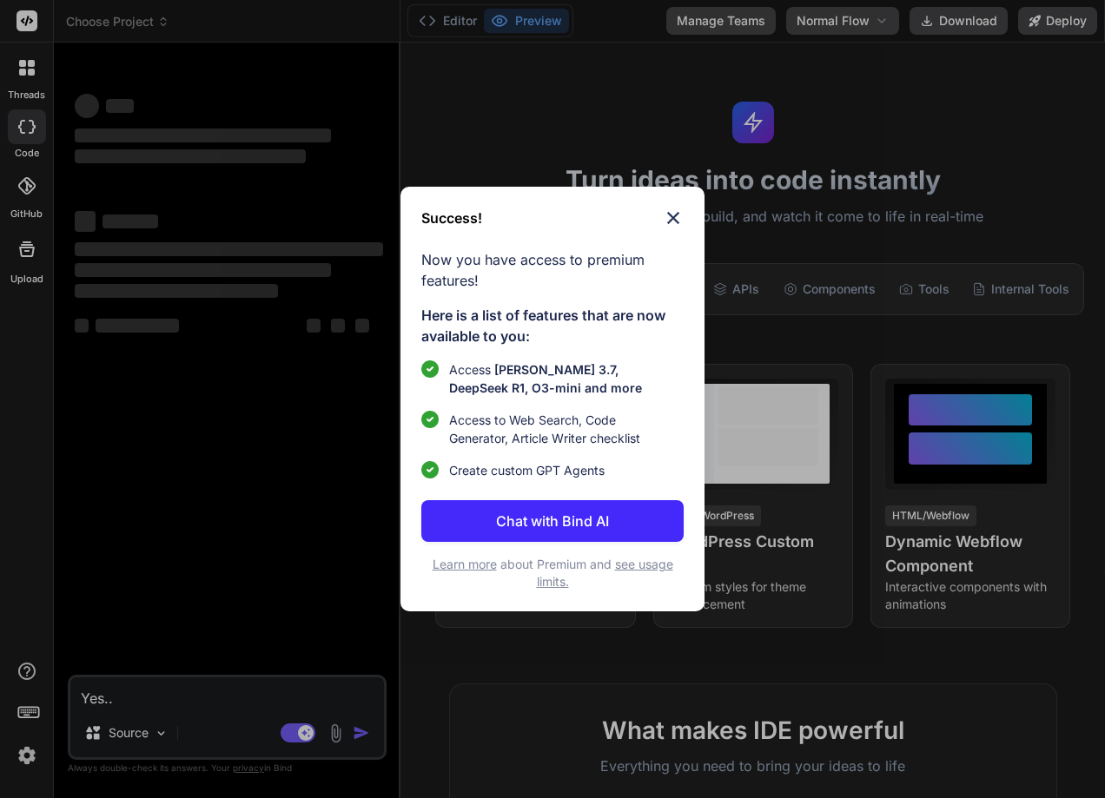
type textarea "x"
type textarea "Yes.."
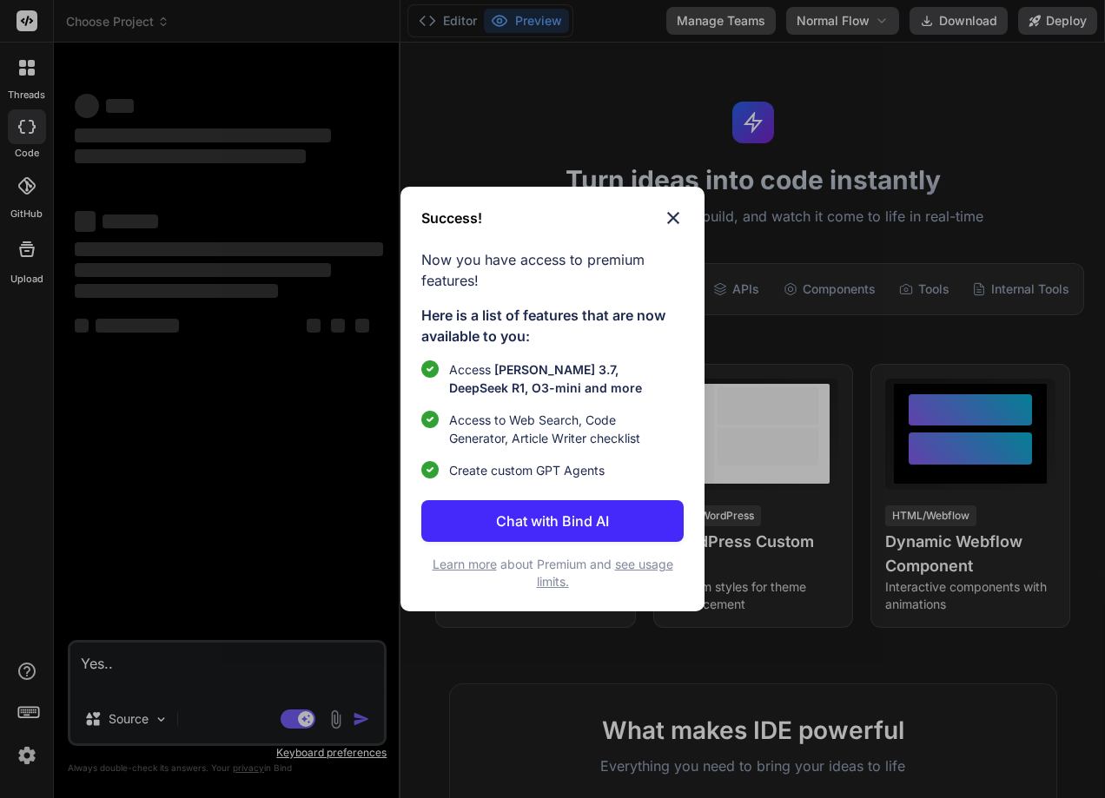
type textarea "x"
type textarea "Yes.."
click at [660, 225] on div "Success!" at bounding box center [552, 218] width 262 height 21
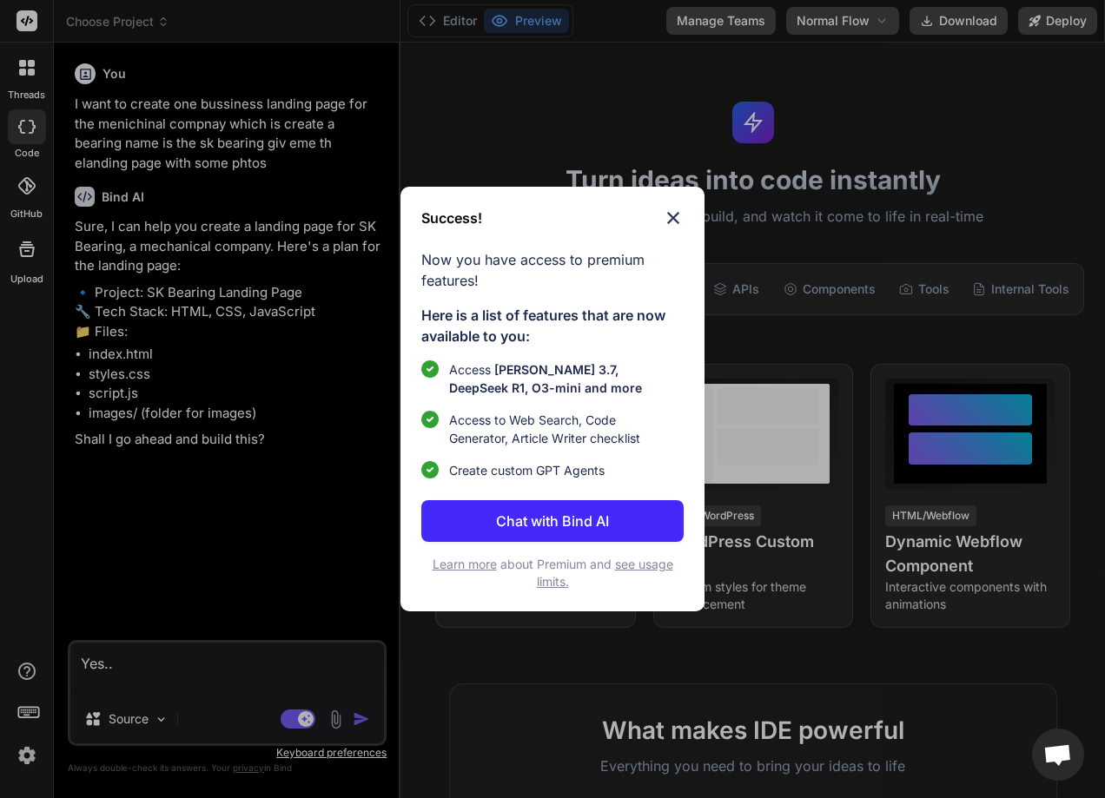
click at [675, 219] on img at bounding box center [673, 218] width 21 height 21
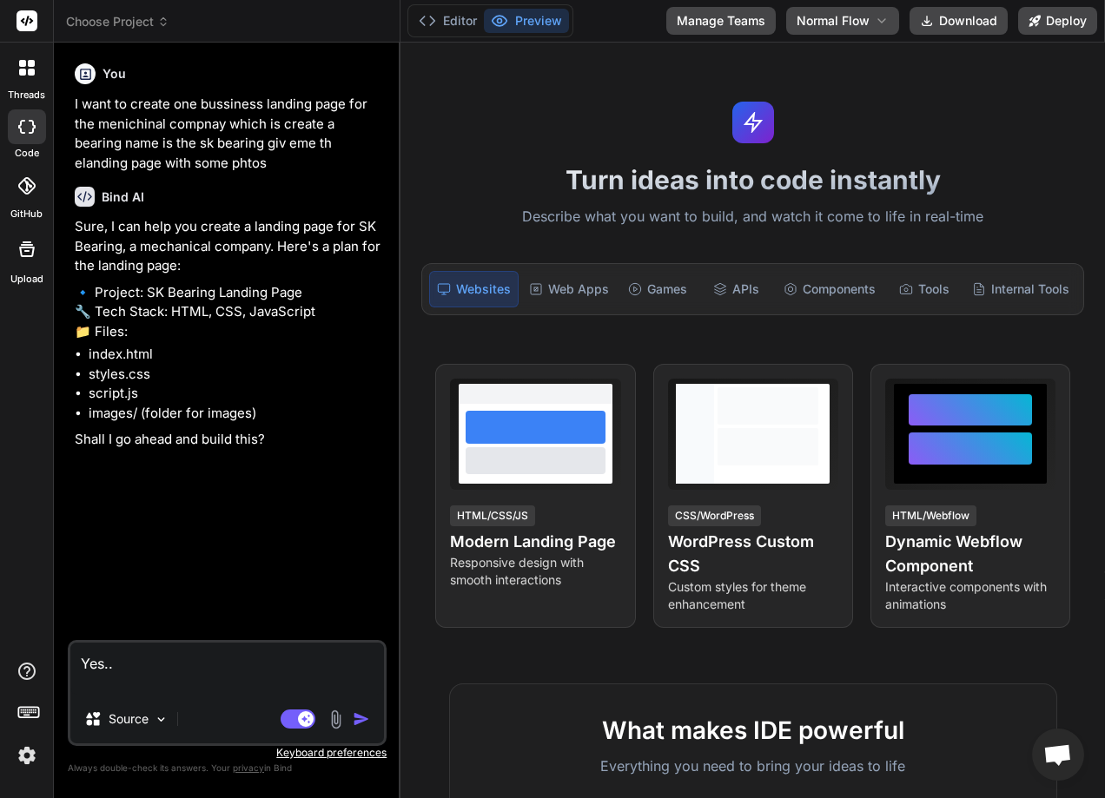
click at [161, 695] on div "Yes.. Source Agent Mode. When this toggle is activated, AI automatically makes …" at bounding box center [227, 693] width 319 height 106
type textarea "x"
click at [126, 680] on textarea "Yes.." at bounding box center [227, 669] width 314 height 52
type textarea "Yes.."
type textarea "x"
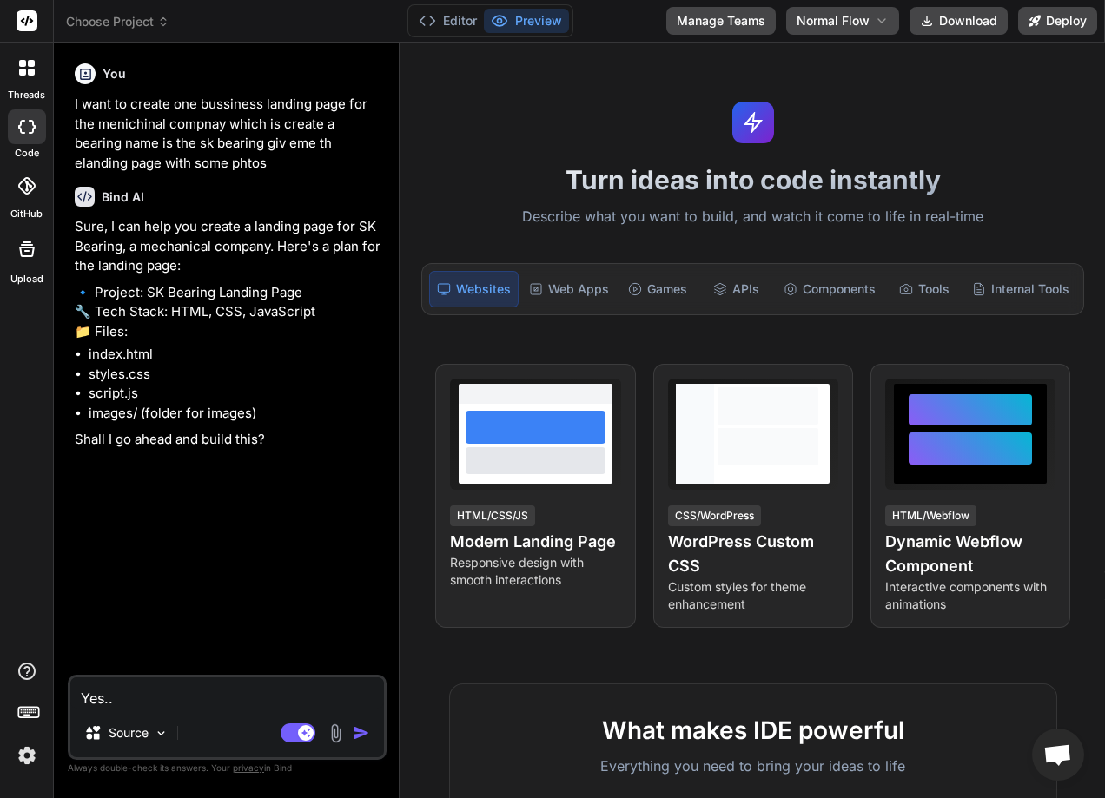
type textarea "Yes..."
type textarea "x"
type textarea "Yes...."
type textarea "x"
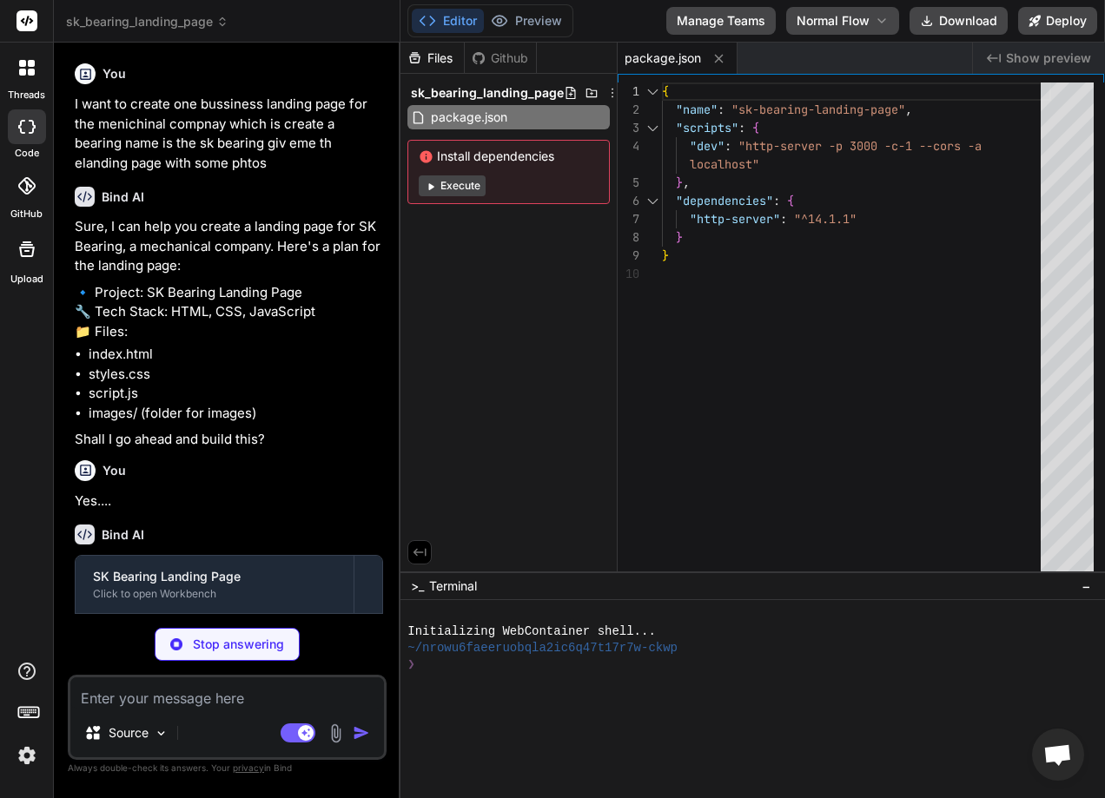
type textarea "x"
type textarea "</html>"
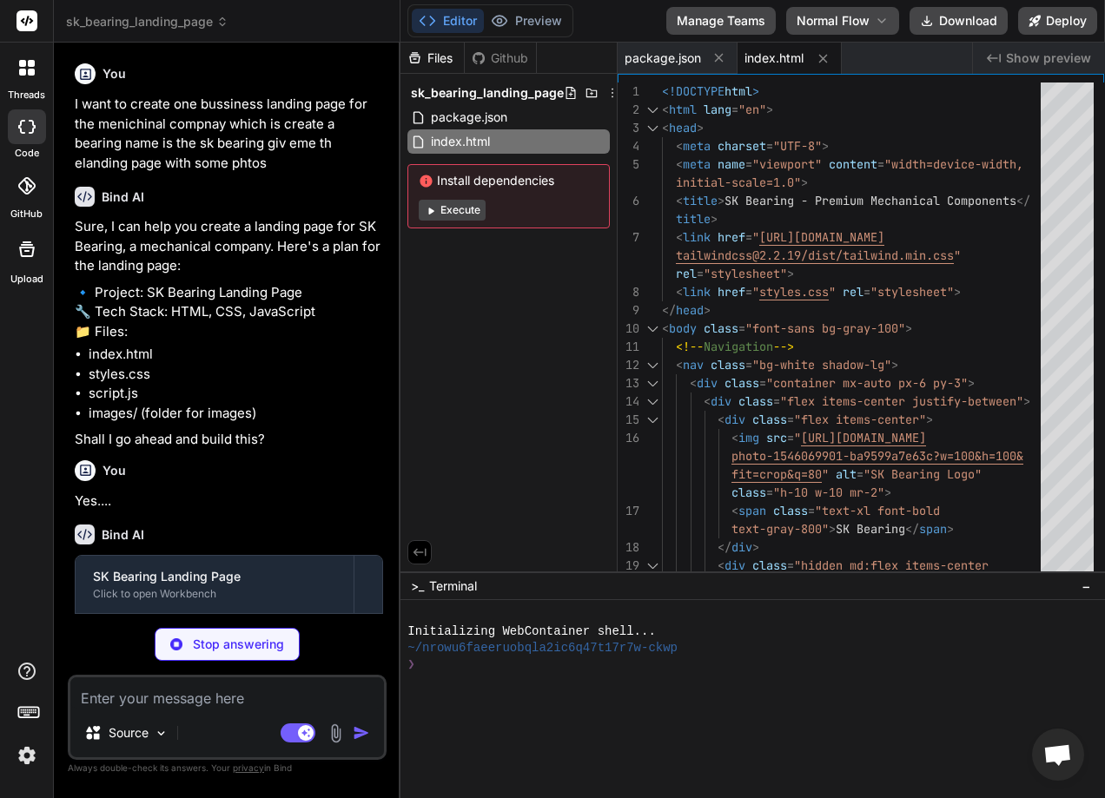
type textarea "x"
type textarea ".testimonial-card:hover { box-shadow: 0 10px 15px -3px rgba(0, 0, 0, 0.1), 0 4p…"
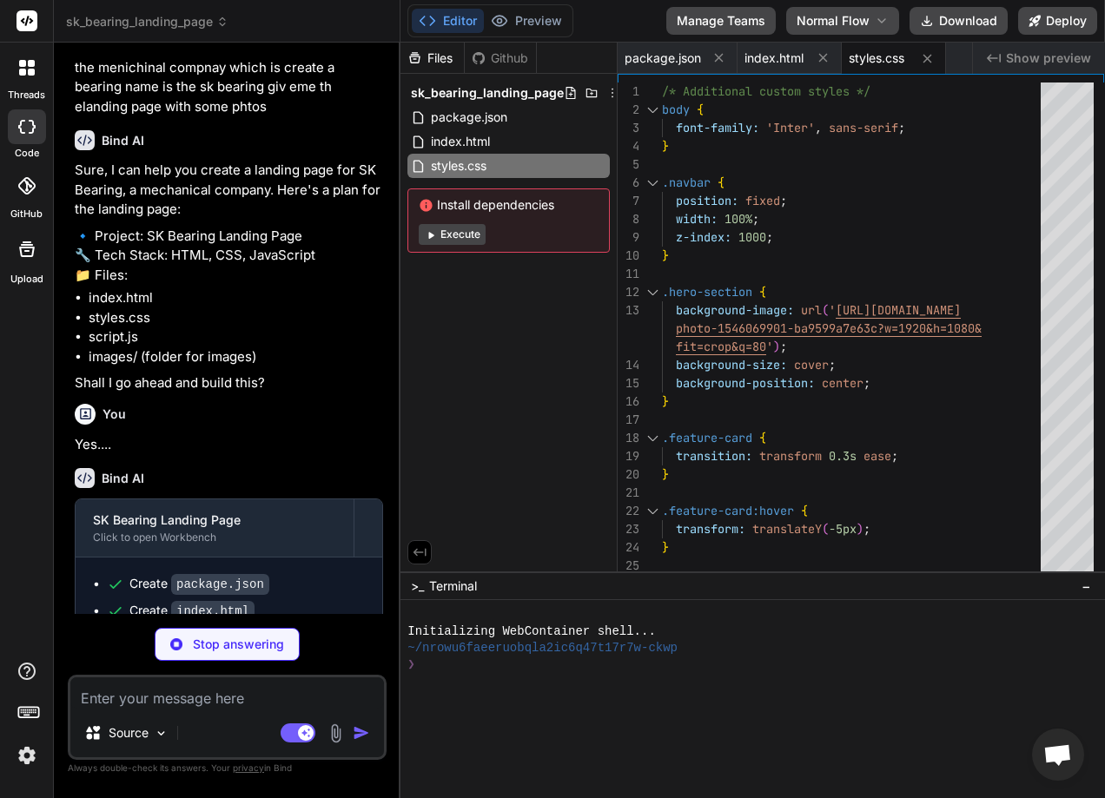
type textarea "x"
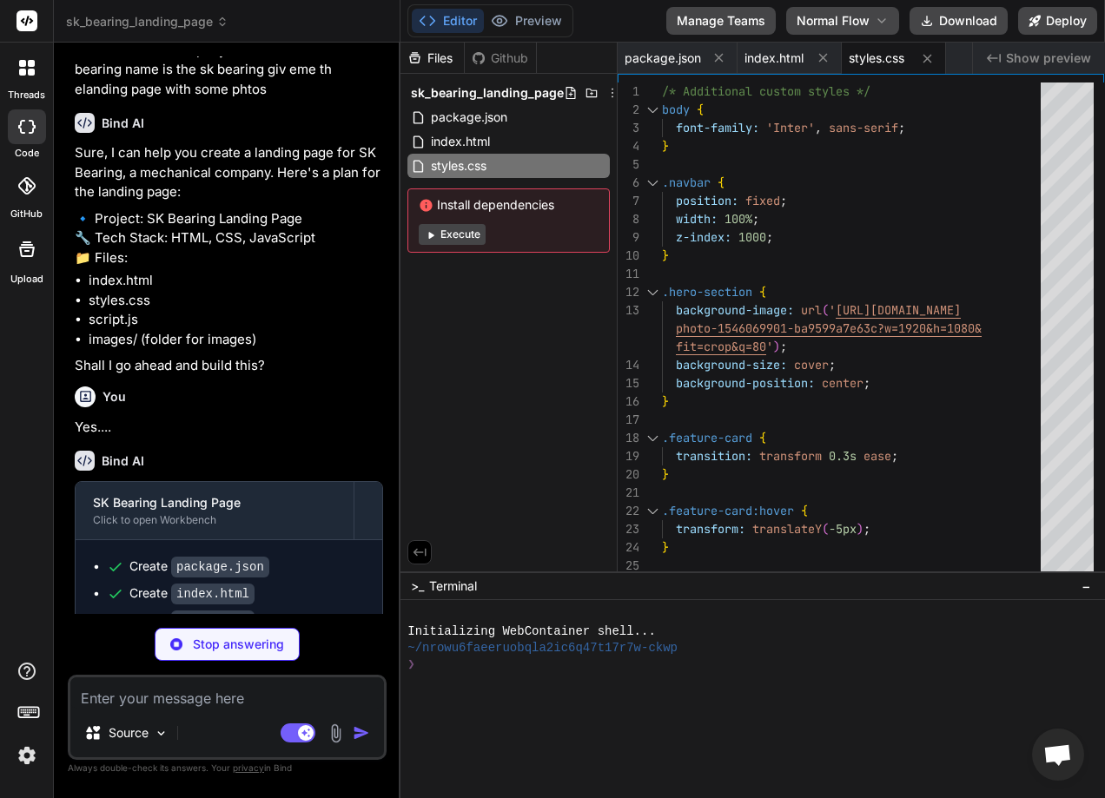
scroll to position [74, 0]
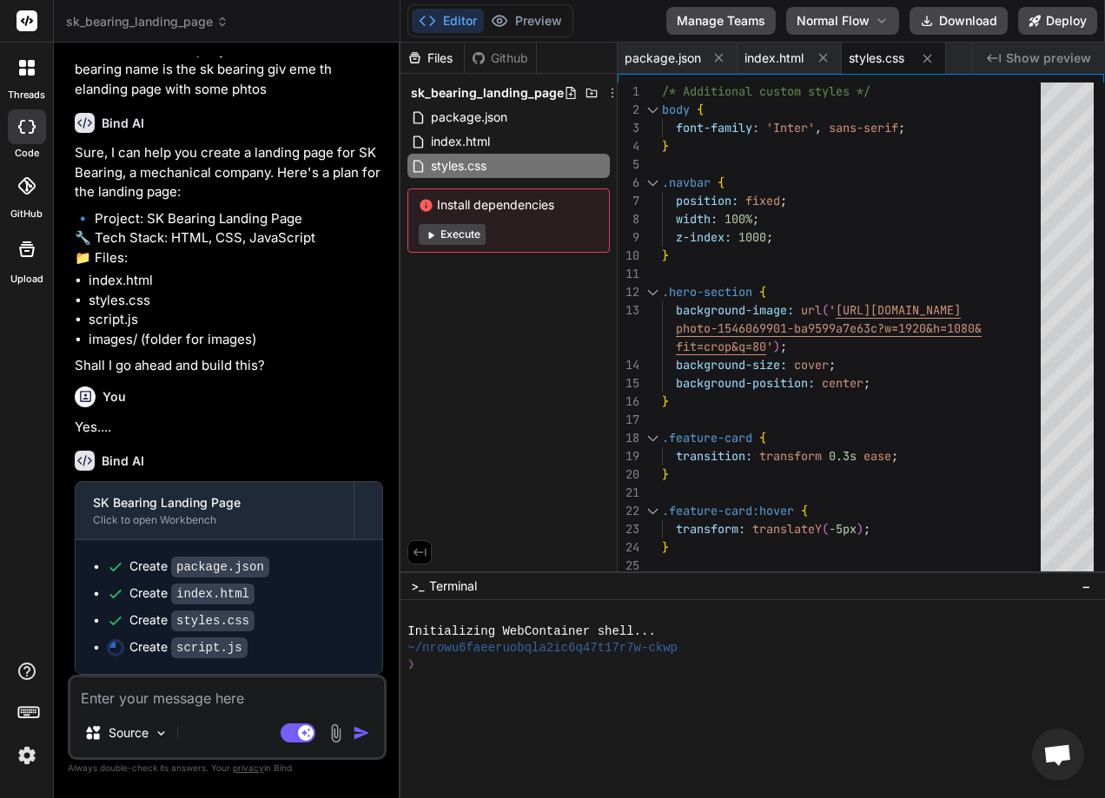
type textarea "x"
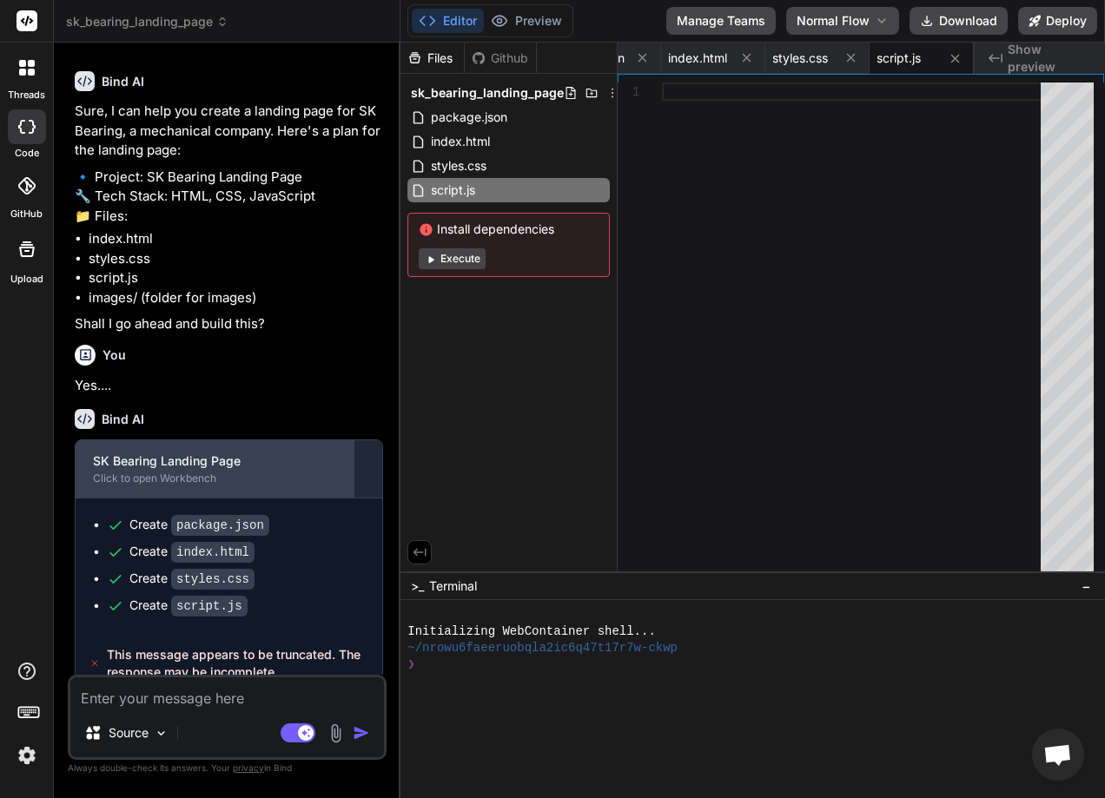
scroll to position [136, 0]
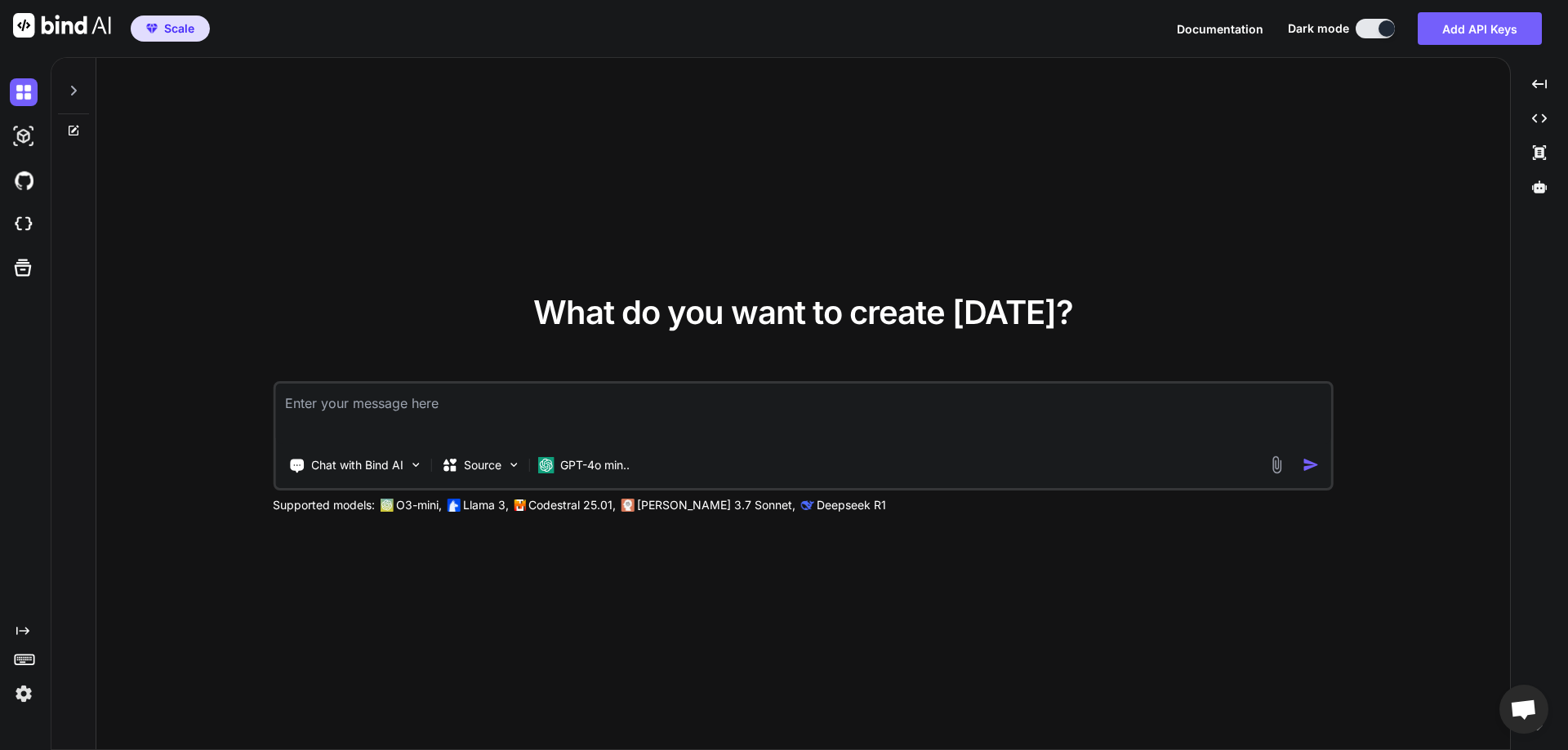
type textarea "x"
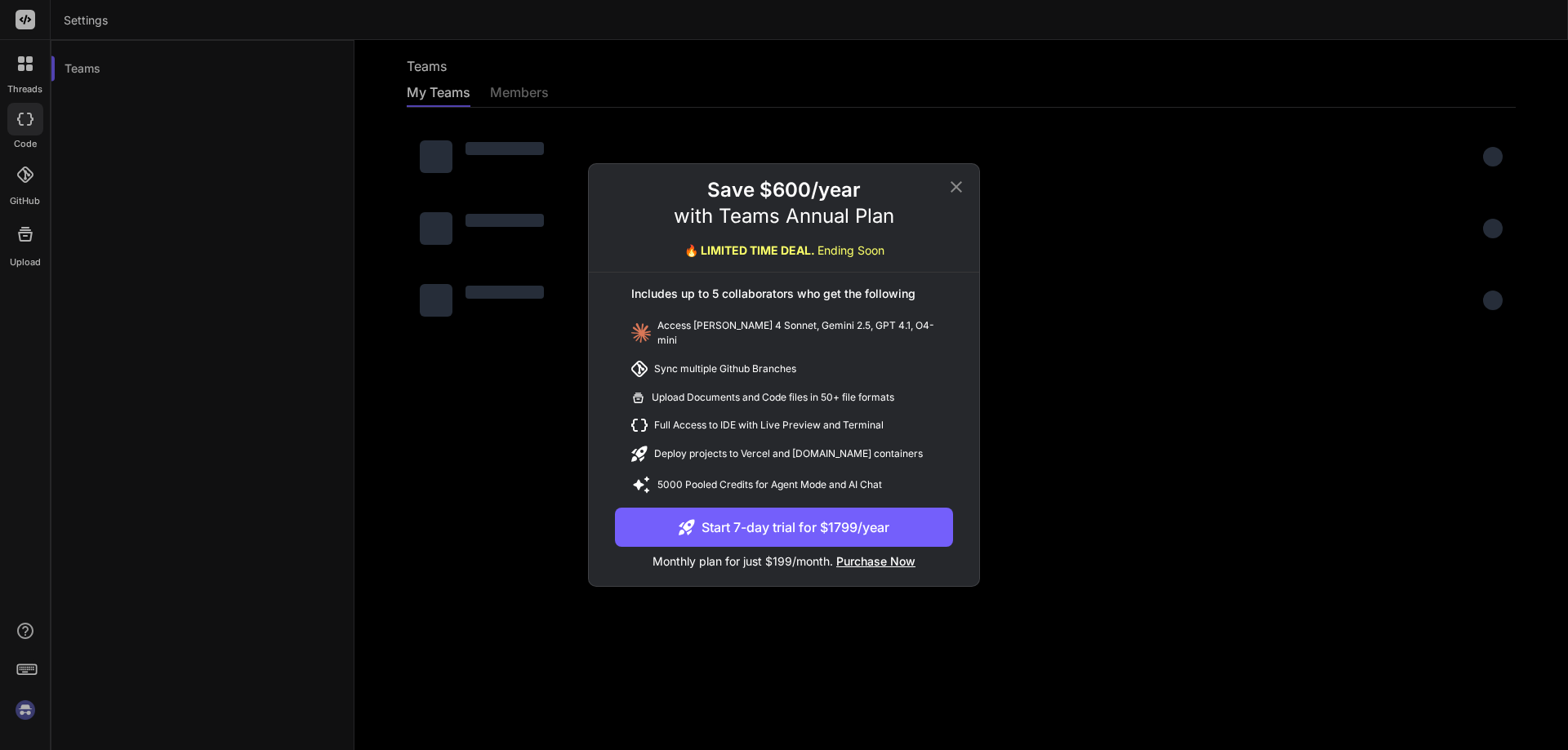
click at [814, 522] on button "Start 7-day trial for $1799/year" at bounding box center [784, 527] width 338 height 39
click at [794, 513] on button "Start 7-day trial for $1799/year" at bounding box center [784, 527] width 338 height 39
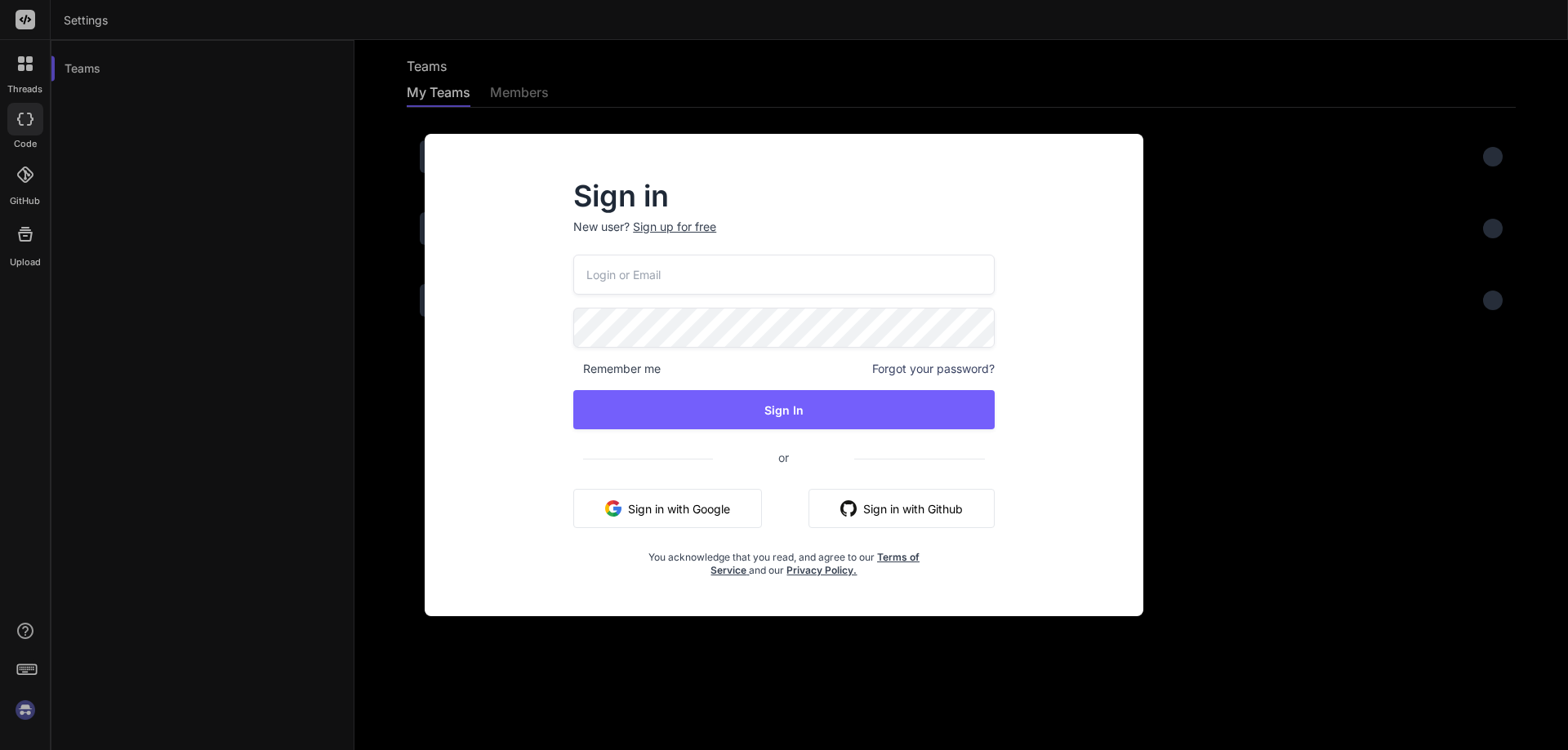
drag, startPoint x: 1365, startPoint y: 171, endPoint x: 1341, endPoint y: 100, distance: 74.9
click at [1366, 171] on div "Sign in New user? Sign up for free Remember me Forgot your password? Sign In or…" at bounding box center [784, 375] width 1568 height 750
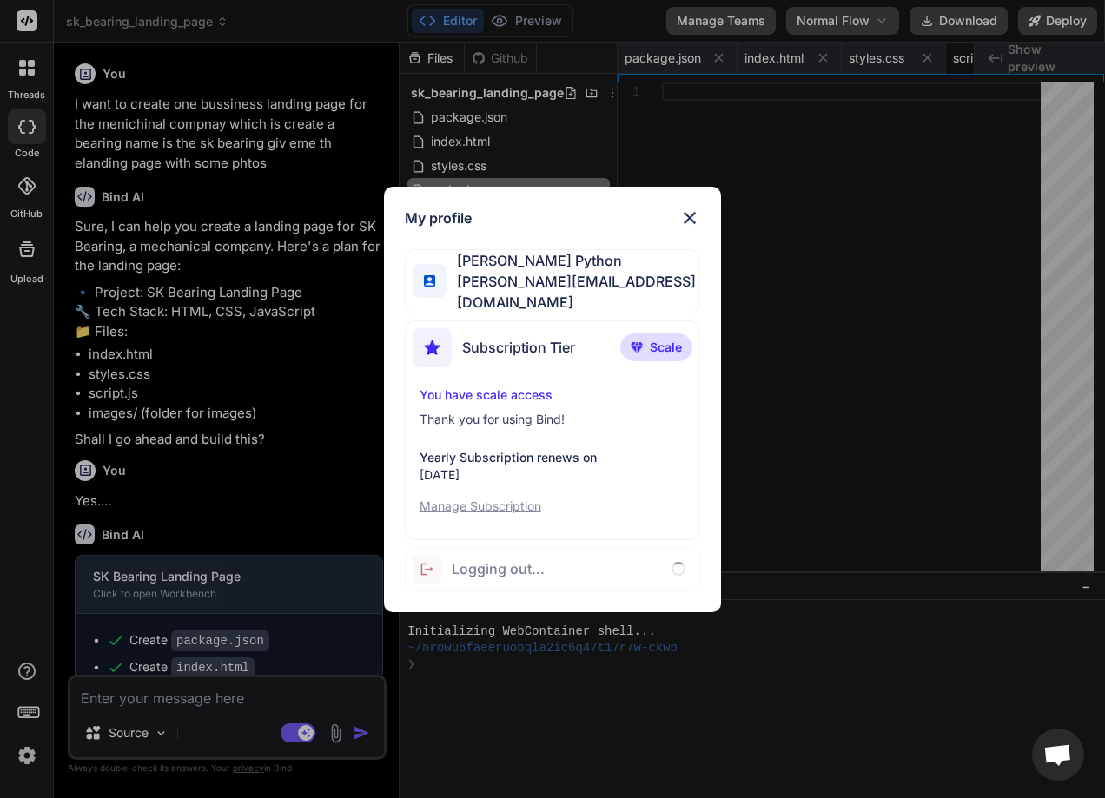
scroll to position [0, 76]
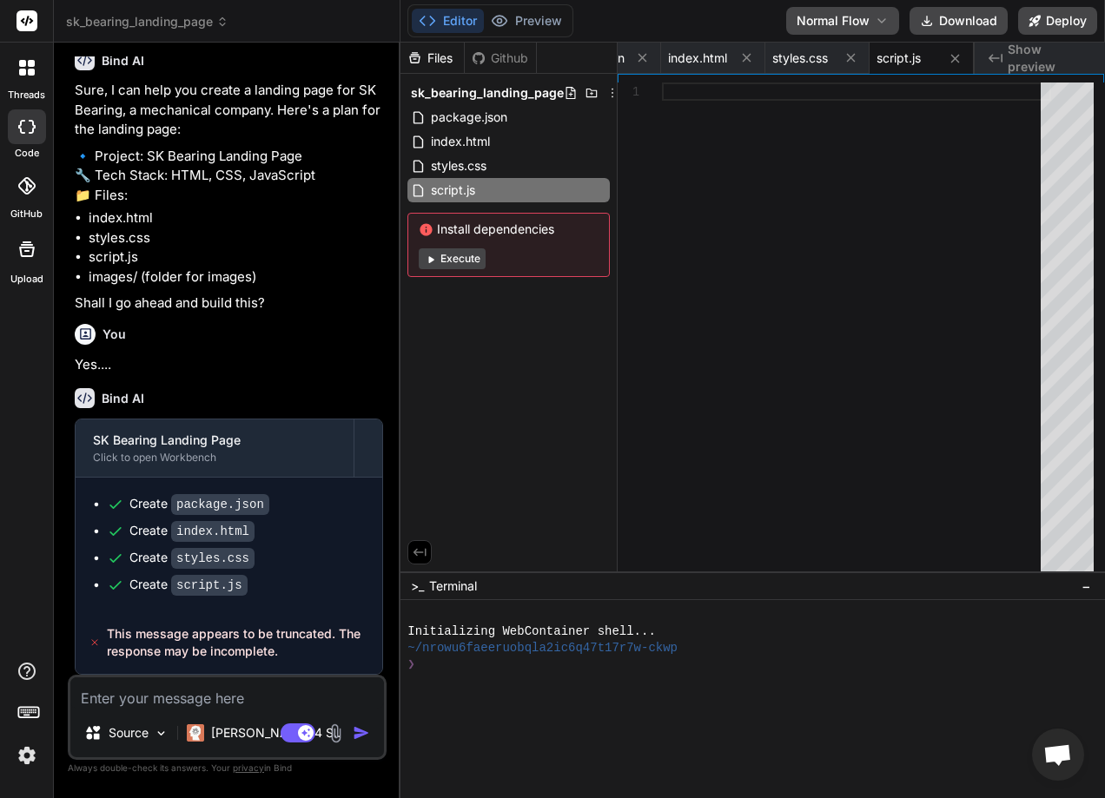
type textarea "x"
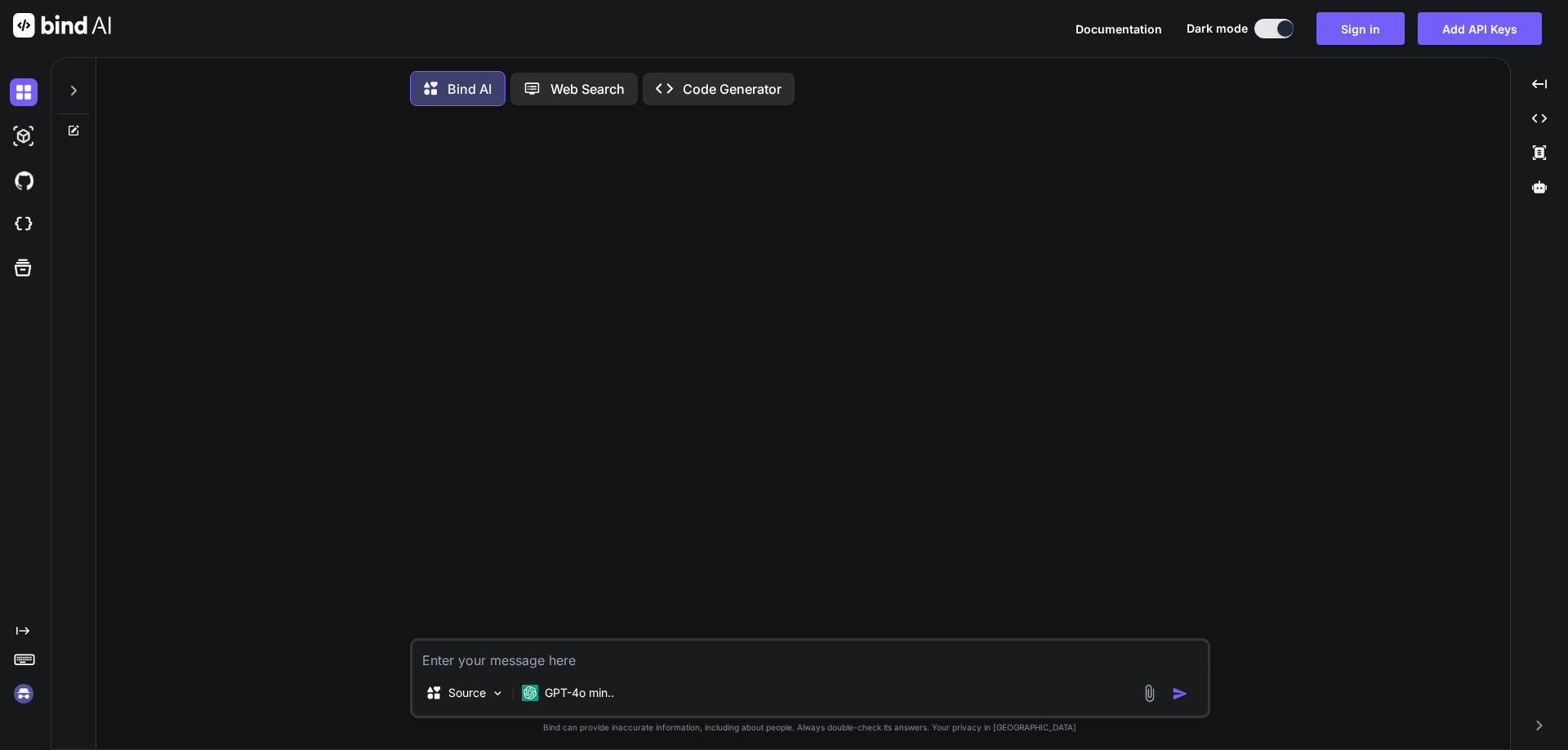
scroll to position [7, 0]
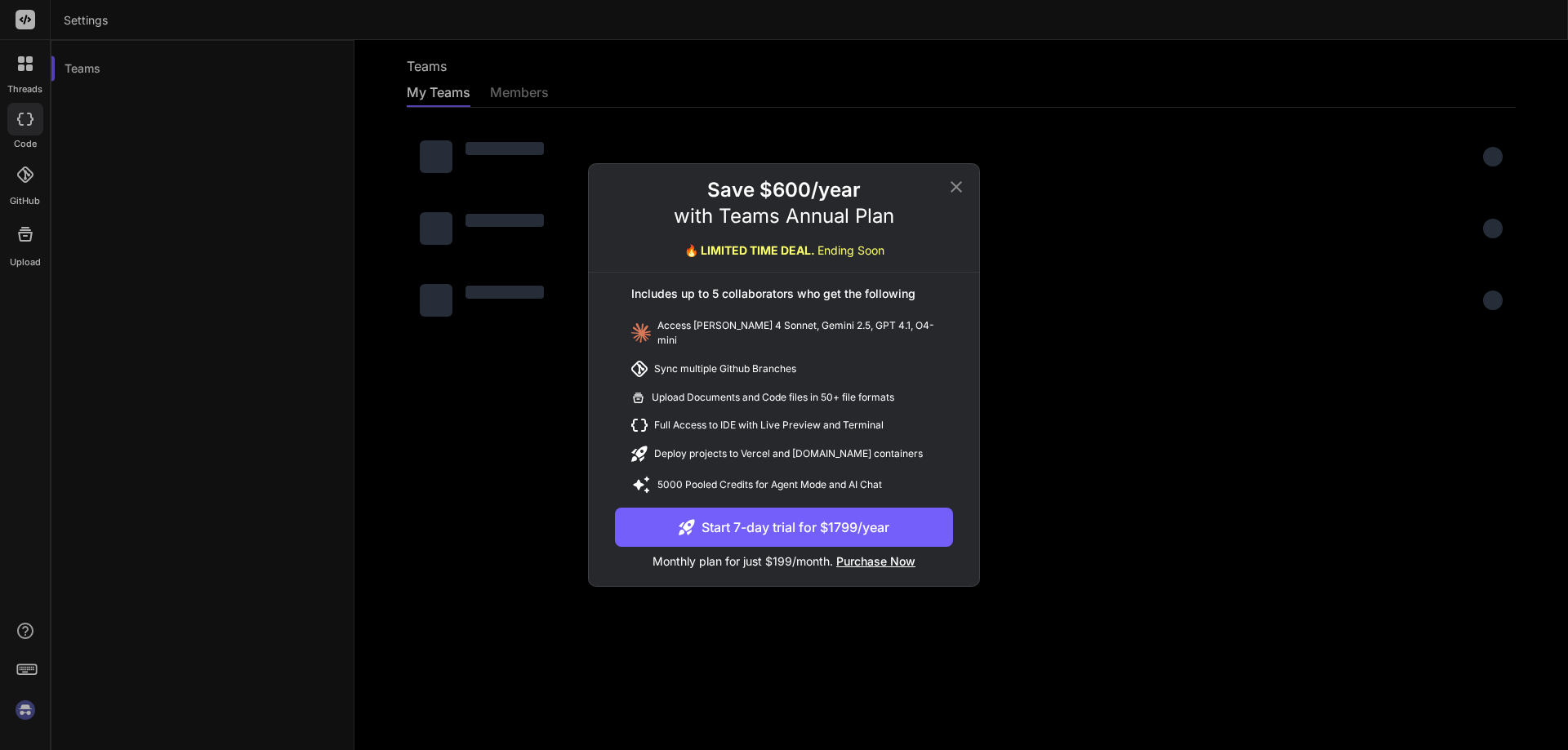
click at [768, 519] on button "Start 7-day trial for $1799/year" at bounding box center [784, 527] width 338 height 39
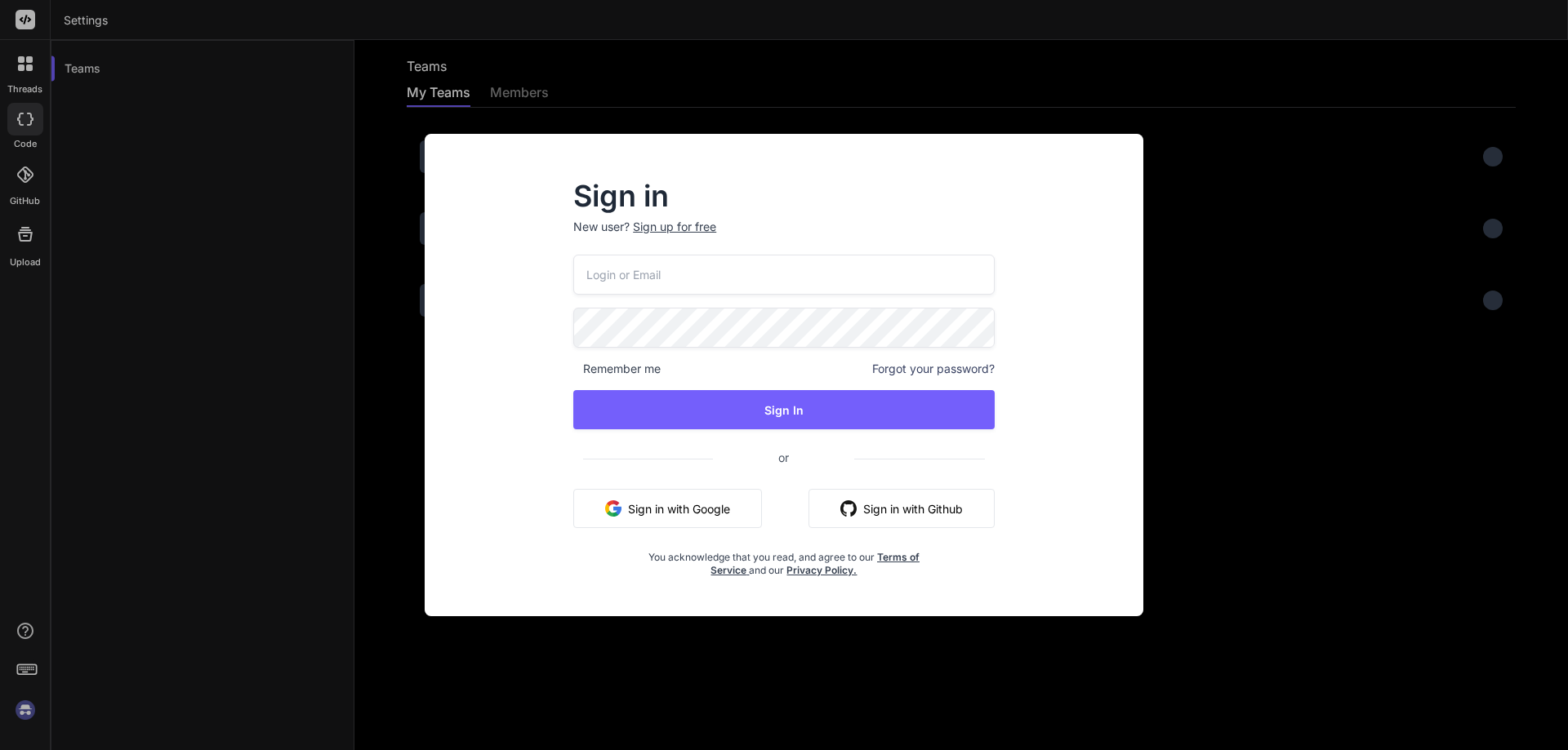
click at [676, 507] on button "Sign in with Google" at bounding box center [667, 508] width 189 height 39
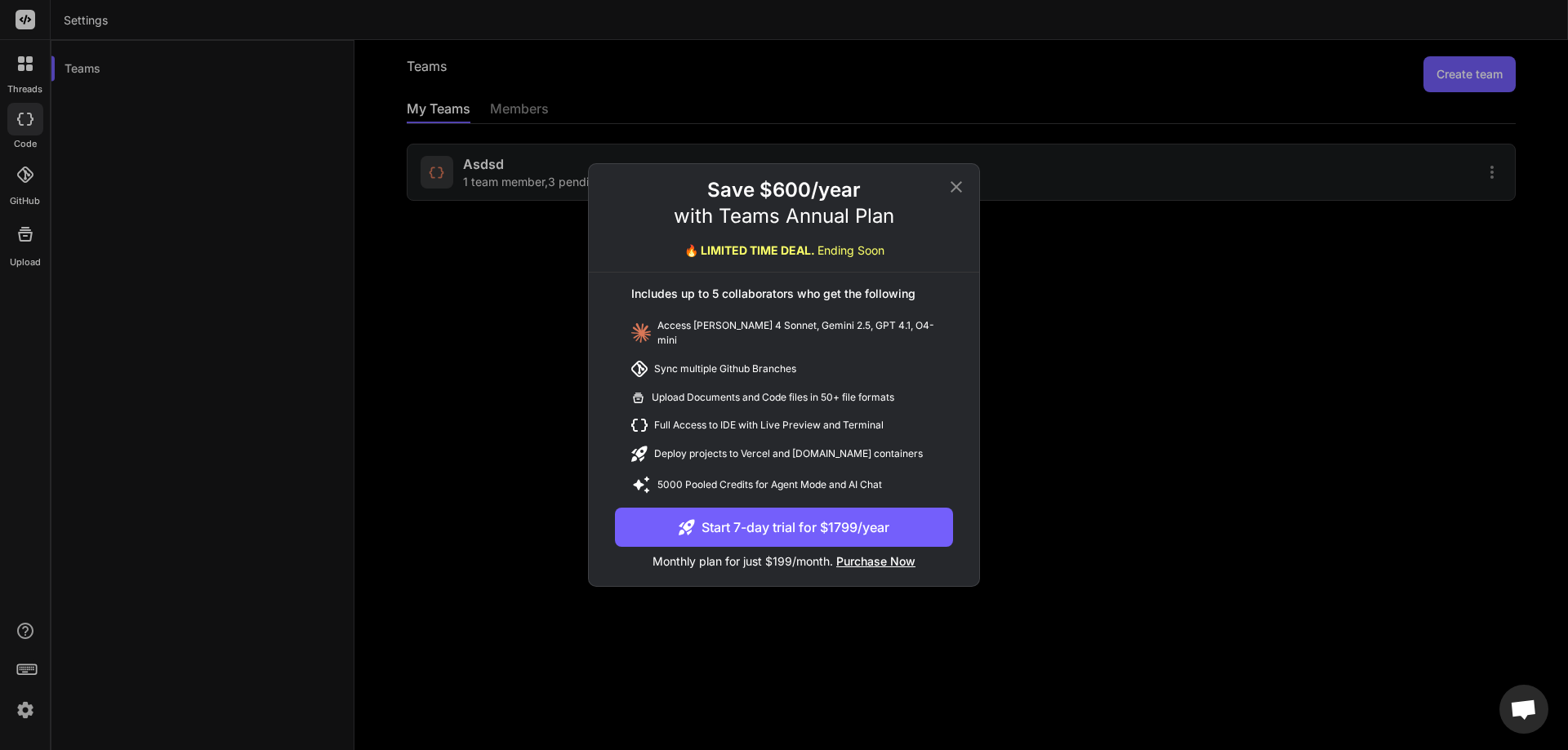
click at [725, 521] on button "Start 7-day trial for $1799/year" at bounding box center [784, 527] width 338 height 39
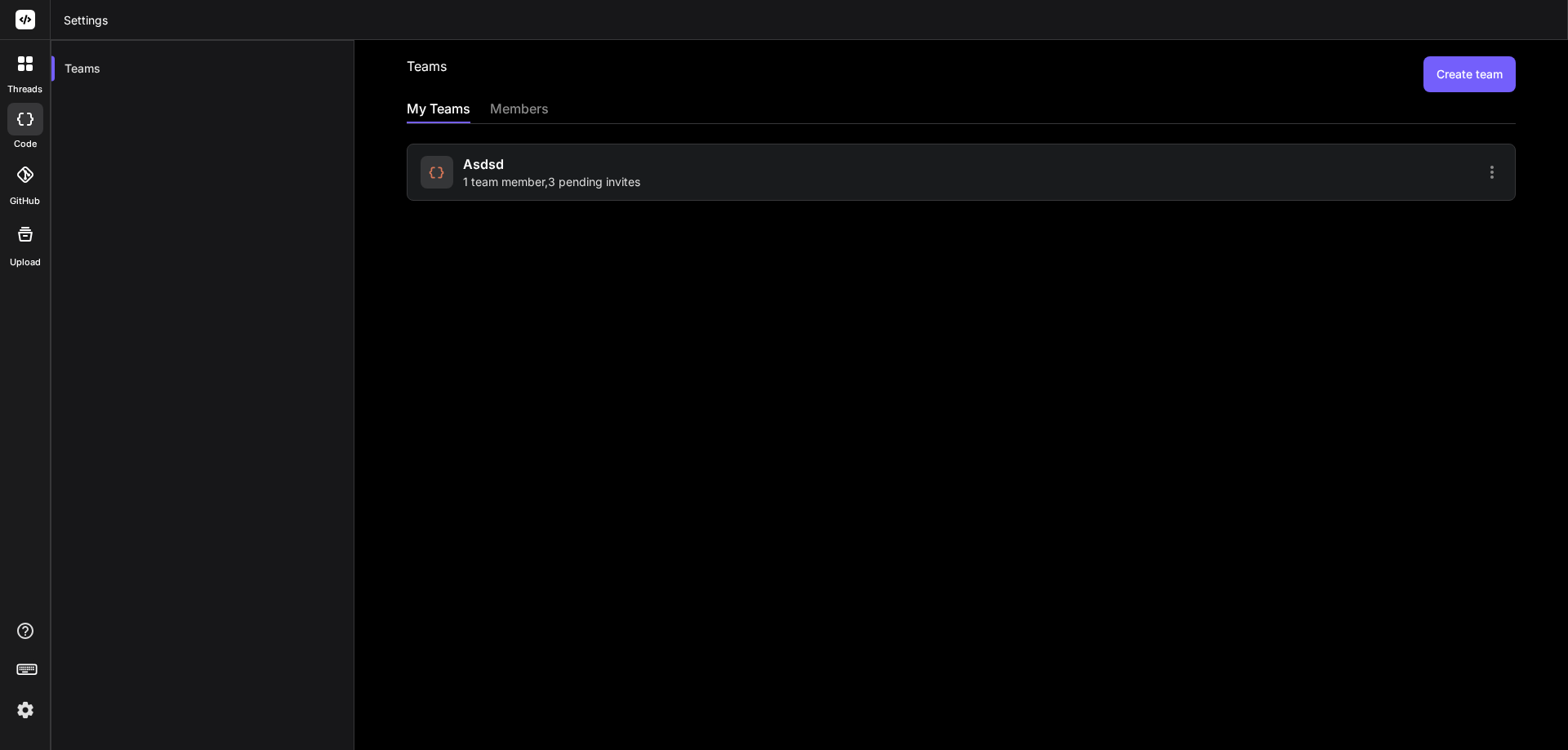
click at [628, 189] on span "1 team member , 3 pending invites" at bounding box center [552, 181] width 178 height 16
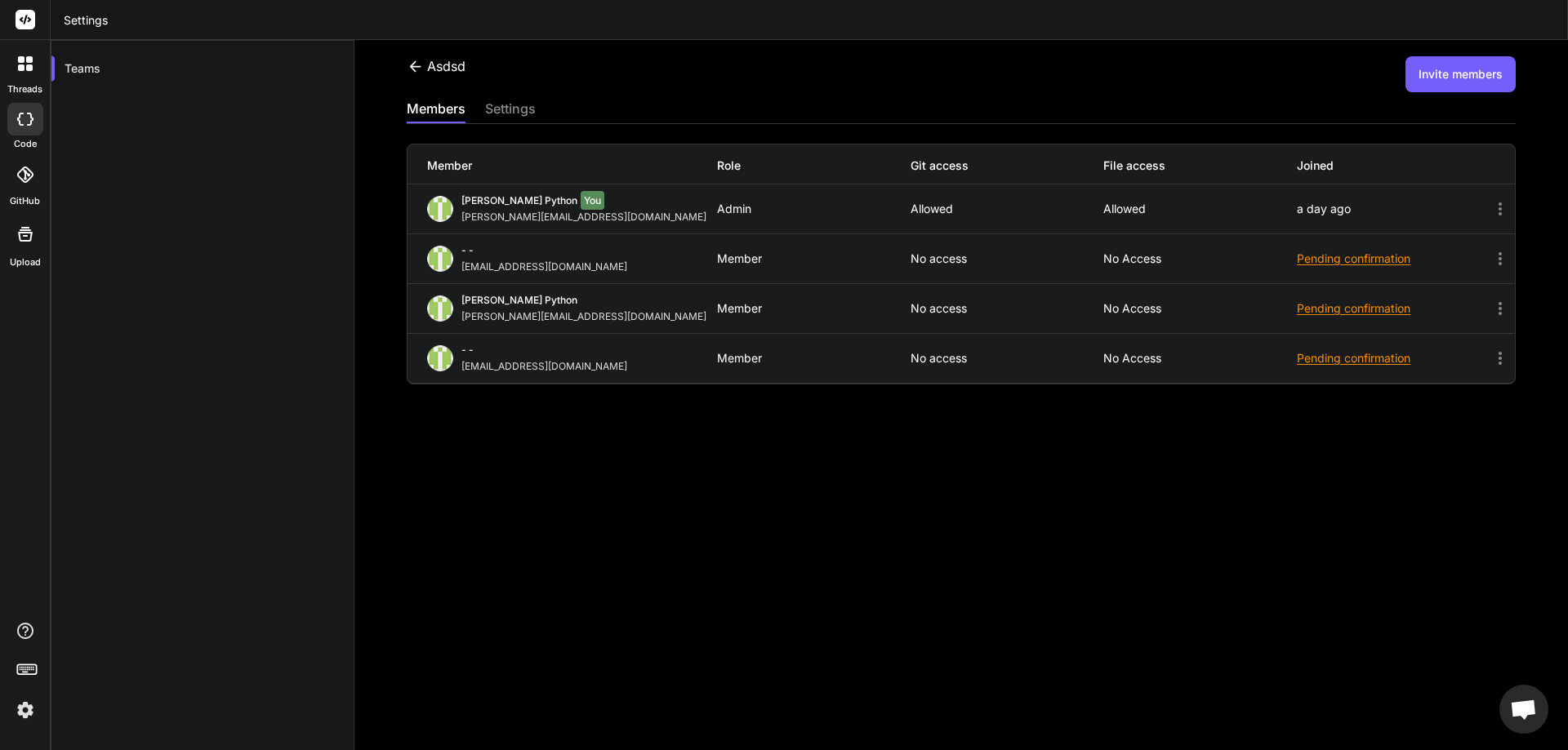
click at [444, 72] on div "asdsd" at bounding box center [436, 66] width 59 height 20
click at [419, 67] on icon at bounding box center [415, 65] width 11 height 10
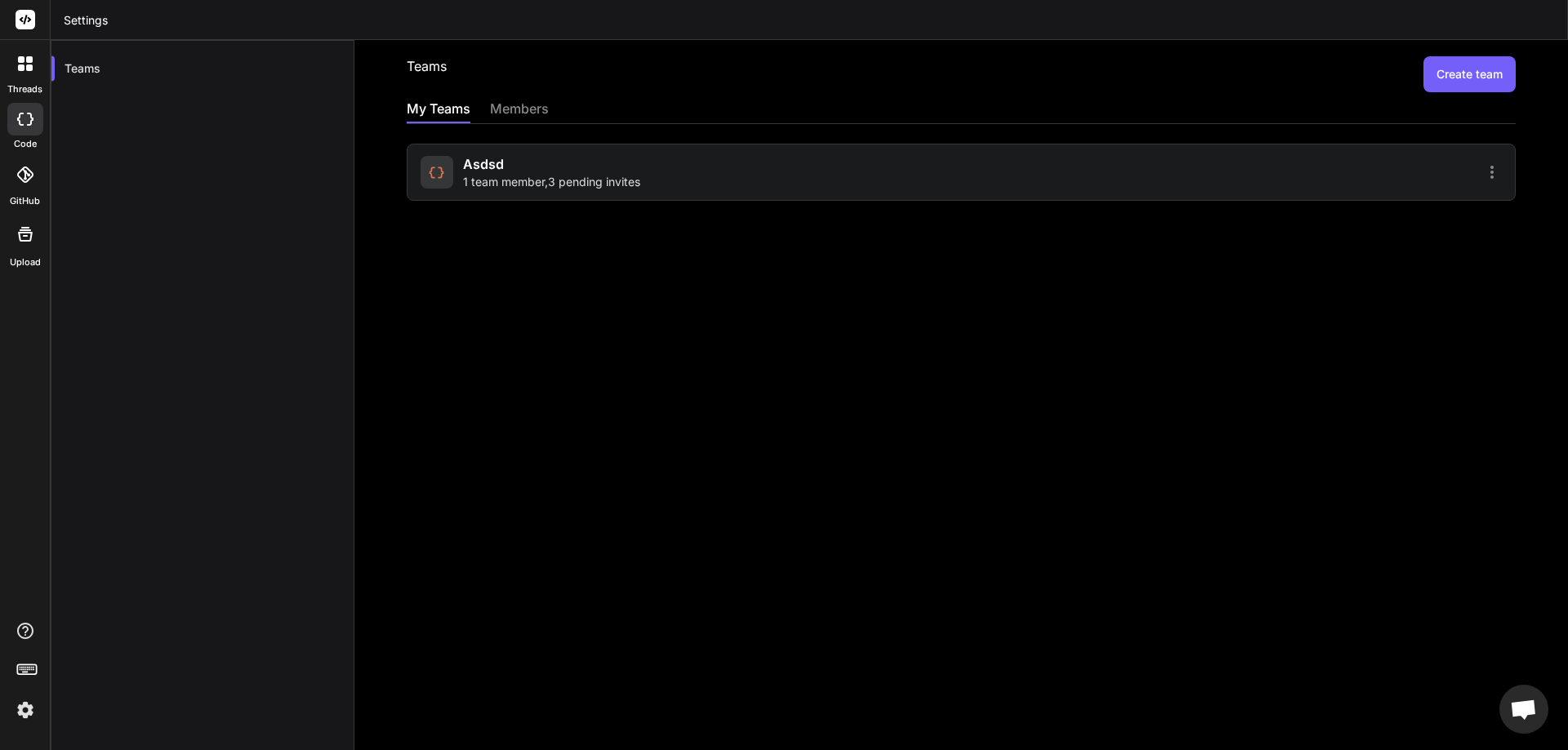
click at [536, 105] on div "members" at bounding box center [519, 110] width 59 height 23
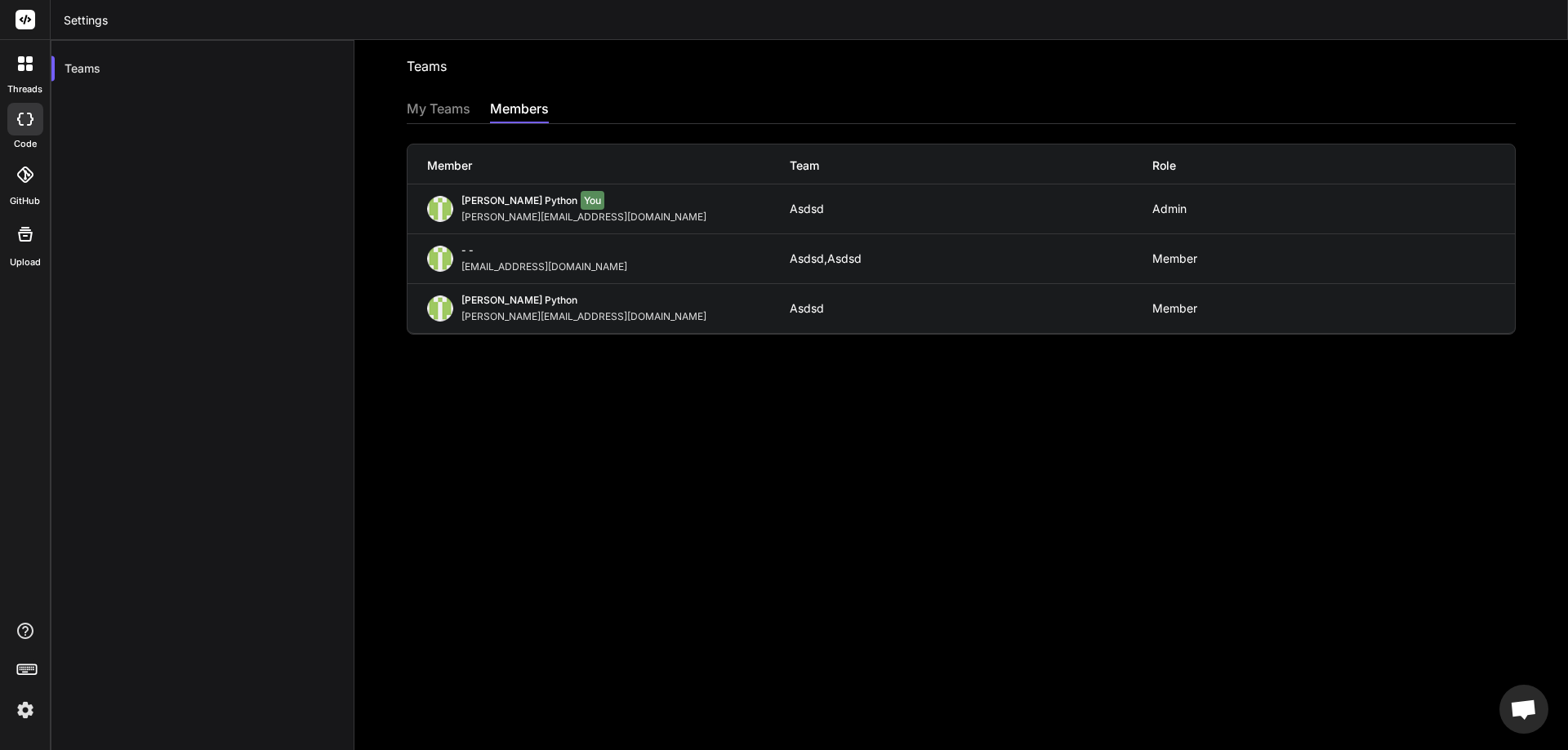
click at [15, 714] on img at bounding box center [25, 711] width 28 height 28
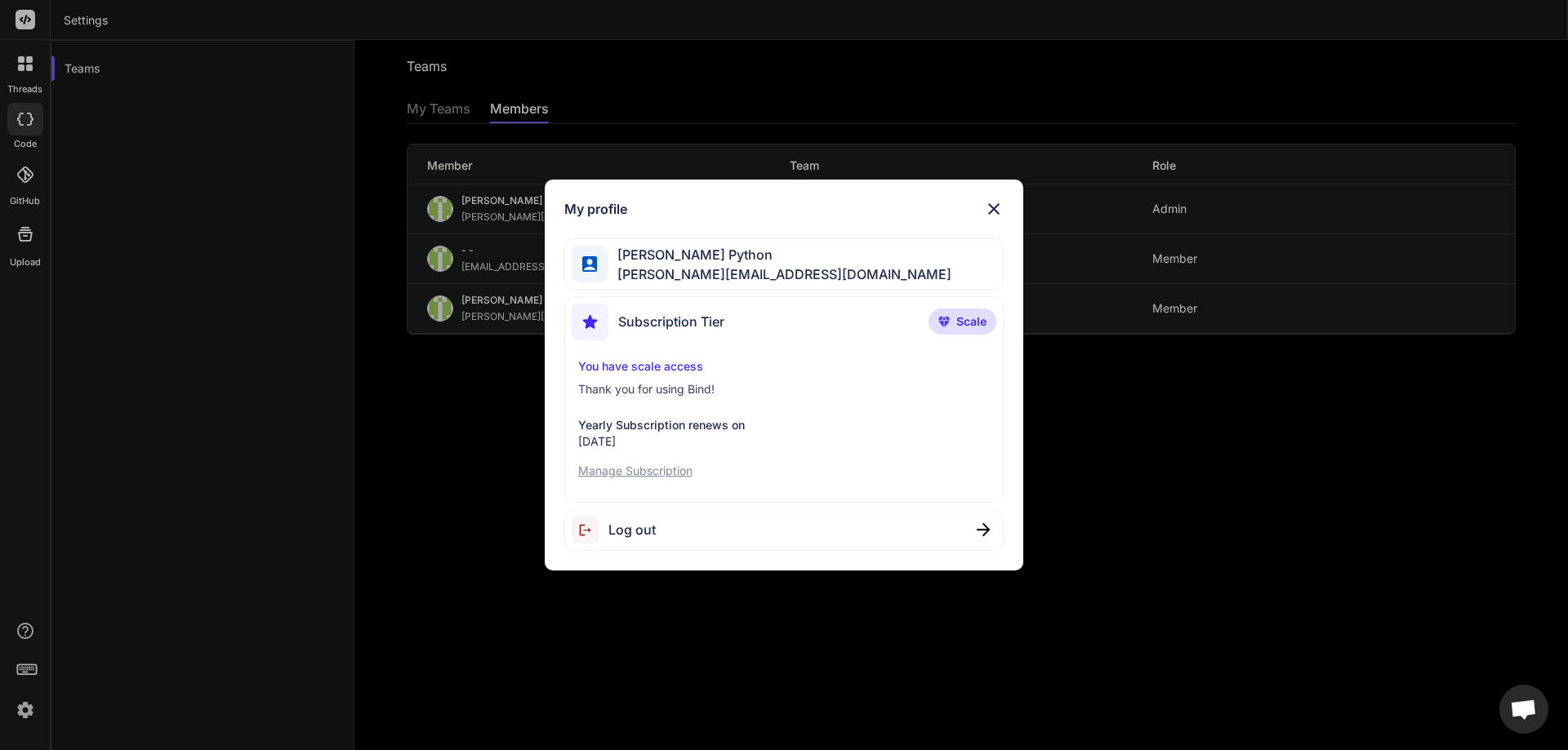
click at [668, 362] on p "You have scale access" at bounding box center [784, 366] width 413 height 16
click at [638, 470] on p "Manage Subscription" at bounding box center [784, 471] width 413 height 16
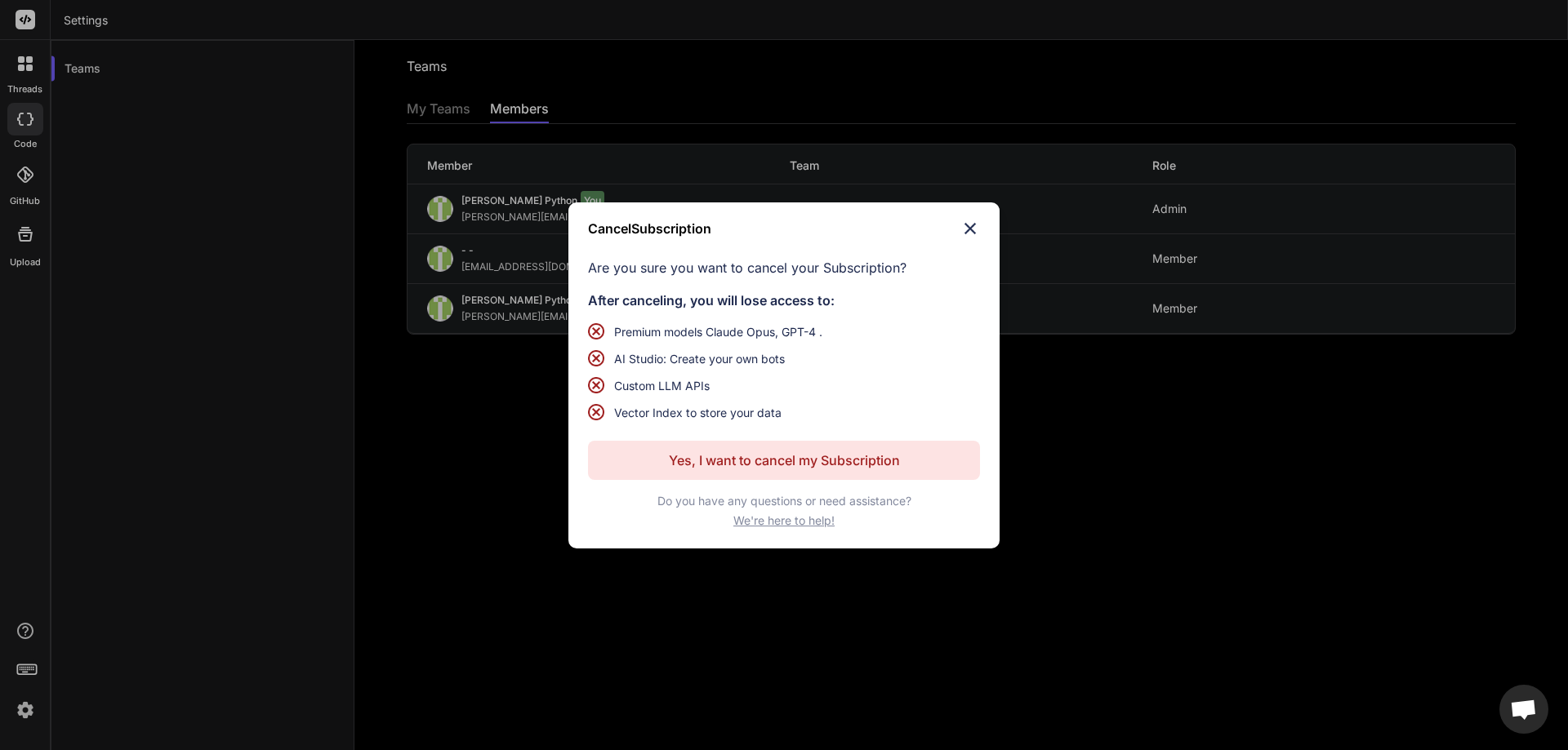
click at [788, 524] on span "We're here to help!" at bounding box center [784, 521] width 102 height 16
click at [970, 227] on img at bounding box center [970, 228] width 20 height 20
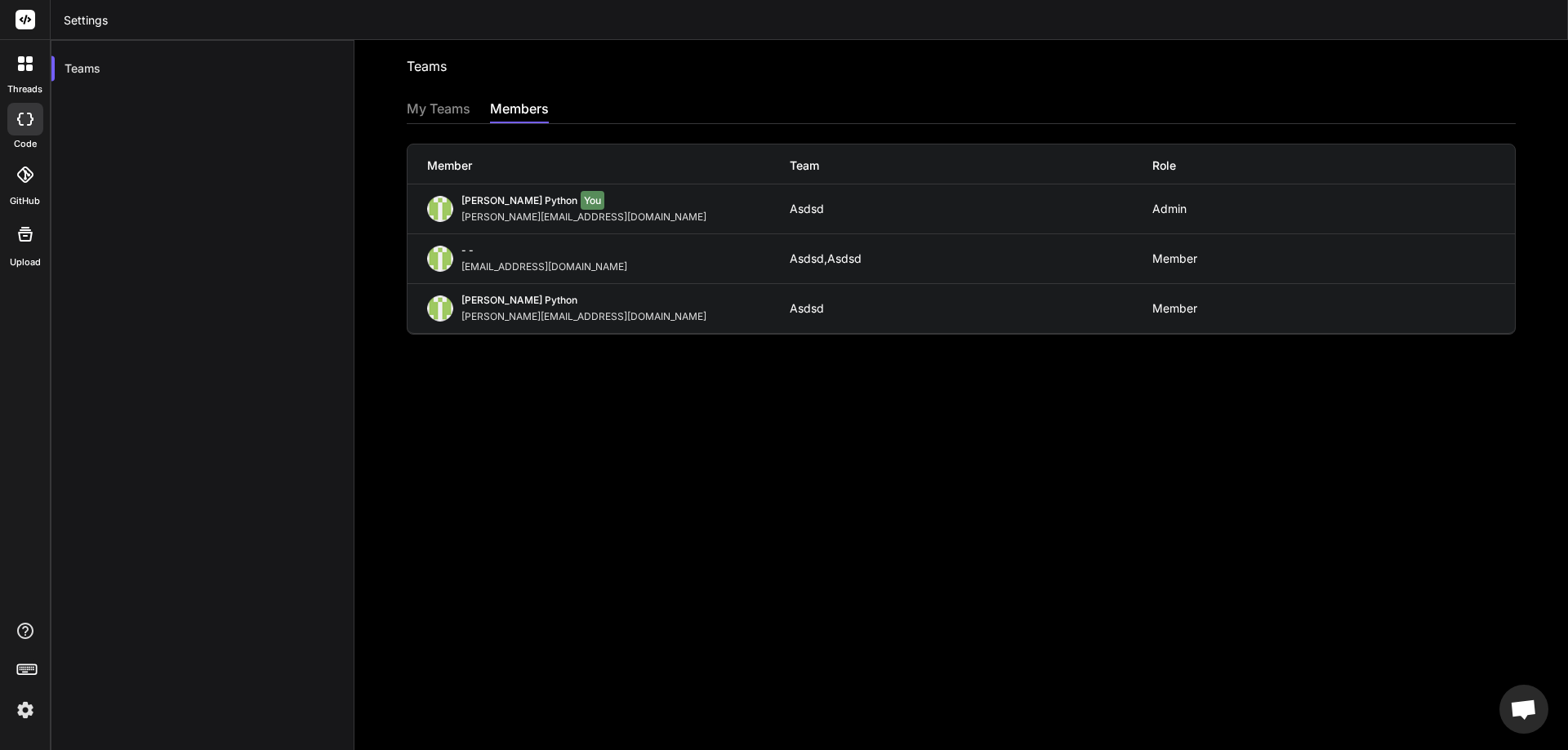
click at [457, 109] on div "My Teams" at bounding box center [439, 110] width 64 height 23
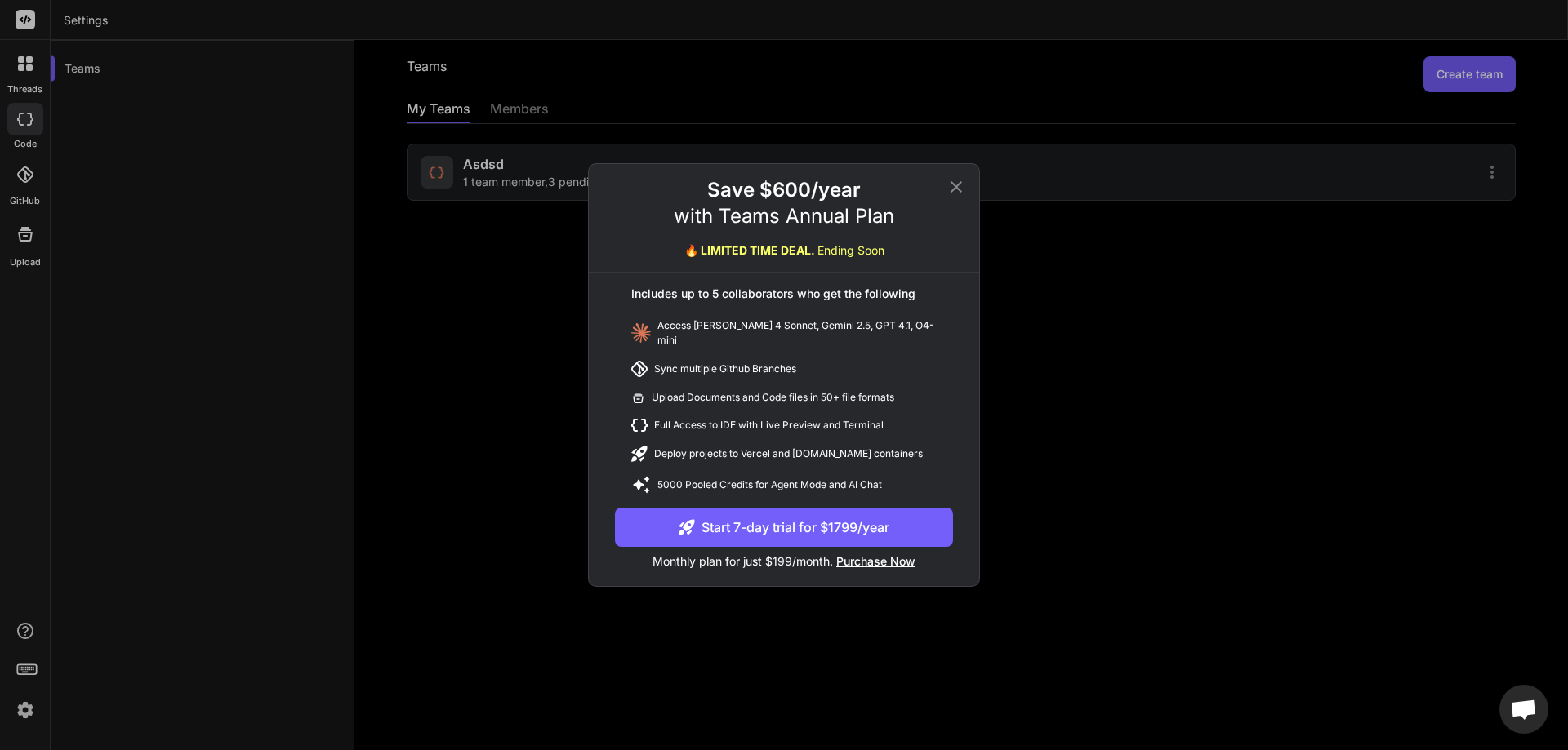
click at [856, 557] on span "Purchase Now" at bounding box center [876, 561] width 79 height 14
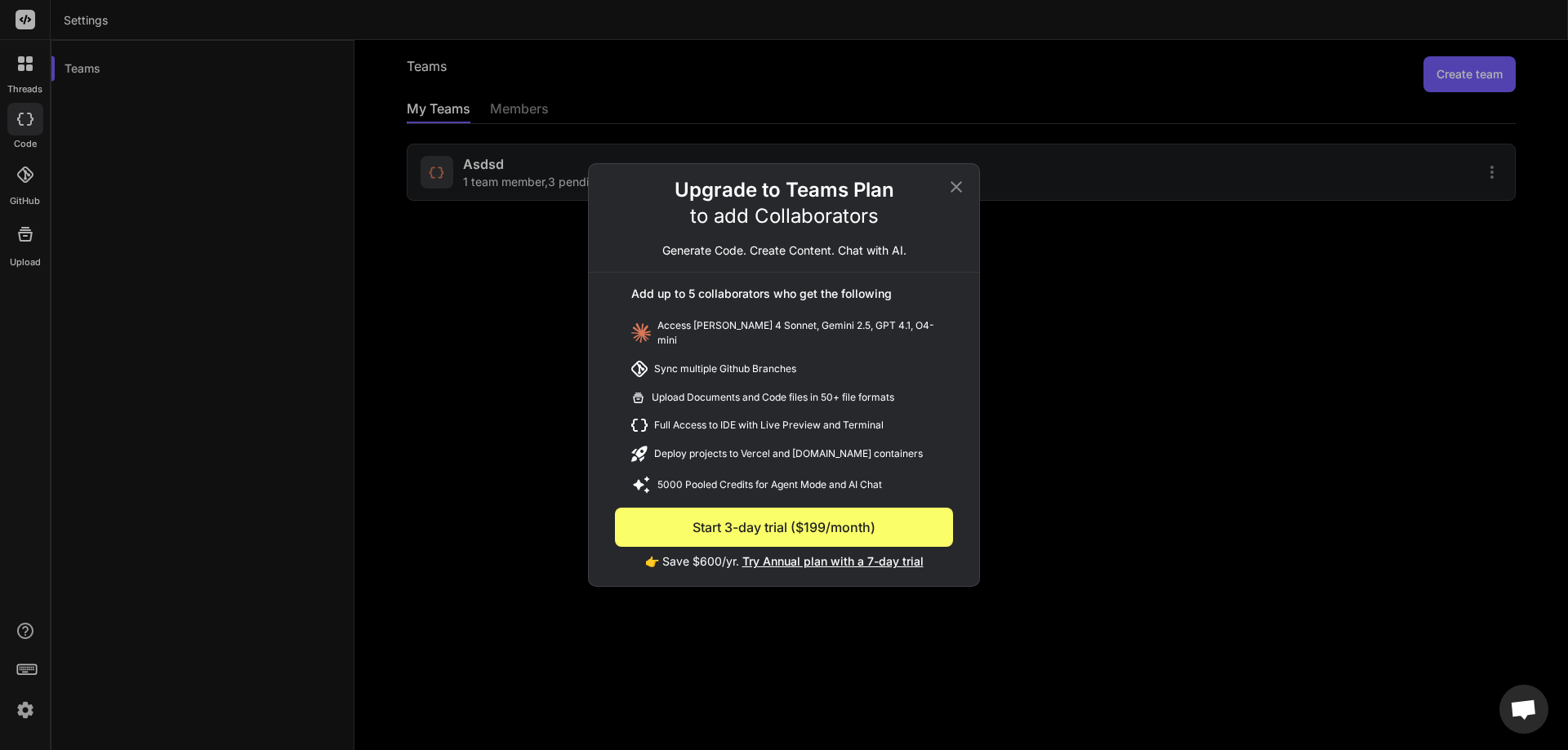
click at [806, 523] on button "Start 3-day trial ($199/month)" at bounding box center [784, 527] width 338 height 39
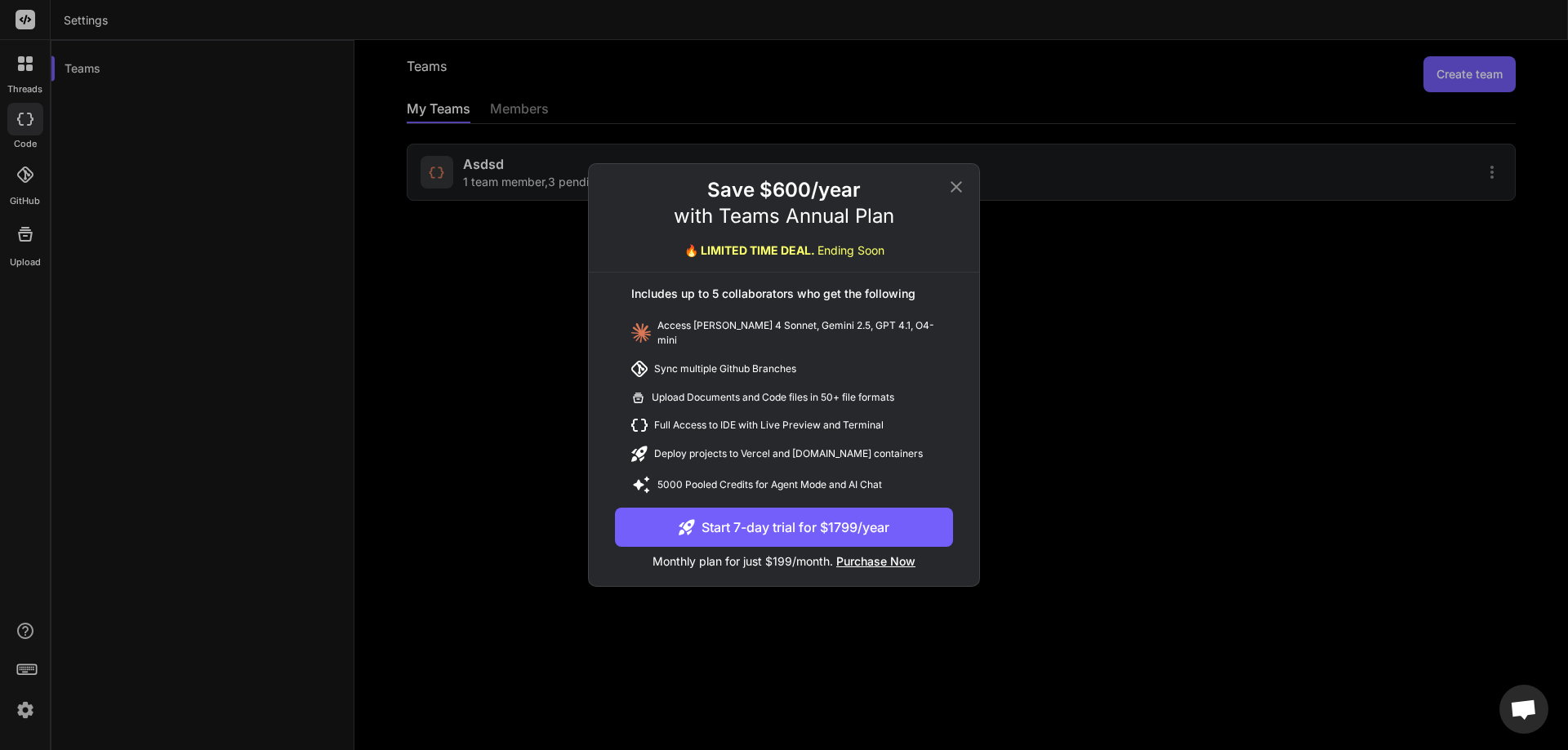
click at [890, 561] on span "Purchase Now" at bounding box center [876, 561] width 79 height 14
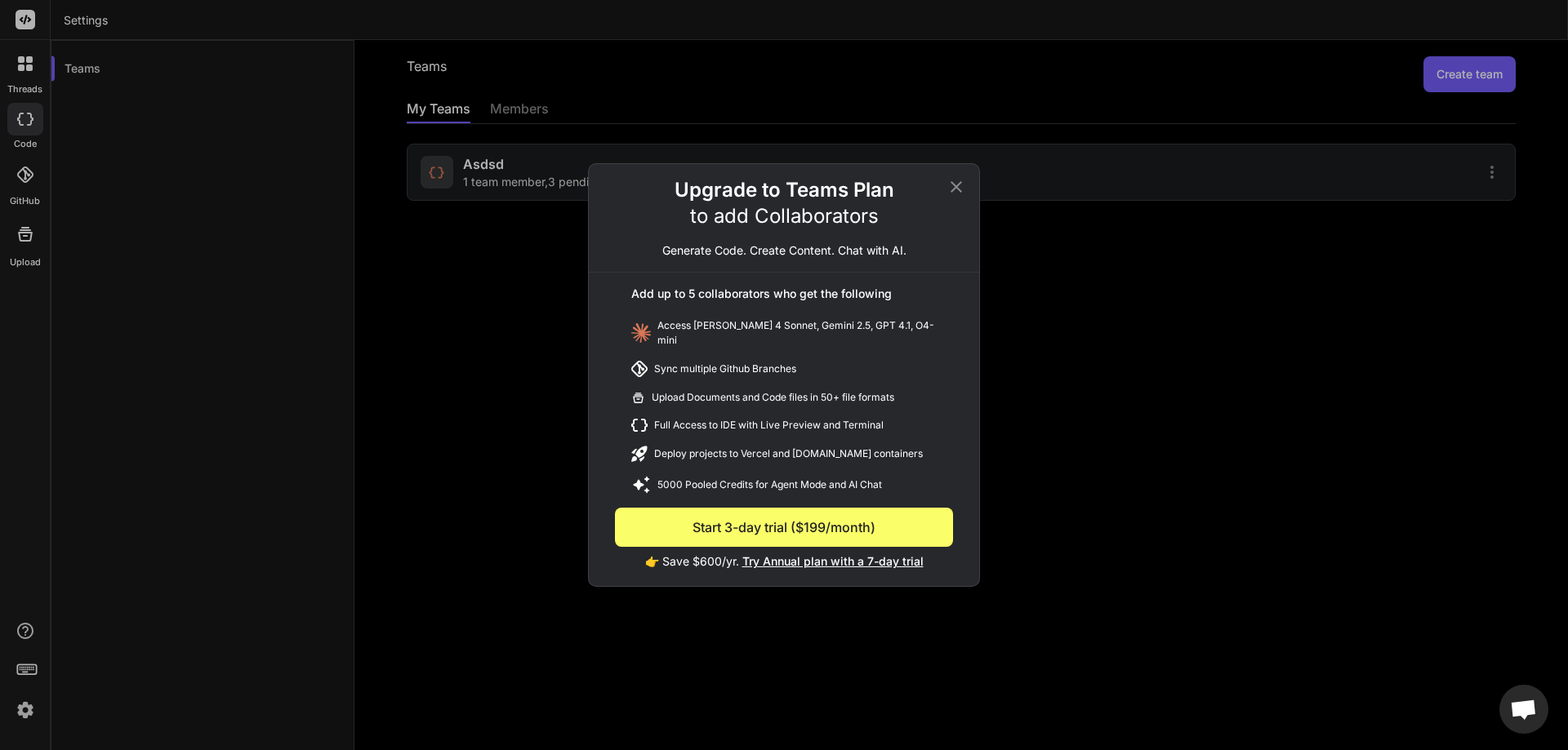
click at [701, 559] on p "👉 Save $600/yr. Try Annual plan with a 7-day trial" at bounding box center [784, 558] width 338 height 23
click at [799, 519] on button "Start 3-day trial ($199/month)" at bounding box center [784, 527] width 338 height 39
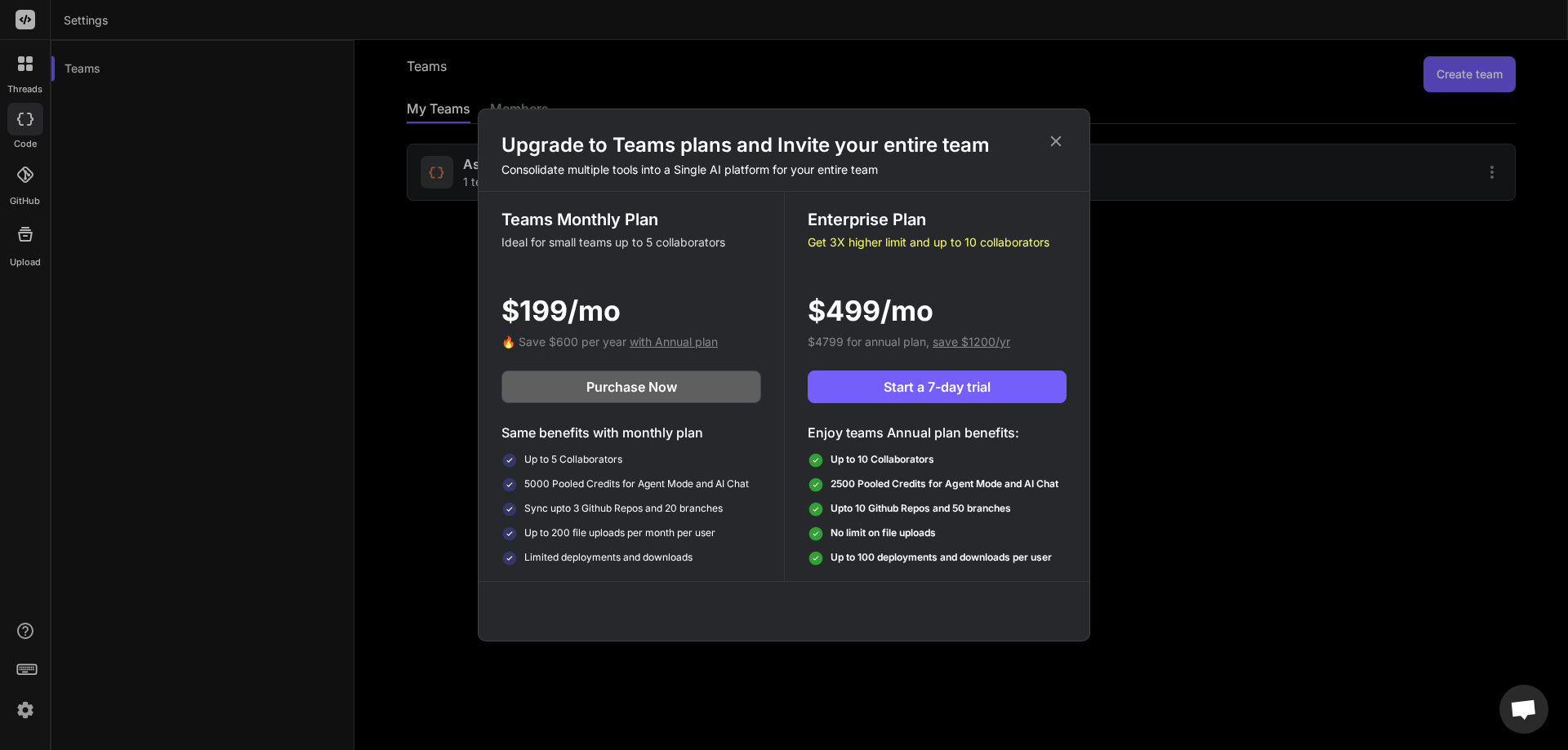
click at [868, 312] on span "$499/mo" at bounding box center [870, 310] width 126 height 41
click at [860, 228] on h3 "Enterprise Plan" at bounding box center [936, 220] width 259 height 23
click at [928, 228] on h3 "Enterprise Plan" at bounding box center [936, 220] width 259 height 23
click at [956, 340] on span "save $1200/yr" at bounding box center [971, 341] width 78 height 14
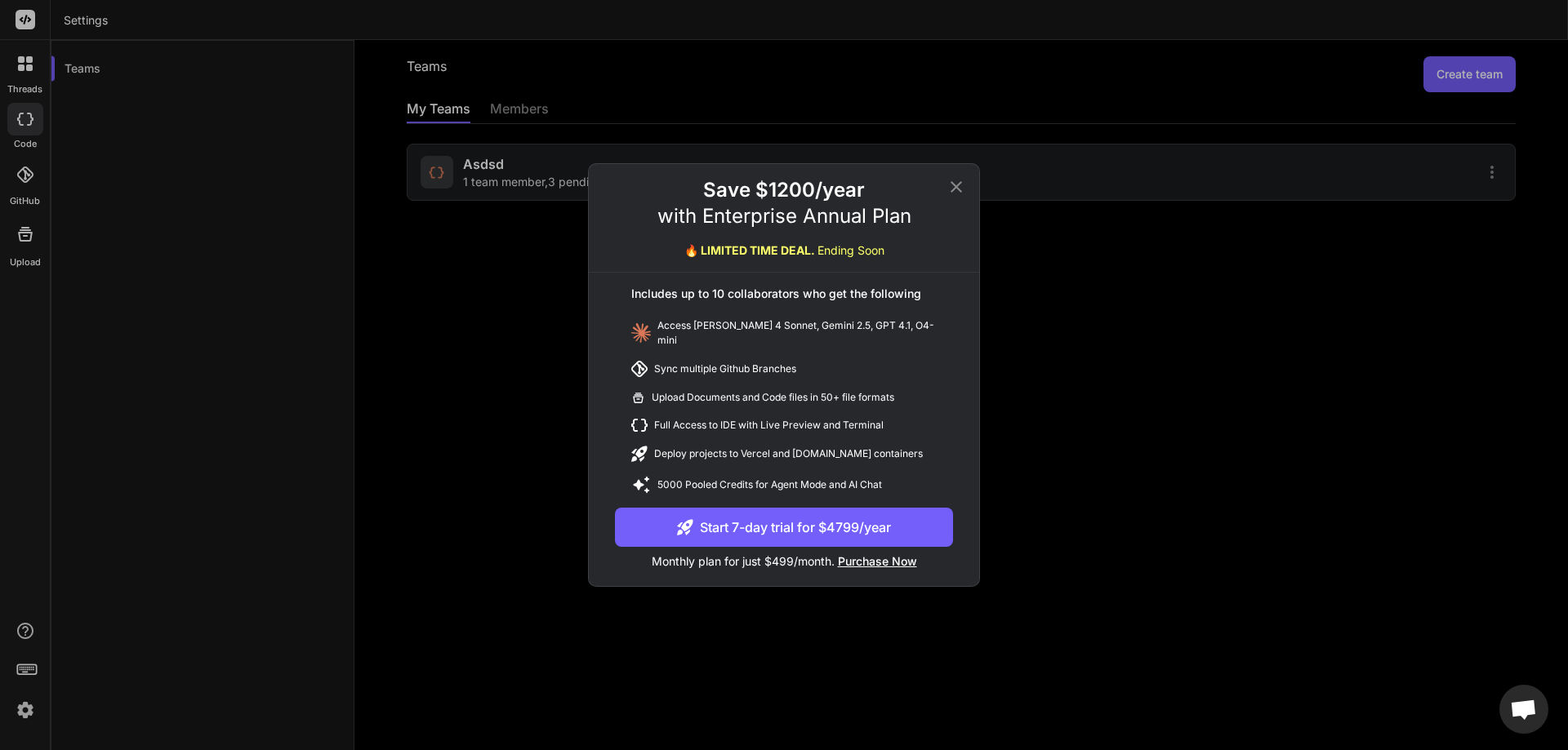
click at [824, 515] on button "Start 7-day trial for $4799/year" at bounding box center [784, 527] width 338 height 39
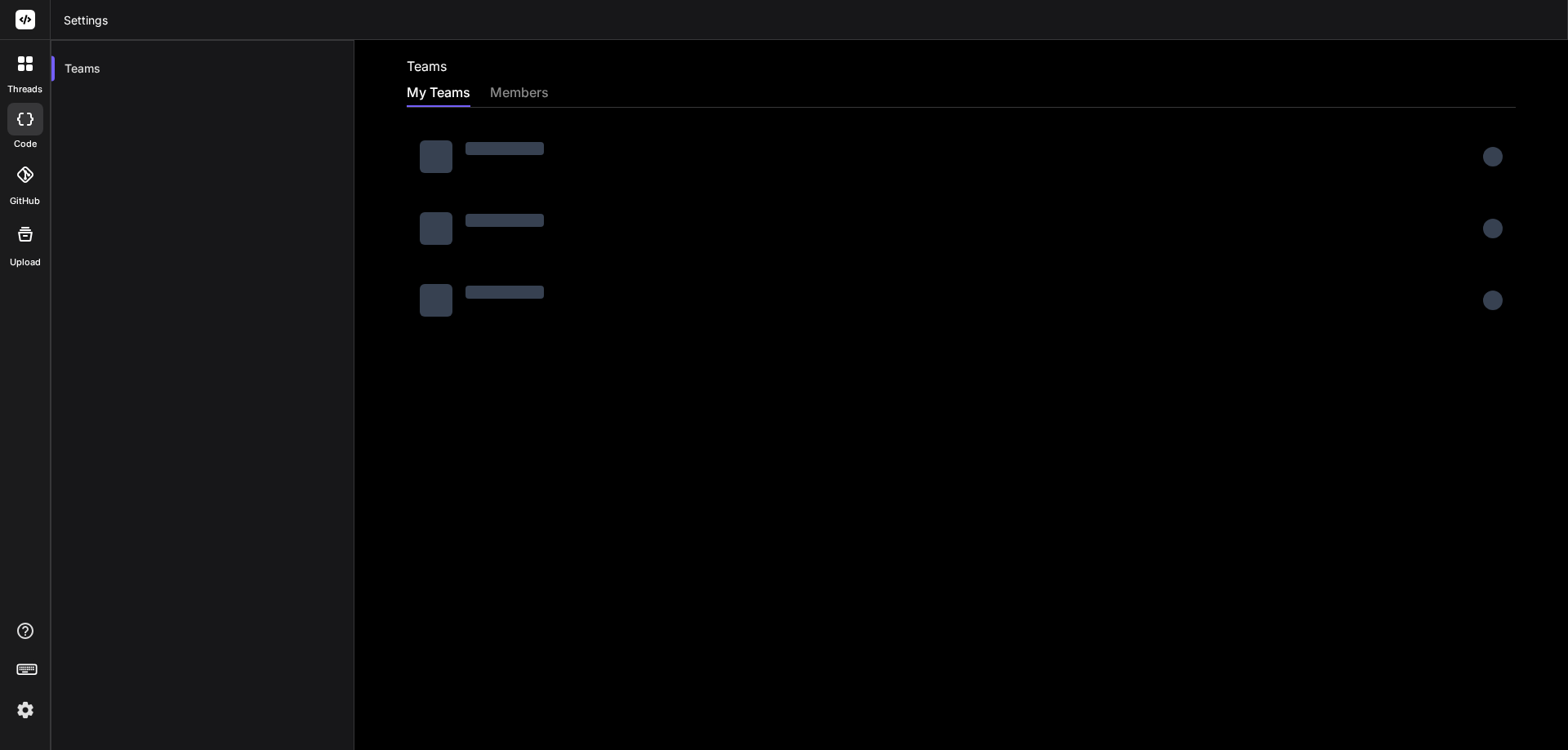
click at [27, 708] on img at bounding box center [25, 711] width 28 height 28
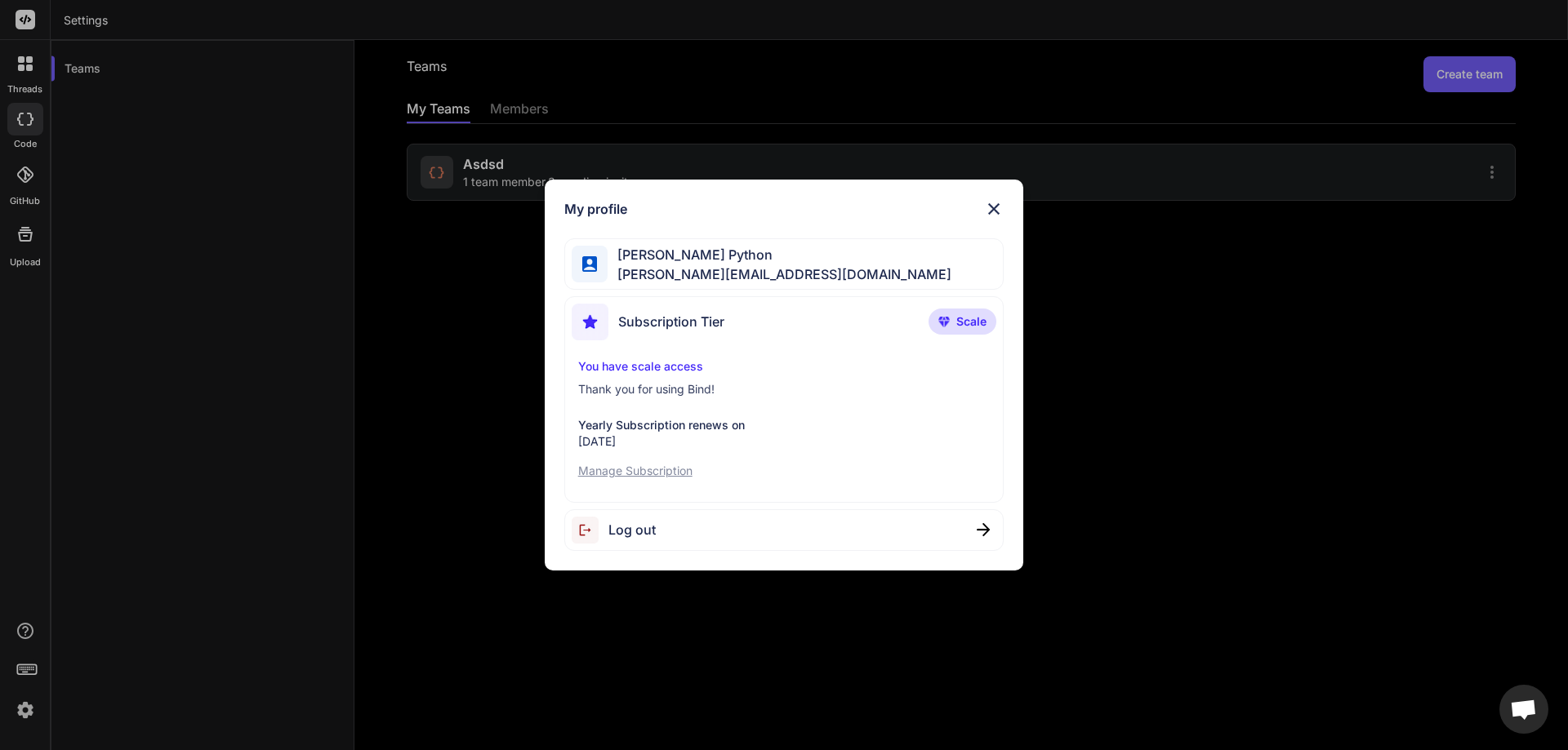
click at [624, 363] on p "You have scale access" at bounding box center [784, 366] width 413 height 16
click at [643, 427] on p "Yearly Subscription renews on" at bounding box center [784, 425] width 413 height 16
click at [637, 432] on p "Yearly Subscription renews on" at bounding box center [784, 425] width 413 height 16
click at [637, 431] on p "Yearly Subscription renews on" at bounding box center [784, 425] width 413 height 16
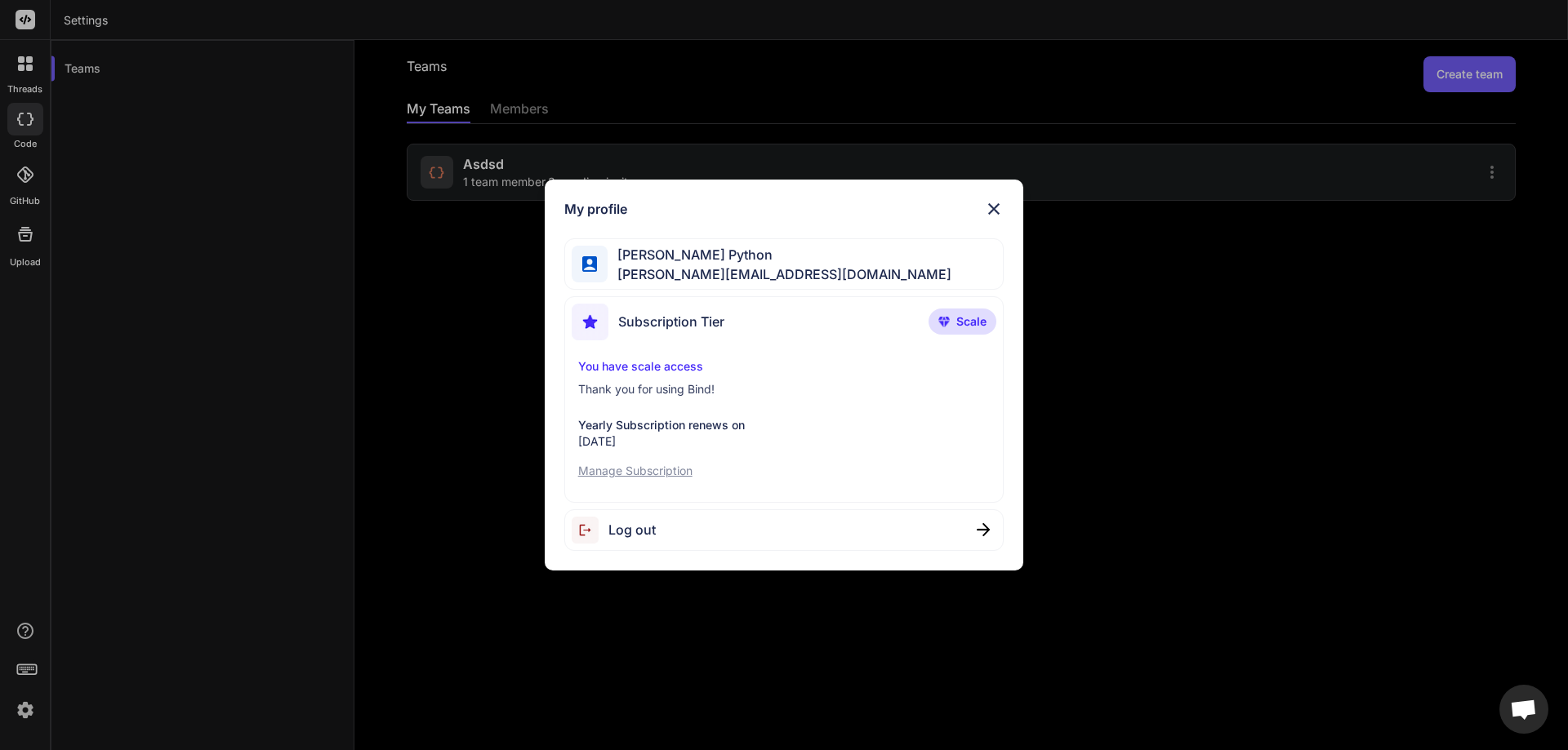
click at [609, 380] on div "You have scale access Thank you for using Bind! Yearly Subscription renews on S…" at bounding box center [784, 418] width 426 height 121
click at [620, 355] on div "Subscription Tier Scale You have scale access Thank you for using Bind! Yearly …" at bounding box center [784, 399] width 440 height 207
click at [619, 364] on p "You have scale access" at bounding box center [784, 366] width 413 height 16
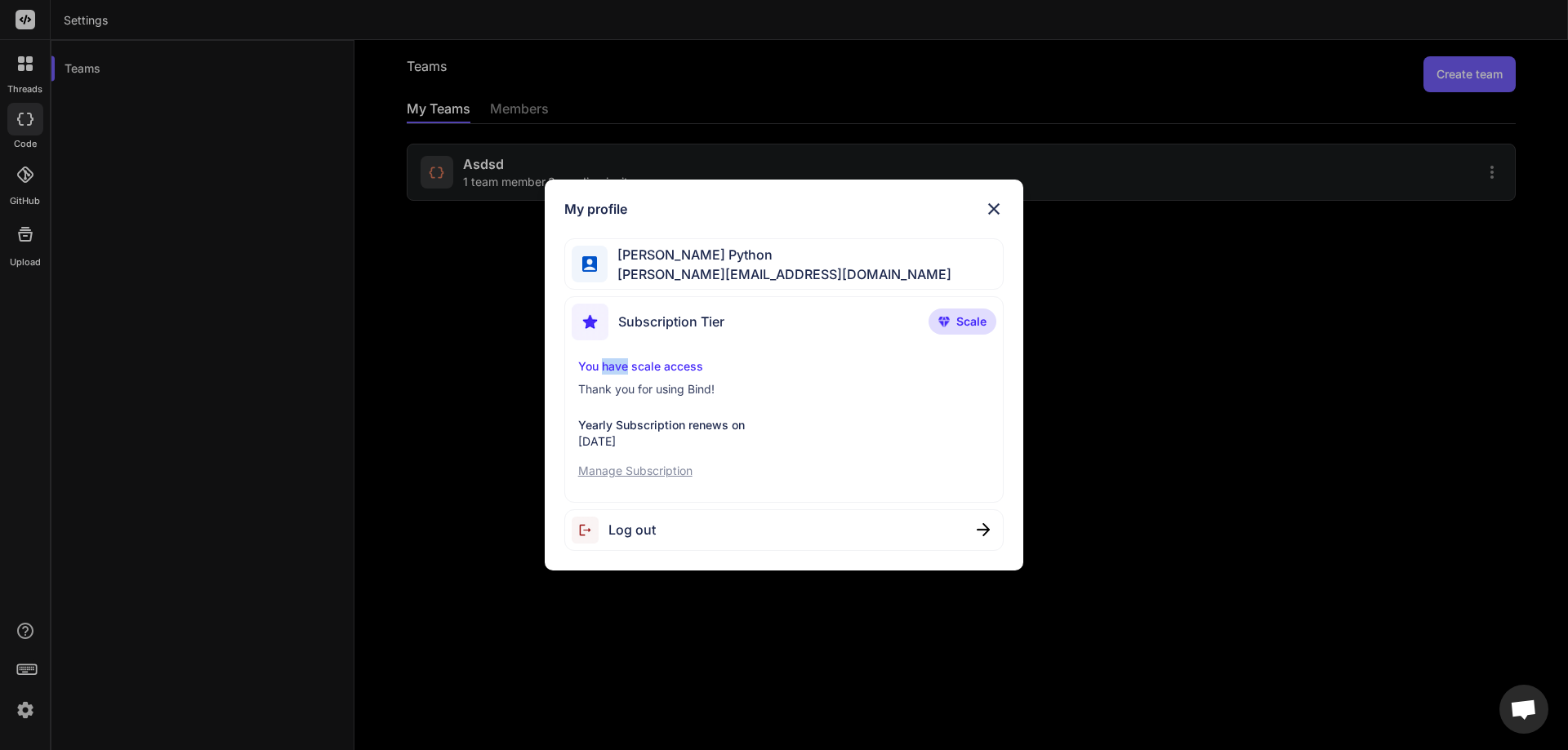
click at [619, 364] on p "You have scale access" at bounding box center [784, 366] width 413 height 16
drag, startPoint x: 619, startPoint y: 364, endPoint x: 542, endPoint y: 379, distance: 78.4
click at [542, 379] on div "My profile Hardik Python hardik@witarist.com Subscription Tier Scale You have s…" at bounding box center [784, 375] width 523 height 391
click at [996, 205] on img at bounding box center [994, 209] width 20 height 20
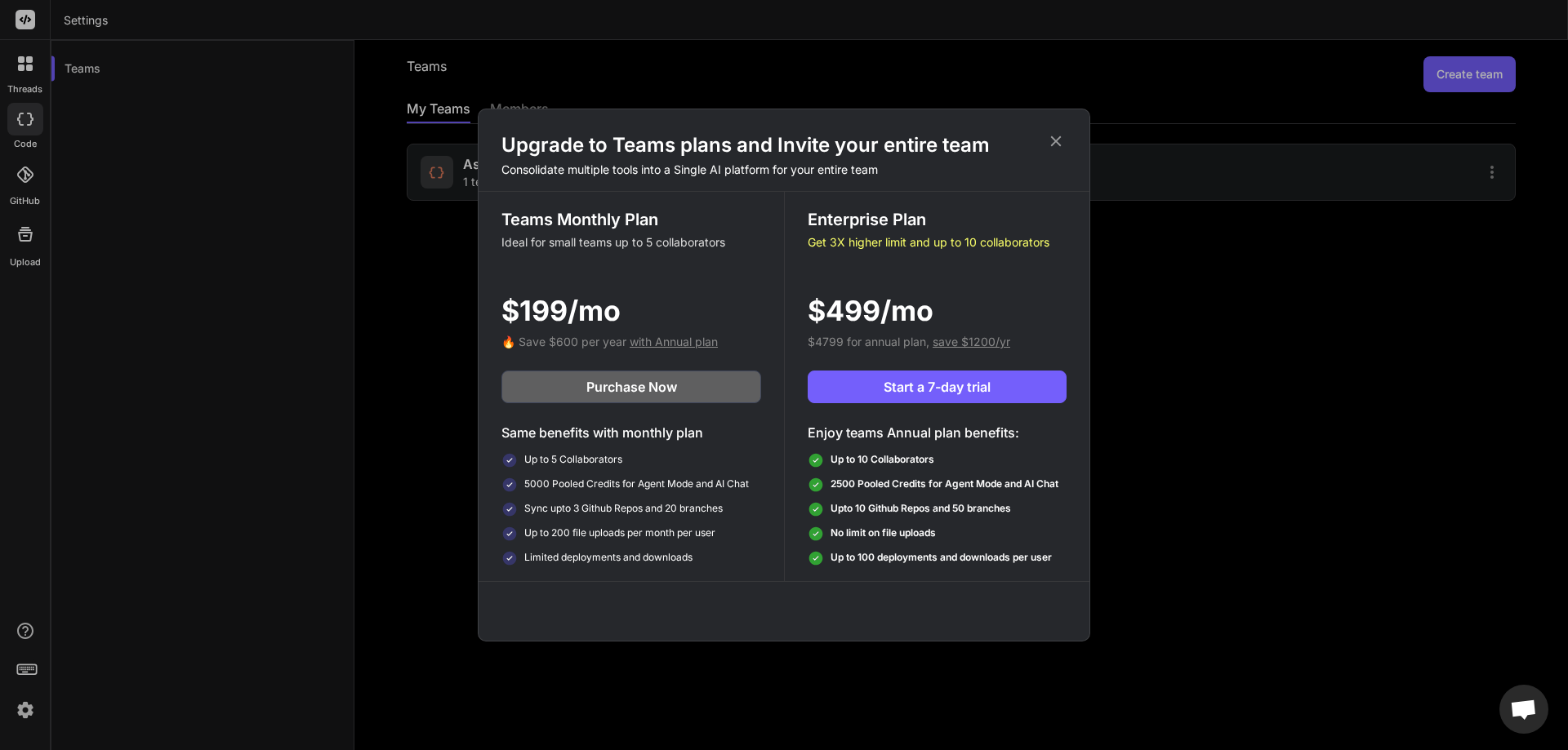
click at [674, 340] on span "with Annual plan" at bounding box center [674, 341] width 88 height 14
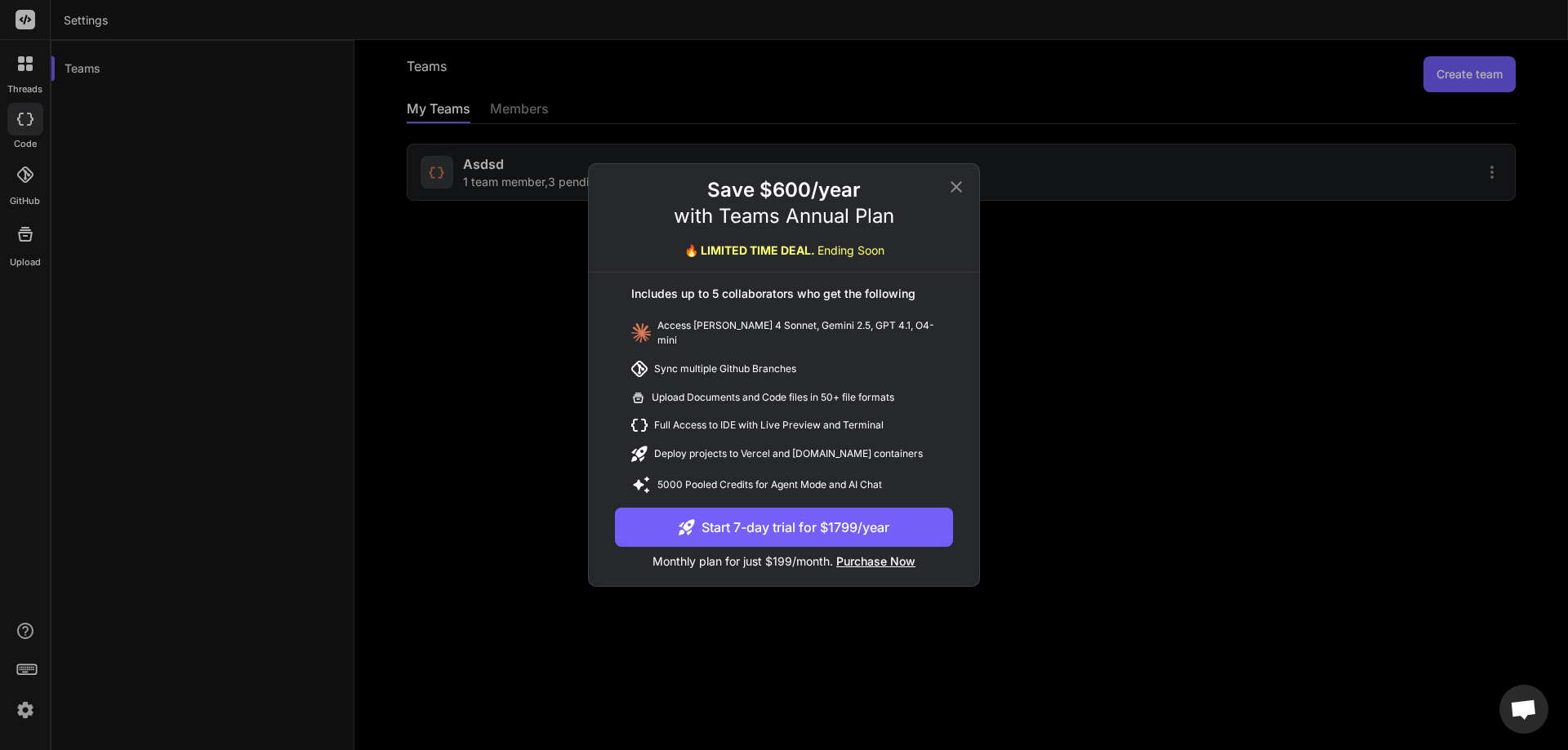
click at [946, 200] on div "Save $600/year with Teams Annual Plan 🔥 LIMITED TIME DEAL. Ending Soon" at bounding box center [783, 226] width 390 height 96
click at [960, 194] on icon at bounding box center [956, 187] width 20 height 20
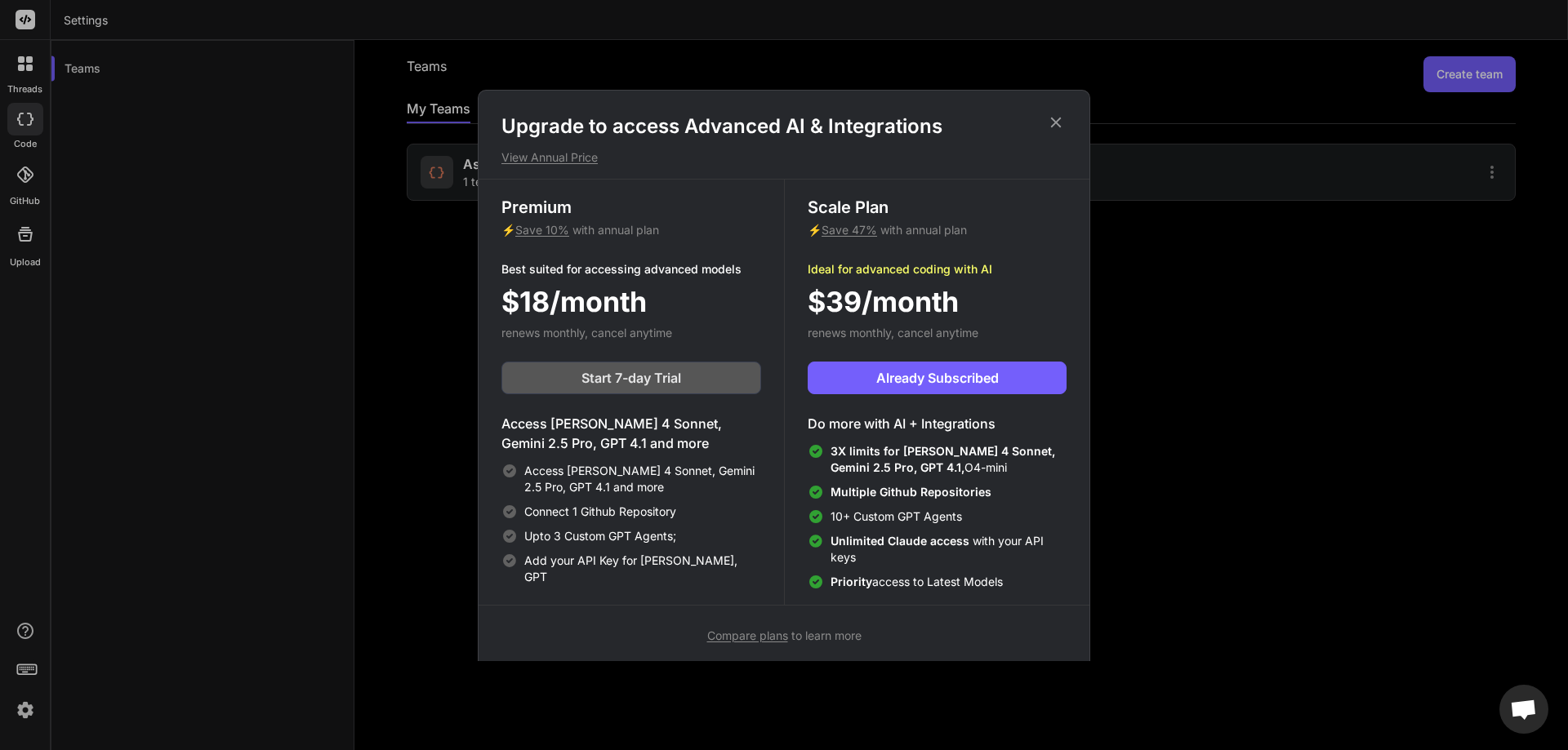
click at [637, 384] on span "Start 7-day Trial" at bounding box center [632, 378] width 100 height 20
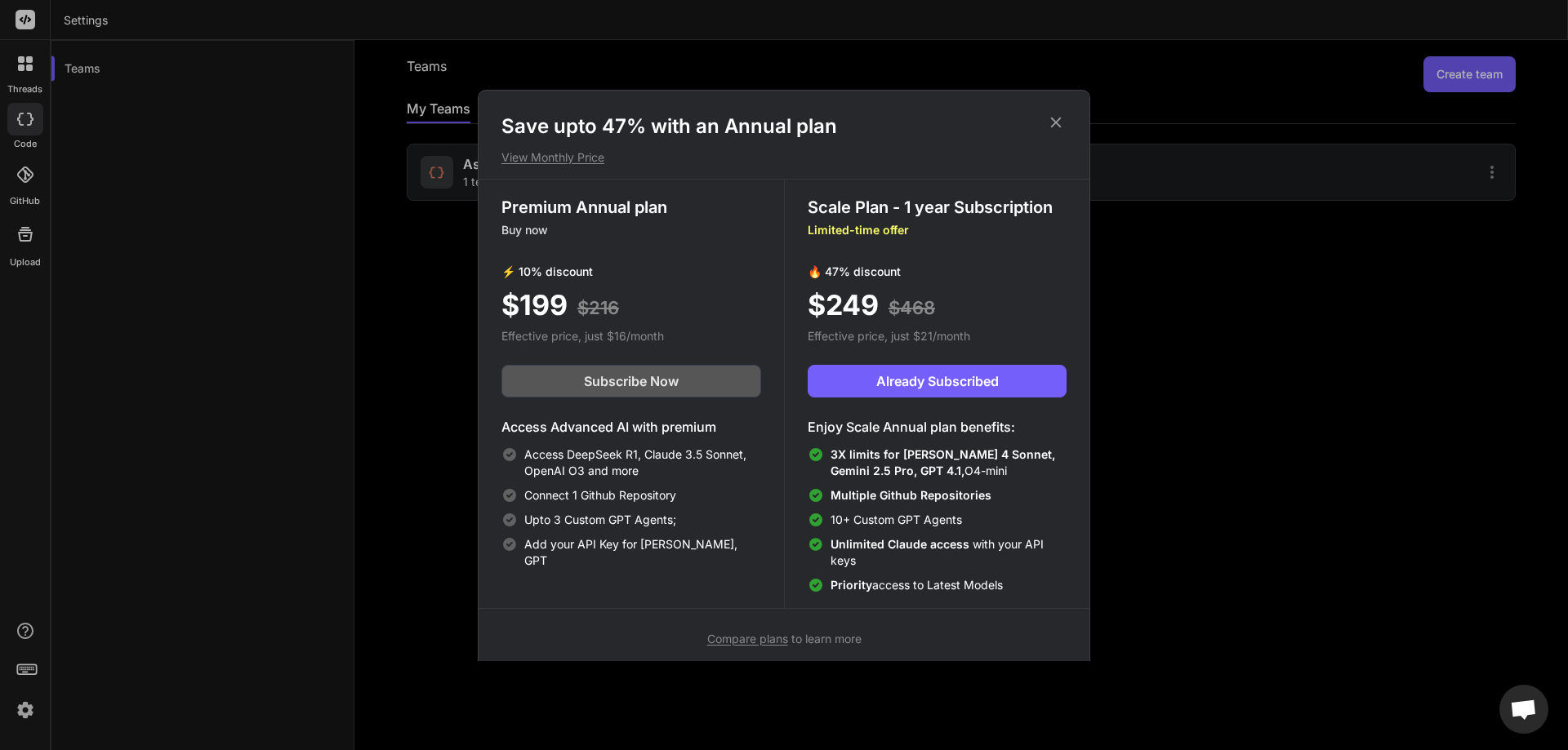
click at [615, 385] on span "Subscribe Now" at bounding box center [631, 381] width 95 height 20
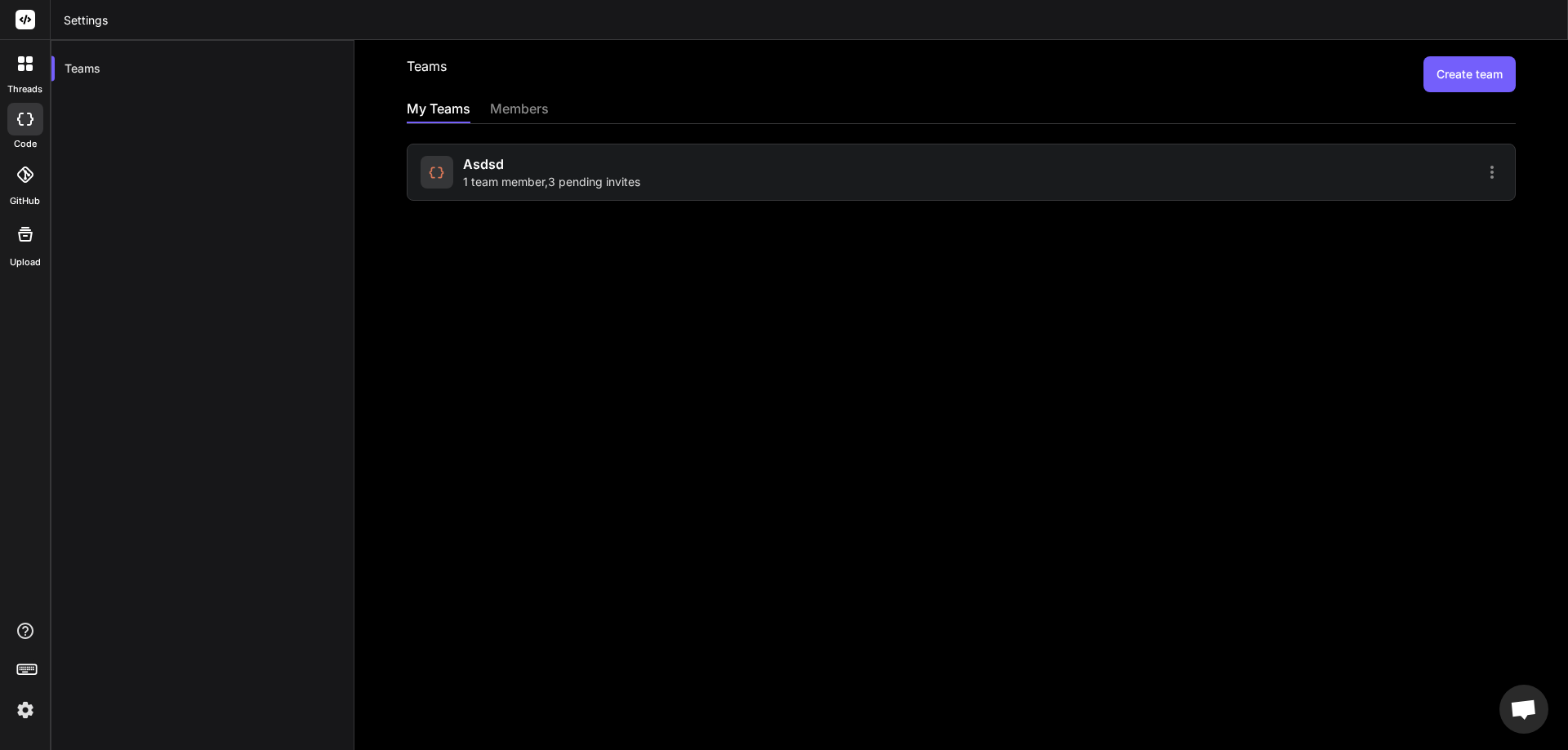
click at [1083, 414] on div "Teams Create team My Teams members asdsd 1 team member , 3 pending invites" at bounding box center [961, 415] width 1214 height 750
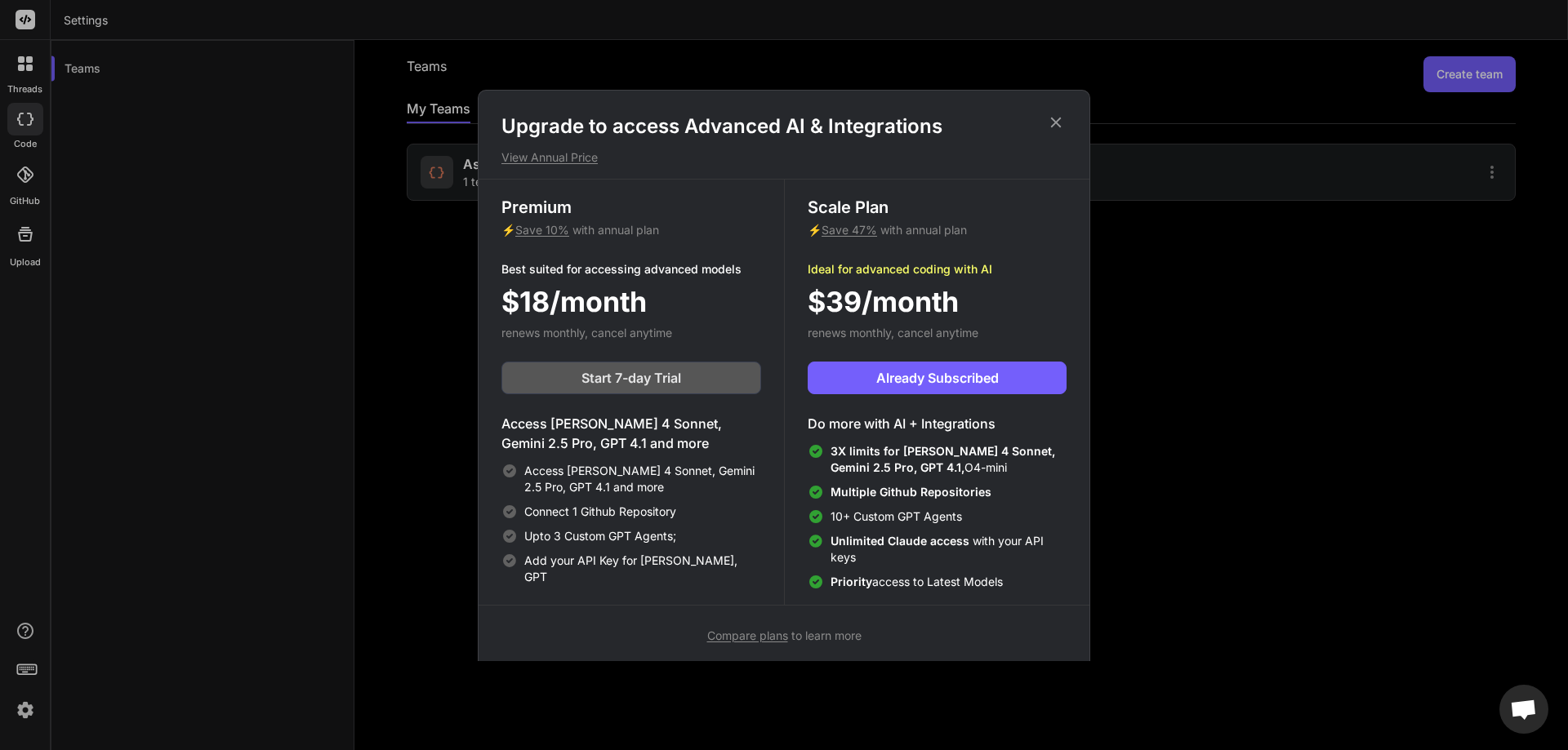
click at [661, 370] on span "Start 7-day Trial" at bounding box center [632, 378] width 100 height 20
